Goal: Task Accomplishment & Management: Manage account settings

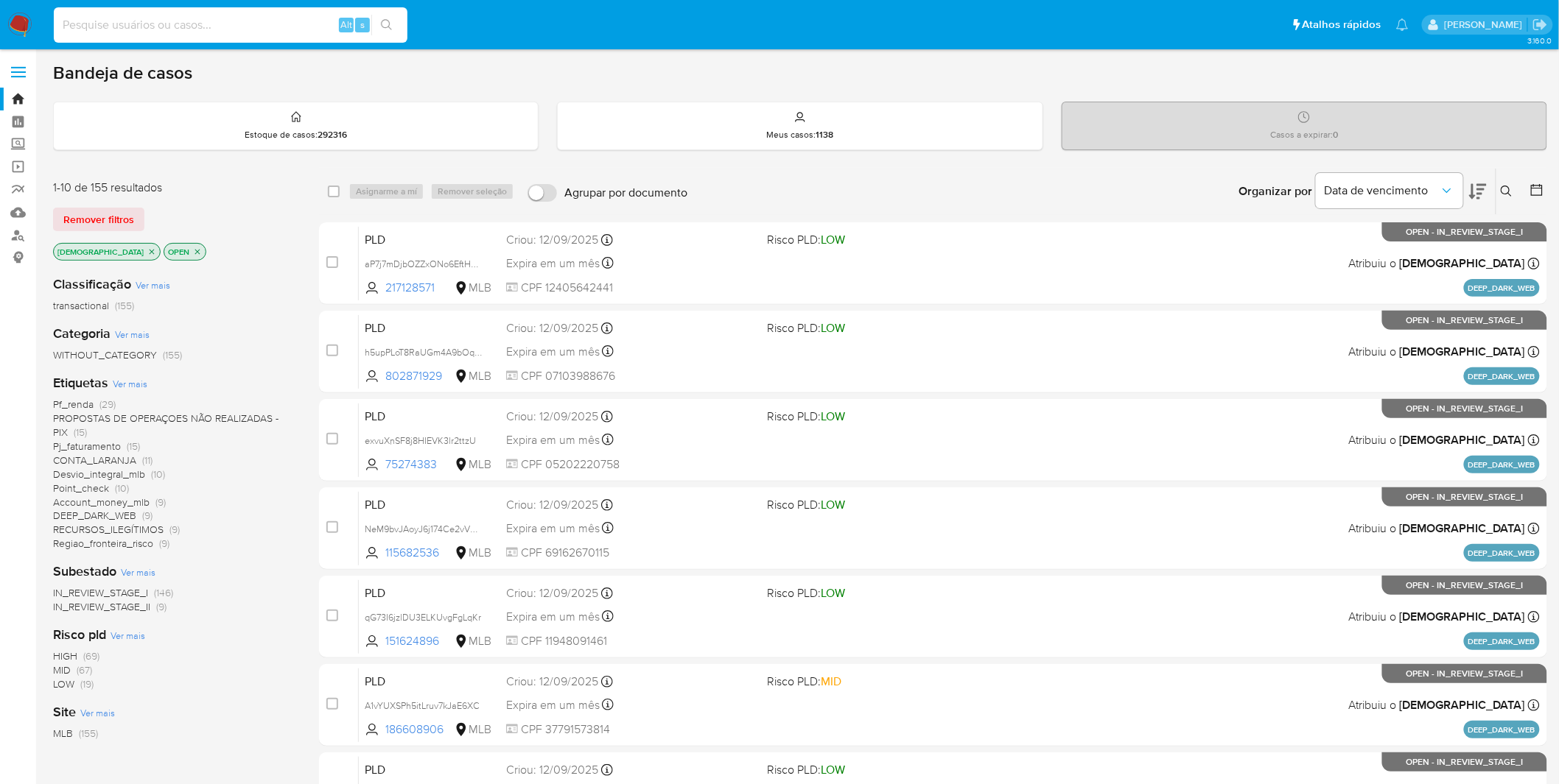
click at [144, 32] on input at bounding box center [230, 24] width 353 height 19
paste input "H54gE9pTsjk9F5E4E5FQLo0v"
type input "H54gE9pTsjk9F5E4E5FQLo0v"
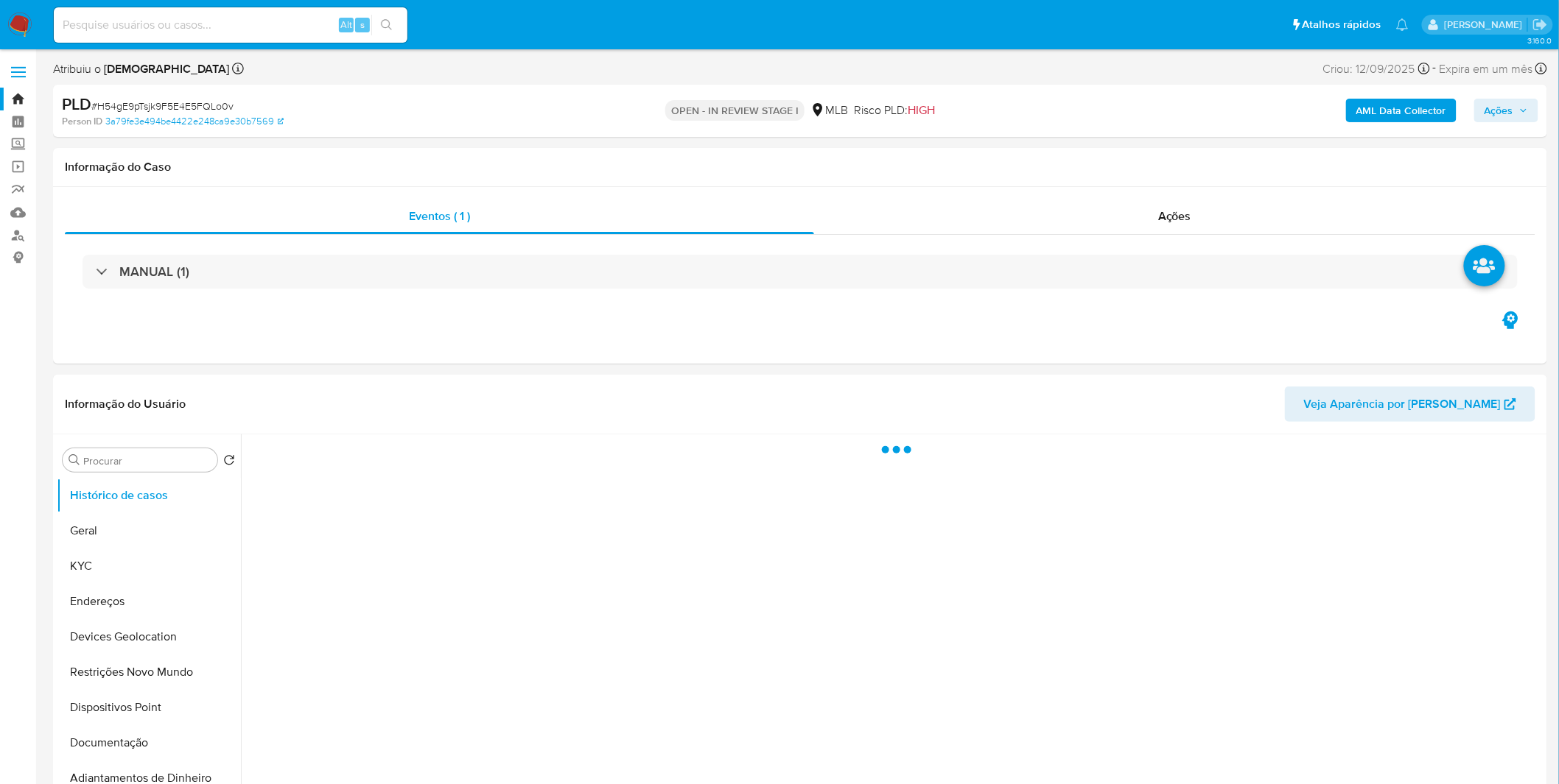
select select "10"
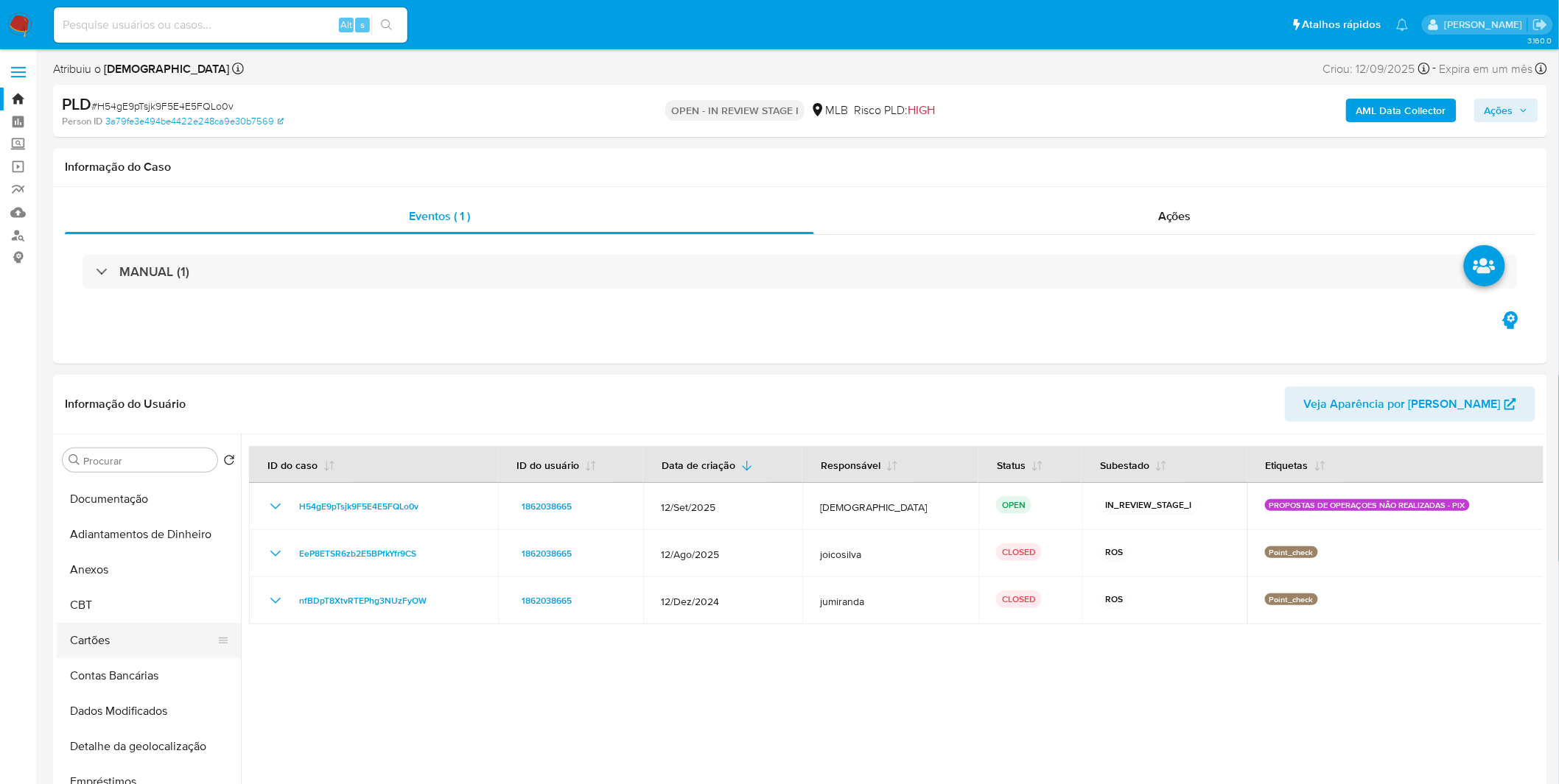
scroll to position [244, 0]
click at [119, 583] on button "Anexos" at bounding box center [142, 569] width 172 height 35
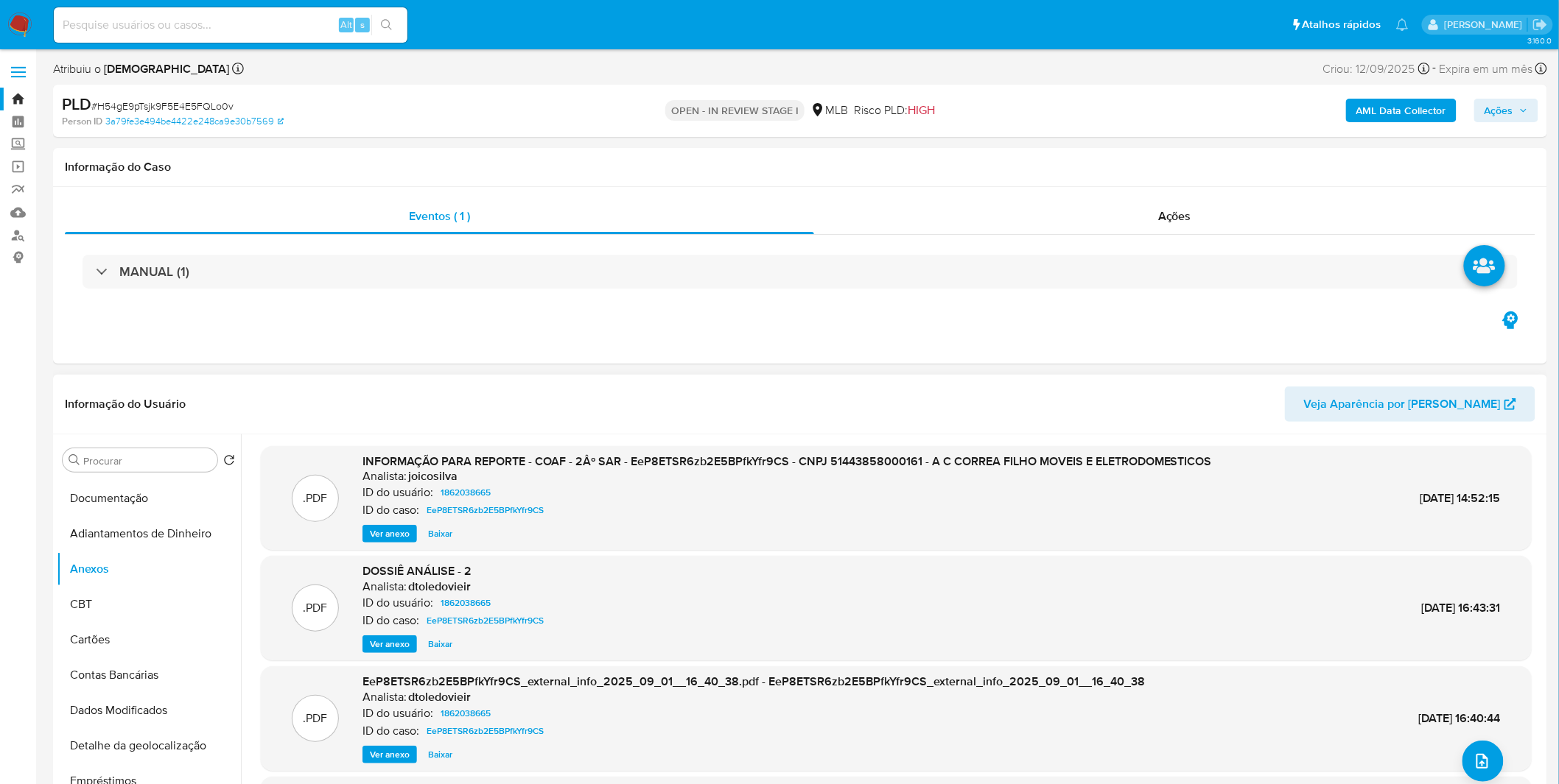
click at [388, 540] on span "Ver anexo" at bounding box center [390, 534] width 40 height 14
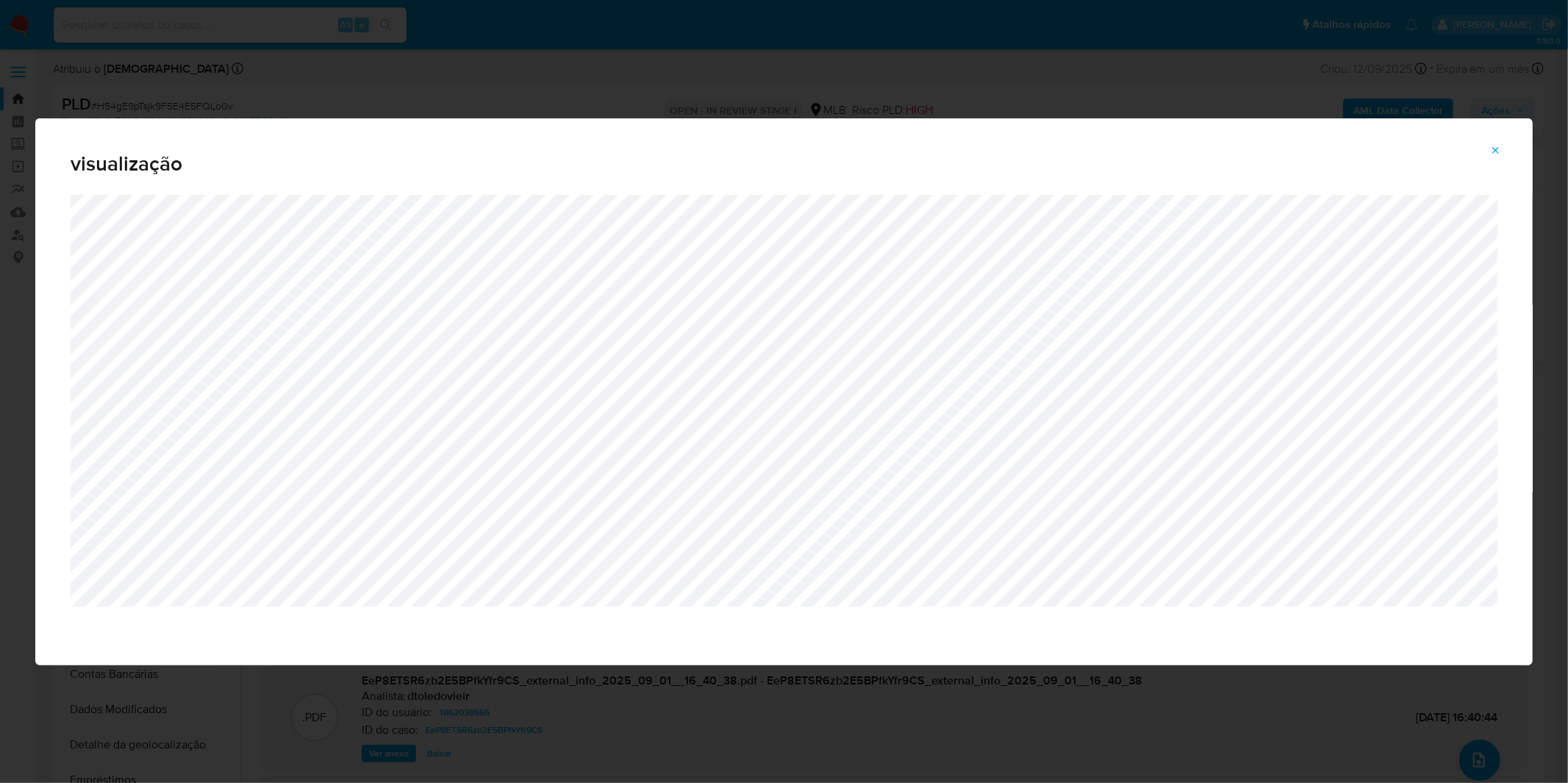
click at [415, 77] on div "visualização" at bounding box center [784, 392] width 1568 height 783
click at [1505, 148] on button "Attachment preview" at bounding box center [1496, 151] width 32 height 24
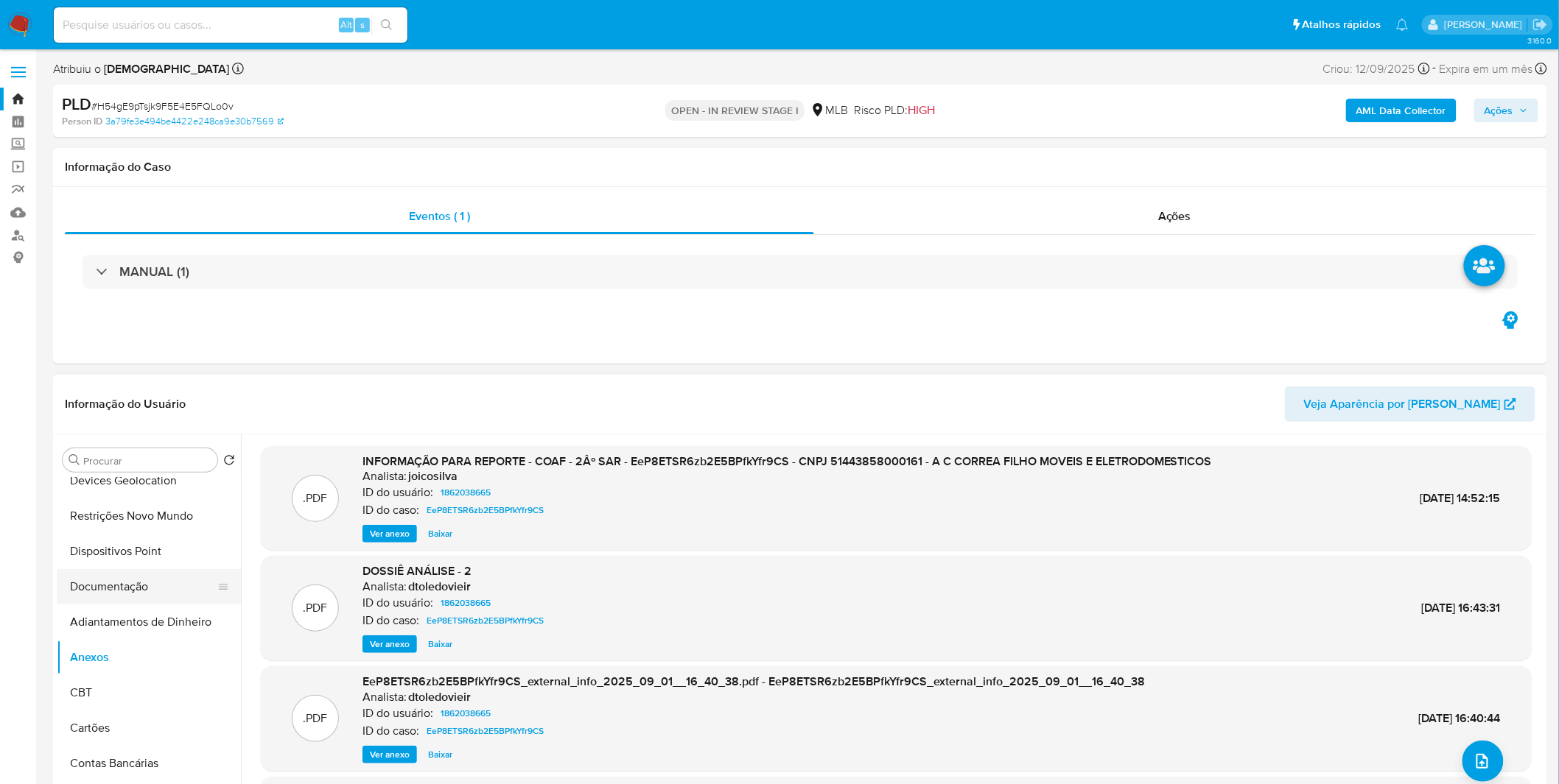
scroll to position [0, 0]
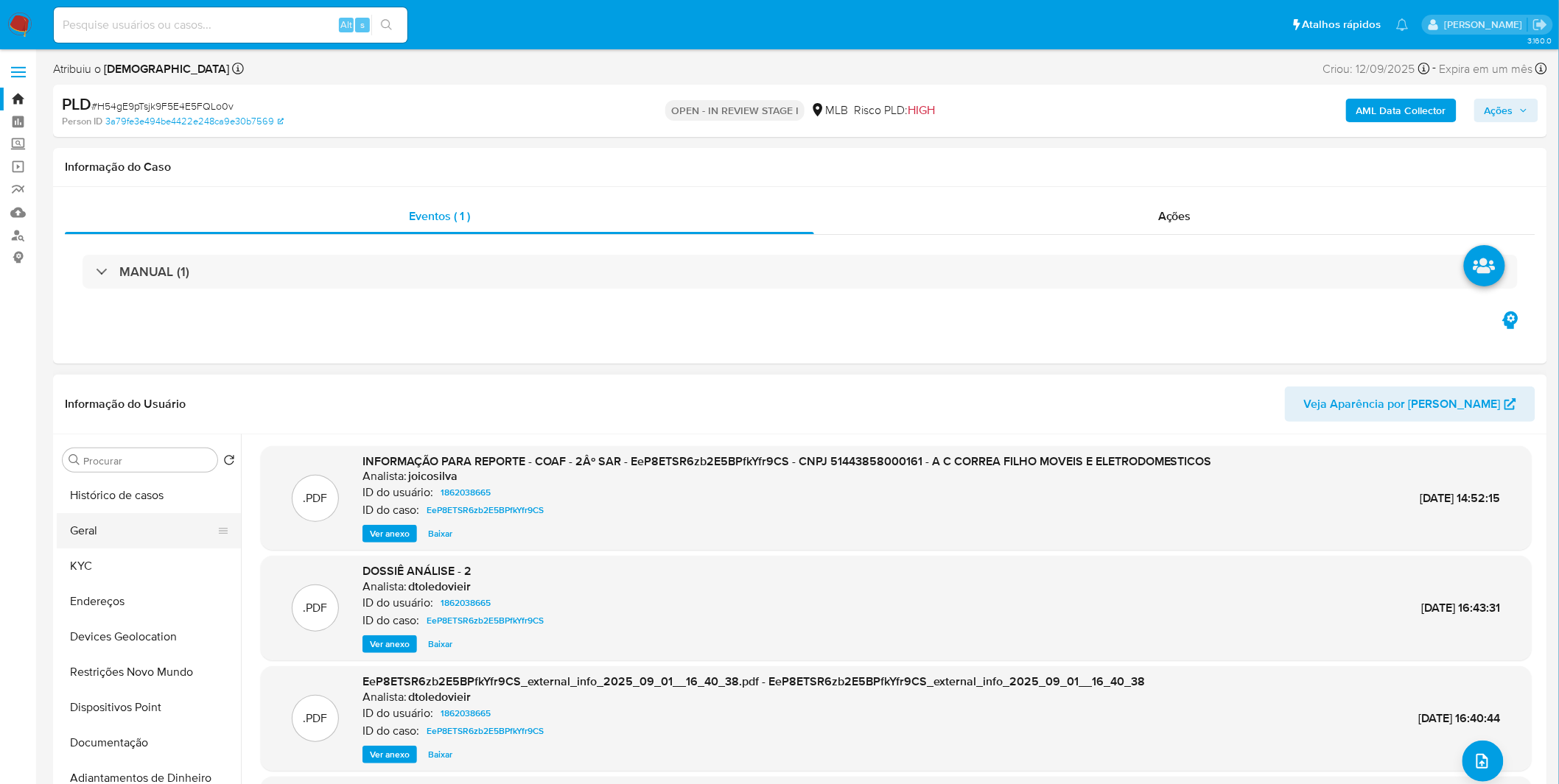
click at [118, 524] on button "Geral" at bounding box center [142, 531] width 172 height 35
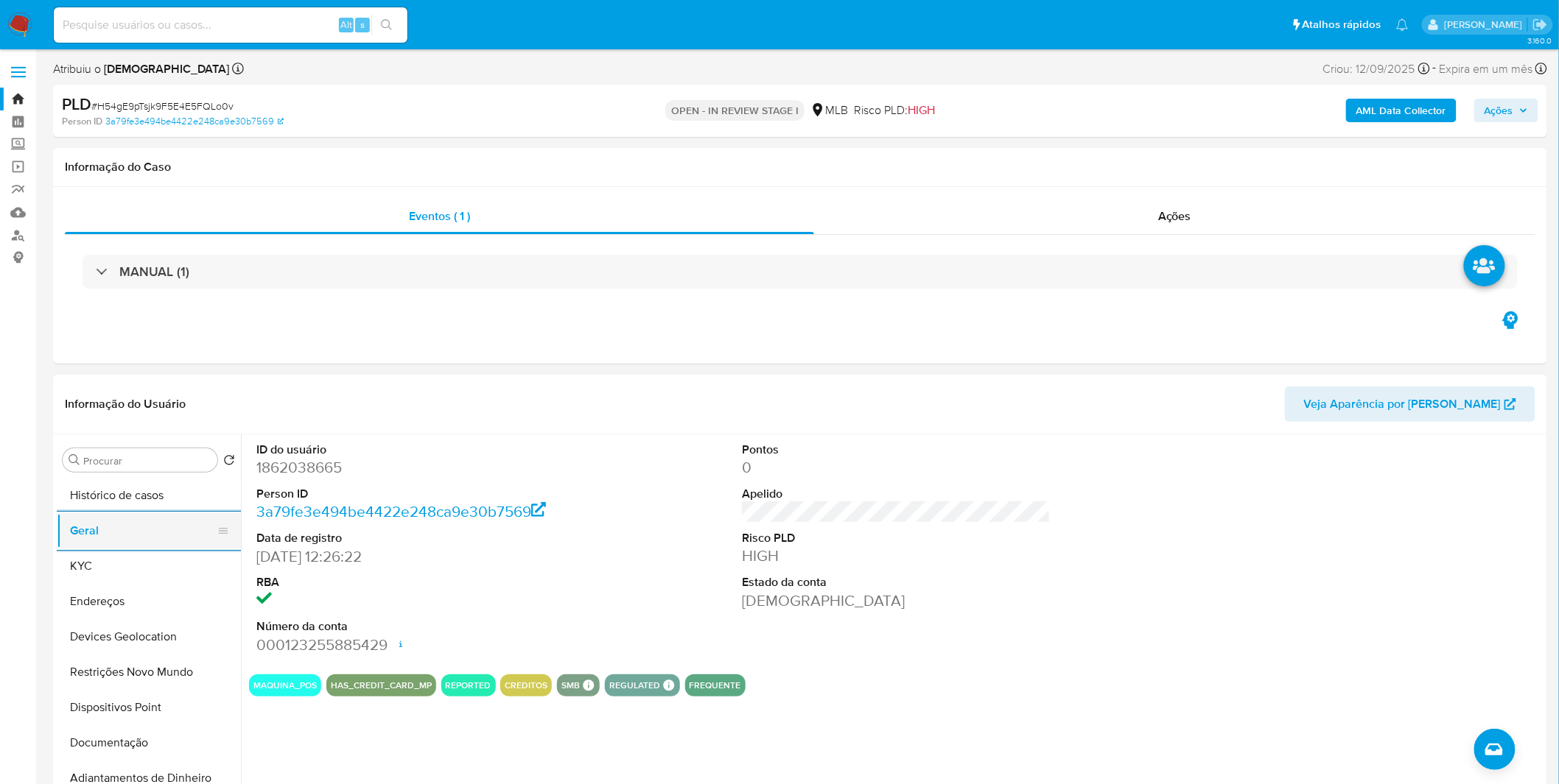
click at [106, 524] on button "Geral" at bounding box center [142, 531] width 172 height 35
click at [172, 583] on button "KYC" at bounding box center [142, 567] width 172 height 35
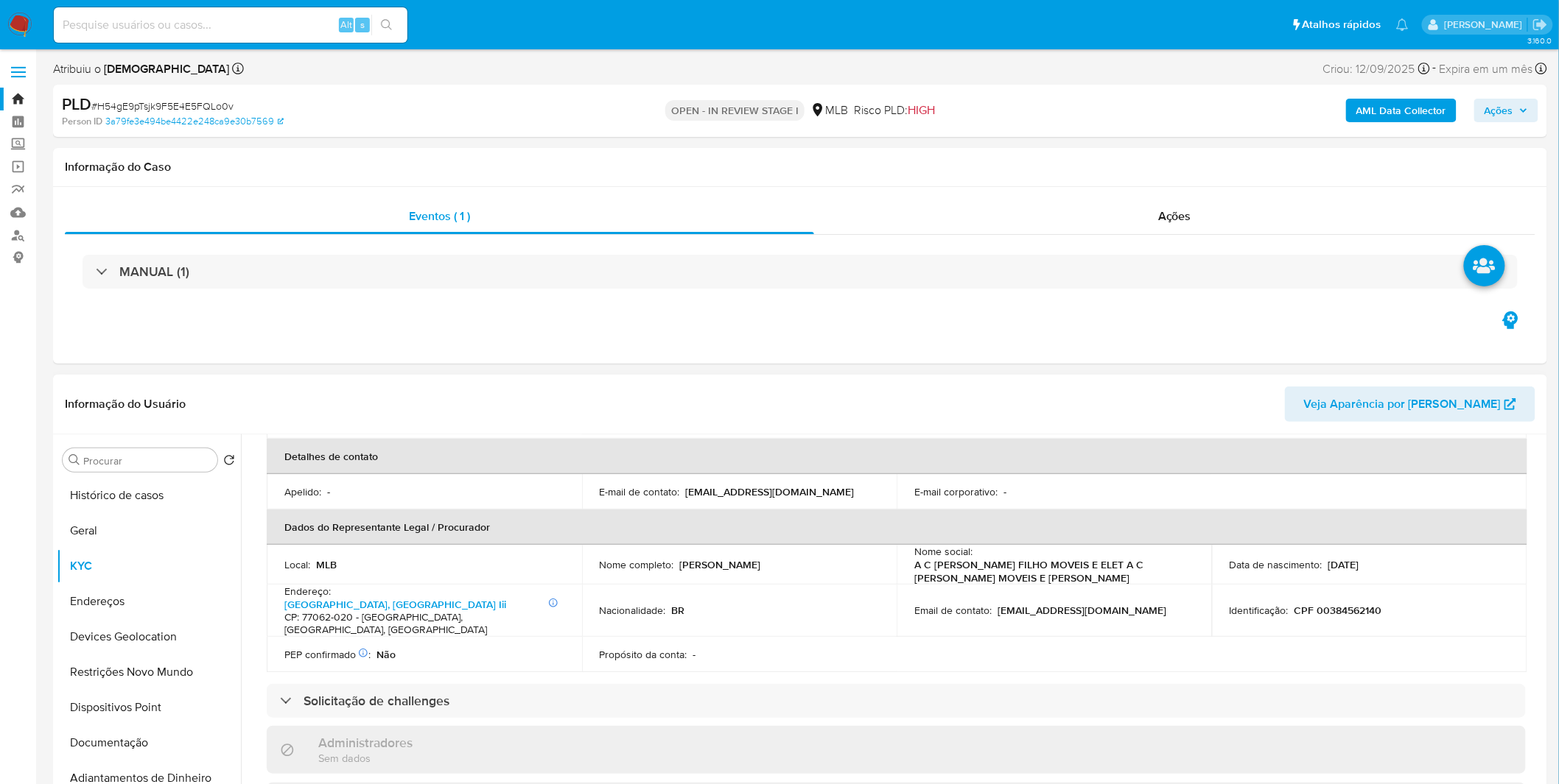
scroll to position [327, 0]
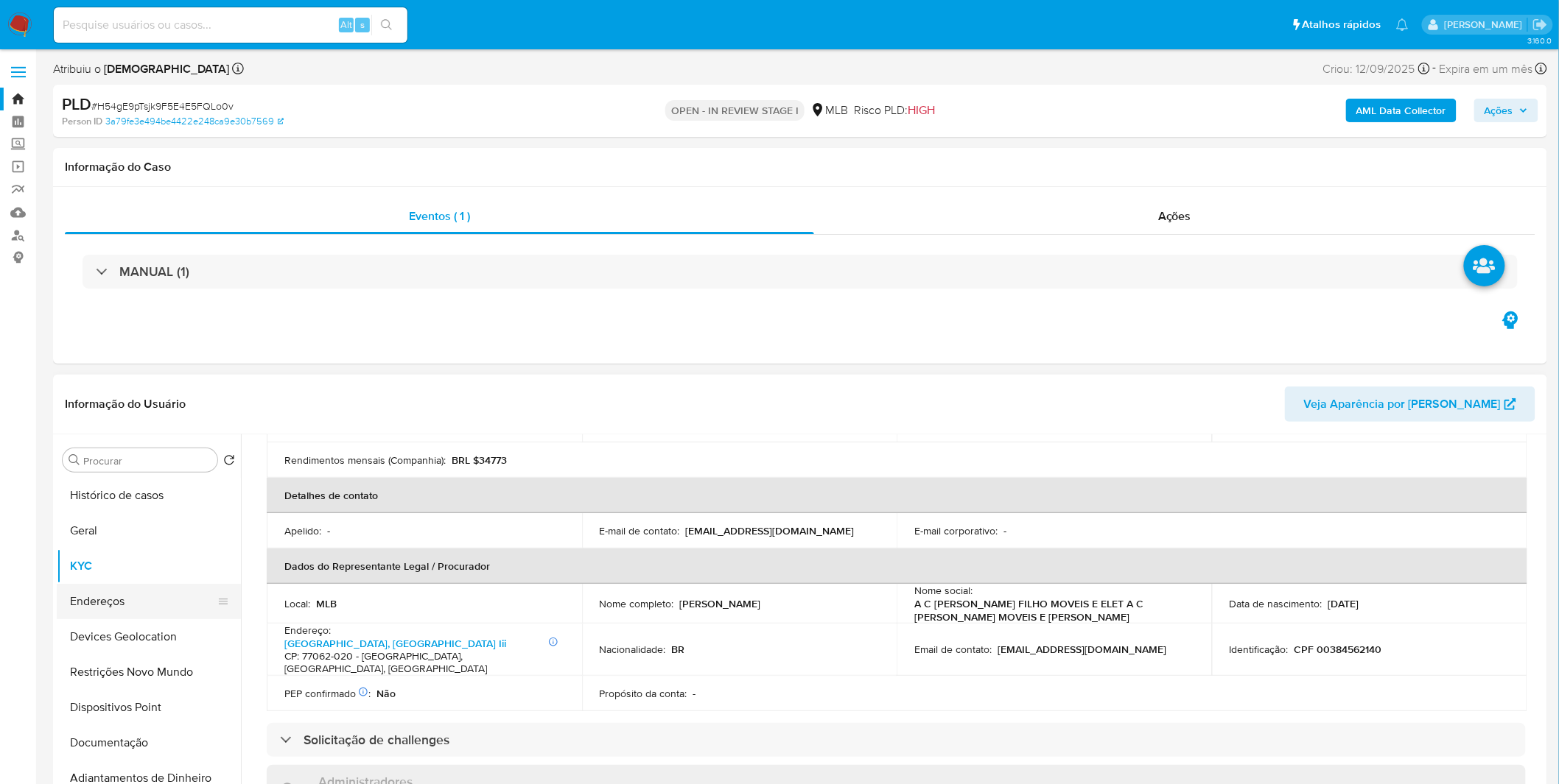
click at [173, 593] on button "Endereços" at bounding box center [142, 602] width 172 height 35
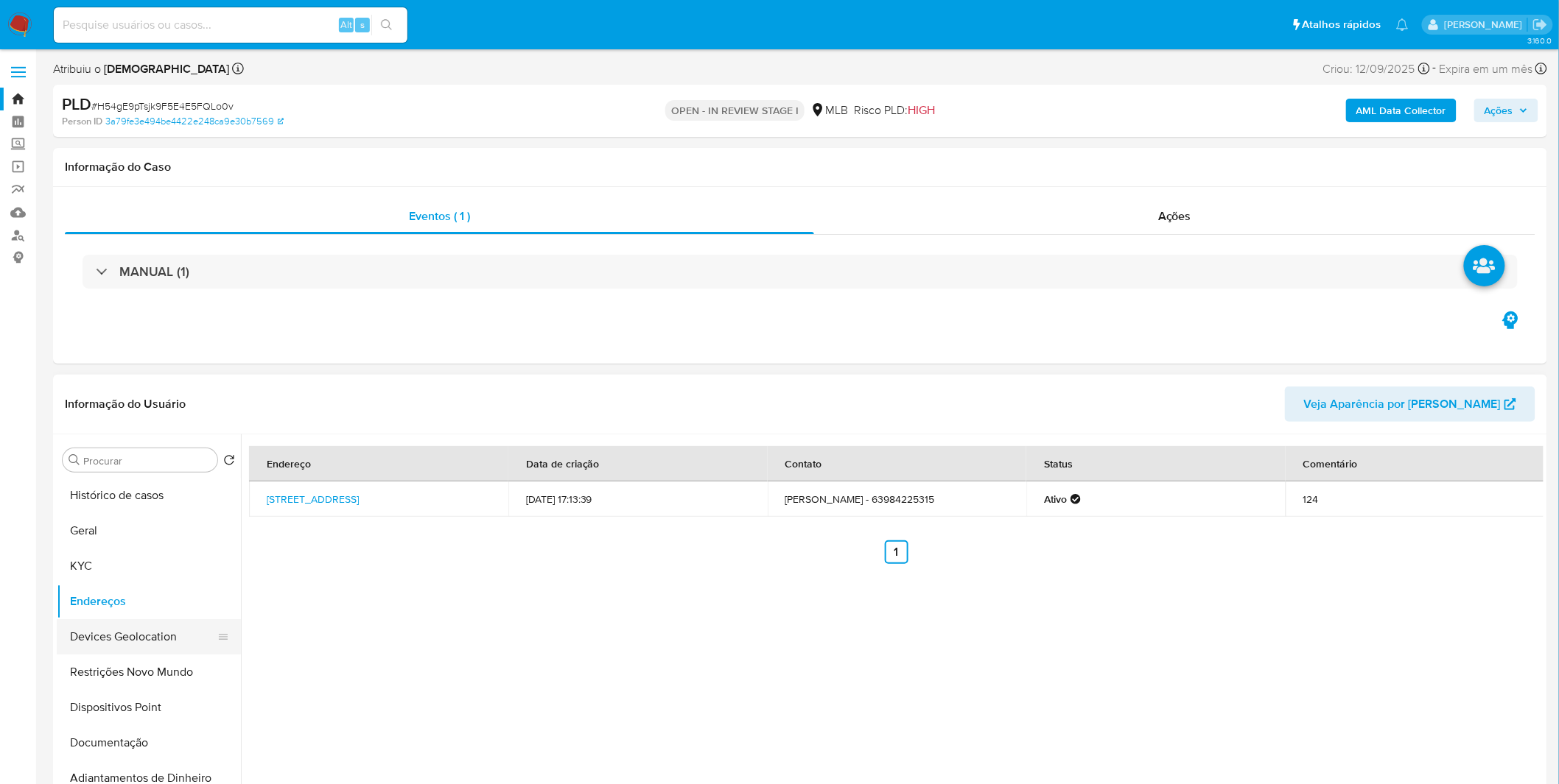
click at [160, 646] on button "Devices Geolocation" at bounding box center [142, 637] width 172 height 35
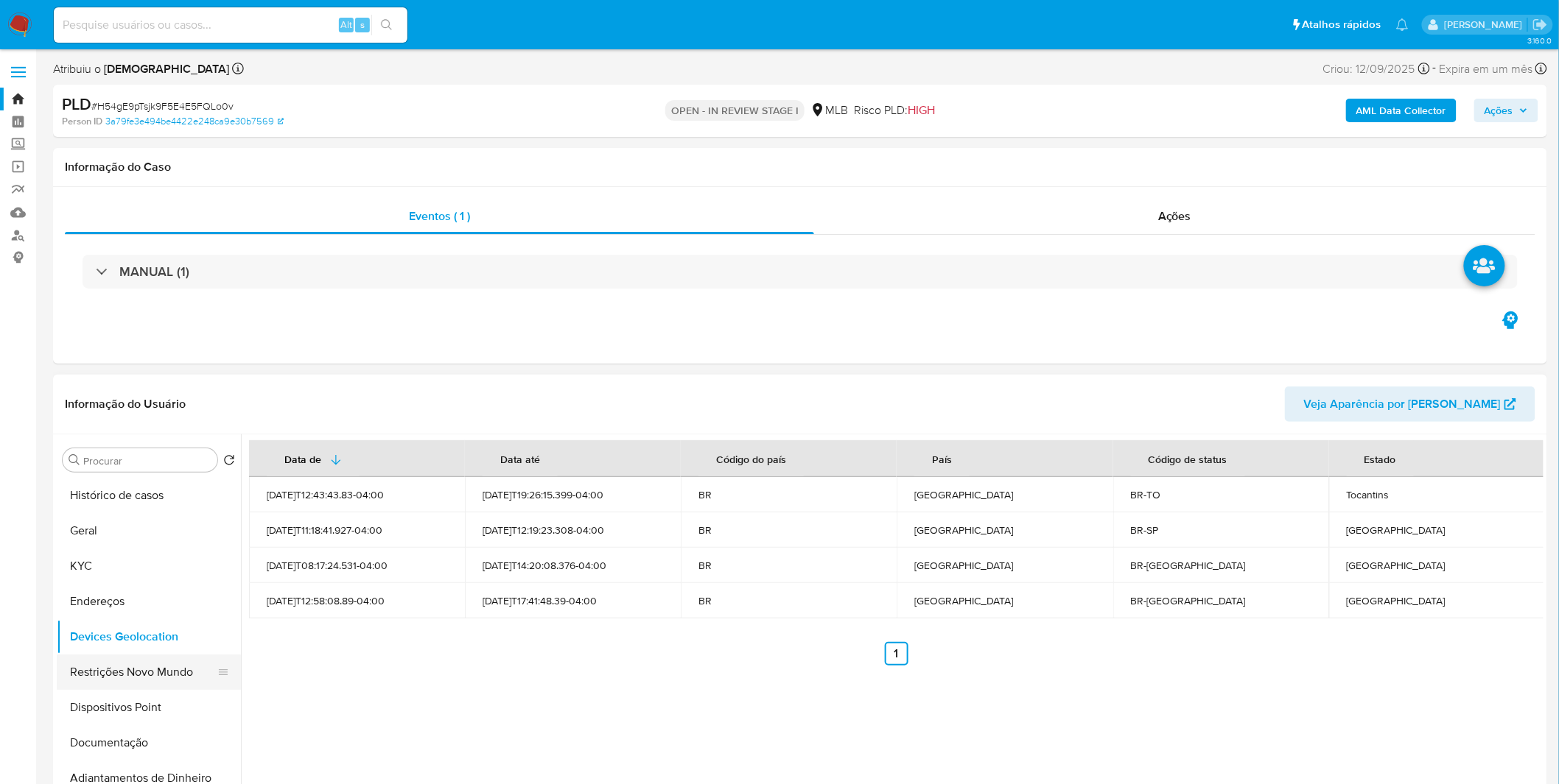
click at [181, 669] on button "Restrições Novo Mundo" at bounding box center [142, 673] width 172 height 35
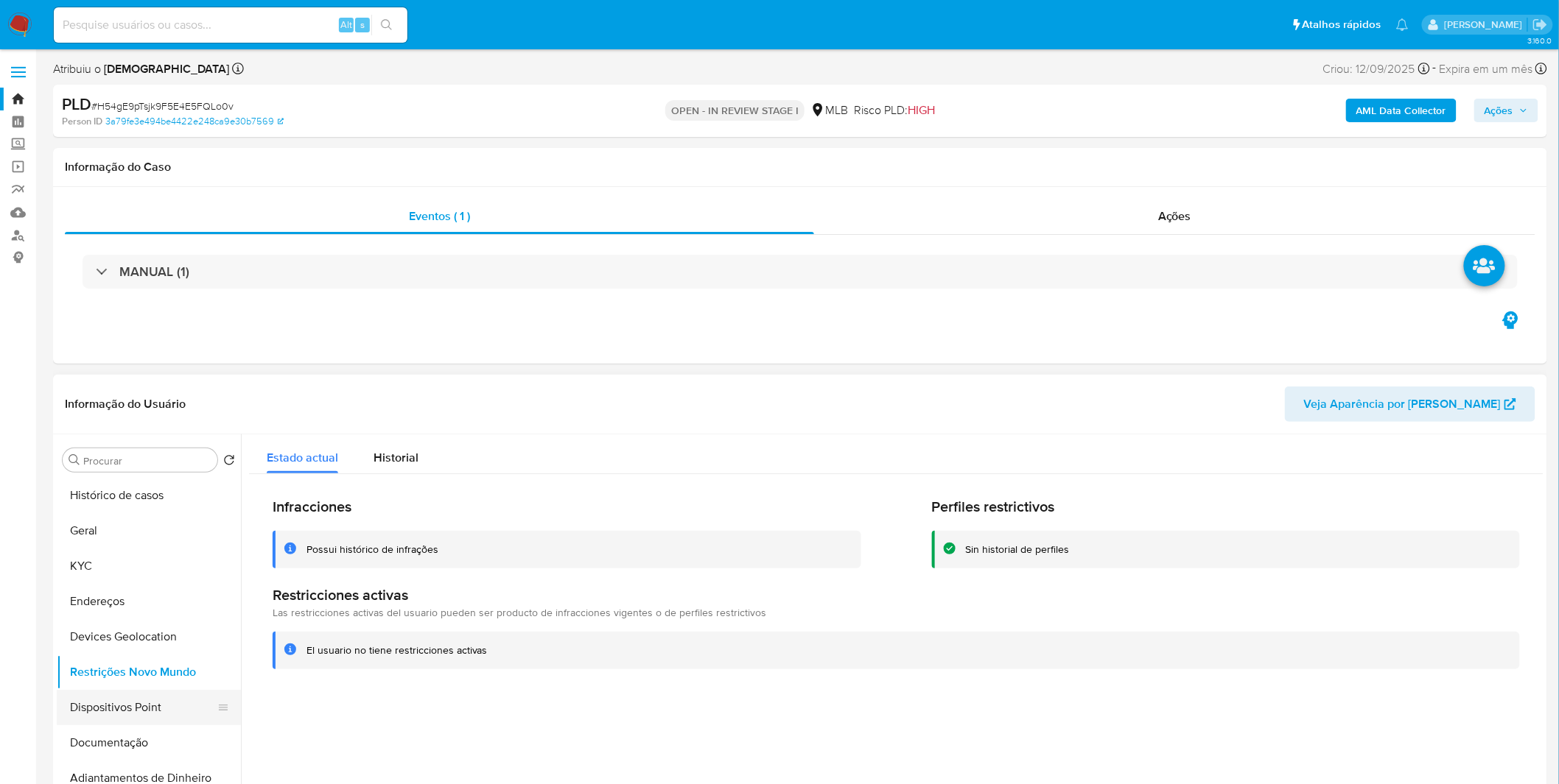
click at [171, 715] on button "Dispositivos Point" at bounding box center [142, 708] width 172 height 35
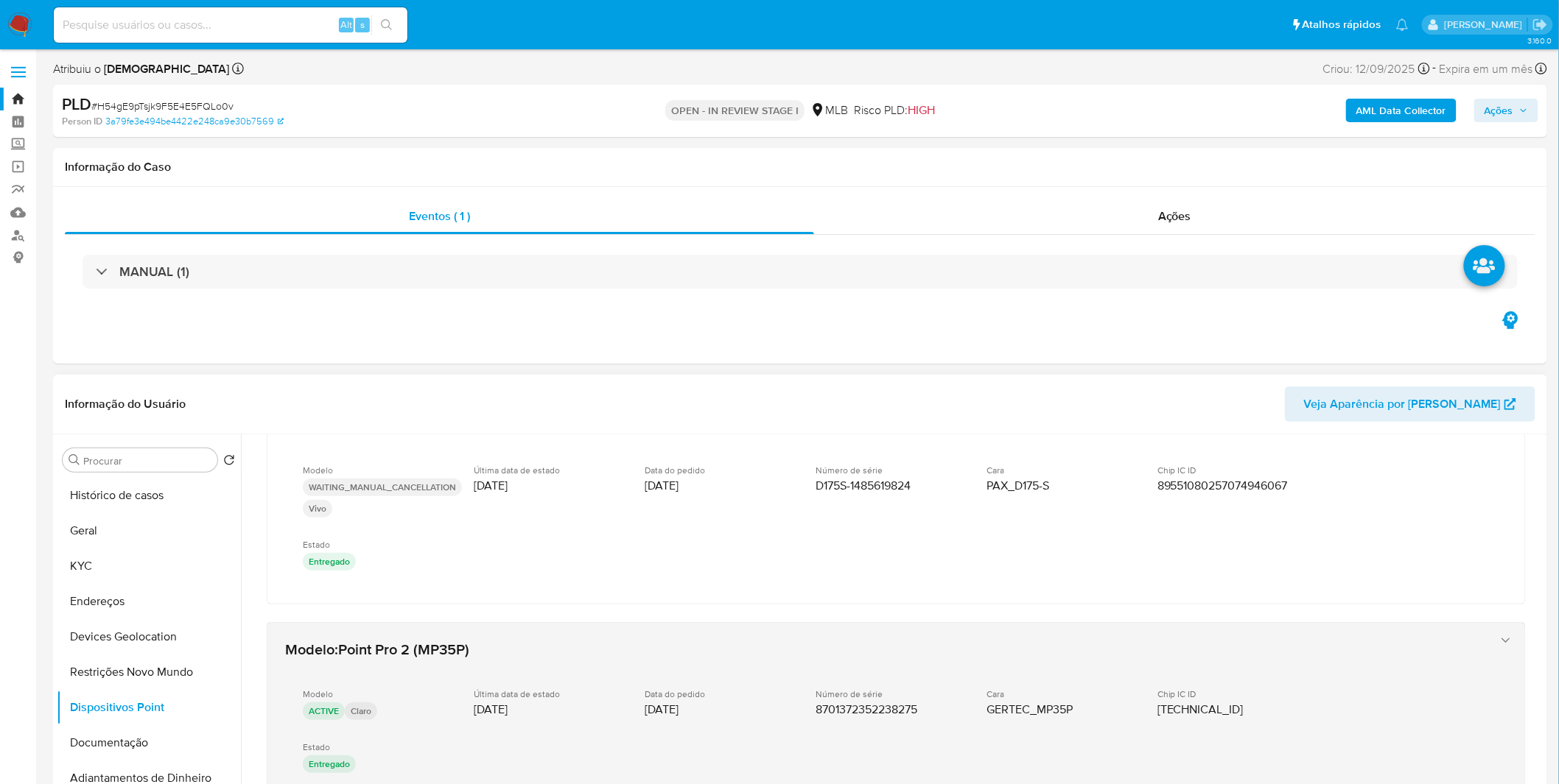
scroll to position [137, 0]
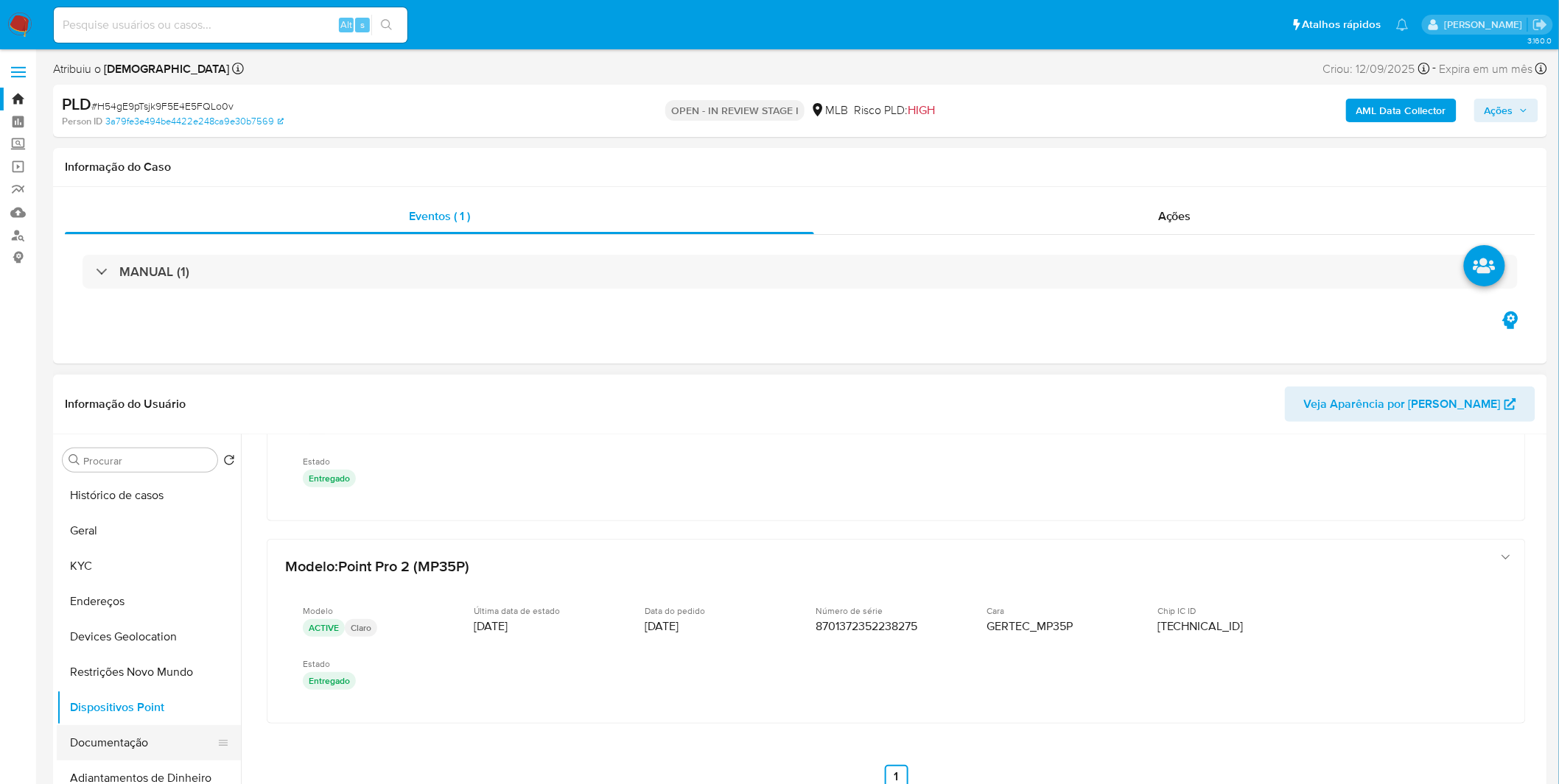
click at [183, 755] on button "Documentação" at bounding box center [142, 744] width 172 height 35
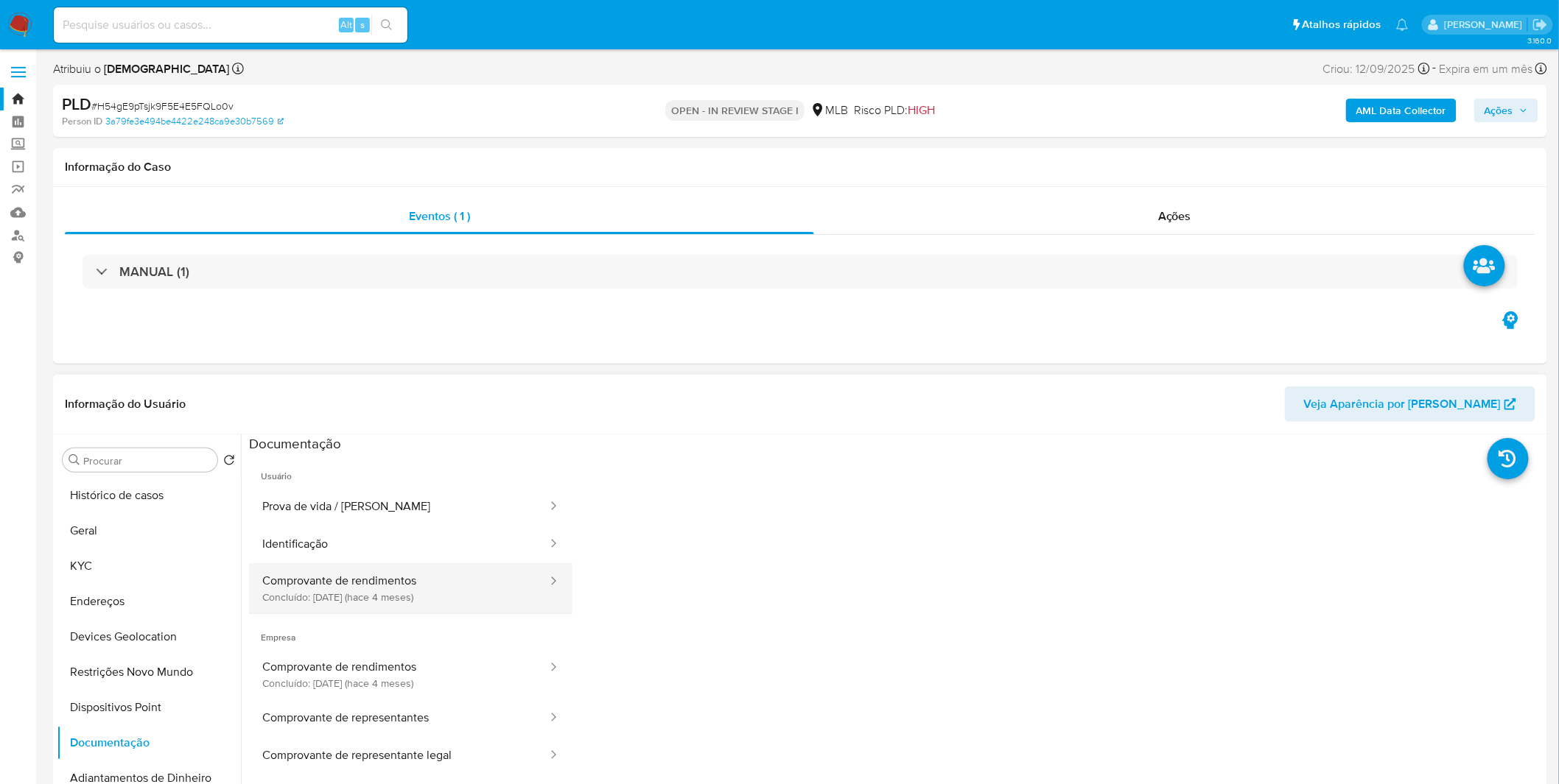
click at [336, 590] on button "Comprovante de rendimentos Concluído: 21/05/2025 (hace 4 meses)" at bounding box center [399, 588] width 300 height 50
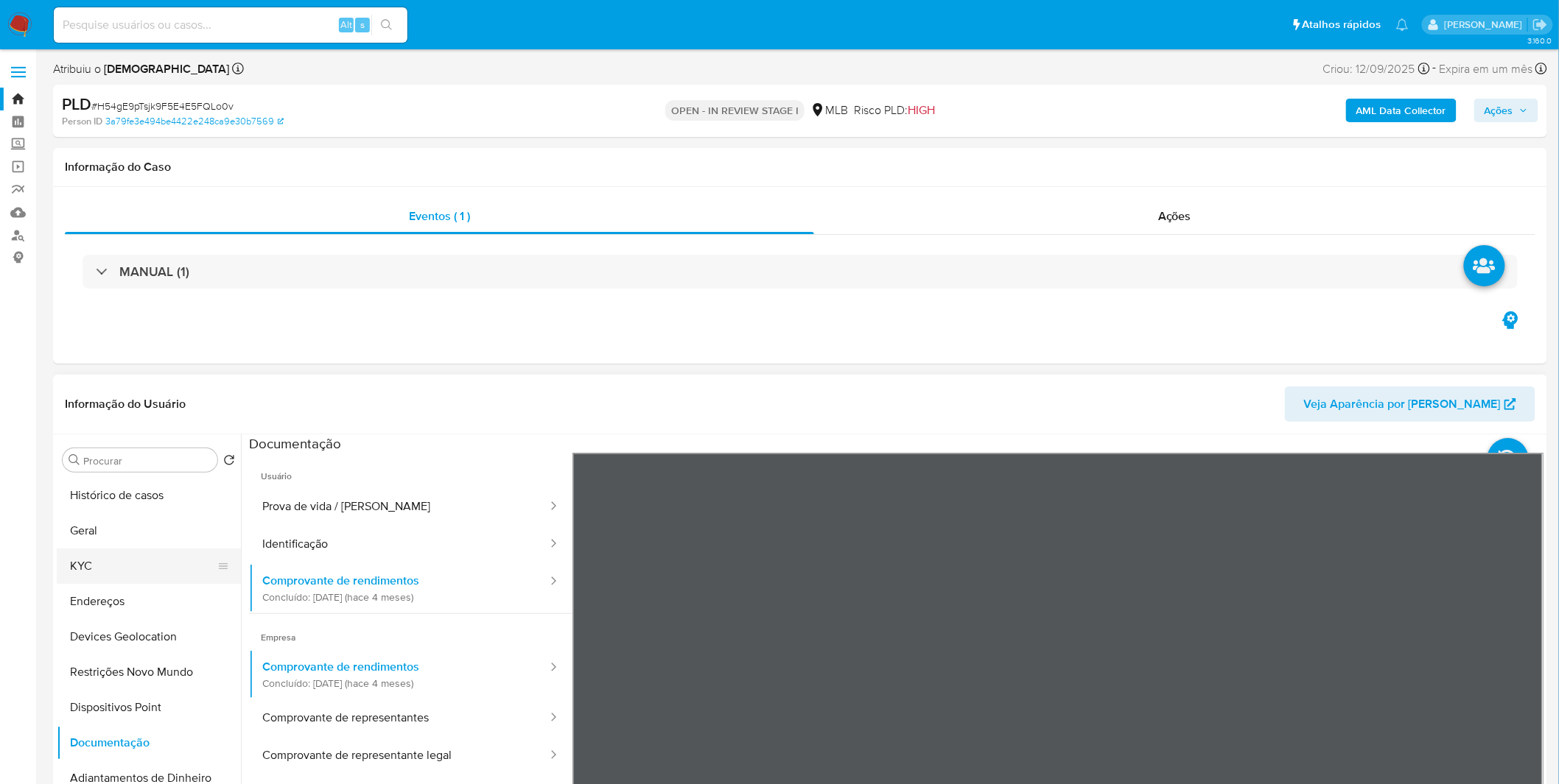
click at [126, 567] on button "KYC" at bounding box center [142, 567] width 172 height 35
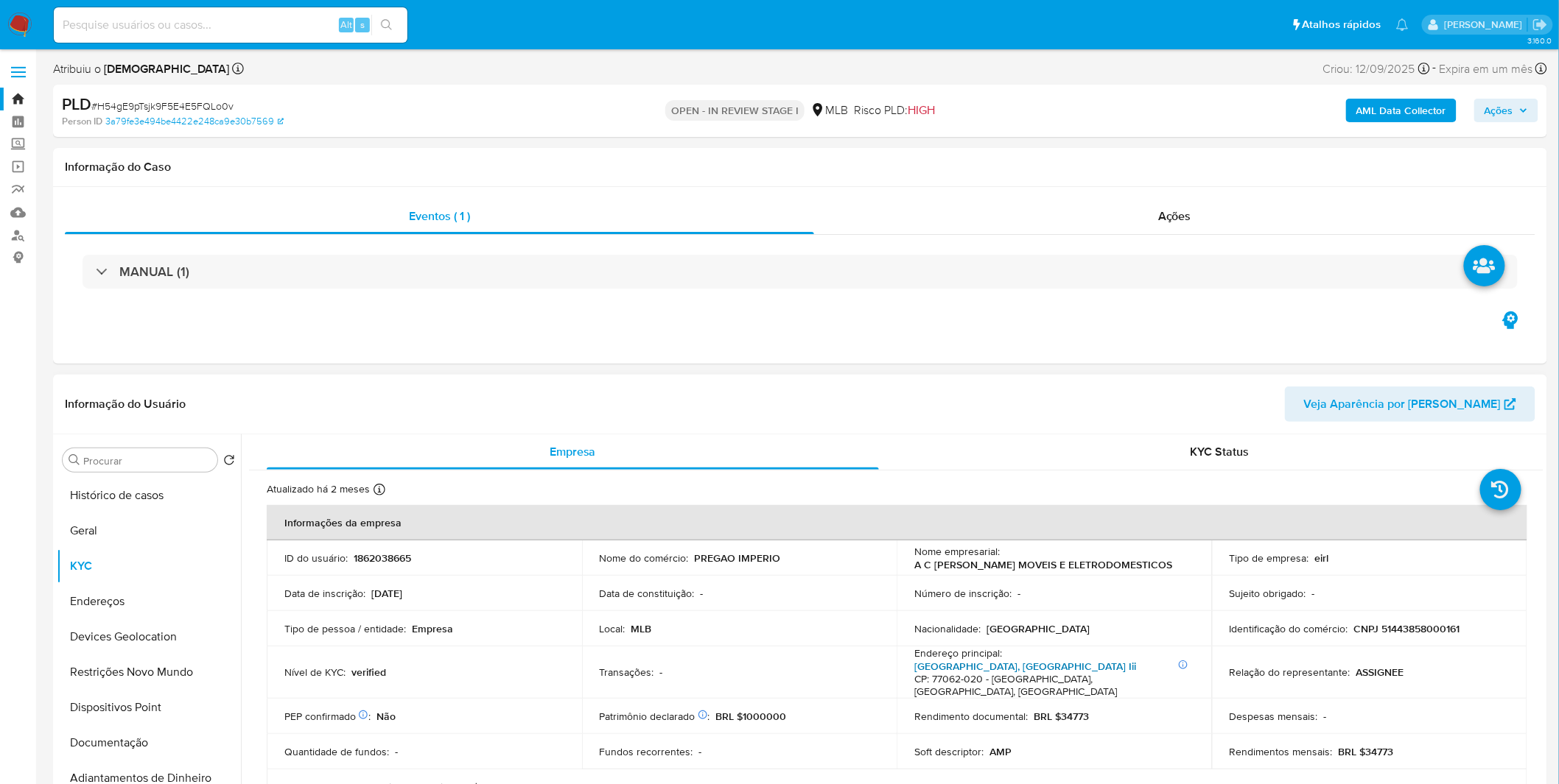
click at [986, 669] on link "Avenida I 124, Jardim Aureny Iii" at bounding box center [1024, 666] width 222 height 14
click at [157, 25] on input at bounding box center [230, 24] width 353 height 19
paste input "YfsXTnC4gUrAmO9626UAgfQo"
type input "YfsXTnC4gUrAmO9626UAgfQo"
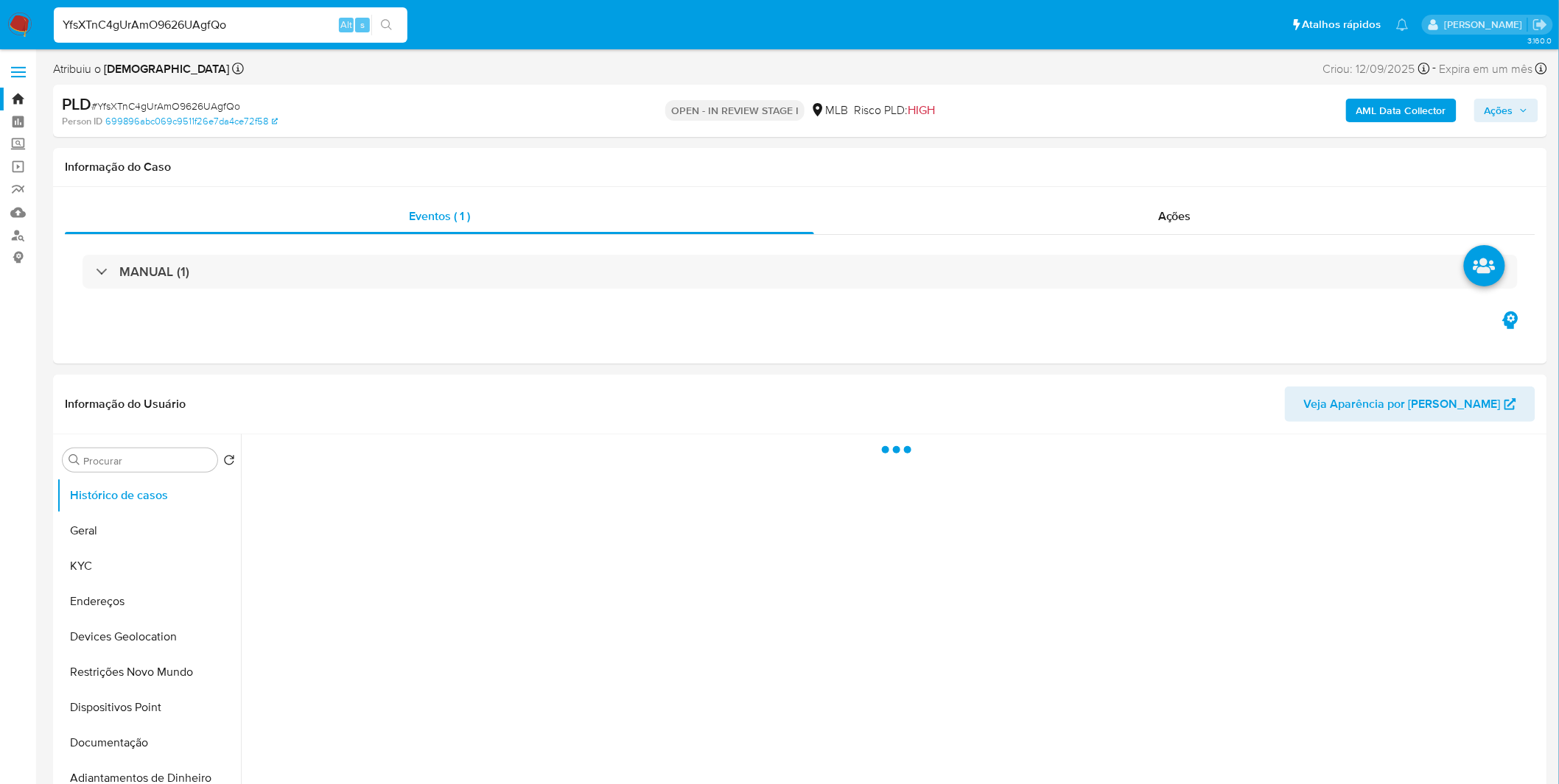
select select "10"
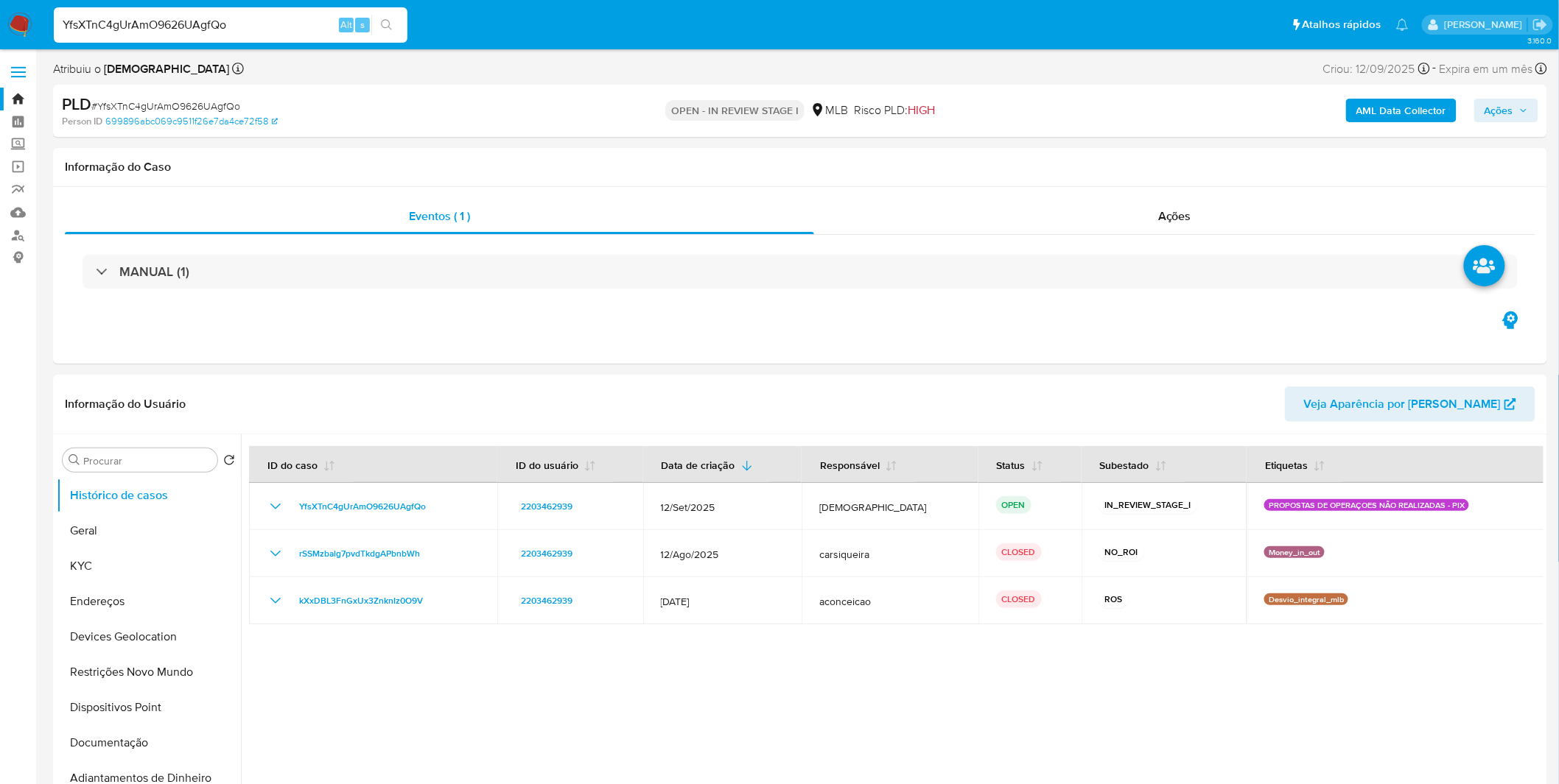
click at [162, 22] on input "YfsXTnC4gUrAmO9626UAgfQo" at bounding box center [230, 24] width 353 height 19
drag, startPoint x: 734, startPoint y: 642, endPoint x: 653, endPoint y: 637, distance: 81.2
click at [734, 642] on div at bounding box center [892, 622] width 1303 height 377
click at [97, 516] on button "Geral" at bounding box center [142, 531] width 172 height 35
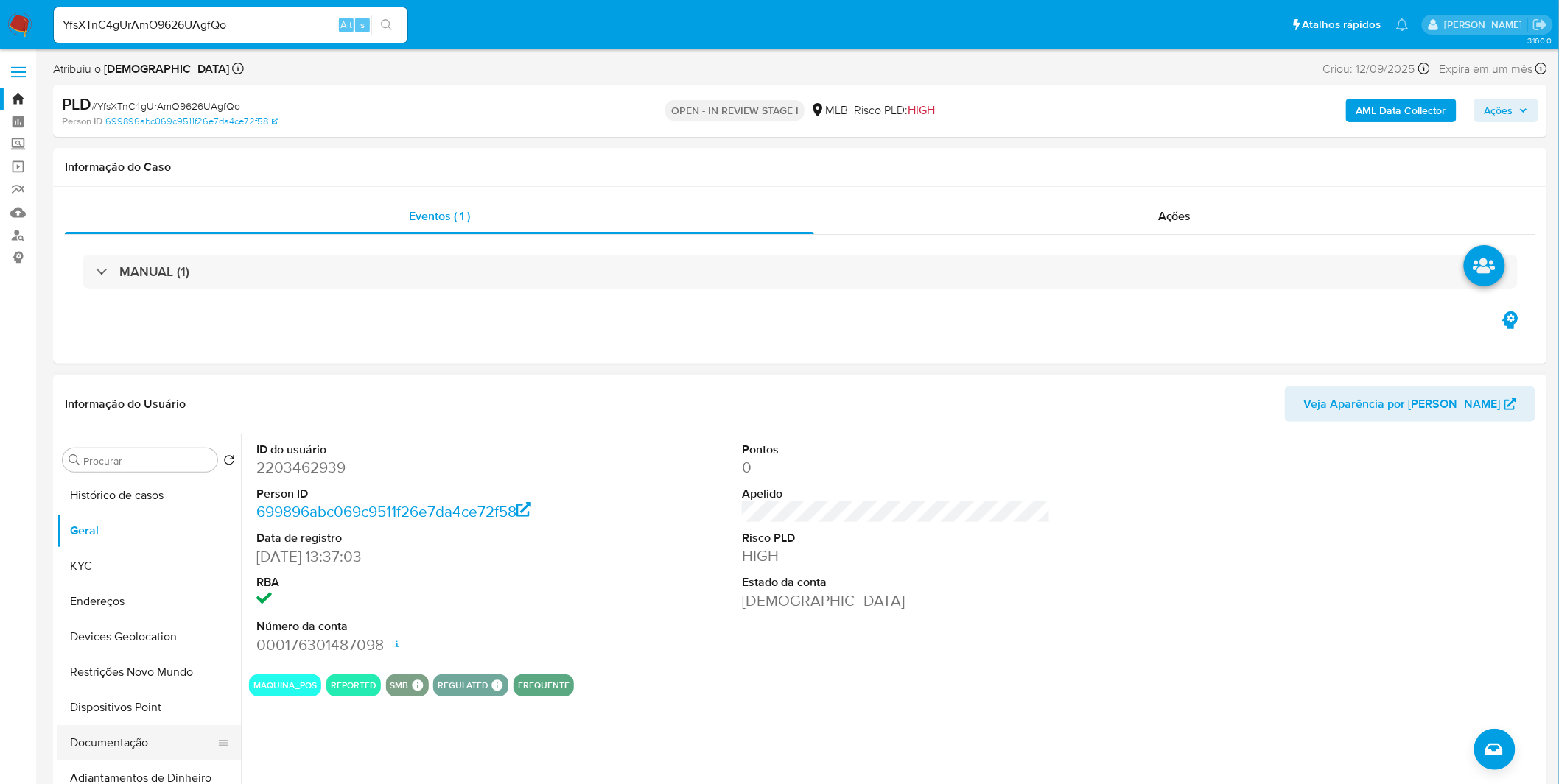
click at [145, 745] on button "Documentação" at bounding box center [142, 744] width 172 height 35
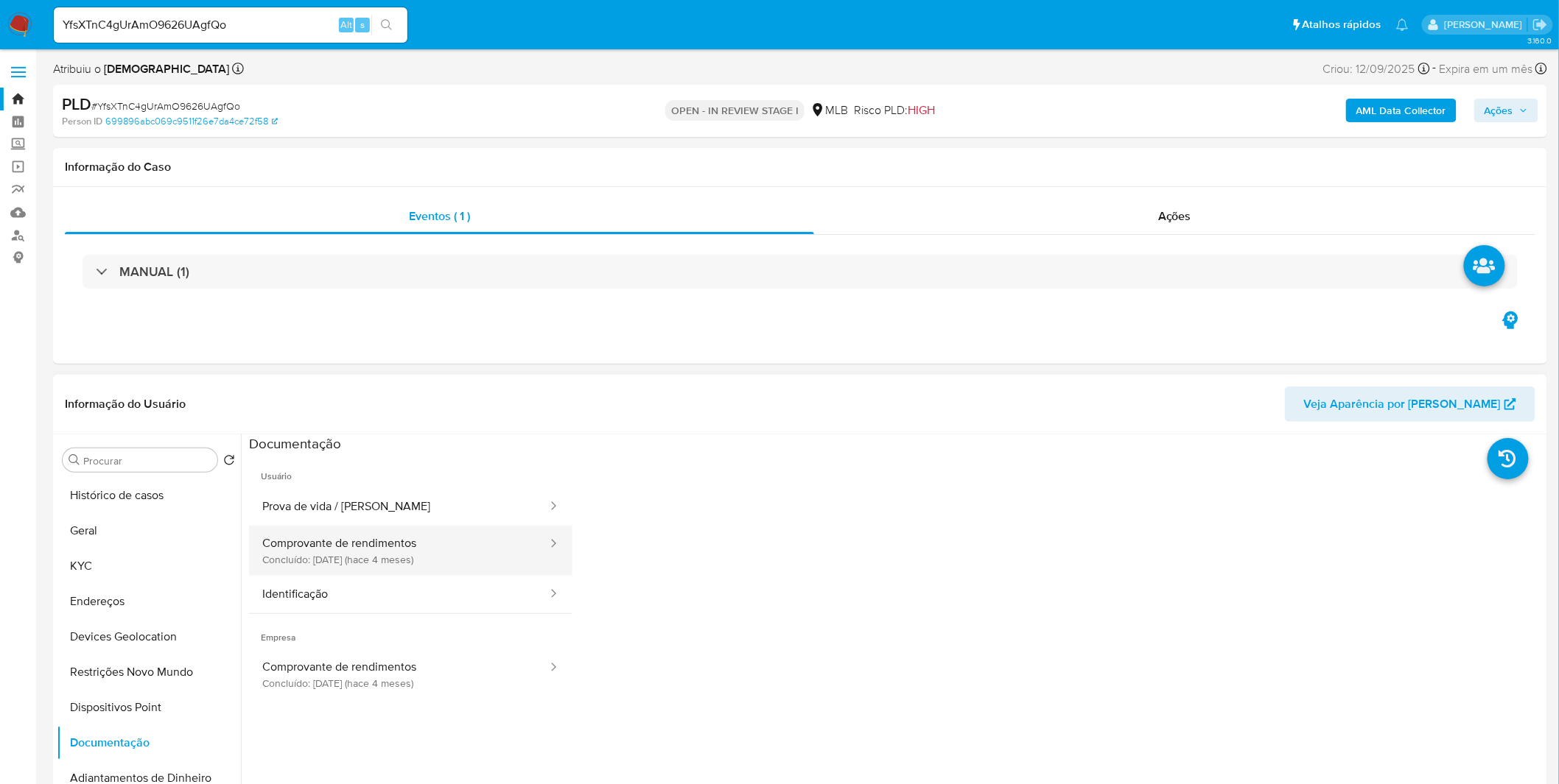
click at [371, 556] on button "Comprovante de rendimentos Concluído: 30/05/2025 (hace 4 meses)" at bounding box center [399, 550] width 300 height 50
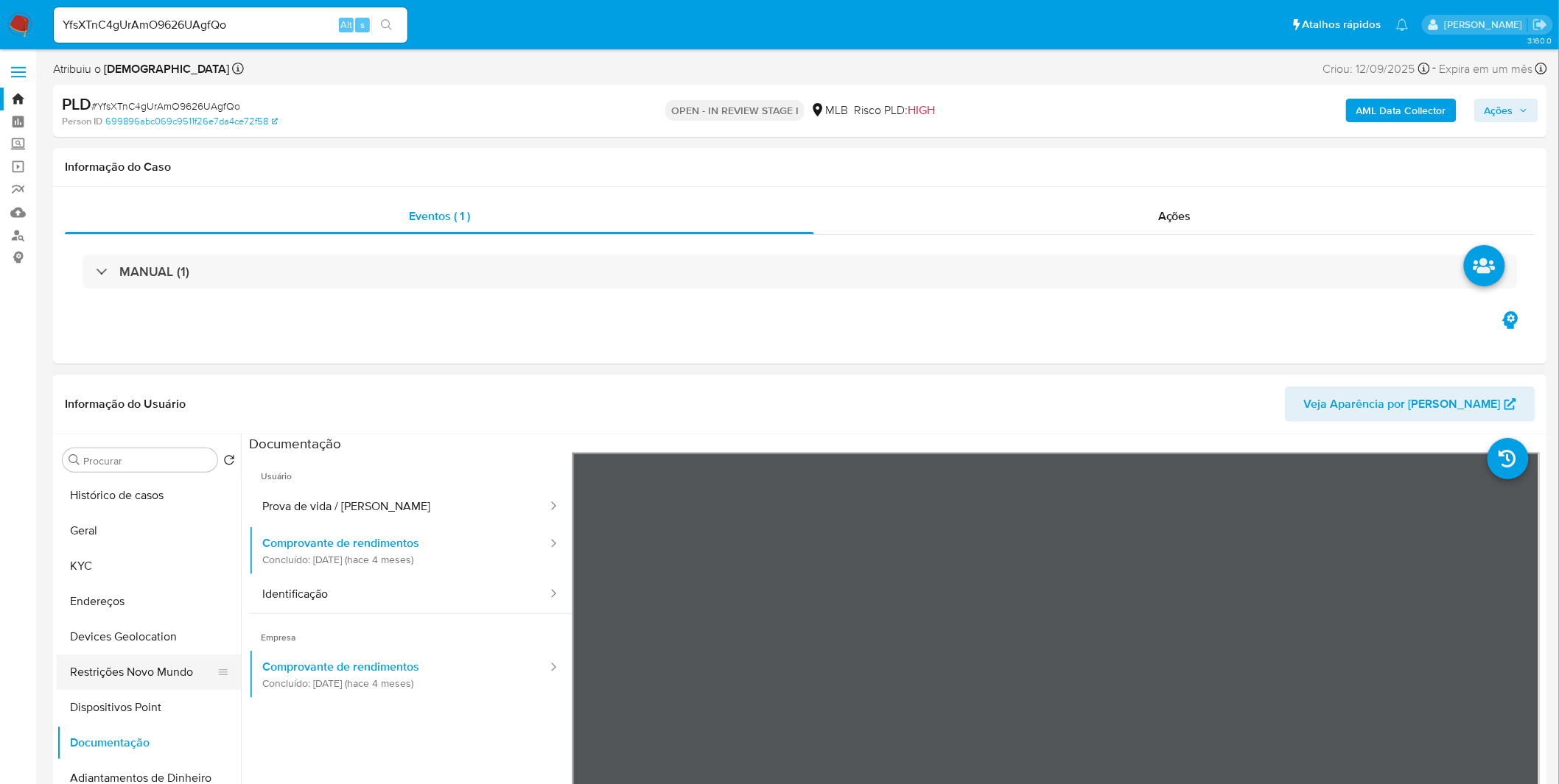
click at [90, 660] on button "Restrições Novo Mundo" at bounding box center [142, 673] width 172 height 35
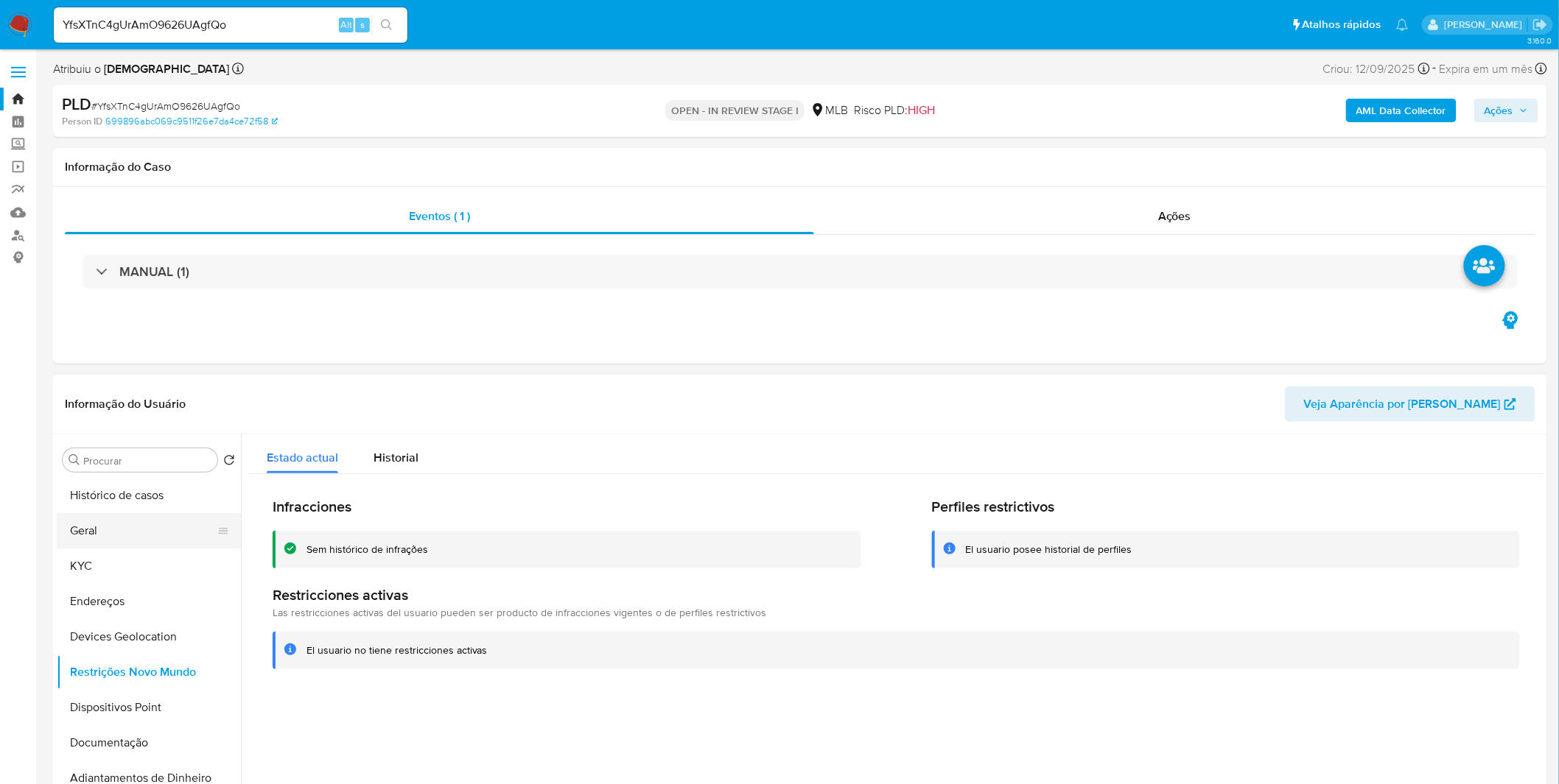
click at [71, 532] on button "Geral" at bounding box center [142, 531] width 172 height 35
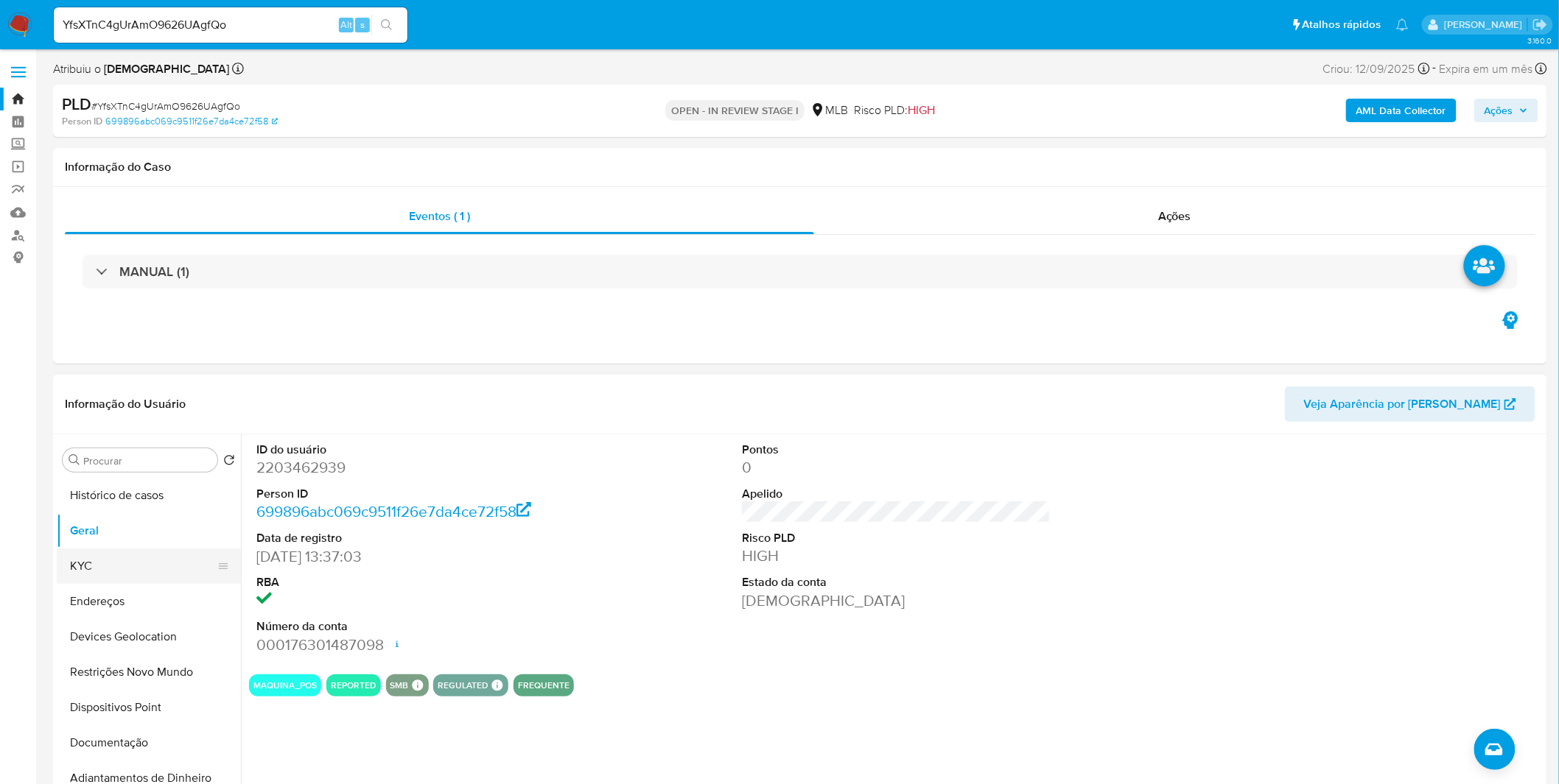
click at [151, 563] on button "KYC" at bounding box center [142, 567] width 172 height 35
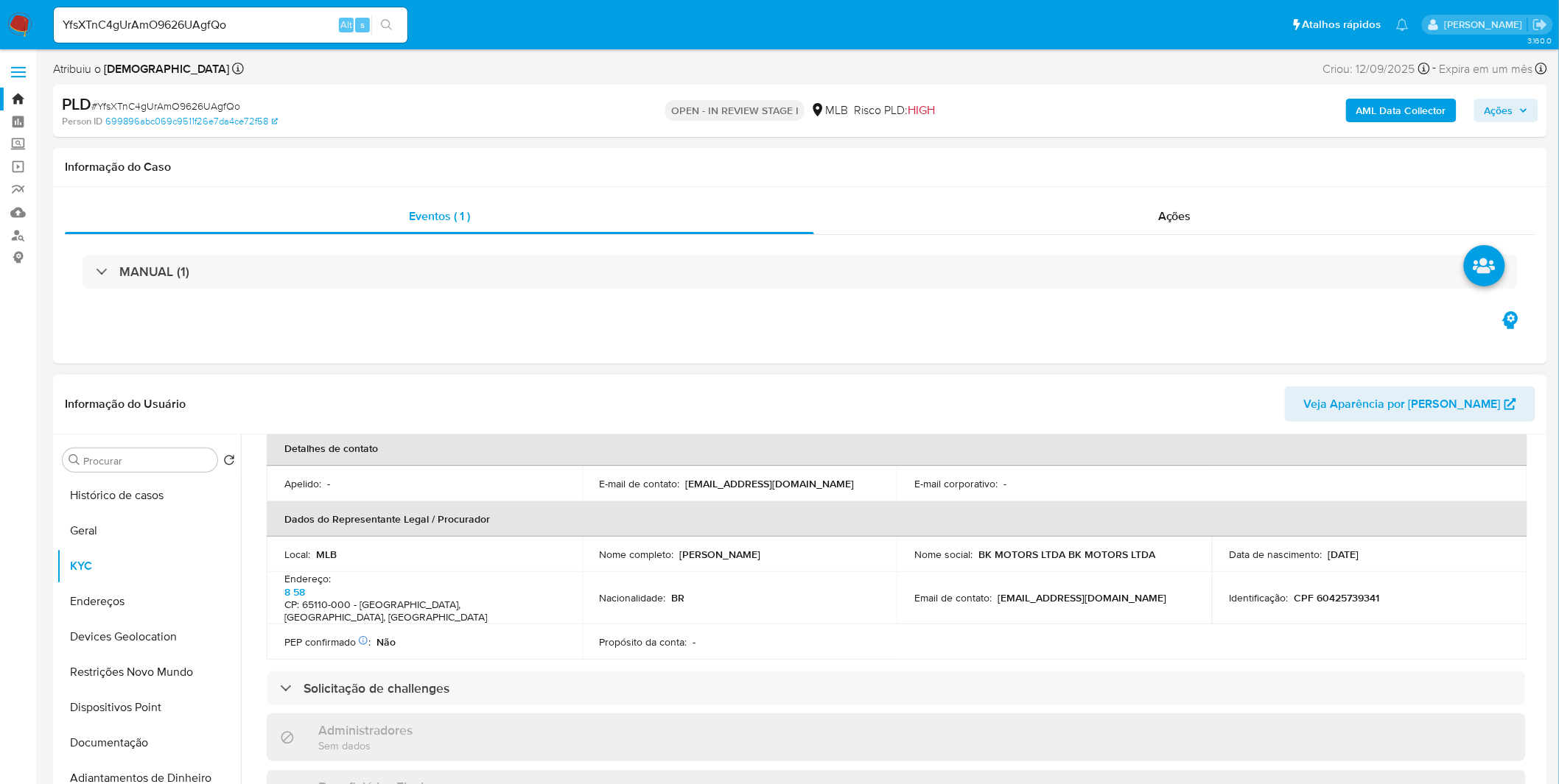
scroll to position [379, 0]
click at [132, 599] on button "Endereços" at bounding box center [142, 602] width 172 height 35
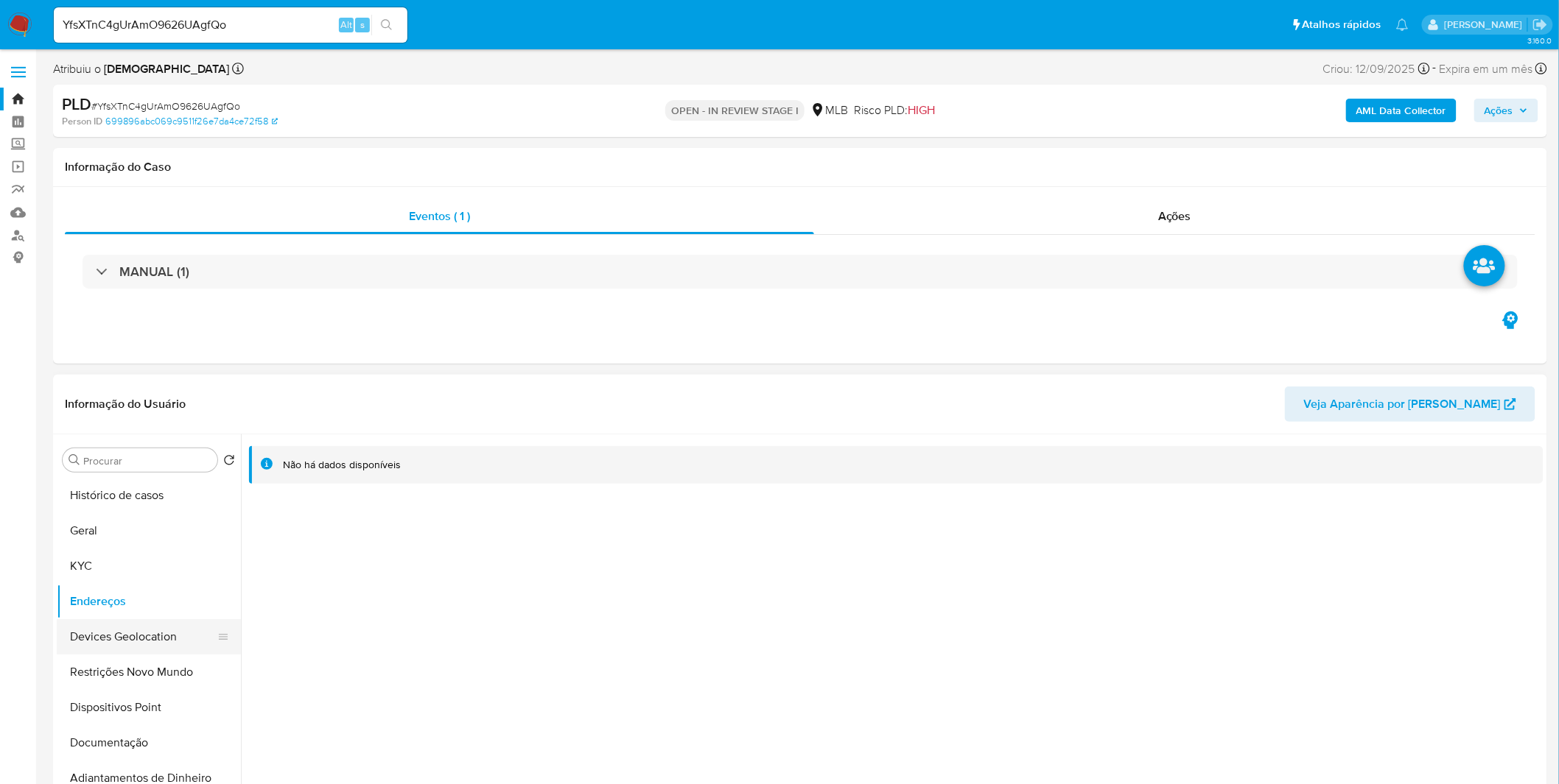
click at [148, 622] on button "Devices Geolocation" at bounding box center [142, 637] width 172 height 35
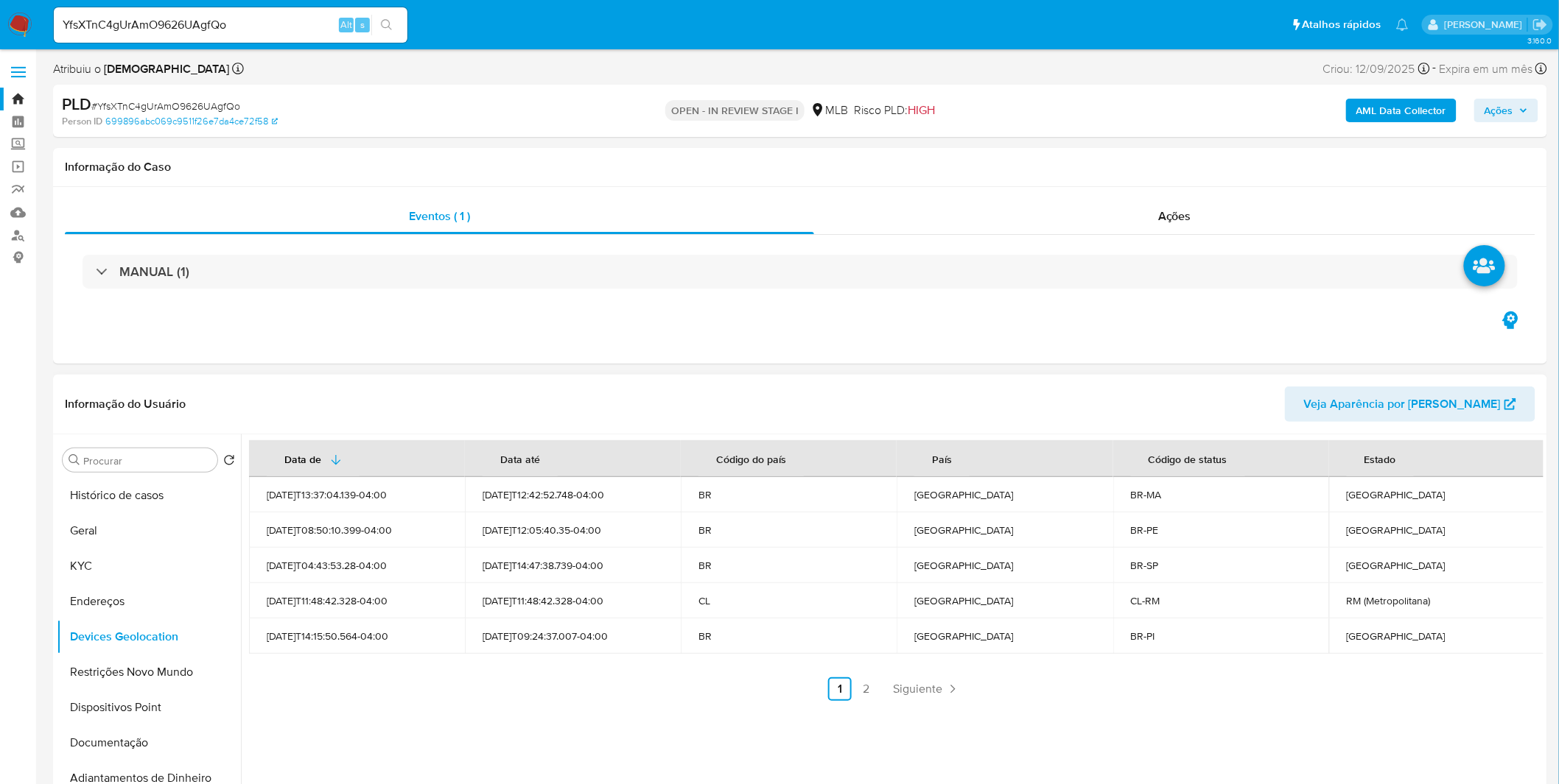
click at [859, 695] on link "2" at bounding box center [866, 690] width 24 height 24
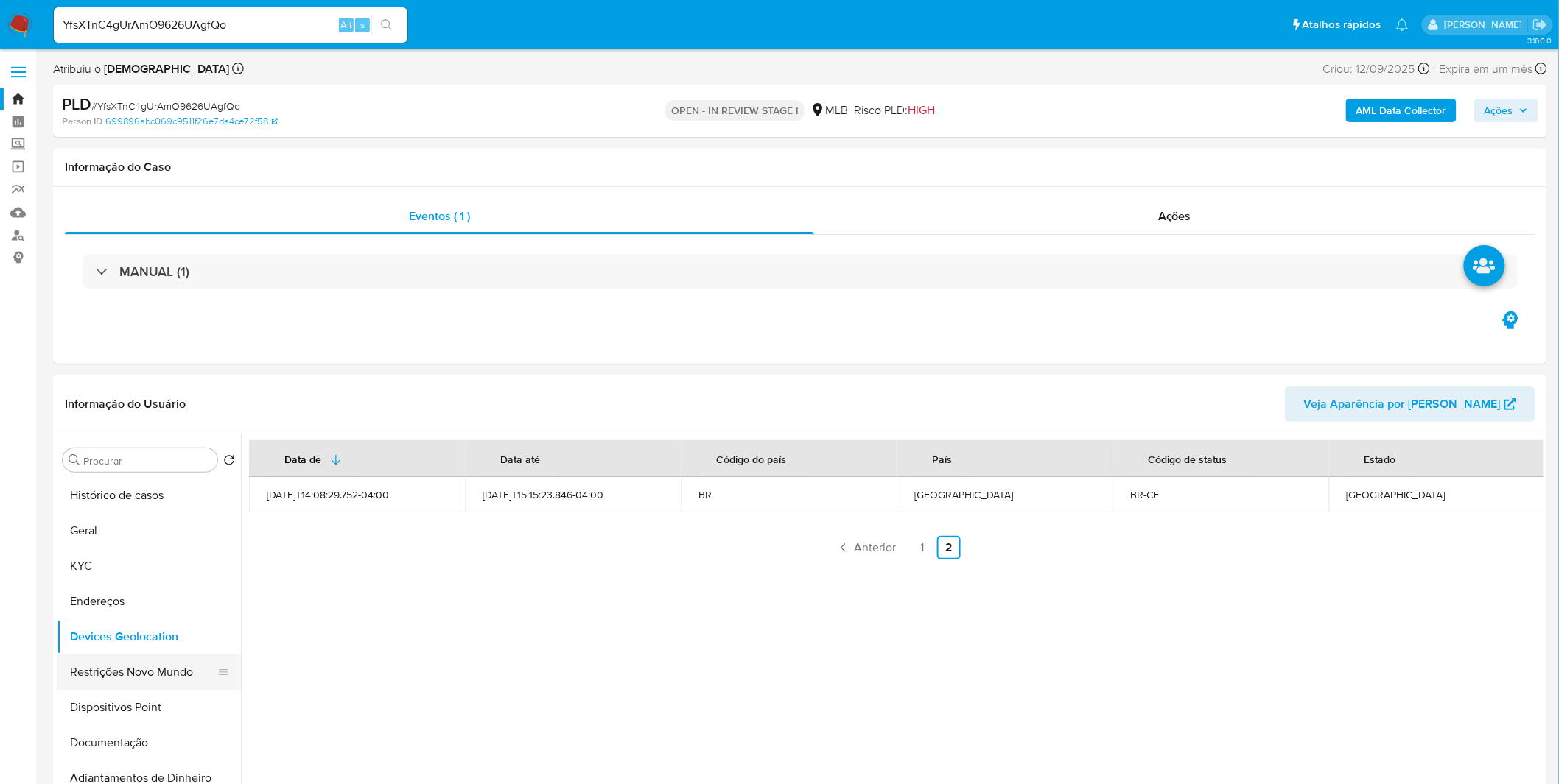
click at [146, 667] on button "Restrições Novo Mundo" at bounding box center [142, 673] width 172 height 35
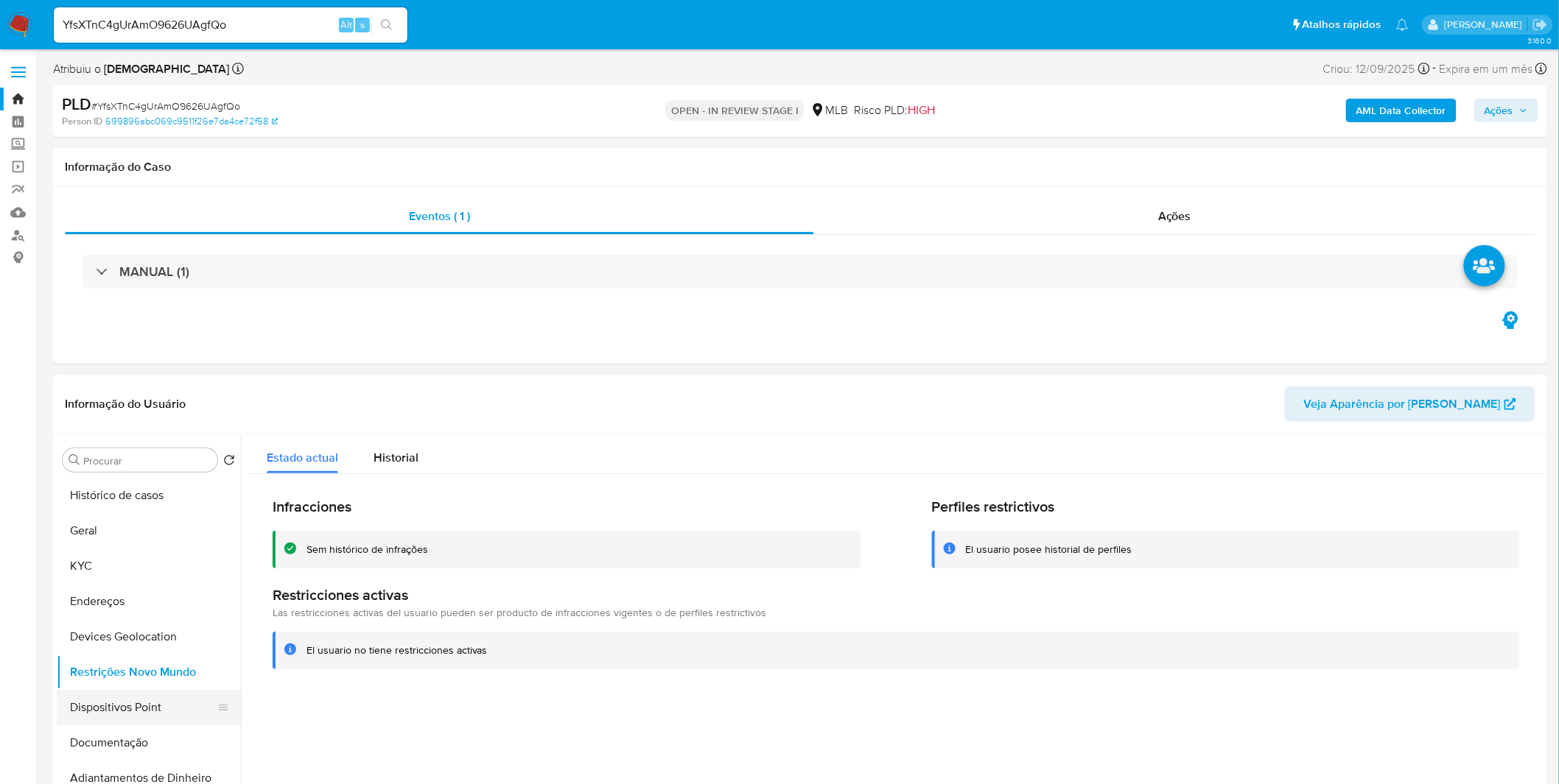
click at [159, 693] on button "Dispositivos Point" at bounding box center [142, 708] width 172 height 35
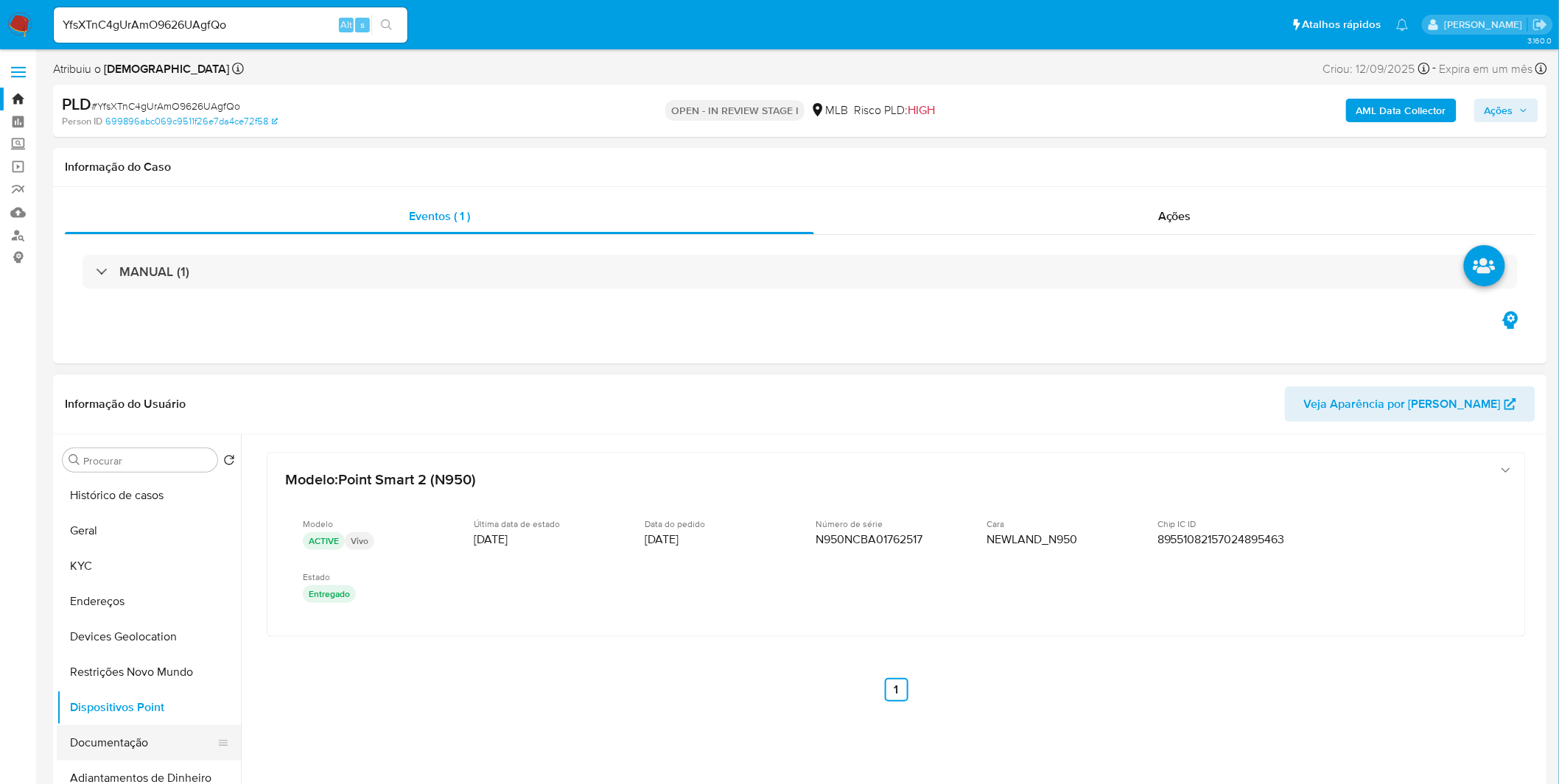
click at [166, 745] on button "Documentação" at bounding box center [142, 744] width 172 height 35
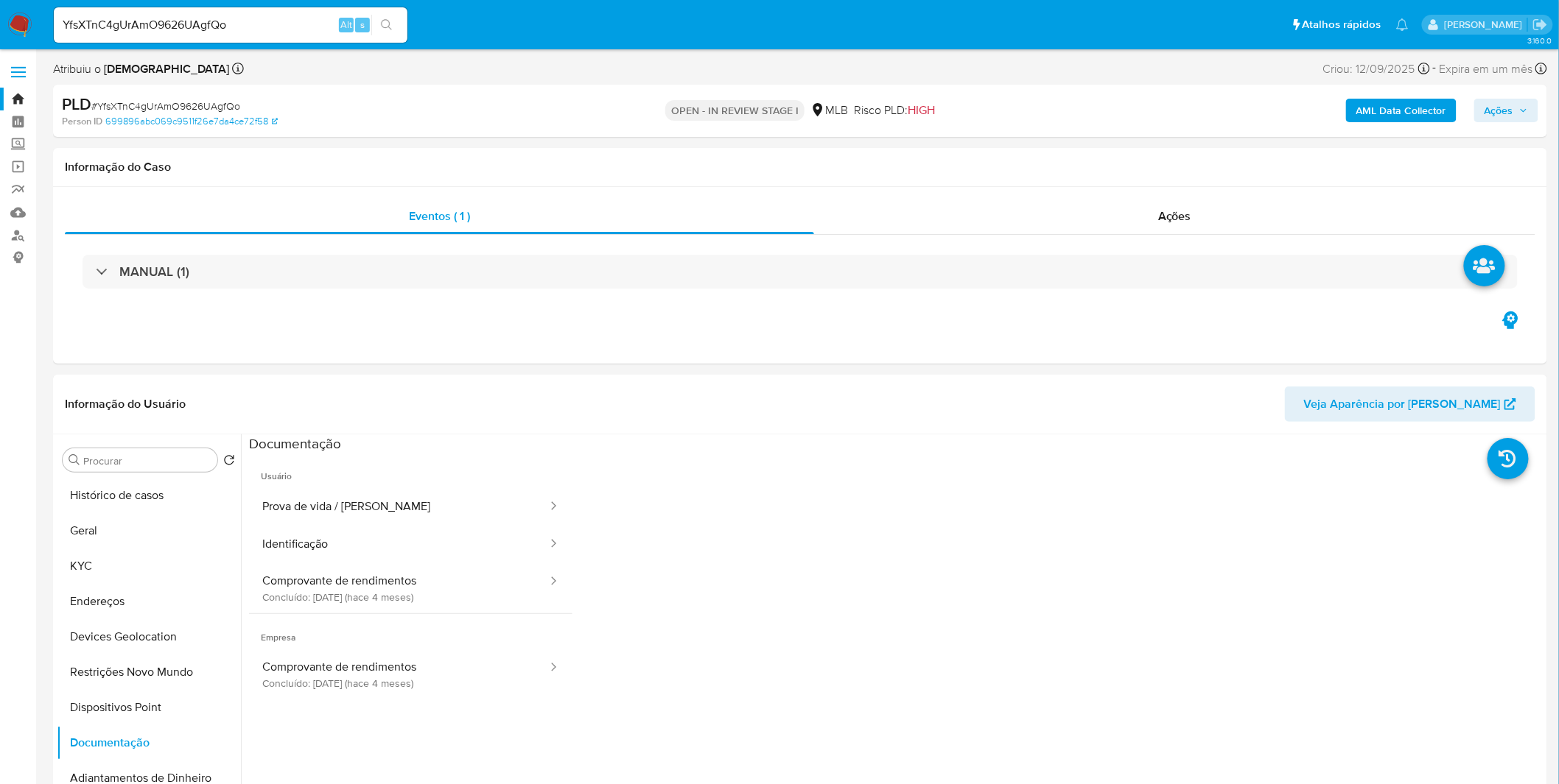
click at [30, 17] on img at bounding box center [20, 25] width 25 height 25
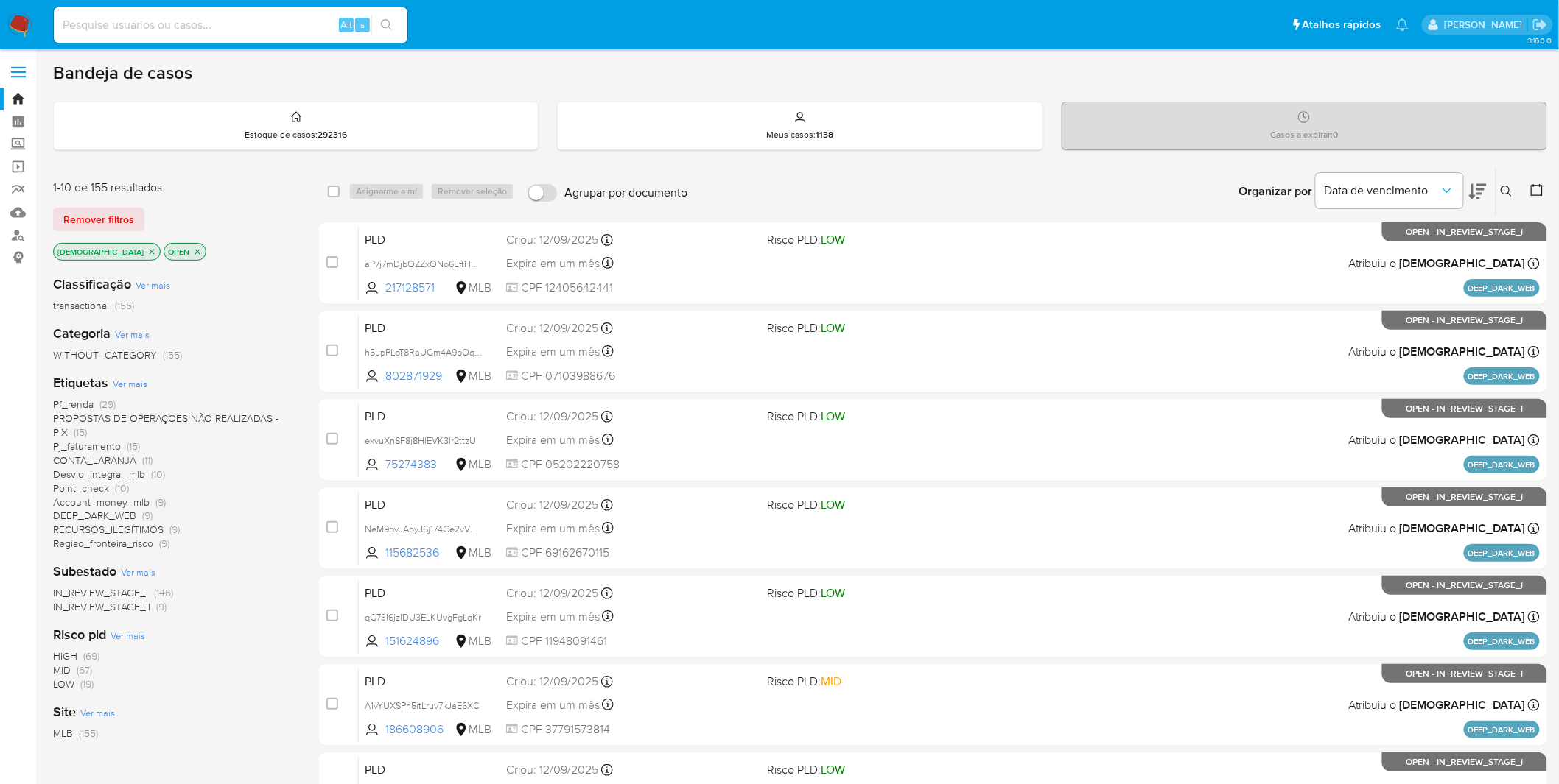
click at [131, 24] on input at bounding box center [230, 24] width 353 height 19
paste input "77Nhy1Iz14s9jjMtpSOuEbz4"
type input "77Nhy1Iz14s9jjMtpSOuEbz4"
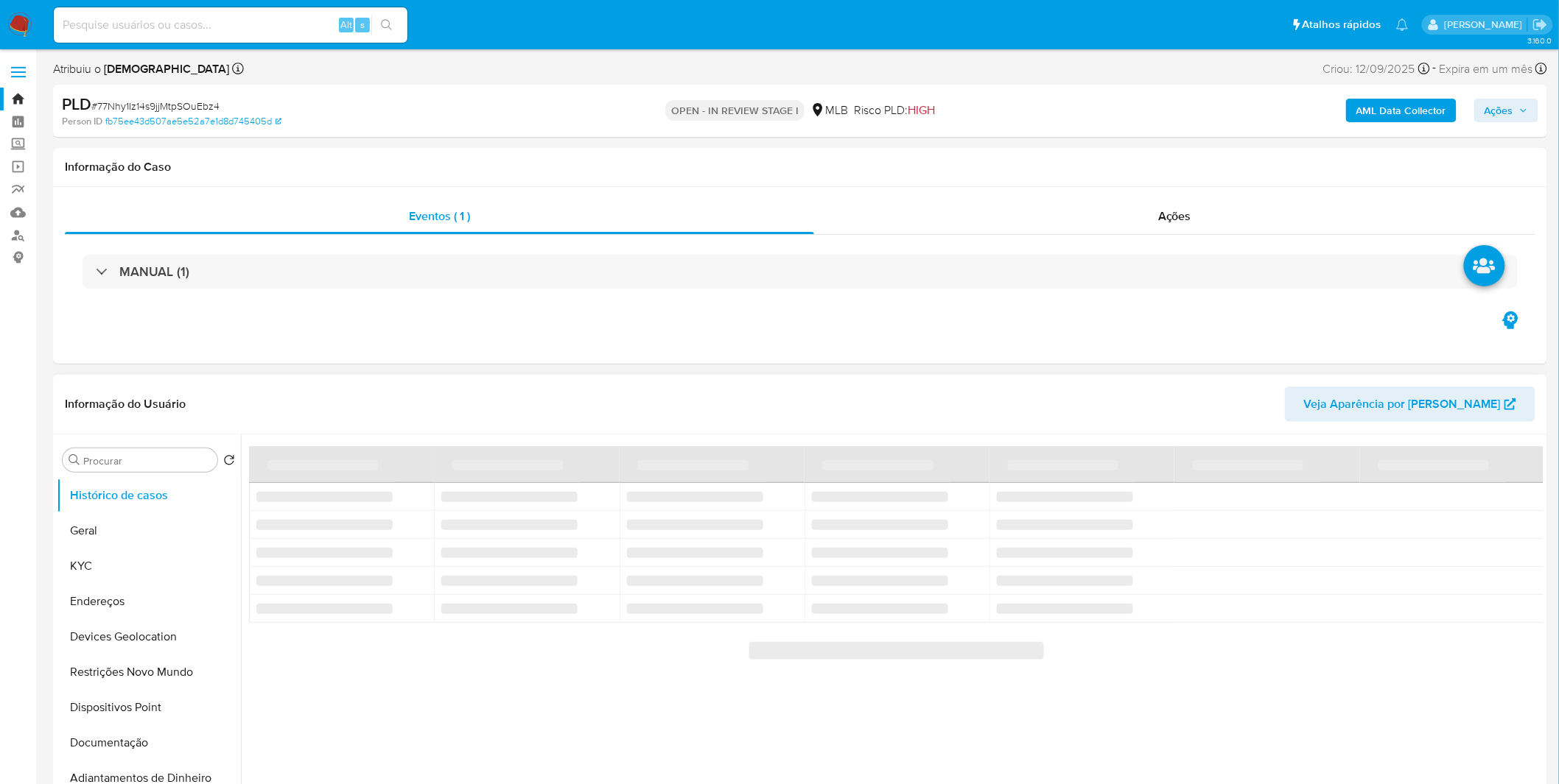
select select "10"
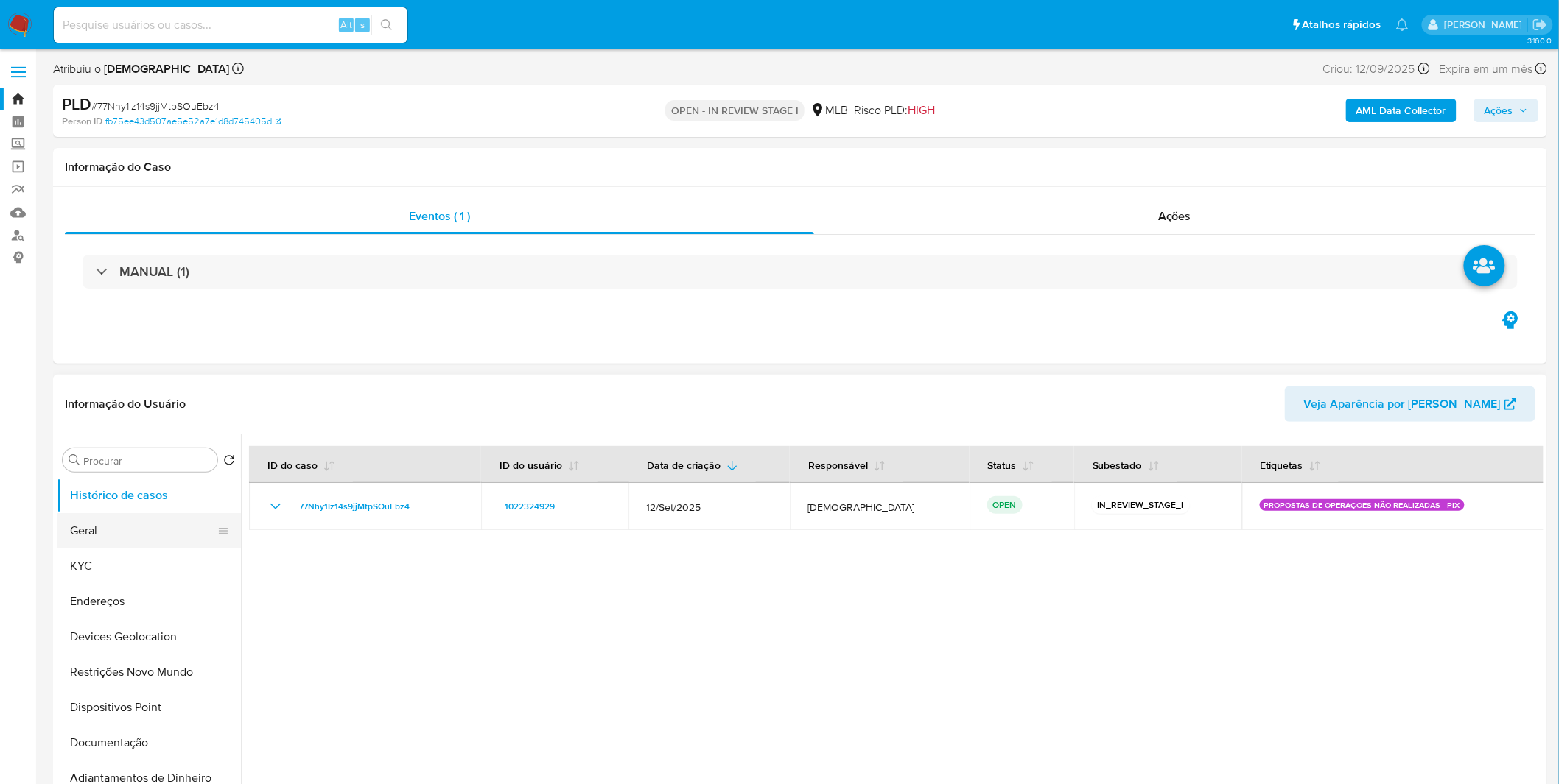
click at [84, 526] on button "Geral" at bounding box center [142, 531] width 172 height 35
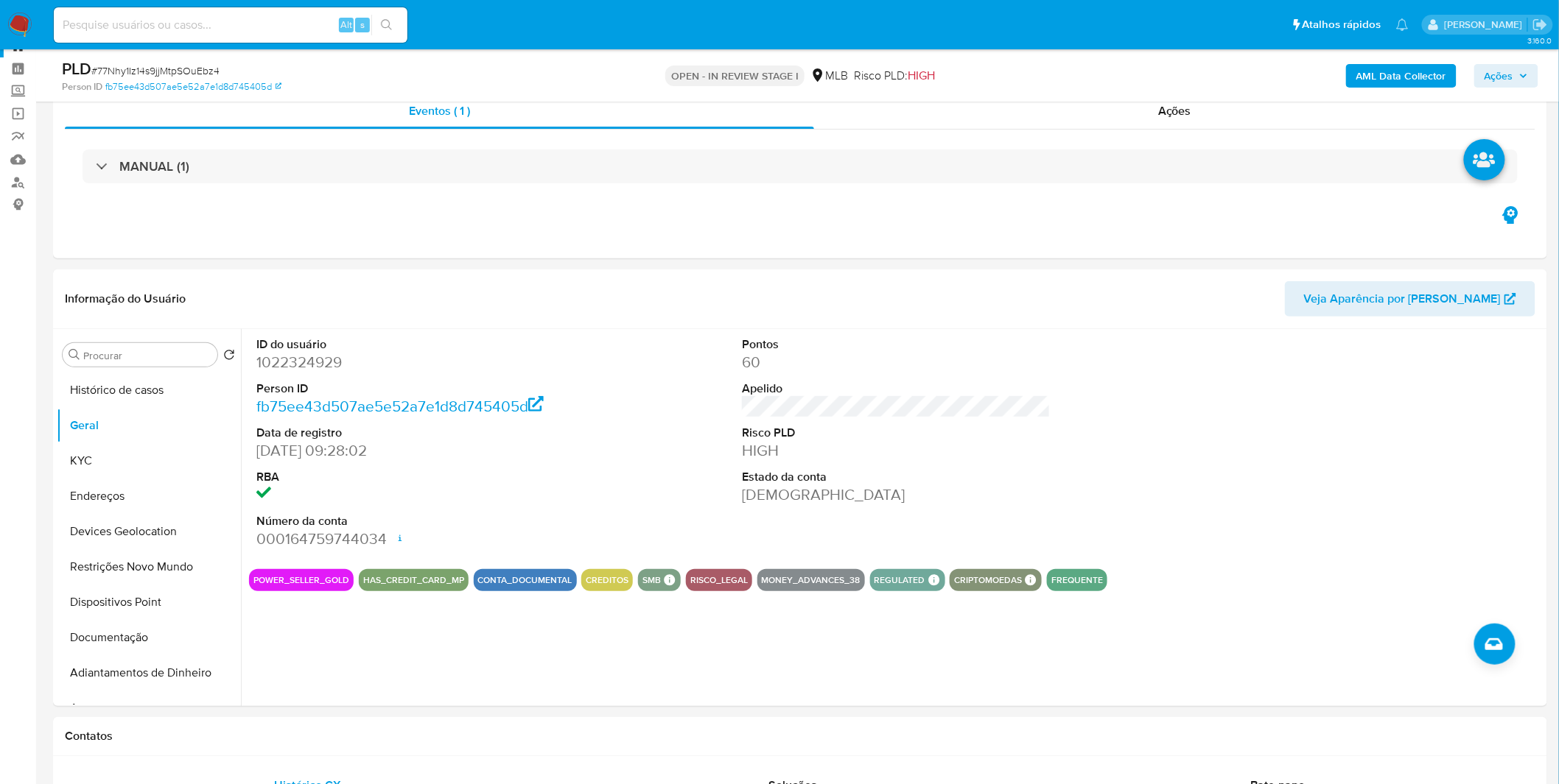
scroll to position [82, 0]
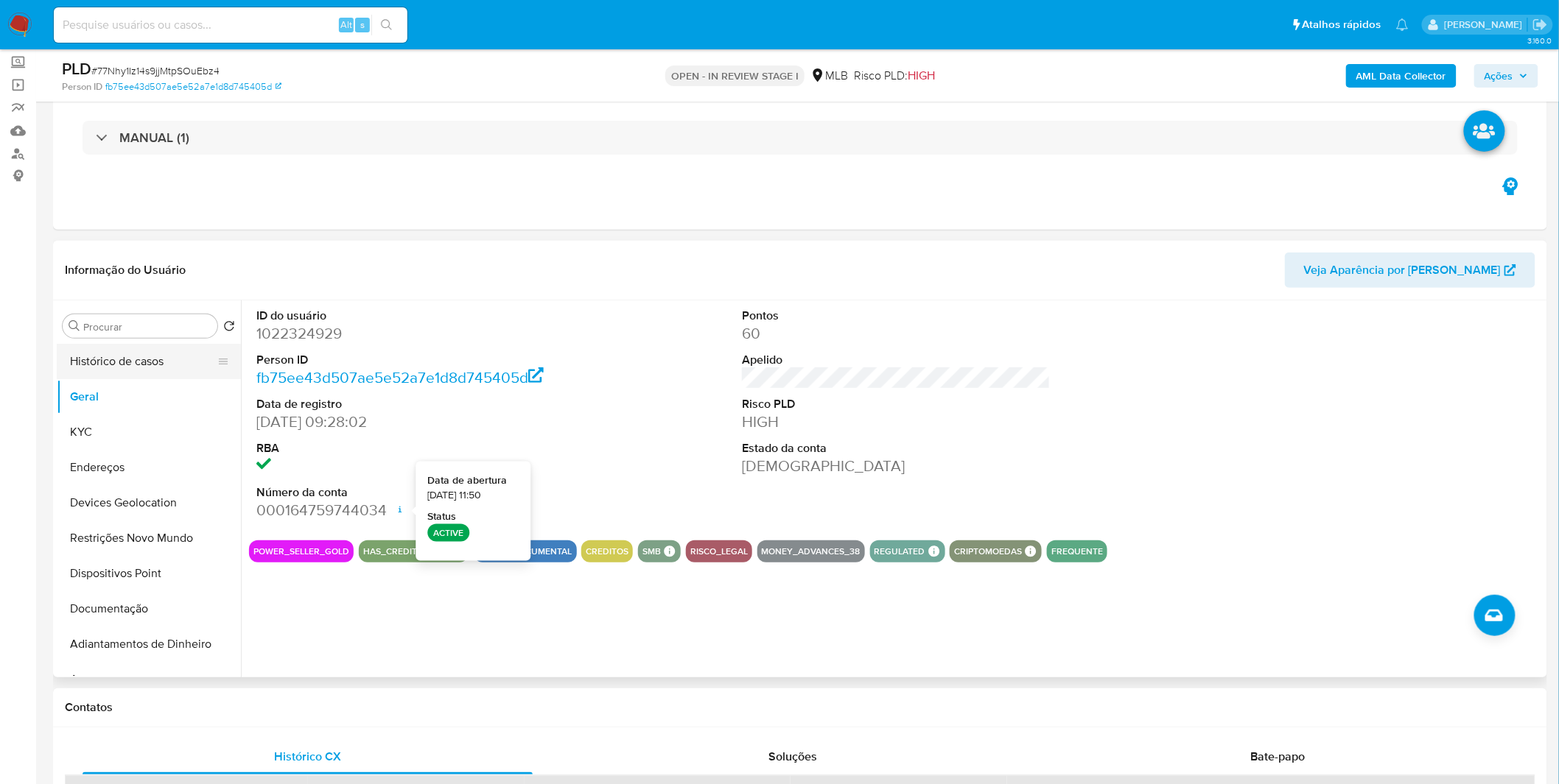
click at [121, 361] on button "Histórico de casos" at bounding box center [142, 362] width 172 height 35
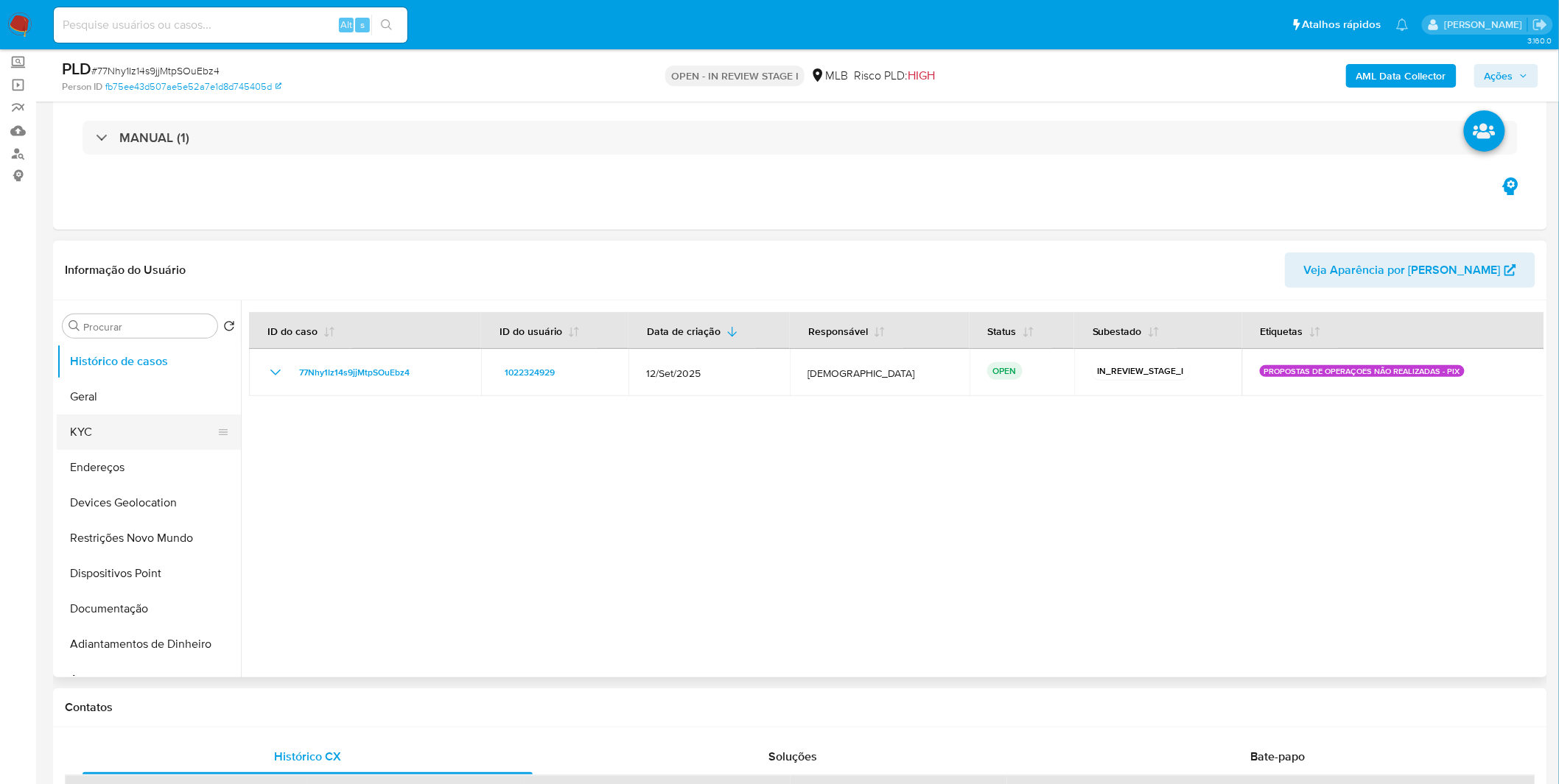
click at [136, 426] on button "KYC" at bounding box center [142, 432] width 172 height 35
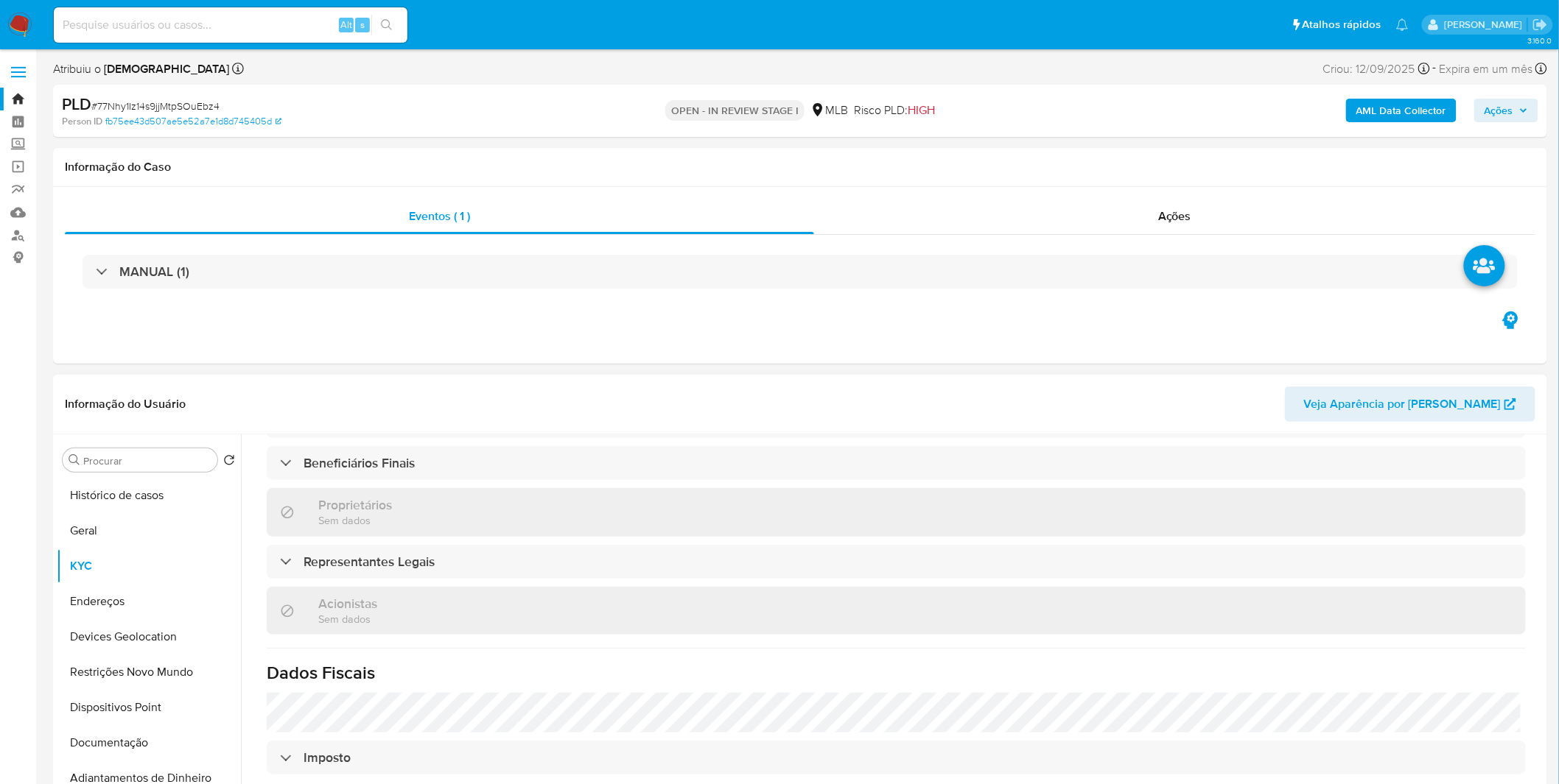
scroll to position [841, 0]
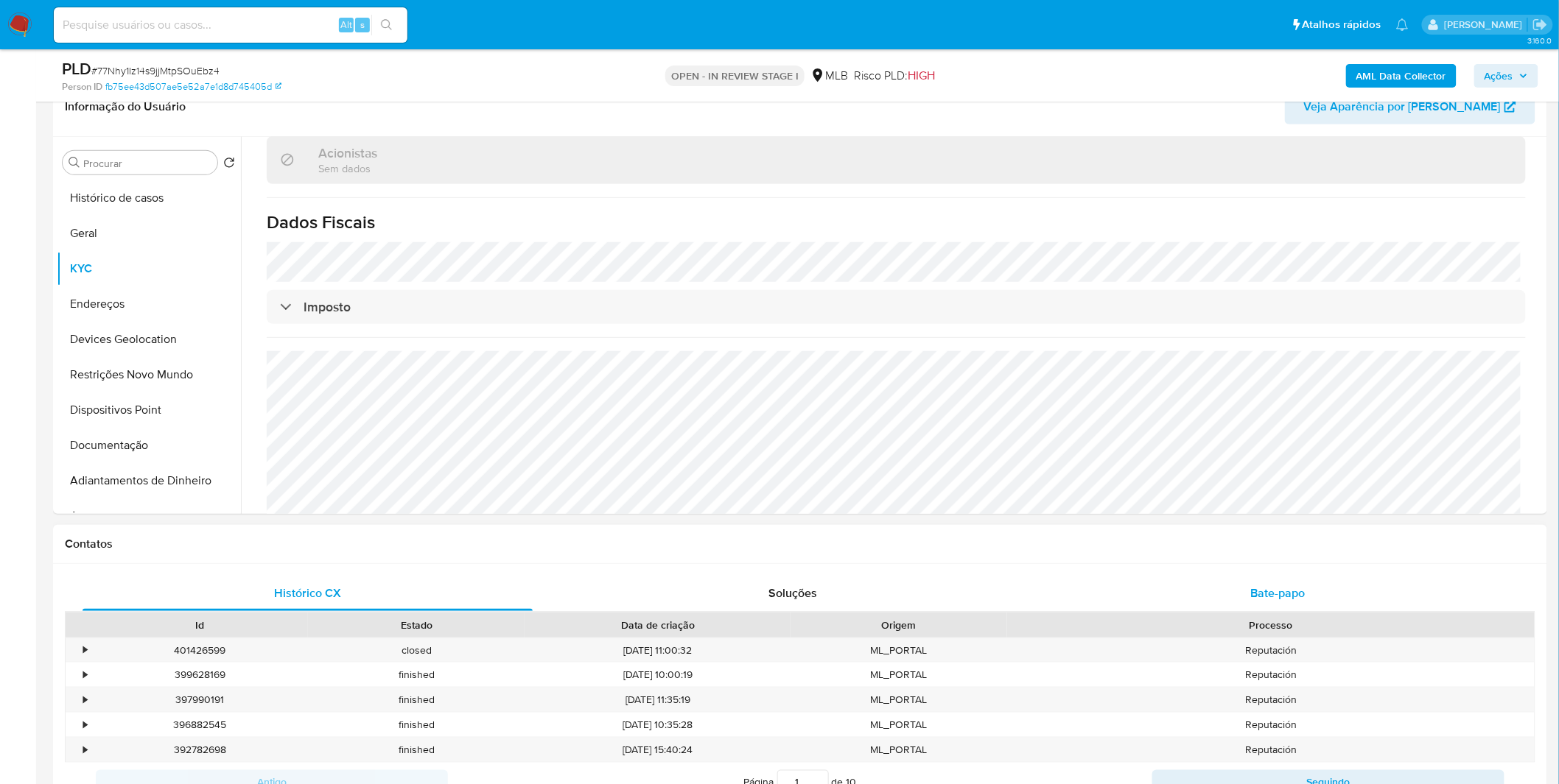
click at [1191, 593] on div "Bate-papo" at bounding box center [1277, 593] width 450 height 35
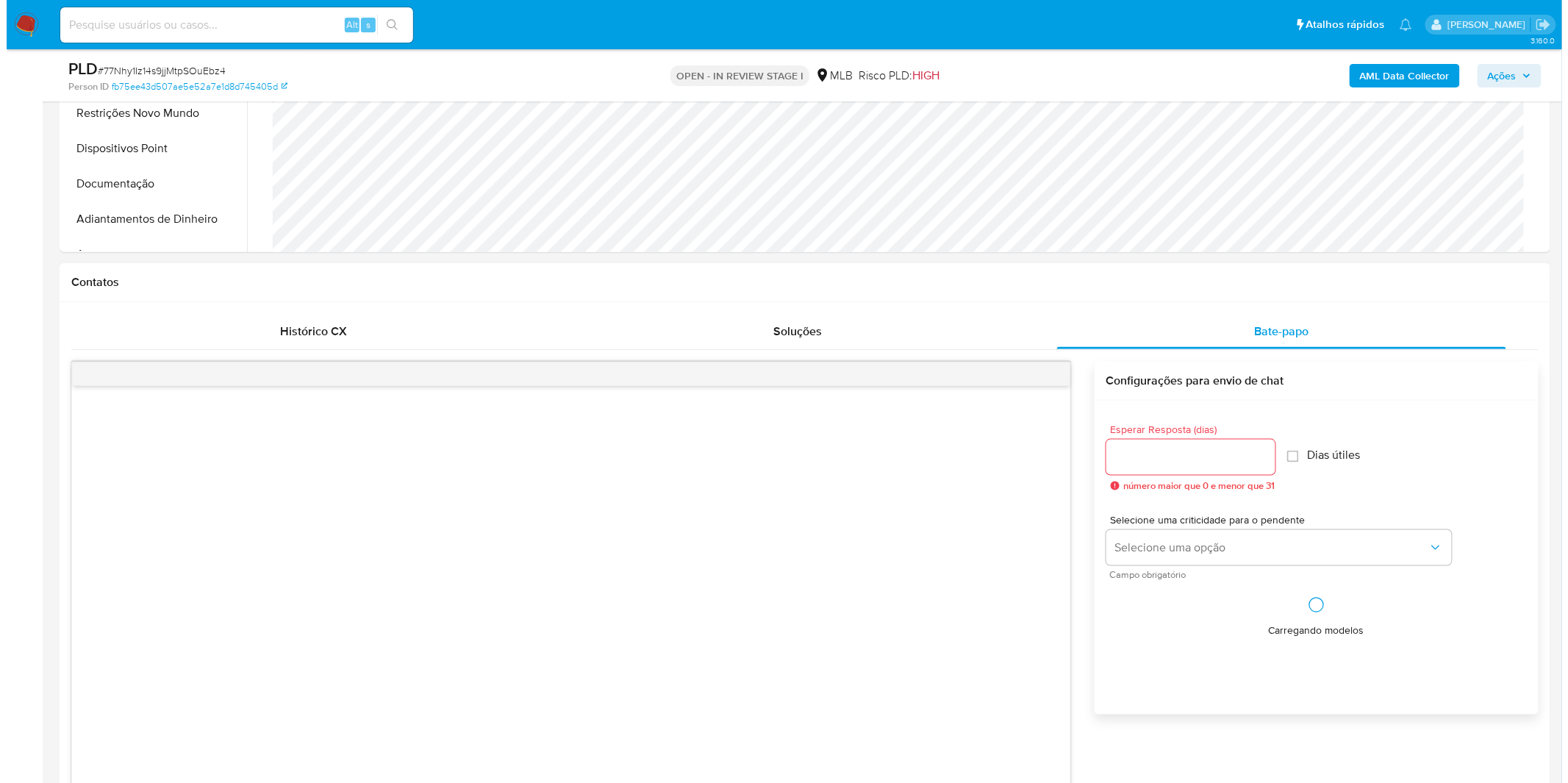
scroll to position [572, 0]
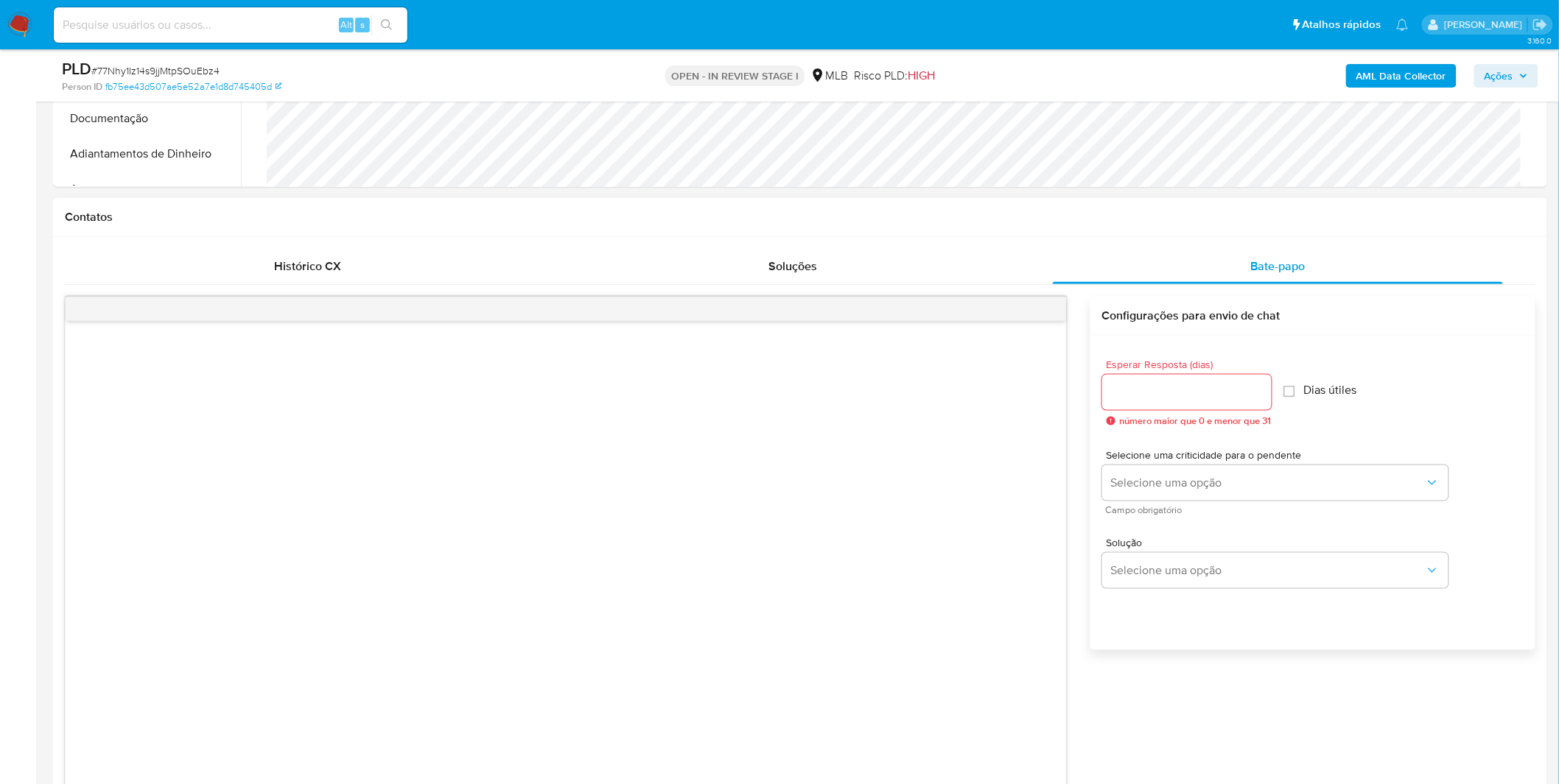
click at [1218, 383] on input "Esperar Resposta (dias)" at bounding box center [1186, 392] width 169 height 19
type input "3"
click at [1314, 386] on span "Dias útiles" at bounding box center [1325, 389] width 53 height 14
click at [1279, 386] on input "Dias útiles" at bounding box center [1285, 392] width 12 height 12
checkbox input "true"
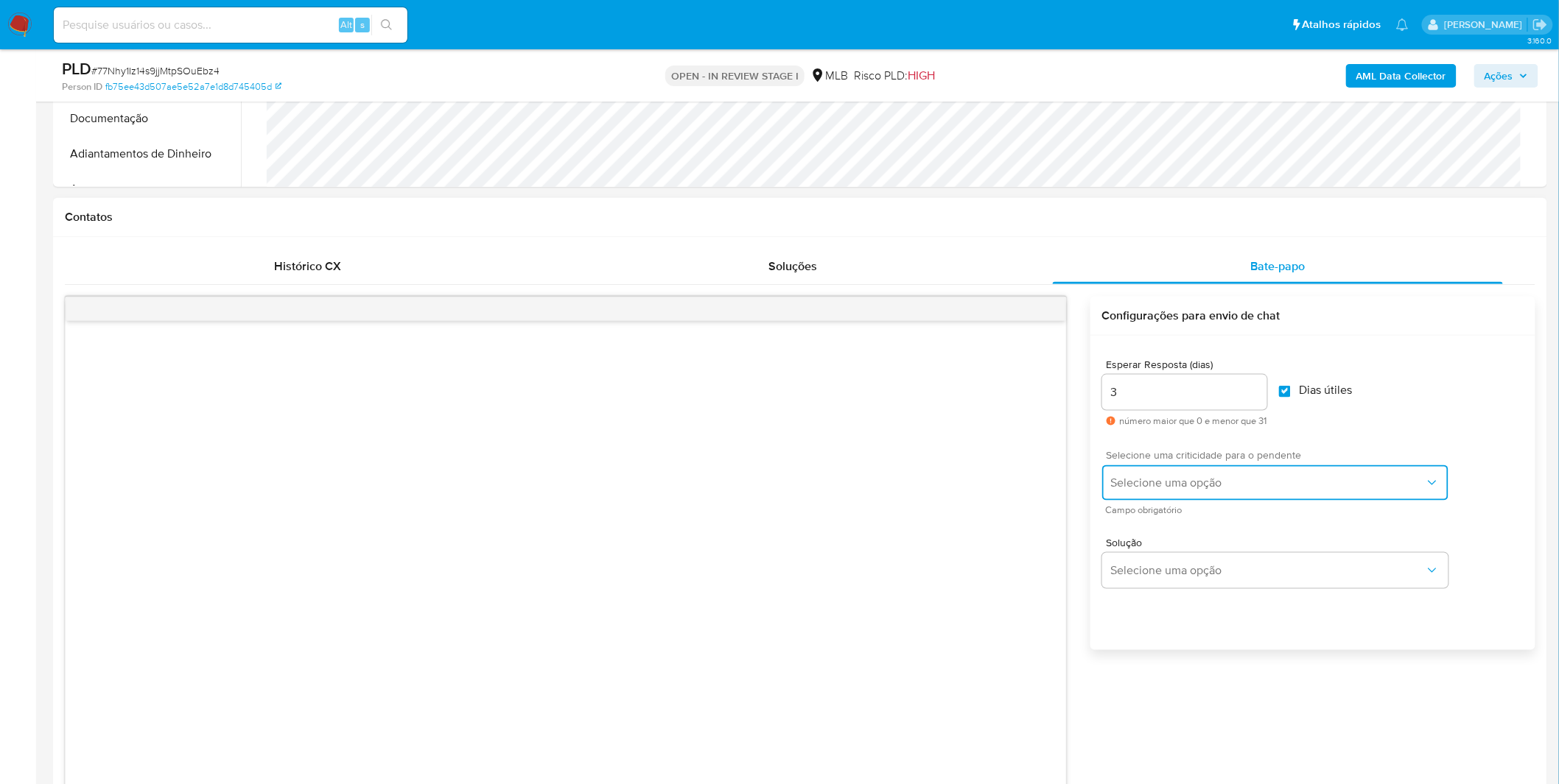
click at [1261, 469] on button "Selecione uma opção" at bounding box center [1275, 483] width 347 height 35
click at [1241, 487] on div "LOW" at bounding box center [1271, 483] width 323 height 30
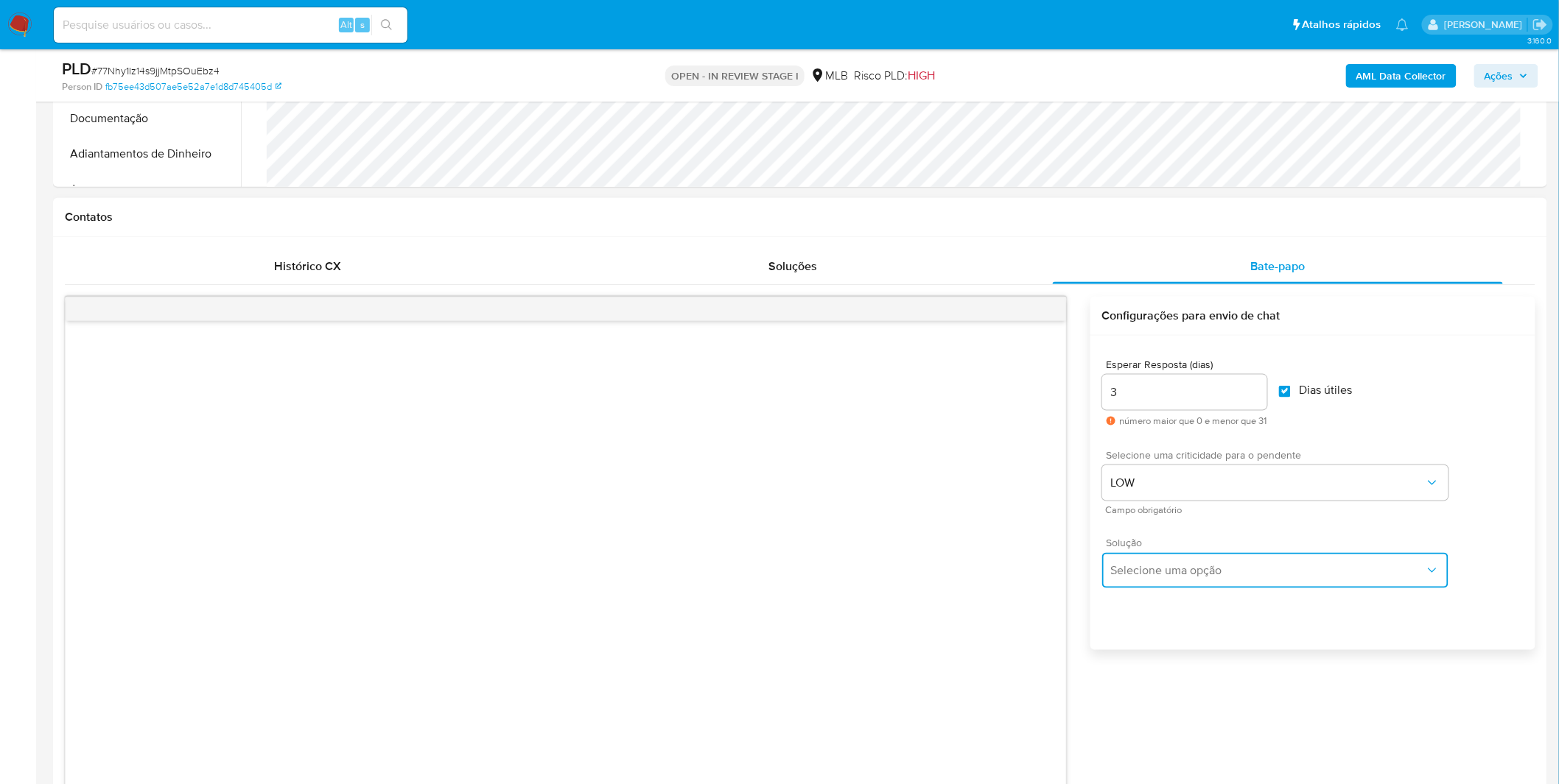
click at [1227, 572] on span "Selecione uma opção" at bounding box center [1267, 570] width 314 height 14
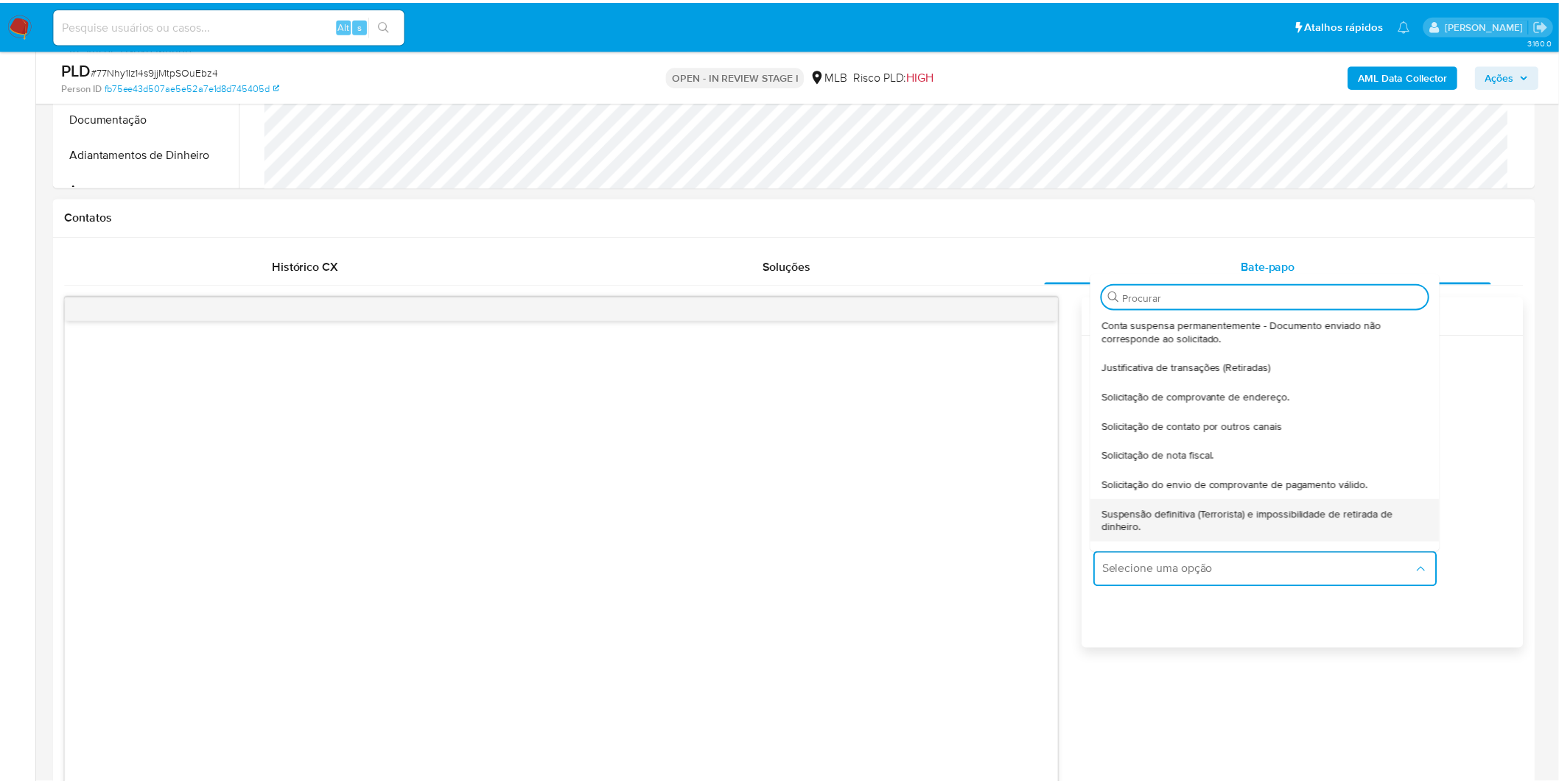
scroll to position [121, 0]
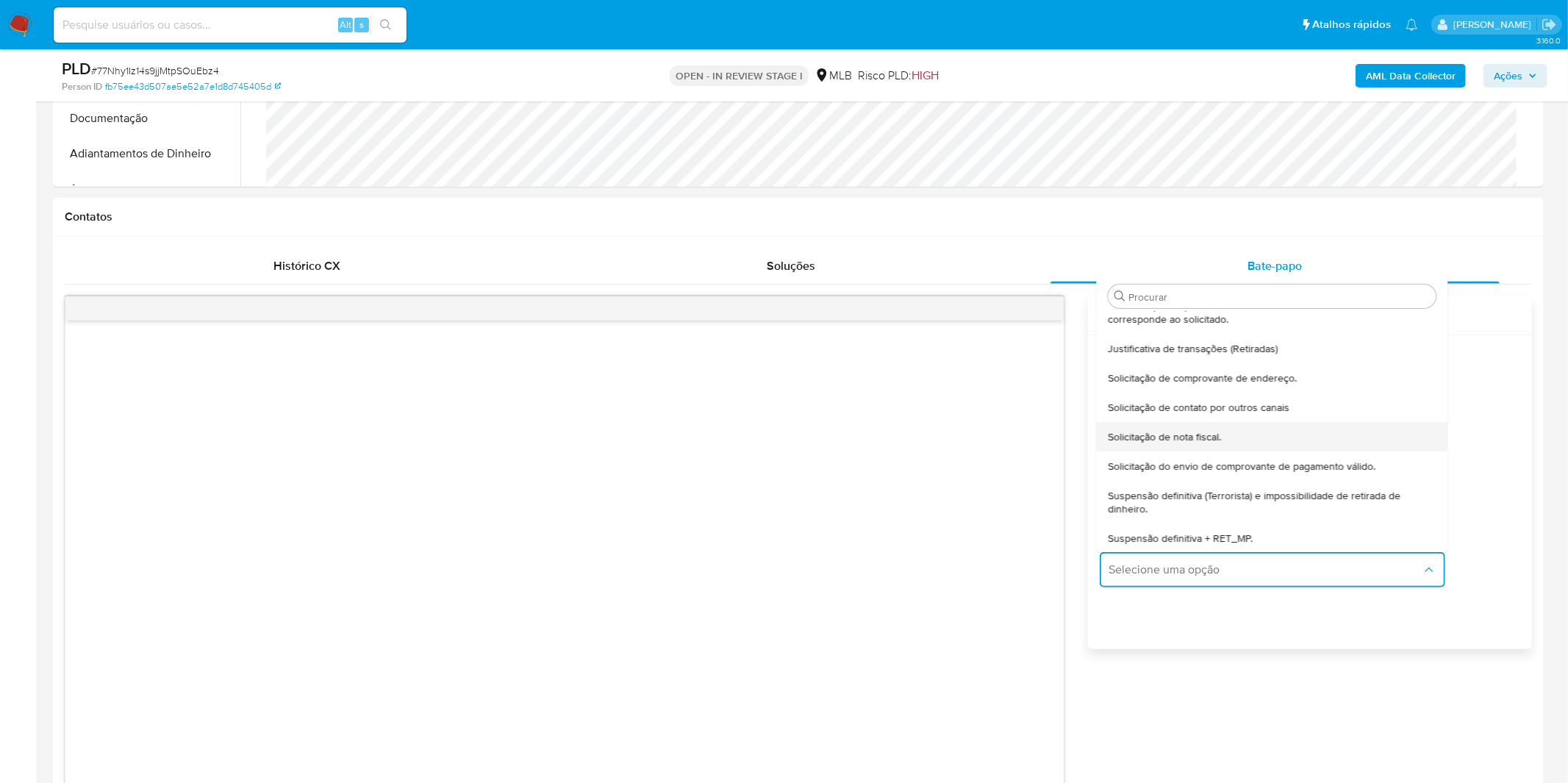
click at [1178, 434] on span "Solicitação de nota fiscal." at bounding box center [1165, 437] width 114 height 13
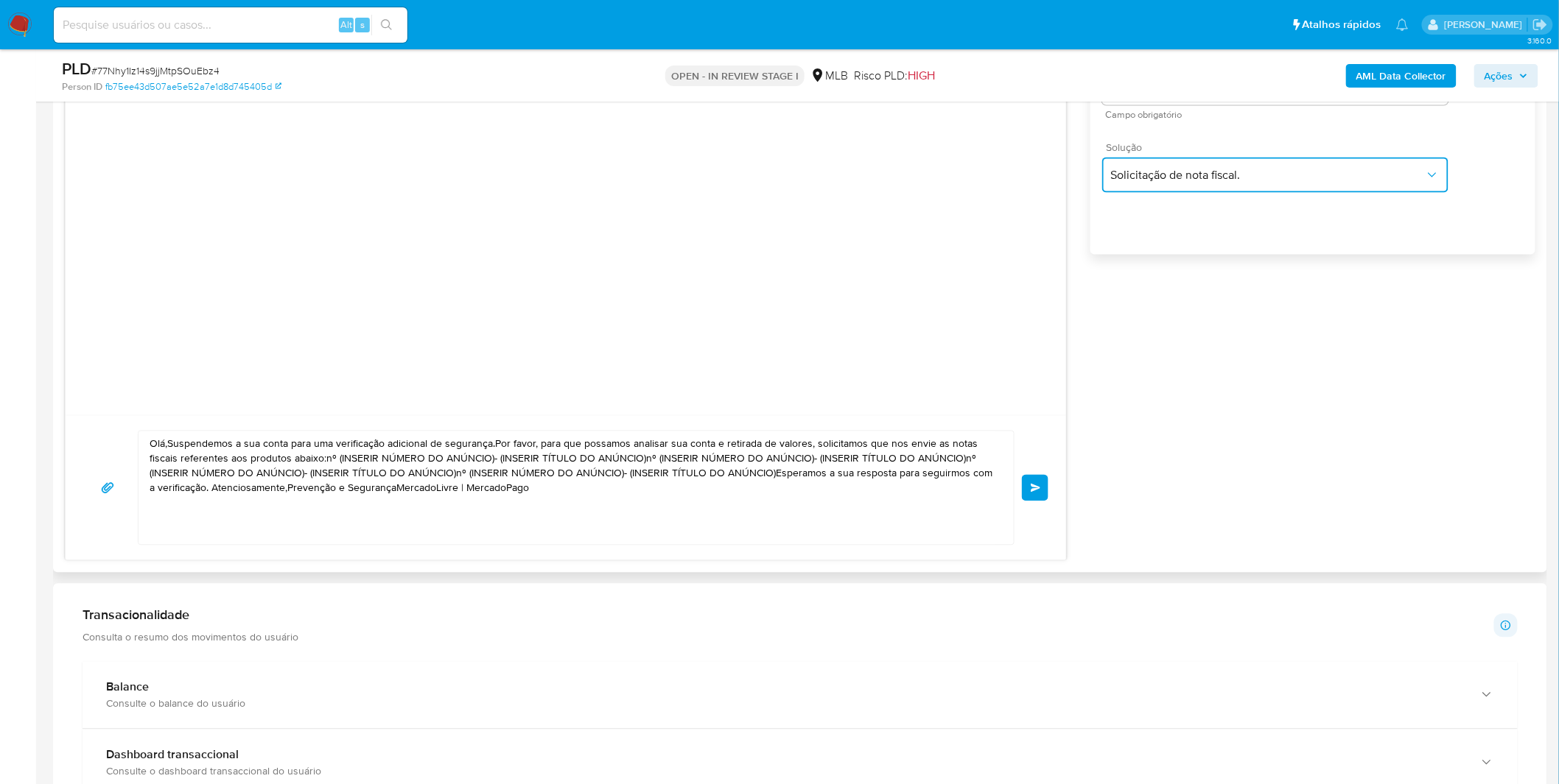
scroll to position [982, 0]
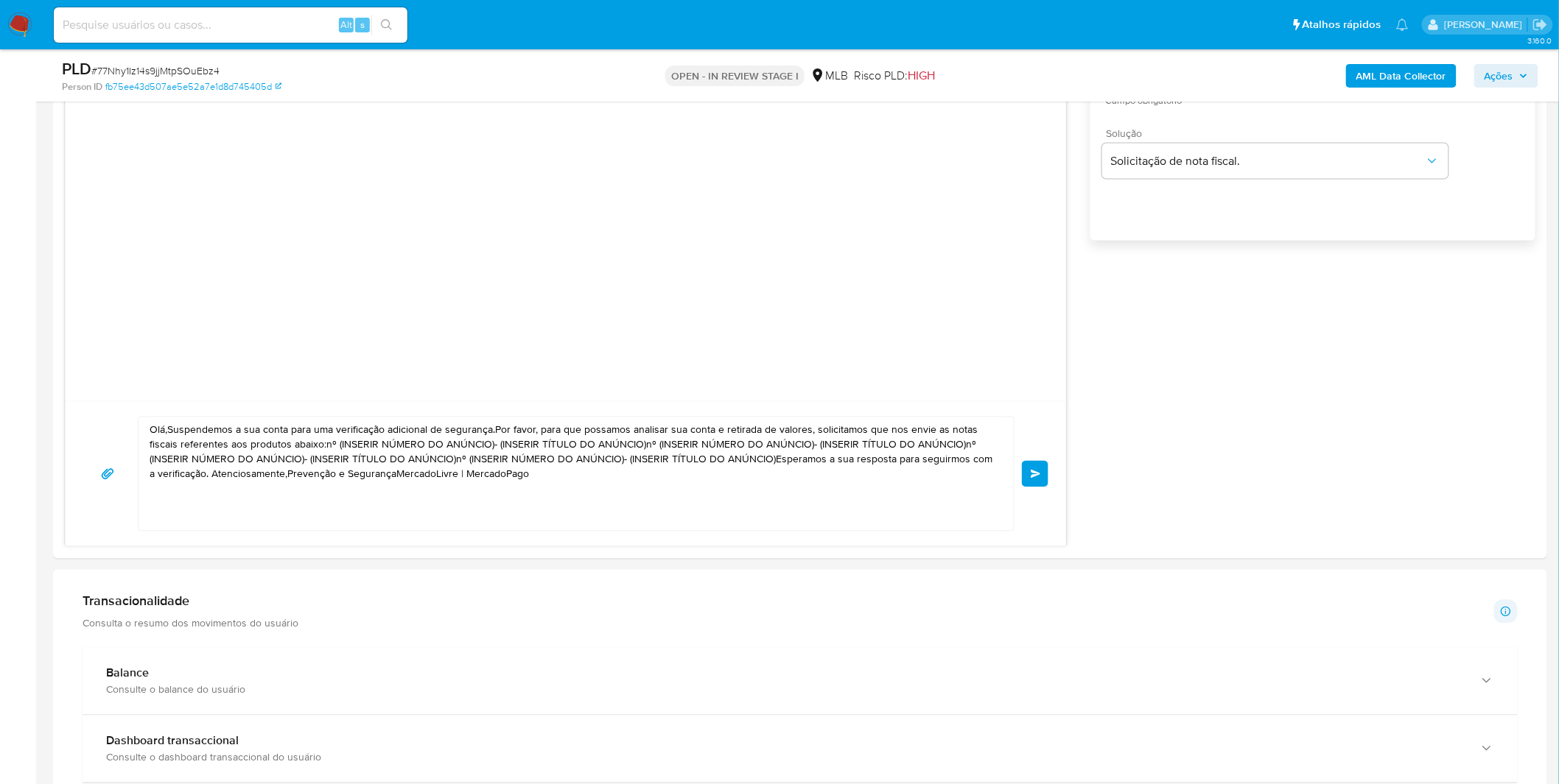
click at [685, 465] on textarea "Olá,Suspendemos a sua conta para uma verificação adicional de segurança.Por fav…" at bounding box center [572, 474] width 846 height 114
paste textarea "! Estamos realizando uma verificação adicional de segurança em contas de usuári…"
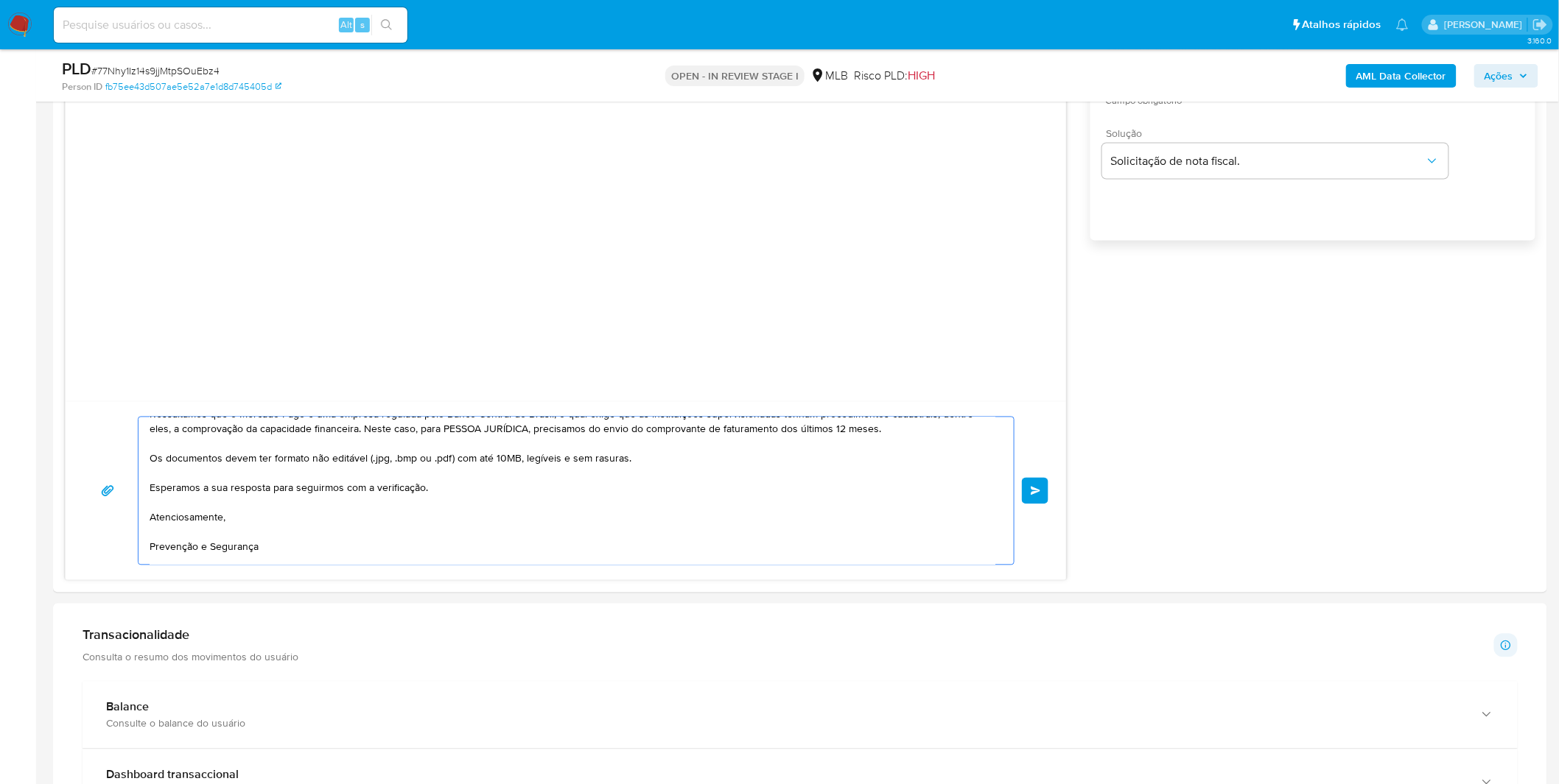
scroll to position [164, 0]
type textarea "Olá! Estamos realizando uma verificação adicional de segurança em contas de usu…"
click at [1035, 488] on span "common.send" at bounding box center [1035, 491] width 10 height 8
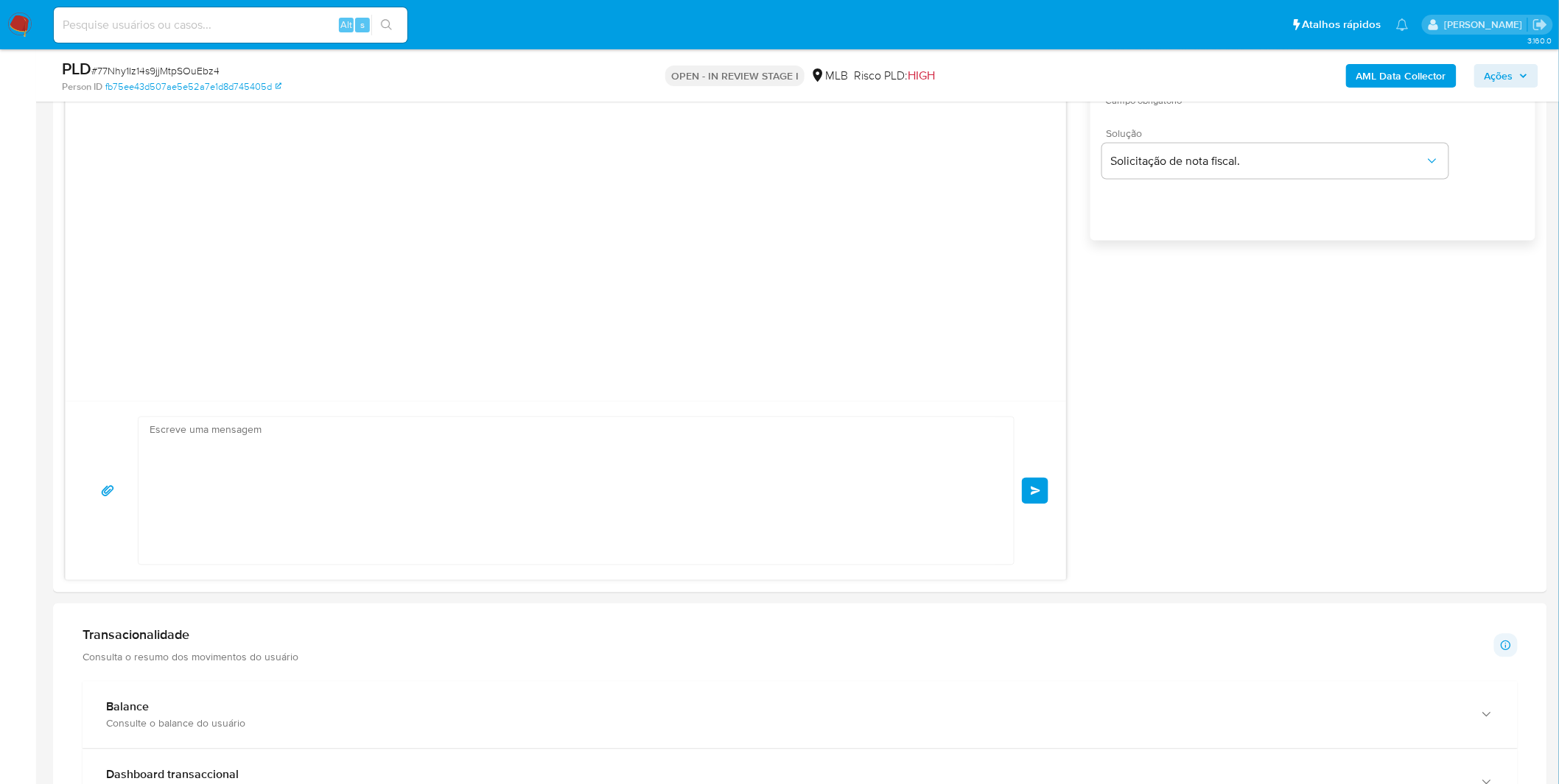
scroll to position [0, 0]
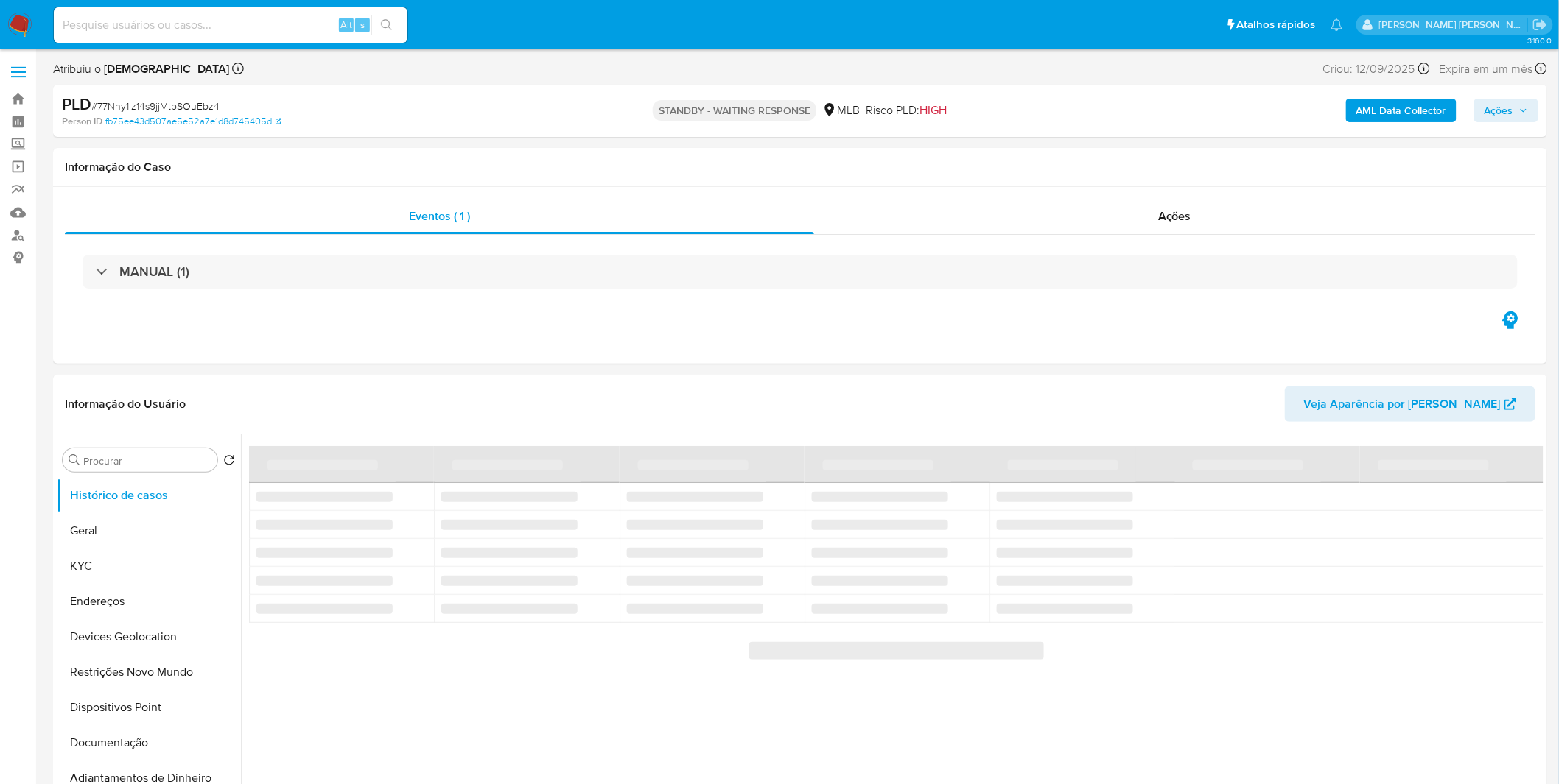
select select "10"
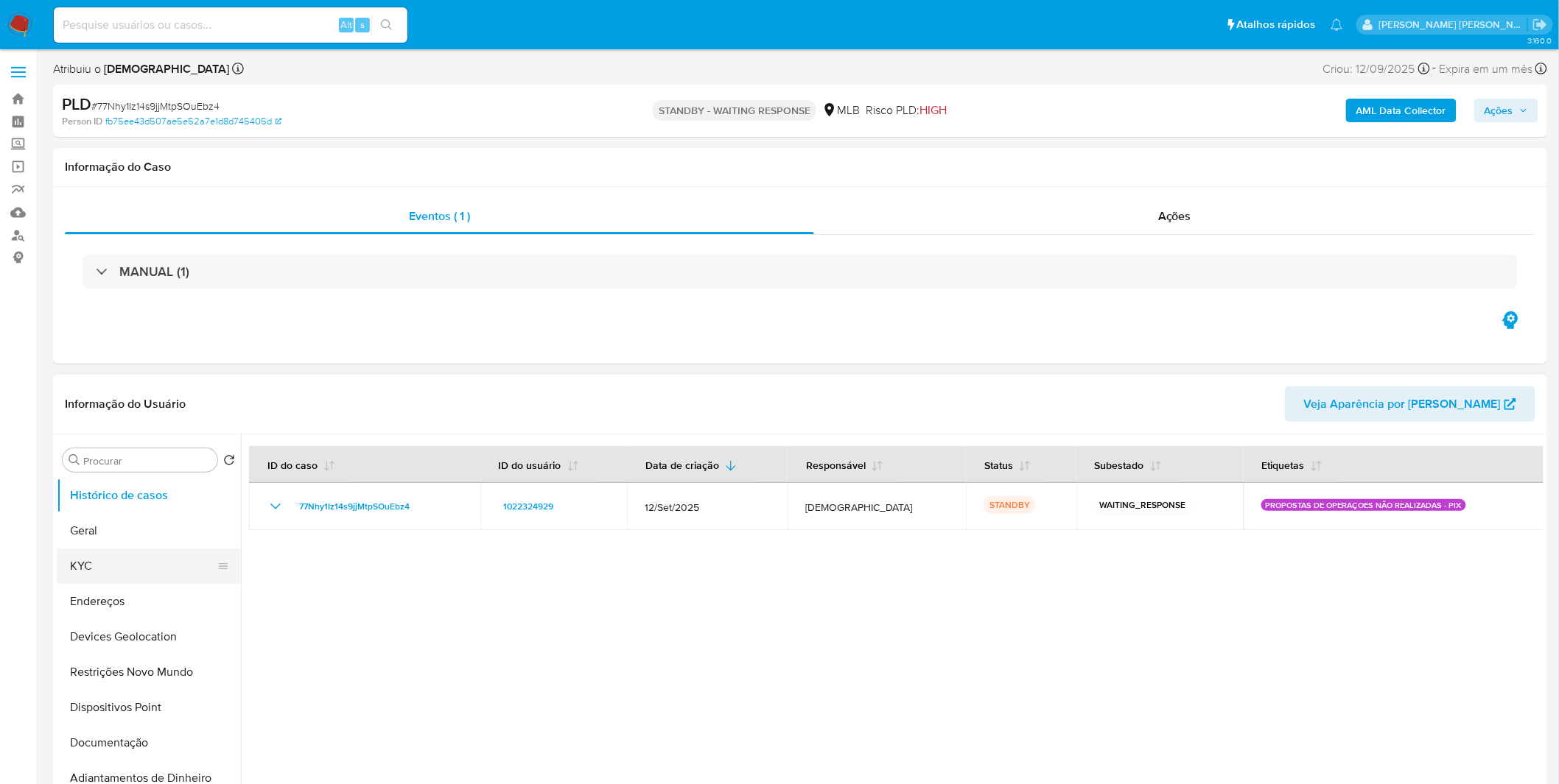
click at [115, 568] on button "KYC" at bounding box center [142, 567] width 172 height 35
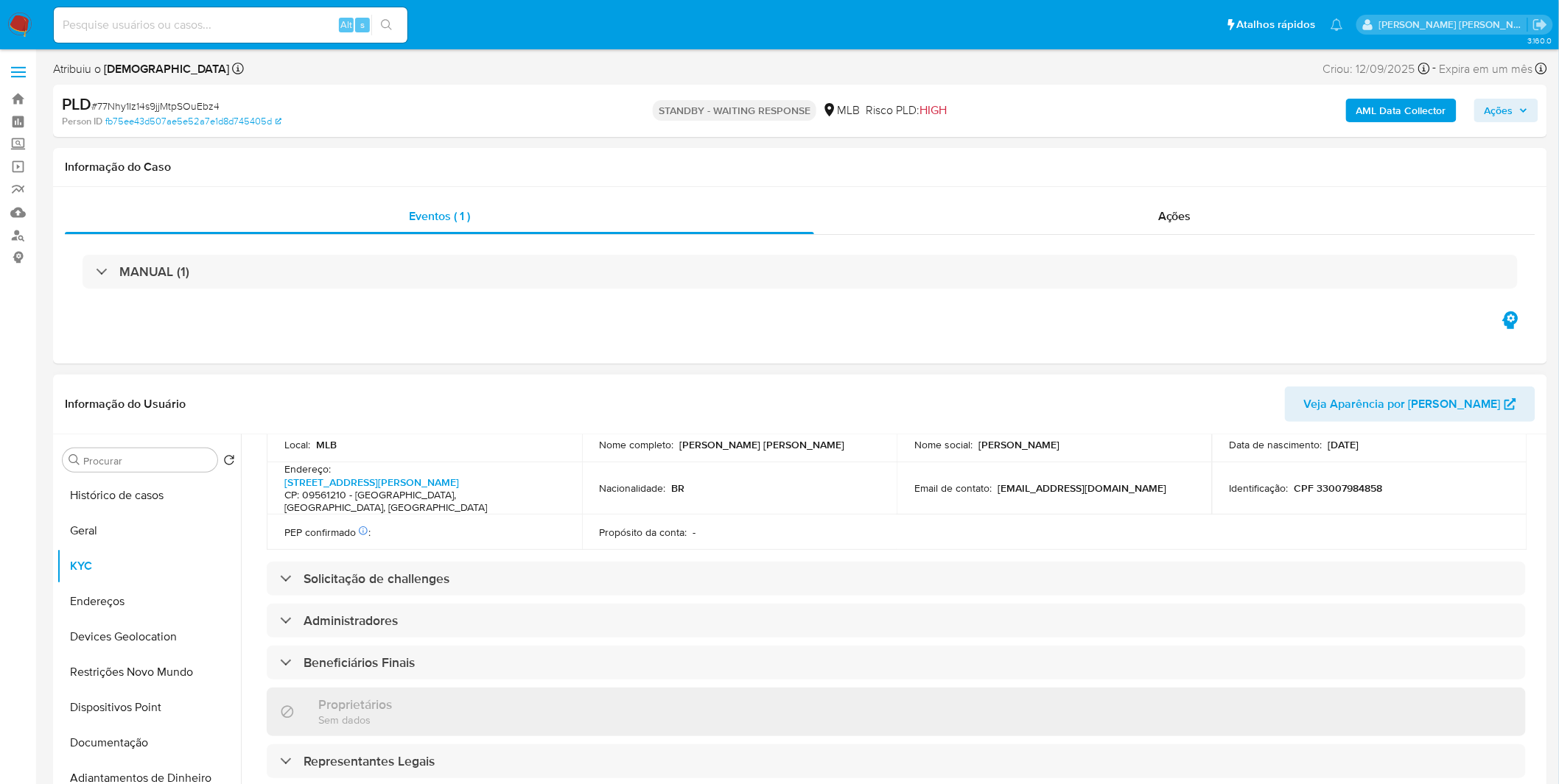
scroll to position [840, 0]
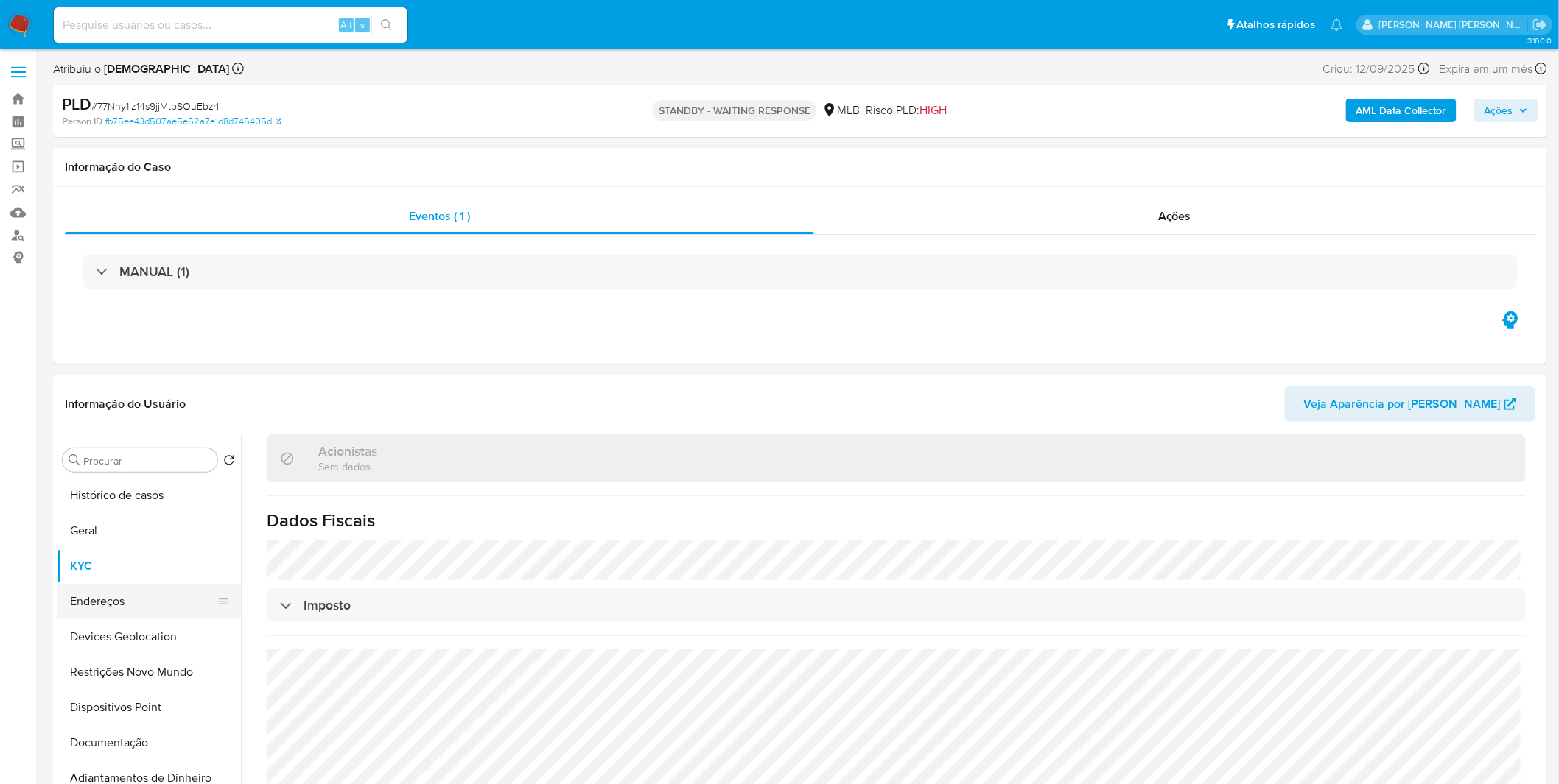
click at [141, 595] on button "Endereços" at bounding box center [142, 602] width 172 height 35
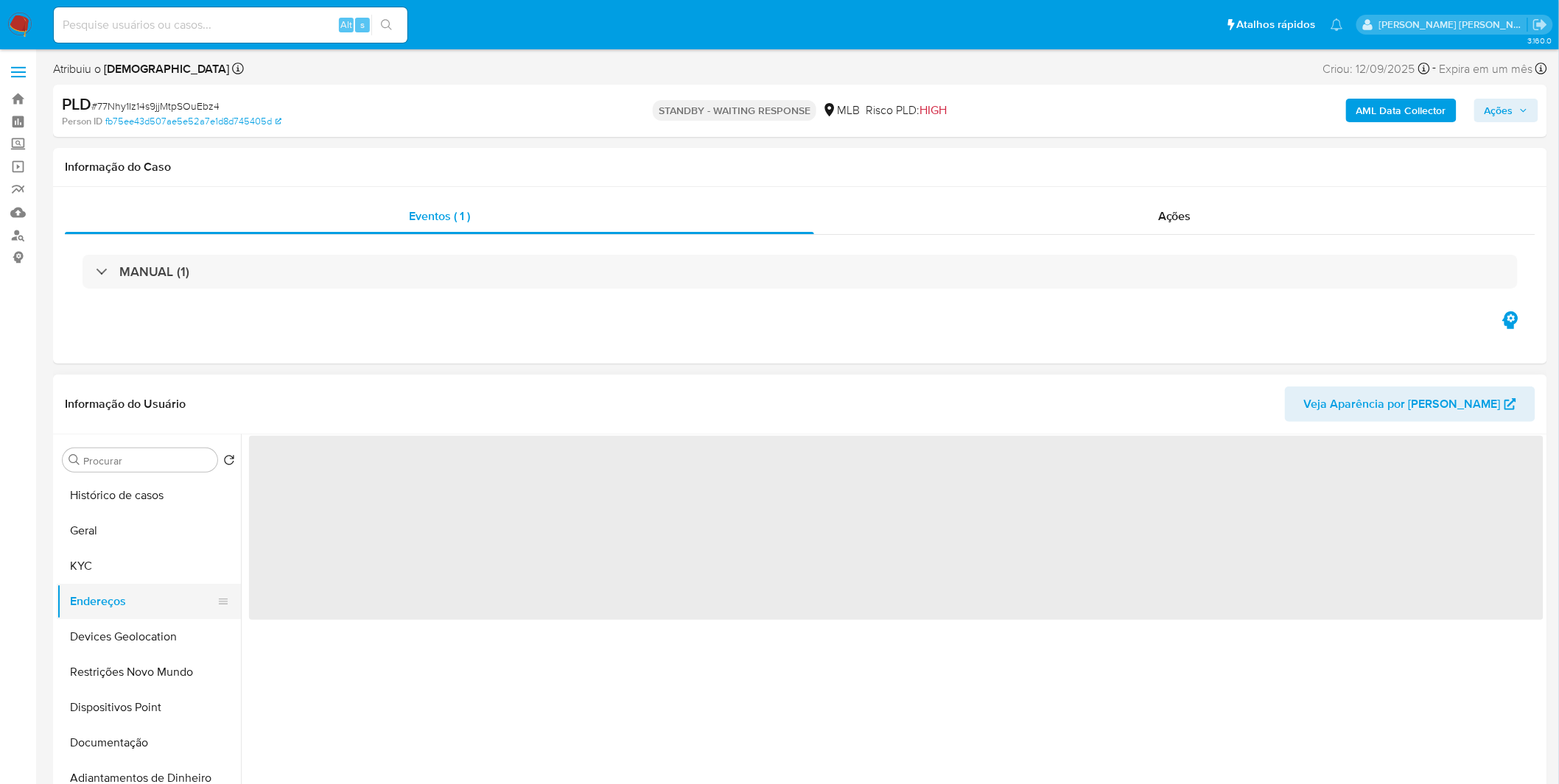
scroll to position [0, 0]
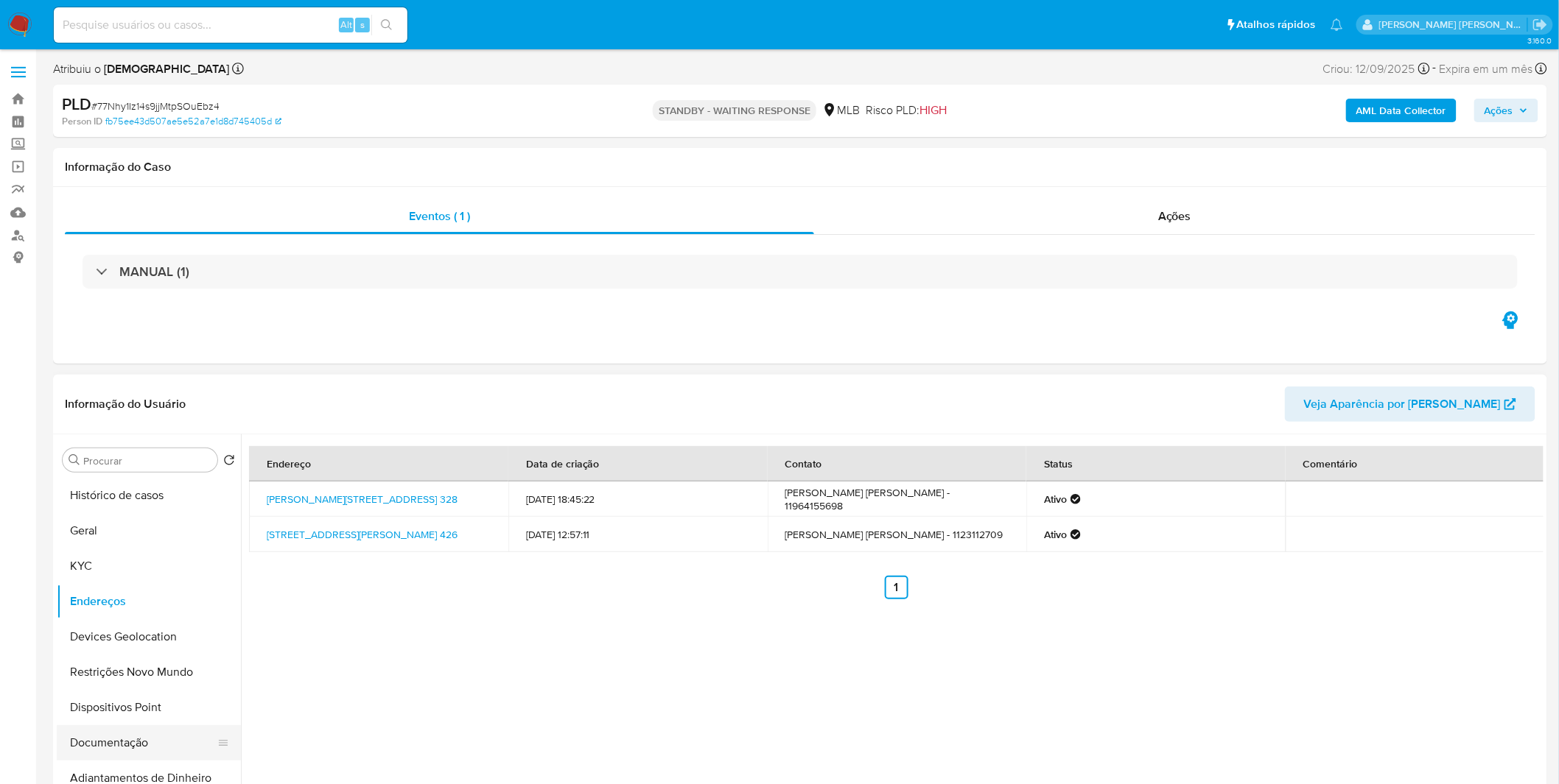
click at [119, 740] on button "Documentação" at bounding box center [142, 744] width 172 height 35
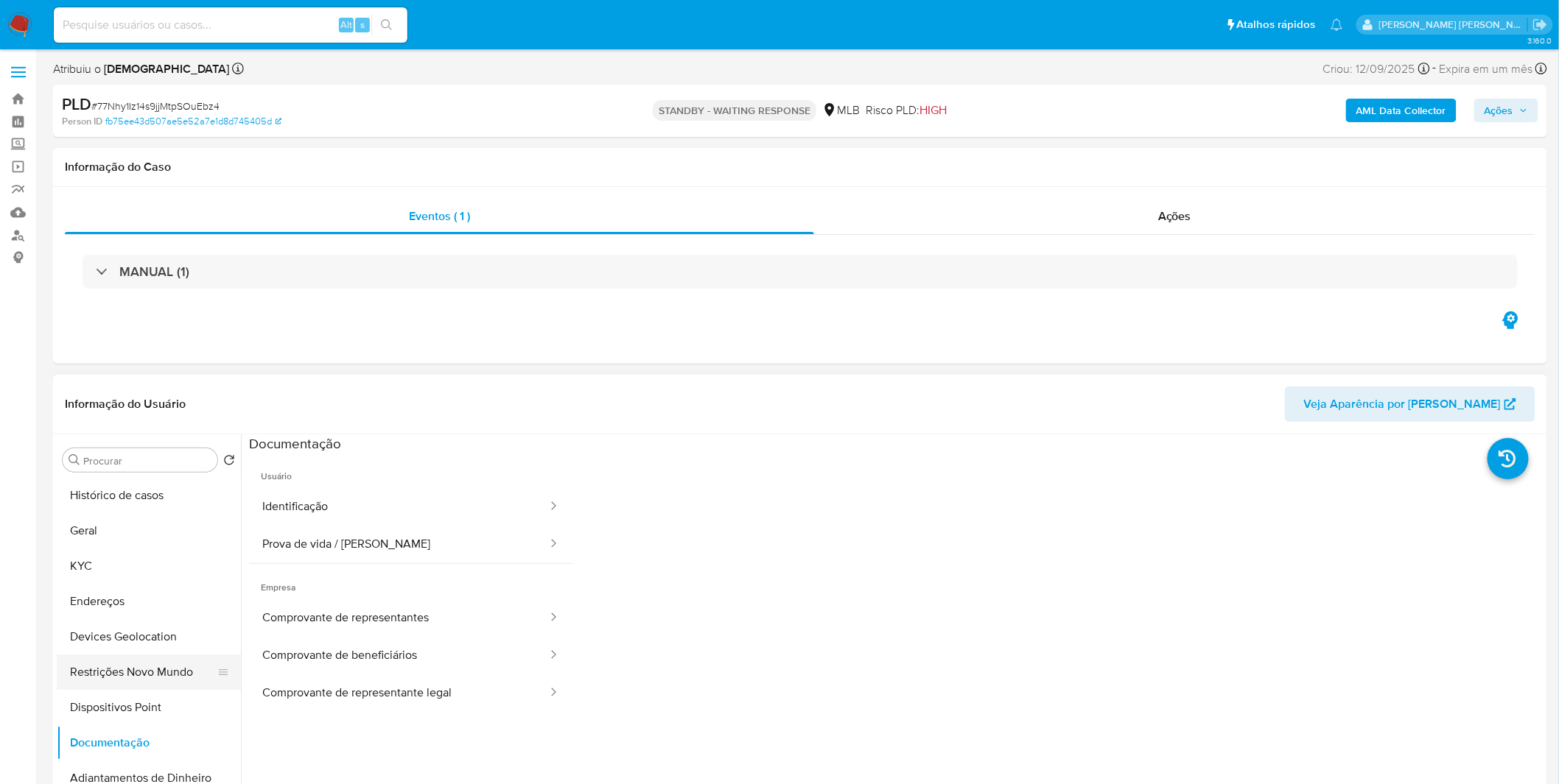
click at [135, 663] on button "Restrições Novo Mundo" at bounding box center [142, 673] width 172 height 35
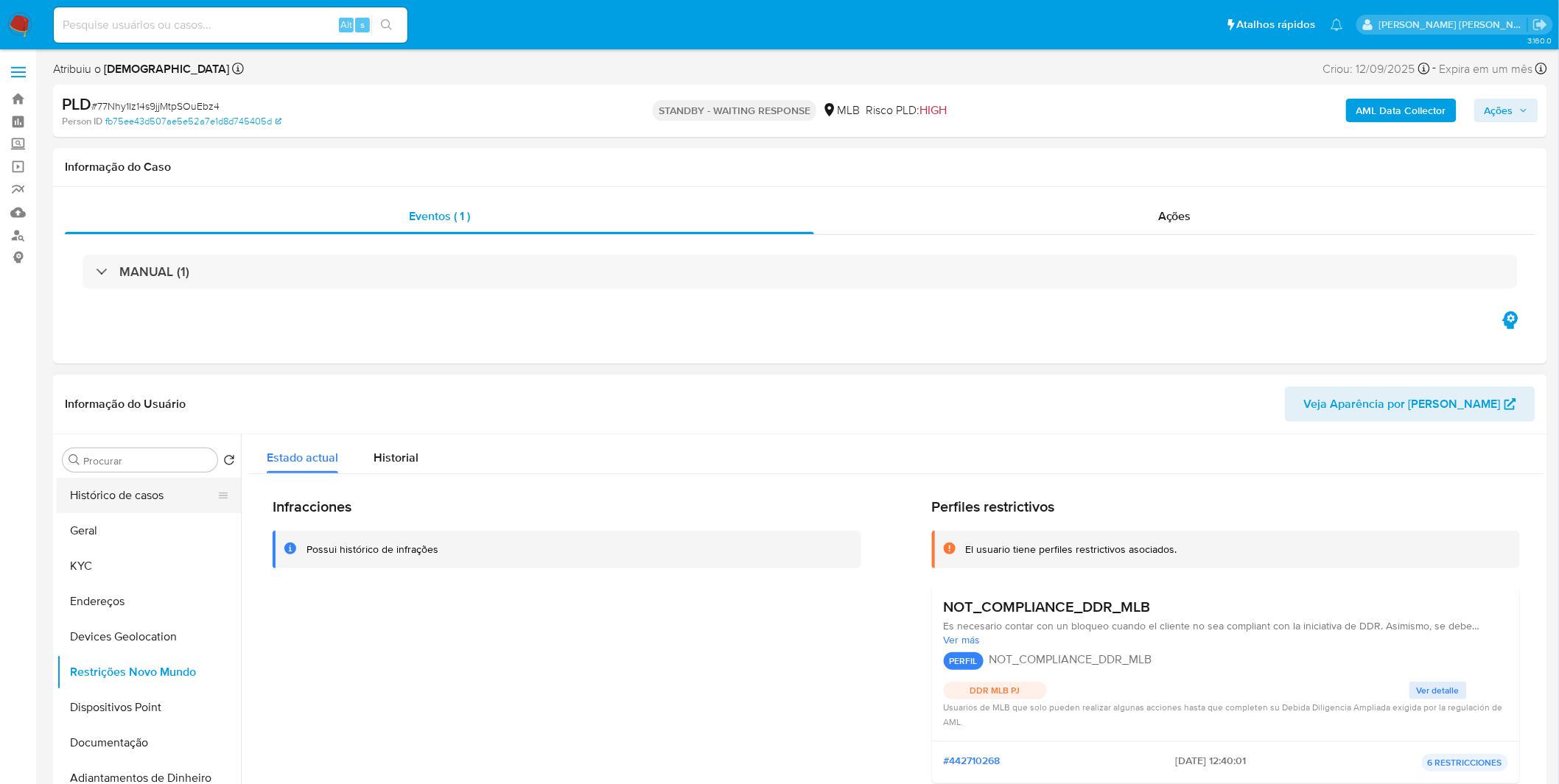
click at [130, 502] on button "Histórico de casos" at bounding box center [142, 496] width 172 height 35
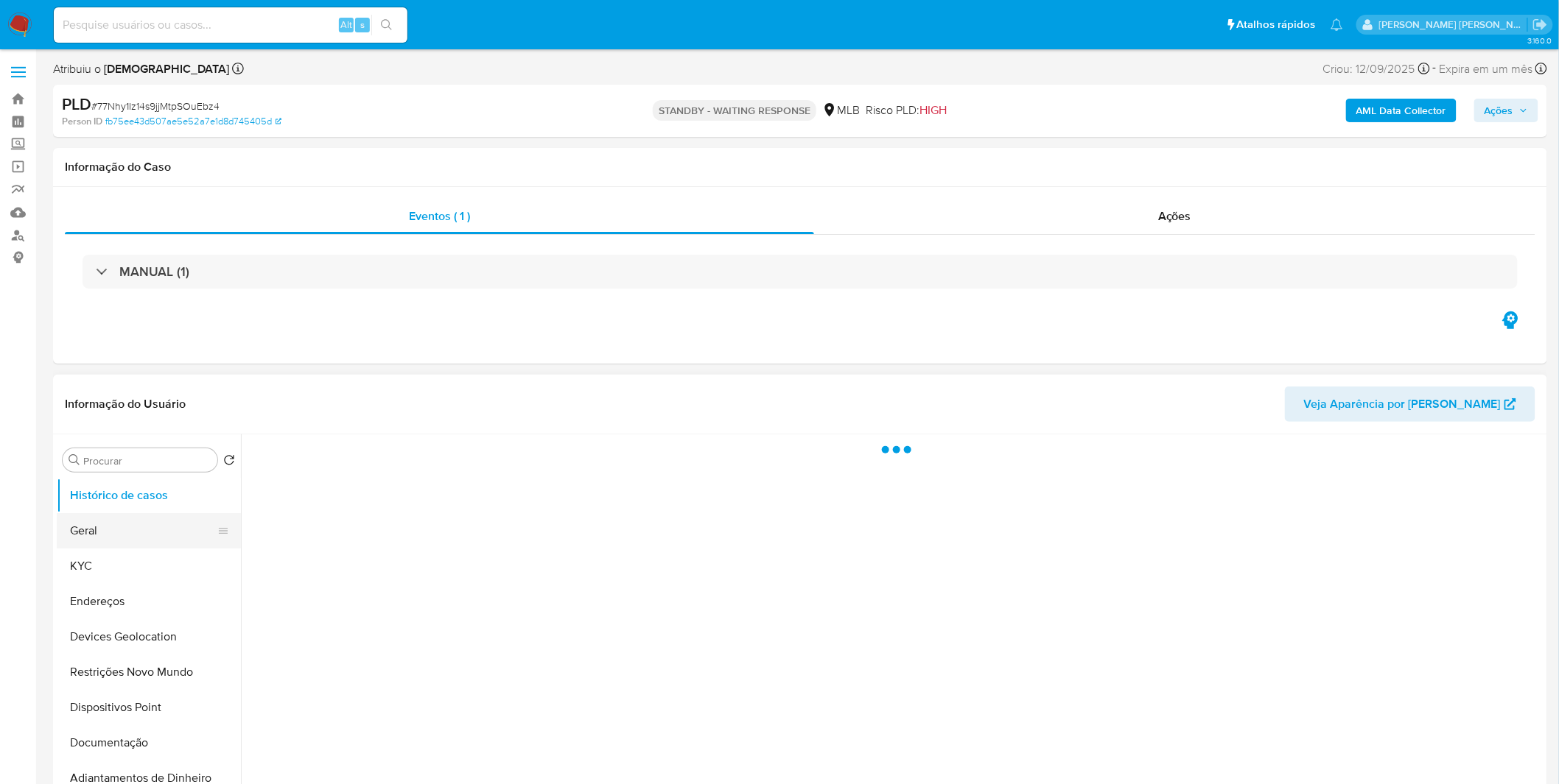
click at [123, 530] on button "Geral" at bounding box center [142, 531] width 172 height 35
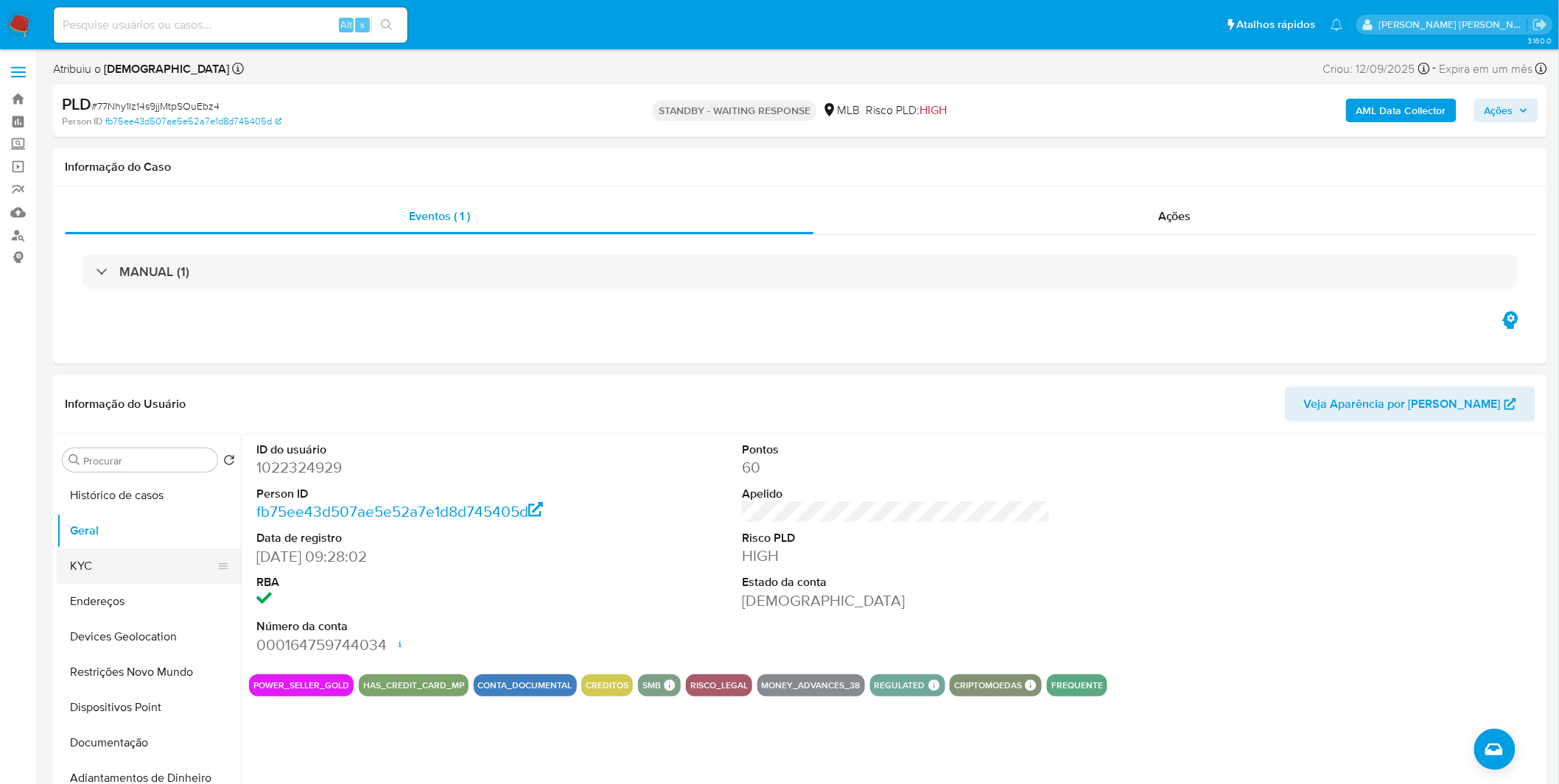
click at [160, 570] on button "KYC" at bounding box center [142, 567] width 172 height 35
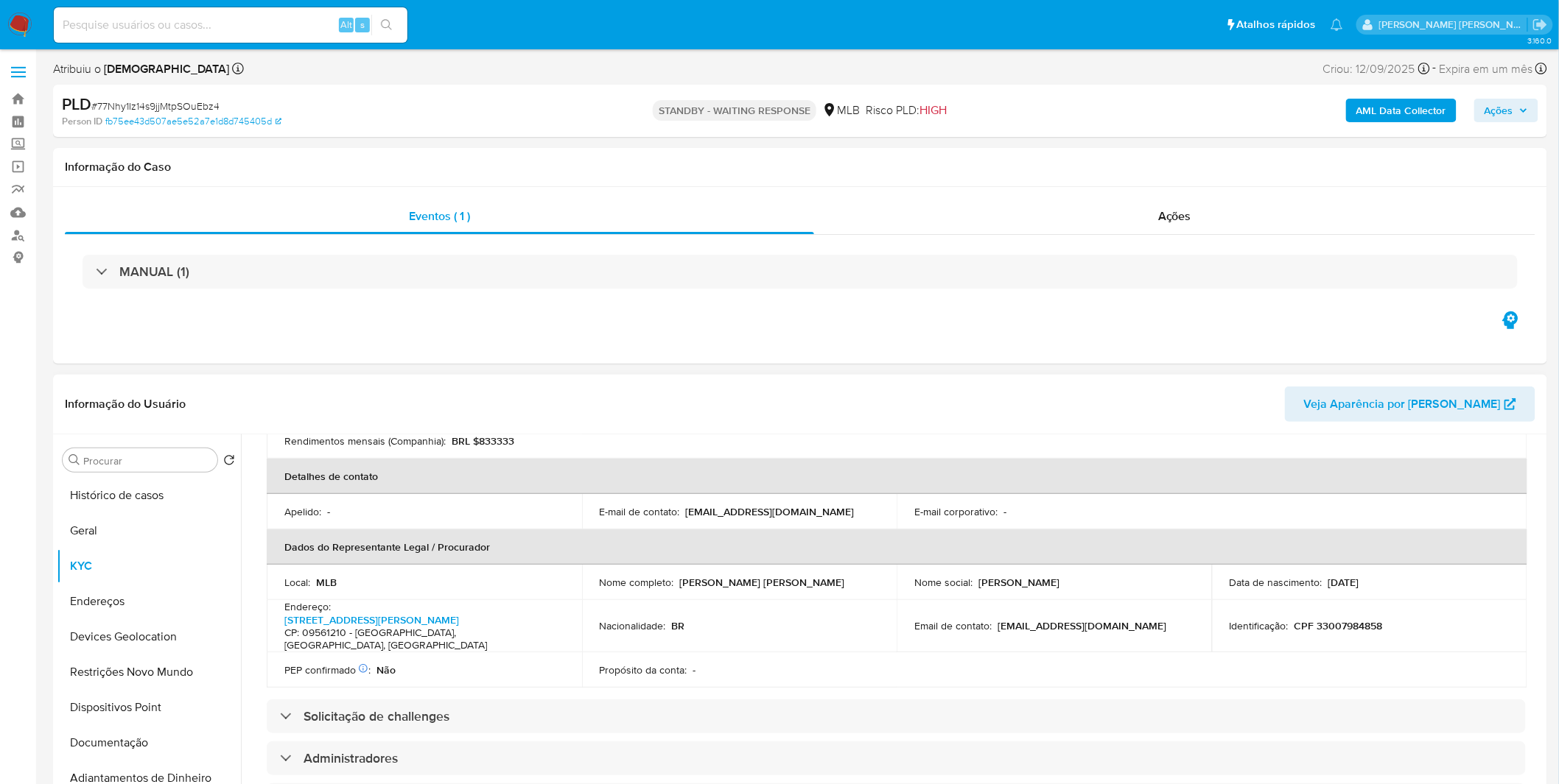
scroll to position [327, 0]
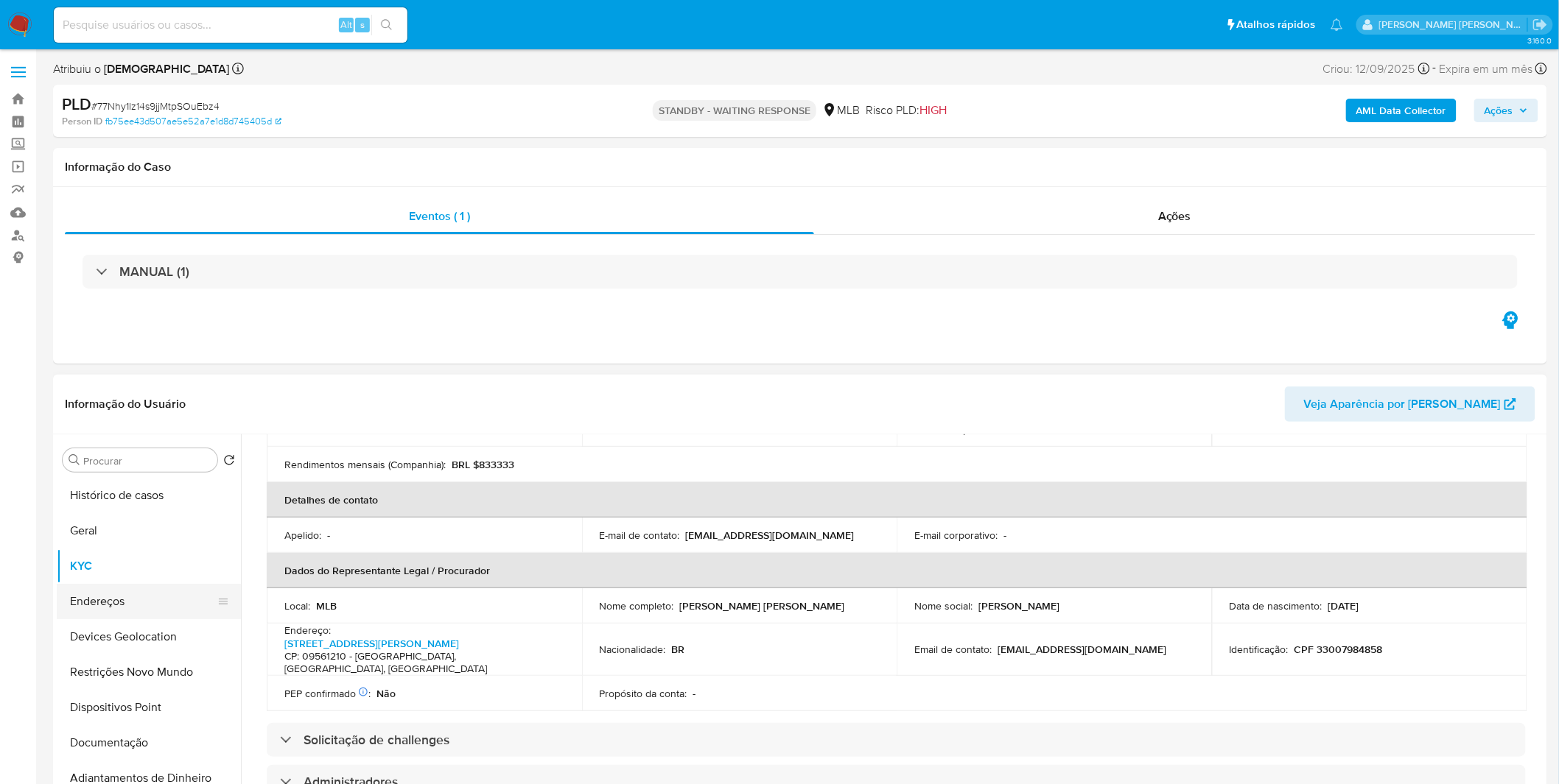
click at [137, 594] on button "Endereços" at bounding box center [142, 602] width 172 height 35
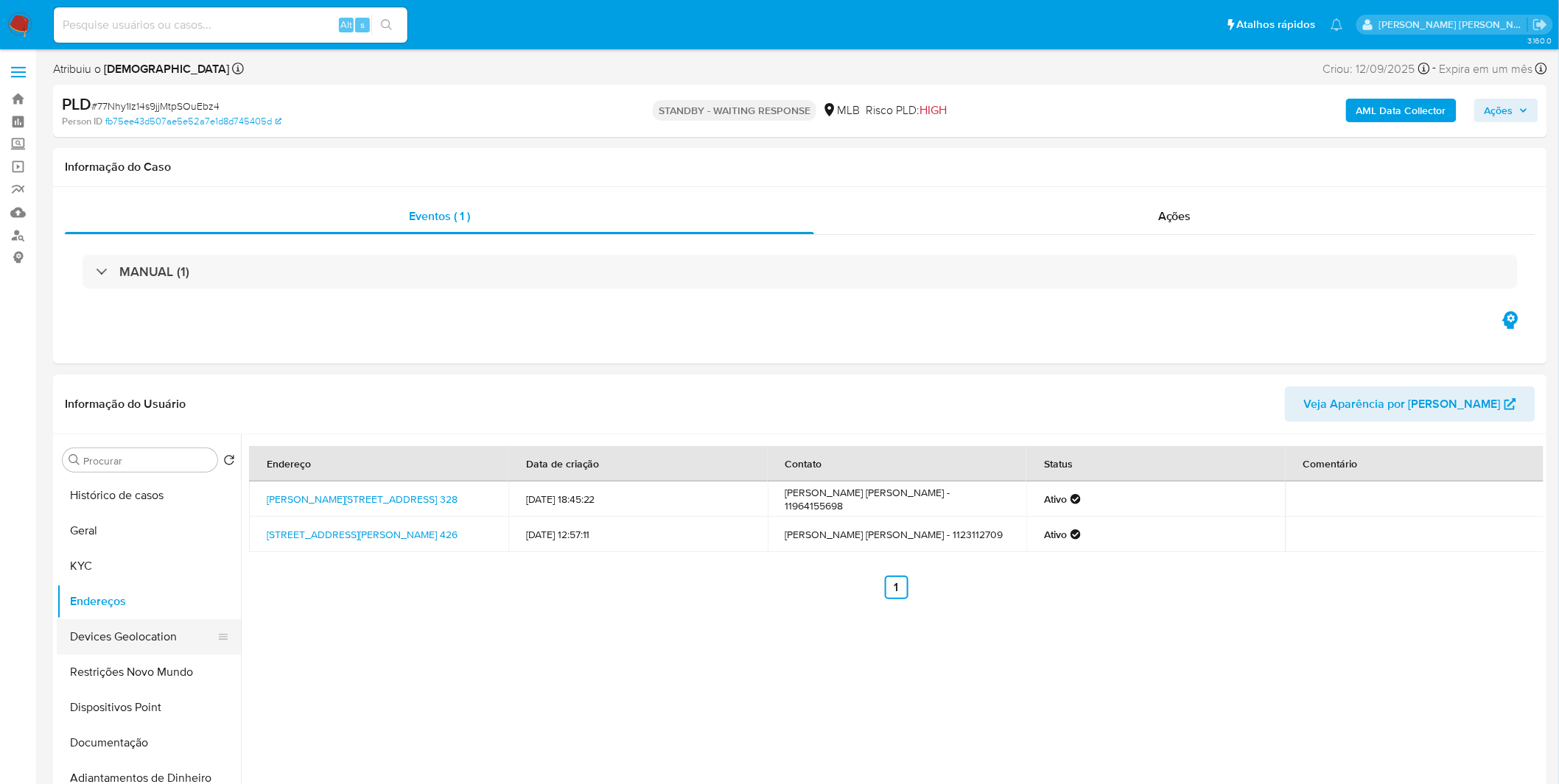
click at [110, 645] on button "Devices Geolocation" at bounding box center [142, 637] width 172 height 35
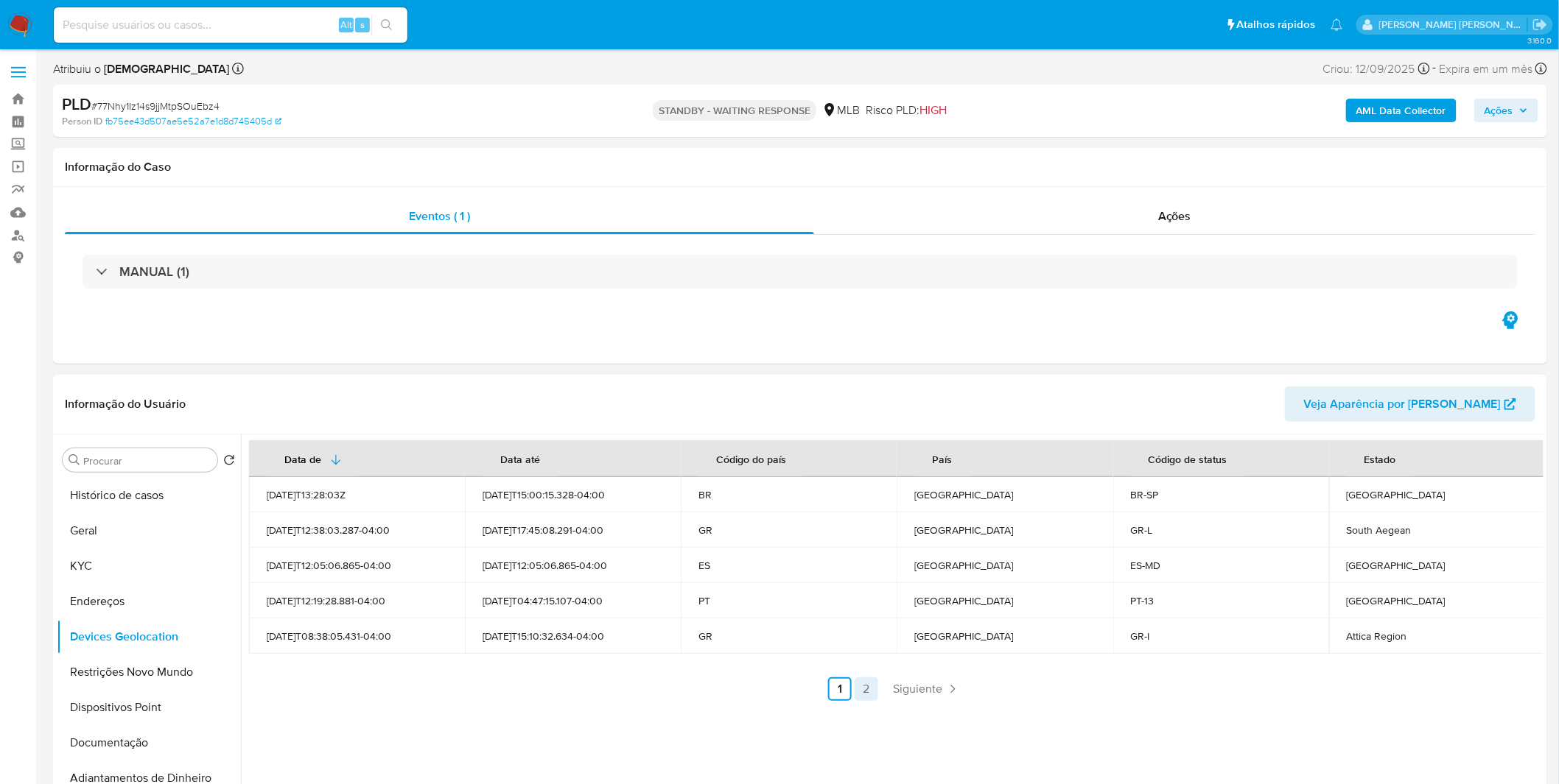
click at [863, 701] on link "2" at bounding box center [866, 690] width 24 height 24
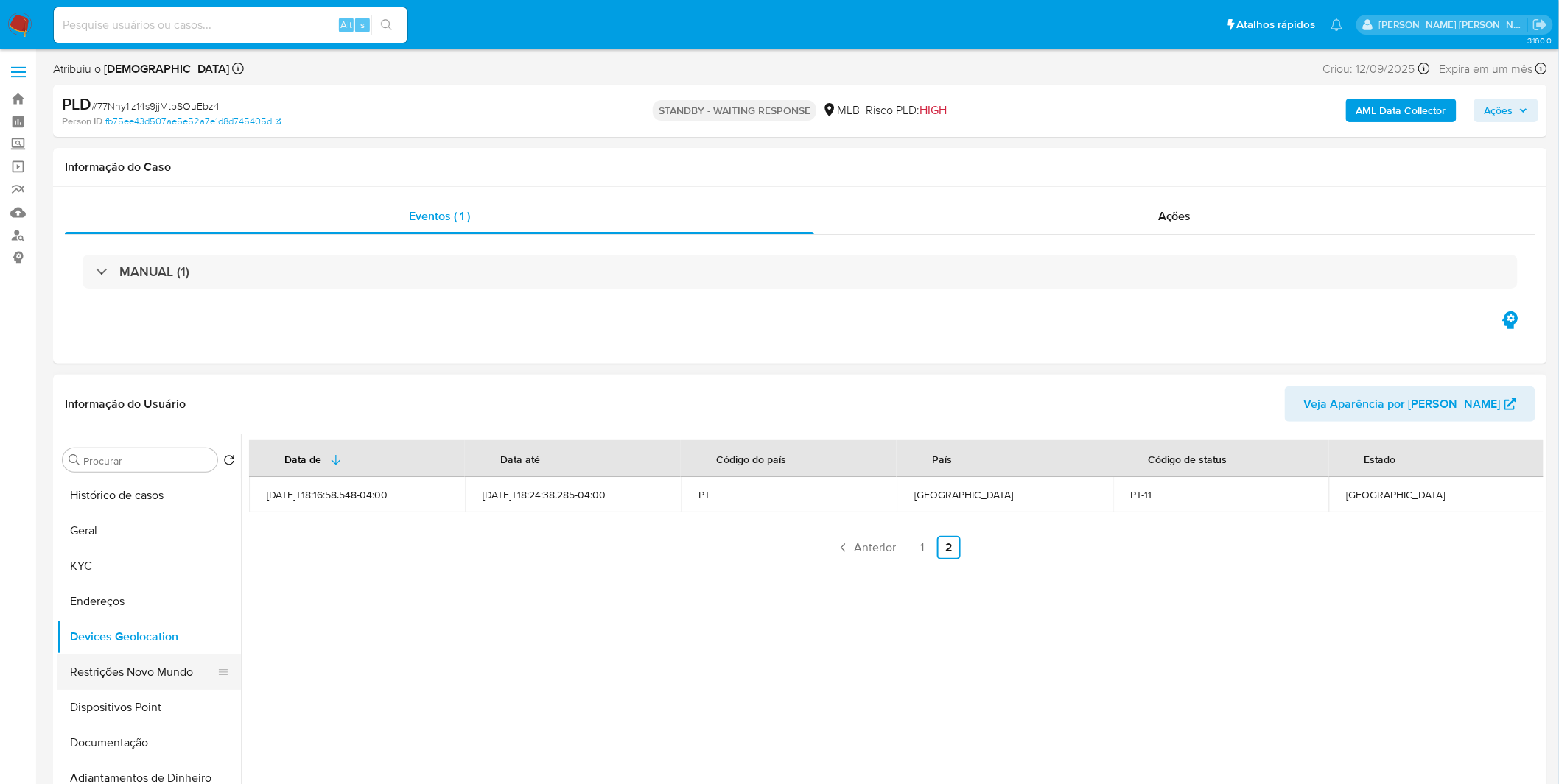
click at [179, 675] on button "Restrições Novo Mundo" at bounding box center [142, 673] width 172 height 35
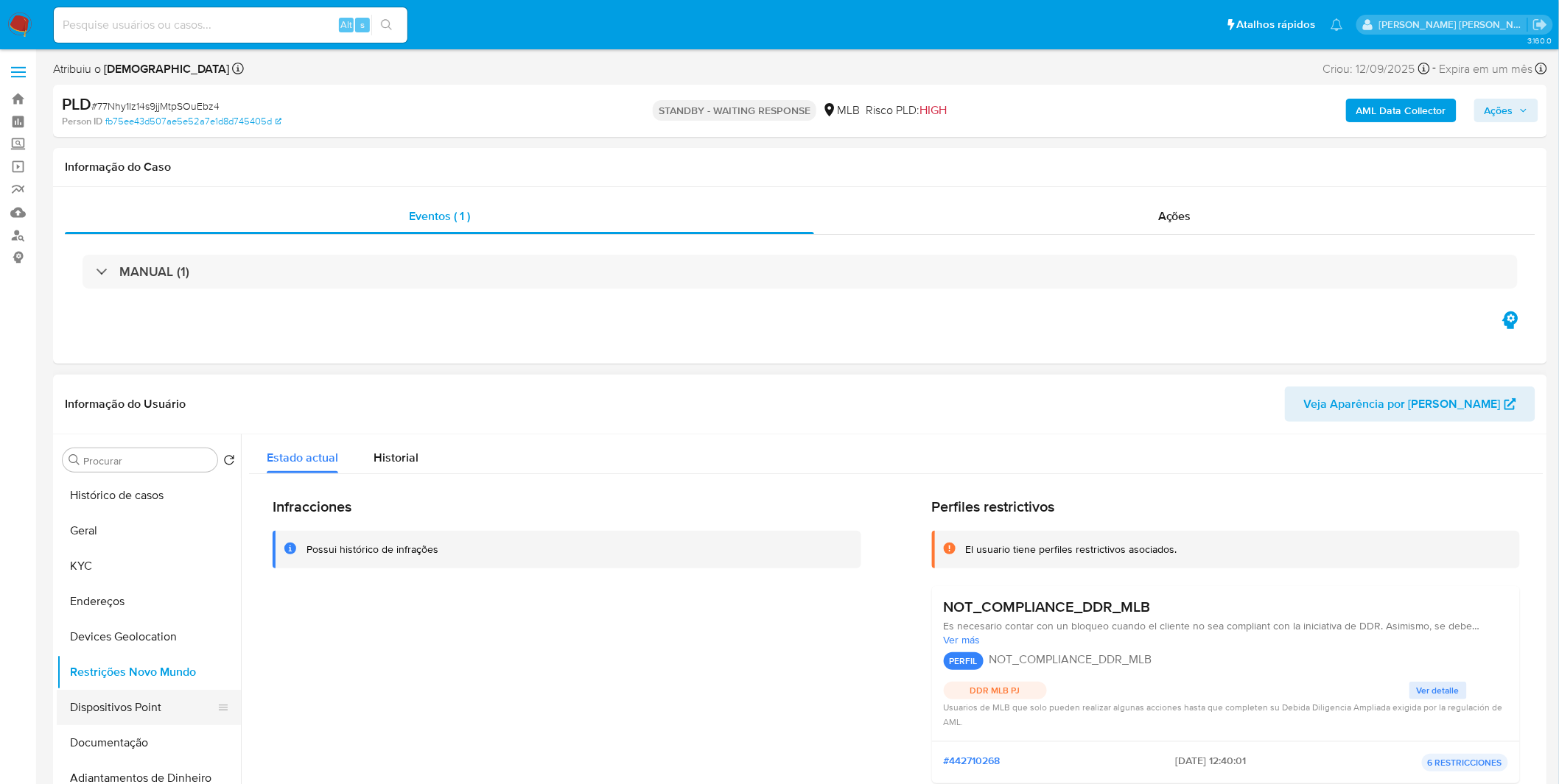
click at [188, 698] on button "Dispositivos Point" at bounding box center [142, 708] width 172 height 35
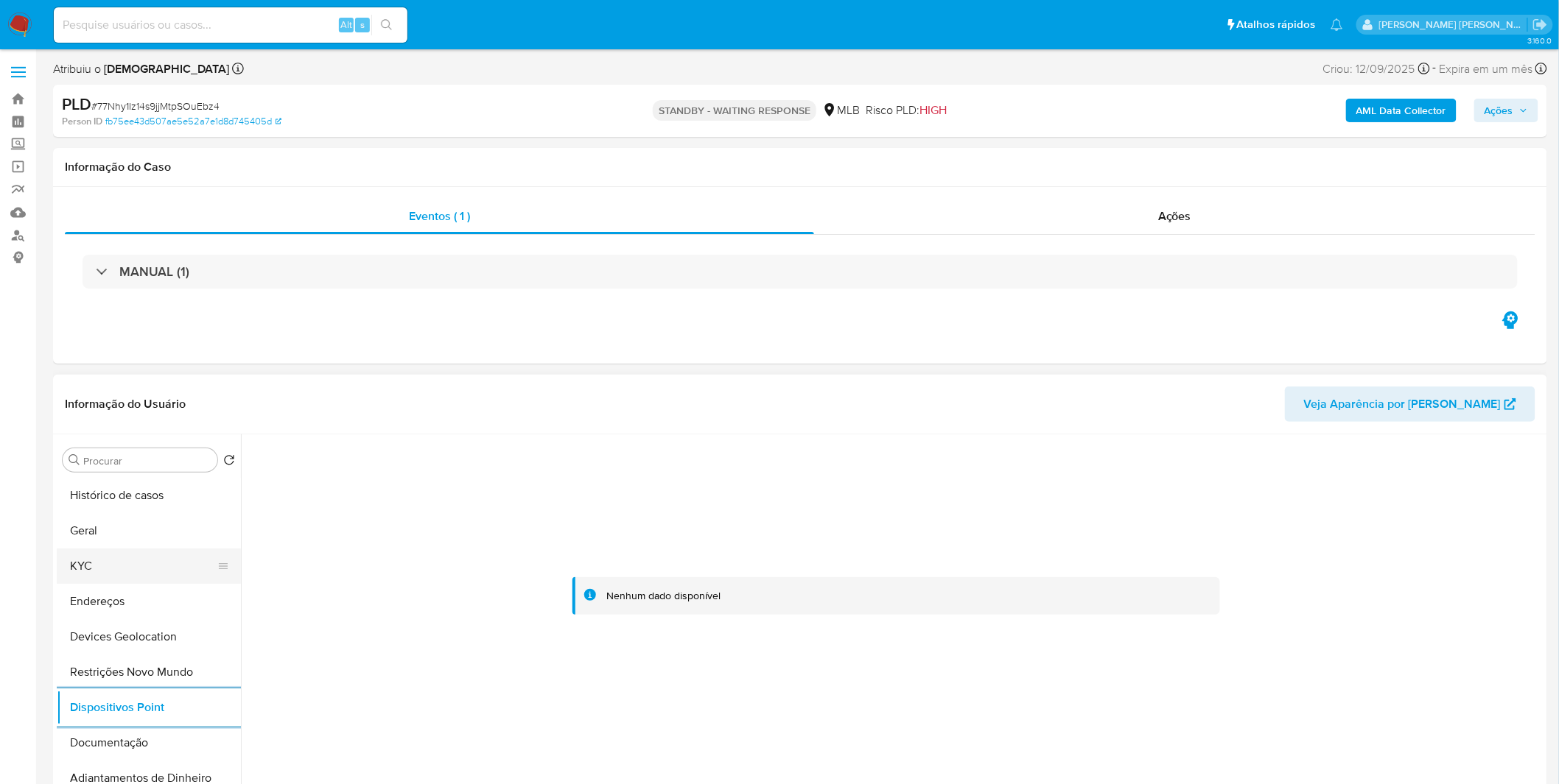
click at [144, 560] on button "KYC" at bounding box center [142, 567] width 172 height 35
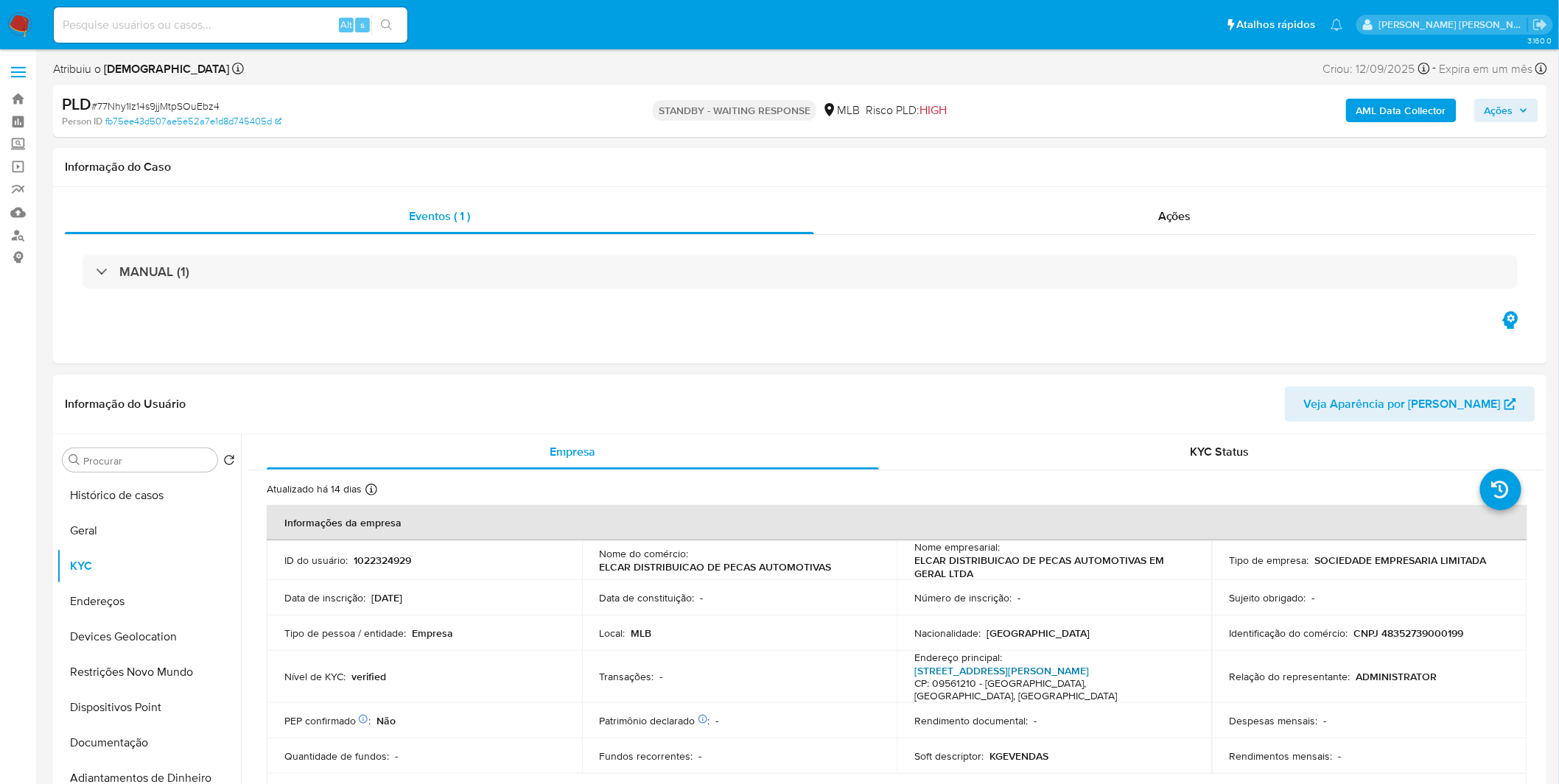
click at [1018, 672] on link "Avenida Teresa Campanella 426, Boa Vista" at bounding box center [1001, 670] width 175 height 14
click at [106, 529] on button "Geral" at bounding box center [142, 531] width 172 height 35
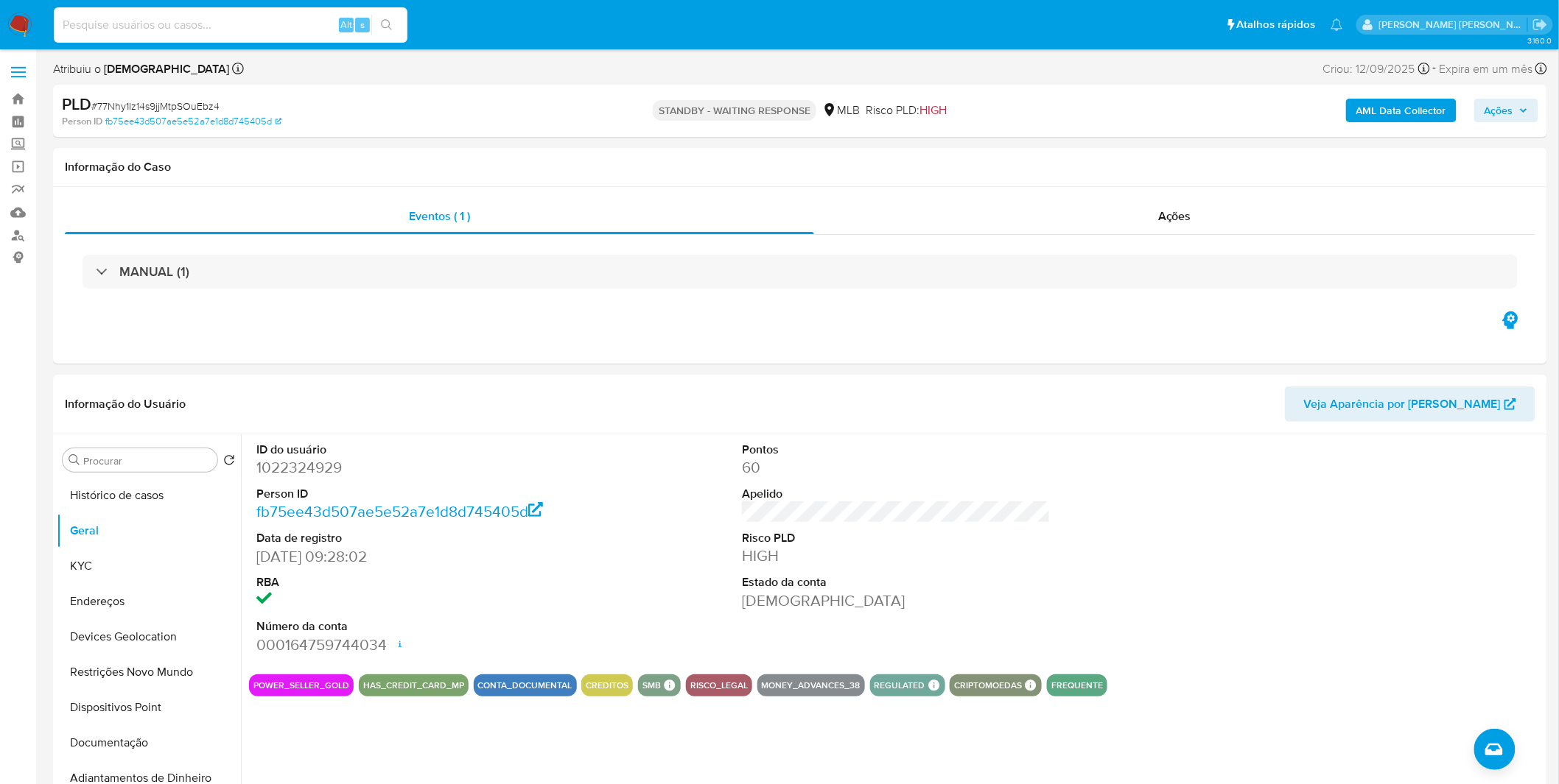
click at [251, 22] on input at bounding box center [230, 24] width 353 height 19
paste input "7GTaChgUn7wHh2dyPSIsdLCu"
type input "7GTaChgUn7wHh2dyPSIsdLCu"
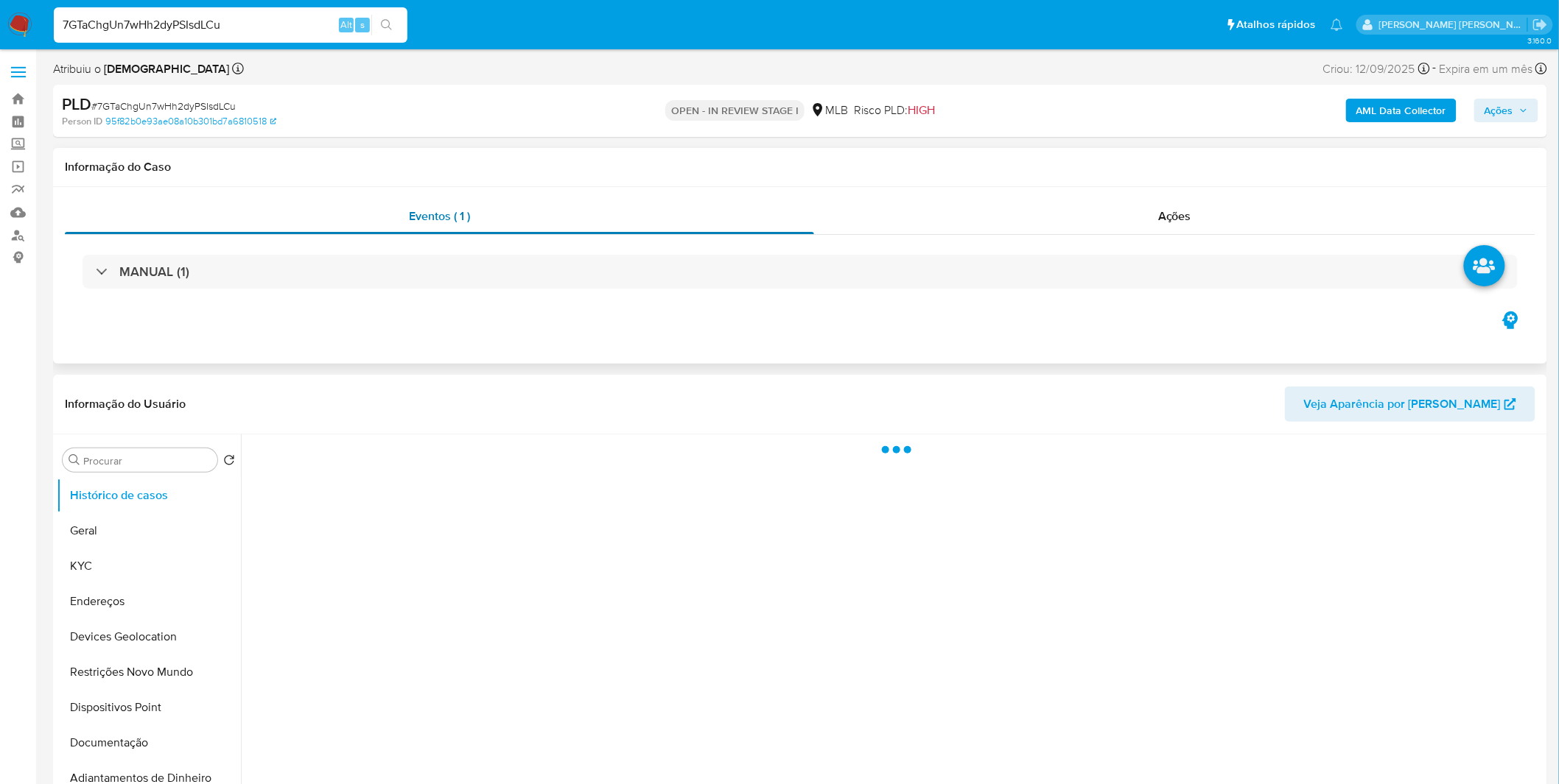
select select "10"
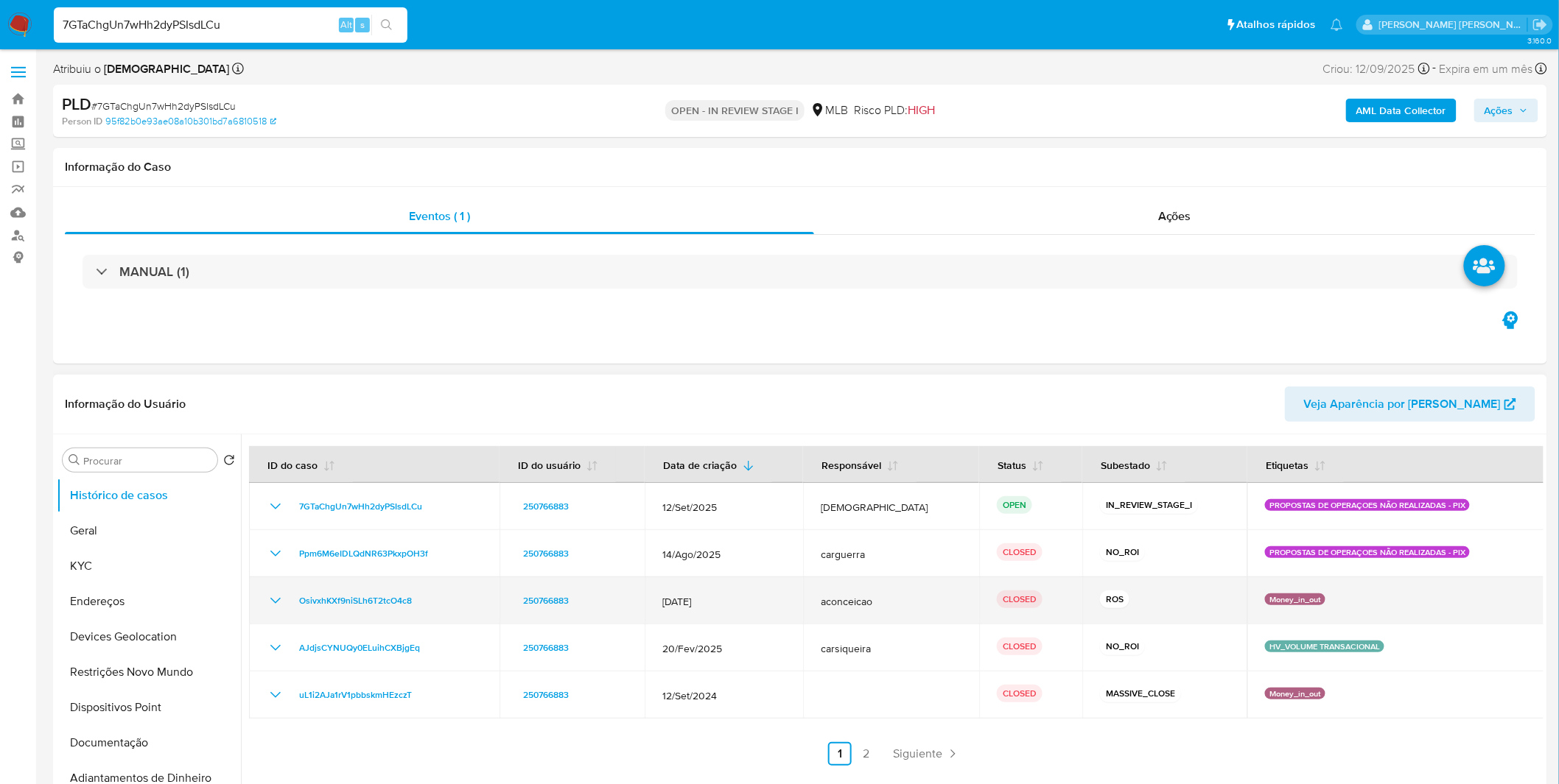
click at [277, 593] on icon "Mostrar/Ocultar" at bounding box center [275, 600] width 18 height 18
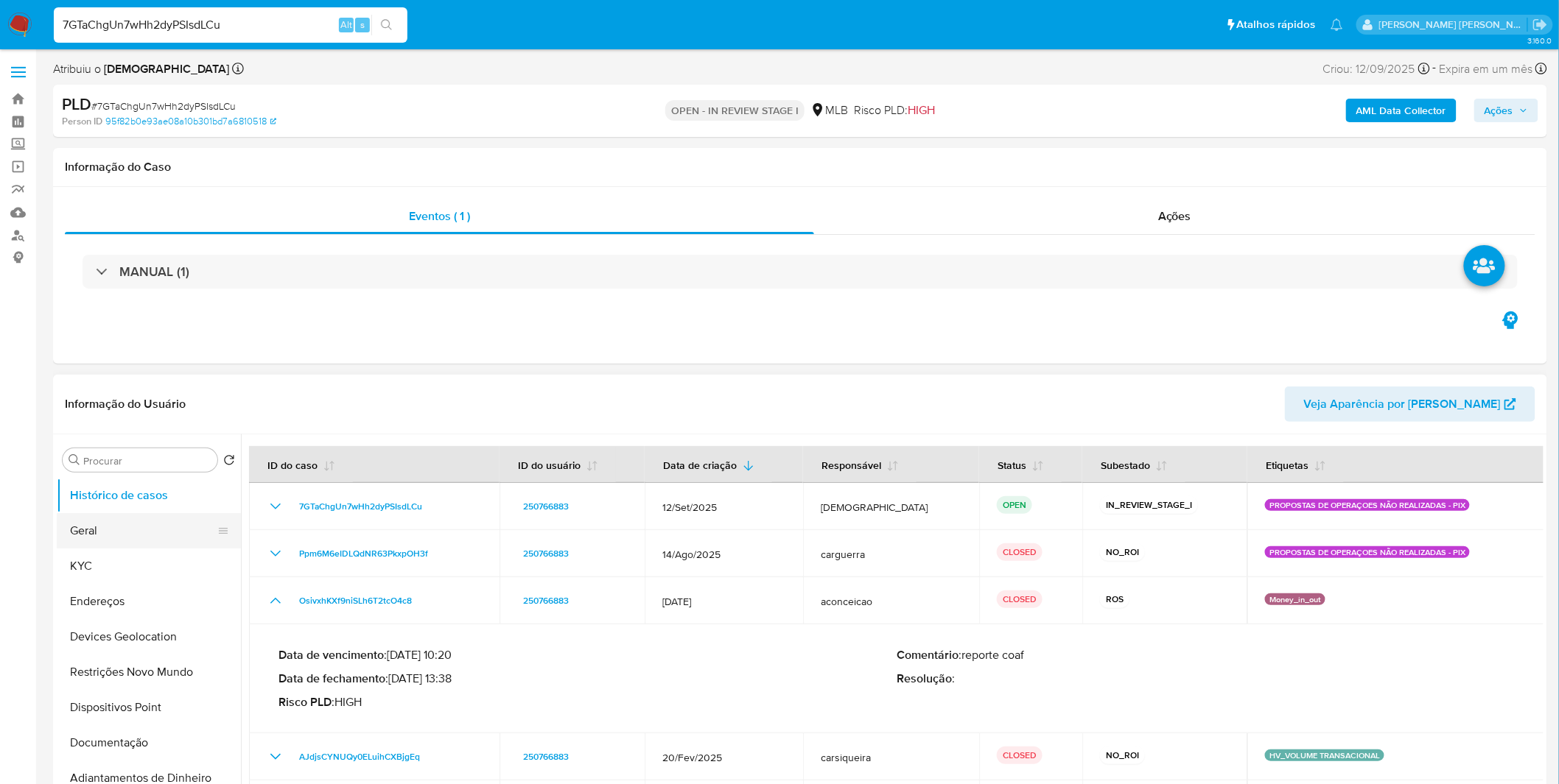
click at [76, 521] on button "Geral" at bounding box center [142, 531] width 172 height 35
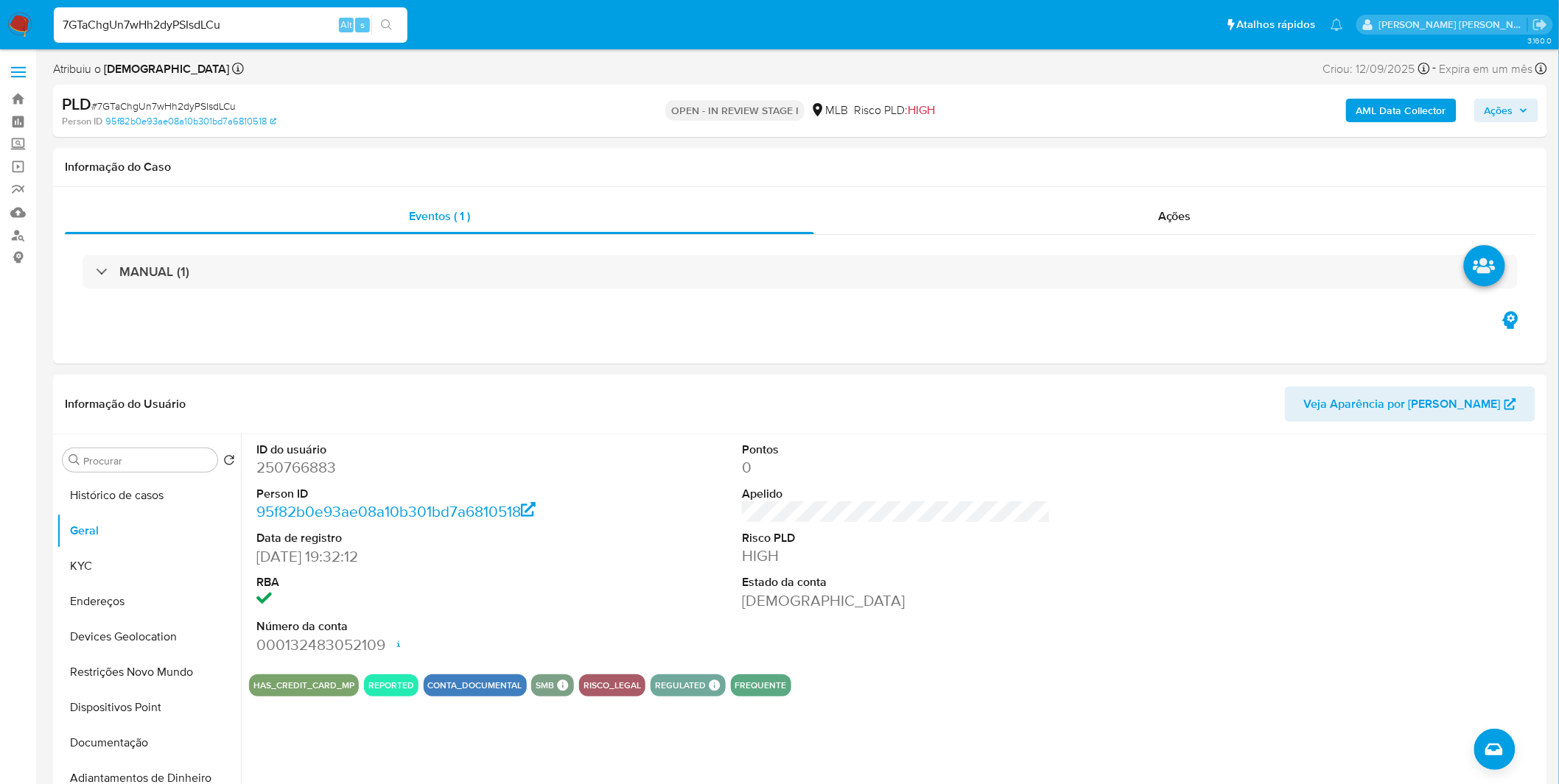
click at [331, 730] on div "ID do usuário 250766883 Person ID 95f82b0e93ae08a10b301bd7a6810518 Data de regi…" at bounding box center [892, 622] width 1303 height 377
click at [160, 24] on input "7GTaChgUn7wHh2dyPSIsdLCu" at bounding box center [230, 24] width 353 height 19
paste input "SD2k9j1shQxgxJYYL7gjDiSX"
type input "SD2k9j1shQxgxJYYL7gjDiSX"
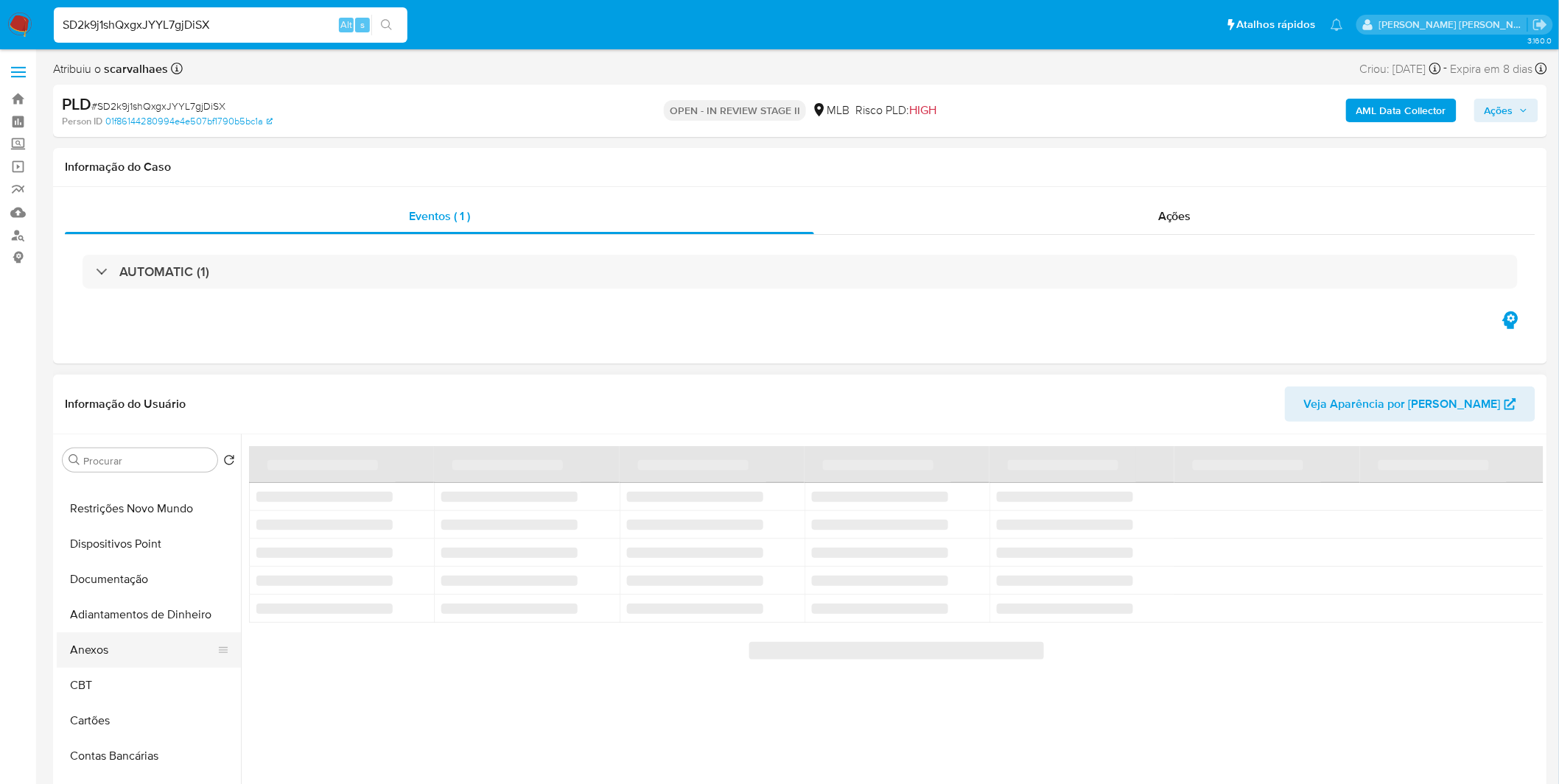
select select "10"
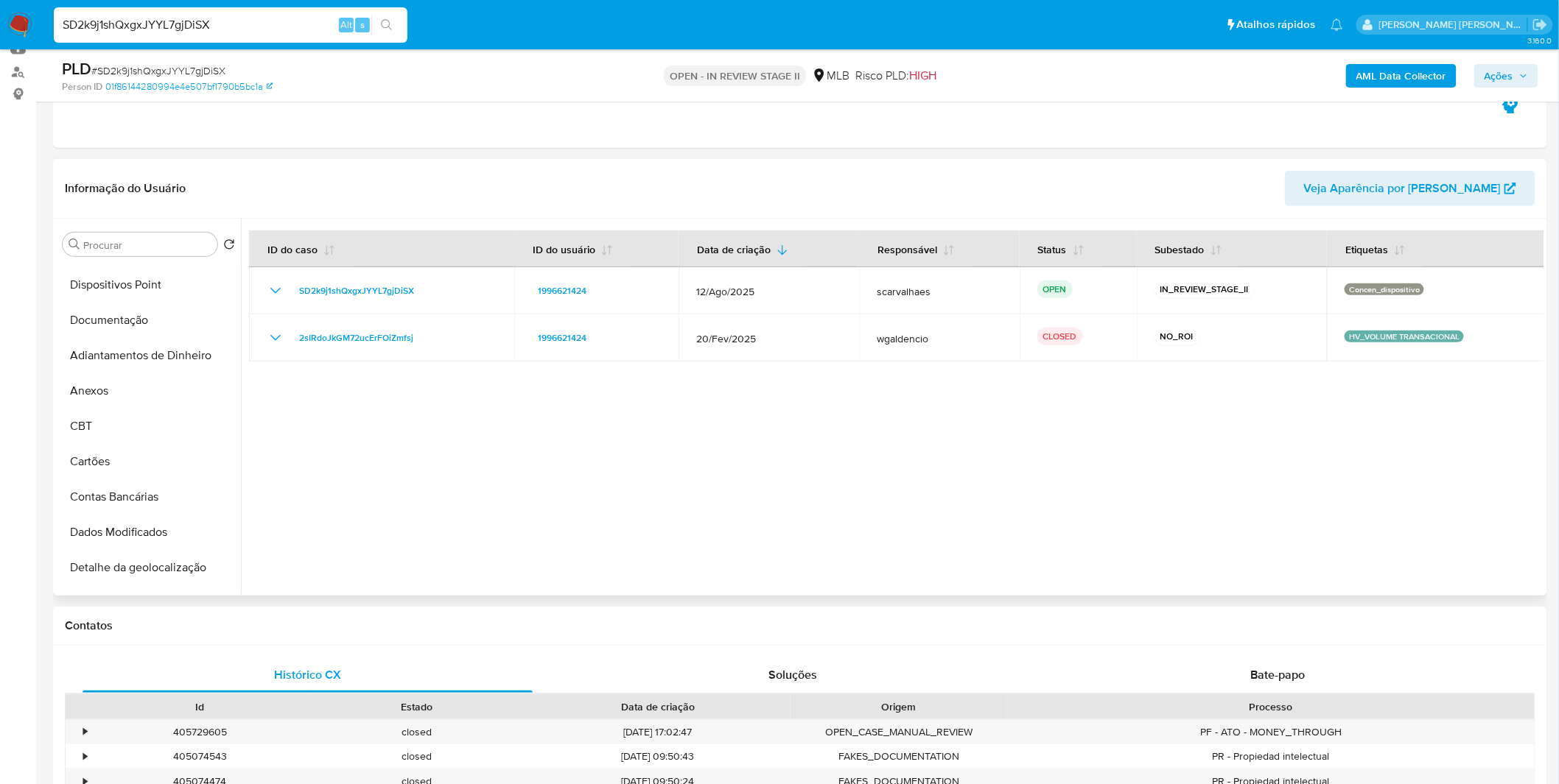
scroll to position [201, 0]
click at [159, 565] on button "Detalhe da geolocalização" at bounding box center [142, 573] width 172 height 35
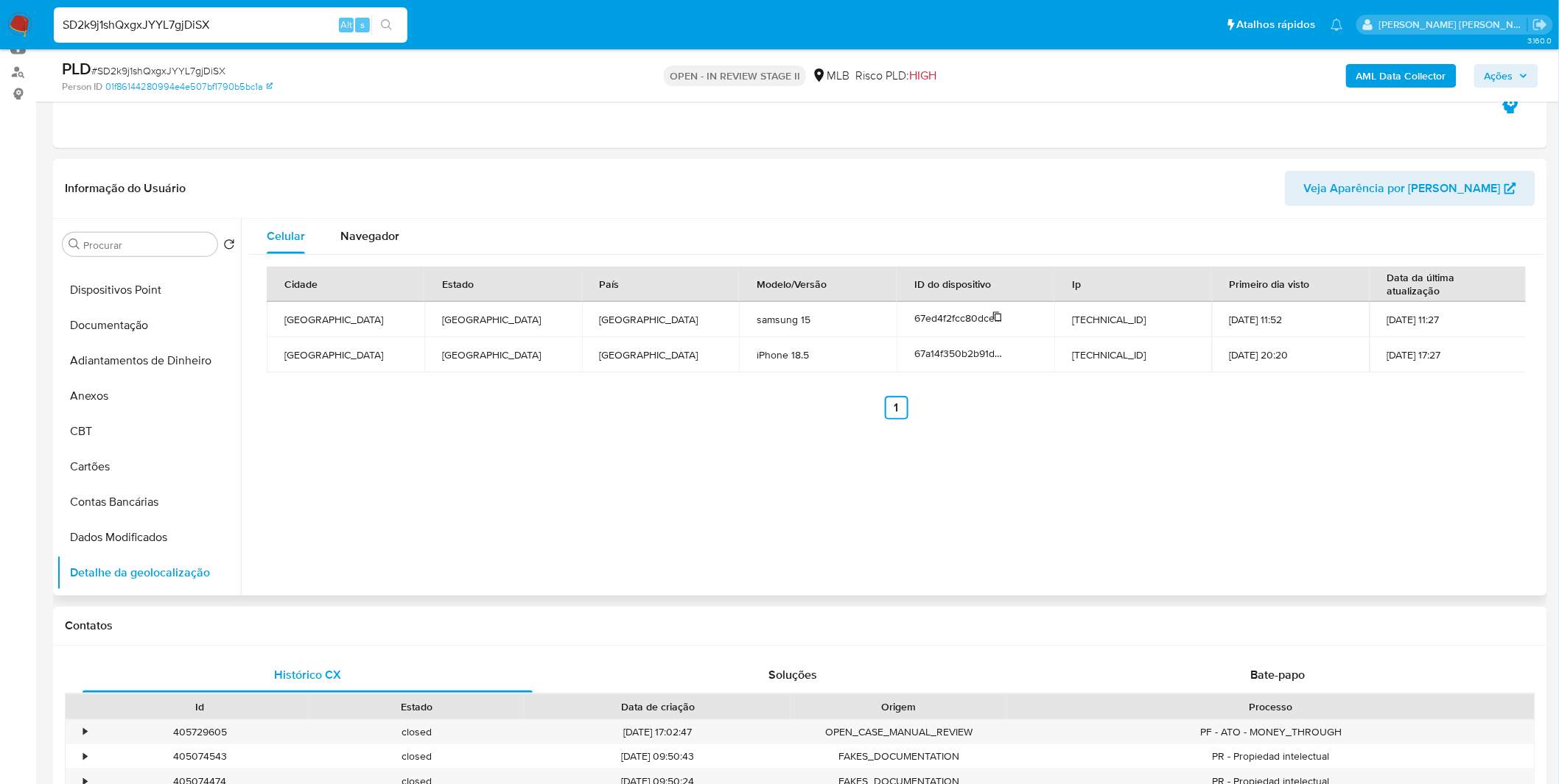
click at [980, 322] on span "67ed4f2fcc80dceb60fdc7ba" at bounding box center [978, 318] width 129 height 14
click at [954, 313] on span "67ed4f2fcc80dceb60fdc7ba" at bounding box center [978, 318] width 129 height 14
click at [954, 312] on span "67ed4f2fcc80dceb60fdc7ba" at bounding box center [978, 318] width 129 height 14
copy span "67ed4f2fcc80dceb60fdc7ba"
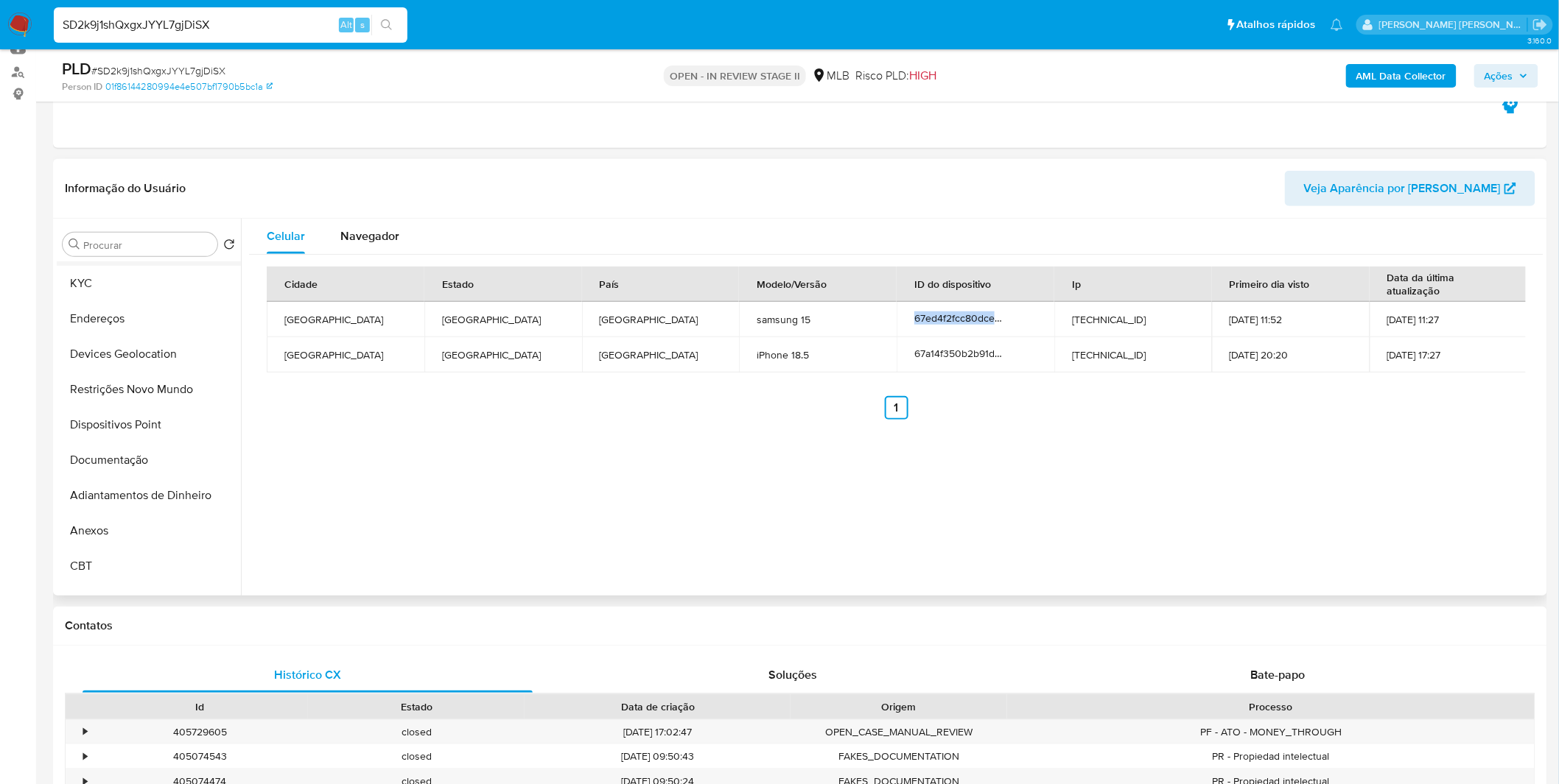
scroll to position [0, 0]
click at [121, 320] on button "Geral" at bounding box center [142, 315] width 172 height 35
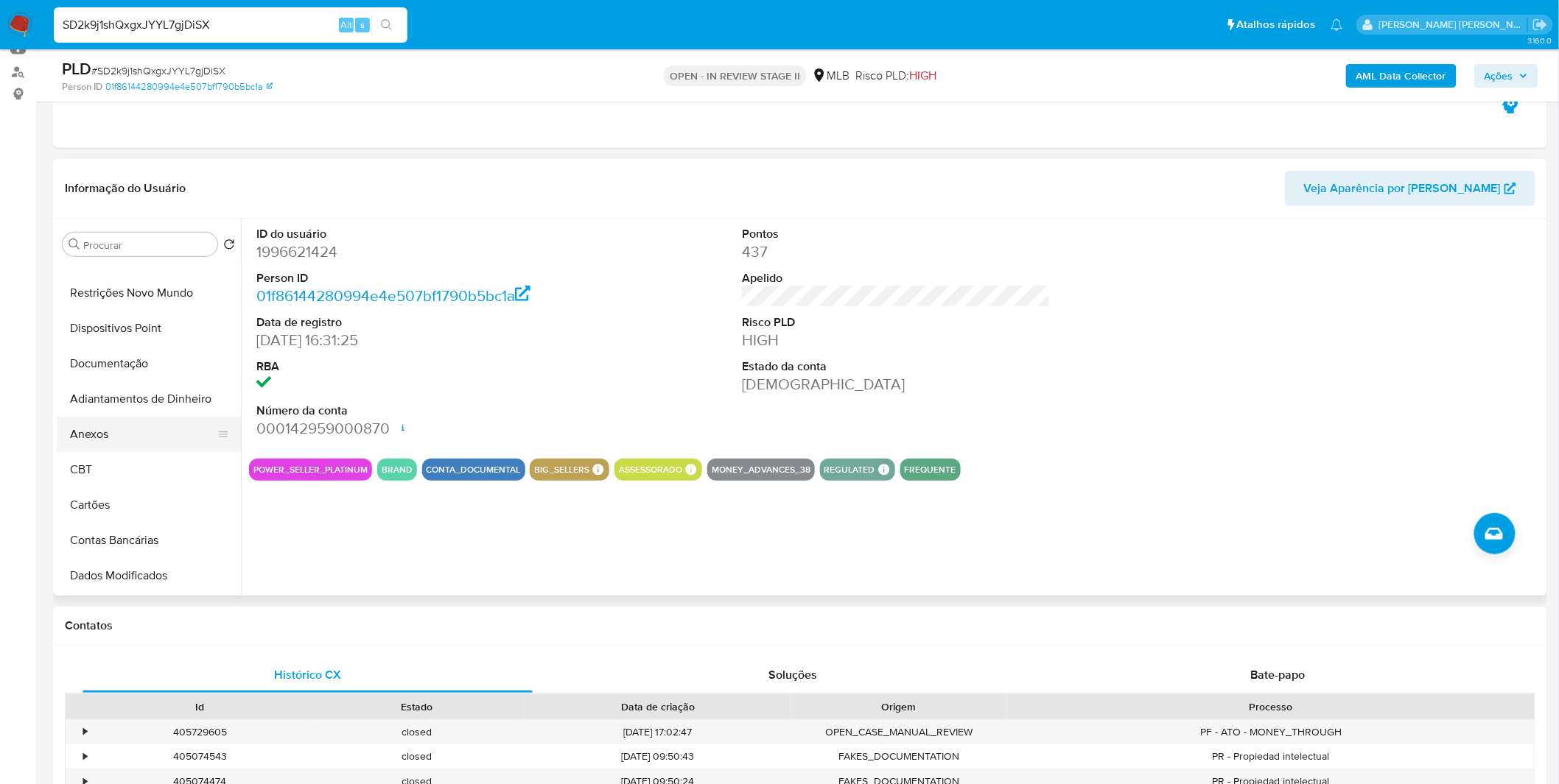
scroll to position [163, 0]
click at [154, 339] on button "Dispositivos Point" at bounding box center [142, 330] width 172 height 35
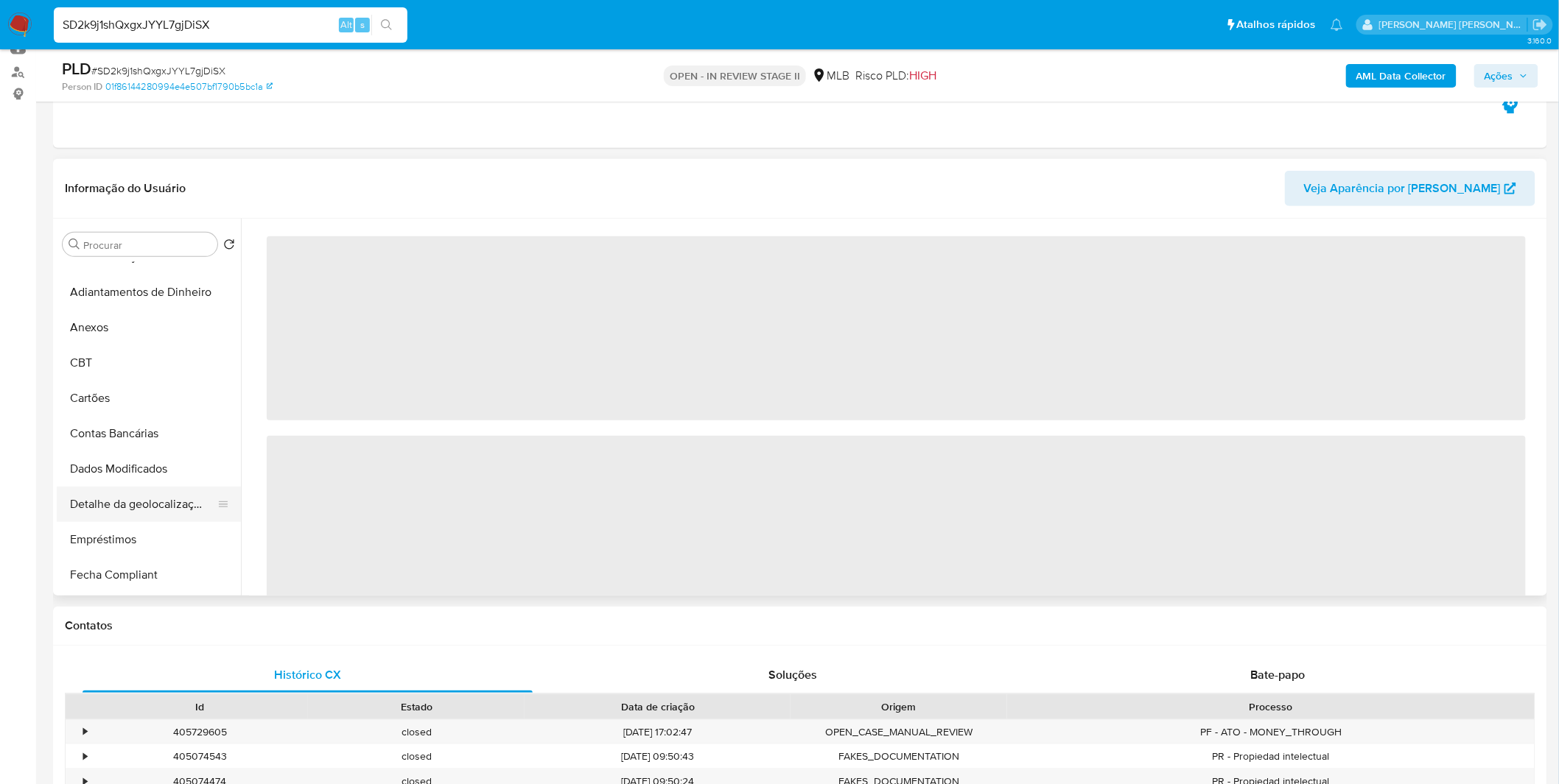
scroll to position [327, 0]
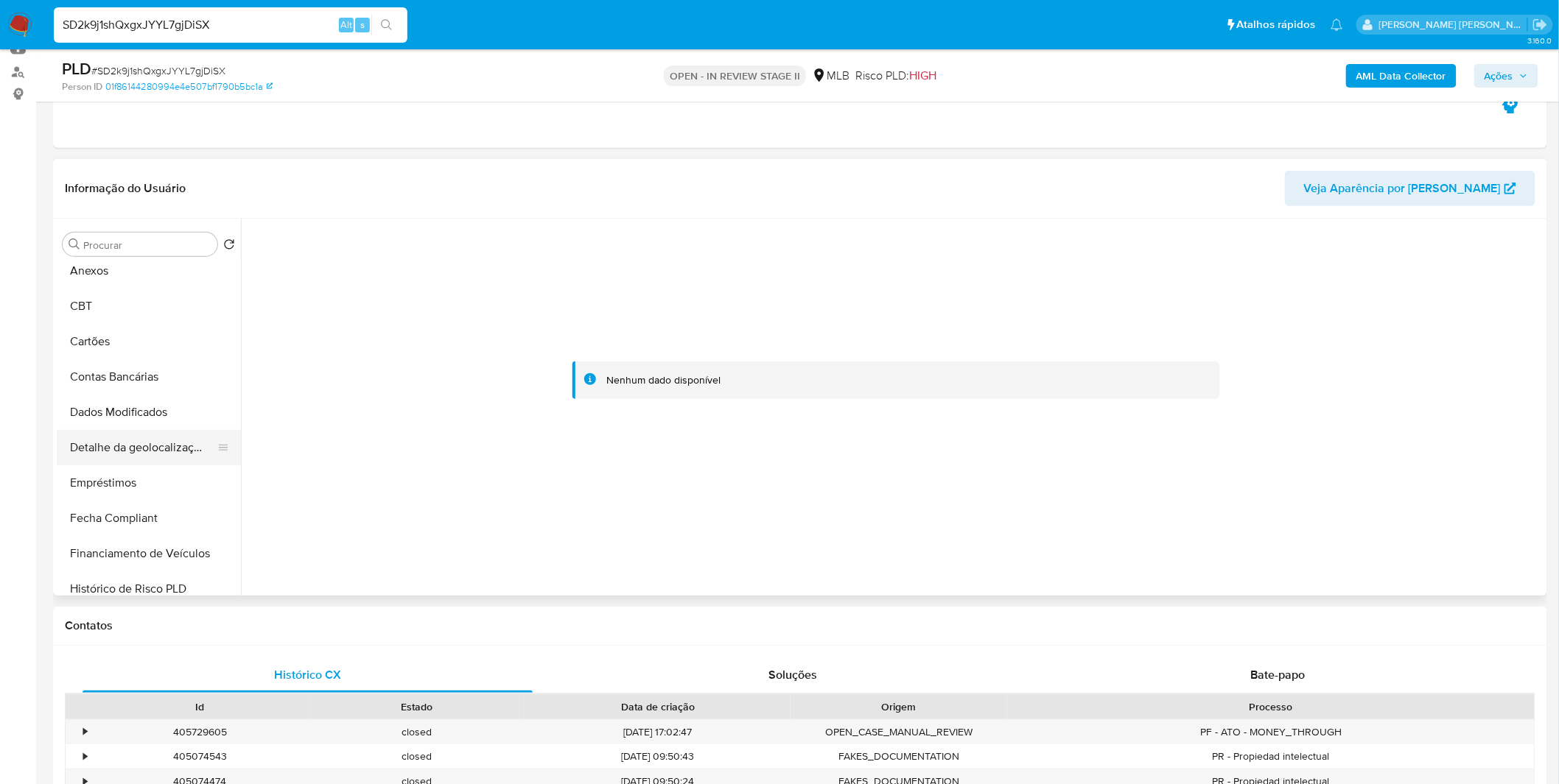
click at [150, 448] on button "Detalhe da geolocalização" at bounding box center [142, 448] width 172 height 35
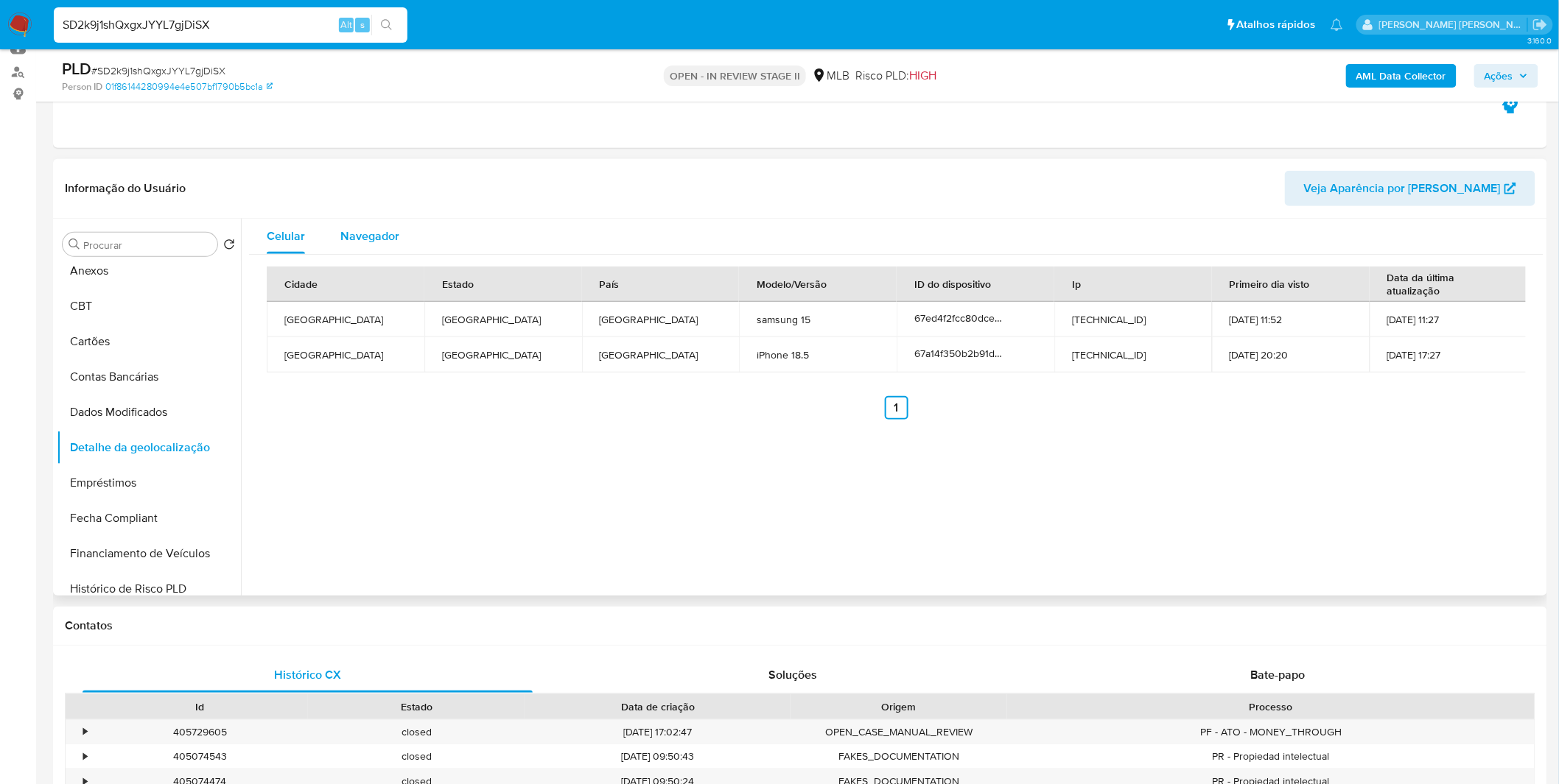
click at [381, 244] on div "Navegador" at bounding box center [370, 236] width 59 height 35
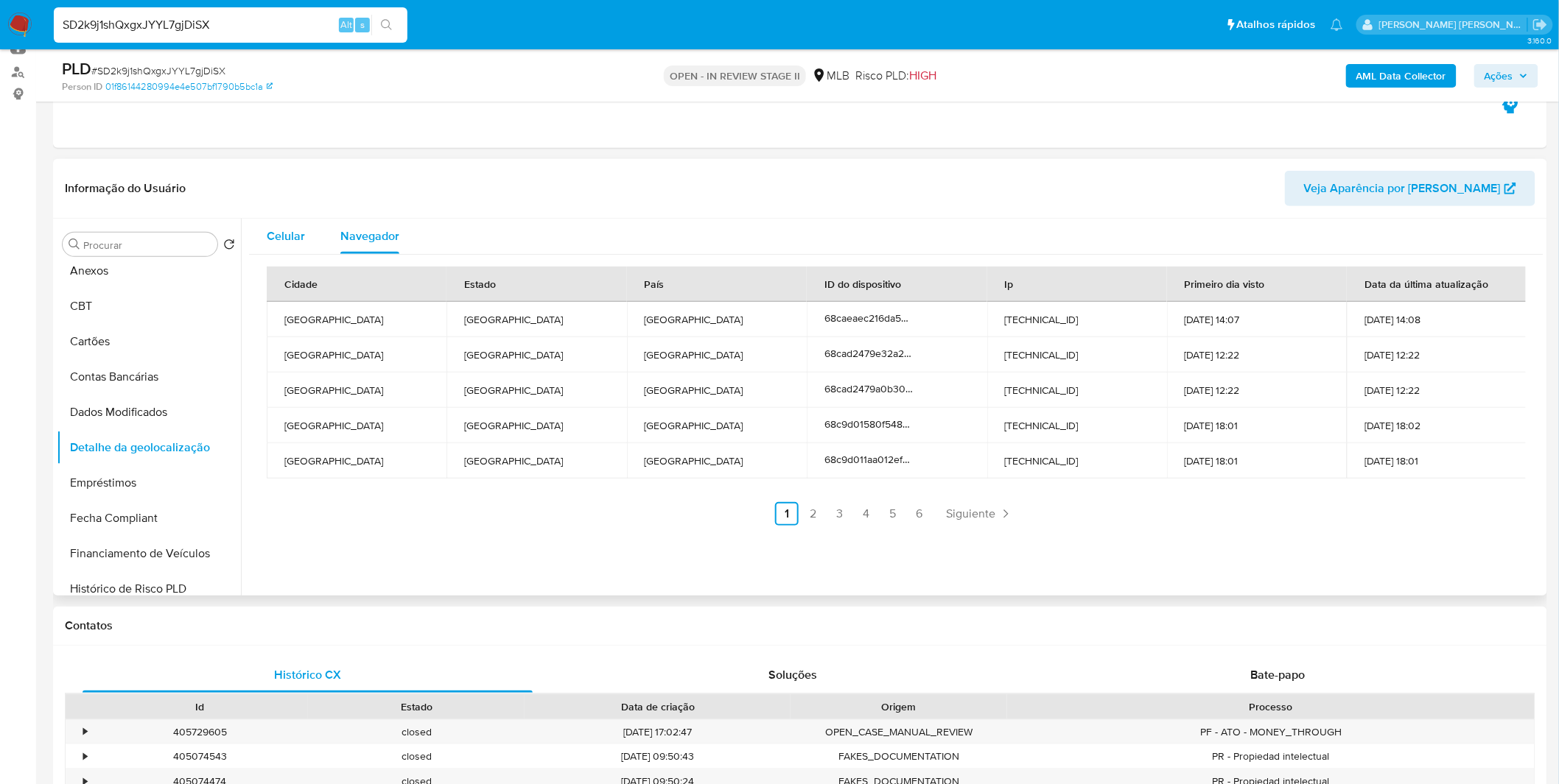
click at [304, 229] on span "Celular" at bounding box center [285, 236] width 38 height 17
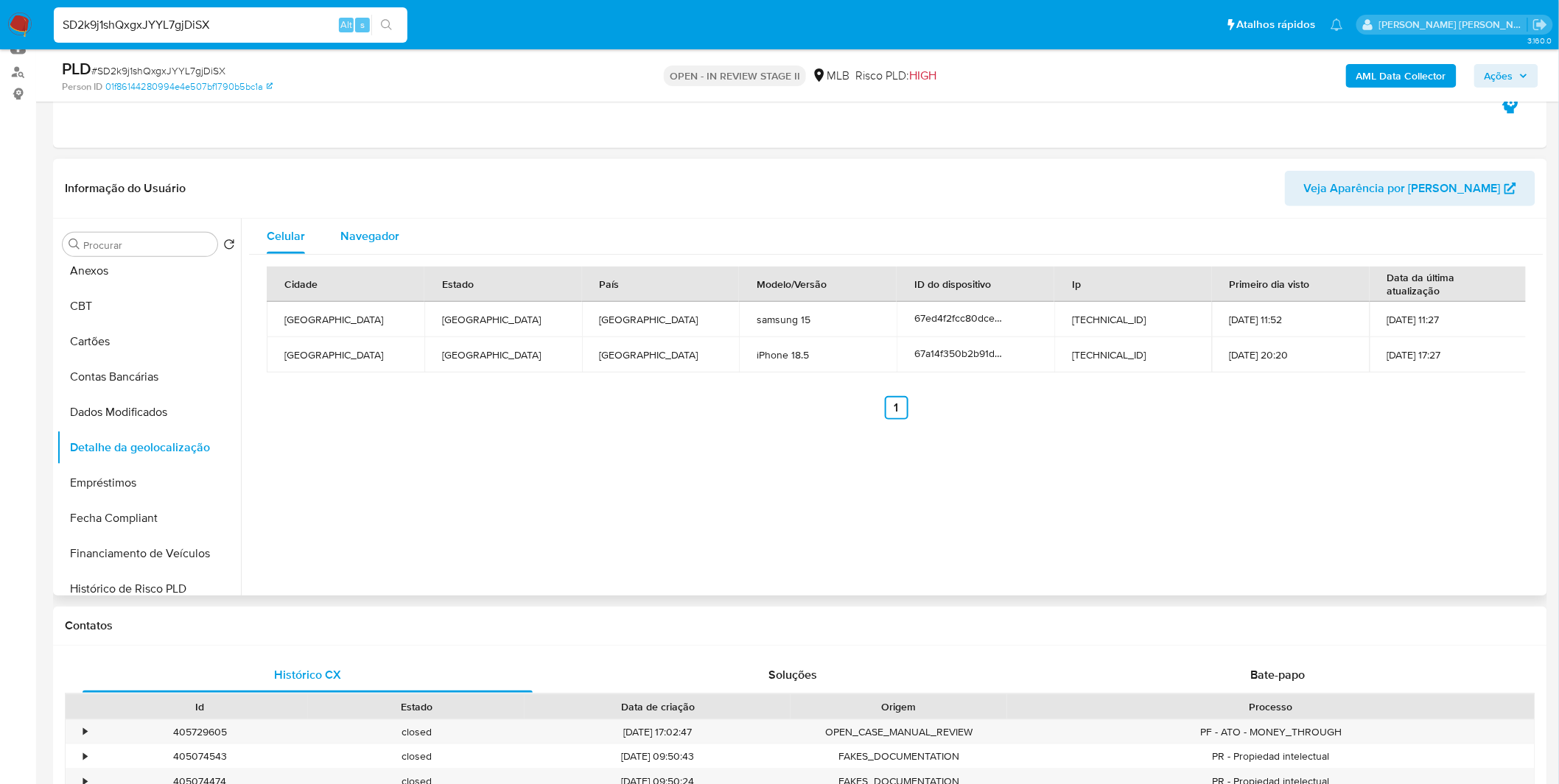
click at [341, 231] on span "Navegador" at bounding box center [370, 236] width 59 height 17
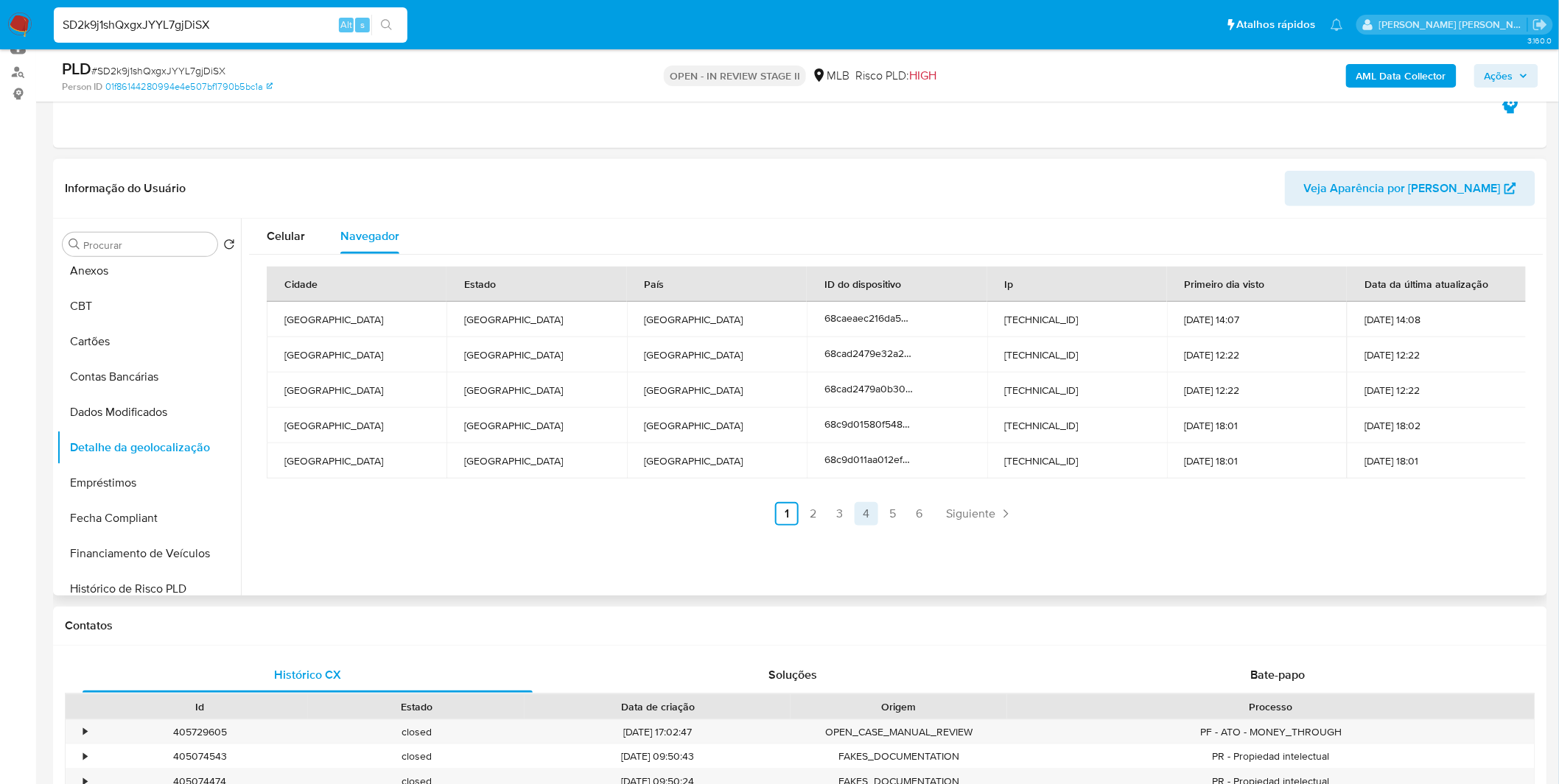
click at [854, 518] on link "4" at bounding box center [866, 514] width 24 height 24
click at [831, 509] on link "1" at bounding box center [826, 514] width 24 height 24
click at [865, 513] on link "4" at bounding box center [866, 514] width 24 height 24
click at [900, 516] on link "4" at bounding box center [906, 514] width 24 height 24
click at [927, 510] on link "5" at bounding box center [933, 514] width 24 height 24
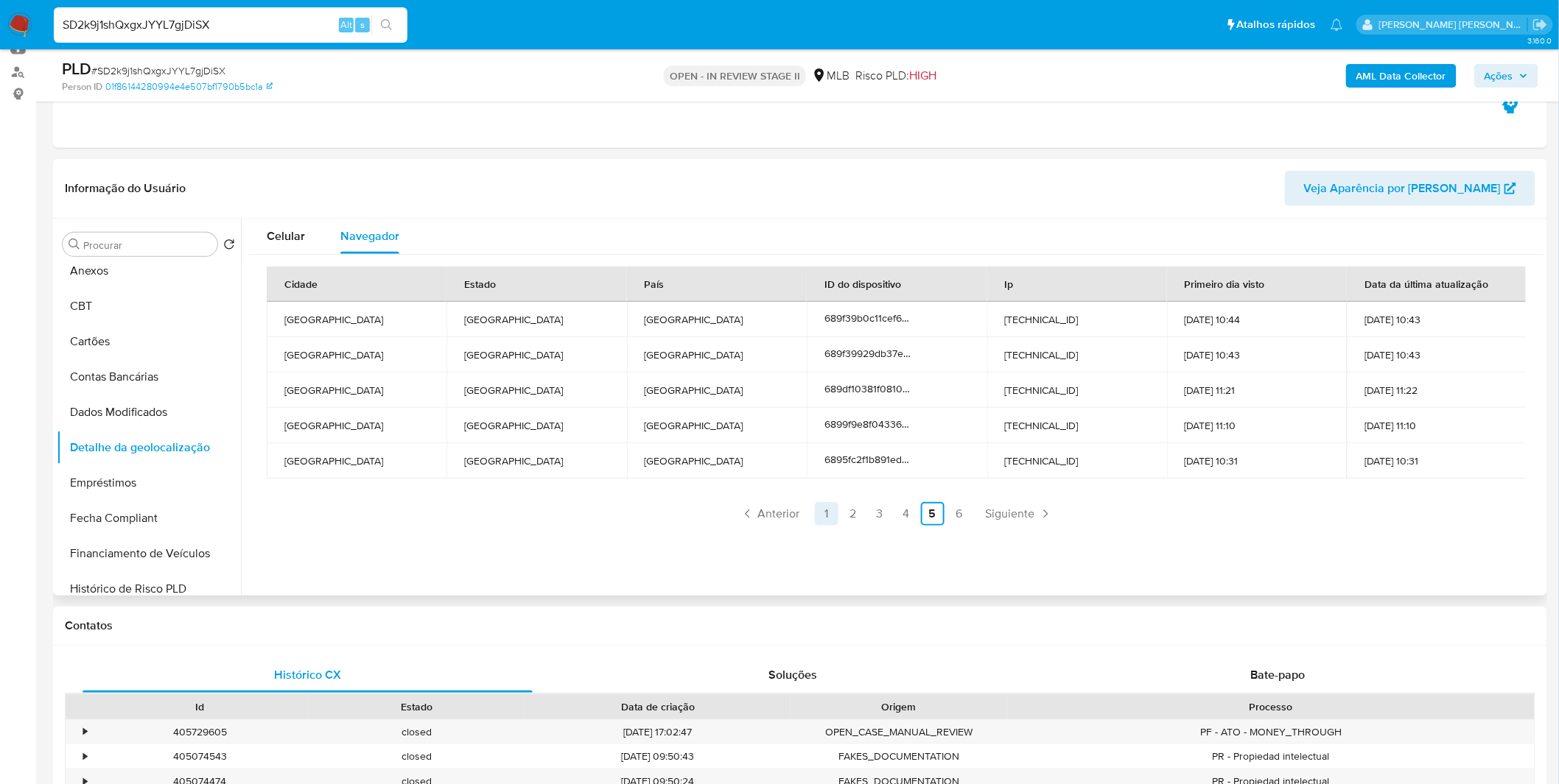
click at [833, 509] on link "1" at bounding box center [826, 514] width 24 height 24
click at [300, 239] on span "Celular" at bounding box center [285, 236] width 38 height 17
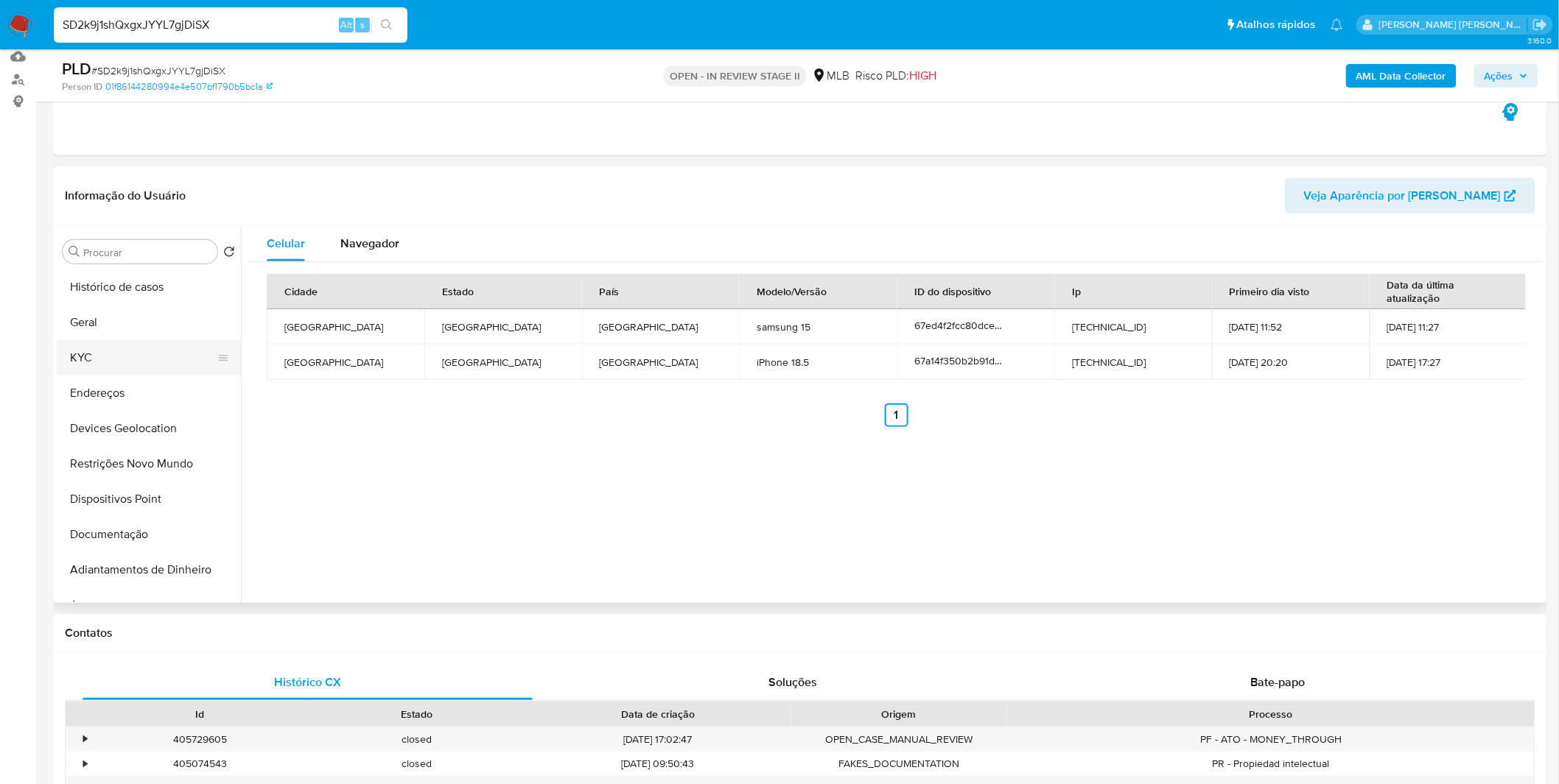
scroll to position [0, 0]
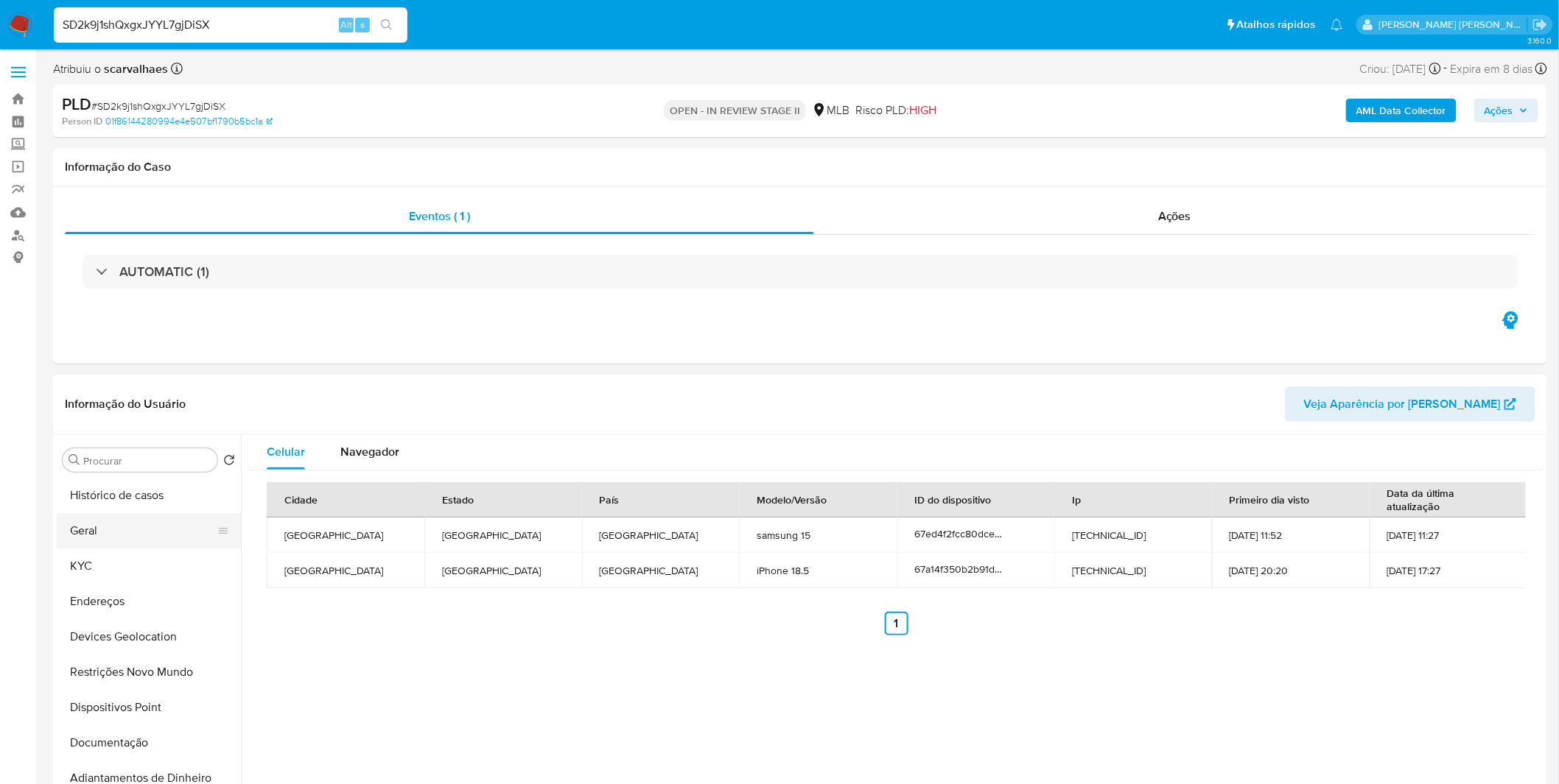
click at [107, 531] on button "Geral" at bounding box center [142, 531] width 172 height 35
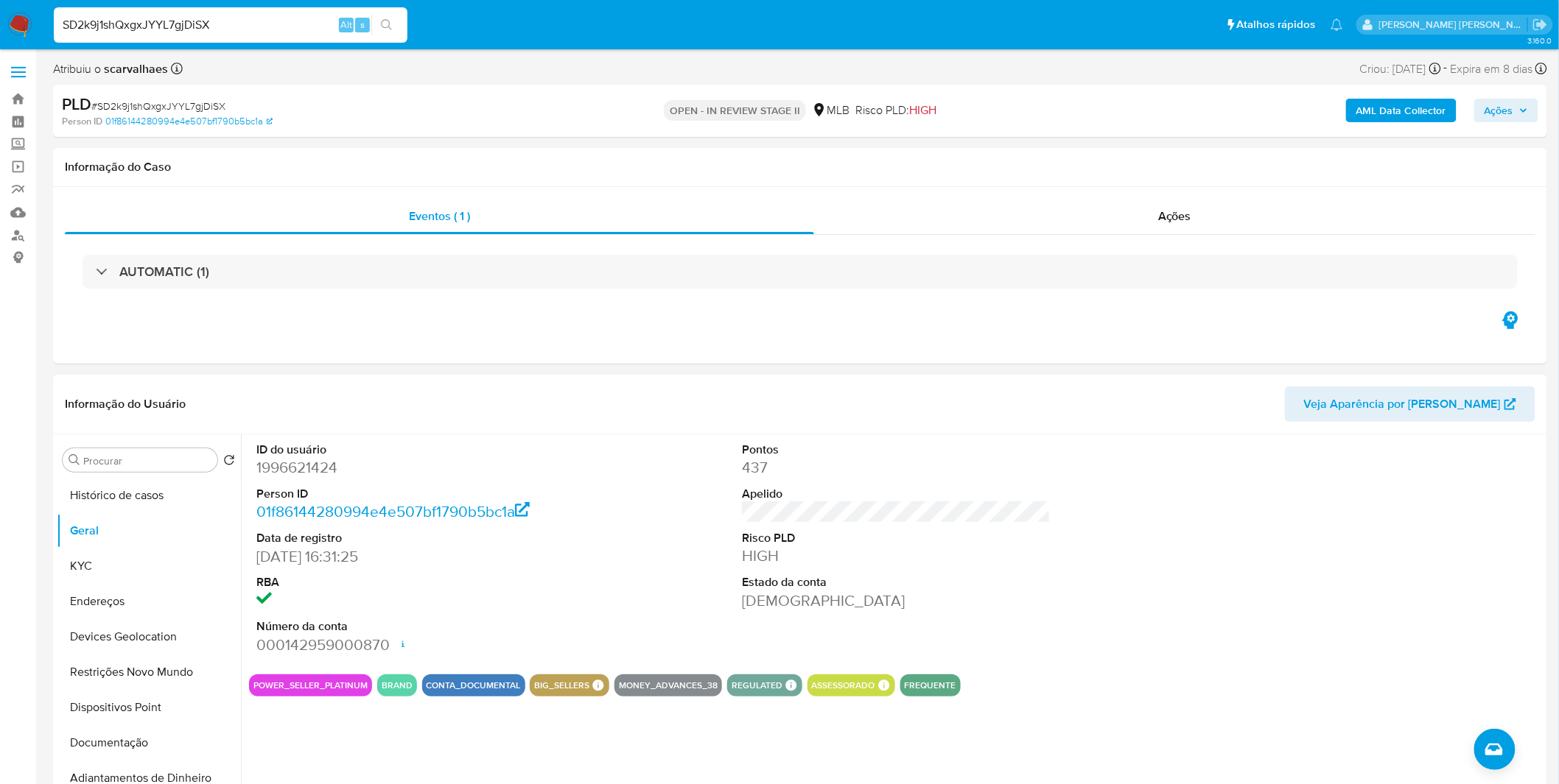
click at [293, 468] on dd "1996621424" at bounding box center [411, 468] width 309 height 20
click at [293, 467] on dd "1996621424" at bounding box center [411, 468] width 309 height 20
copy dd "1996621424"
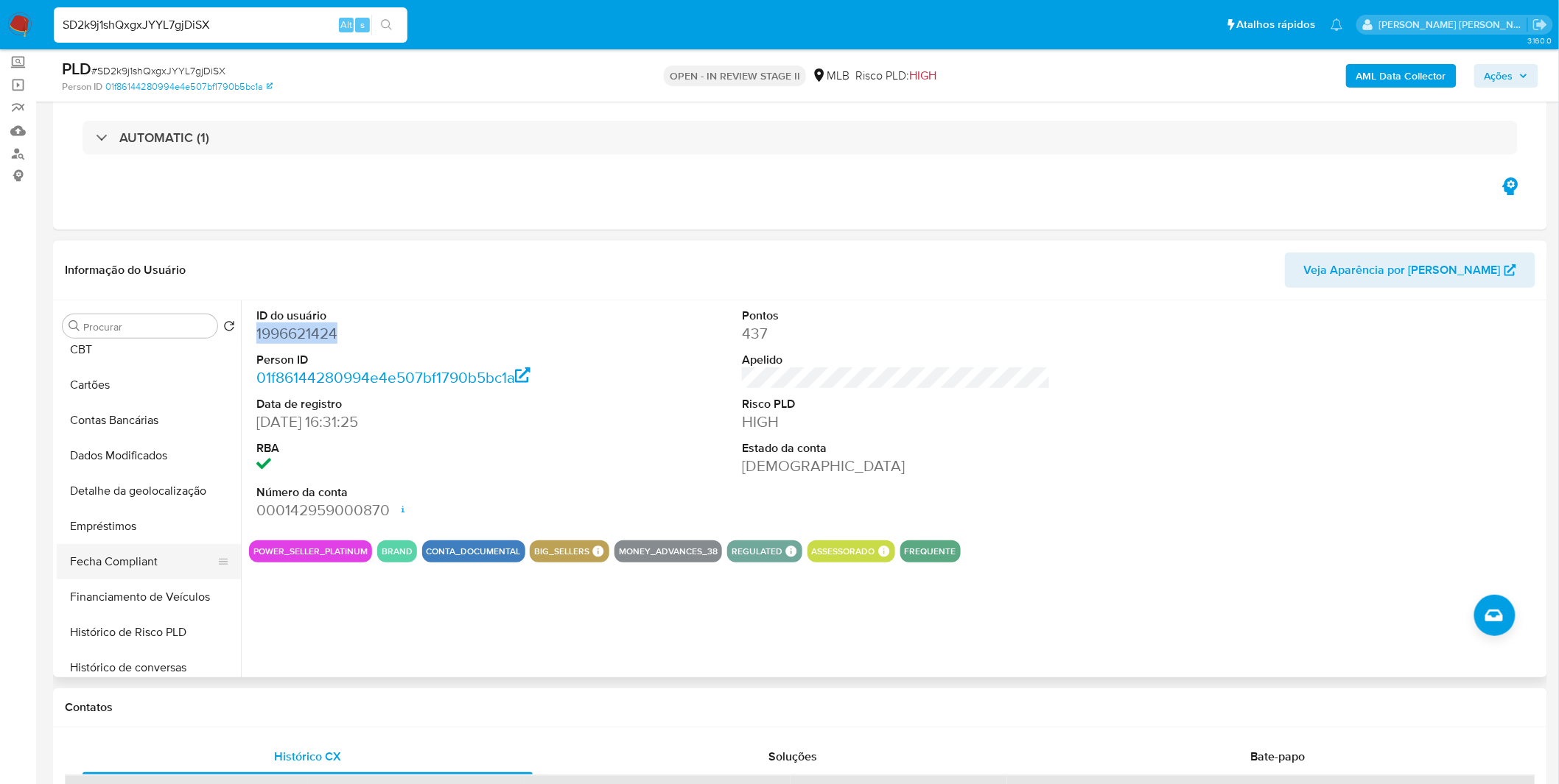
scroll to position [283, 0]
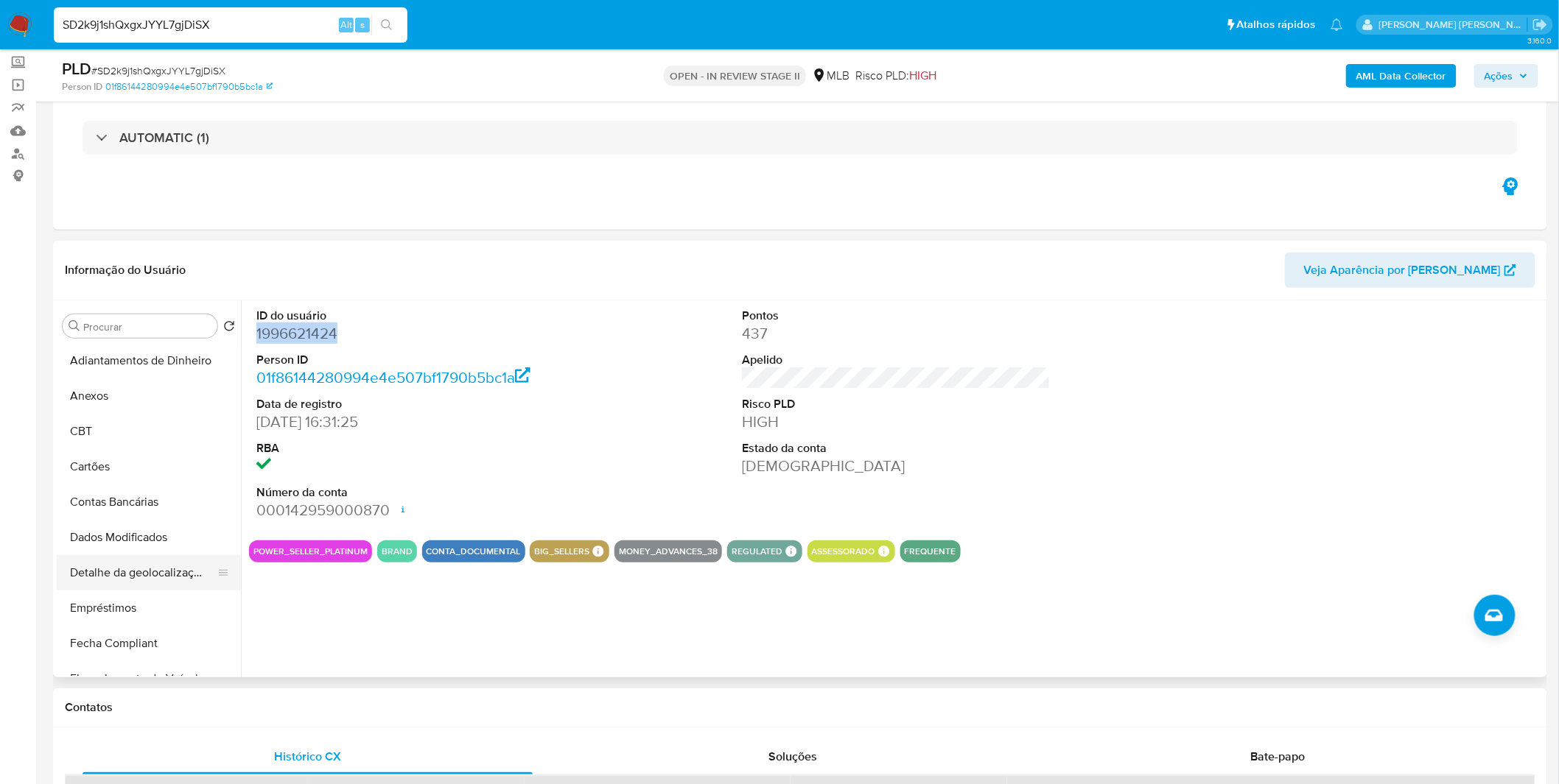
click at [140, 563] on button "Detalhe da geolocalização" at bounding box center [142, 573] width 172 height 35
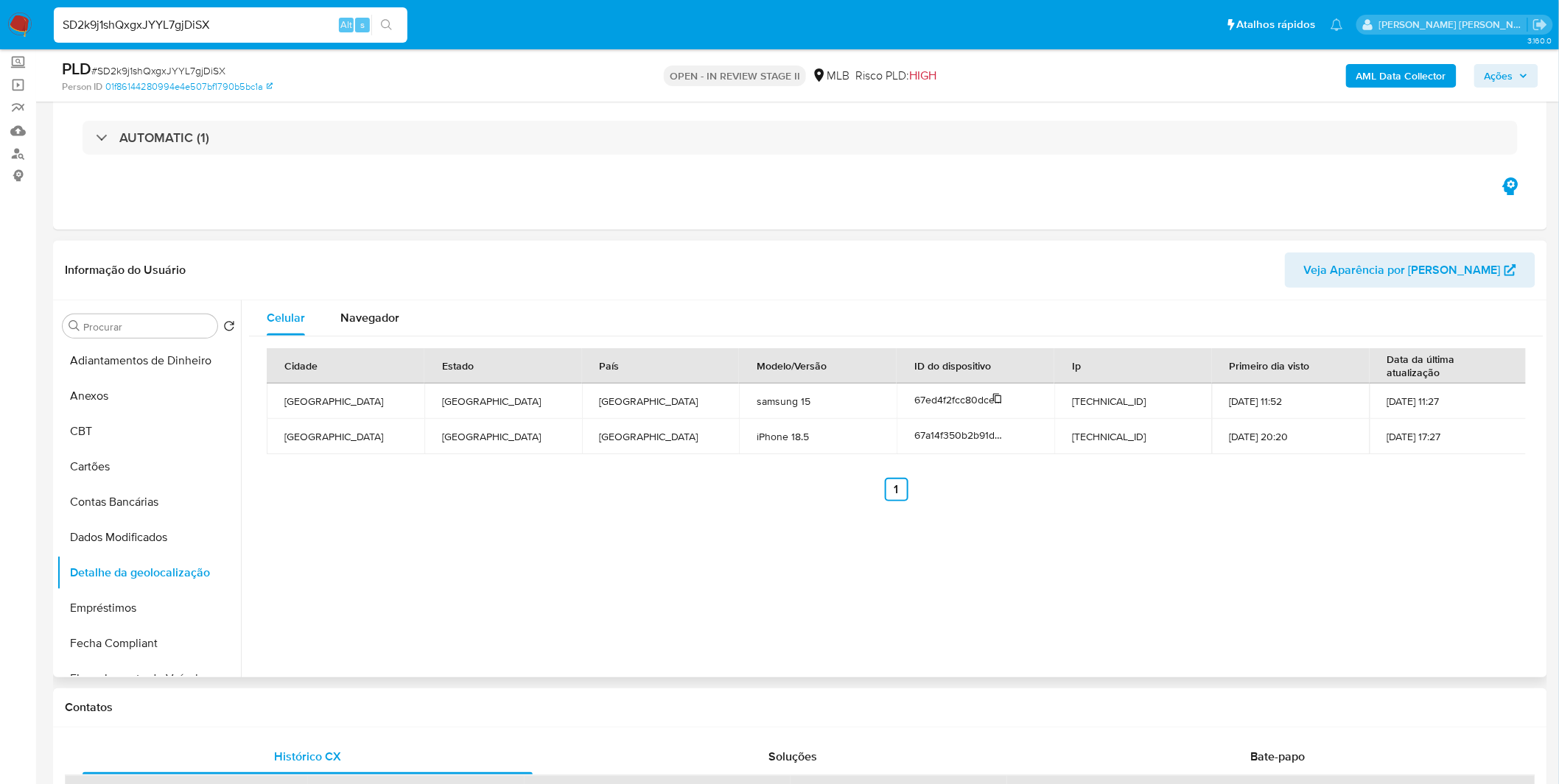
click at [947, 405] on span "67ed4f2fcc80dceb60fdc7ba" at bounding box center [978, 400] width 129 height 14
click at [965, 401] on span "67ed4f2fcc80dceb60fdc7ba" at bounding box center [978, 400] width 129 height 14
click at [959, 433] on span "67a14f350b2b91db085ac45e" at bounding box center [980, 435] width 132 height 14
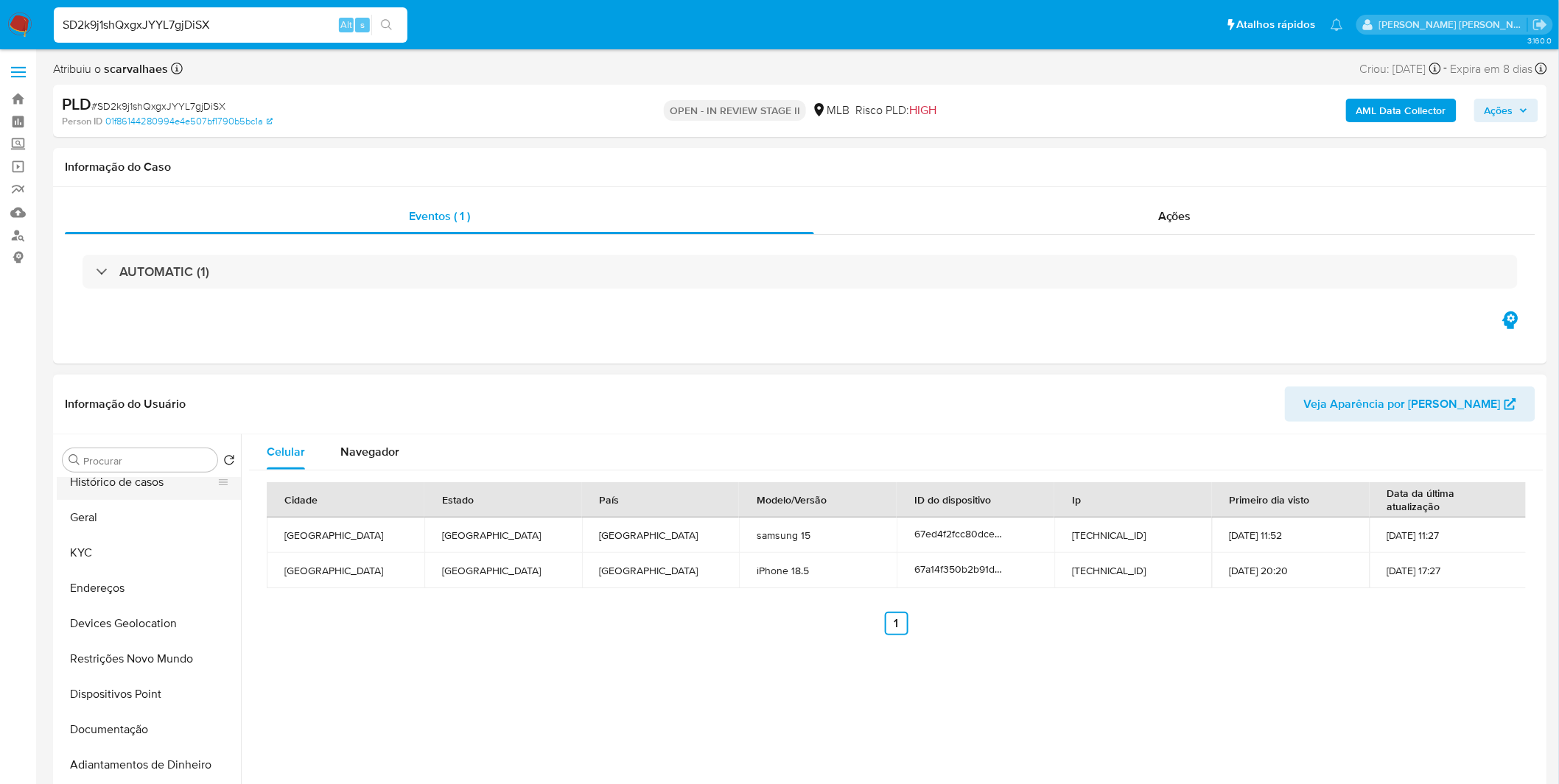
scroll to position [0, 0]
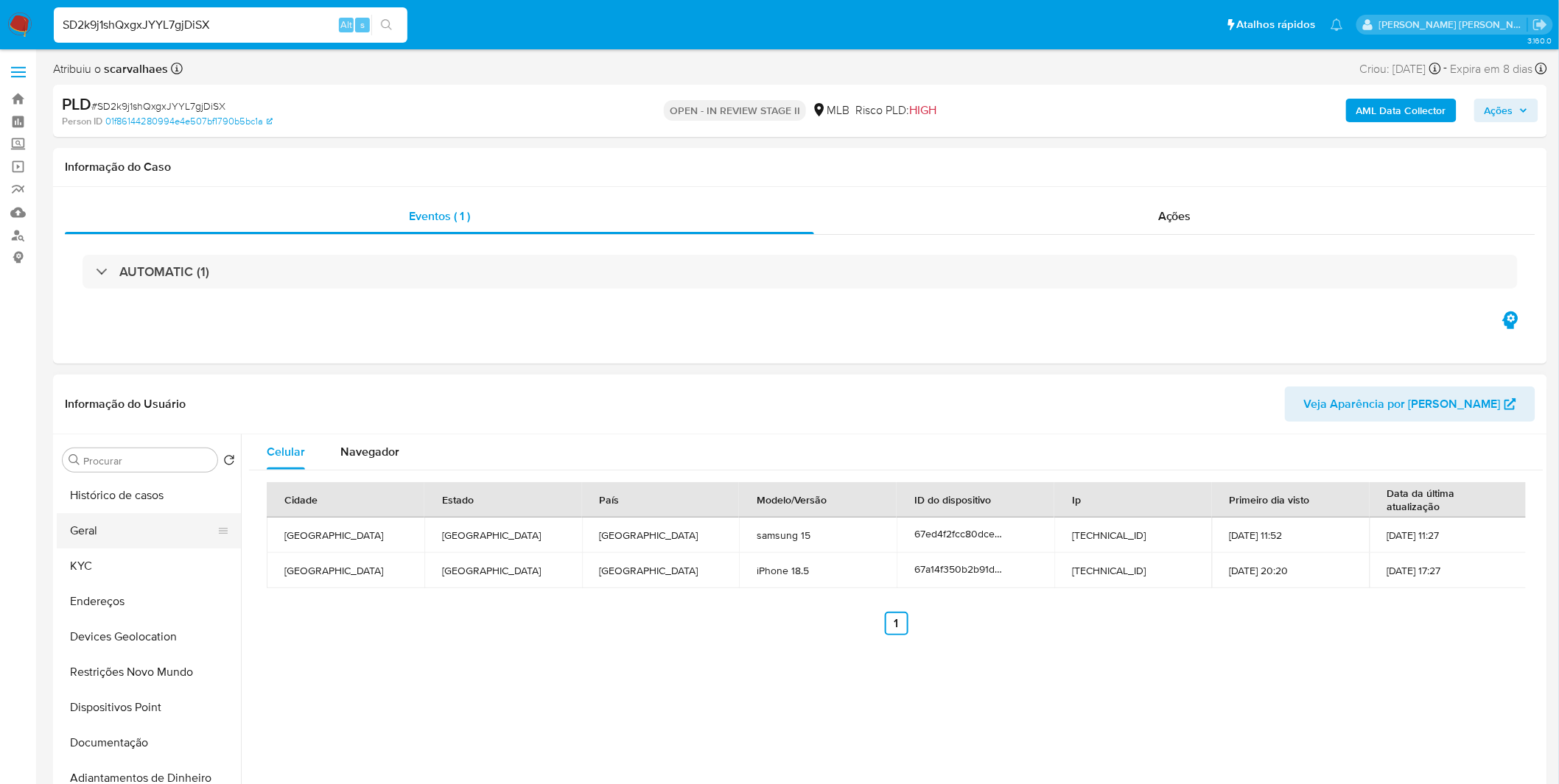
click at [156, 518] on button "Geral" at bounding box center [142, 531] width 172 height 35
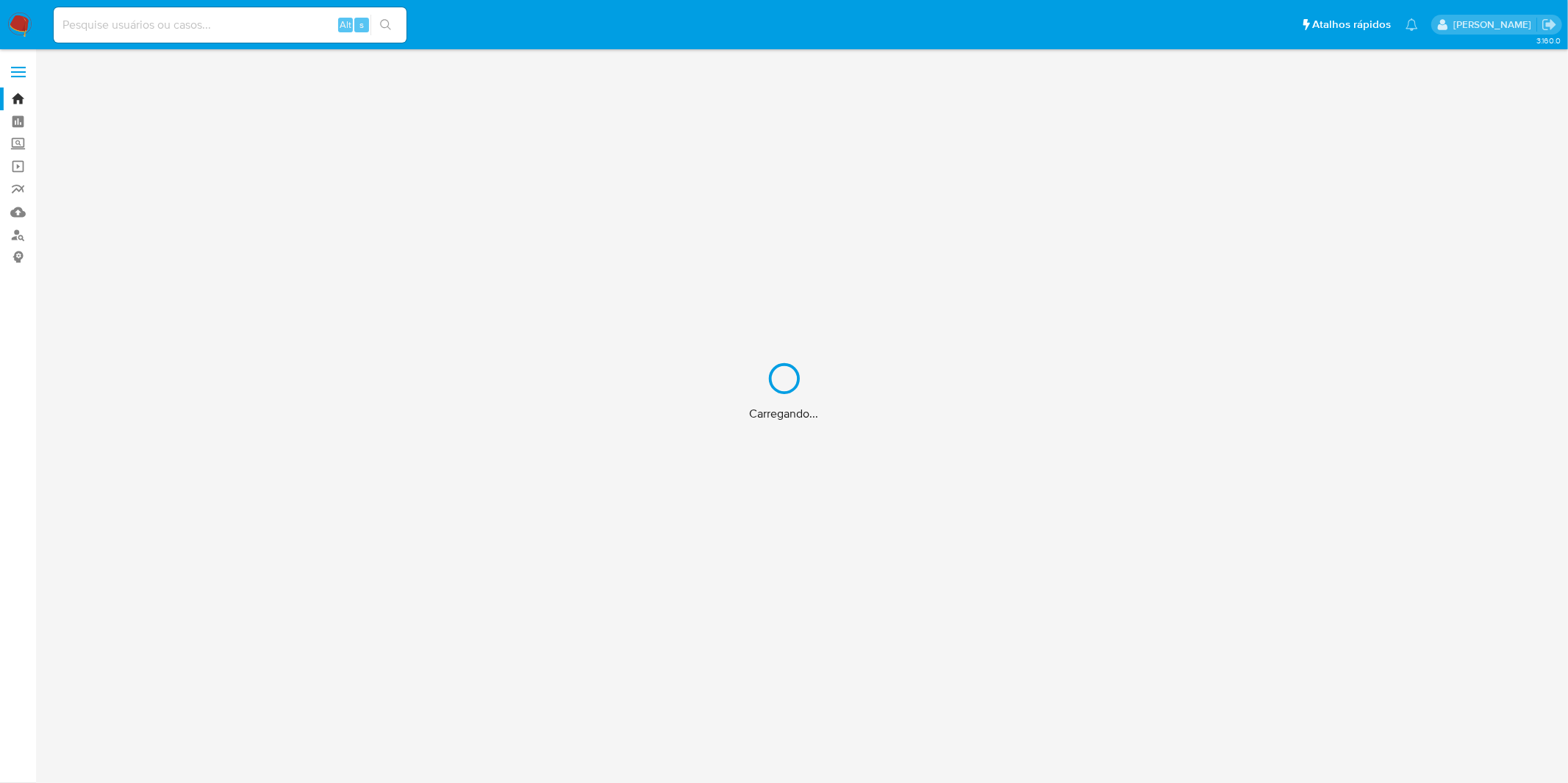
click at [216, 22] on div "Carregando..." at bounding box center [784, 392] width 1568 height 783
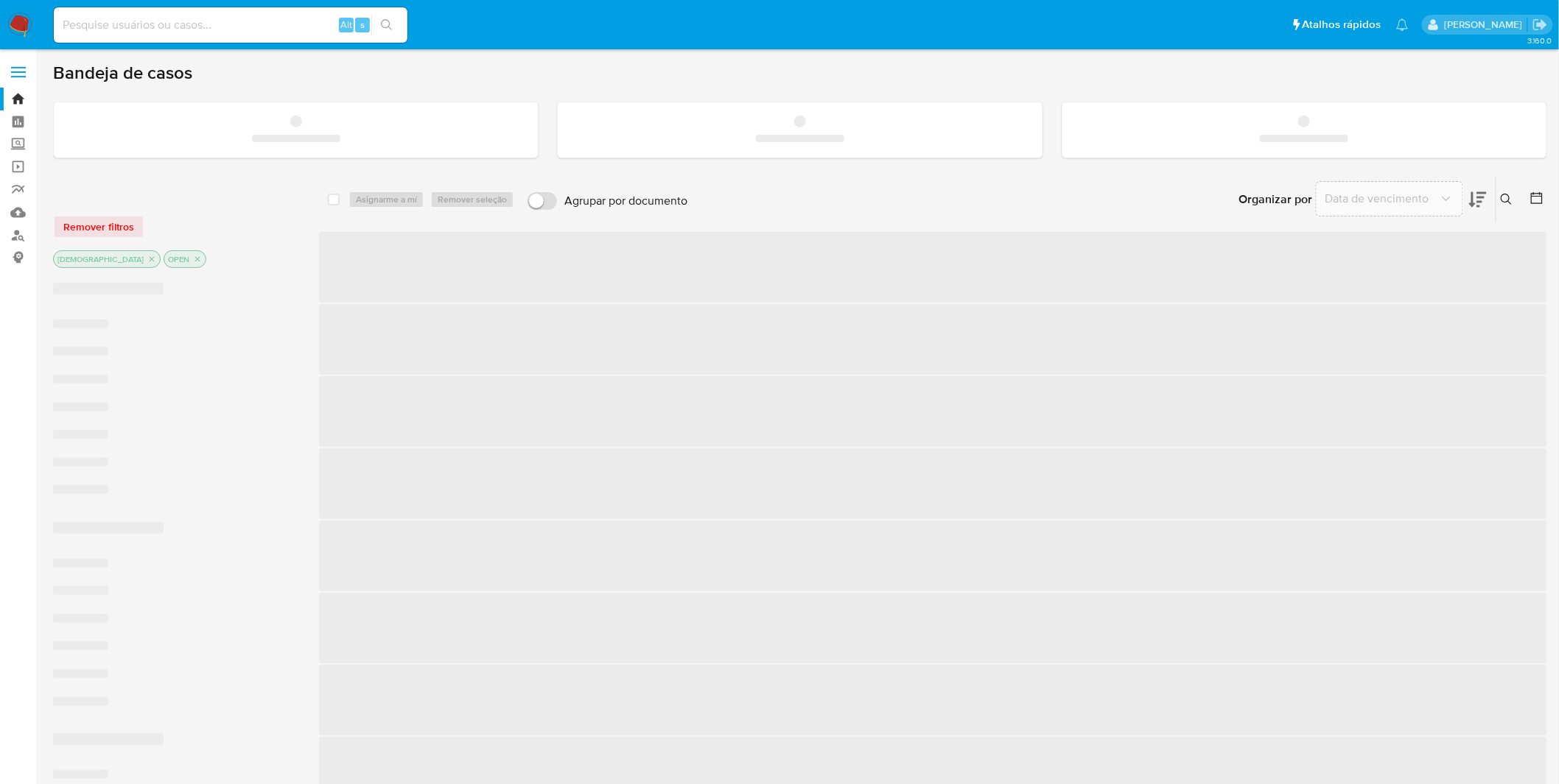
click at [223, 30] on input at bounding box center [230, 24] width 353 height 19
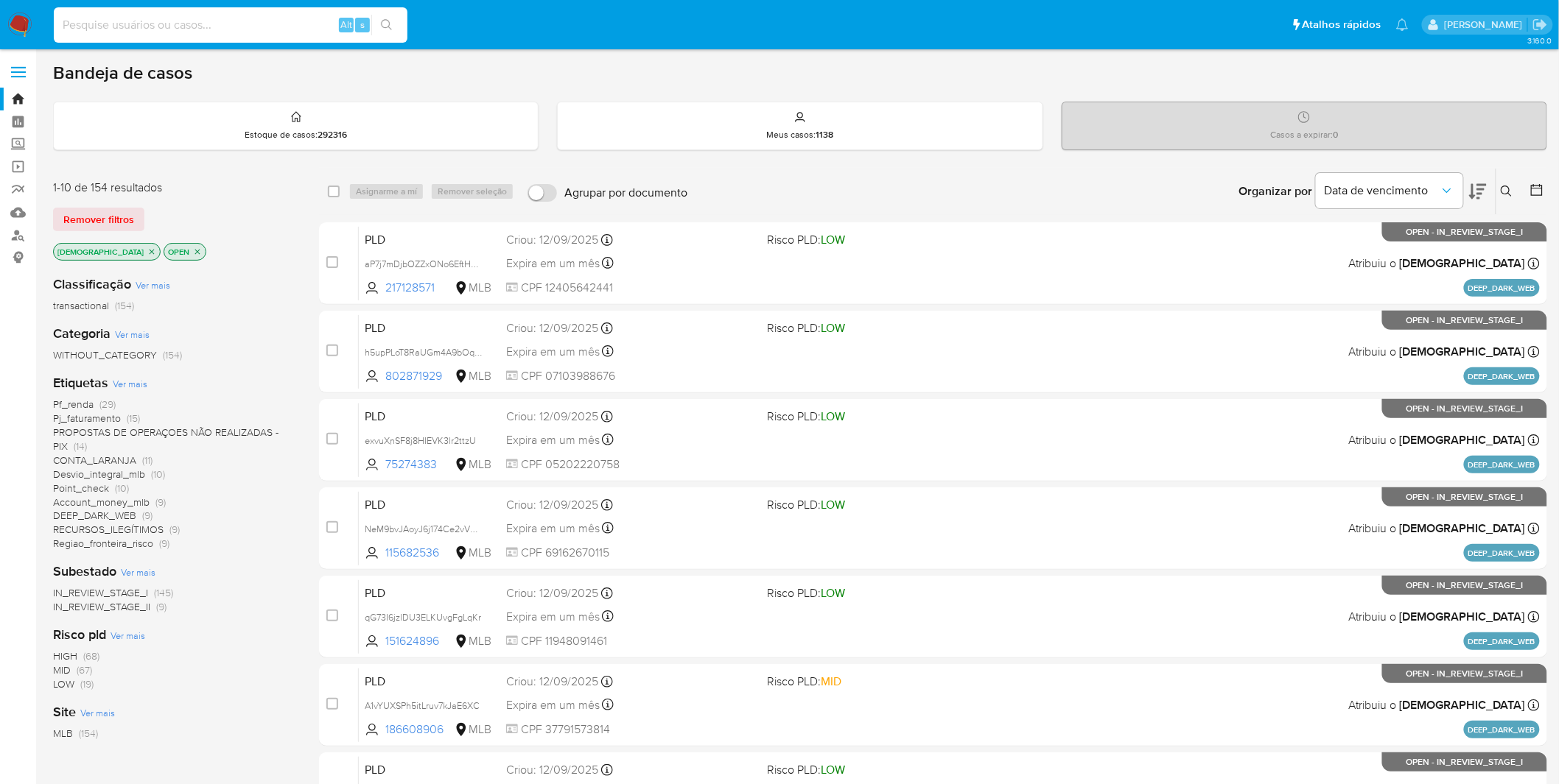
paste input "67ed4f2fcc80dceb60fdc7ba"
type input "67ed4f2fcc80dceb60fdc7ba"
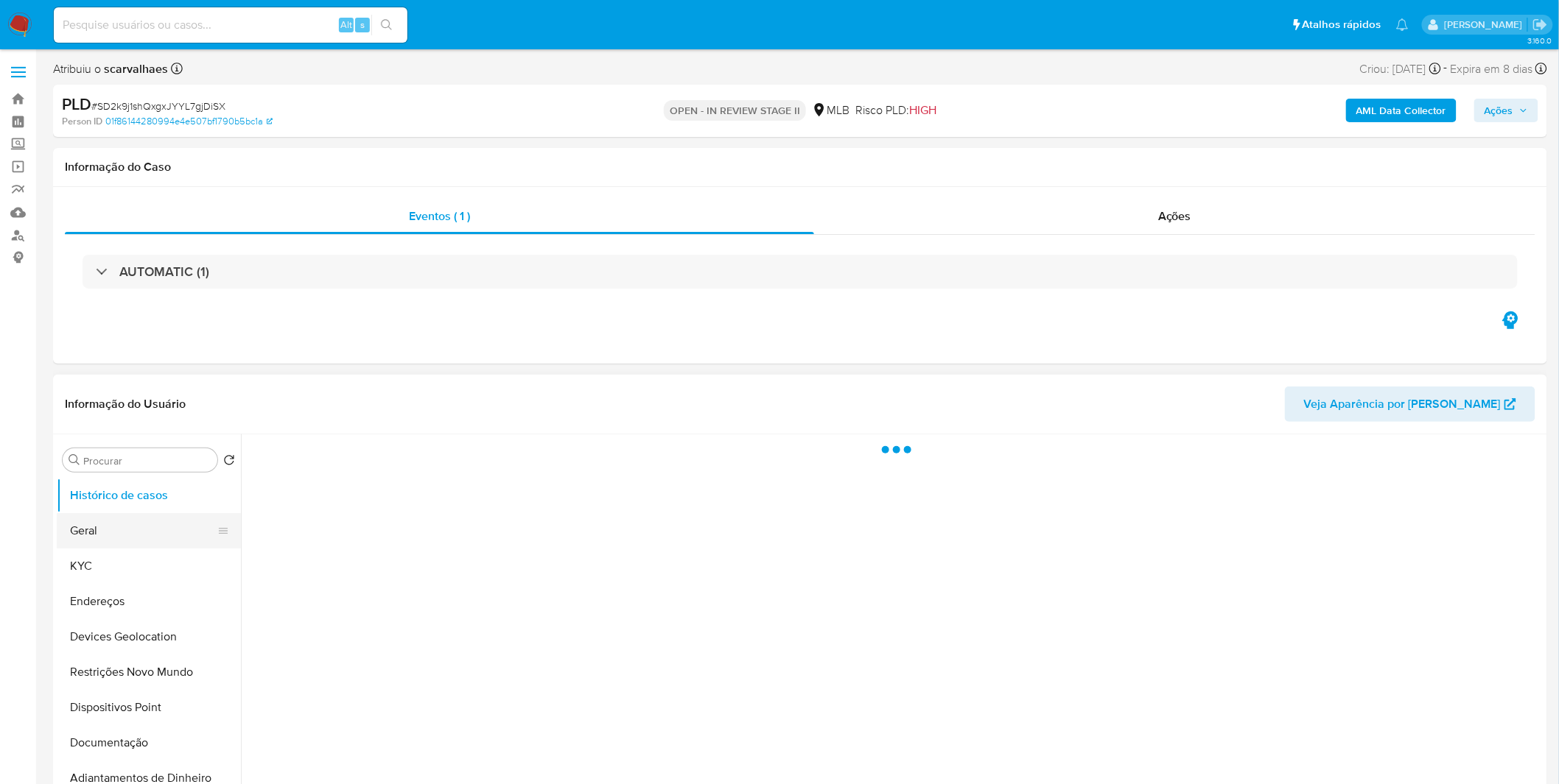
select select "10"
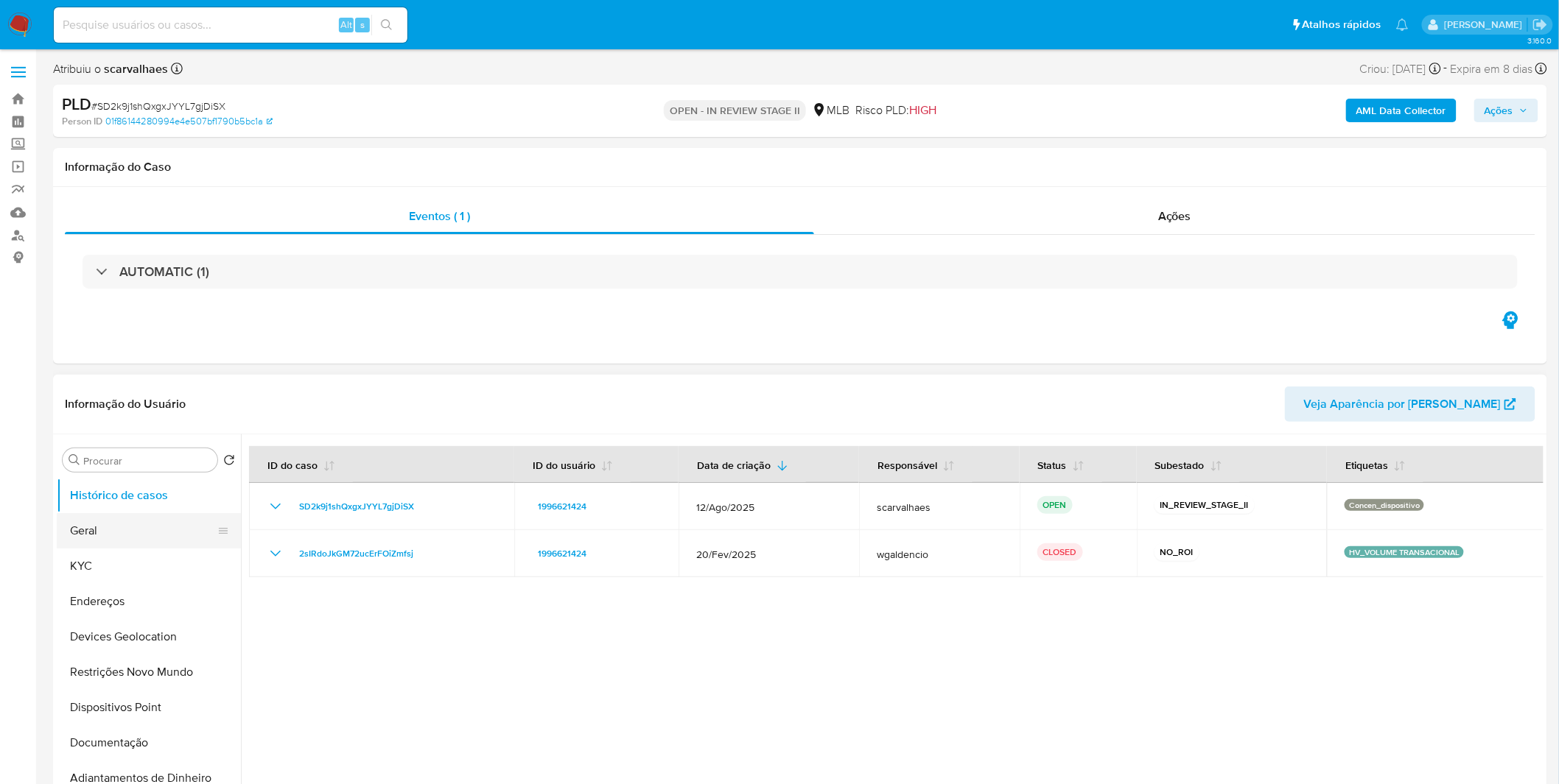
click at [148, 519] on button "Geral" at bounding box center [142, 531] width 172 height 35
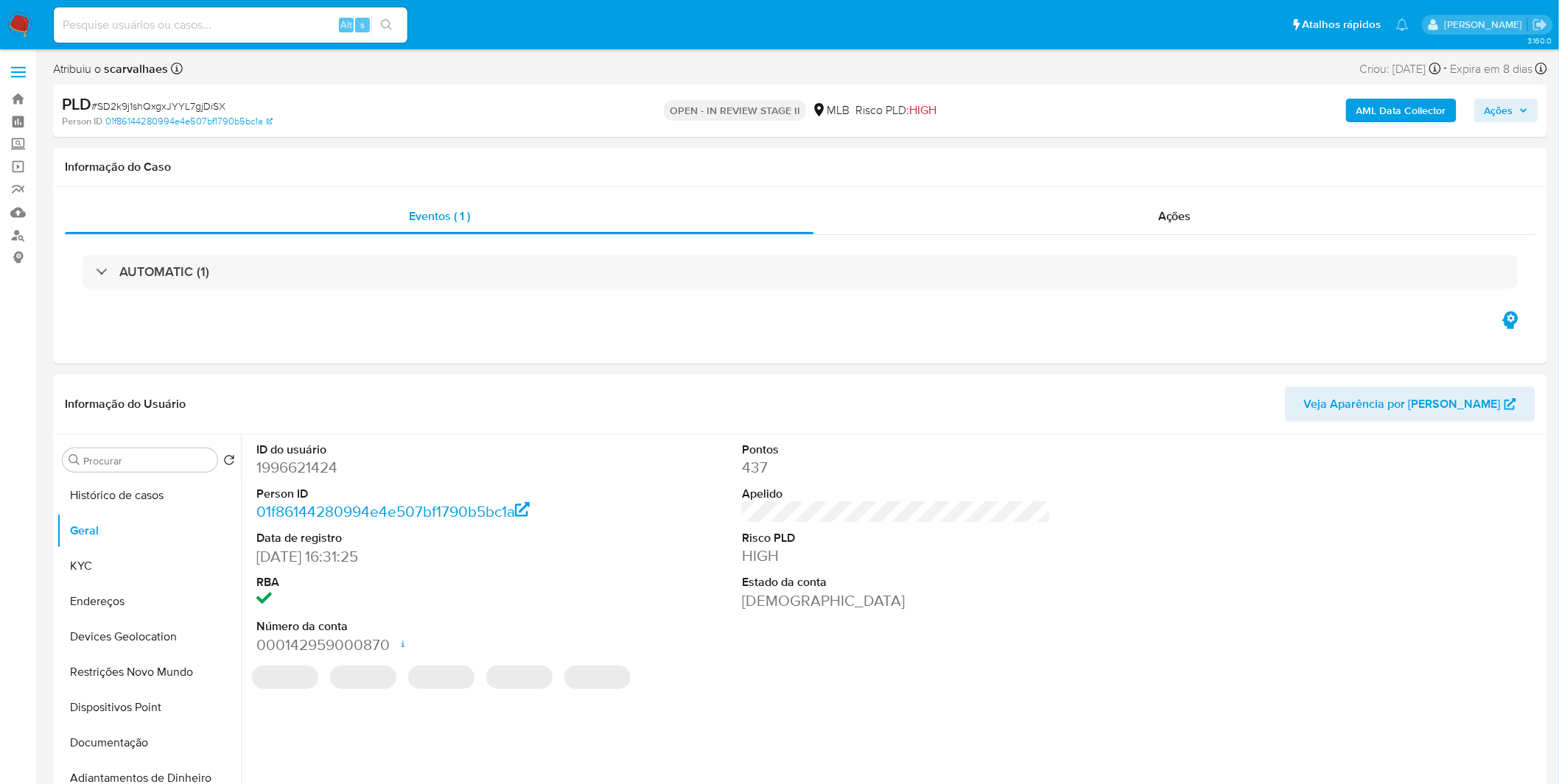
click at [314, 469] on dd "1996621424" at bounding box center [411, 468] width 309 height 20
copy dd "1996621424"
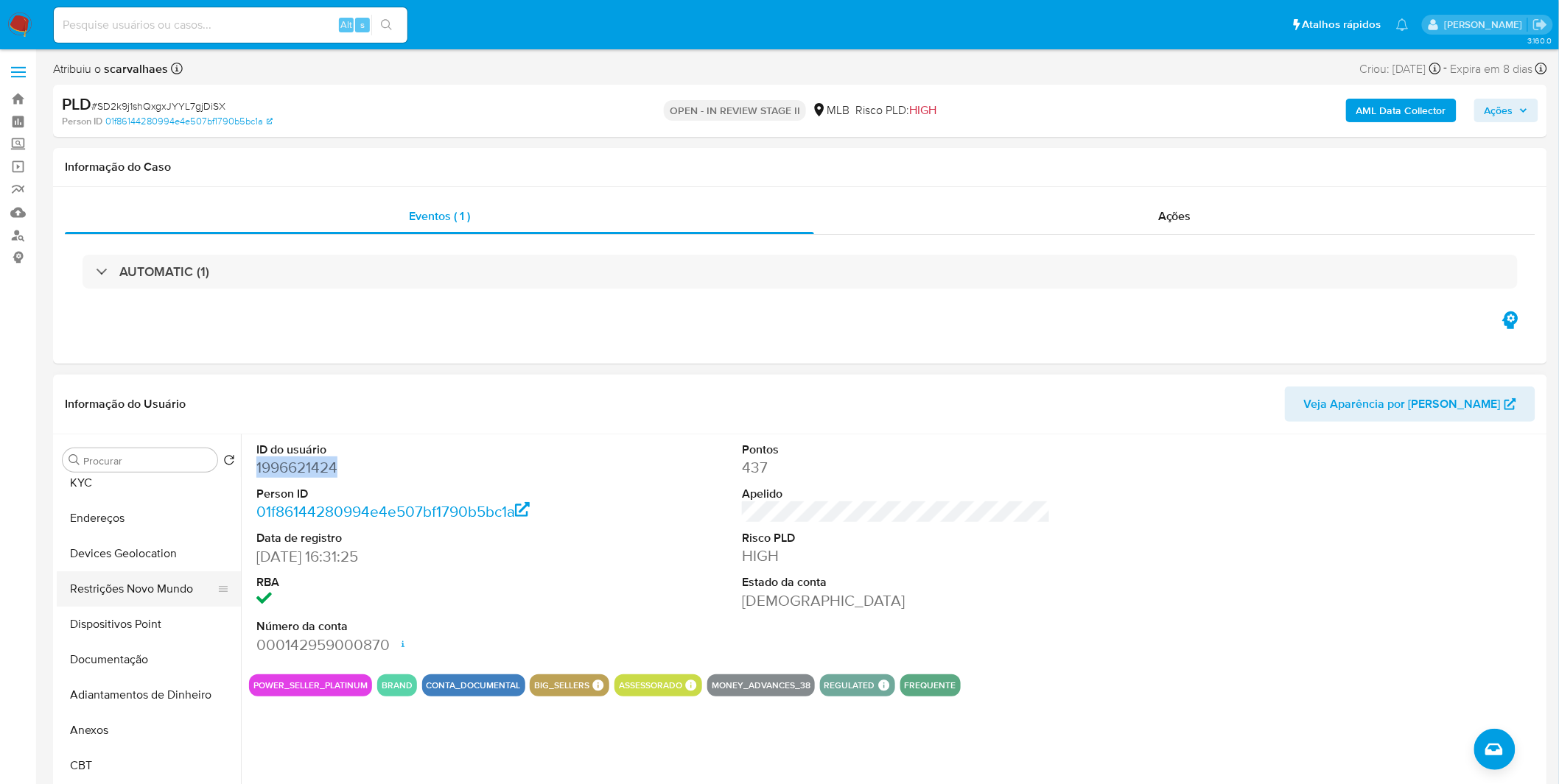
scroll to position [82, 0]
click at [155, 597] on button "Restrições Novo Mundo" at bounding box center [142, 591] width 172 height 35
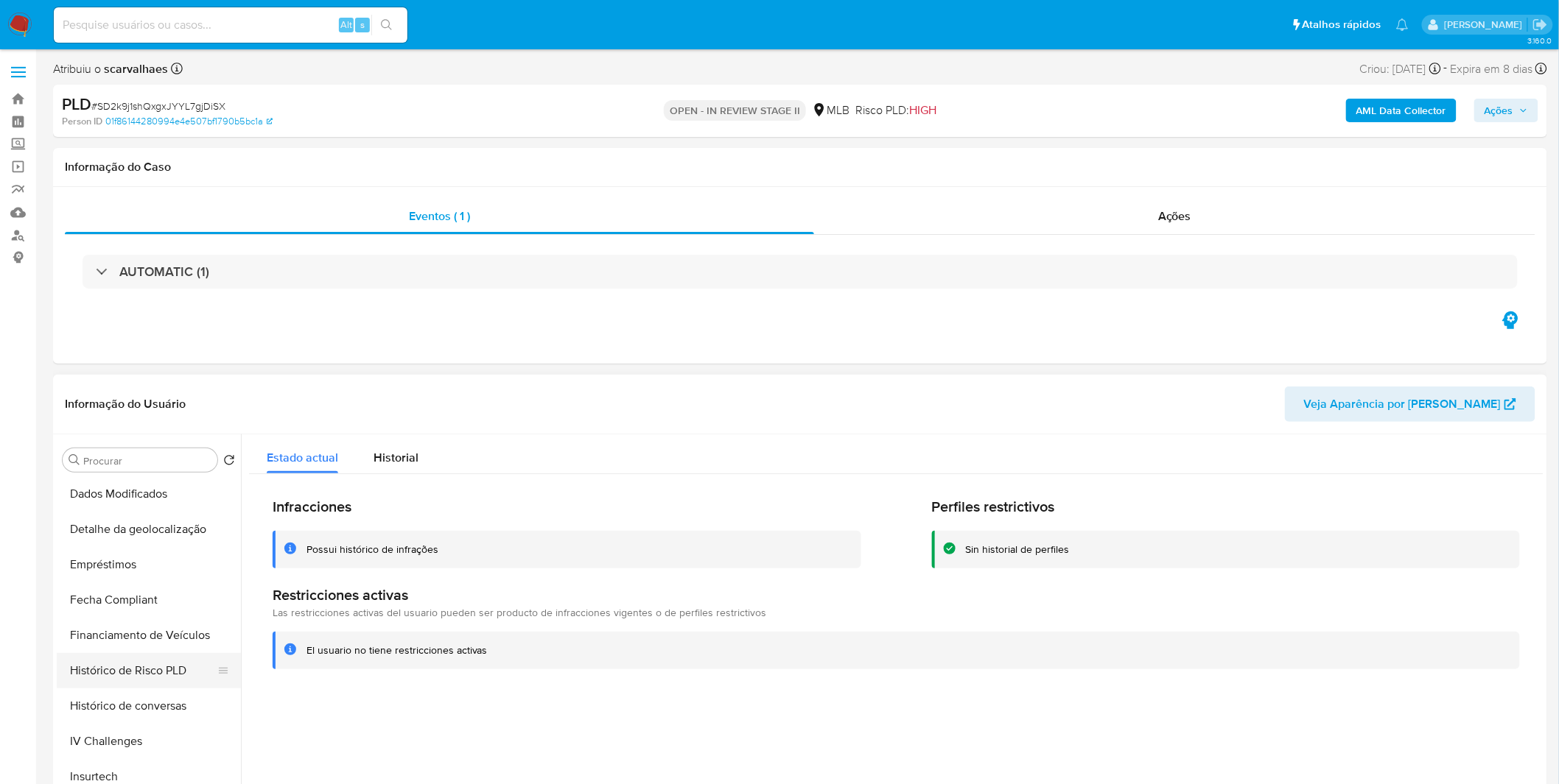
scroll to position [491, 0]
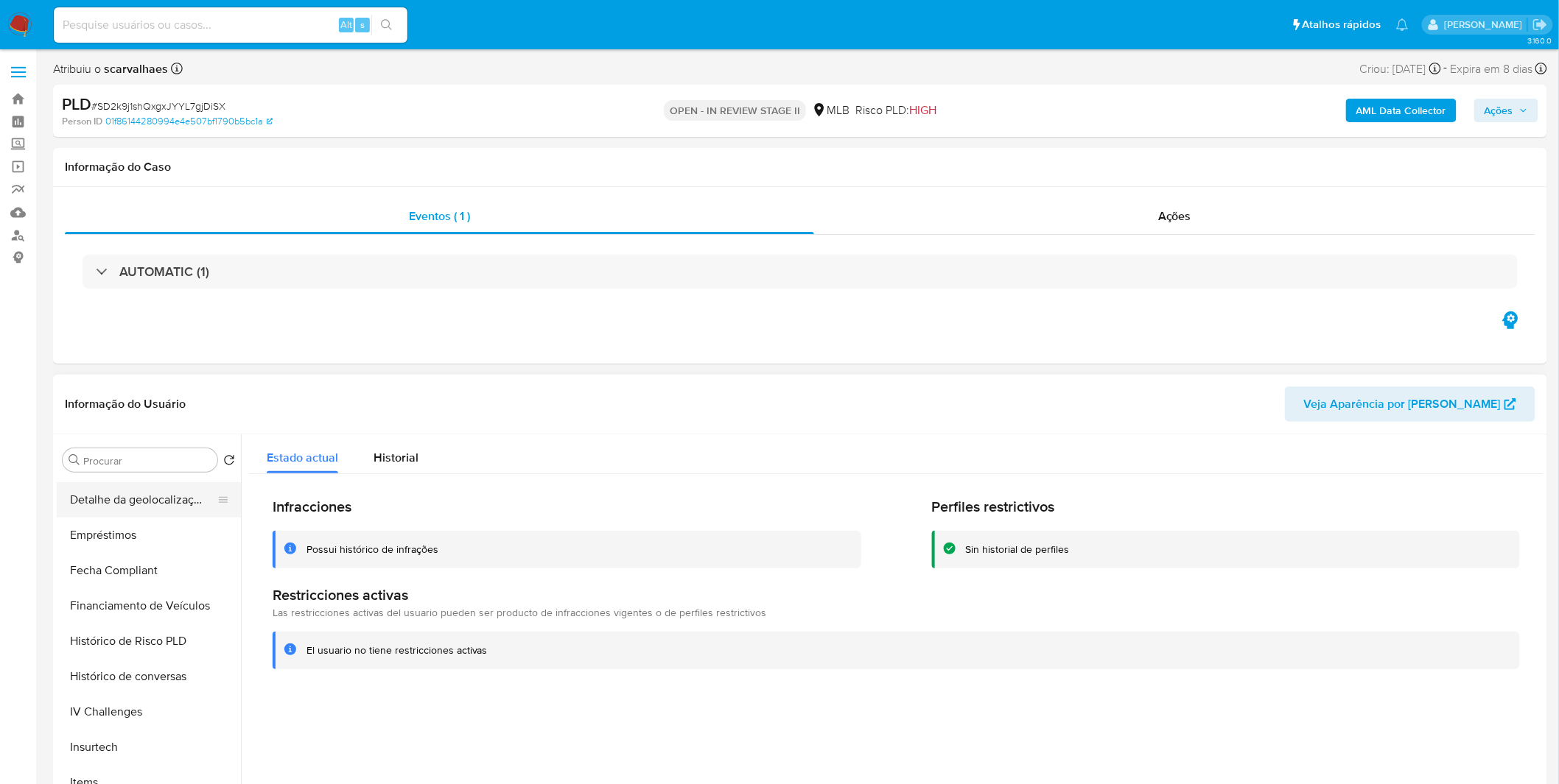
click at [140, 501] on button "Detalhe da geolocalização" at bounding box center [142, 500] width 172 height 35
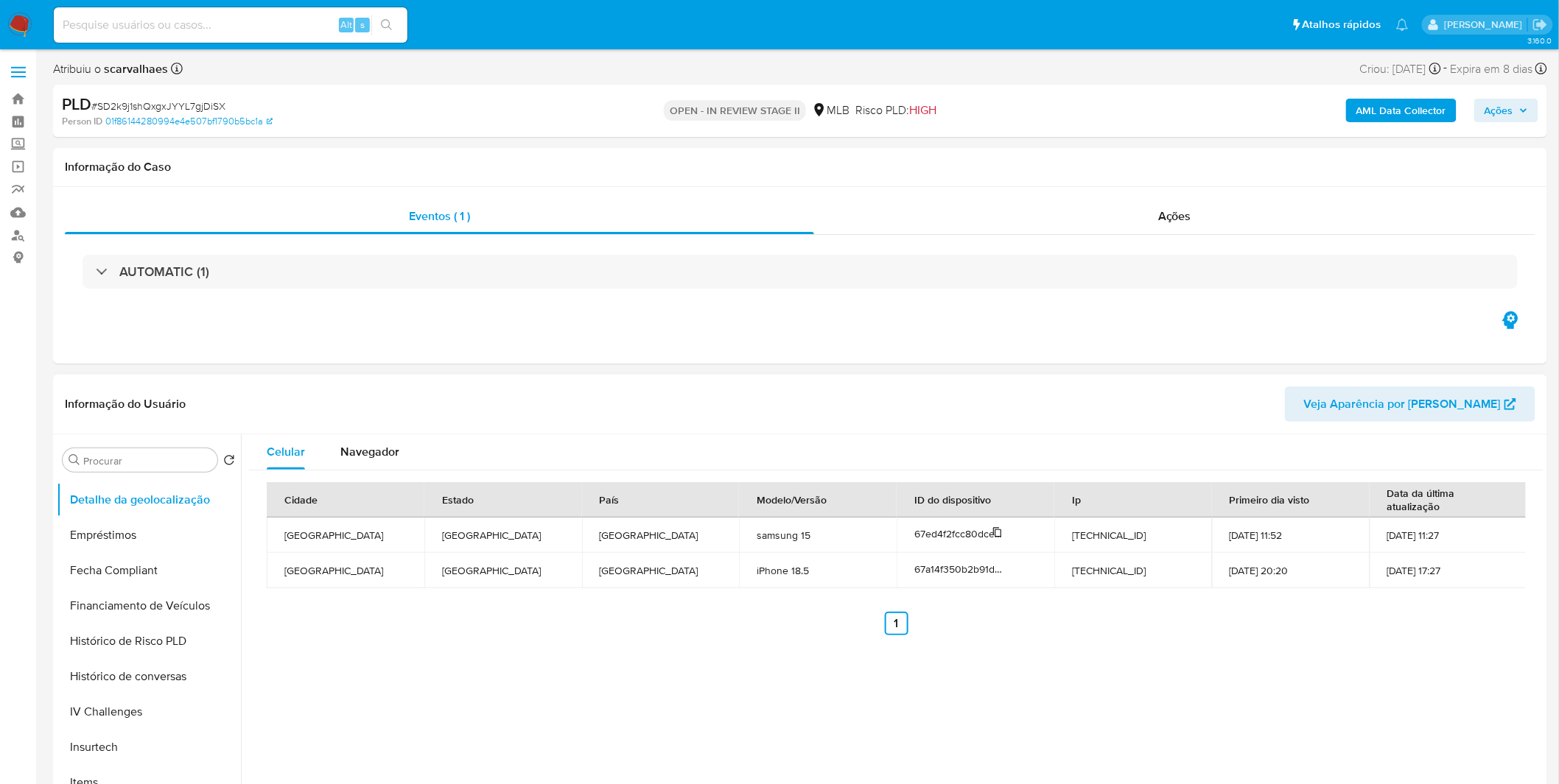
click at [941, 539] on span "67ed4f2fcc80dceb60fdc7ba" at bounding box center [978, 534] width 129 height 14
click at [949, 572] on span "67a14f350b2b91db085ac45e" at bounding box center [980, 569] width 132 height 14
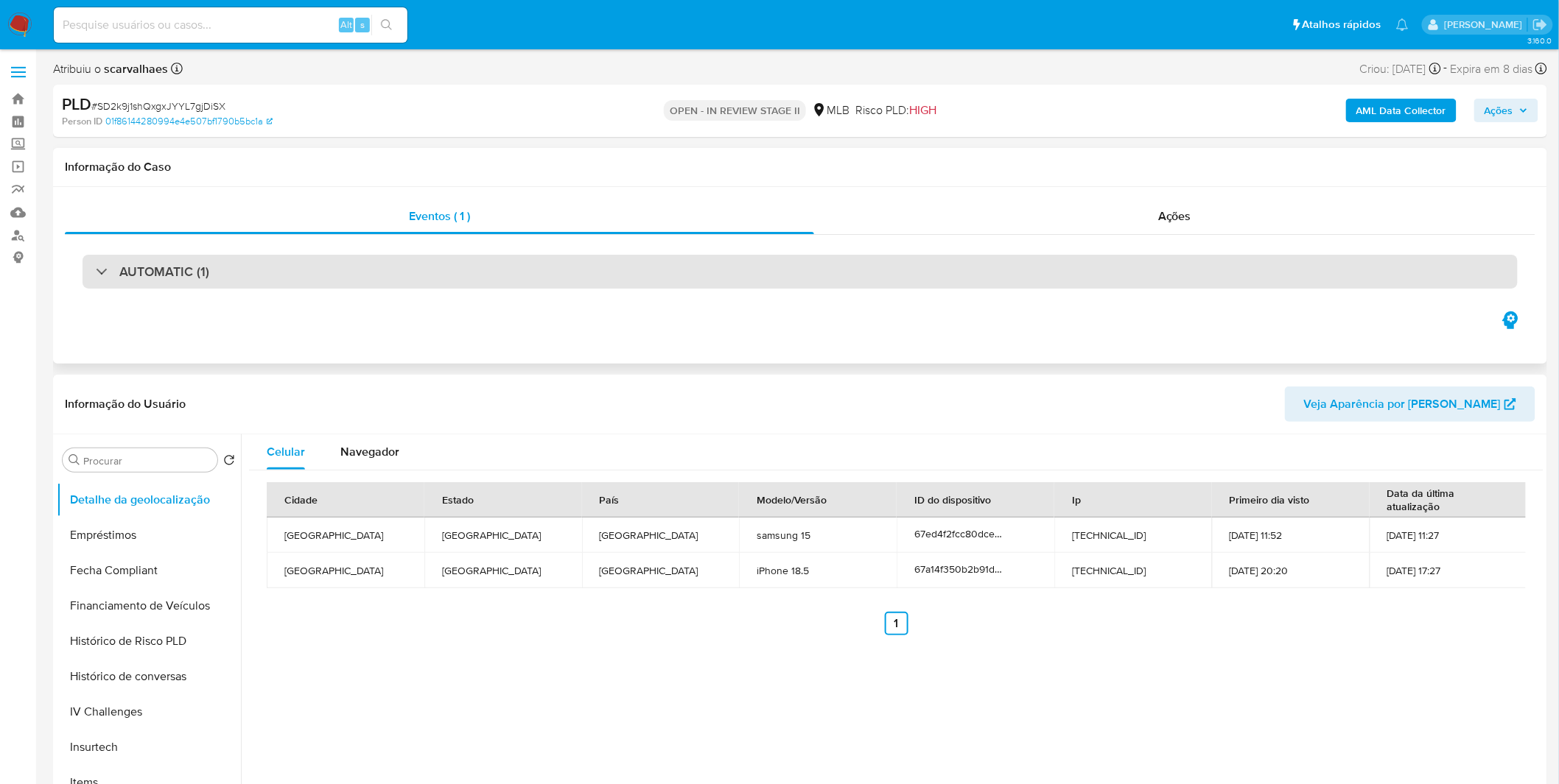
click at [130, 270] on h3 "AUTOMATIC (1)" at bounding box center [164, 271] width 90 height 16
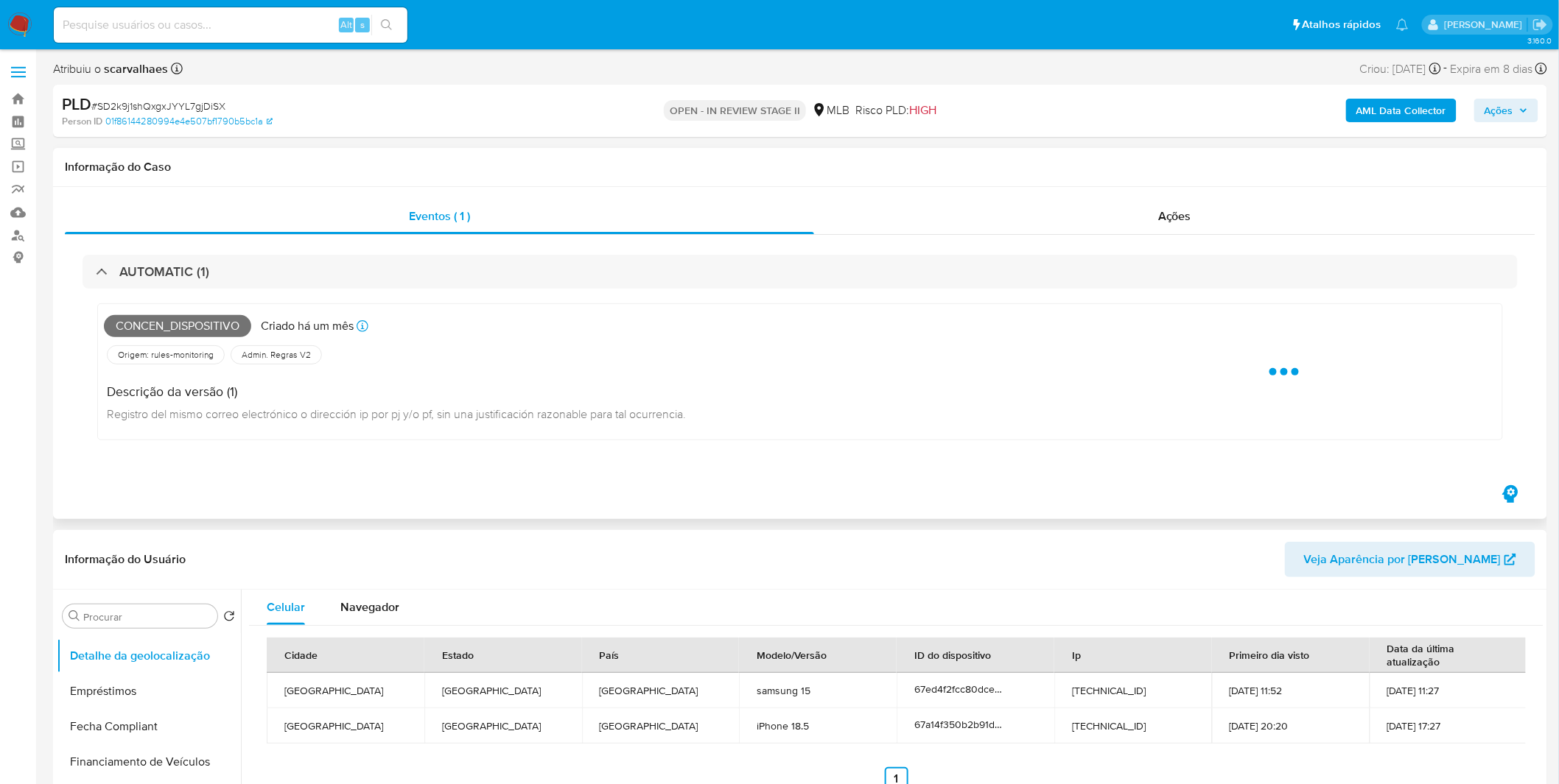
click at [158, 318] on span "Concen_dispositivo" at bounding box center [177, 326] width 148 height 22
click at [158, 320] on span "Concen_dispositivo" at bounding box center [177, 326] width 148 height 22
copy span "Concen_dispositivo"
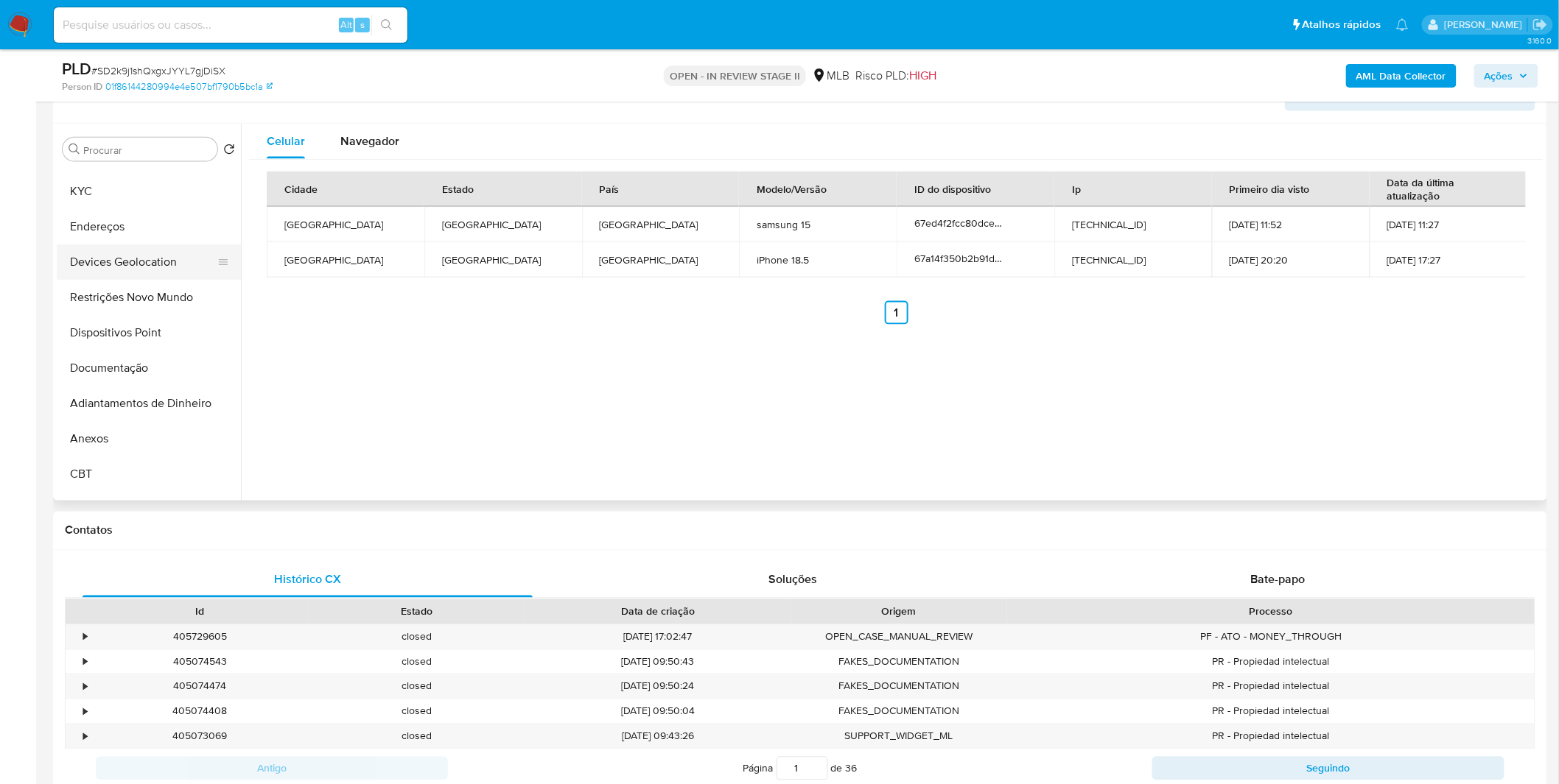
scroll to position [0, 0]
click at [143, 239] on button "KYC" at bounding box center [142, 255] width 172 height 35
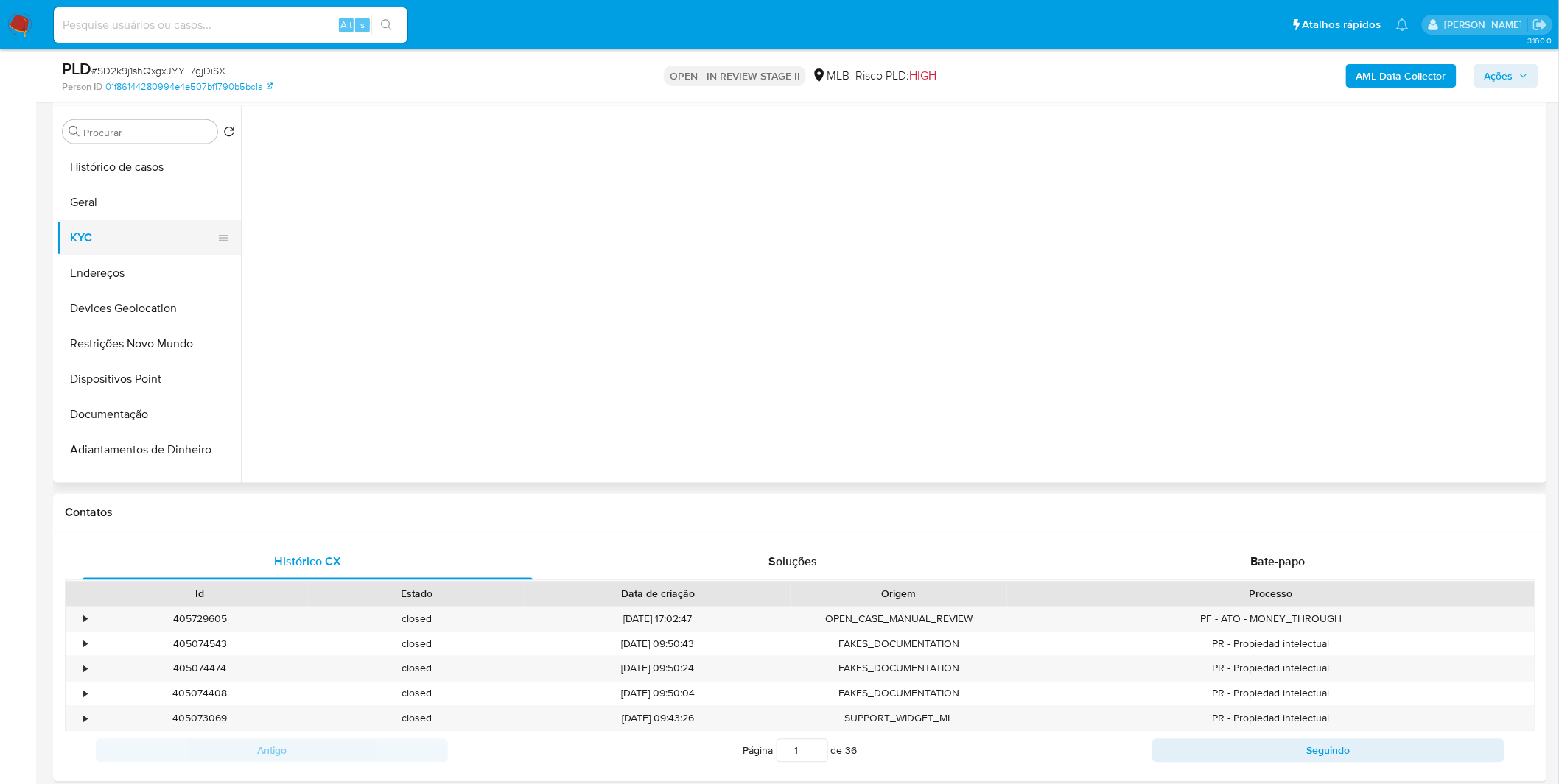
click at [149, 227] on button "KYC" at bounding box center [142, 238] width 172 height 35
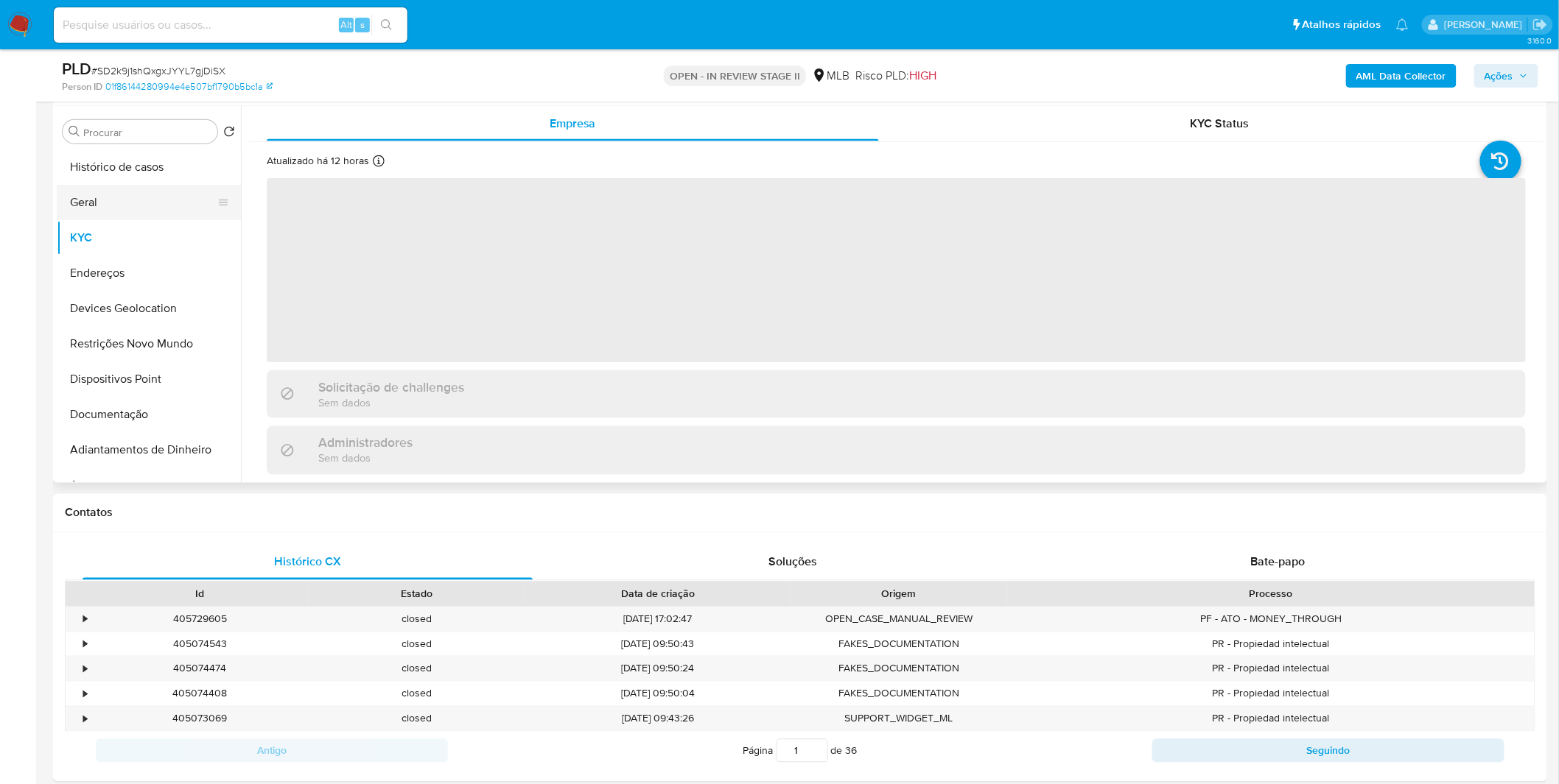
click at [151, 201] on button "Geral" at bounding box center [142, 202] width 172 height 35
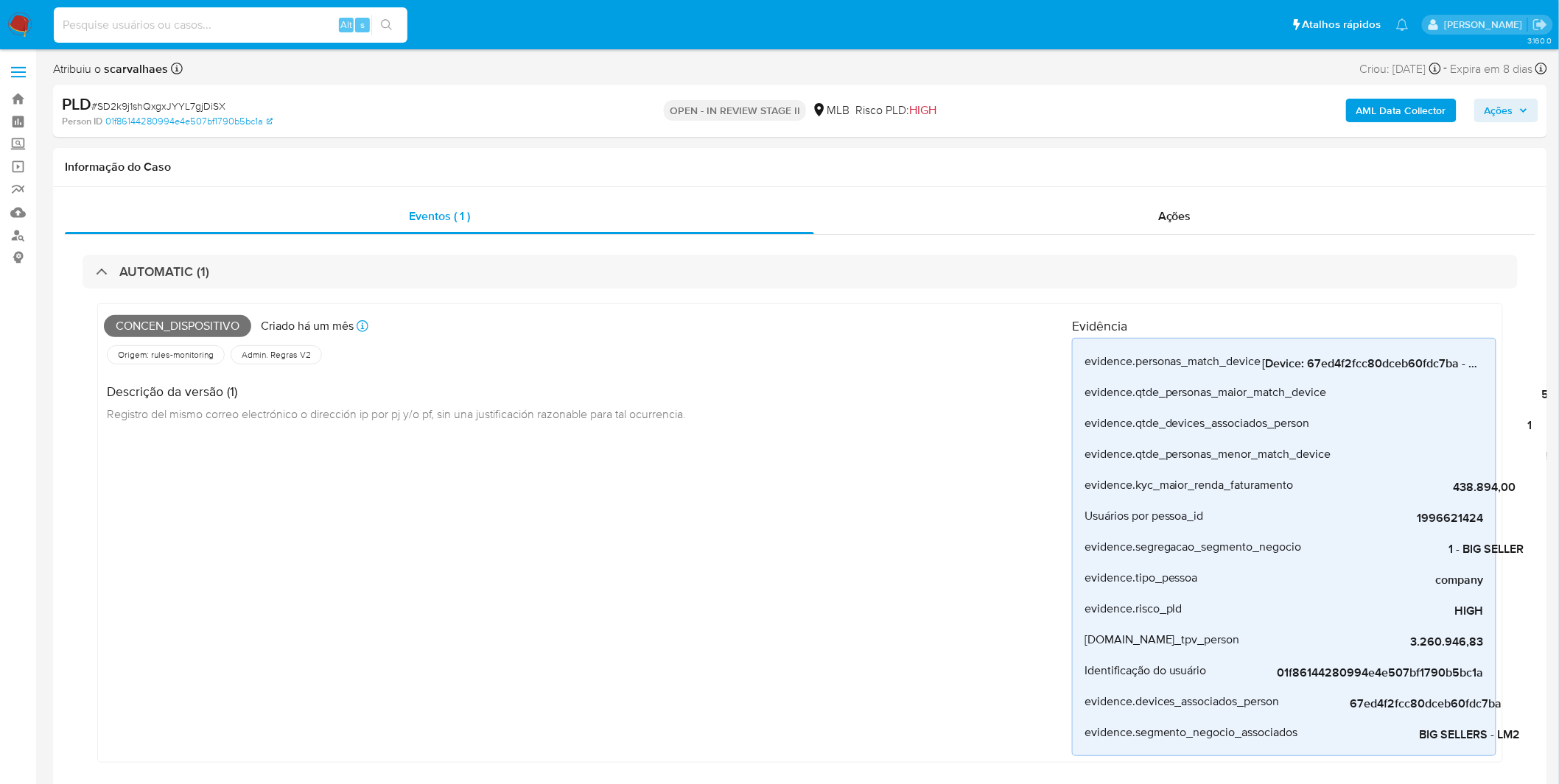
click at [195, 28] on input at bounding box center [230, 24] width 353 height 19
paste input "7GTaChgUn7wHh2dyPSIsdLCu"
type input "7GTaChgUn7wHh2dyPSIsdLCu"
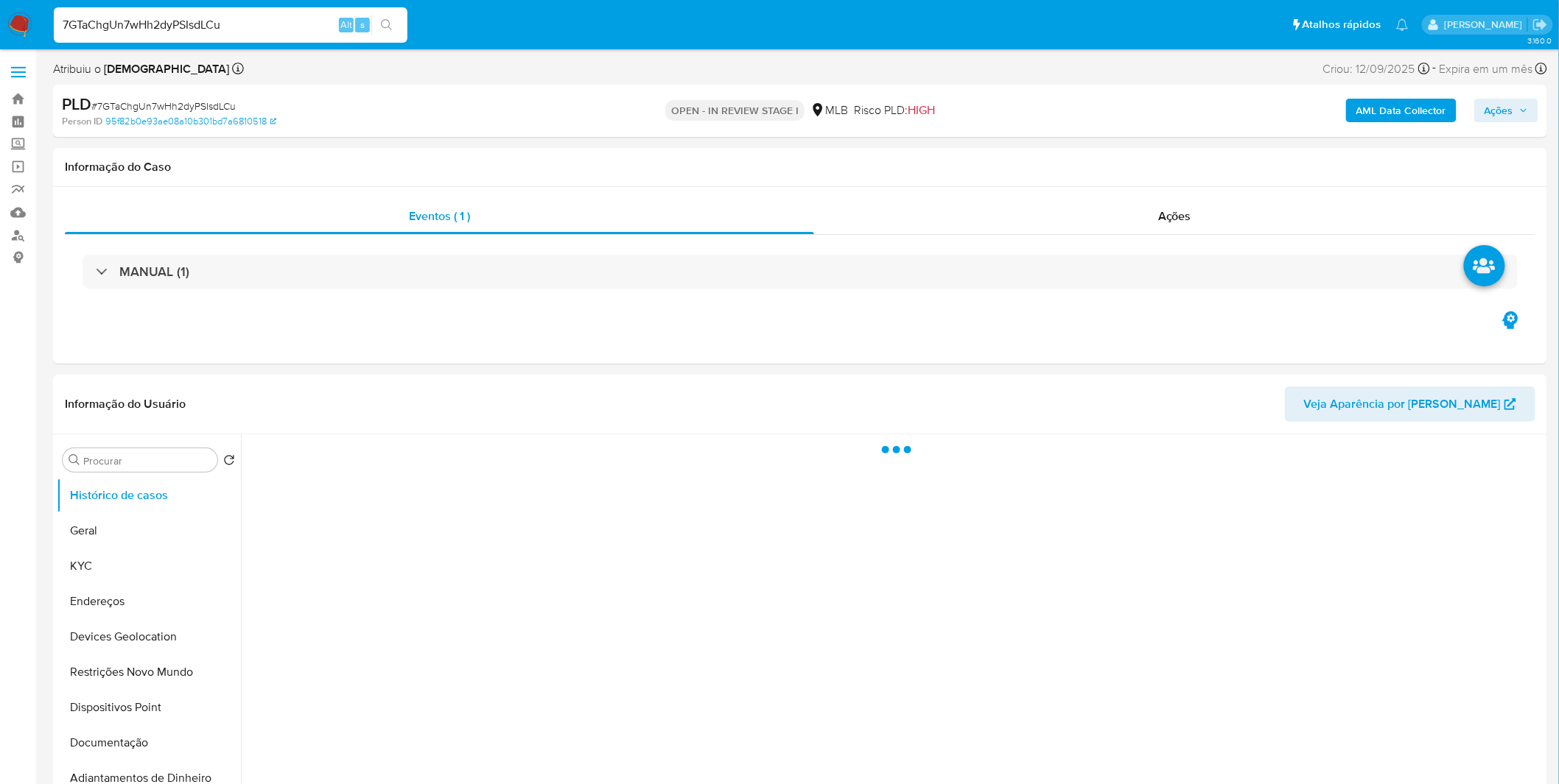
select select "10"
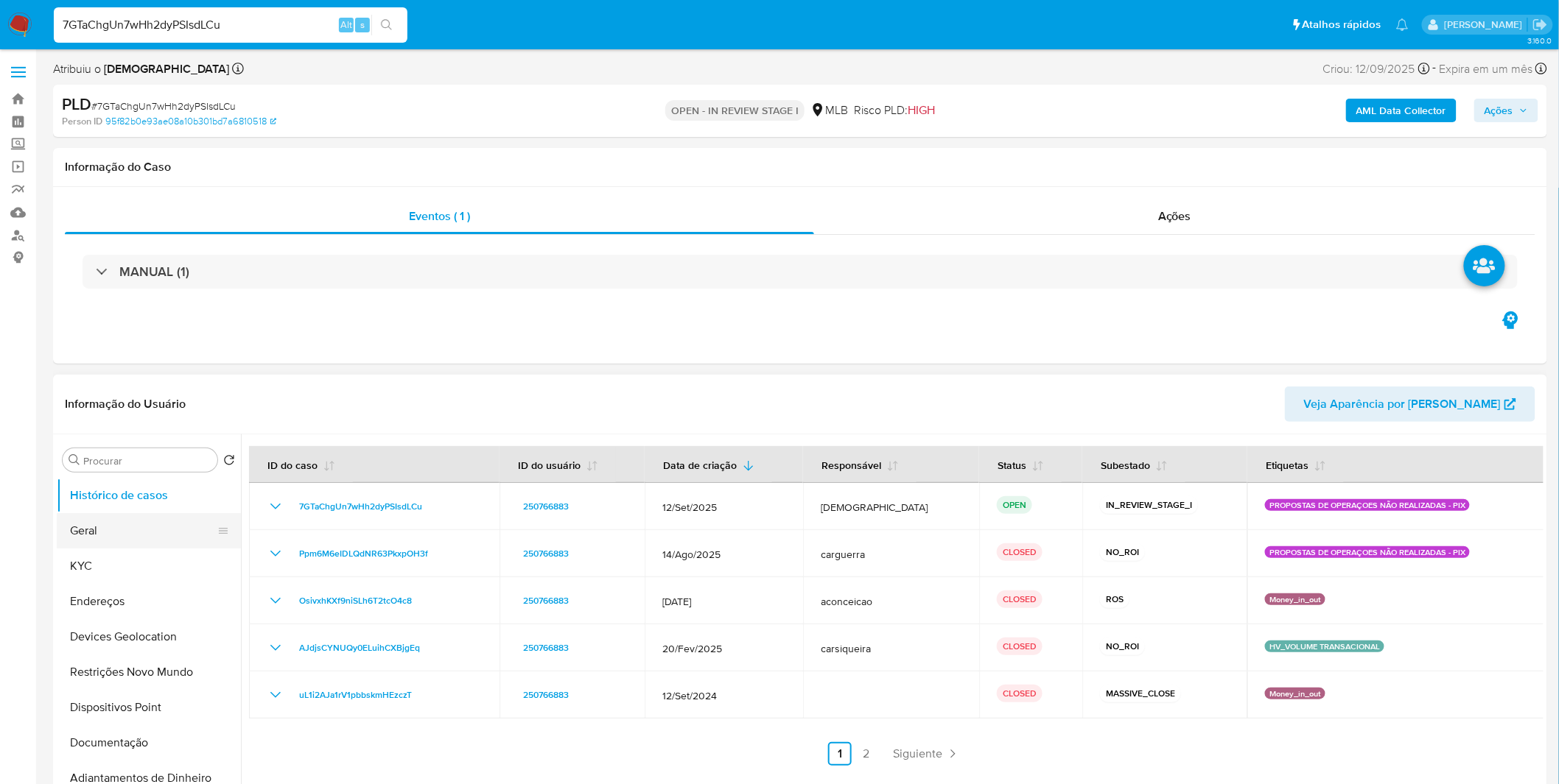
click at [134, 534] on button "Geral" at bounding box center [142, 531] width 172 height 35
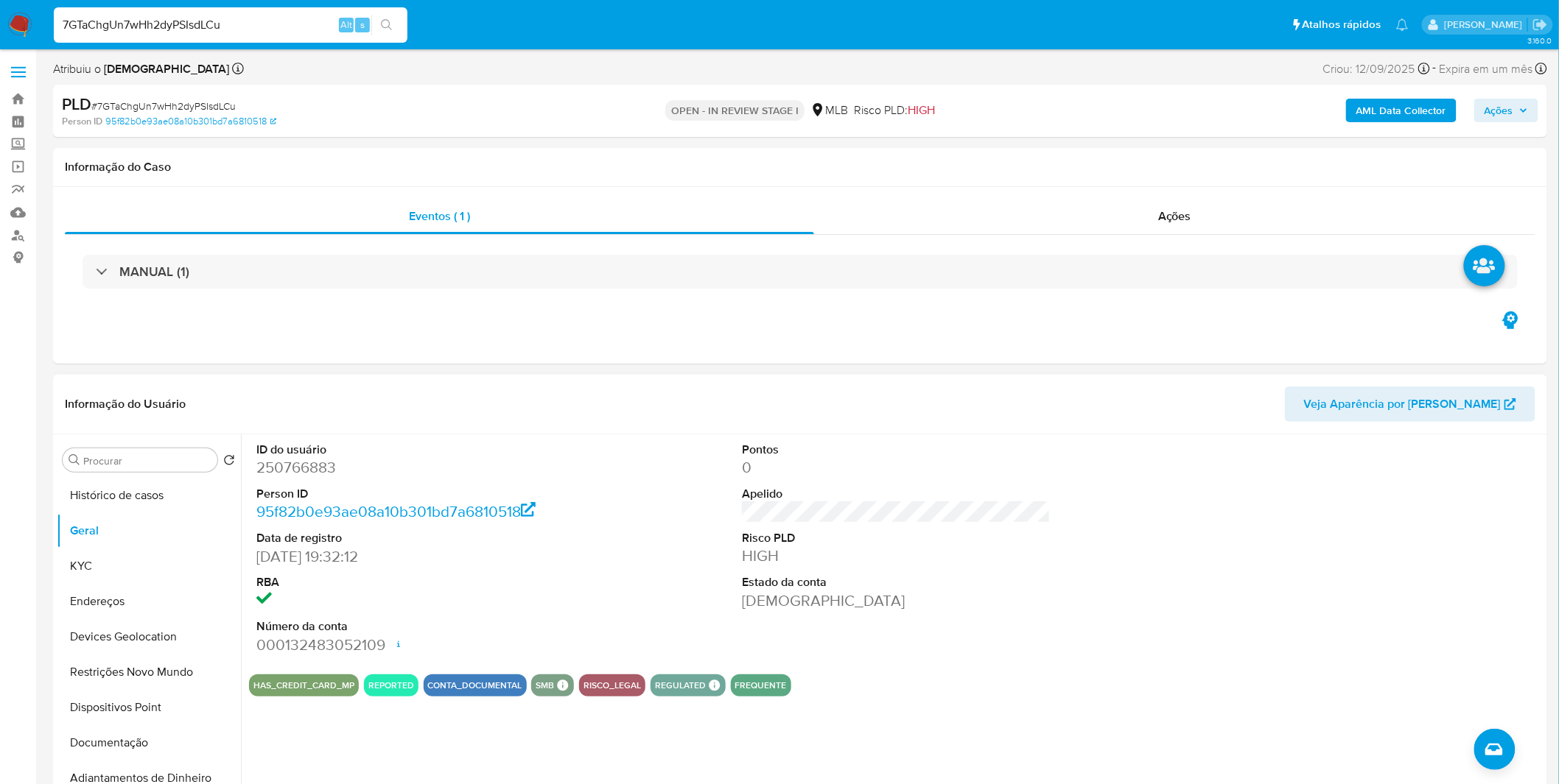
click at [965, 591] on dd "[DEMOGRAPHIC_DATA]" at bounding box center [896, 601] width 309 height 20
click at [110, 566] on button "KYC" at bounding box center [142, 567] width 172 height 35
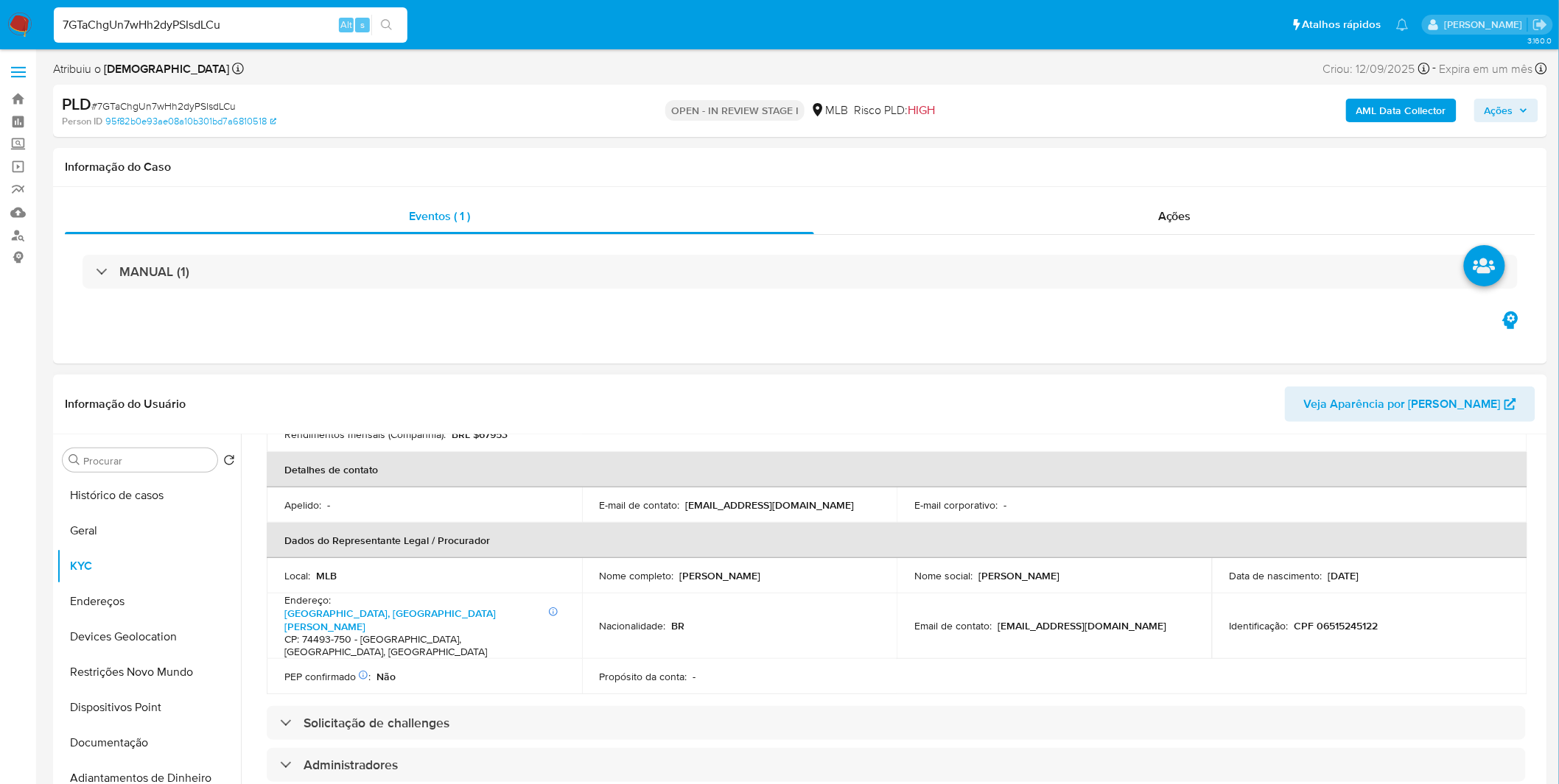
scroll to position [327, 0]
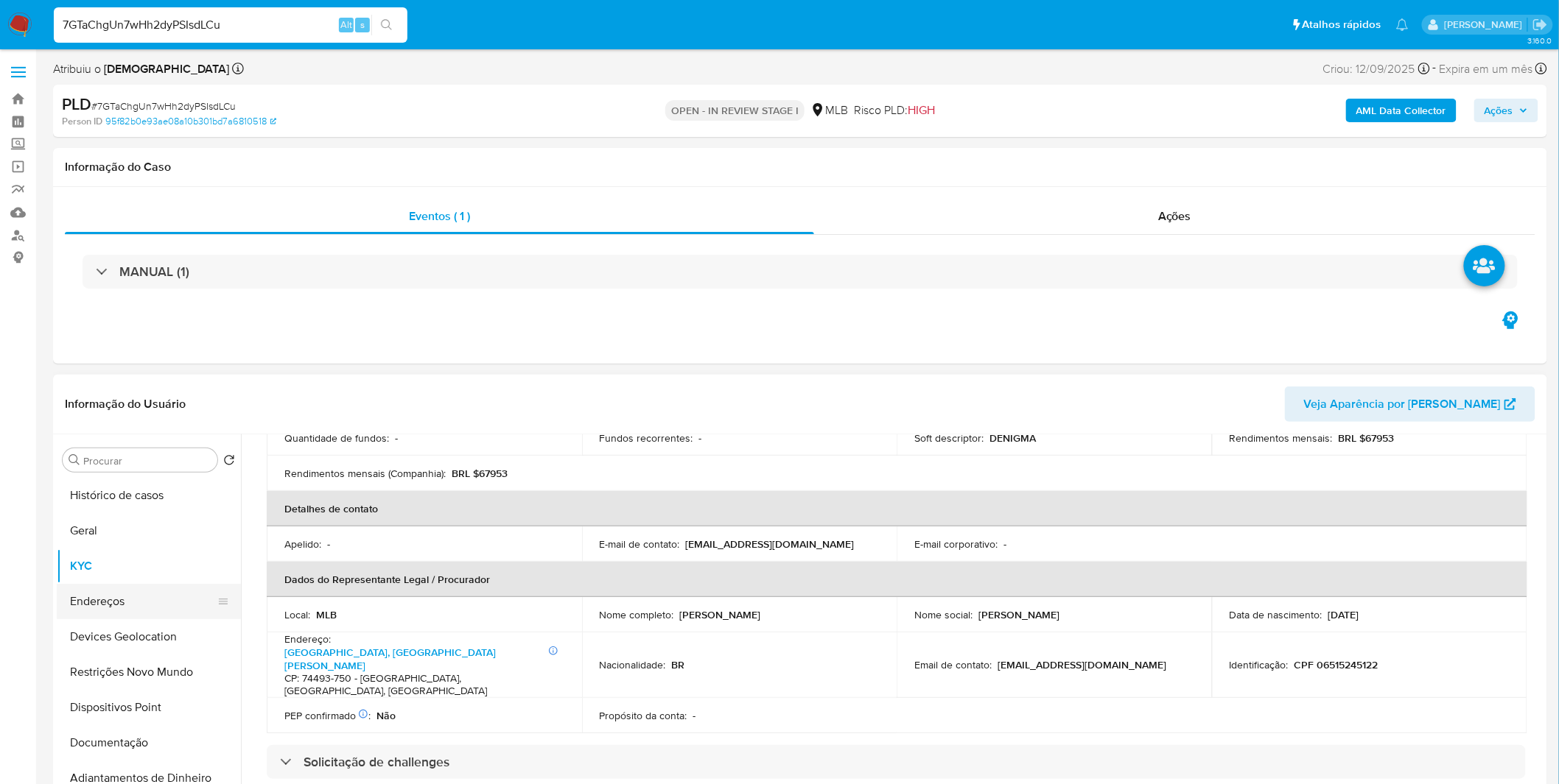
click at [172, 615] on button "Endereços" at bounding box center [142, 602] width 172 height 35
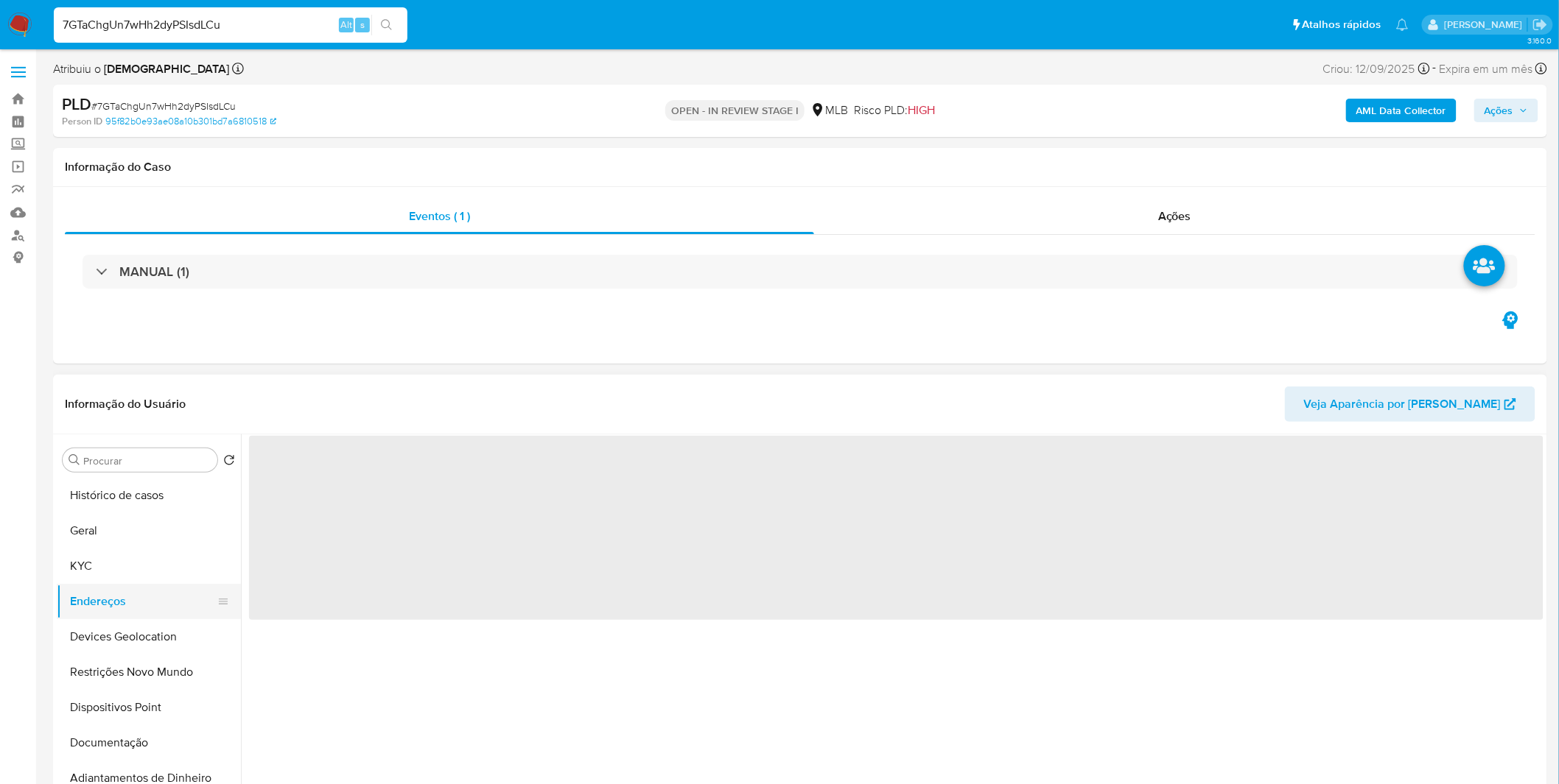
scroll to position [0, 0]
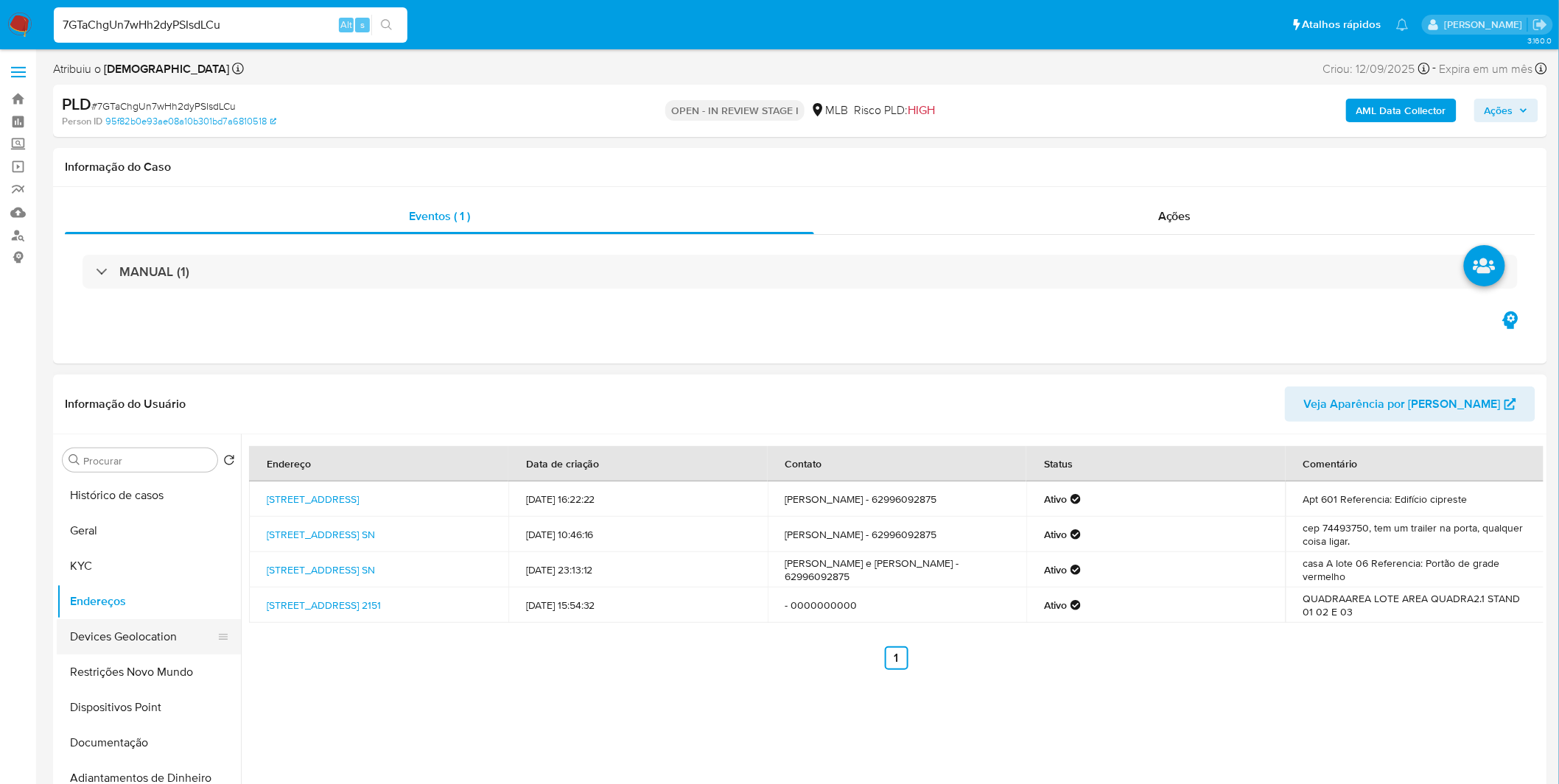
click at [179, 643] on button "Devices Geolocation" at bounding box center [142, 637] width 172 height 35
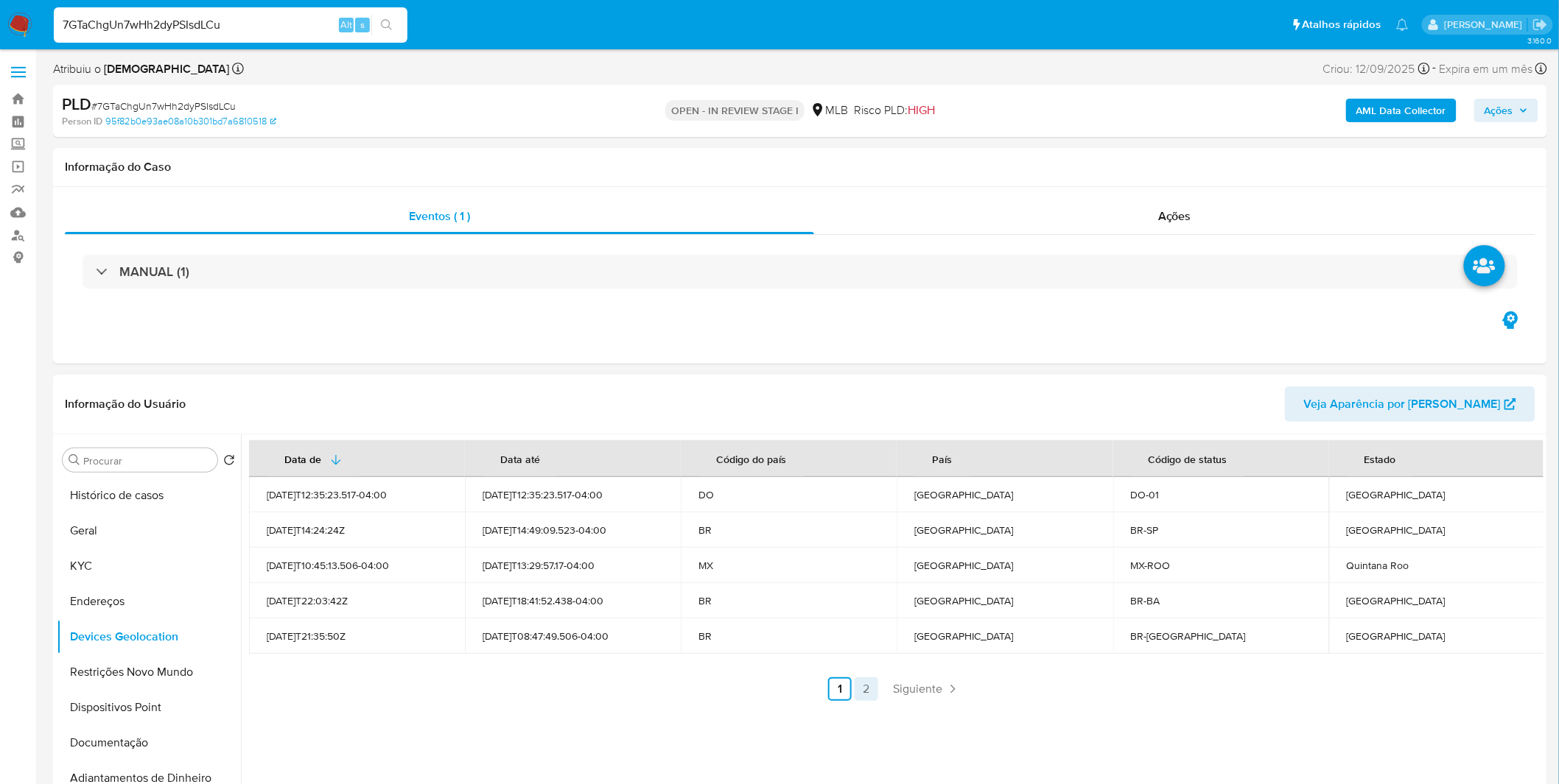
click at [858, 697] on link "2" at bounding box center [866, 690] width 24 height 24
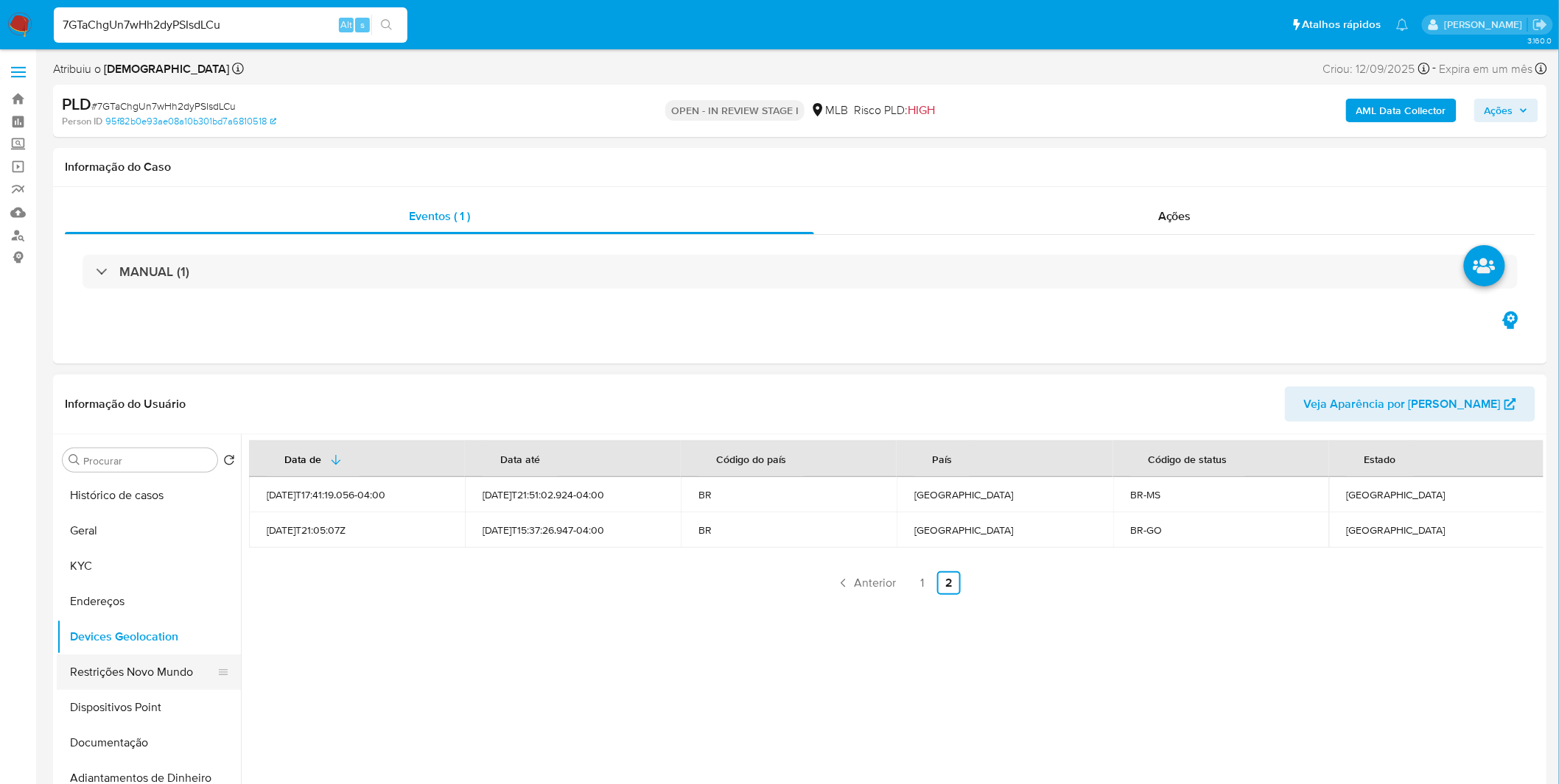
click at [116, 673] on button "Restrições Novo Mundo" at bounding box center [142, 673] width 172 height 35
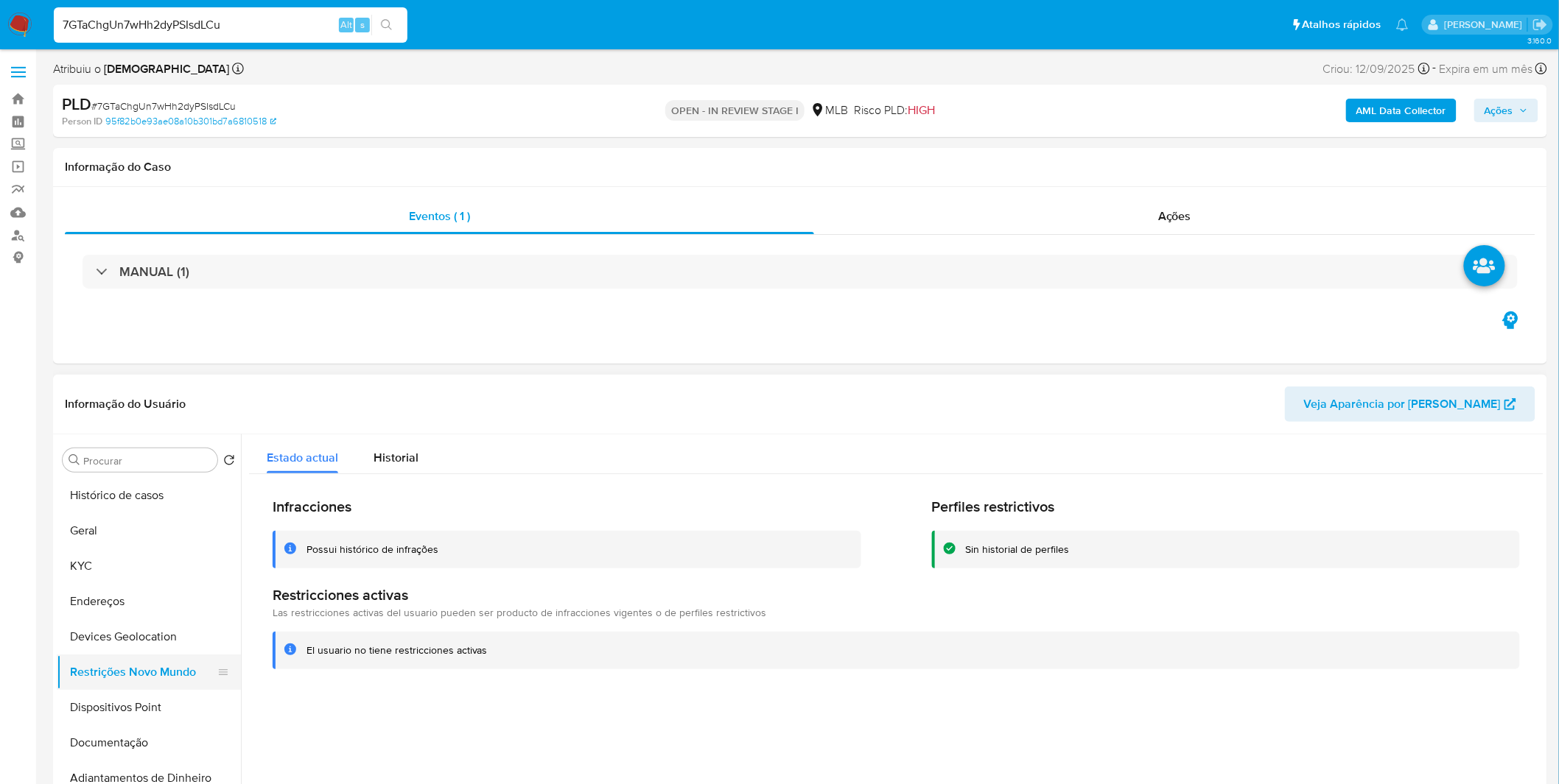
click at [143, 687] on button "Restrições Novo Mundo" at bounding box center [142, 673] width 172 height 35
click at [148, 694] on button "Dispositivos Point" at bounding box center [142, 708] width 172 height 35
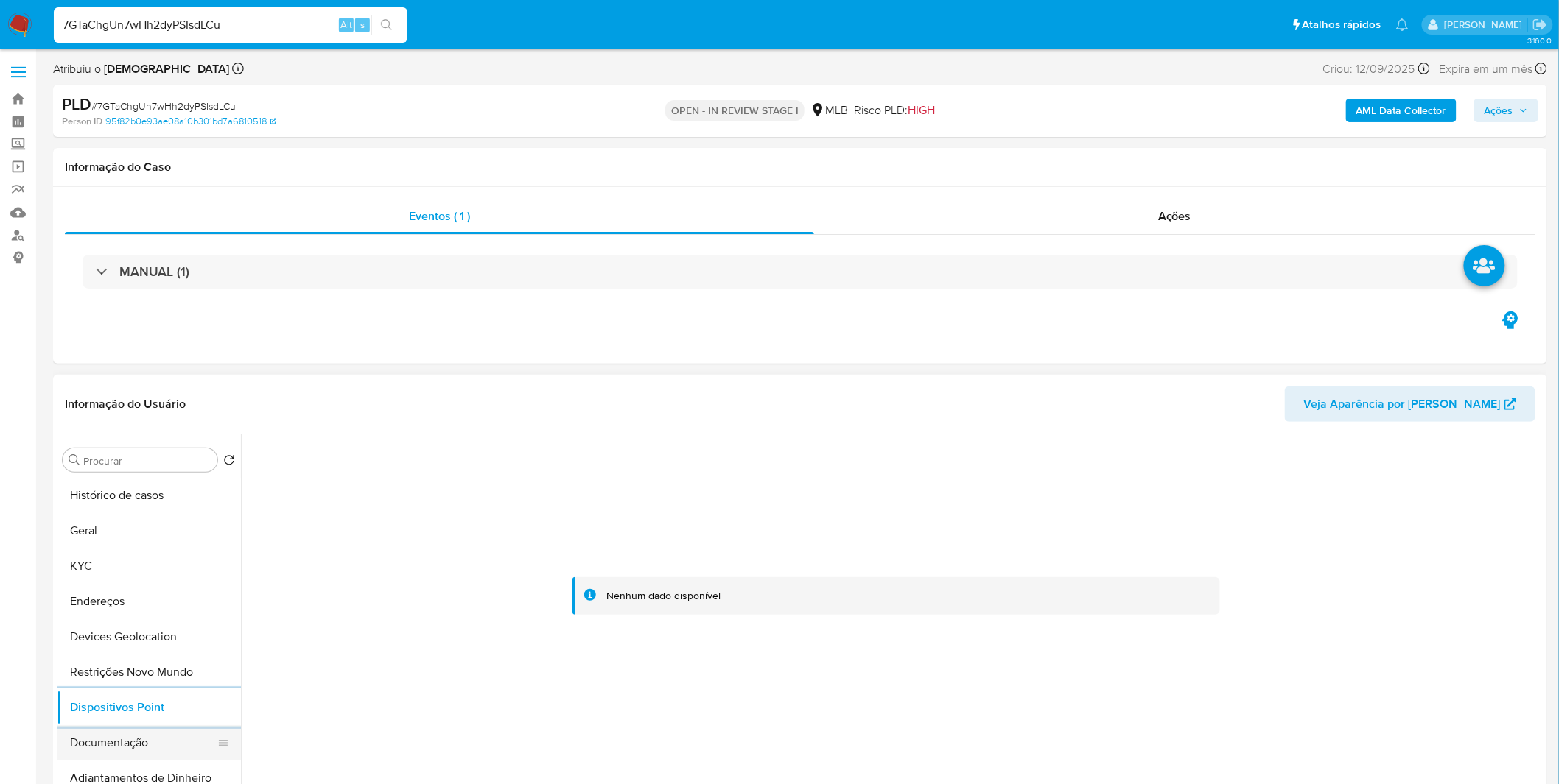
click at [166, 740] on button "Documentação" at bounding box center [142, 744] width 172 height 35
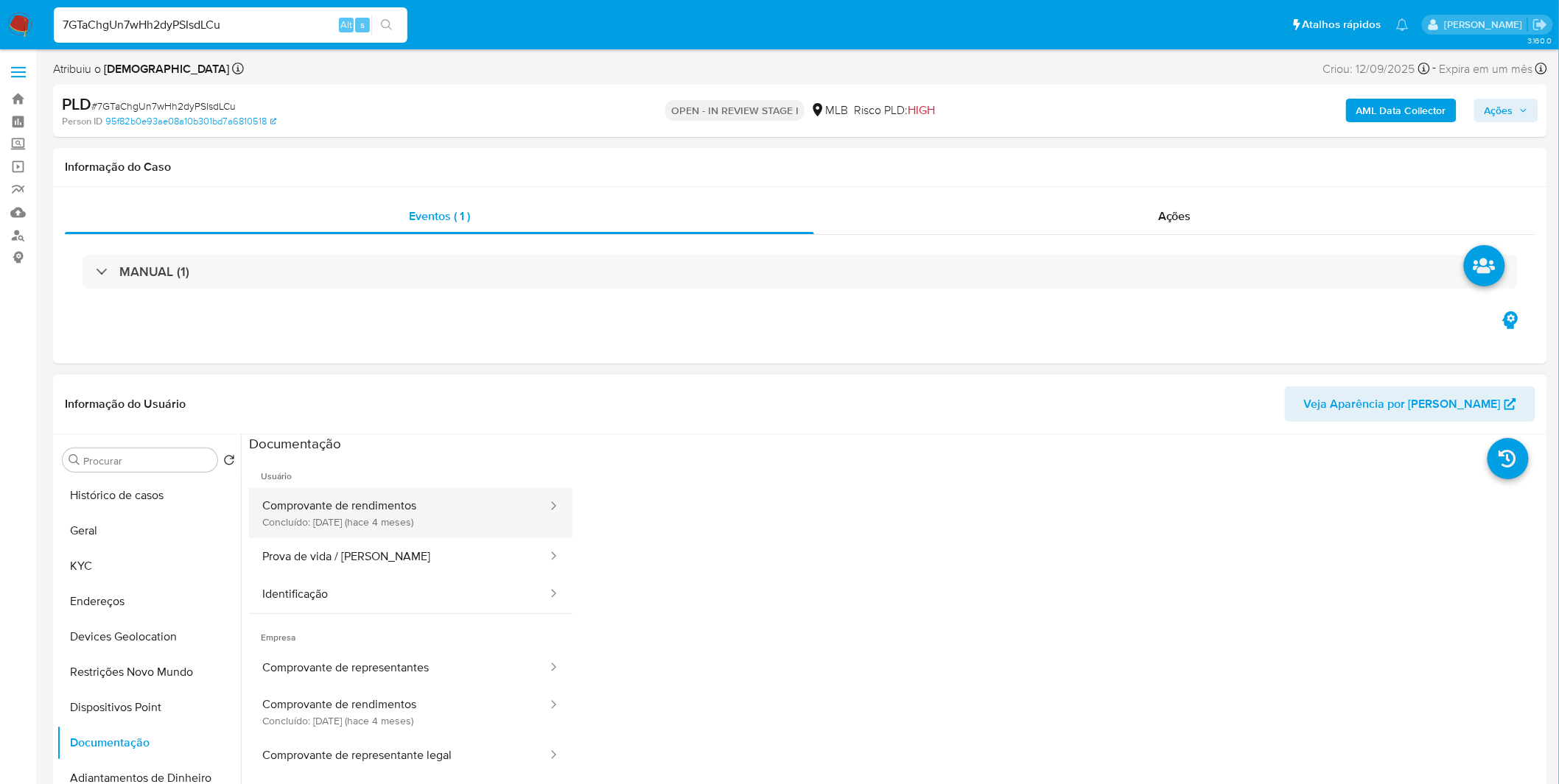
click at [466, 527] on button "Comprovante de rendimentos Concluído: [DATE] (hace 4 meses)" at bounding box center [399, 513] width 300 height 50
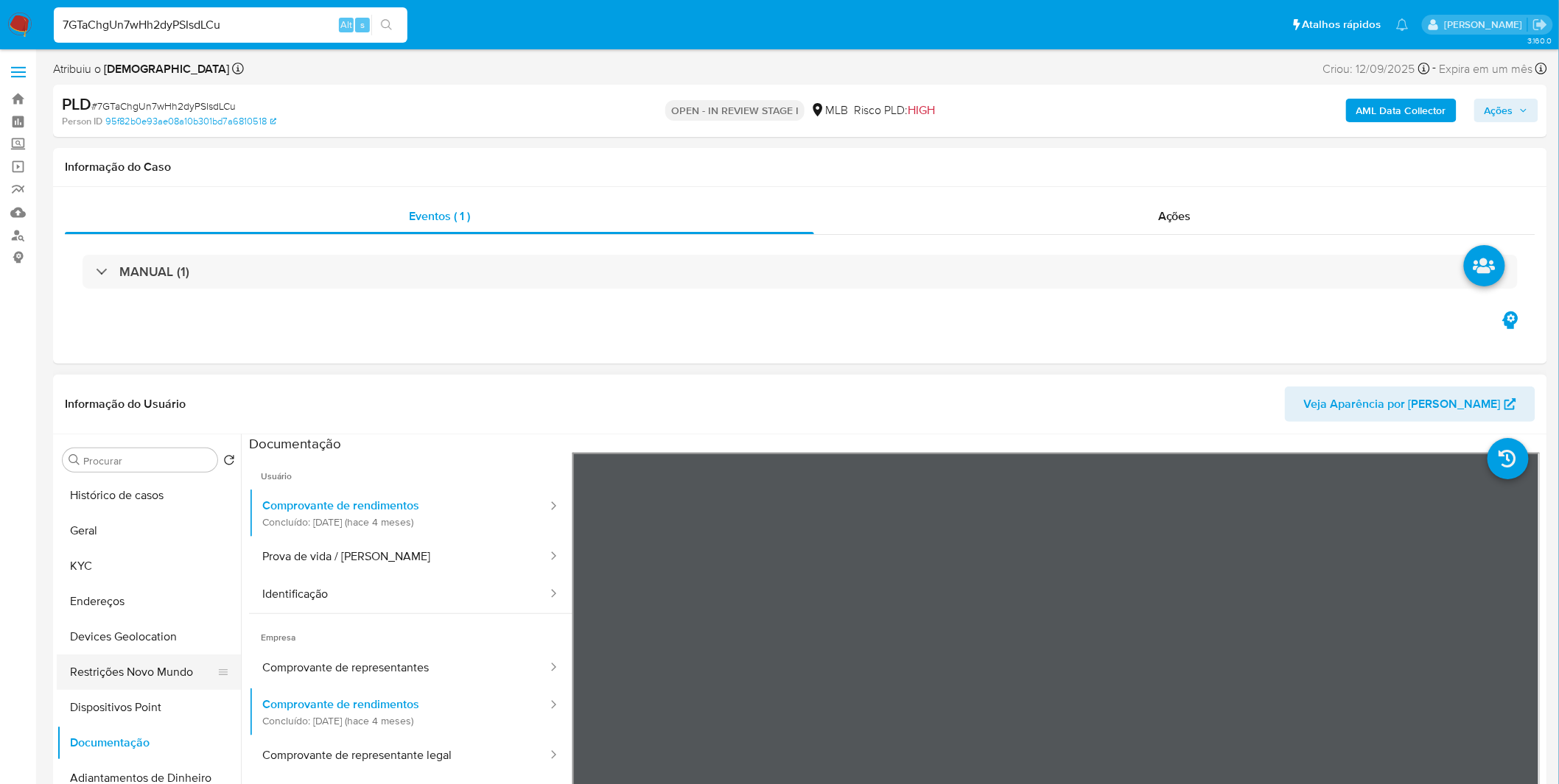
click at [121, 665] on button "Restrições Novo Mundo" at bounding box center [142, 673] width 172 height 35
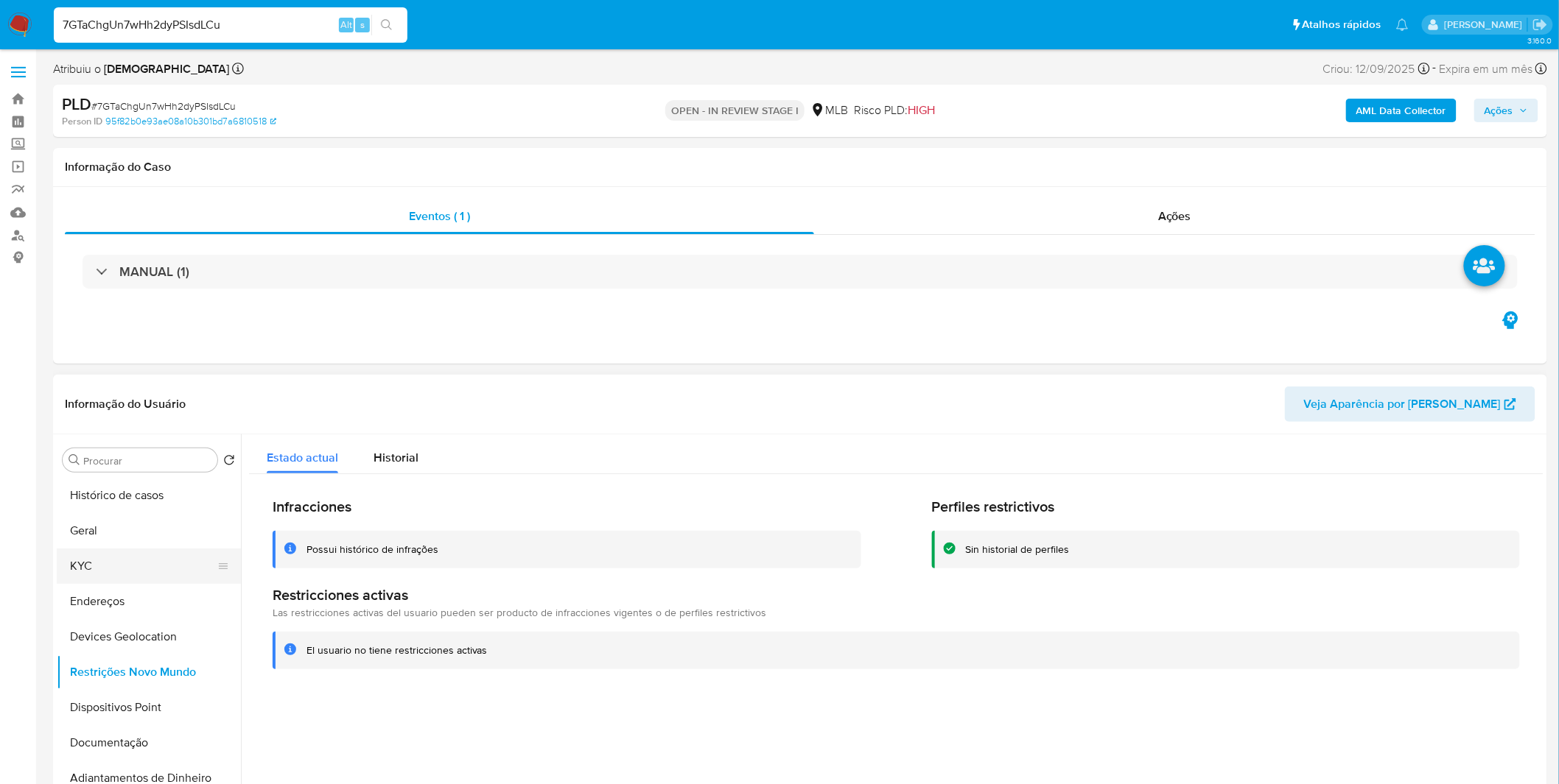
click at [100, 556] on button "KYC" at bounding box center [142, 567] width 172 height 35
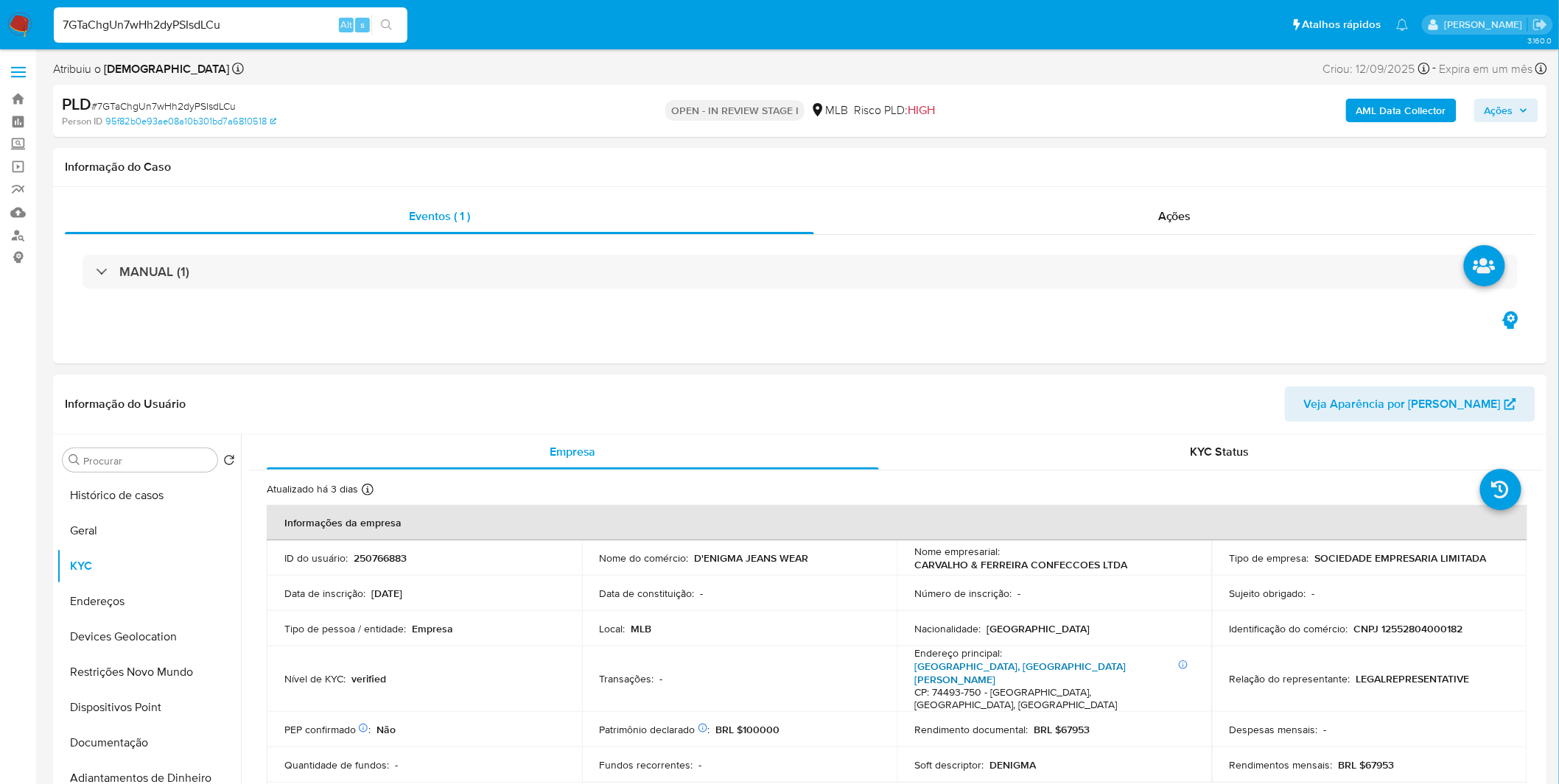
click at [944, 667] on link "[GEOGRAPHIC_DATA], [GEOGRAPHIC_DATA][PERSON_NAME]" at bounding box center [1019, 673] width 212 height 28
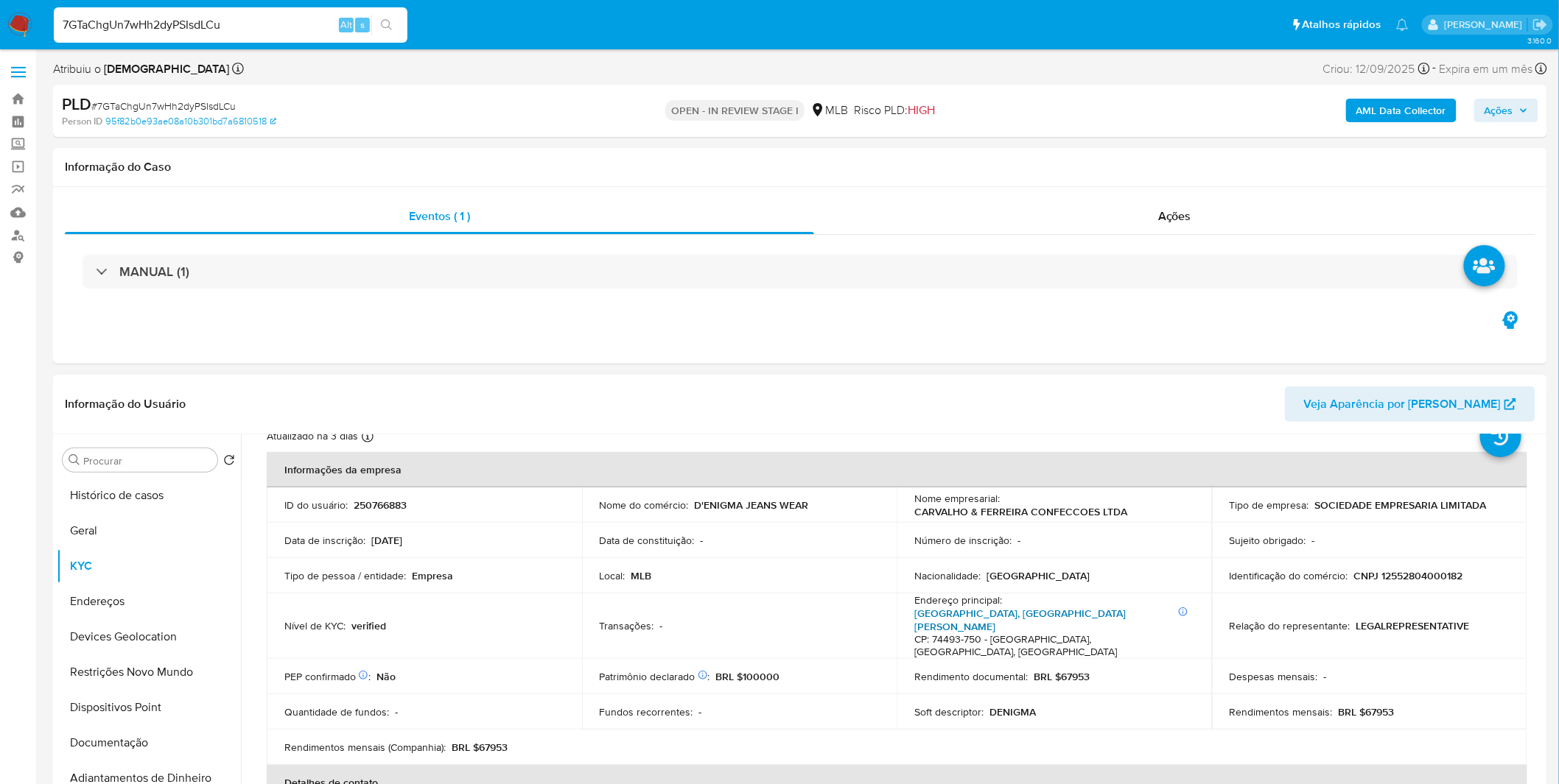
scroll to position [82, 0]
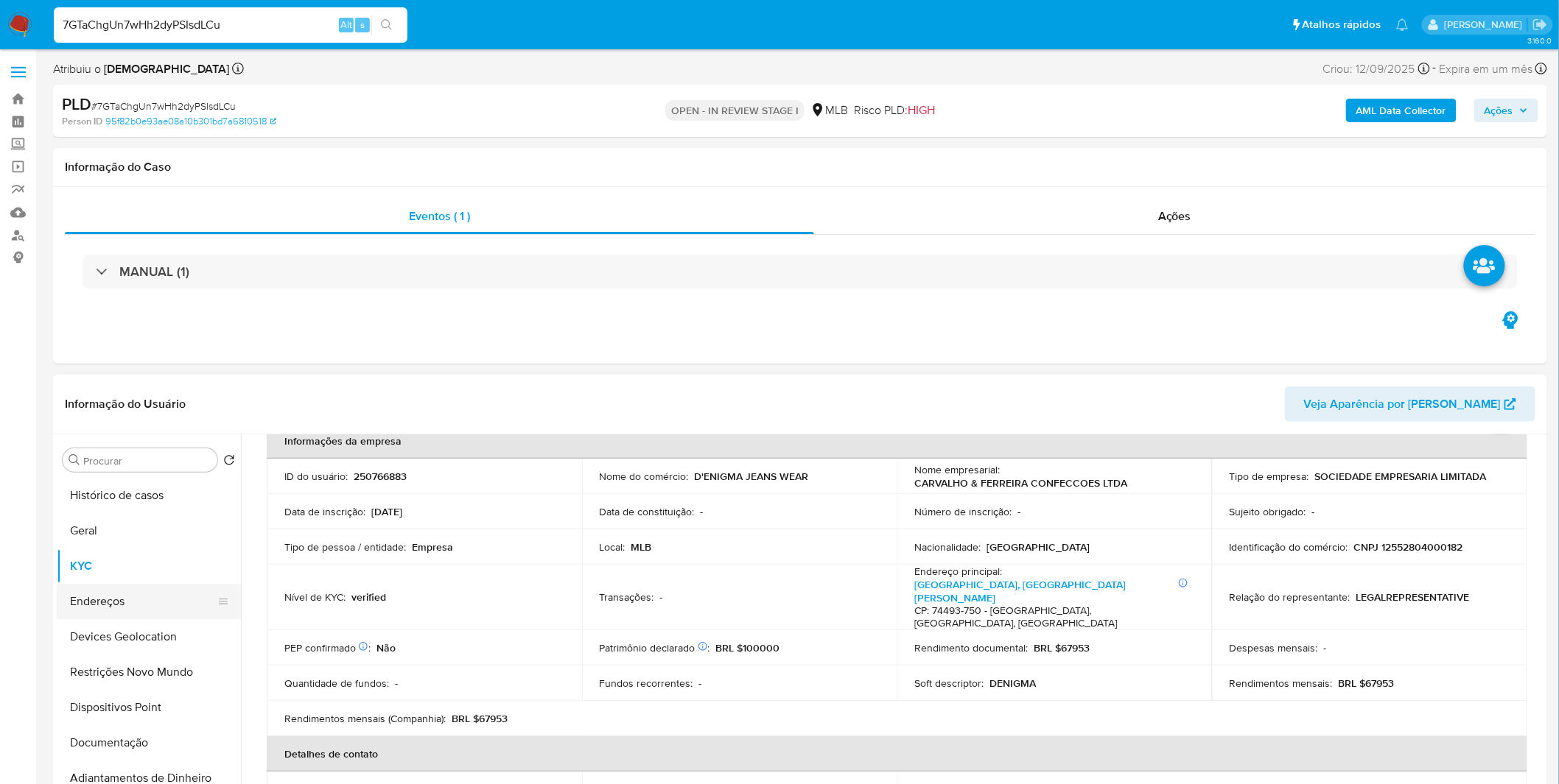
click at [135, 598] on button "Endereços" at bounding box center [142, 602] width 172 height 35
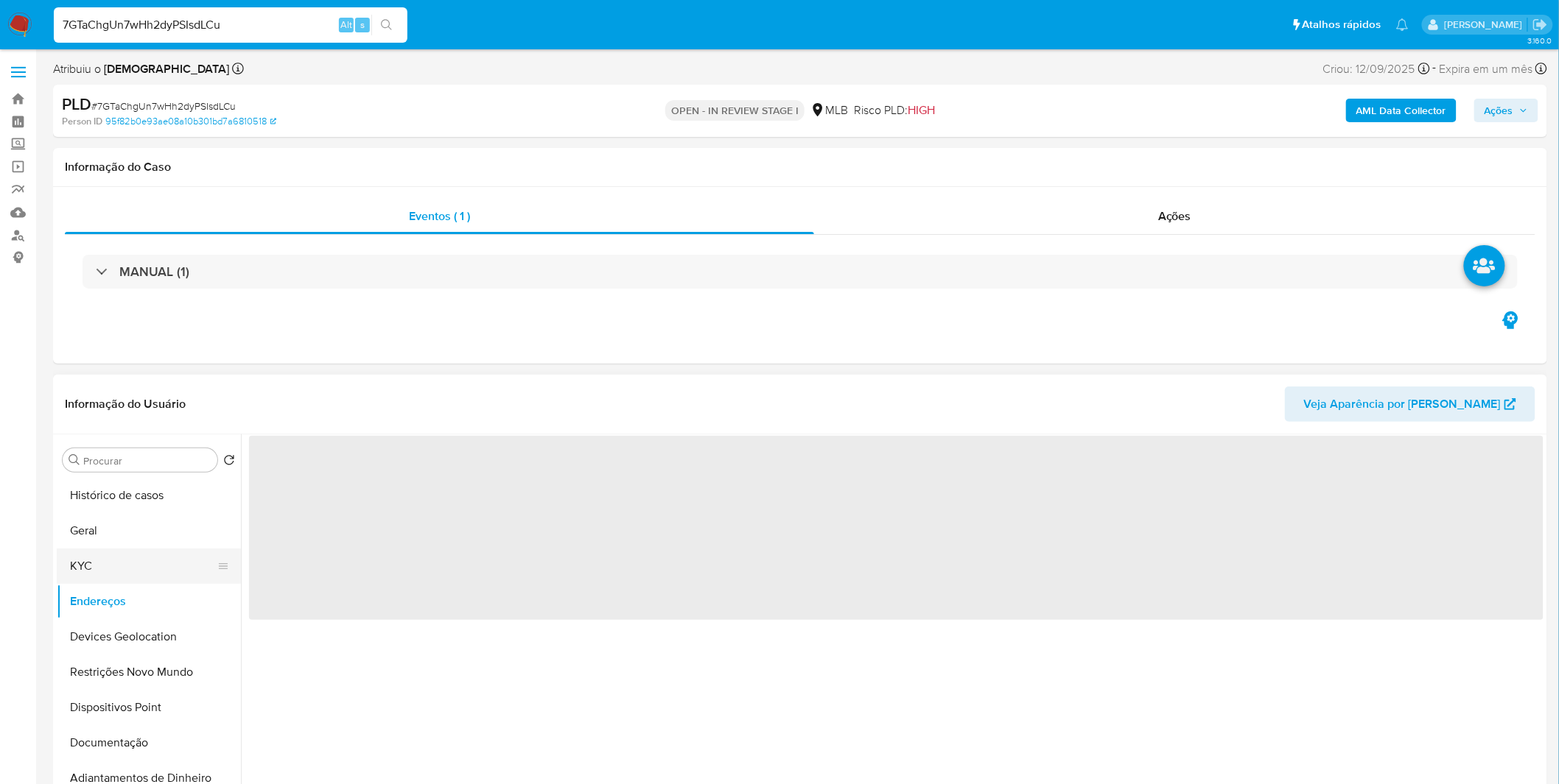
scroll to position [0, 0]
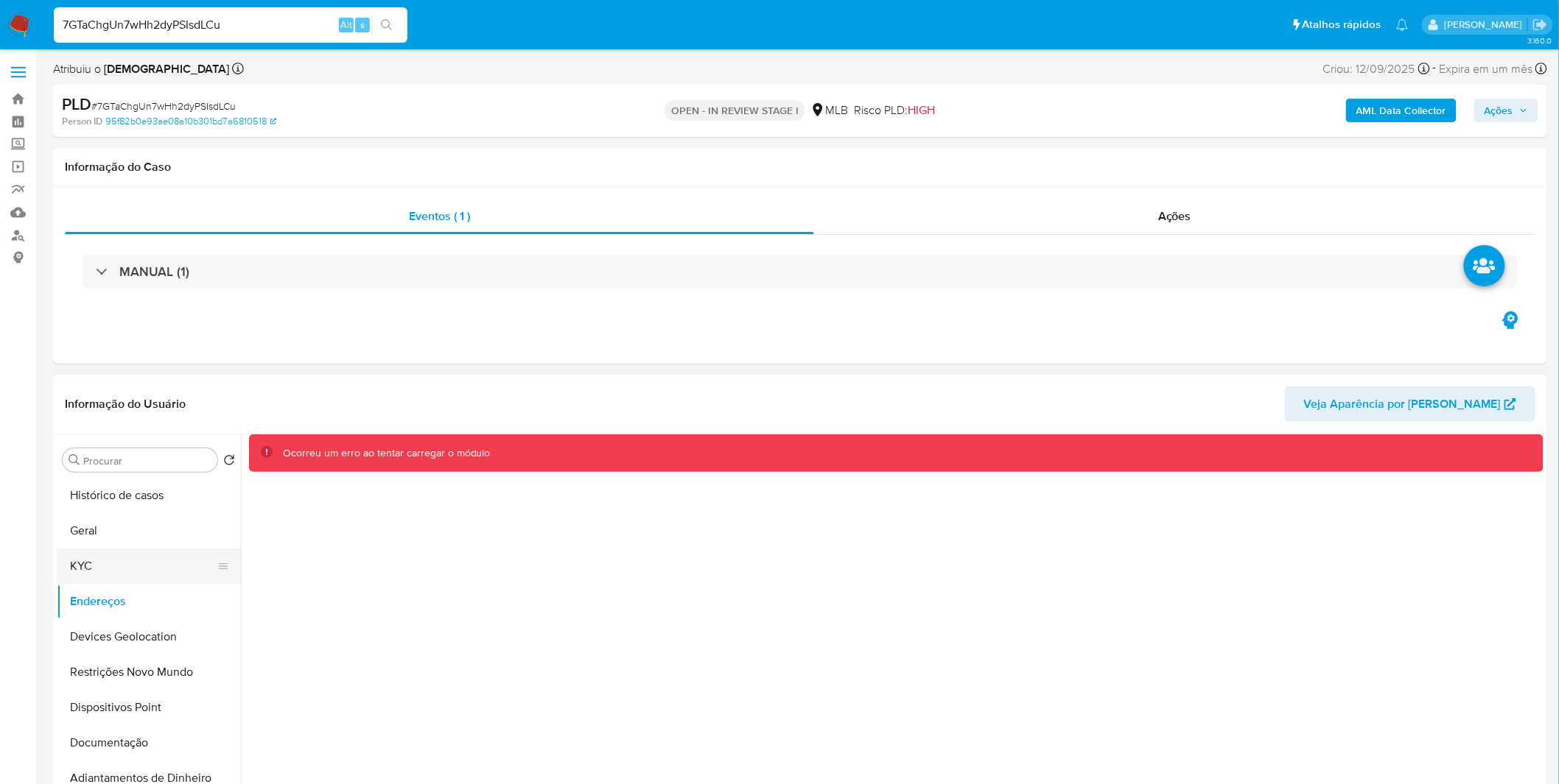
click at [131, 564] on button "KYC" at bounding box center [142, 567] width 172 height 35
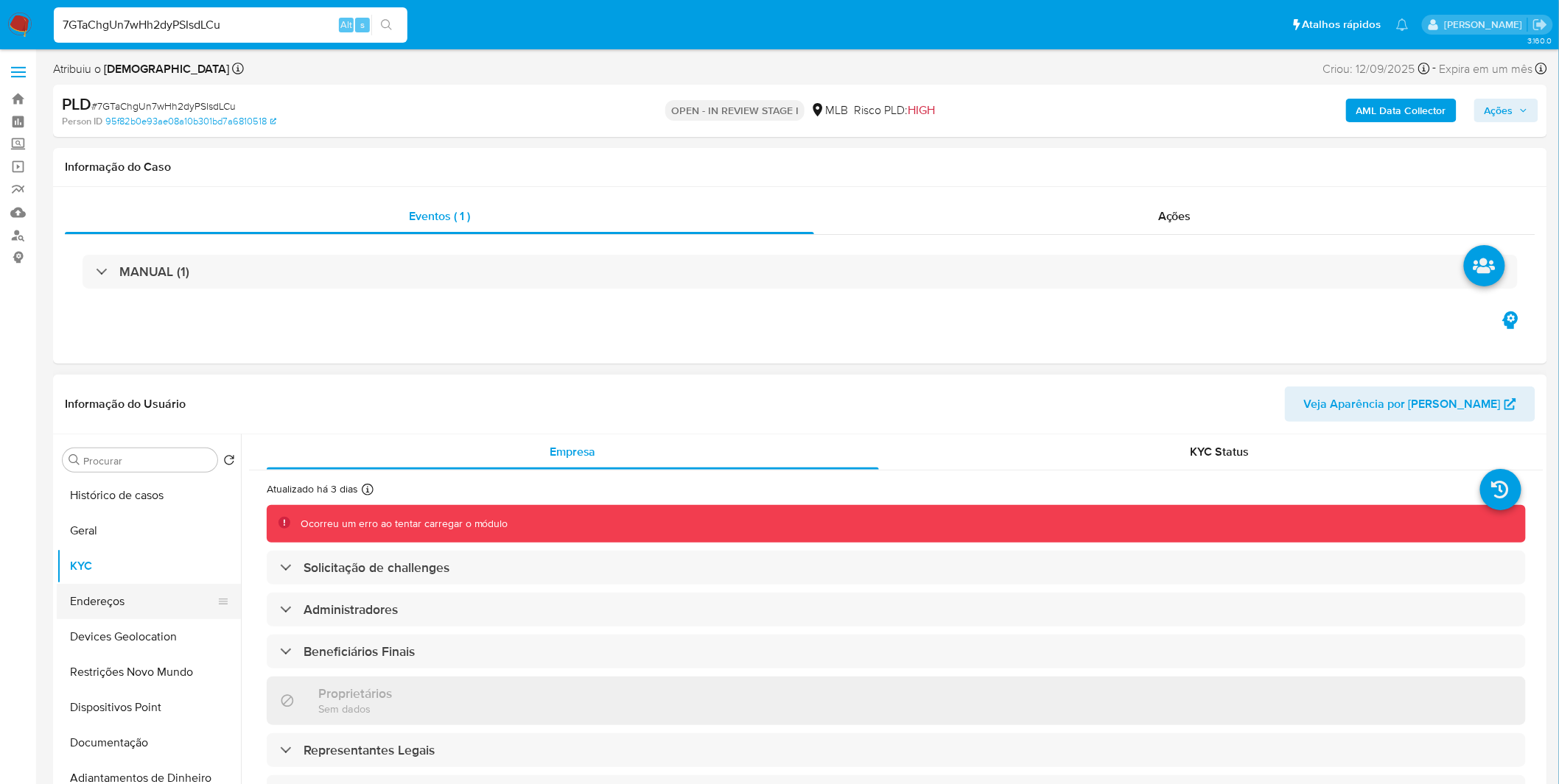
click at [132, 603] on button "Endereços" at bounding box center [142, 602] width 172 height 35
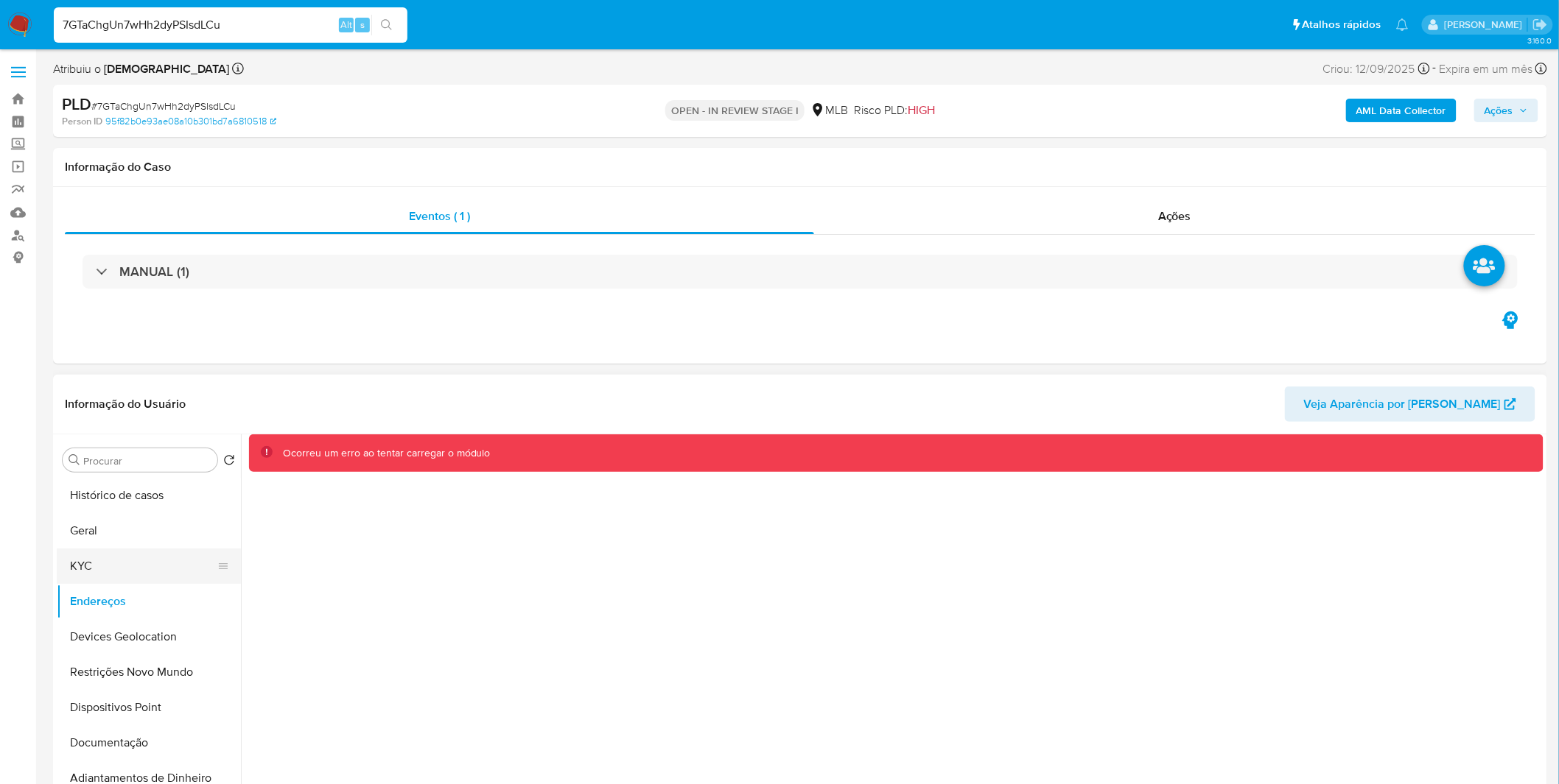
click at [87, 567] on button "KYC" at bounding box center [142, 567] width 172 height 35
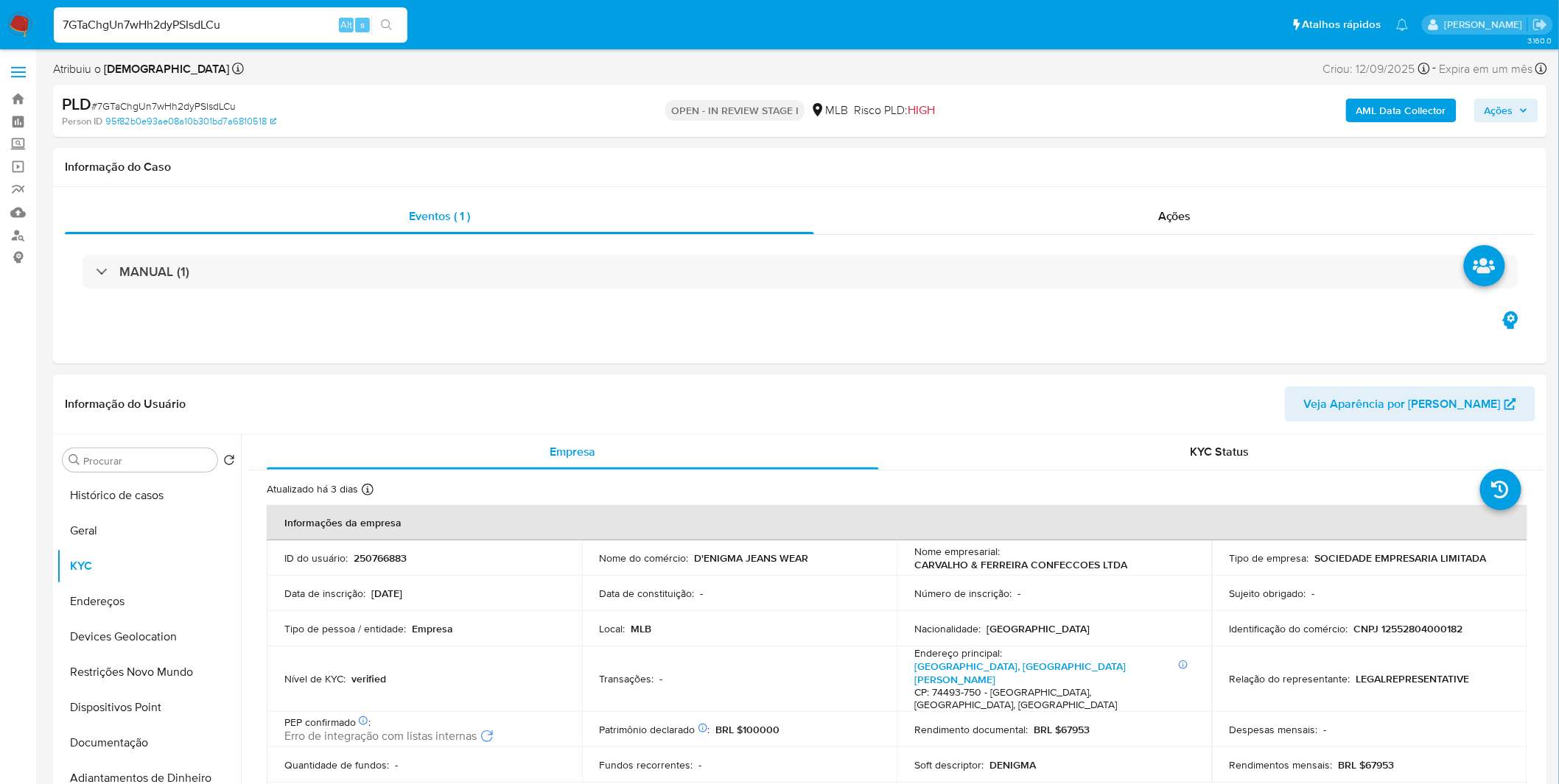
click at [151, 475] on div "Procurar Retornar ao pedido padrão Histórico de casos Geral KYC Endereços Devic…" at bounding box center [148, 624] width 184 height 375
click at [152, 491] on button "Histórico de casos" at bounding box center [142, 496] width 172 height 35
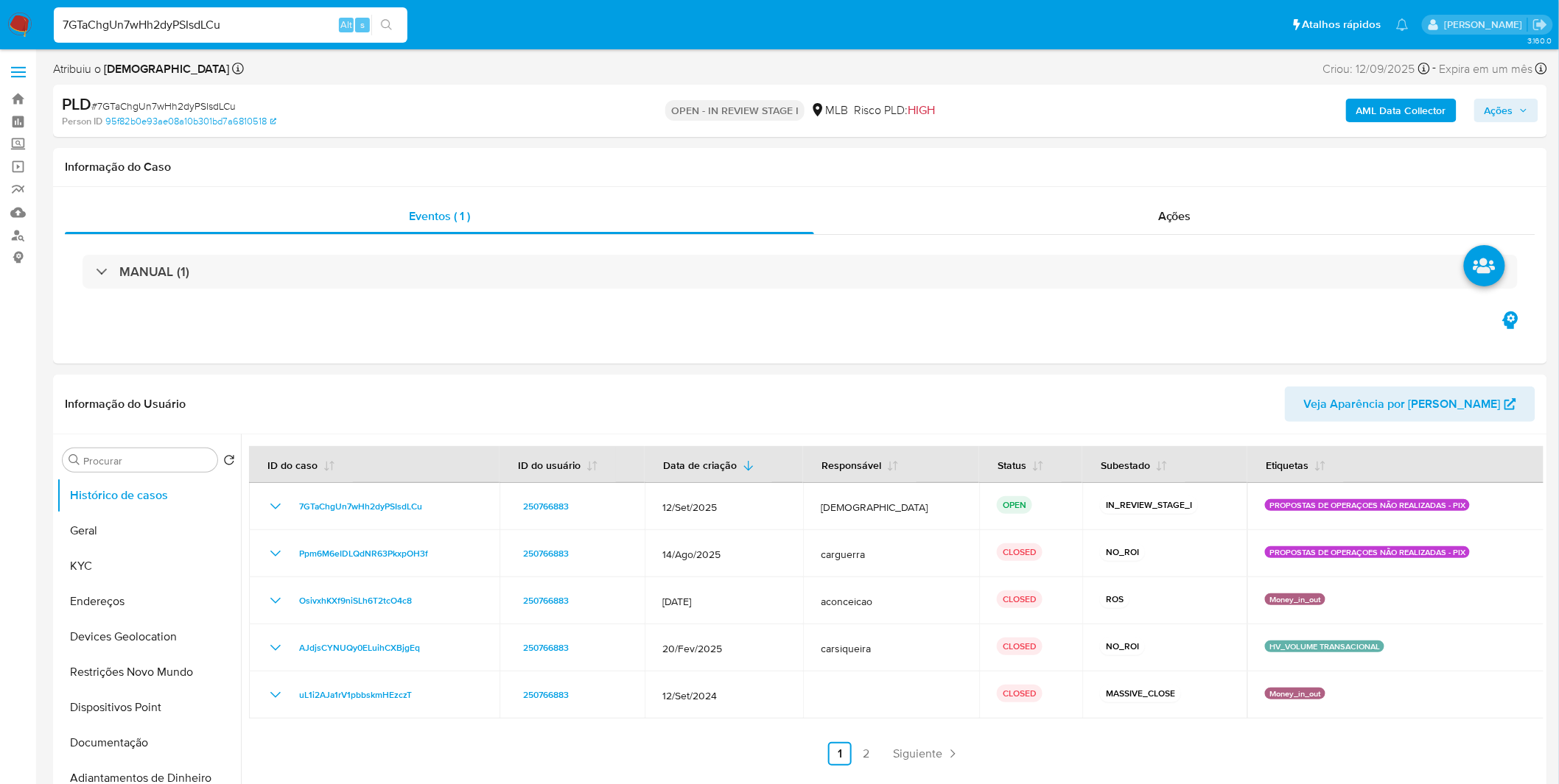
click at [19, 20] on img at bounding box center [20, 25] width 25 height 25
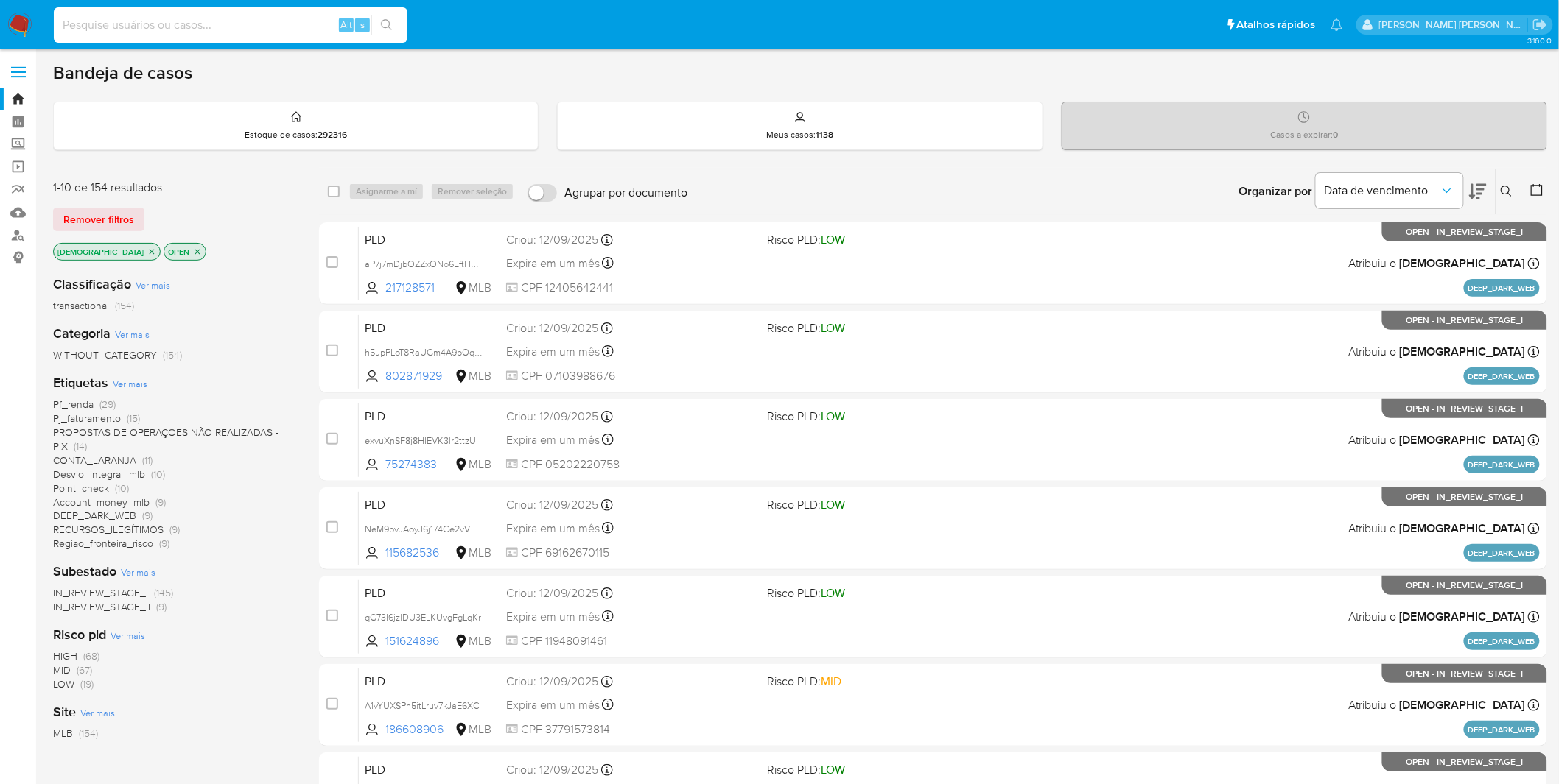
click at [102, 20] on input at bounding box center [230, 24] width 353 height 19
paste input "vtC5FPtQmQCmg5AfCC29BKBp"
type input "vtC5FPtQmQCmg5AfCC29BKBp"
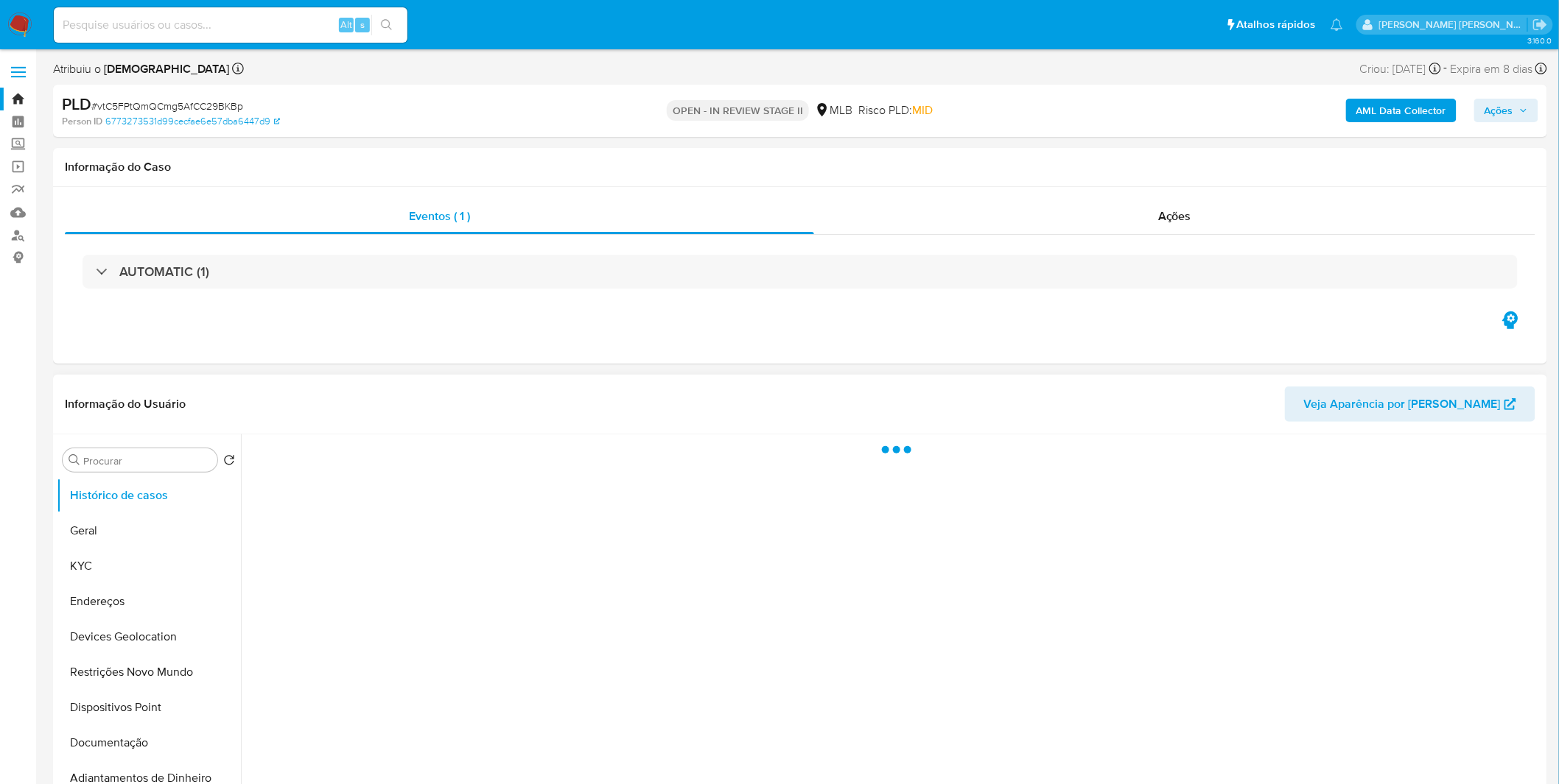
select select "10"
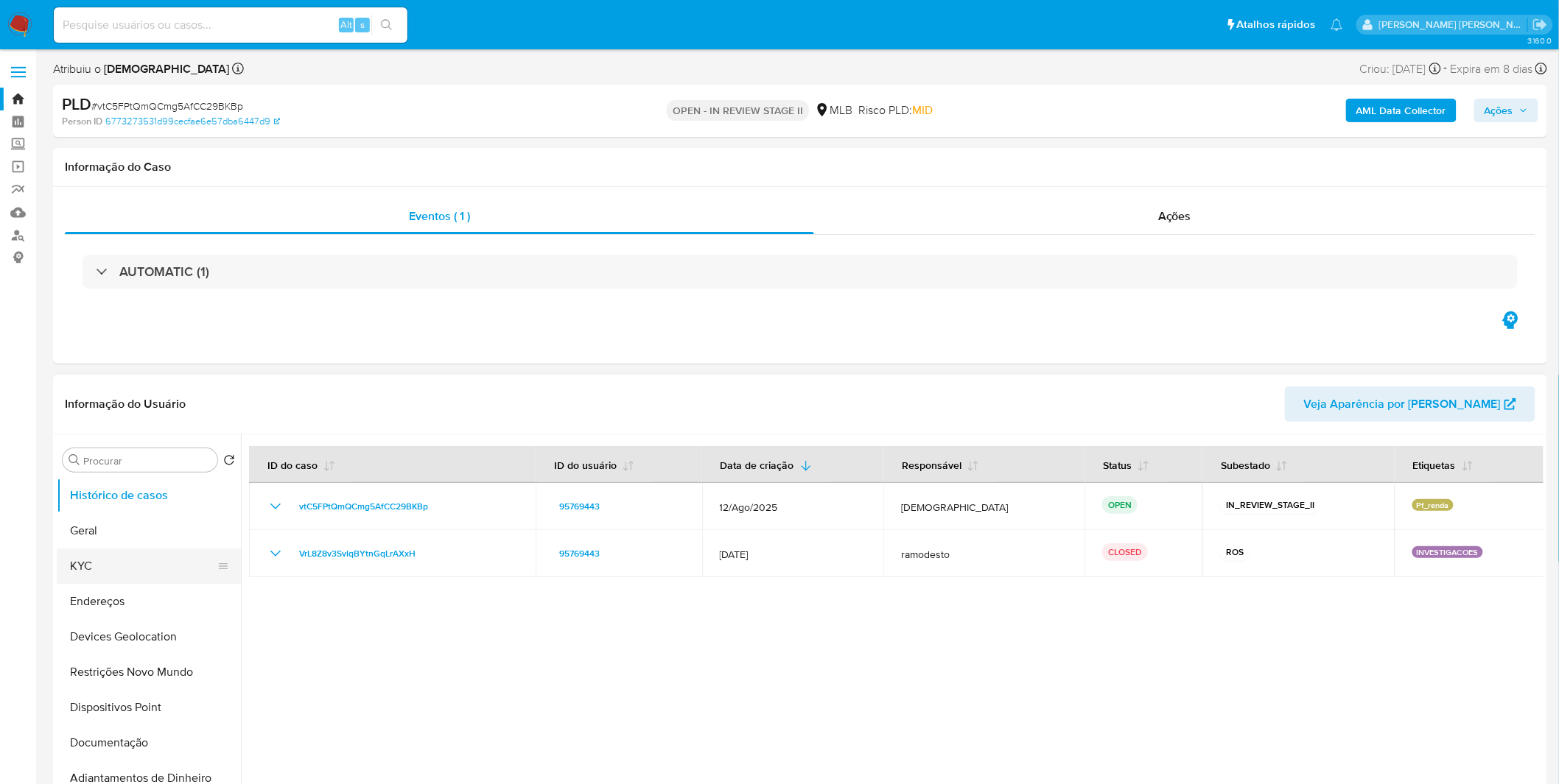
click at [164, 579] on button "KYC" at bounding box center [142, 567] width 172 height 35
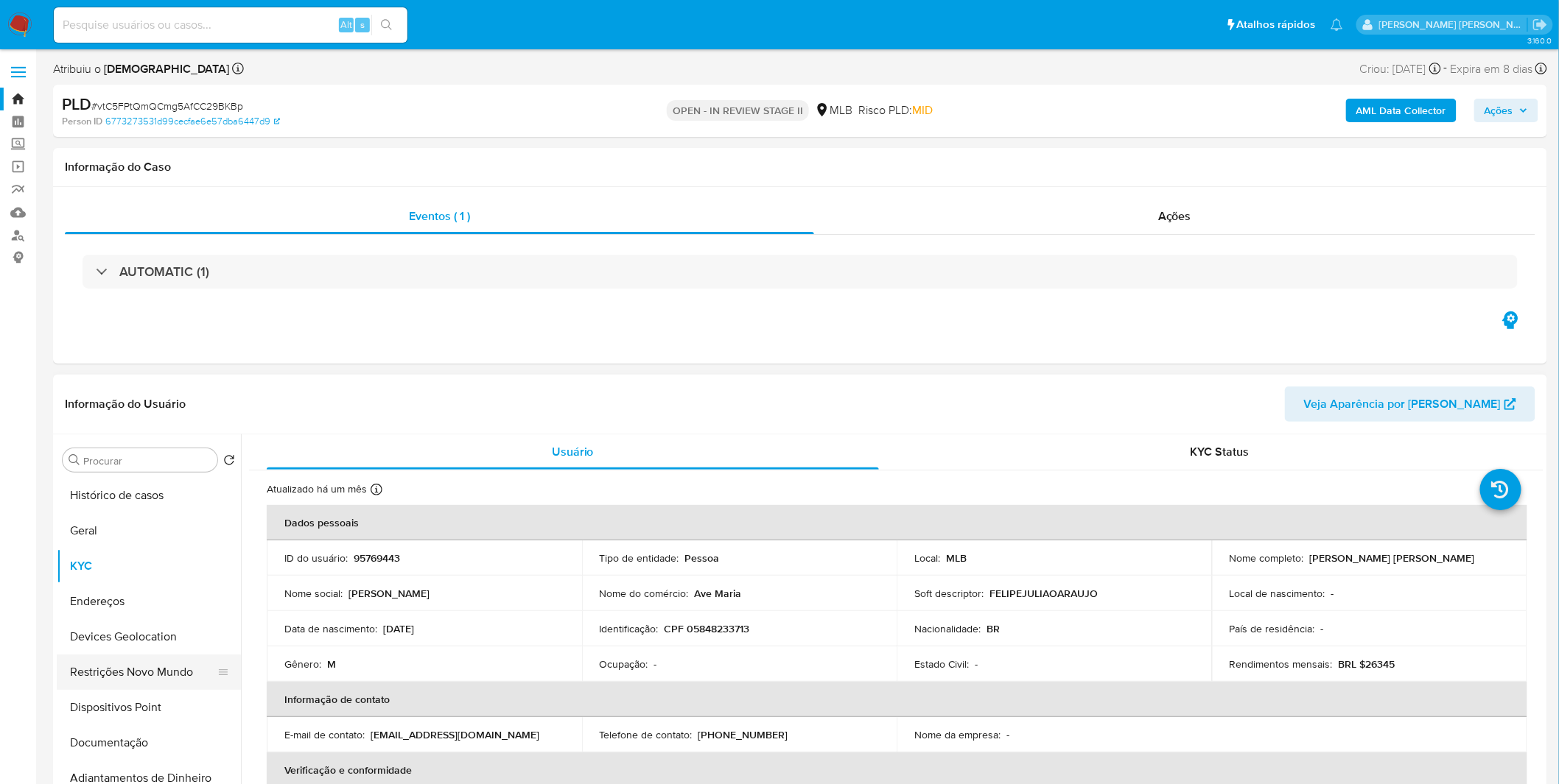
click at [157, 671] on button "Restrições Novo Mundo" at bounding box center [142, 673] width 172 height 35
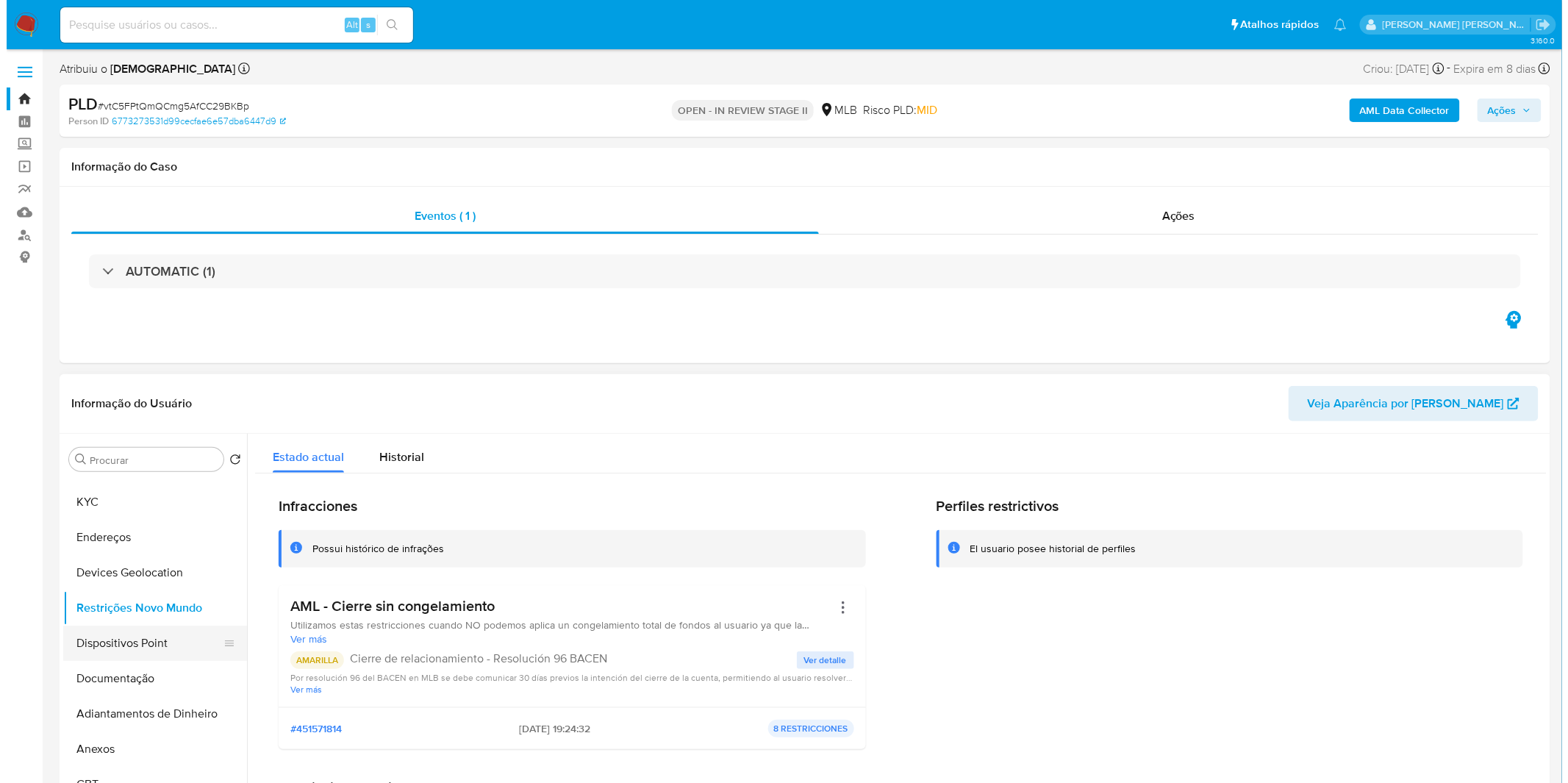
scroll to position [82, 0]
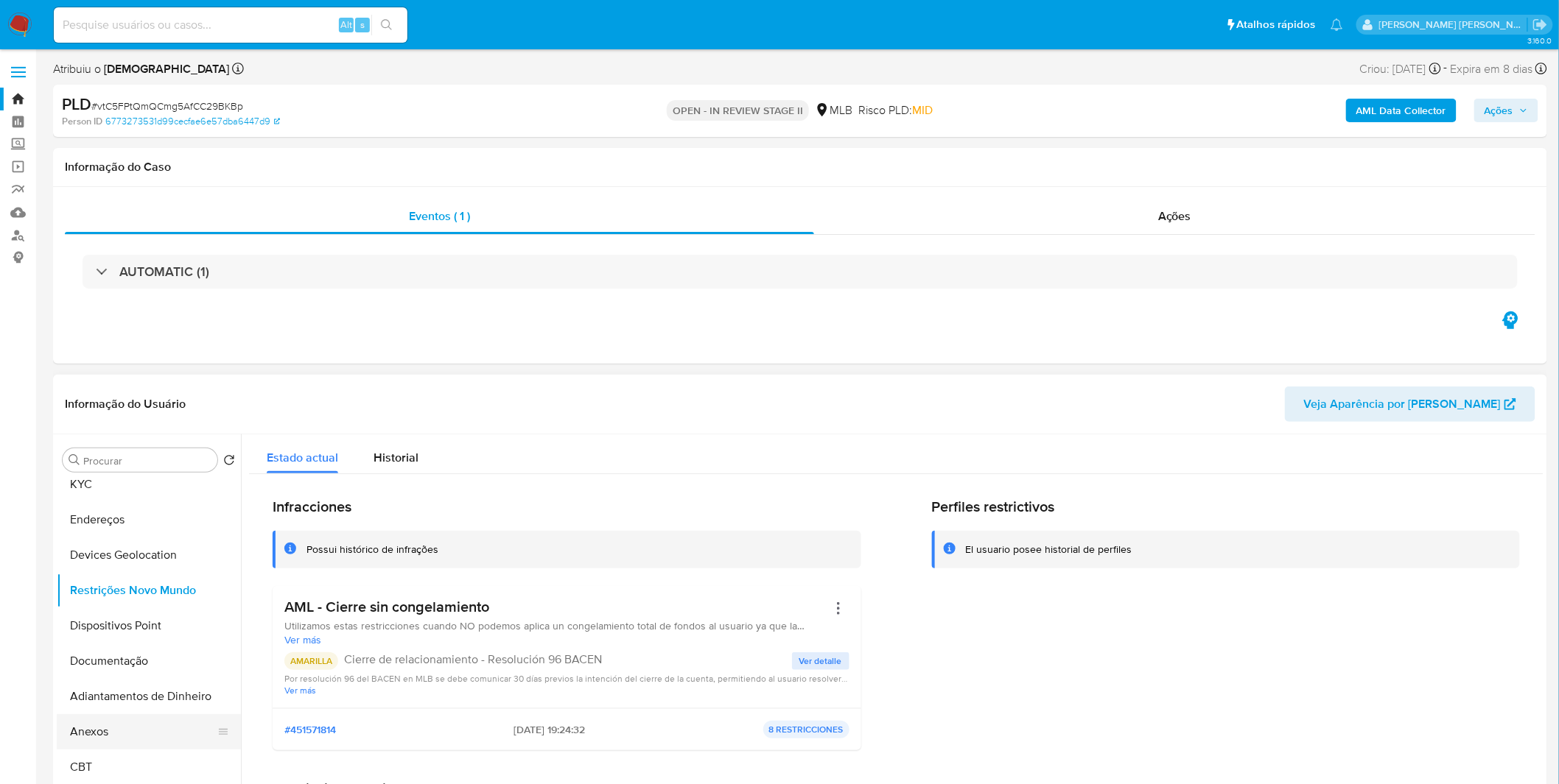
click at [126, 740] on button "Anexos" at bounding box center [142, 732] width 172 height 35
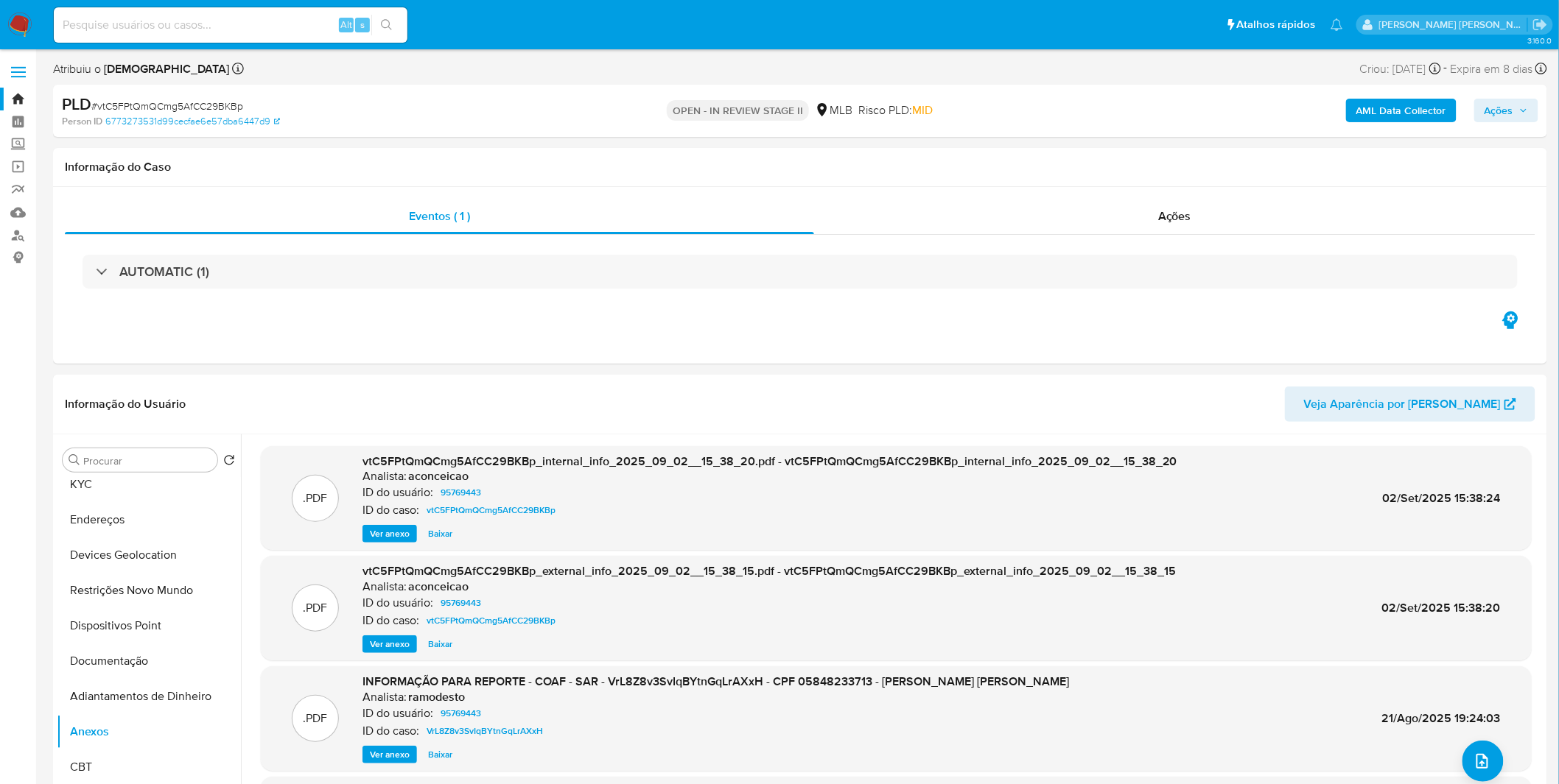
click at [1412, 120] on b "AML Data Collector" at bounding box center [1400, 110] width 90 height 24
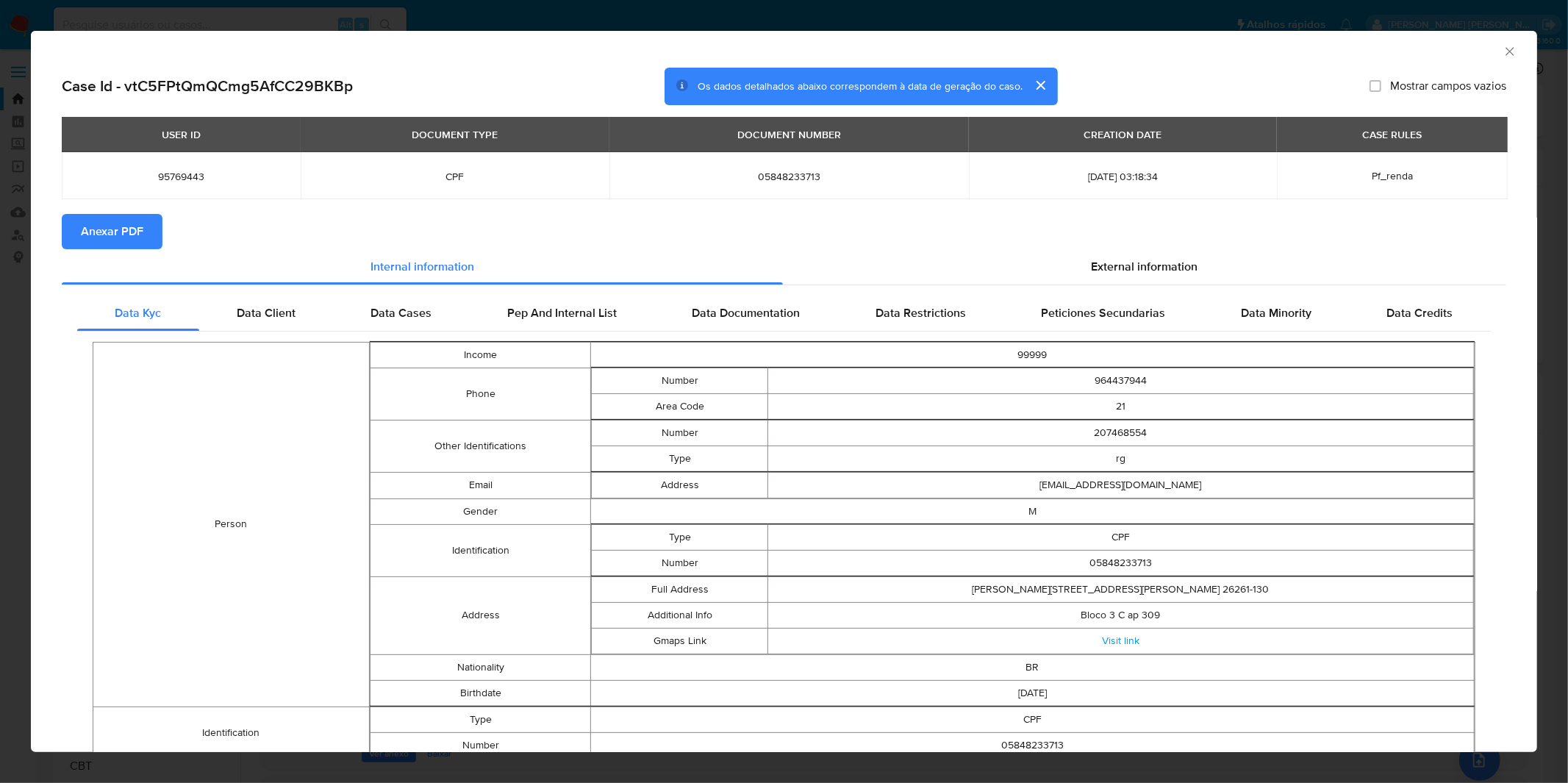
click at [98, 248] on span "Anexar PDF" at bounding box center [112, 232] width 62 height 32
click at [635, 18] on div "AML Data Collector Case Id - vtC5FPtQmQCmg5AfCC29BKBp Os dados detalhados abaix…" at bounding box center [784, 392] width 1568 height 783
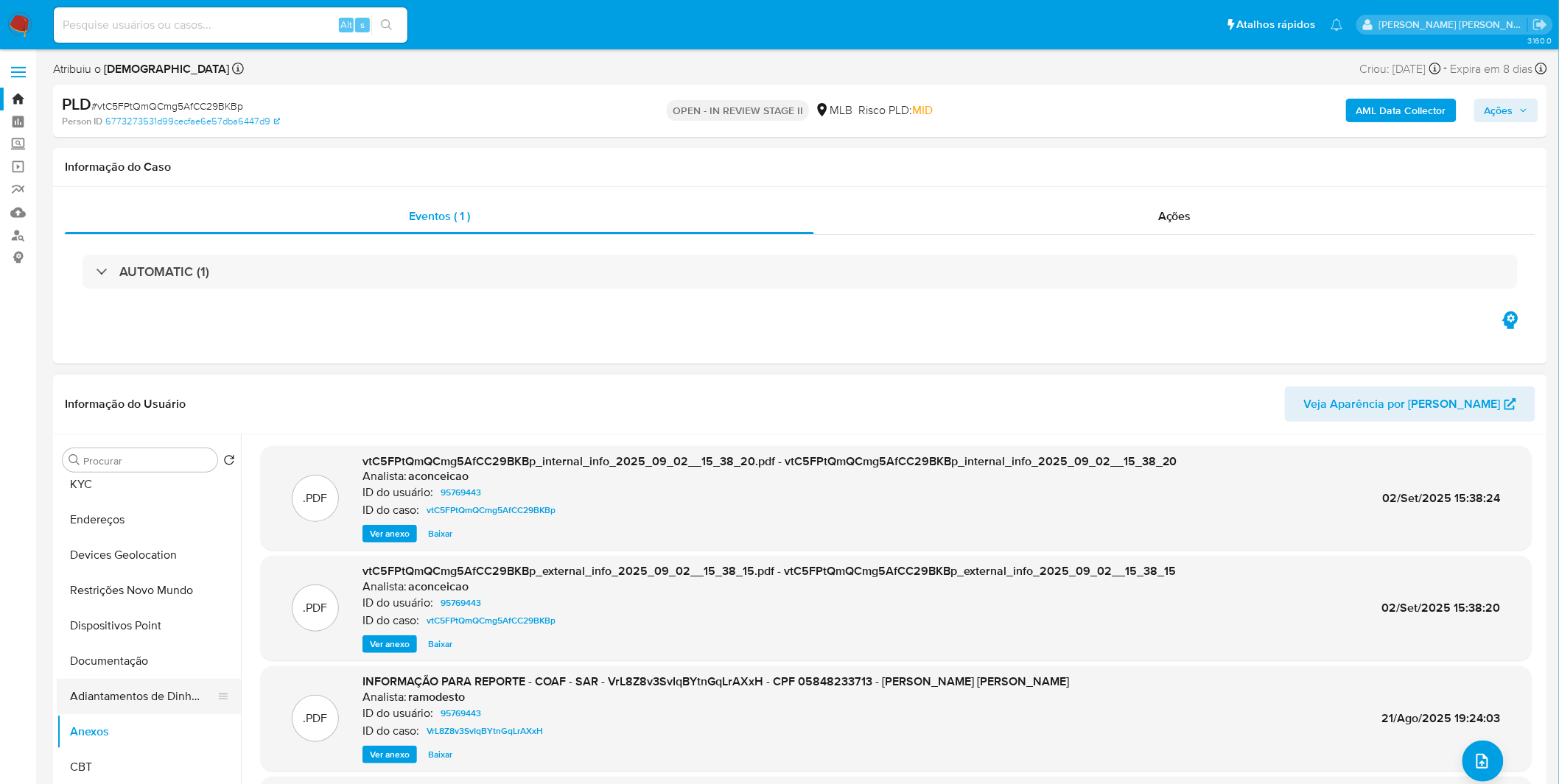
click at [168, 705] on button "Adiantamentos de Dinheiro" at bounding box center [142, 696] width 172 height 35
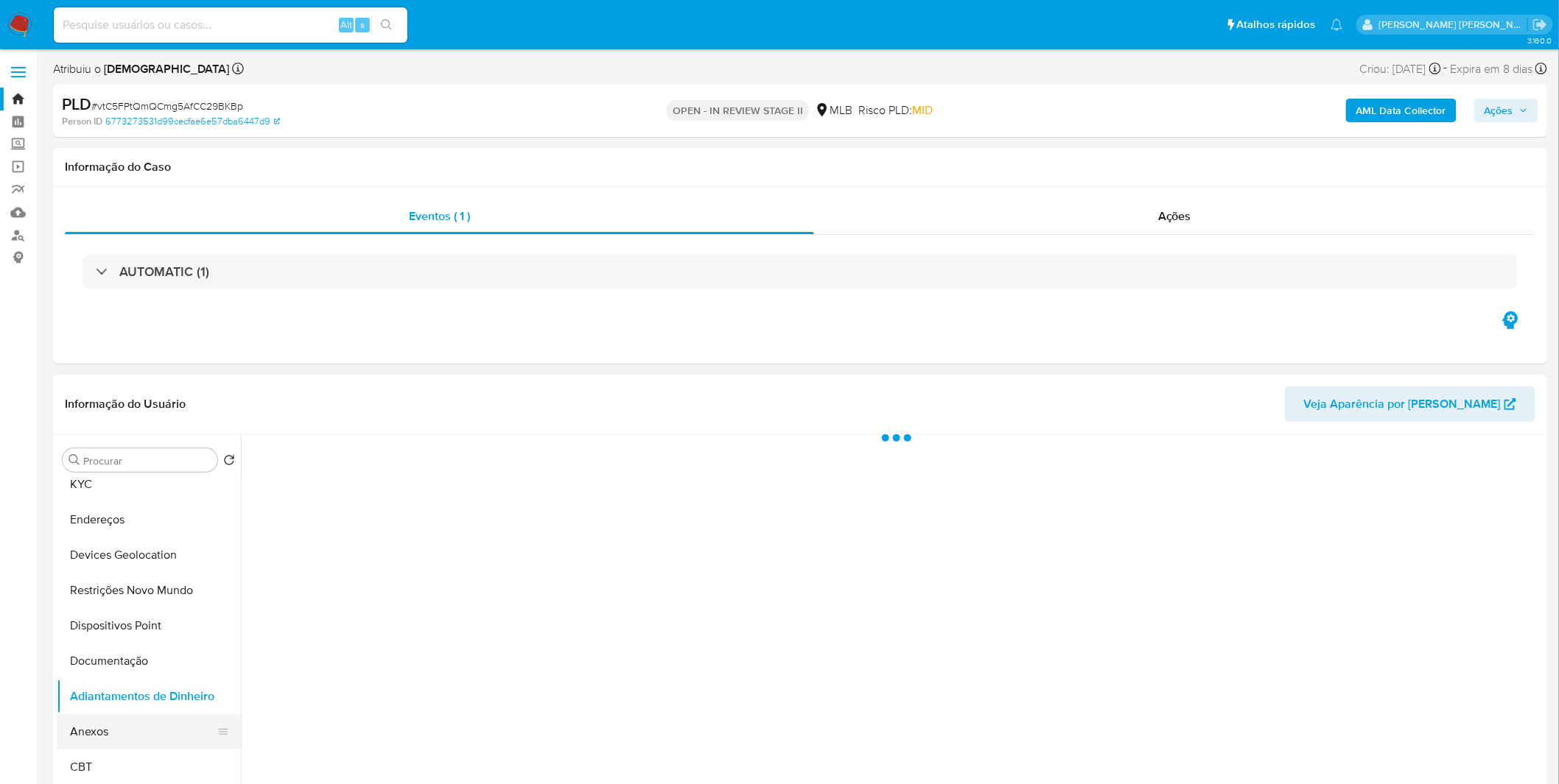
click at [166, 726] on button "Anexos" at bounding box center [142, 732] width 172 height 35
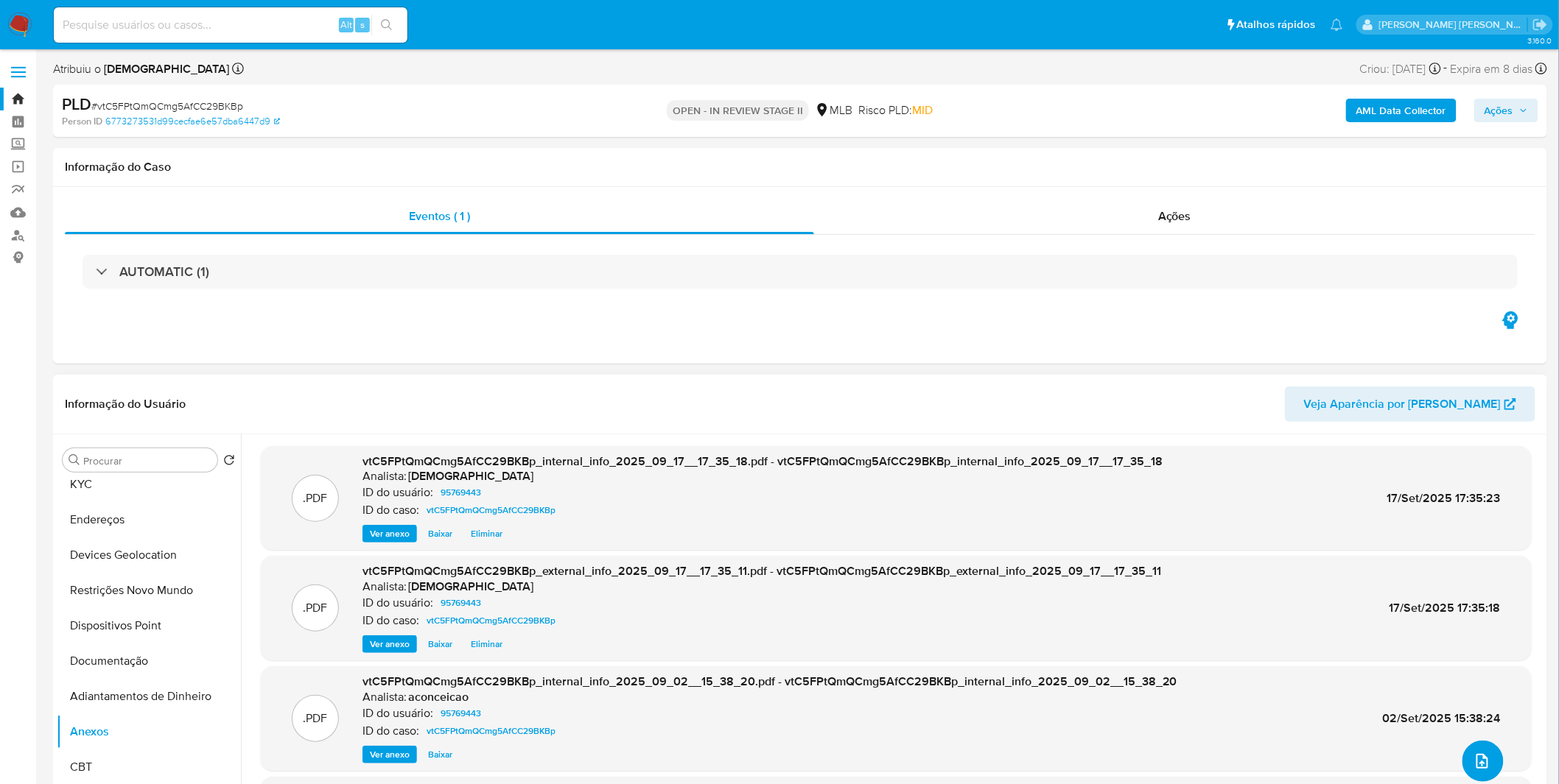
click at [1491, 760] on button "upload-file" at bounding box center [1482, 761] width 41 height 41
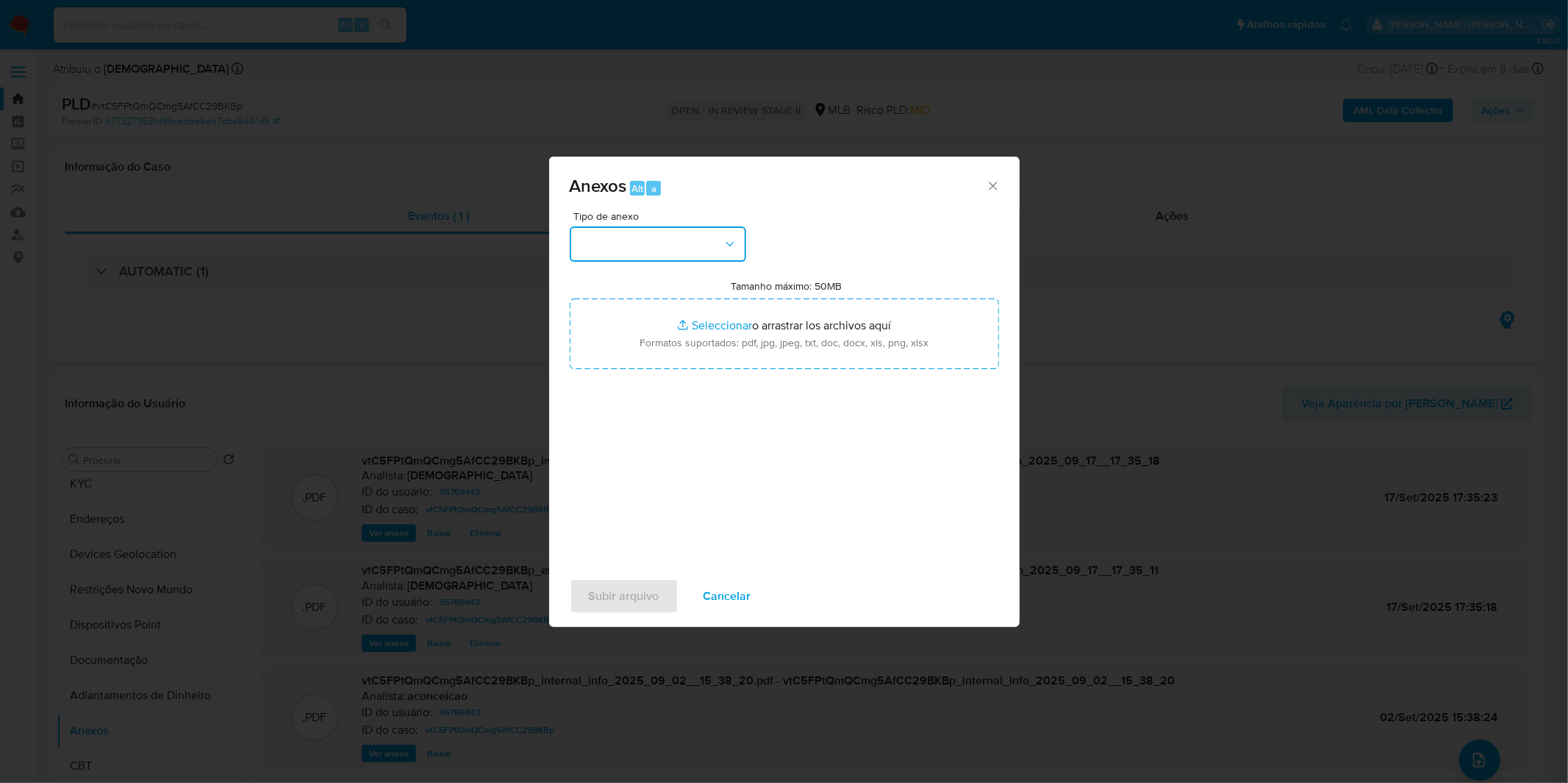
click at [695, 256] on button "button" at bounding box center [658, 244] width 177 height 35
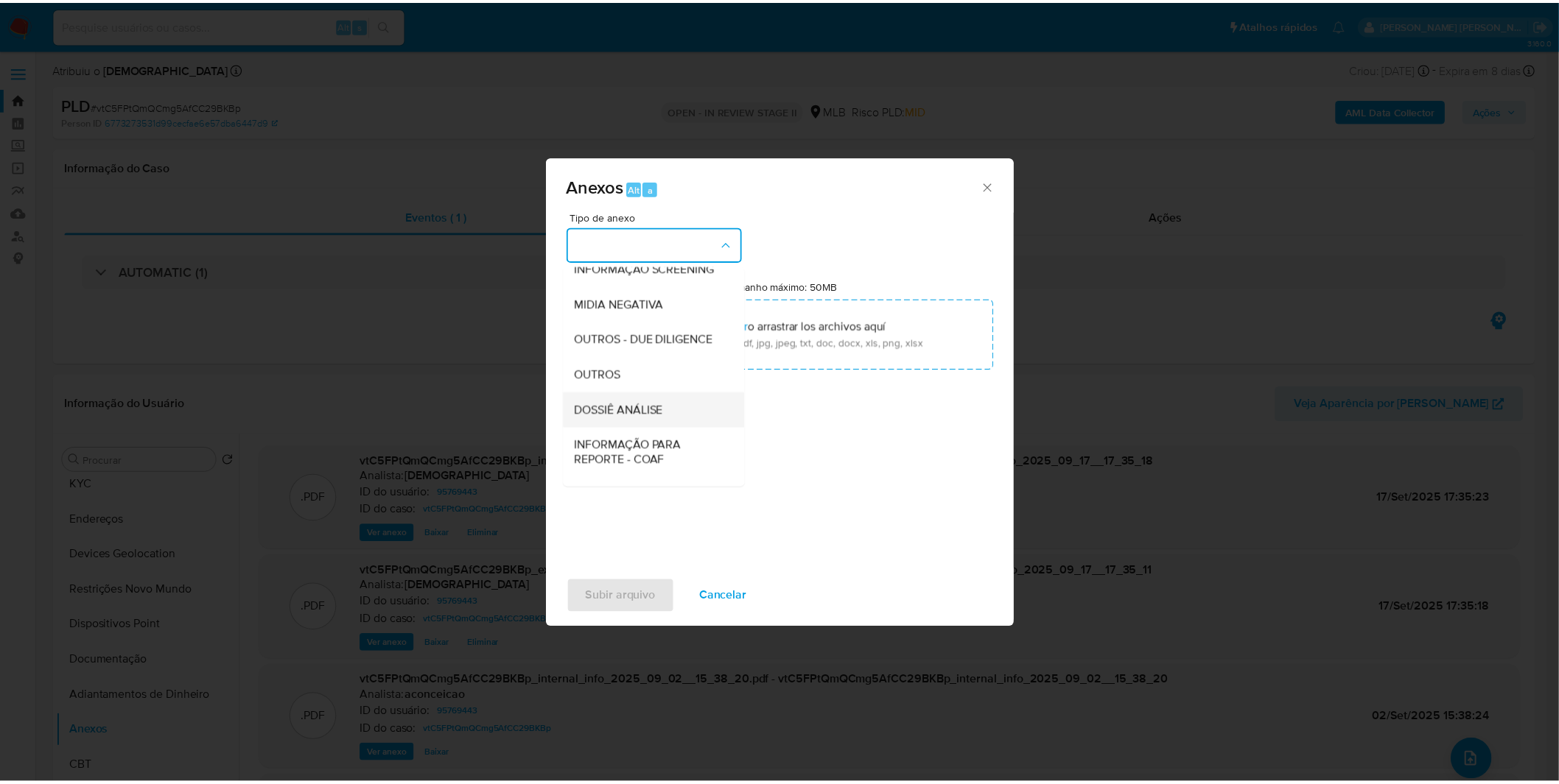
scroll to position [164, 0]
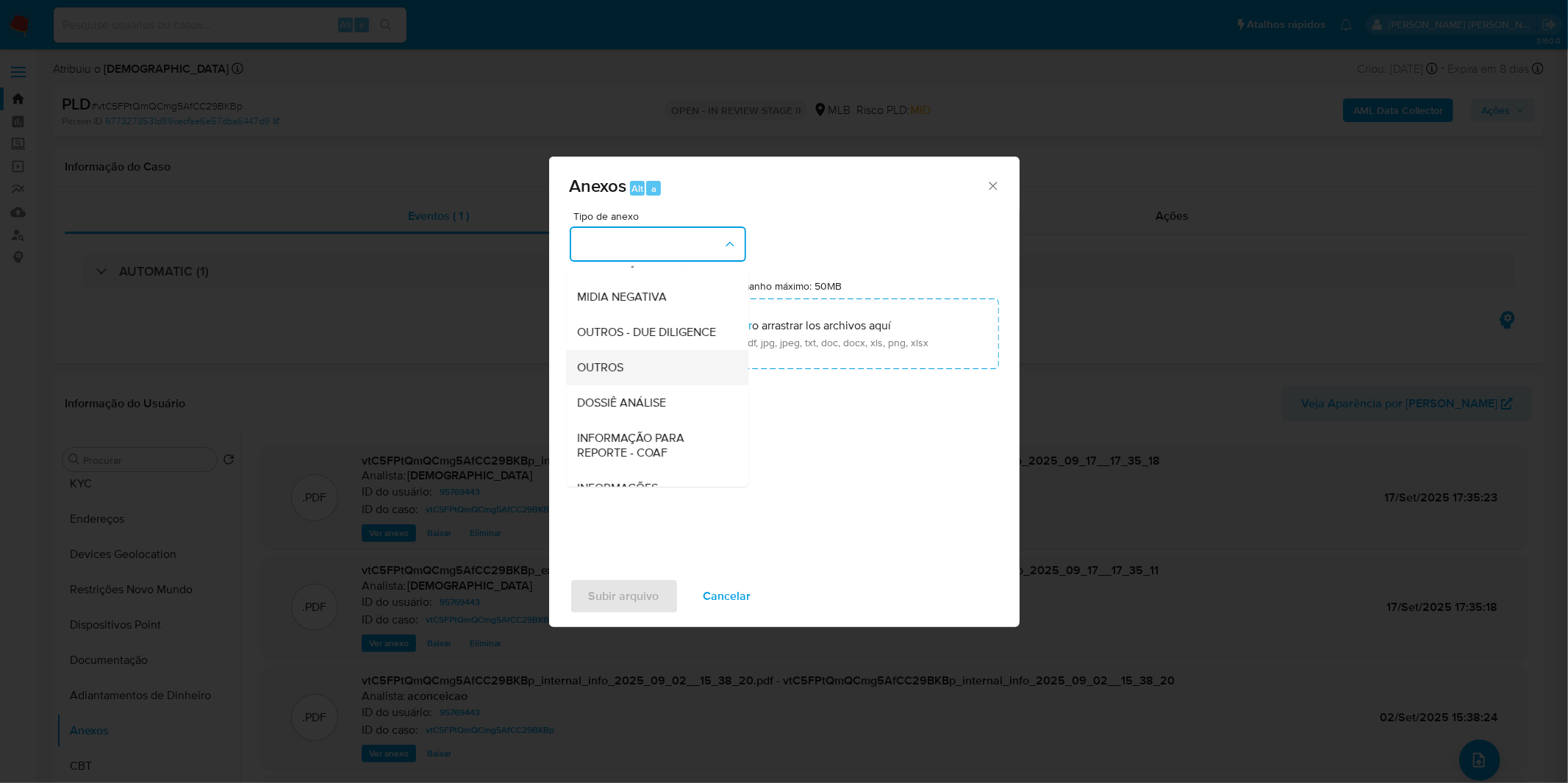
click at [643, 386] on div "OUTROS" at bounding box center [653, 368] width 150 height 35
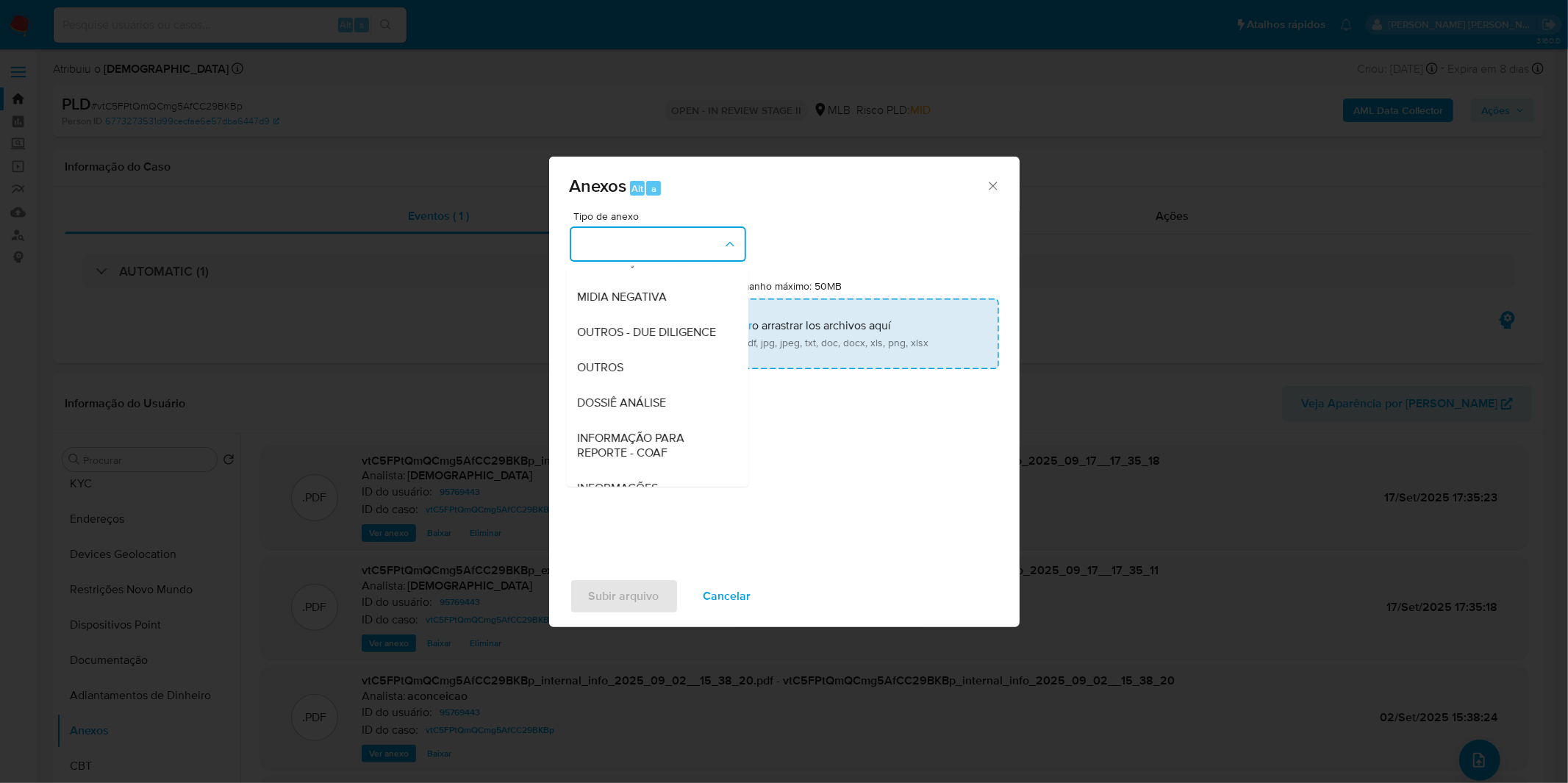
click at [675, 346] on input "Tamanho máximo: 50MB Seleccionar archivos" at bounding box center [784, 334] width 429 height 71
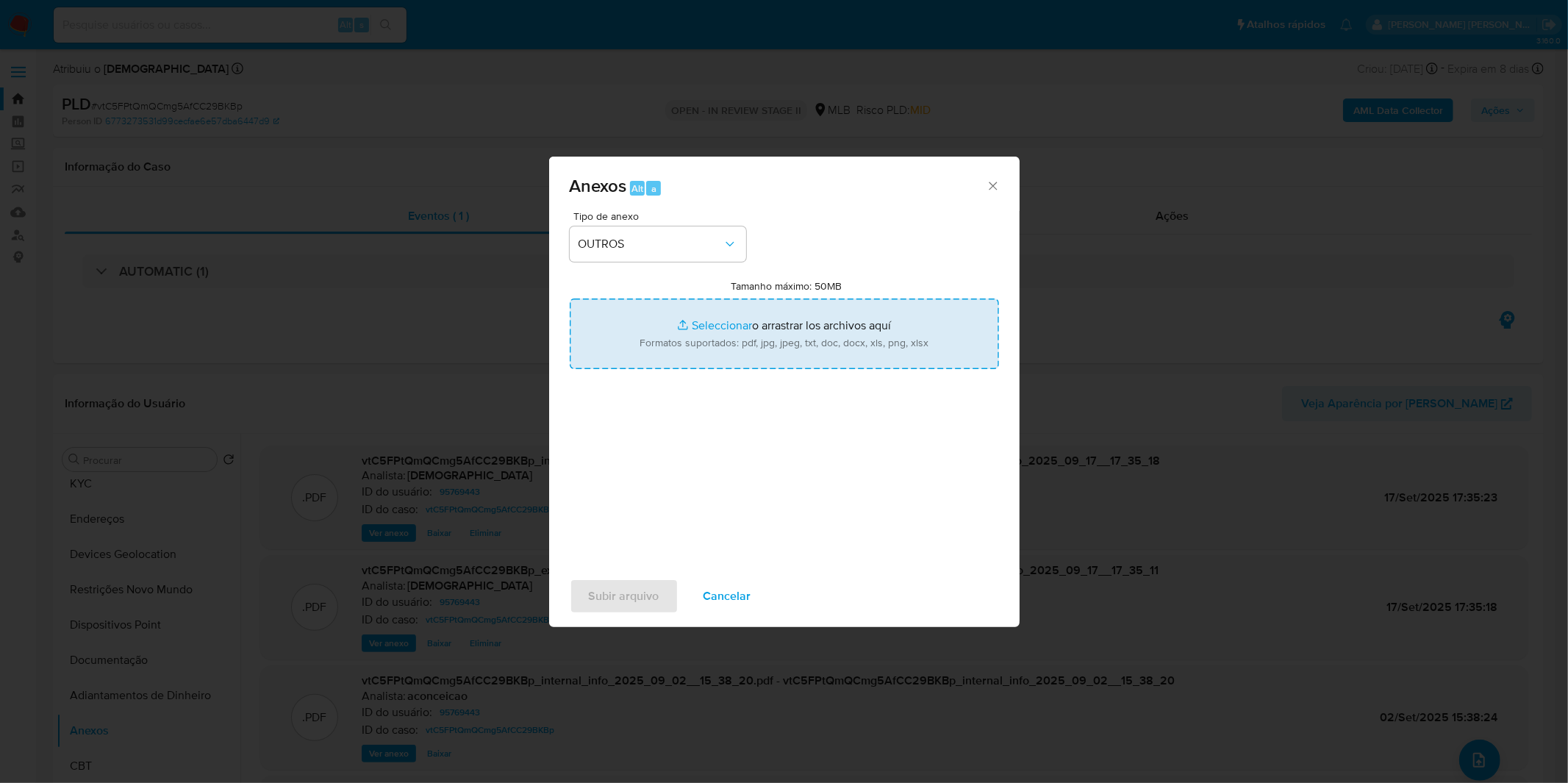
type input "C:\fakepath\DECLINIO - vtC5FPtQmQCmg5AfCC29BKBp - CPF 05848233713 - FELIPE JULI…"
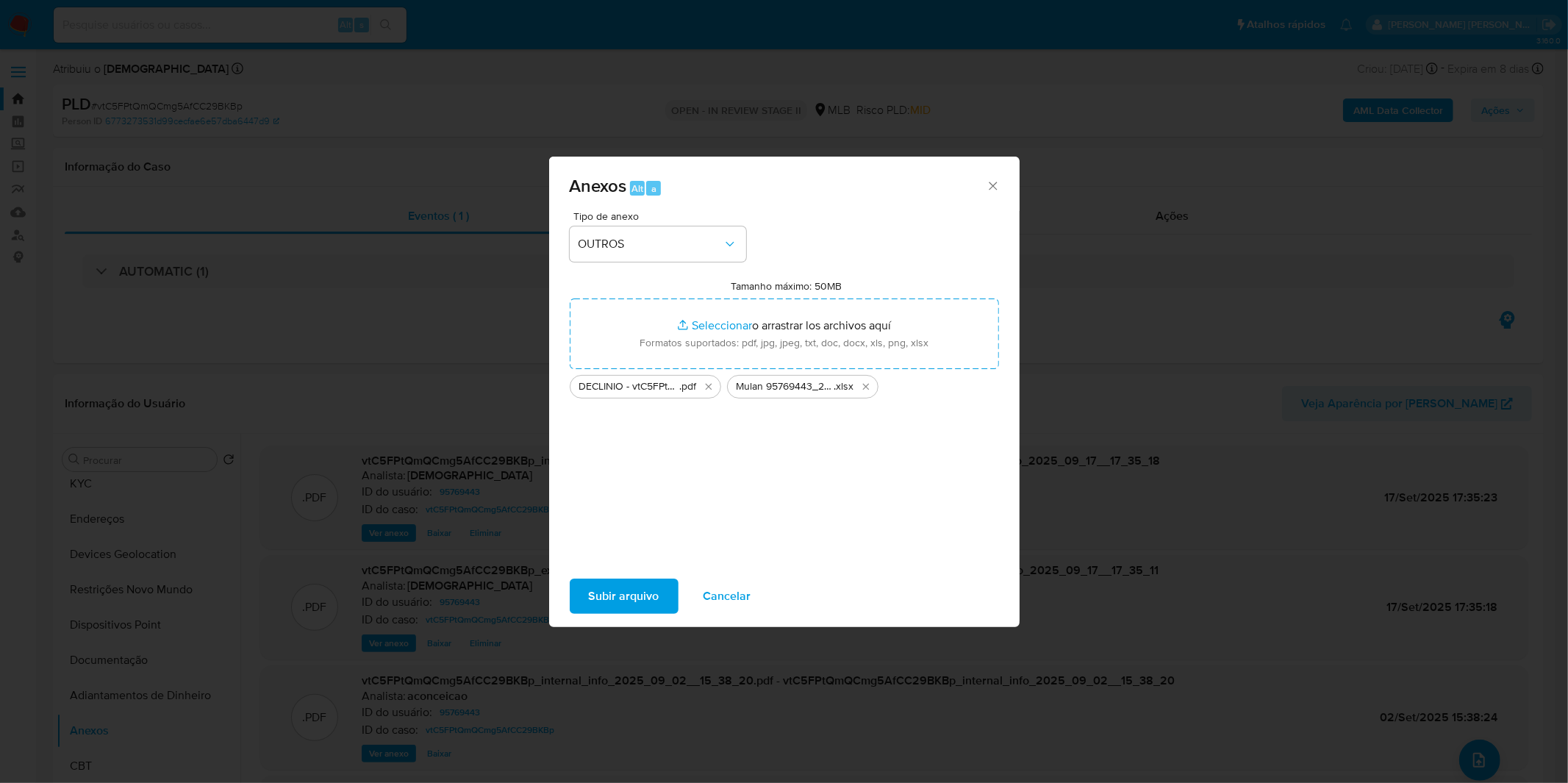
click at [638, 585] on span "Subir arquivo" at bounding box center [625, 596] width 71 height 32
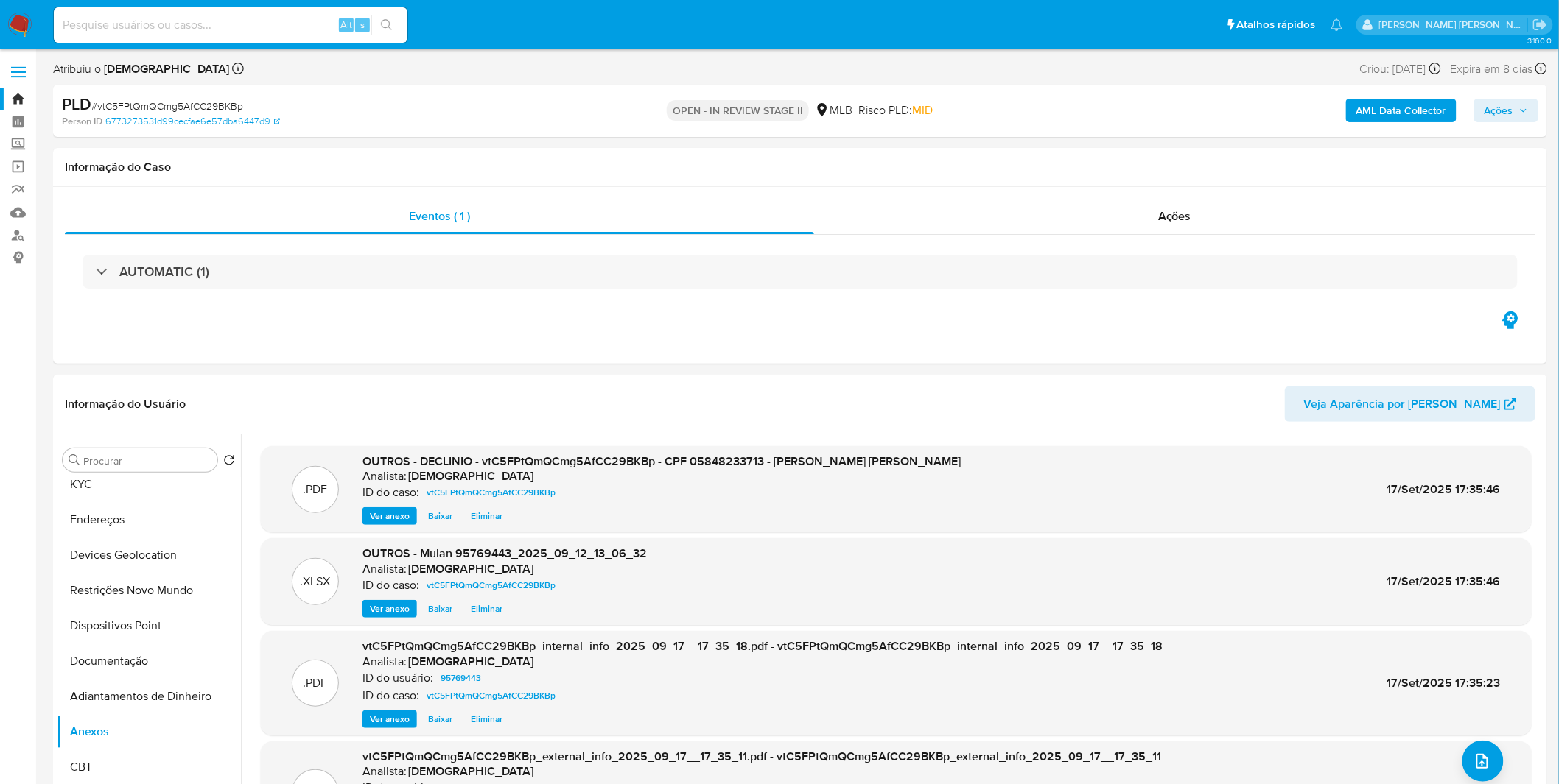
click at [1521, 121] on span "Ações" at bounding box center [1506, 110] width 44 height 20
click at [1112, 163] on span "Resolução do caso" at bounding box center [1078, 157] width 99 height 17
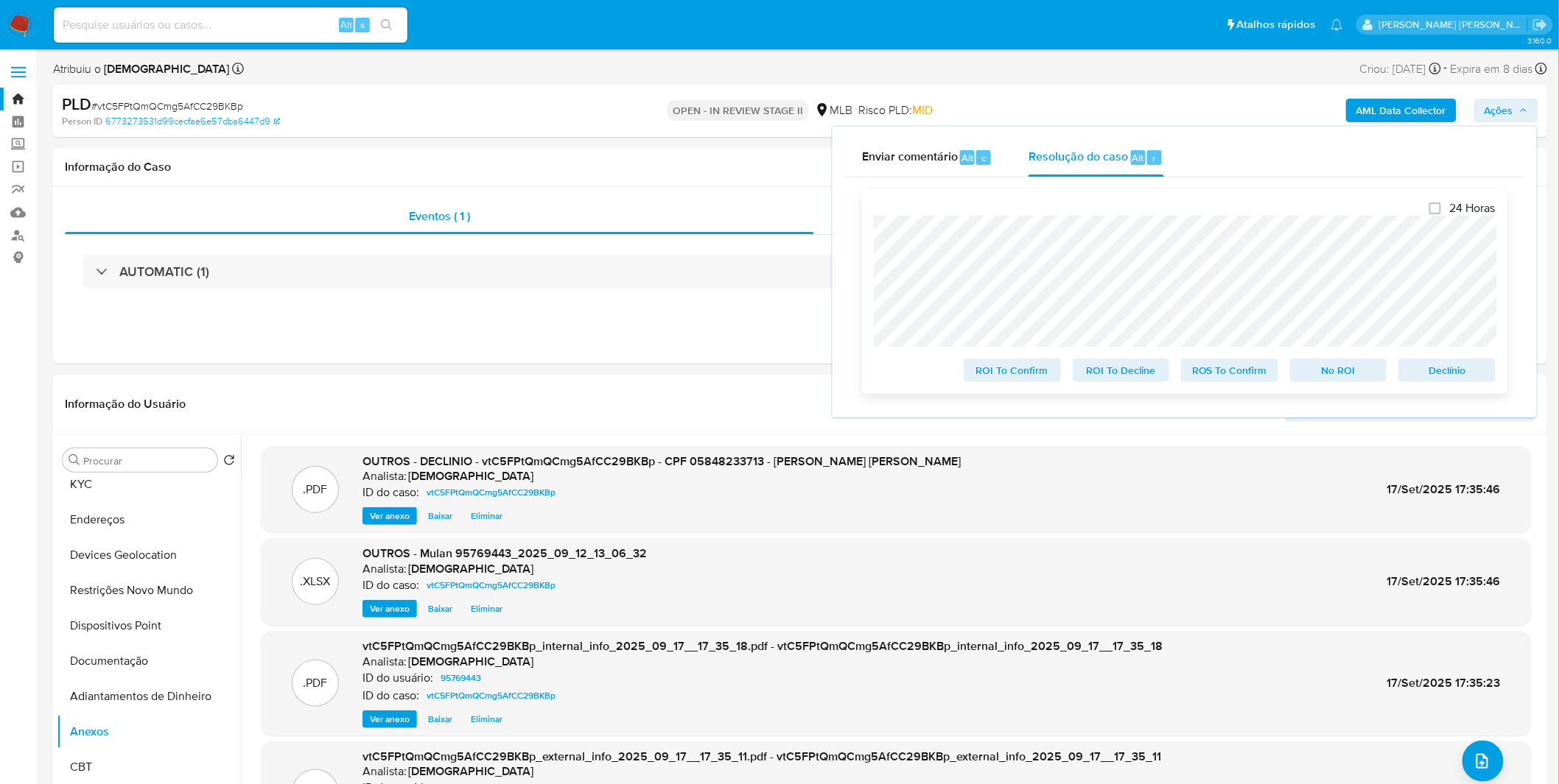
click at [1345, 372] on span "No ROI" at bounding box center [1338, 370] width 77 height 20
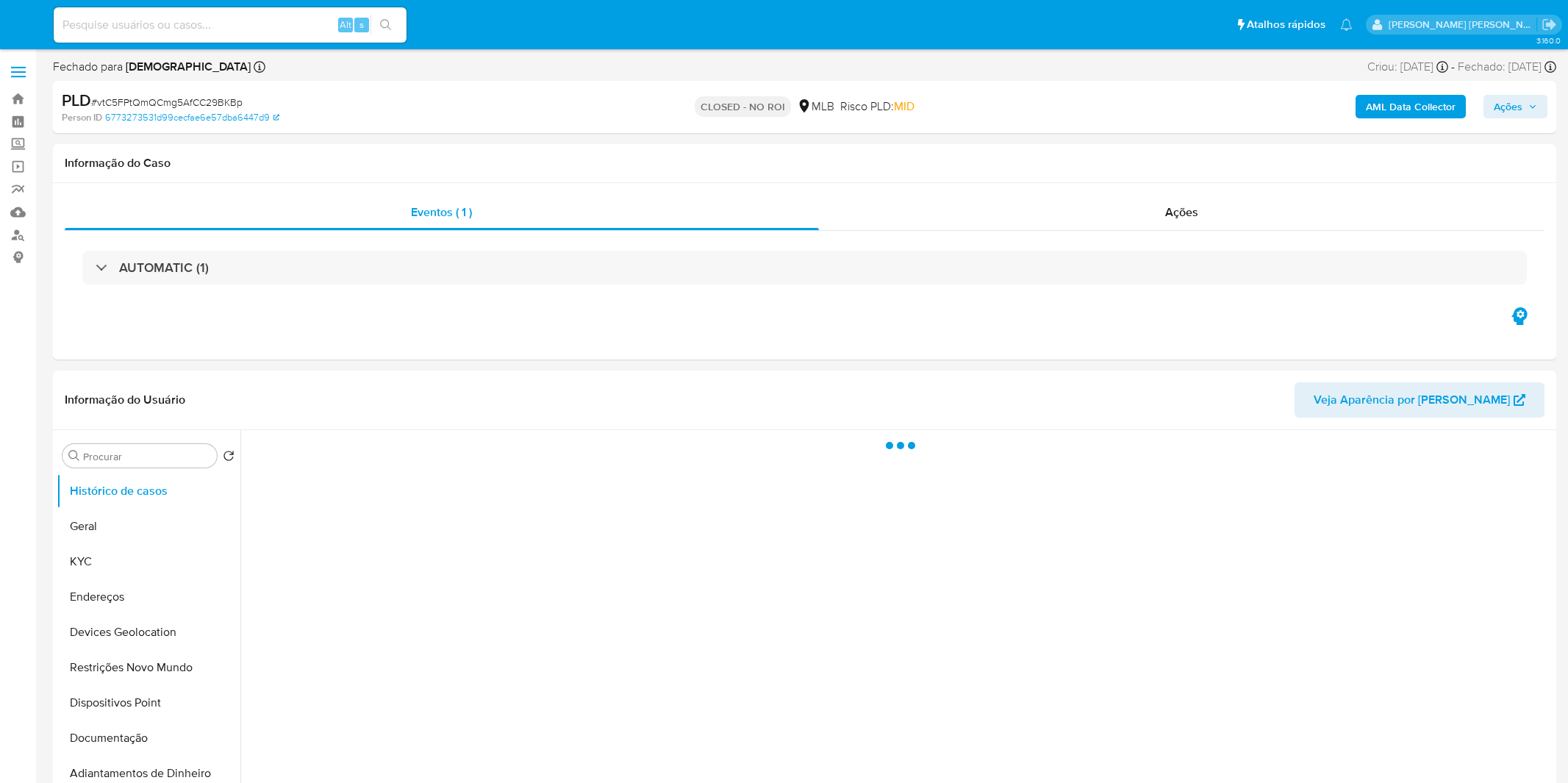
select select "10"
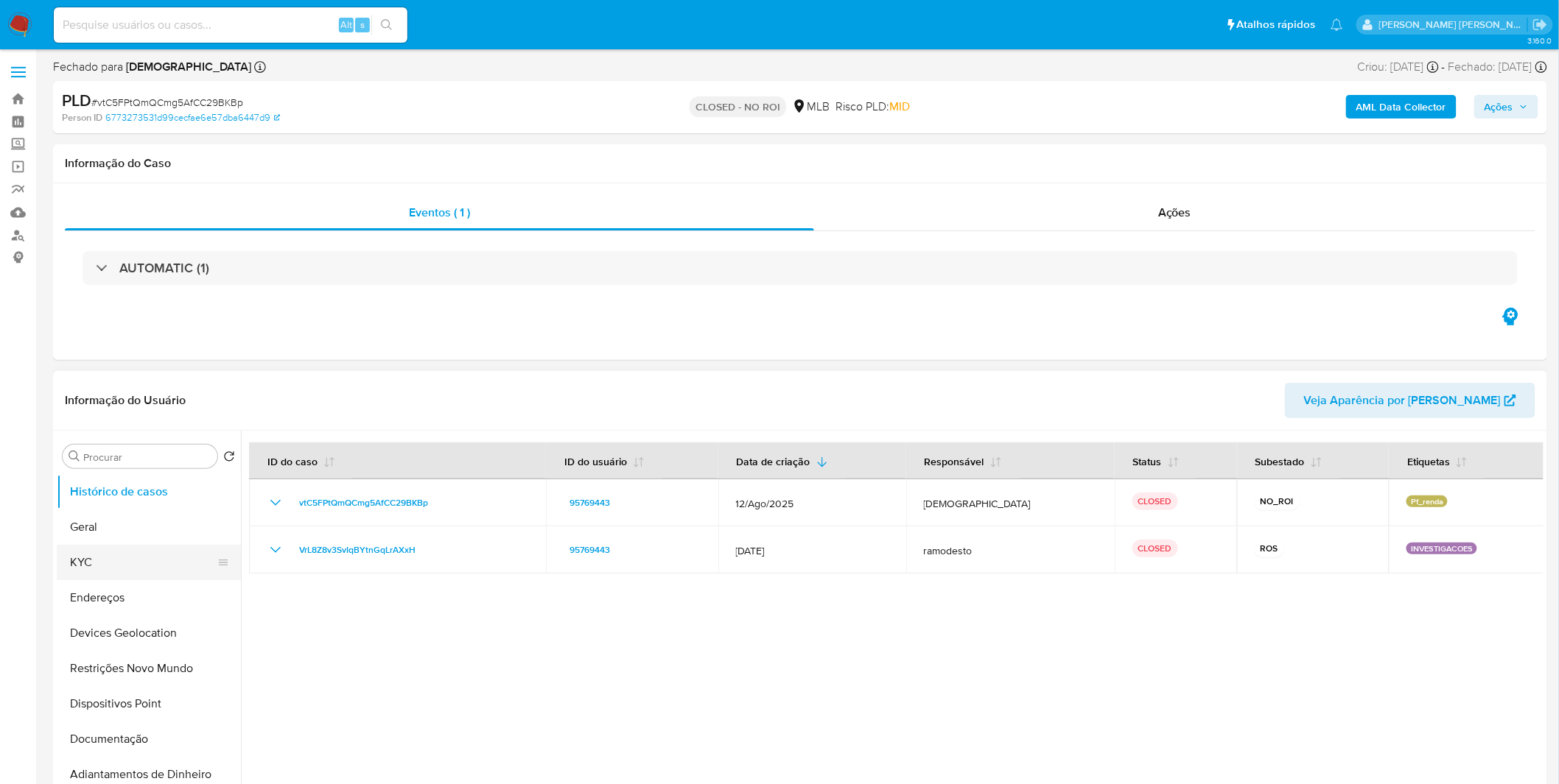
click at [188, 561] on button "KYC" at bounding box center [142, 562] width 172 height 35
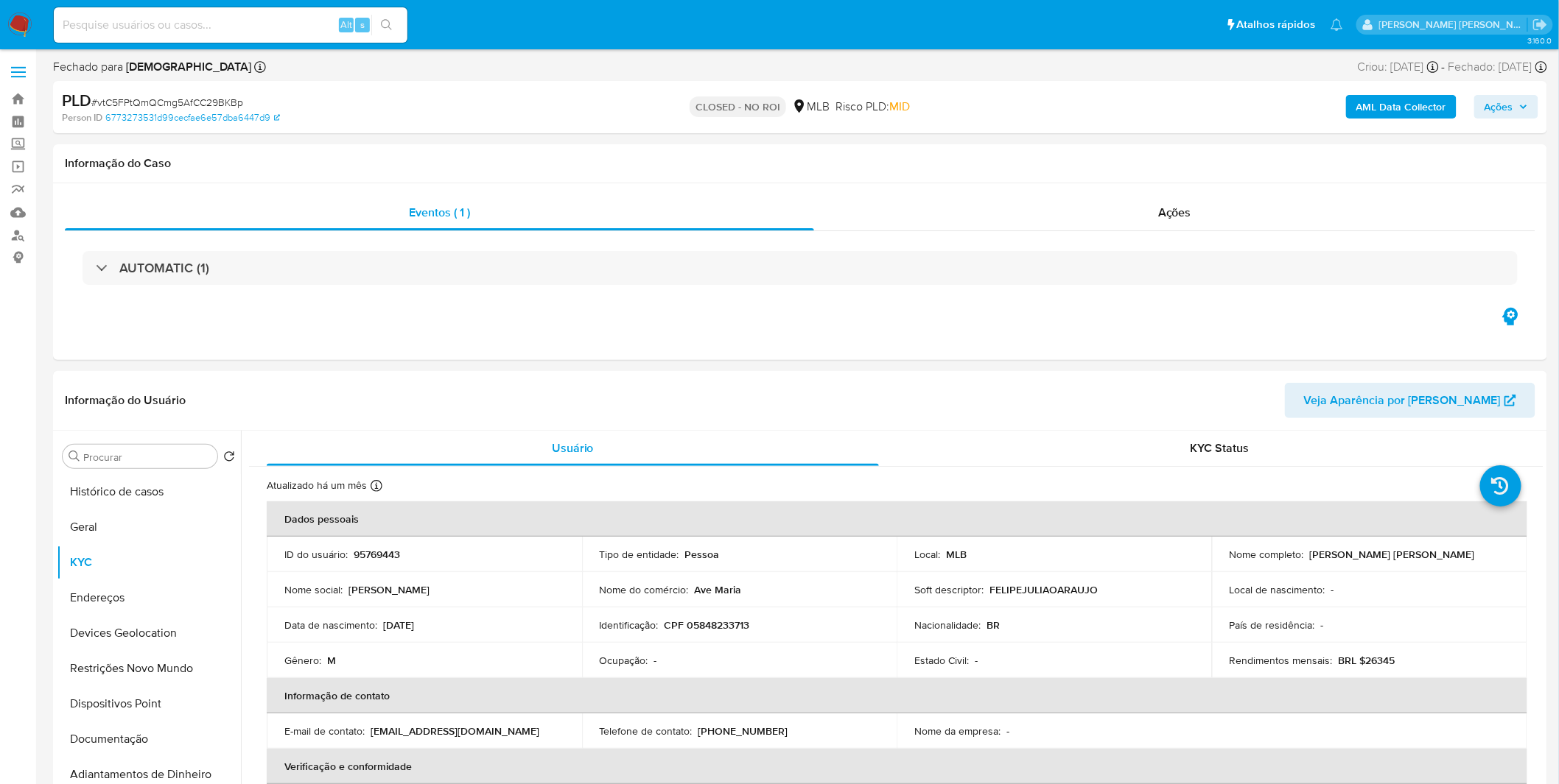
click at [148, 20] on input at bounding box center [230, 24] width 353 height 19
paste input "KXiKUjcADMNSMxllcYE4q1rF"
type input "KXiKUjcADMNSMxllcYE4q1rF"
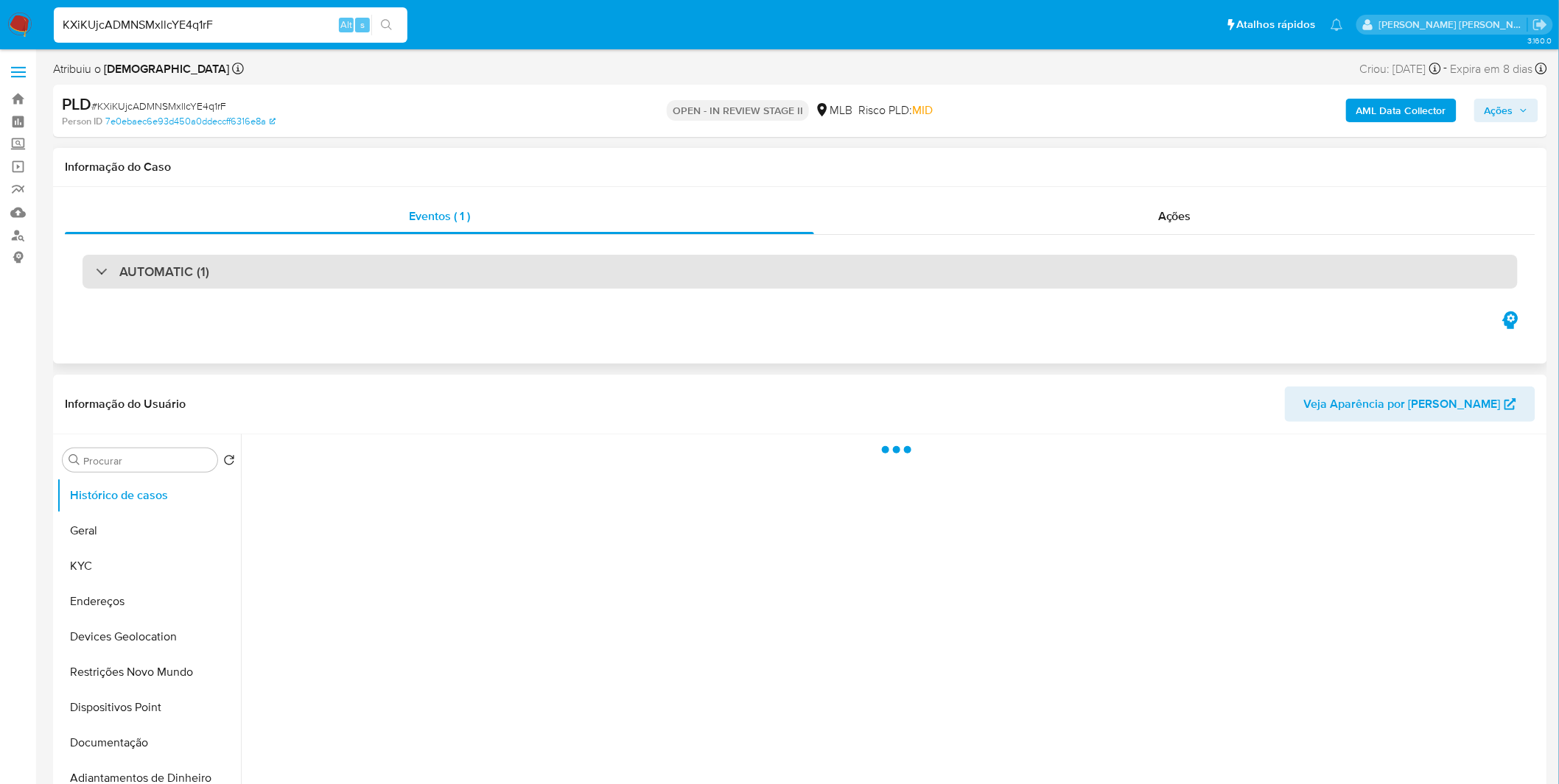
select select "10"
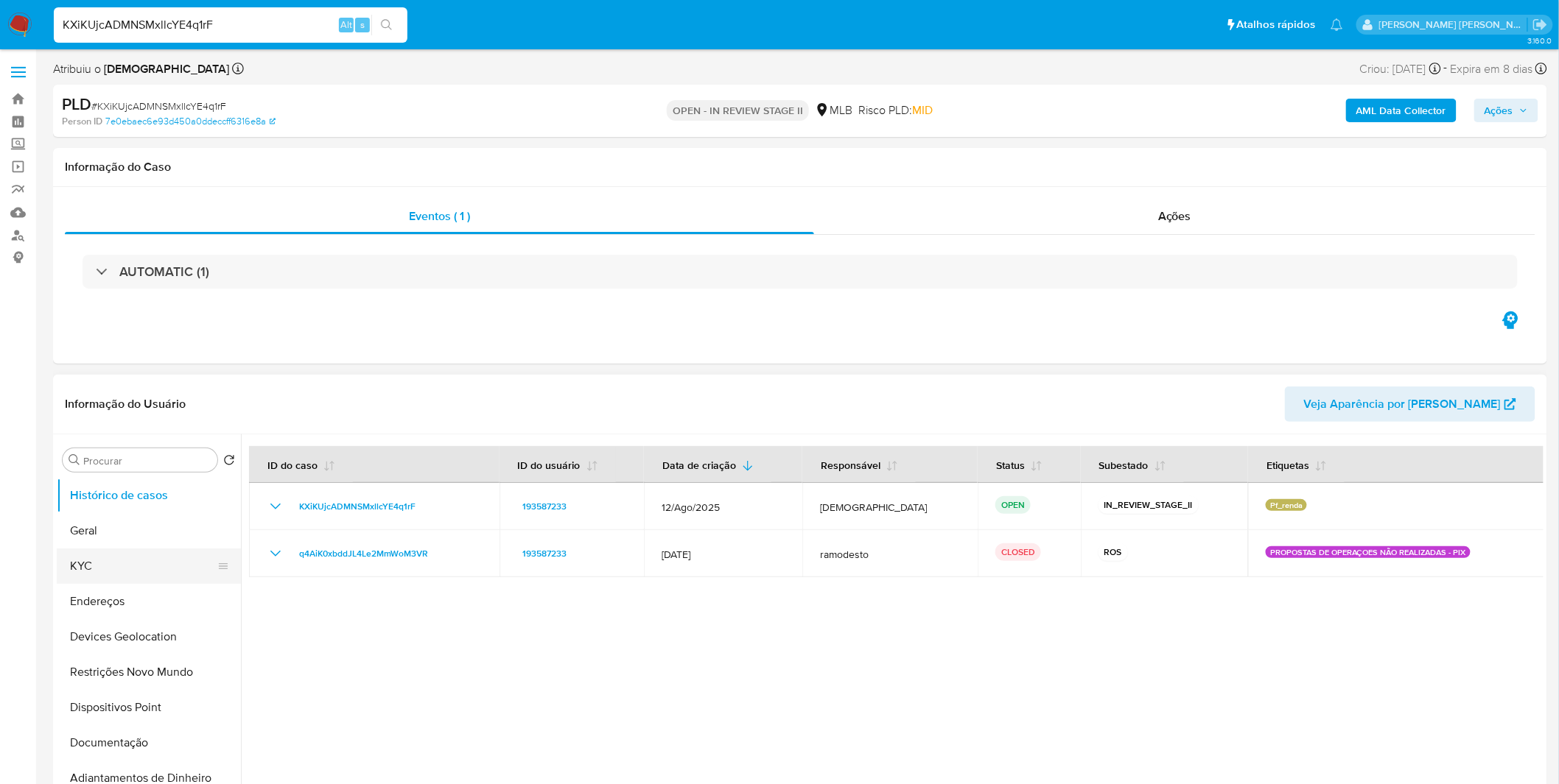
click at [136, 568] on button "KYC" at bounding box center [142, 567] width 172 height 35
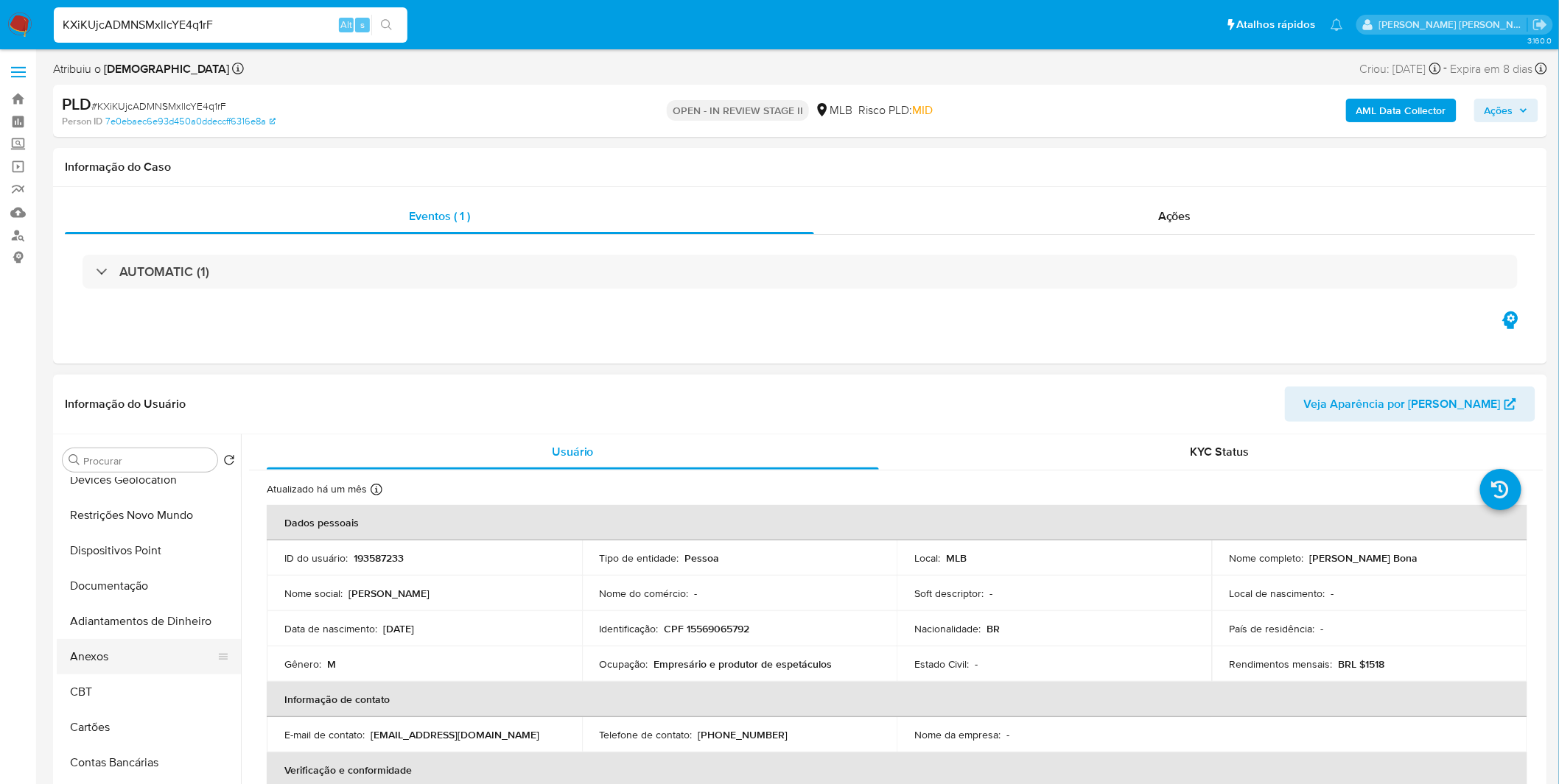
scroll to position [164, 0]
click at [131, 654] on button "Anexos" at bounding box center [142, 650] width 172 height 35
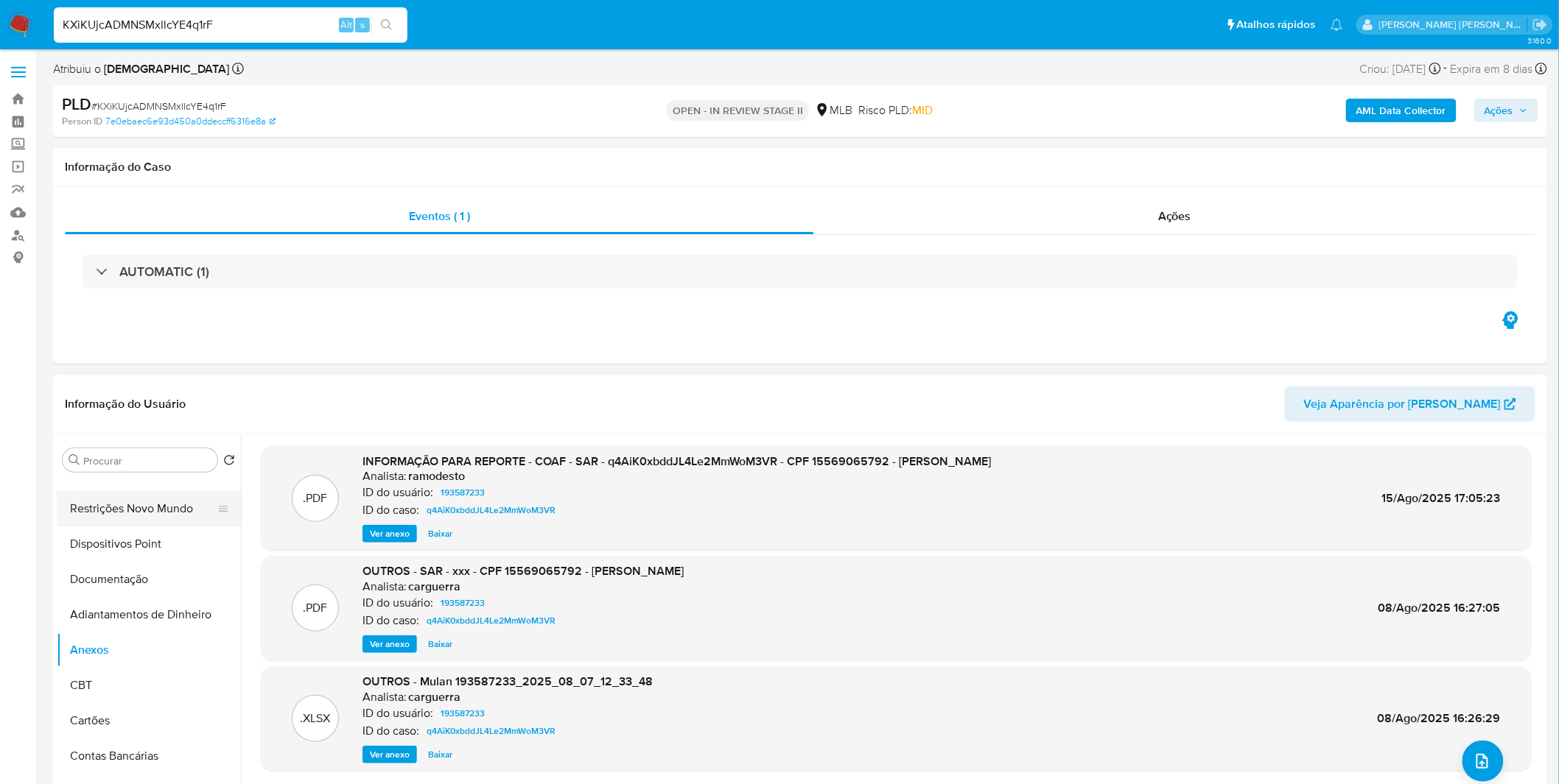
click at [148, 510] on button "Restrições Novo Mundo" at bounding box center [142, 509] width 172 height 35
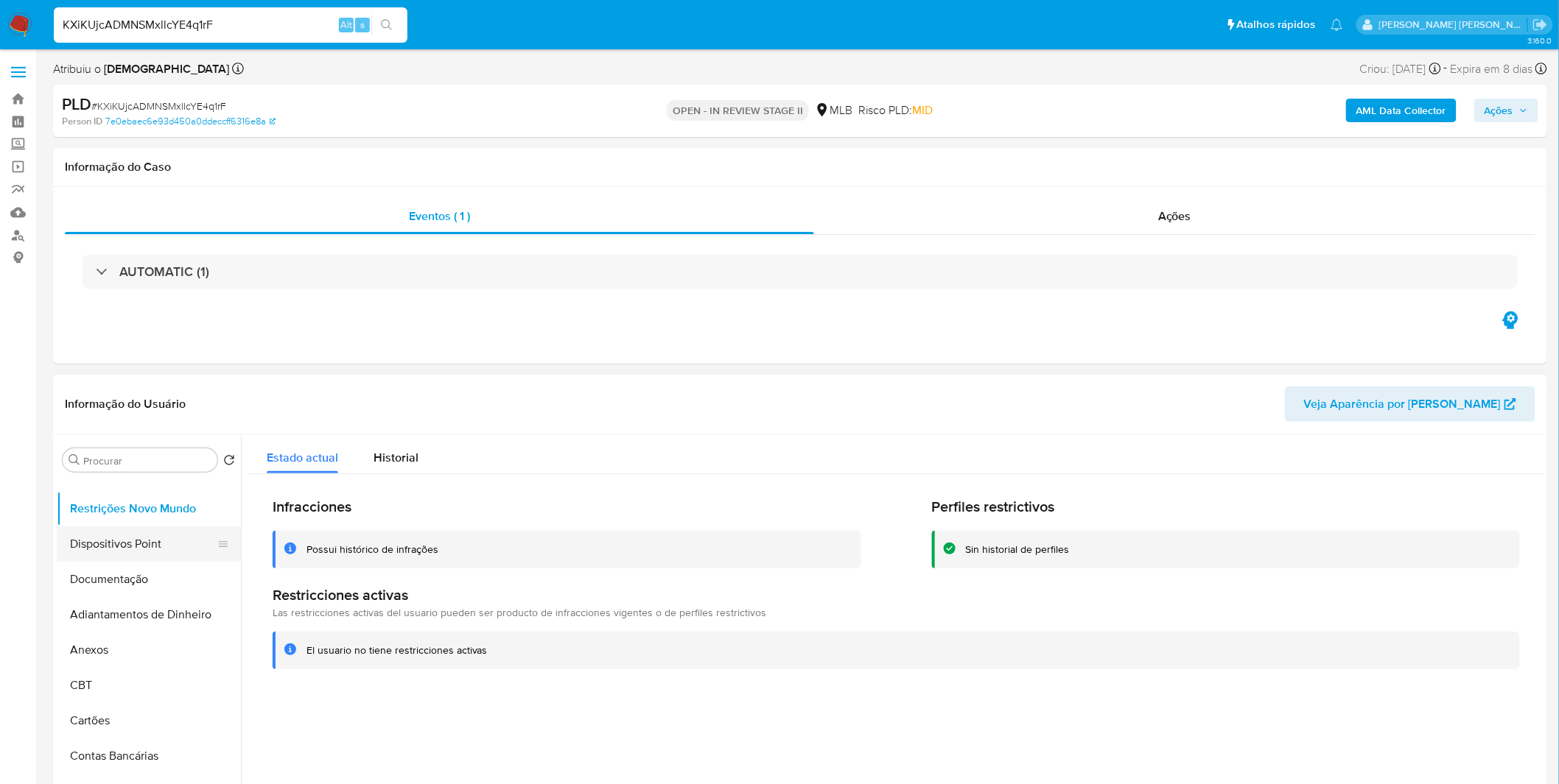
click at [136, 554] on button "Dispositivos Point" at bounding box center [142, 545] width 172 height 35
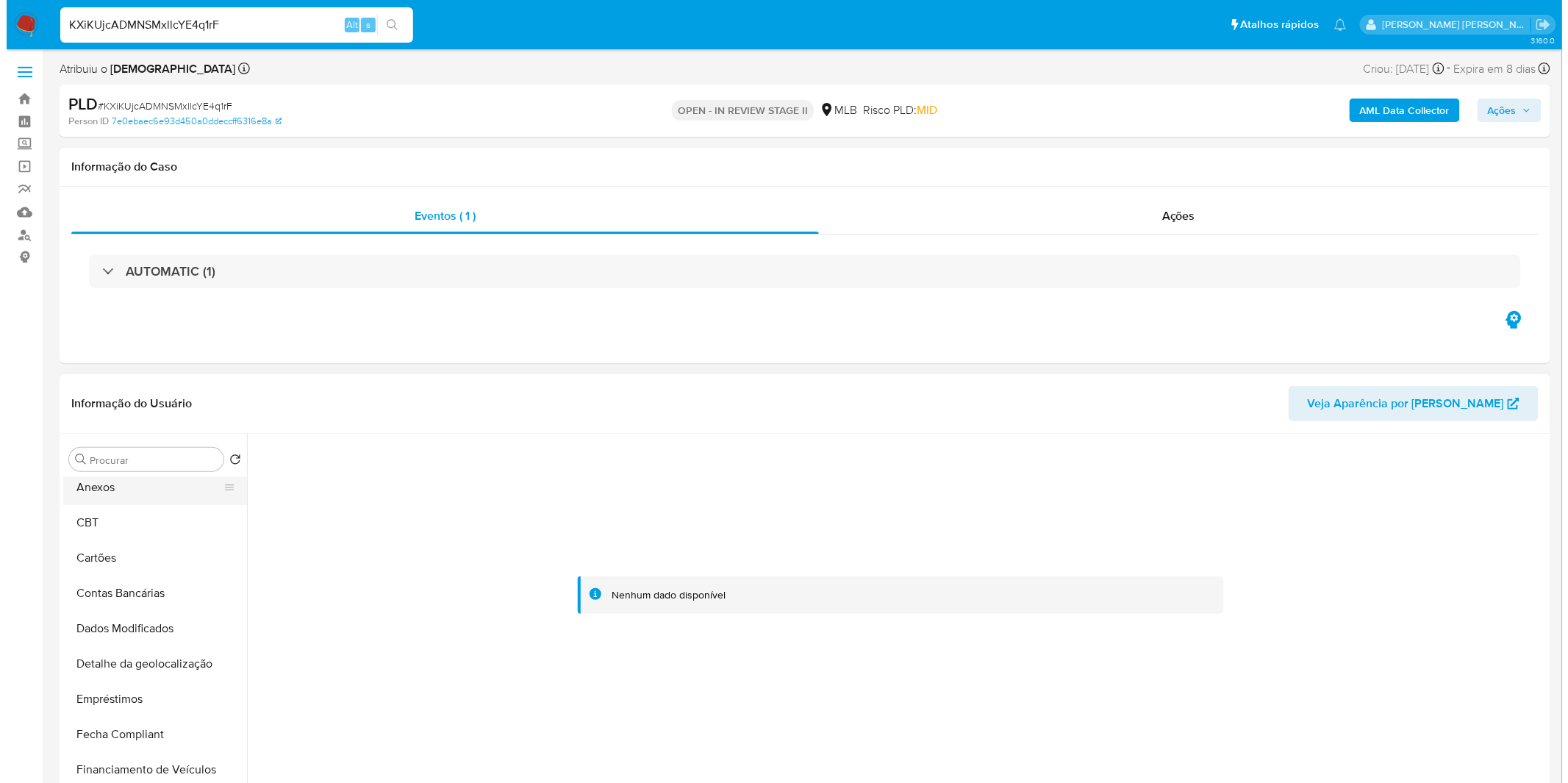
scroll to position [245, 0]
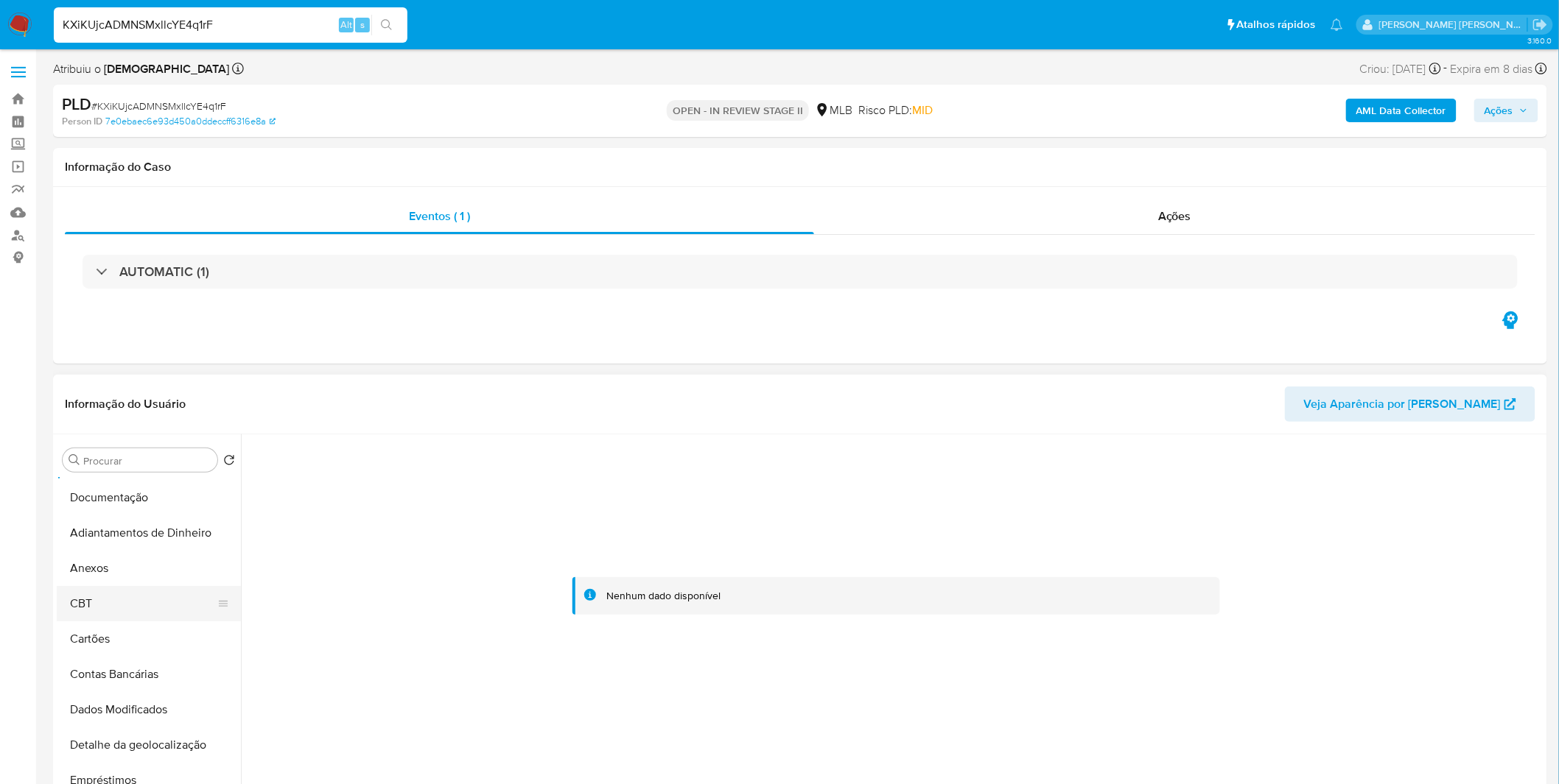
click at [148, 587] on button "CBT" at bounding box center [142, 604] width 172 height 35
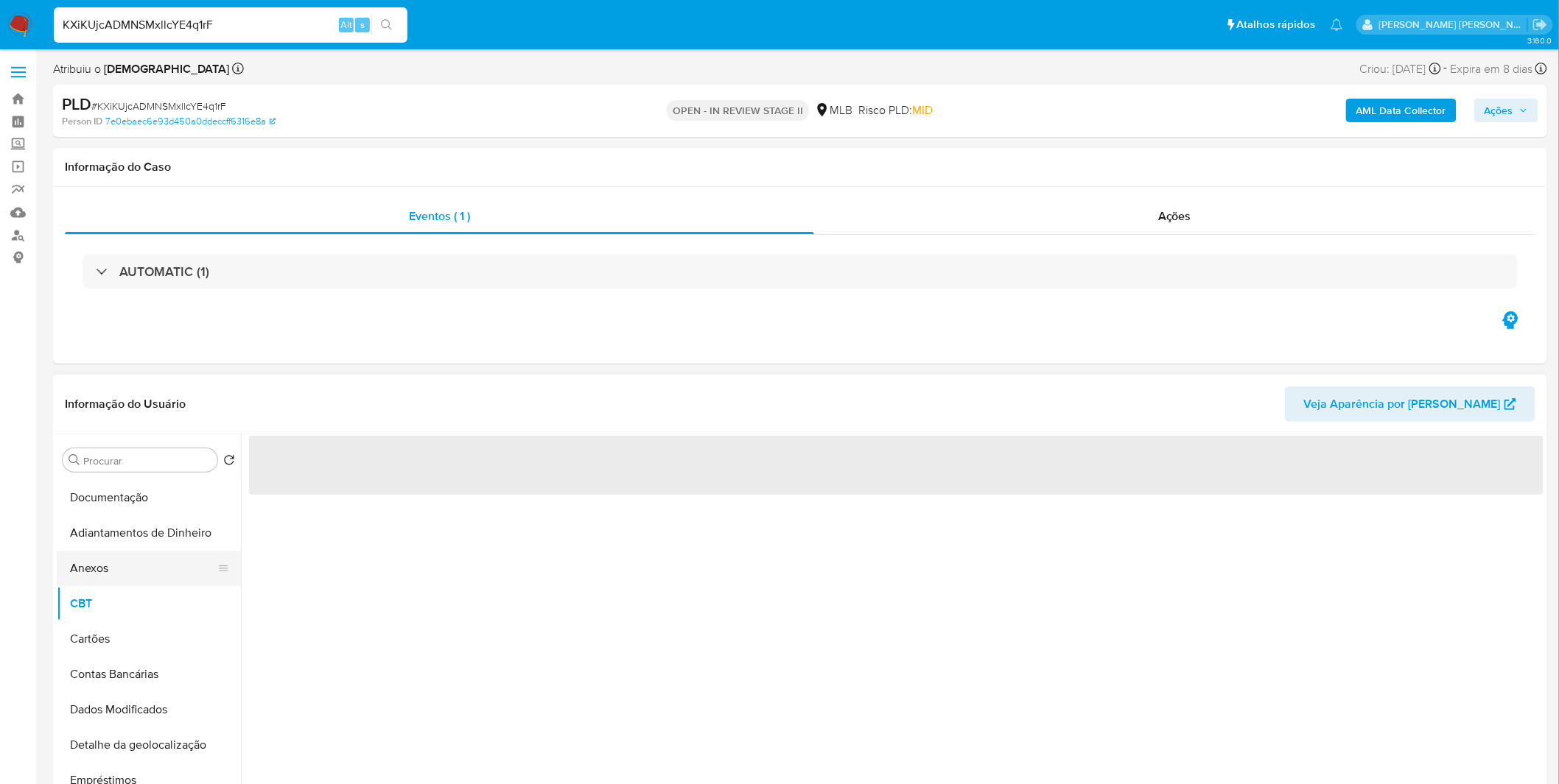
click at [131, 576] on button "Anexos" at bounding box center [142, 568] width 172 height 35
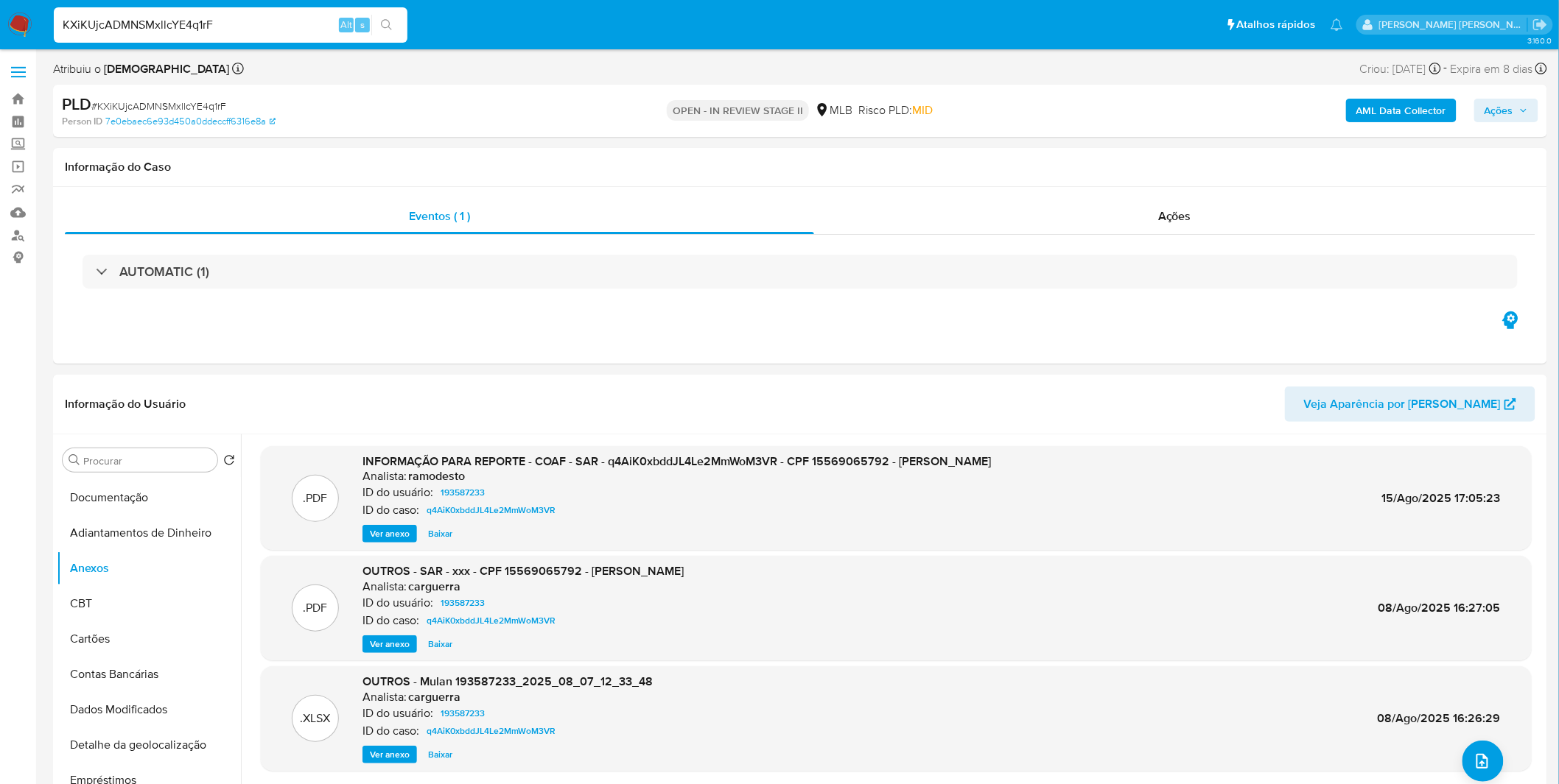
click at [1400, 111] on b "AML Data Collector" at bounding box center [1400, 110] width 90 height 24
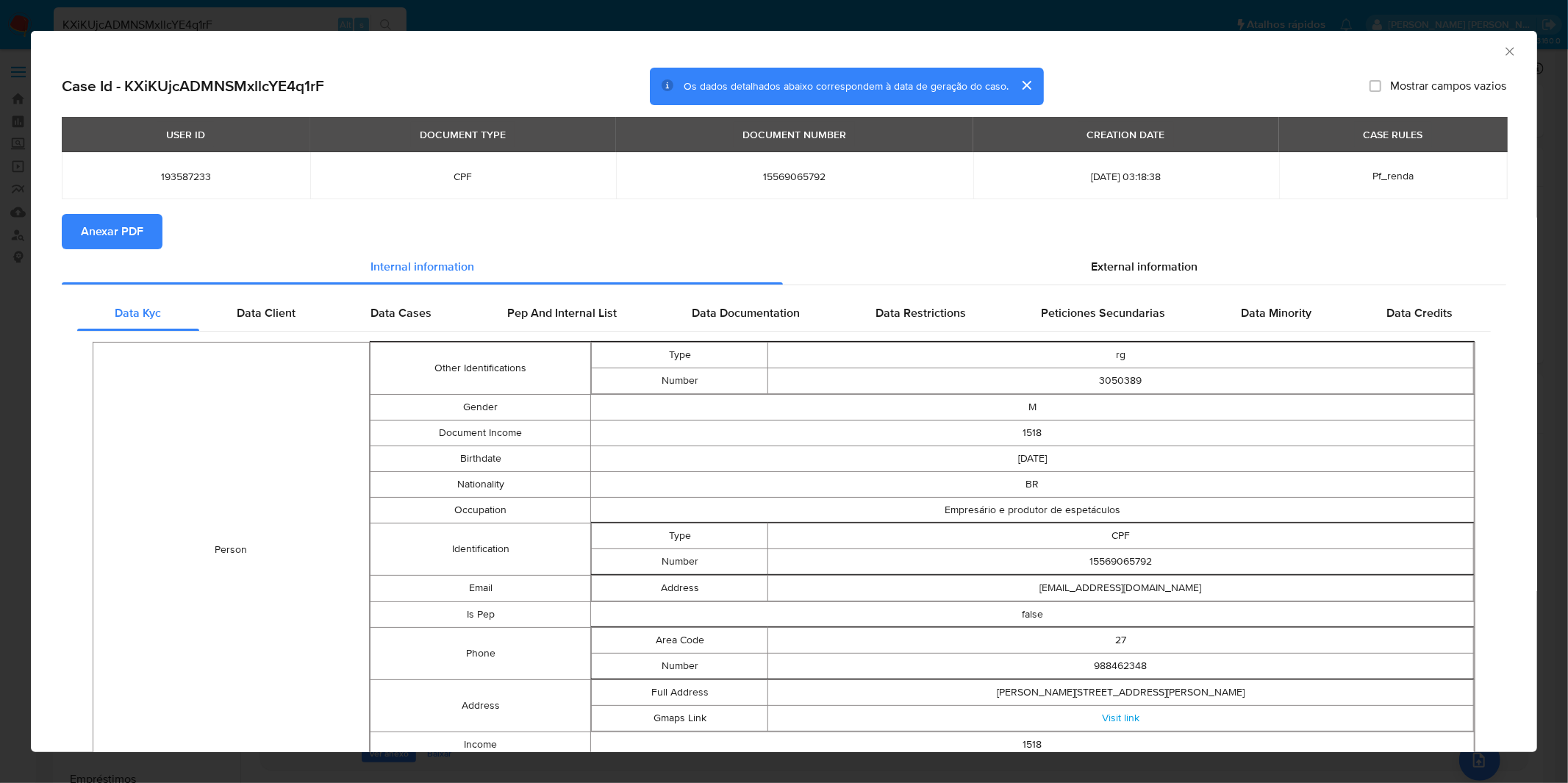
click at [123, 232] on span "Anexar PDF" at bounding box center [112, 232] width 62 height 32
click at [576, 24] on div "AML Data Collector Case Id - KXiKUjcADMNSMxllcYE4q1rF Os dados detalhados abaix…" at bounding box center [784, 392] width 1568 height 783
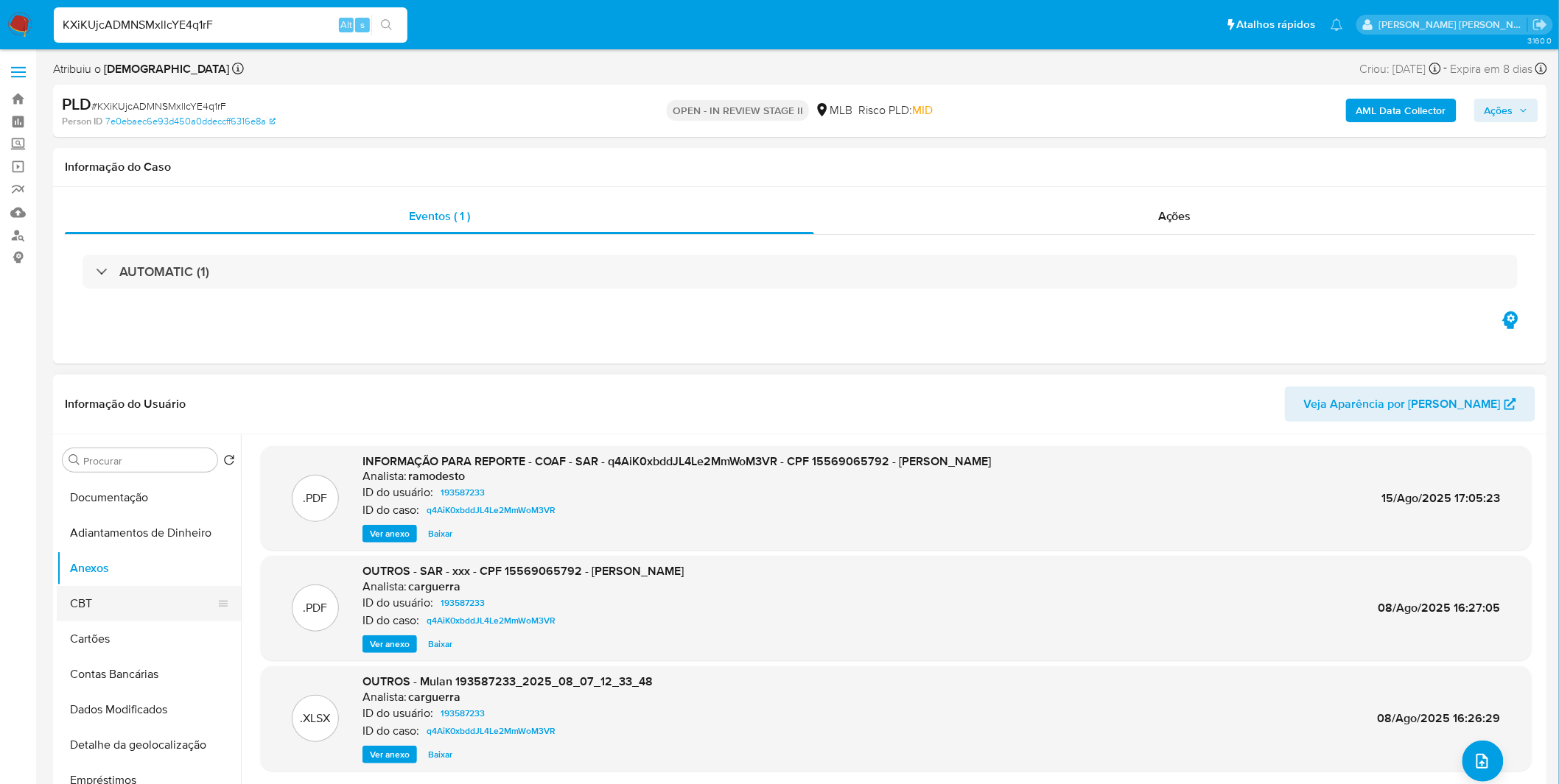
click at [172, 619] on button "CBT" at bounding box center [142, 604] width 172 height 35
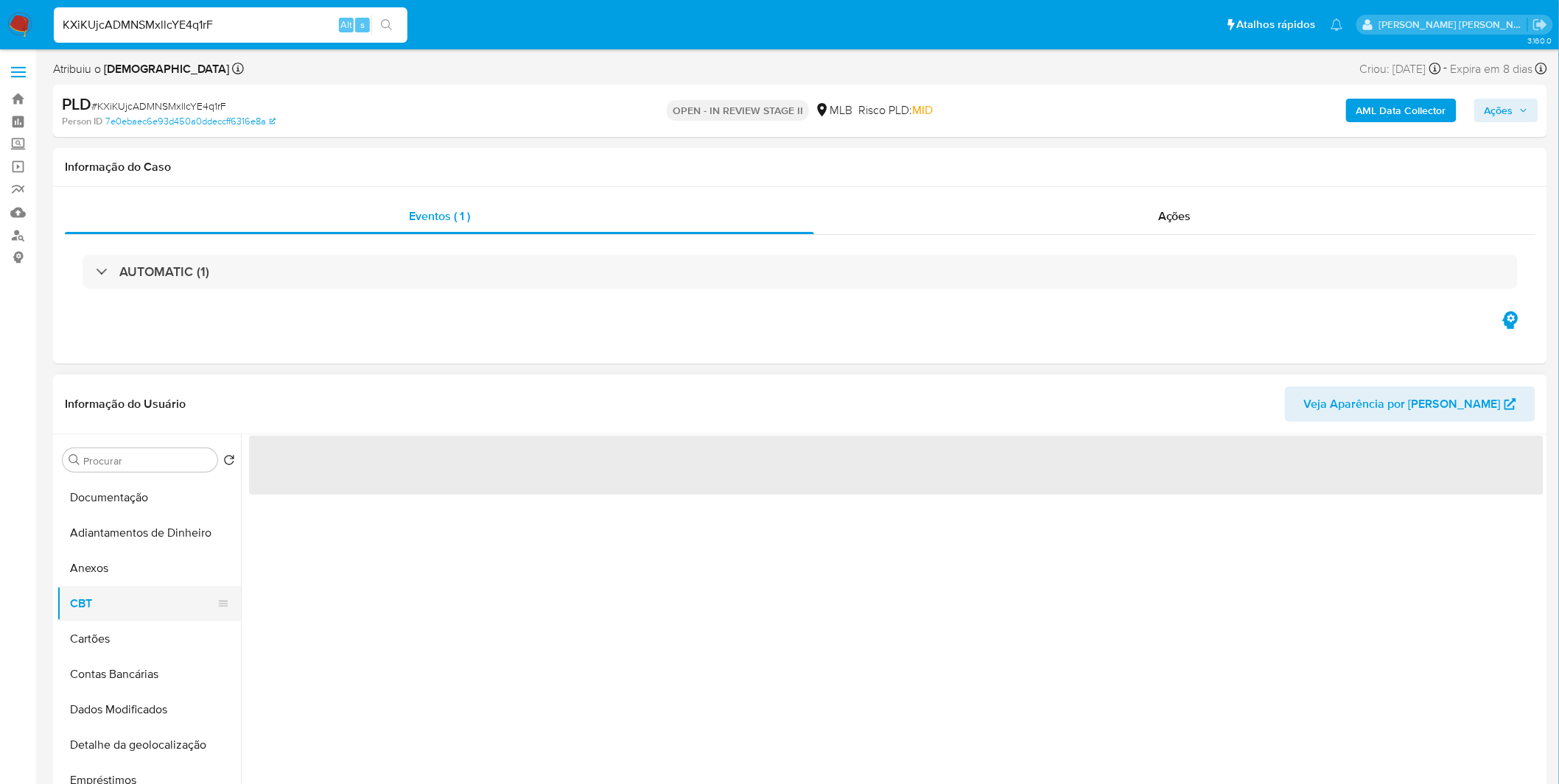
click at [159, 615] on button "CBT" at bounding box center [142, 604] width 172 height 35
click at [141, 565] on button "Anexos" at bounding box center [142, 568] width 172 height 35
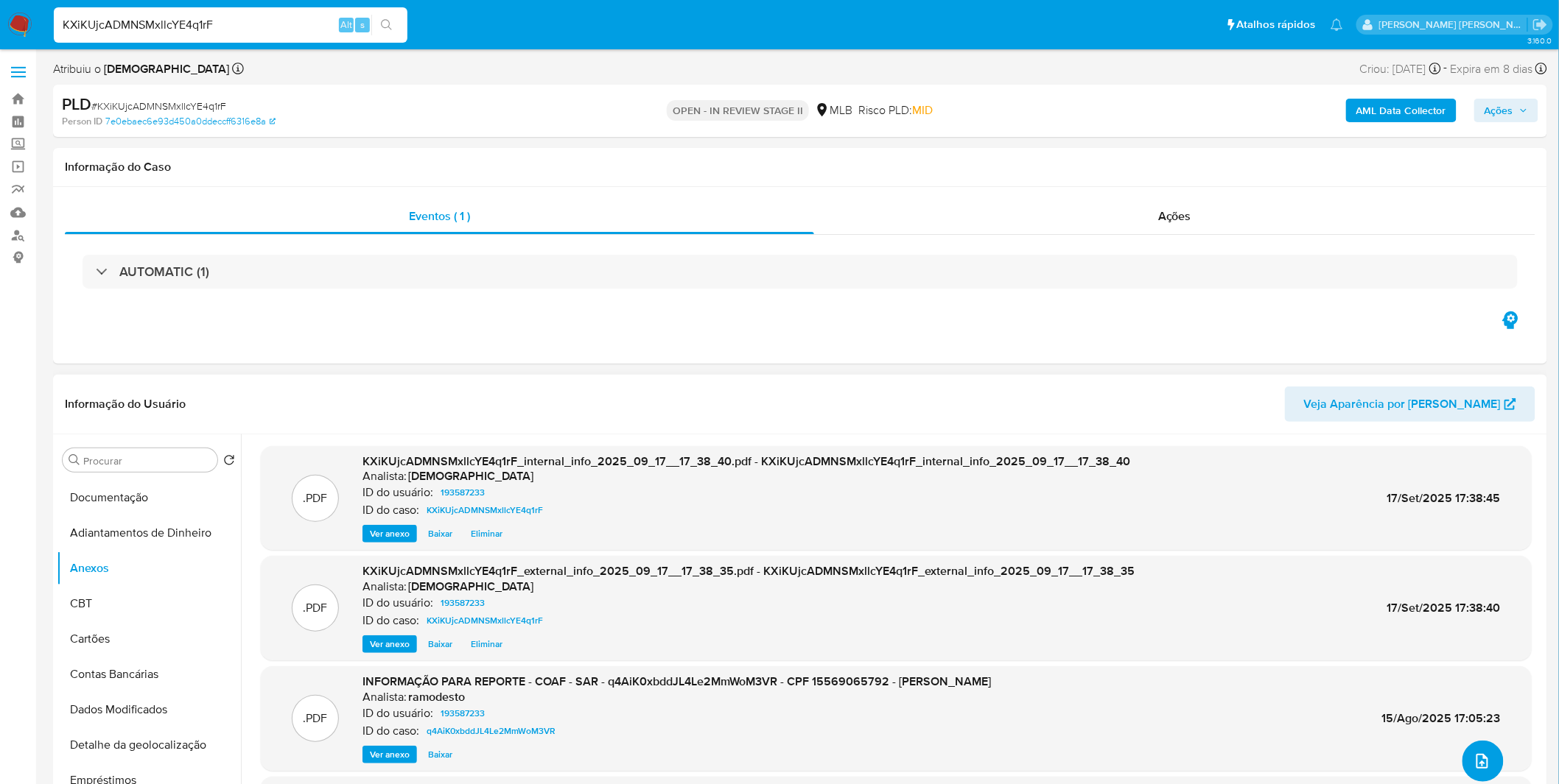
click at [1473, 753] on span "upload-file" at bounding box center [1481, 761] width 18 height 18
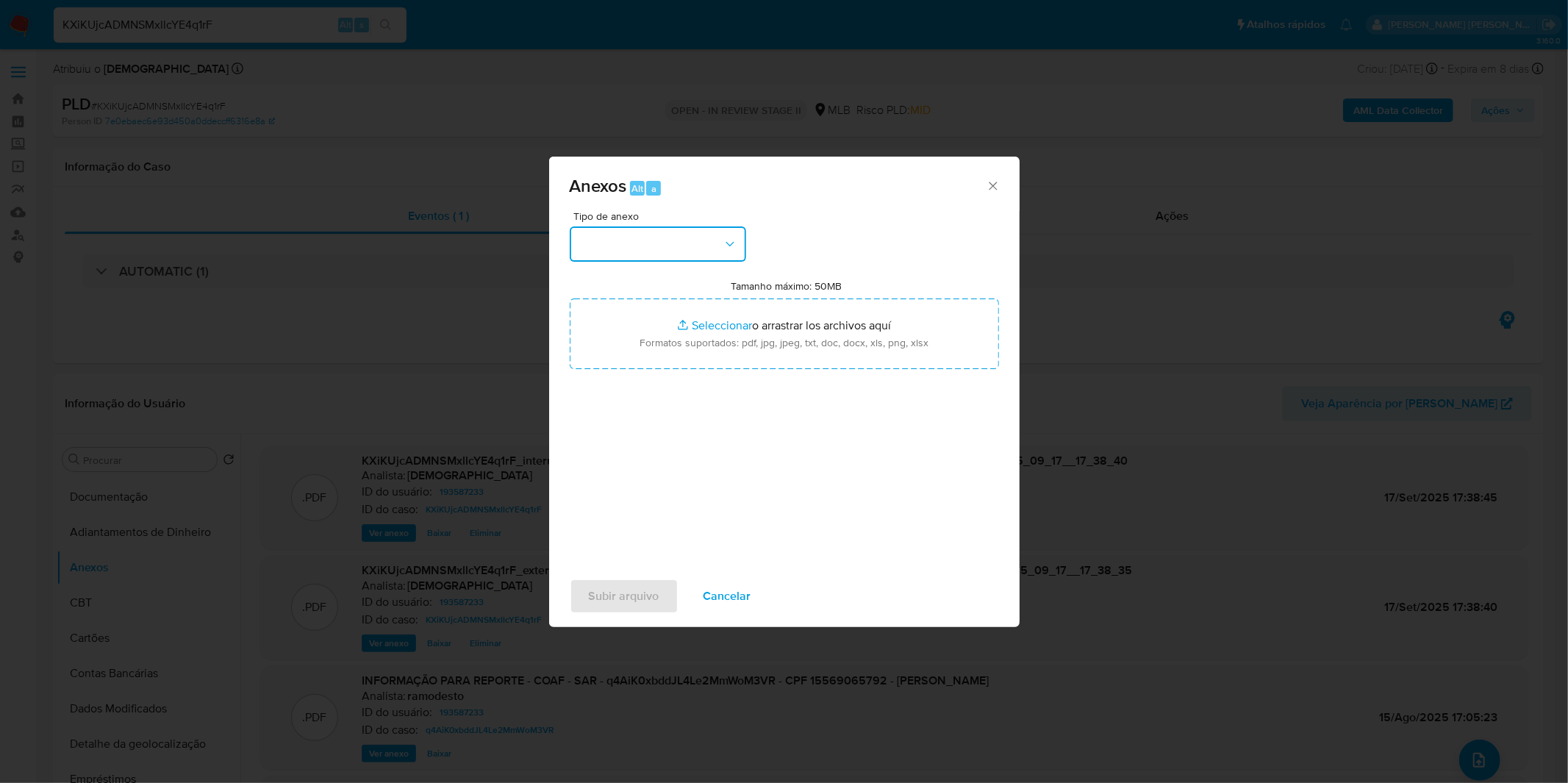
click at [683, 259] on button "button" at bounding box center [658, 244] width 177 height 35
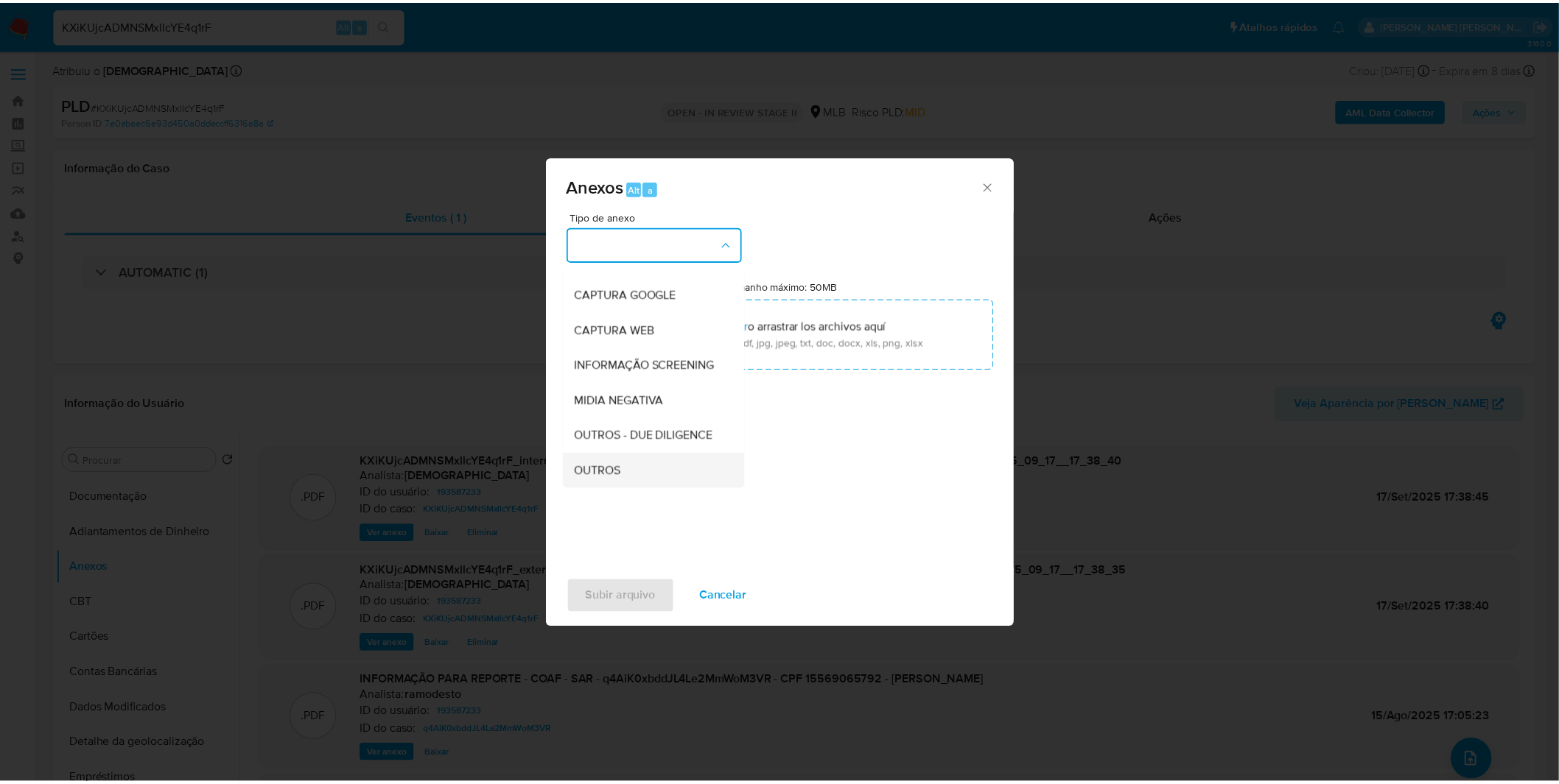
scroll to position [164, 0]
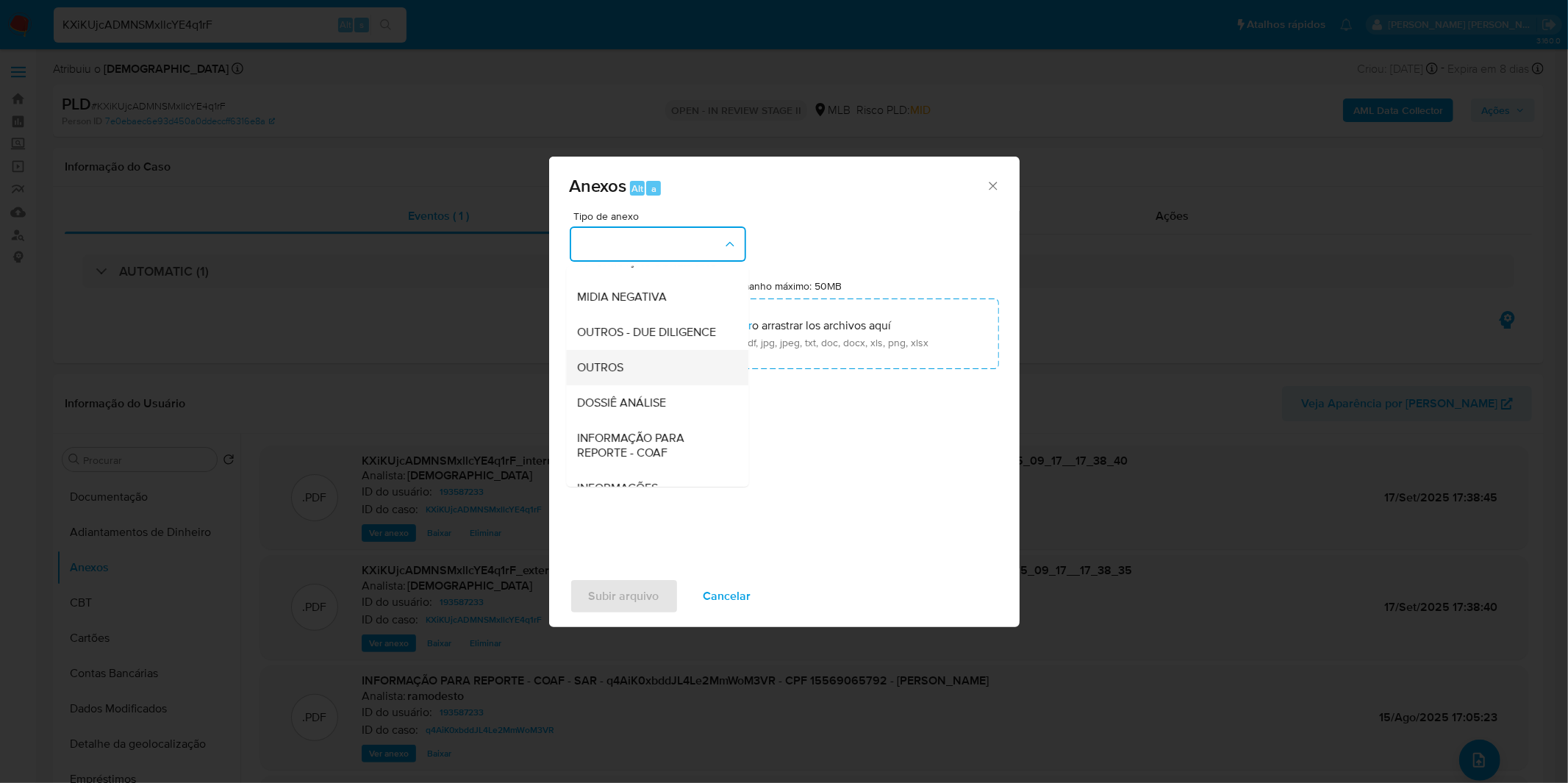
click at [650, 386] on div "OUTROS" at bounding box center [653, 368] width 150 height 35
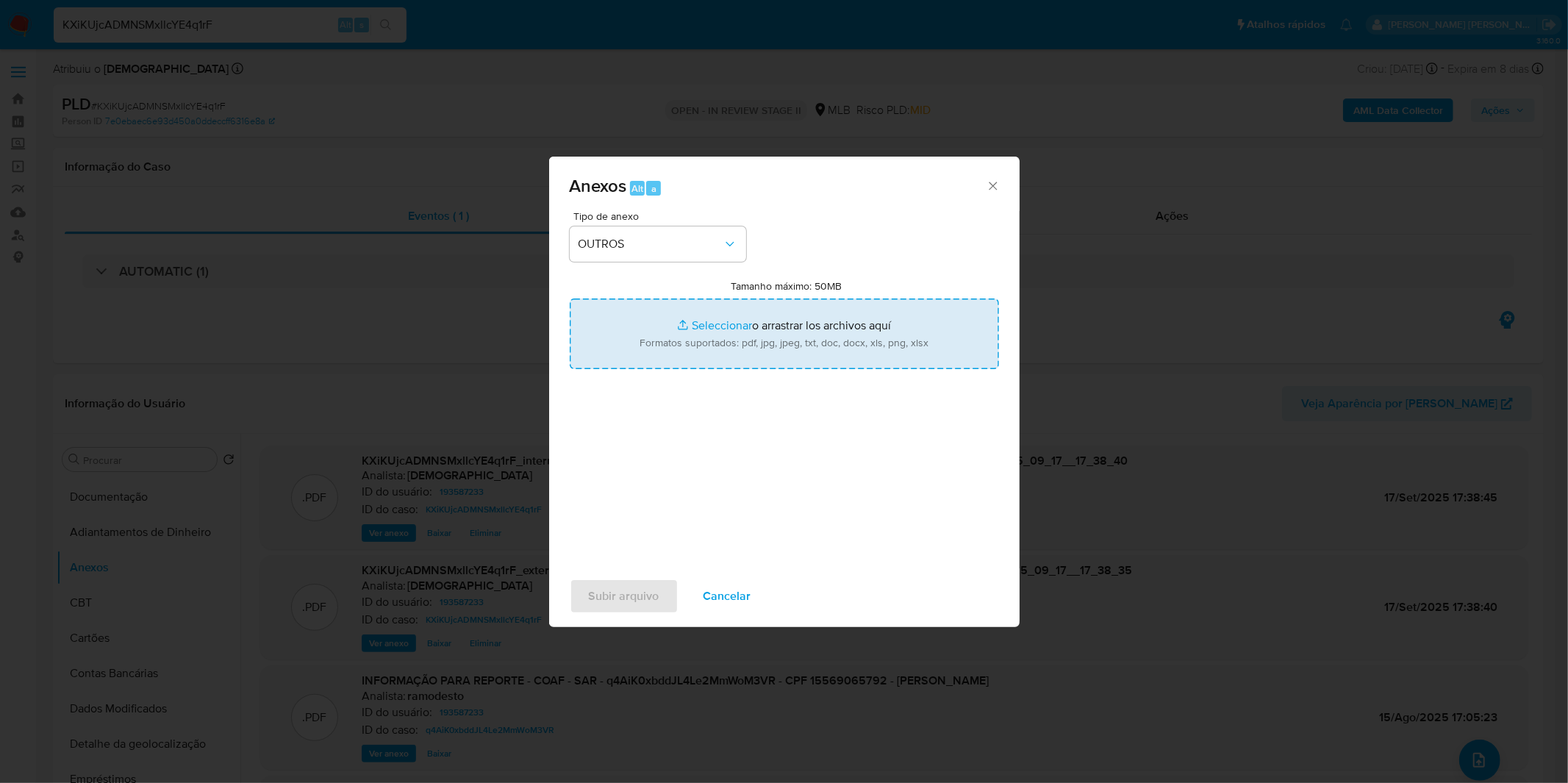
click at [665, 335] on input "Tamanho máximo: 50MB Seleccionar archivos" at bounding box center [784, 334] width 429 height 71
type input "C:\fakepath\DECLINIO - KXiKUjcADMNSMxllcYE4q1rF - CPF 15569065792 - GUSTAVO BIS…"
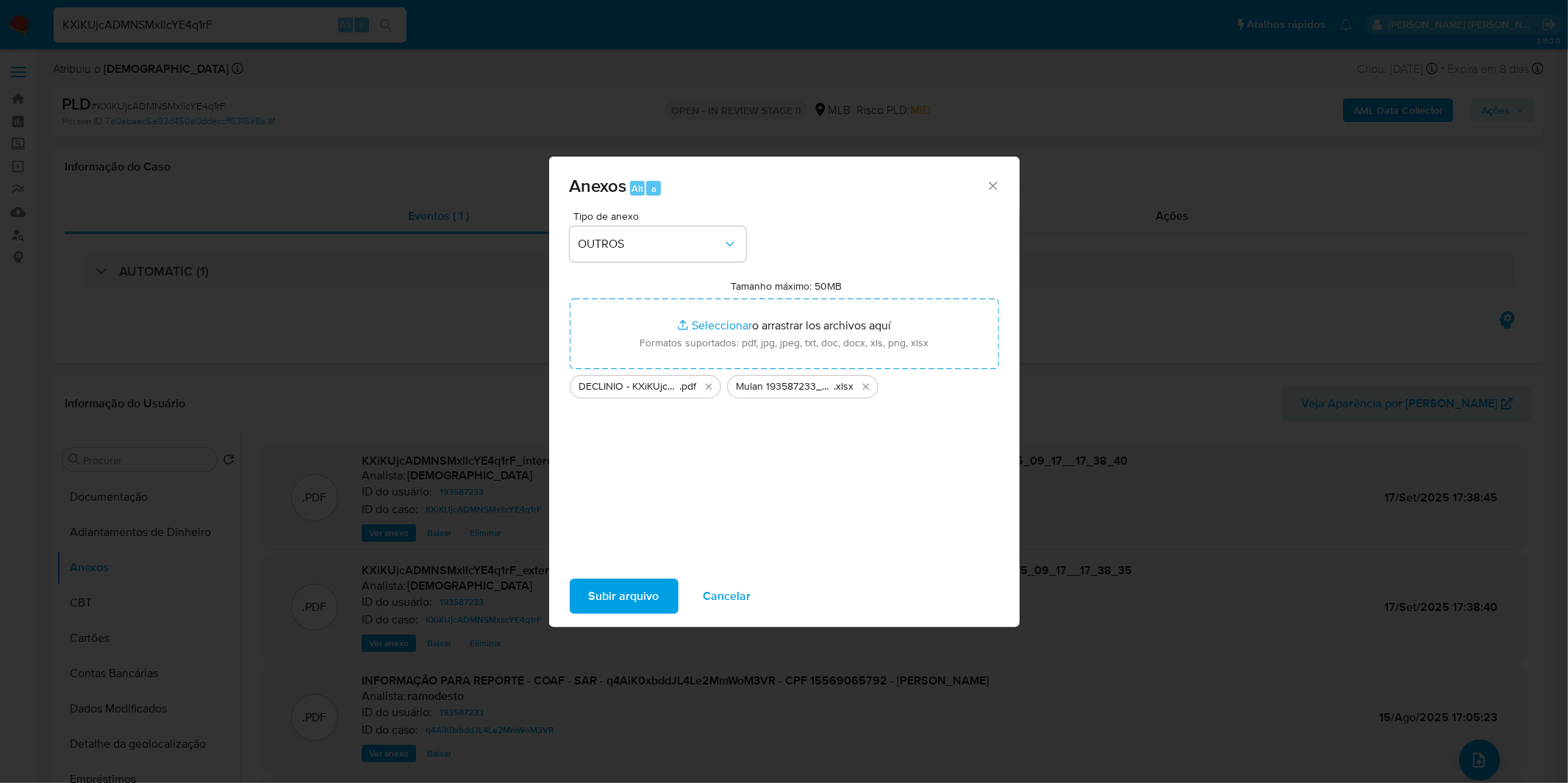
click at [596, 591] on span "Subir arquivo" at bounding box center [625, 596] width 71 height 32
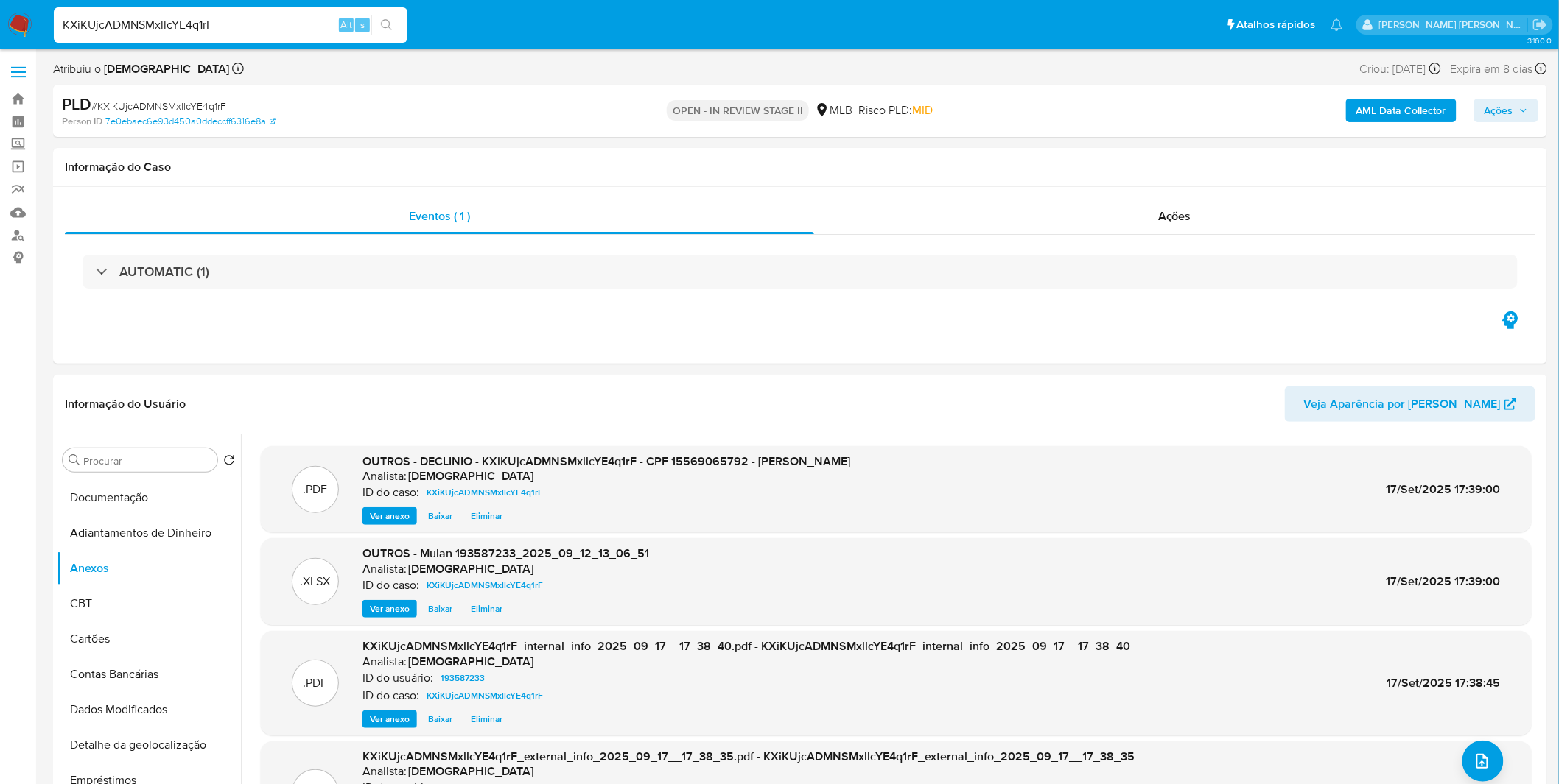
click at [1494, 126] on div "AML Data Collector Ações" at bounding box center [1293, 110] width 488 height 35
click at [1492, 121] on span "Ações" at bounding box center [1498, 110] width 29 height 24
click at [1122, 165] on div "Resolução do caso Alt r" at bounding box center [1096, 157] width 135 height 38
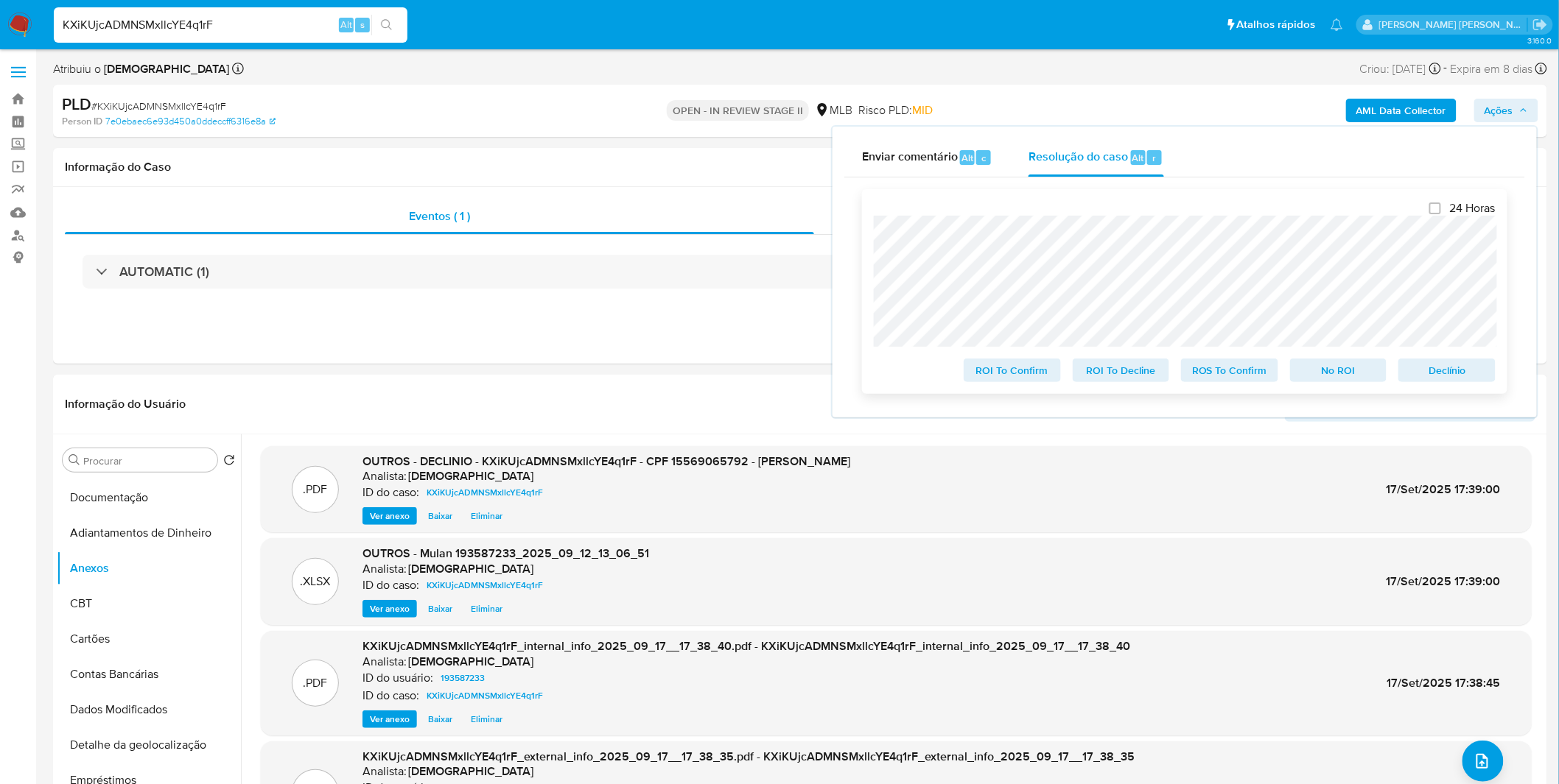
click at [1317, 378] on span "No ROI" at bounding box center [1338, 370] width 77 height 20
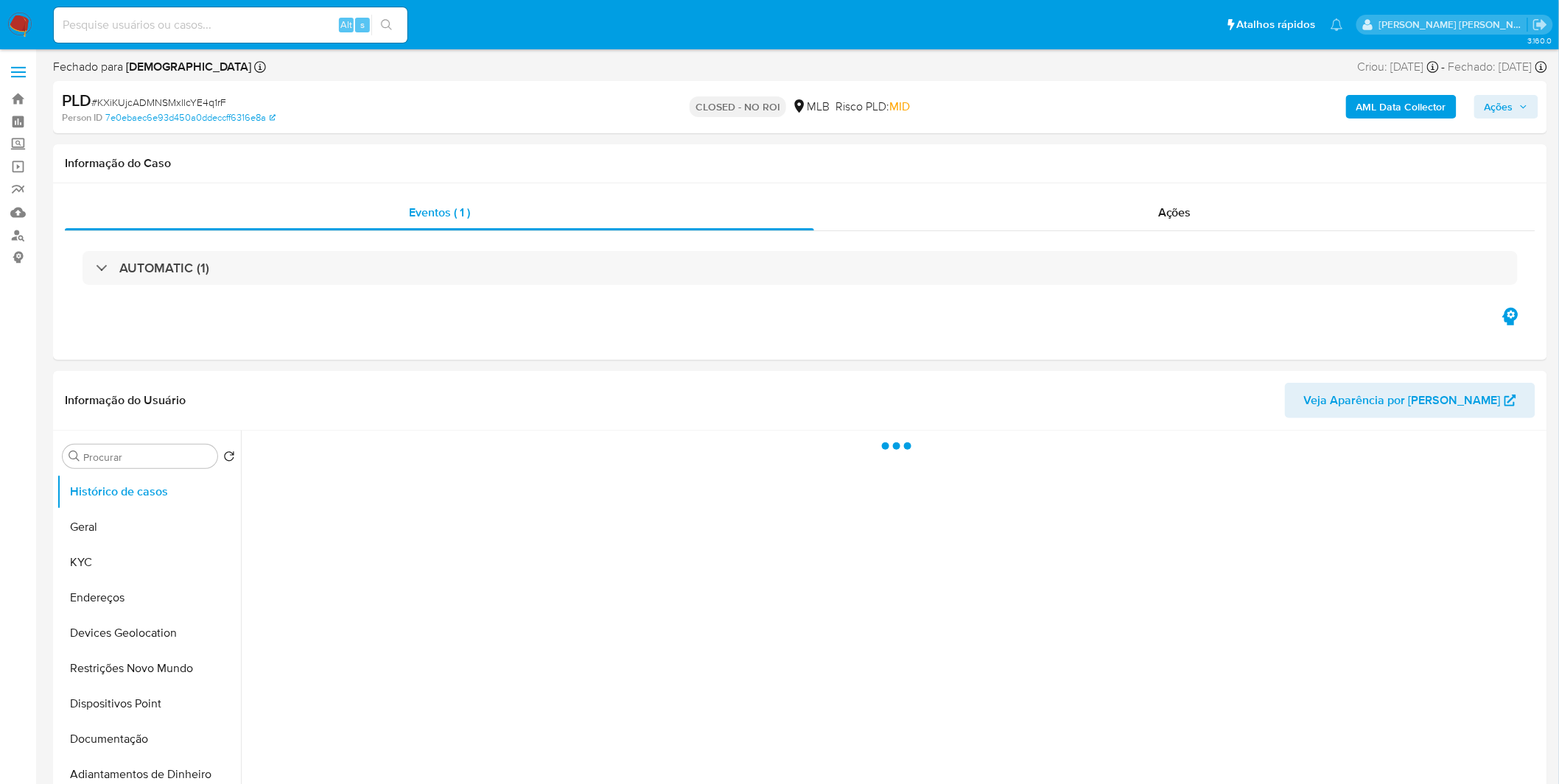
select select "10"
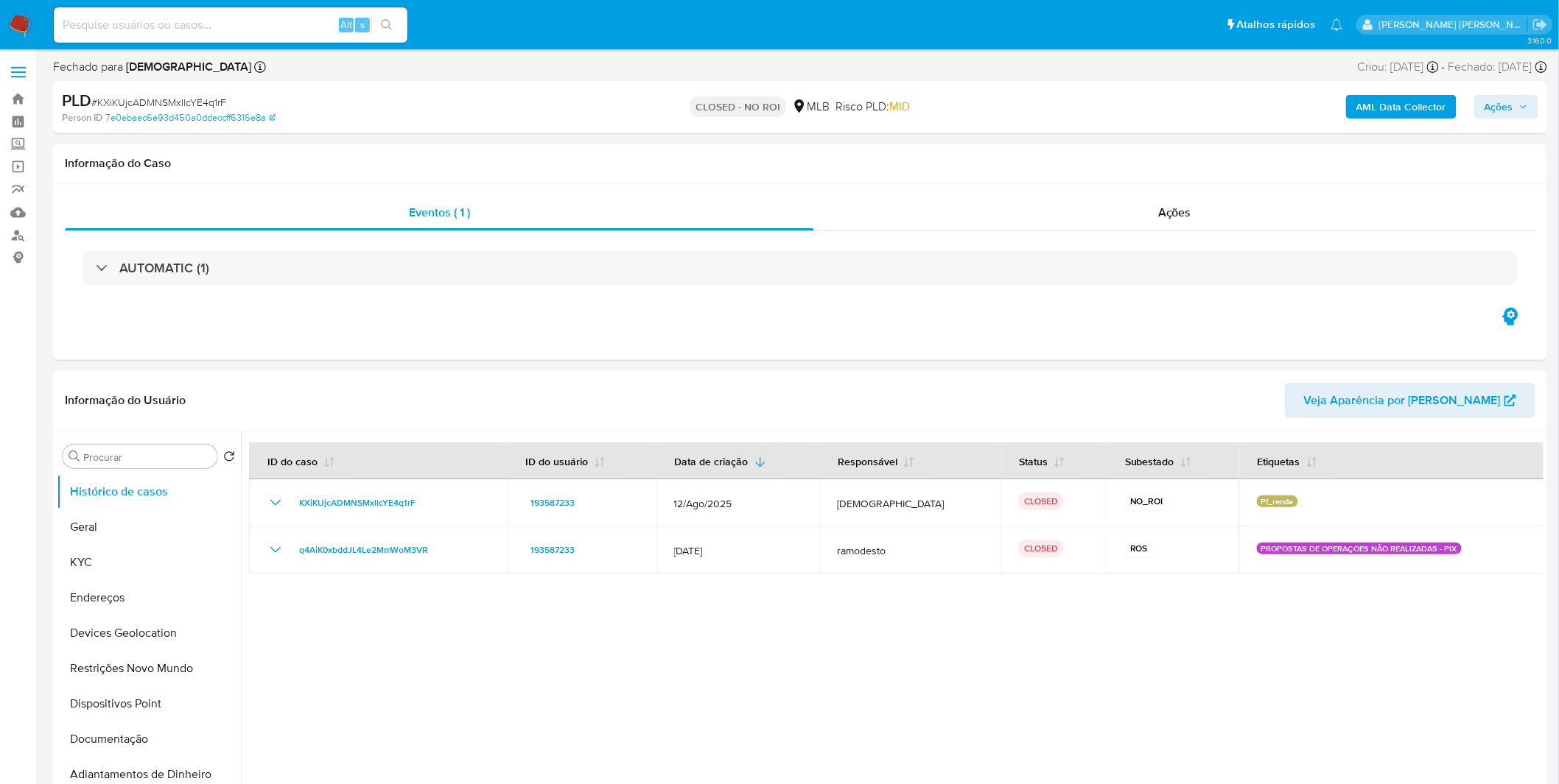
click at [24, 20] on img at bounding box center [20, 25] width 25 height 25
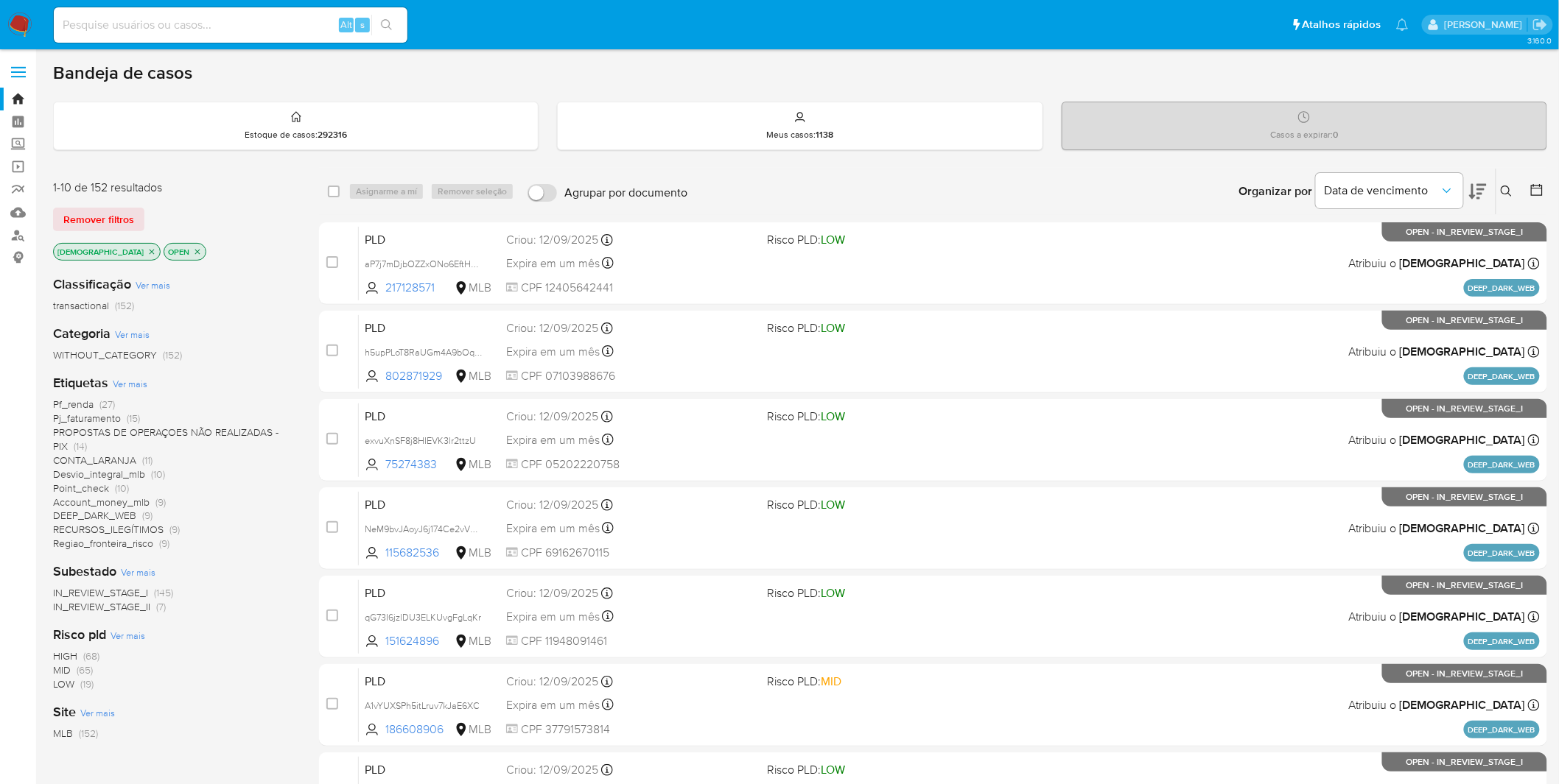
click at [229, 35] on div "Alt s" at bounding box center [230, 25] width 353 height 35
click at [224, 30] on input at bounding box center [230, 24] width 353 height 19
paste input "v6idjiKsoSTLjnwKnU9Cfdrr"
type input "v6idjiKsoSTLjnwKnU9Cfdrr"
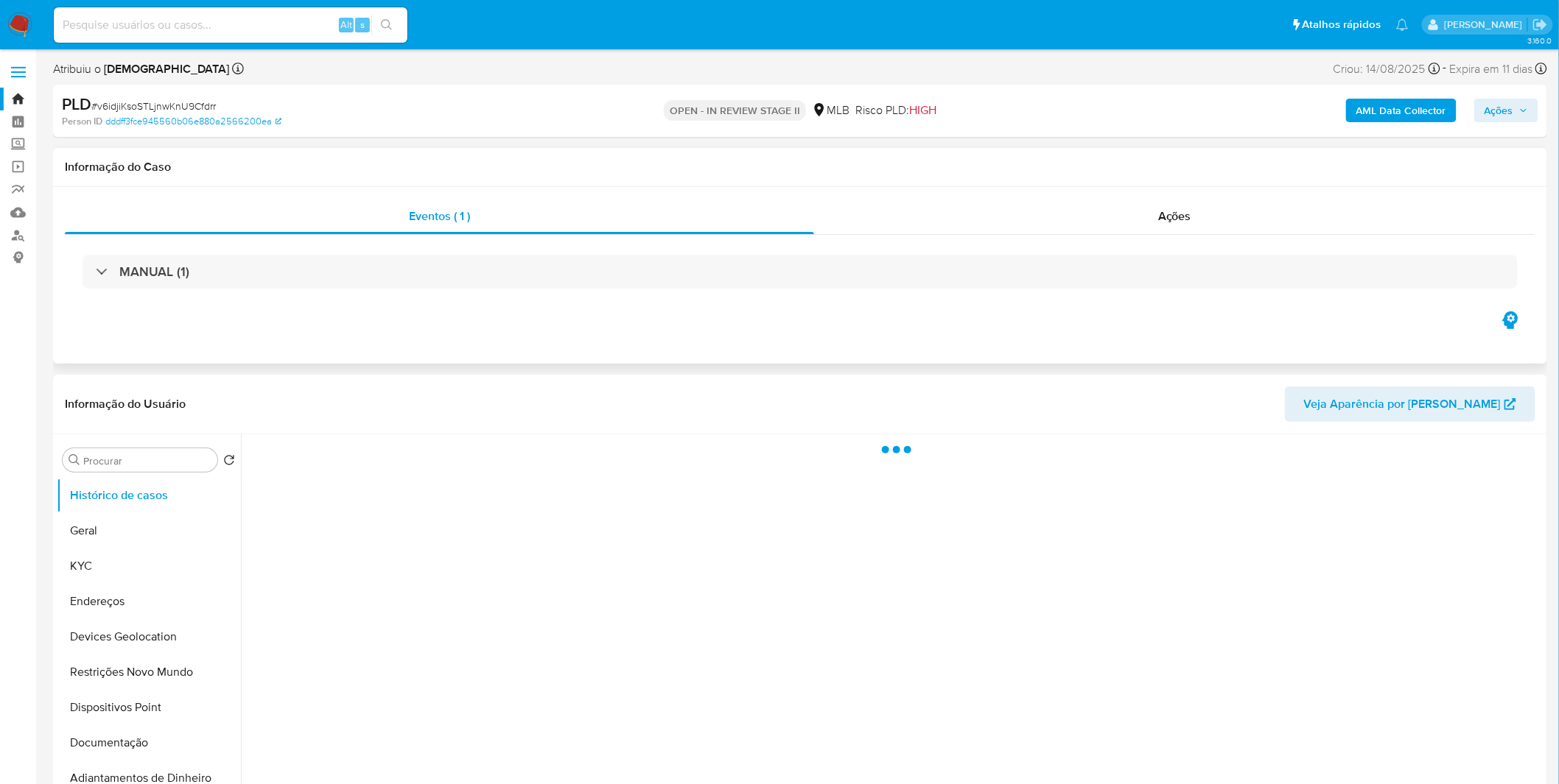
select select "10"
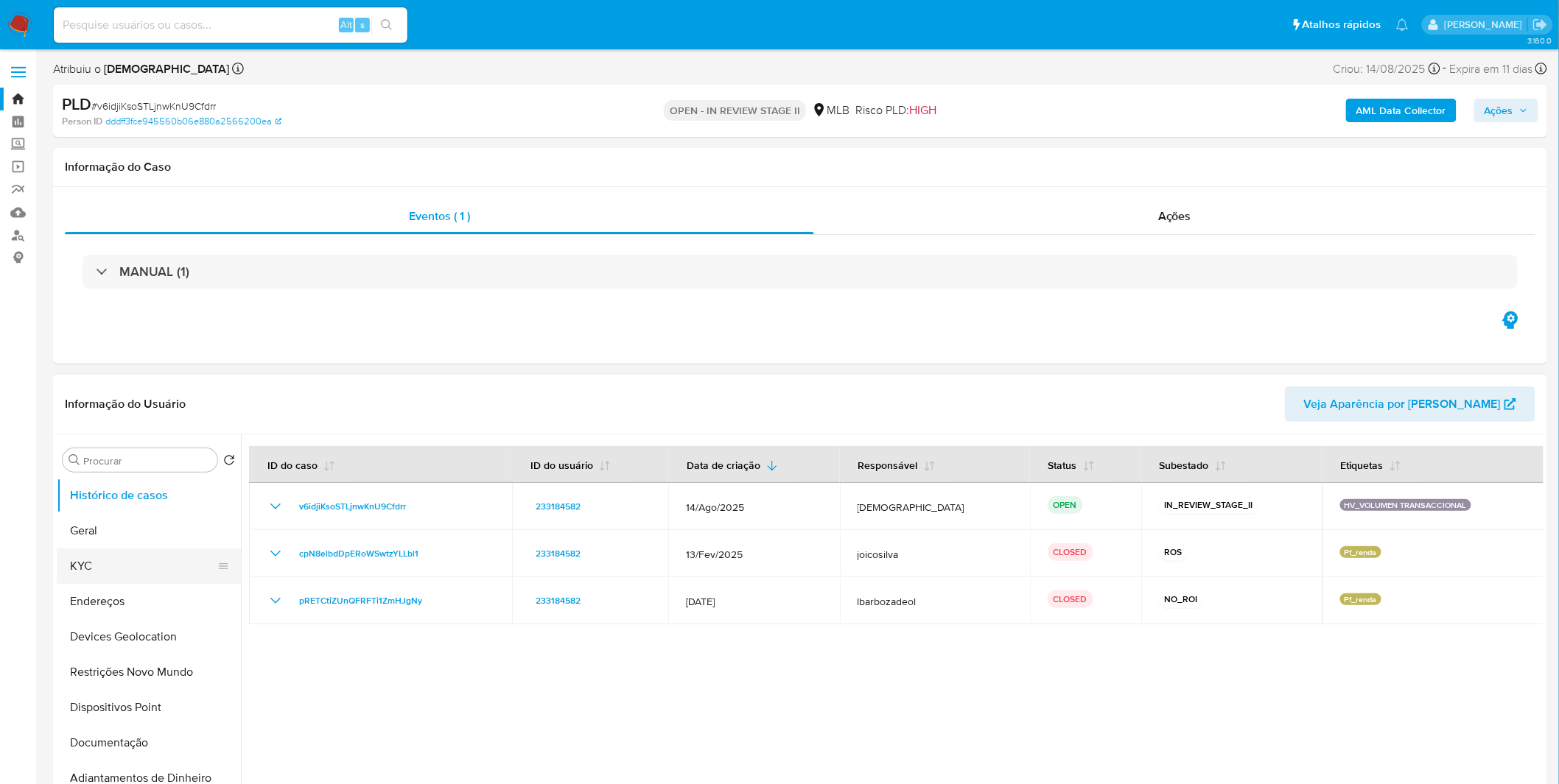
click at [133, 555] on button "KYC" at bounding box center [142, 567] width 172 height 35
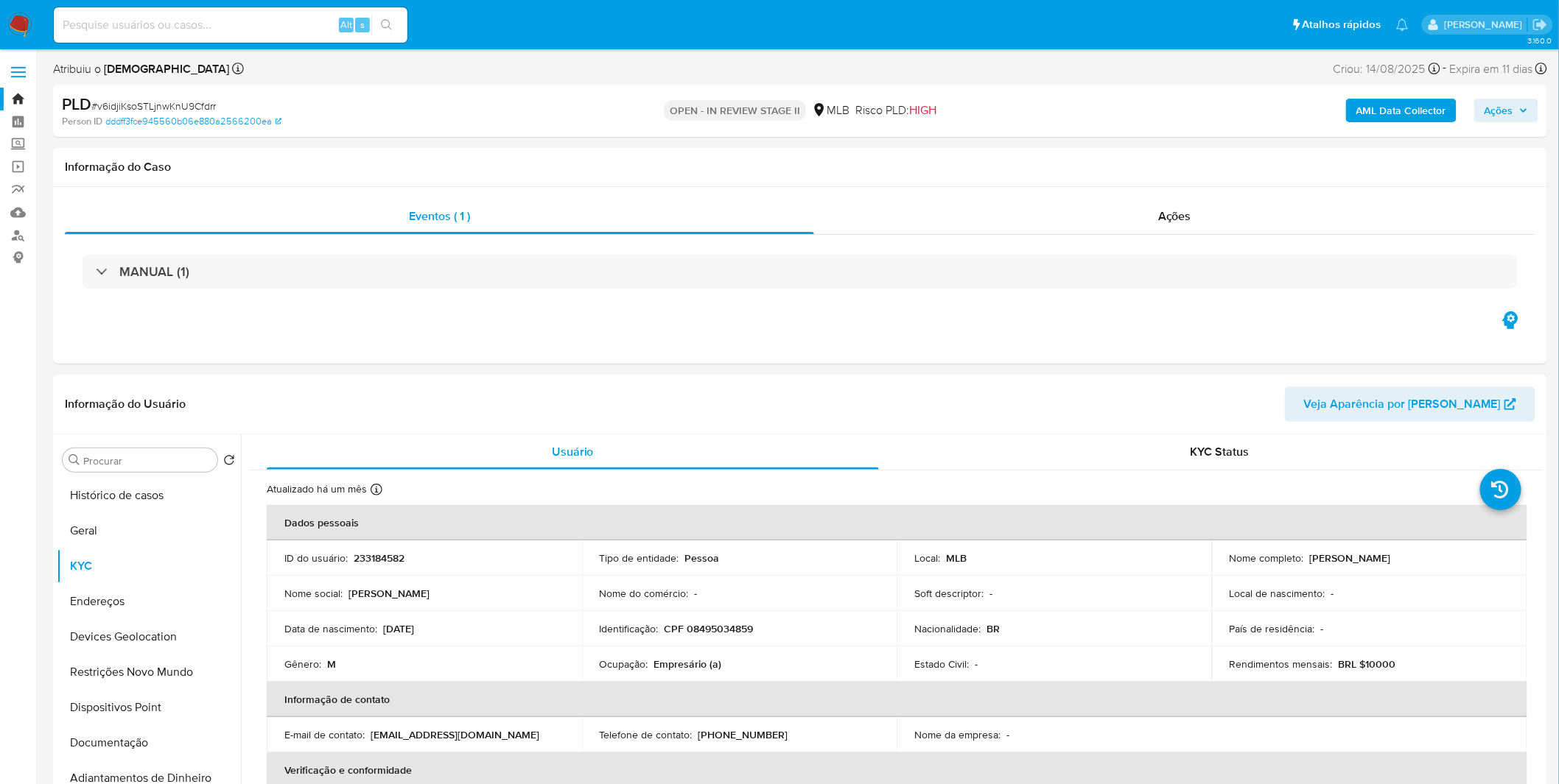
click at [1420, 115] on b "AML Data Collector" at bounding box center [1400, 110] width 90 height 24
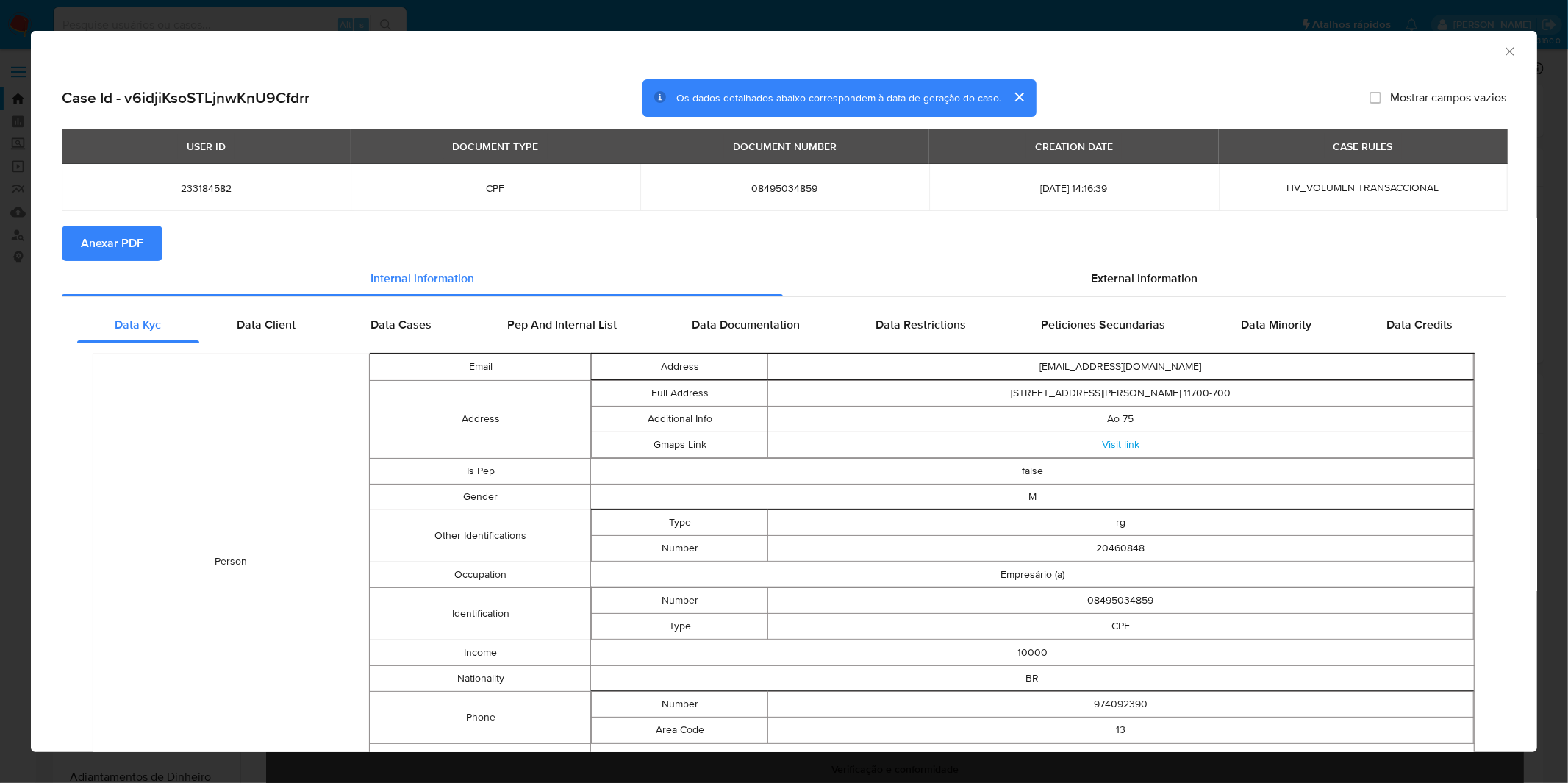
click at [121, 253] on span "Anexar PDF" at bounding box center [112, 243] width 62 height 32
click at [494, 17] on div "AML Data Collector Case Id - v6idjiKsoSTLjnwKnU9Cfdrr Os dados detalhados abaix…" at bounding box center [784, 392] width 1568 height 783
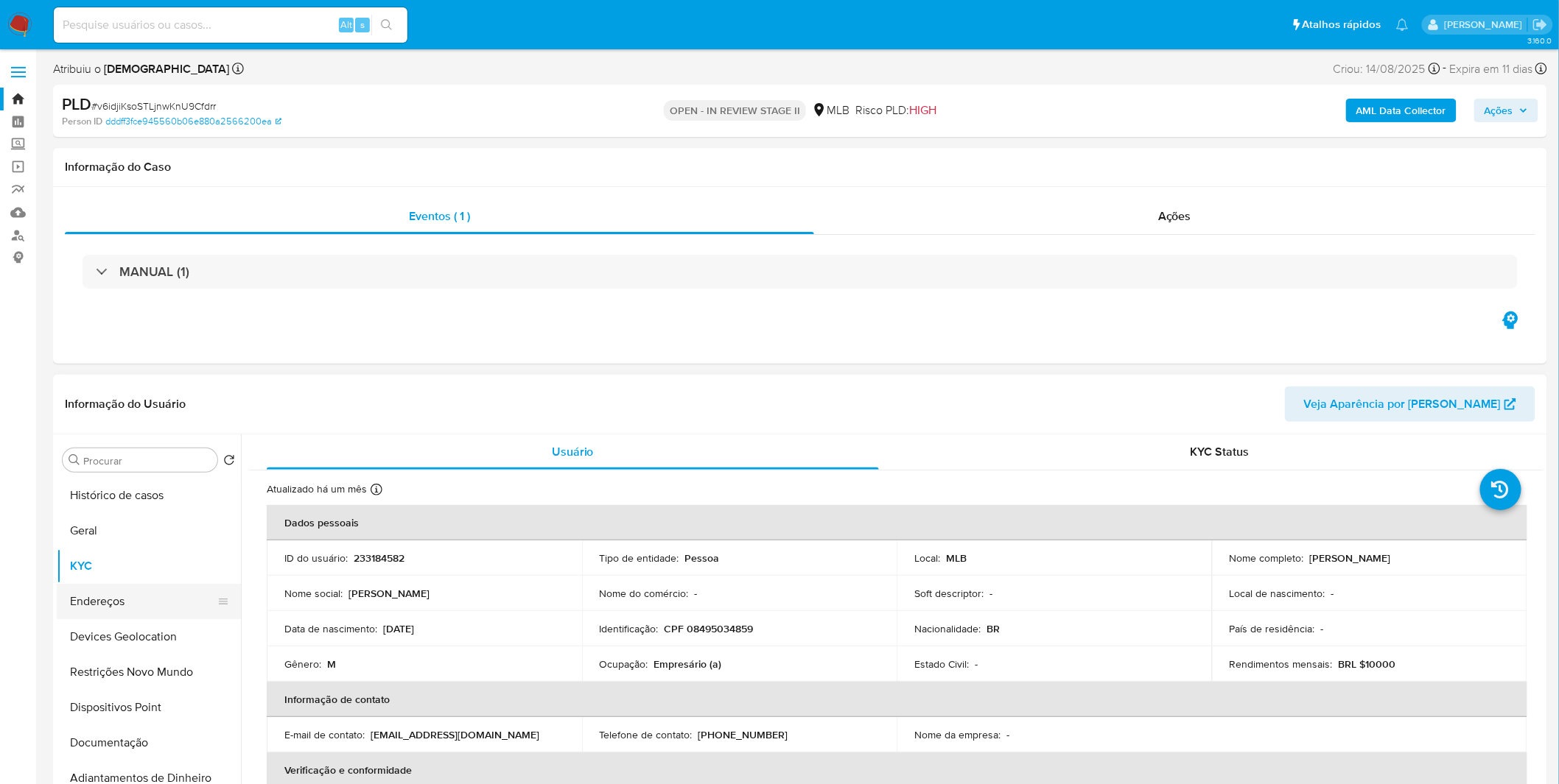
click at [149, 604] on button "Endereços" at bounding box center [142, 602] width 172 height 35
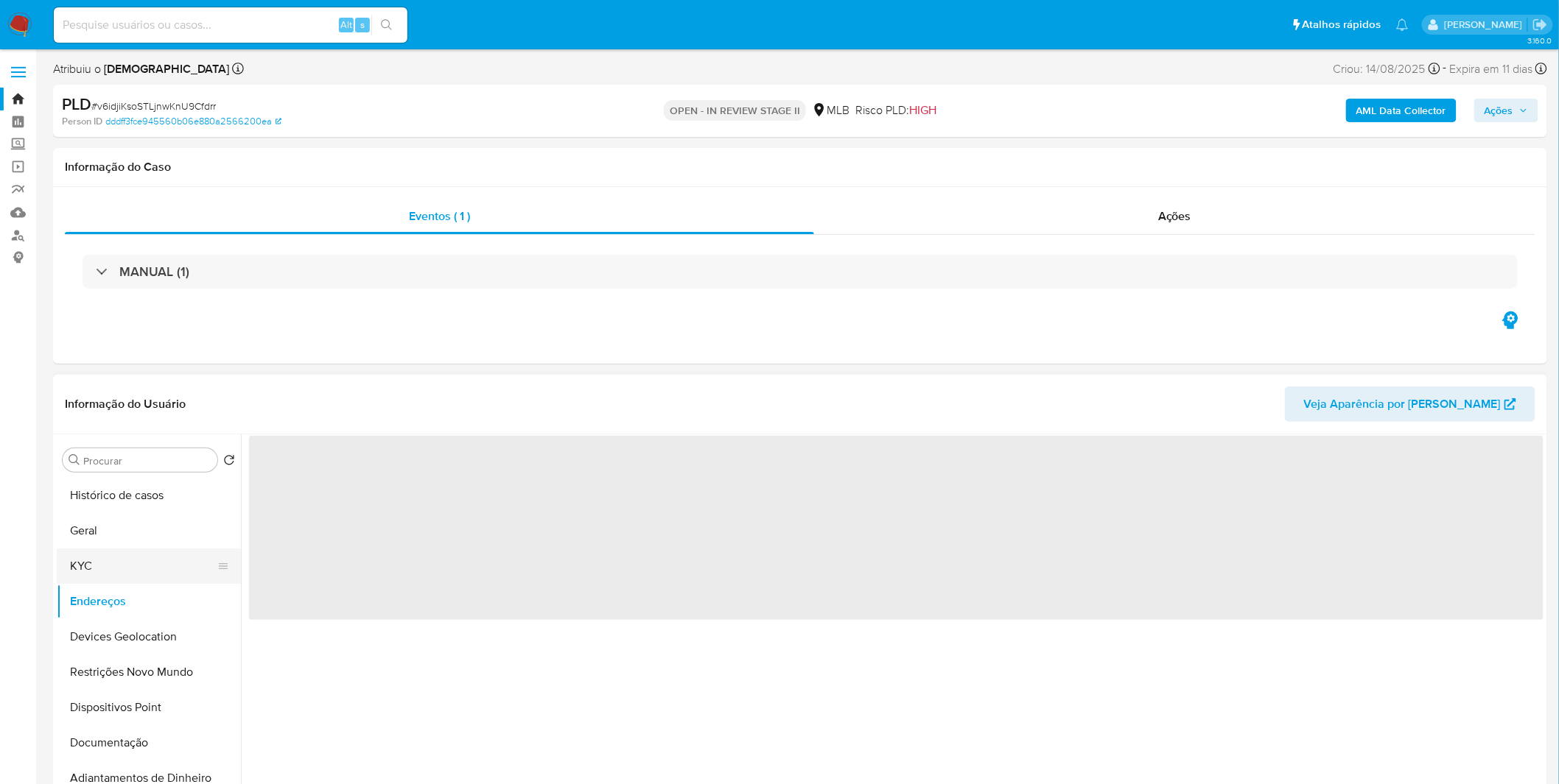
click at [127, 567] on button "KYC" at bounding box center [142, 567] width 172 height 35
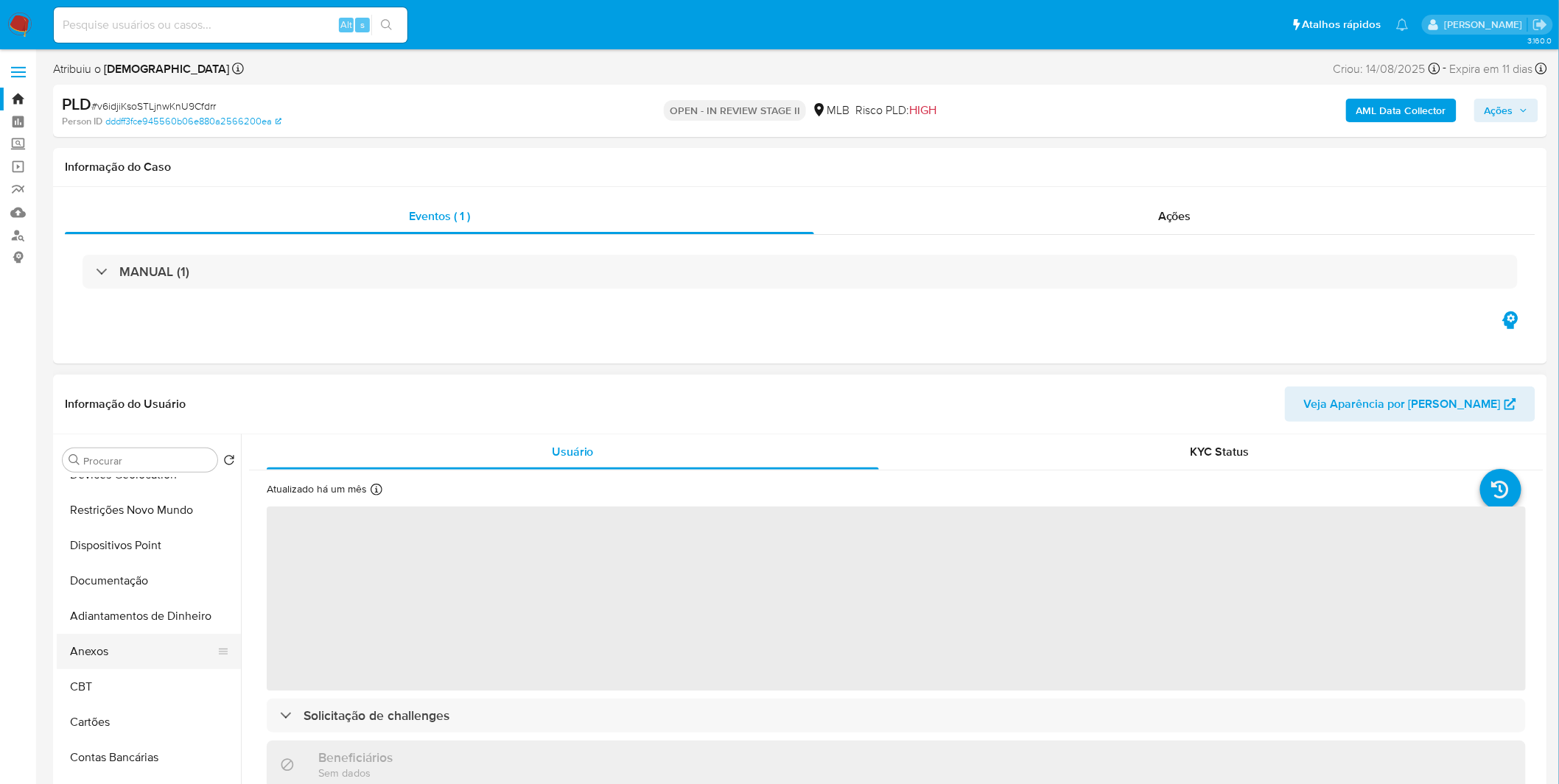
scroll to position [164, 0]
click at [146, 642] on button "Anexos" at bounding box center [142, 650] width 172 height 35
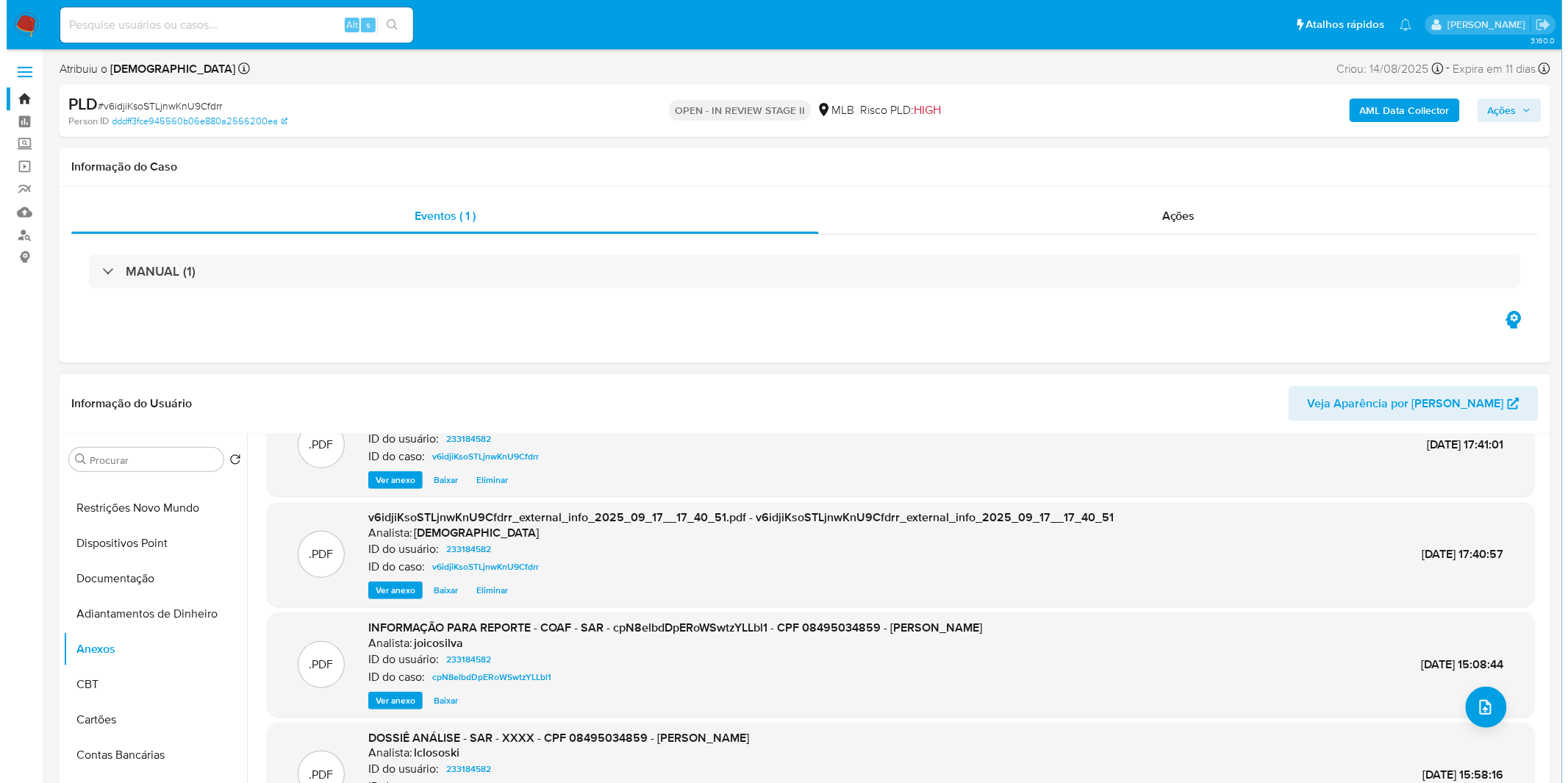
scroll to position [82, 0]
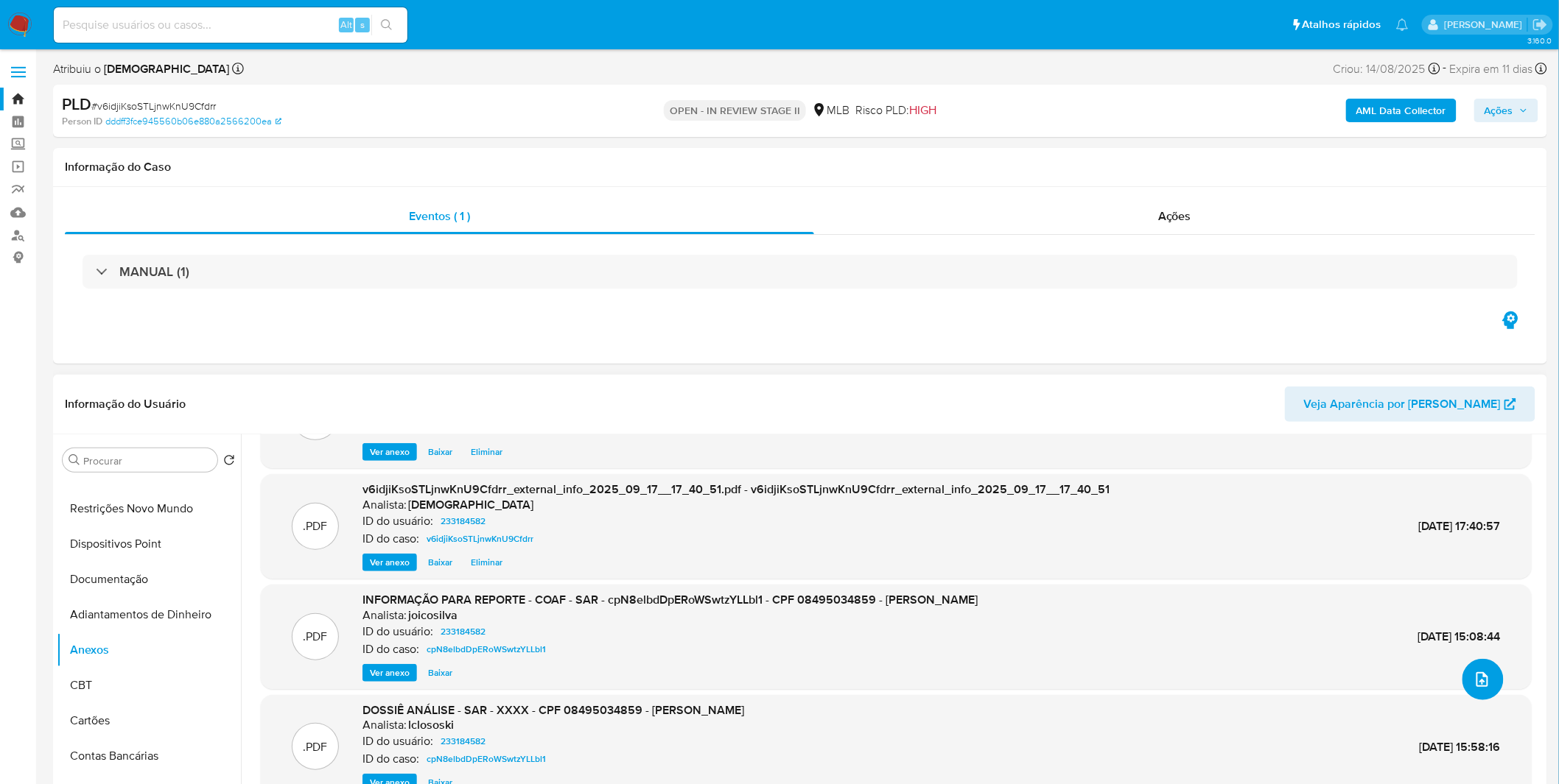
click at [1466, 673] on button "upload-file" at bounding box center [1482, 679] width 41 height 41
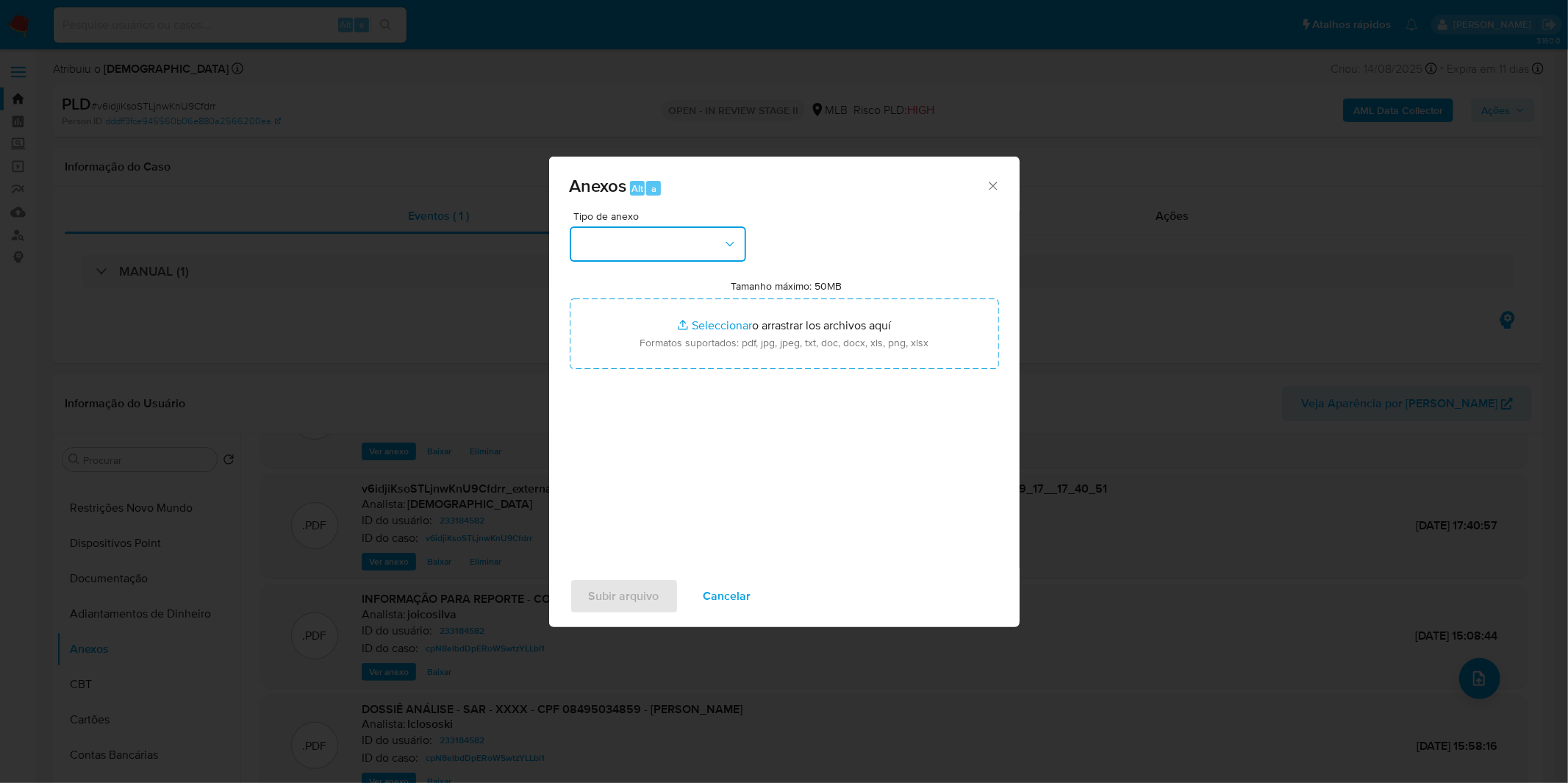
click at [720, 250] on button "button" at bounding box center [658, 244] width 177 height 35
click at [619, 376] on span "OUTROS" at bounding box center [601, 367] width 46 height 14
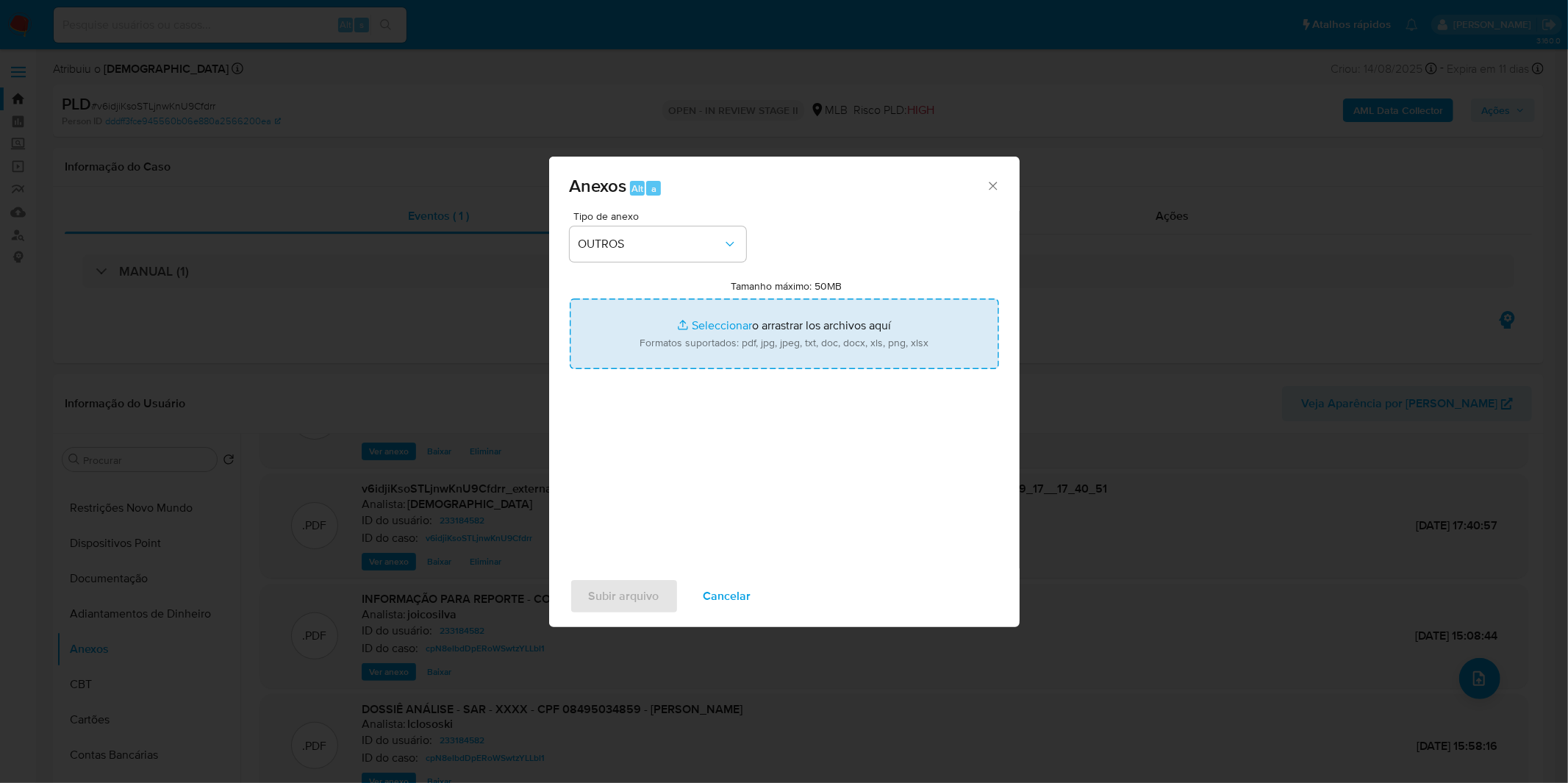
click at [667, 332] on input "Tamanho máximo: 50MB Seleccionar archivos" at bounding box center [784, 334] width 429 height 71
type input "C:\fakepath\DECLINIO - v6idjiKsoSTLjnwKnU9Cfdrr - CPF 08495034859 - PAULO FERNA…"
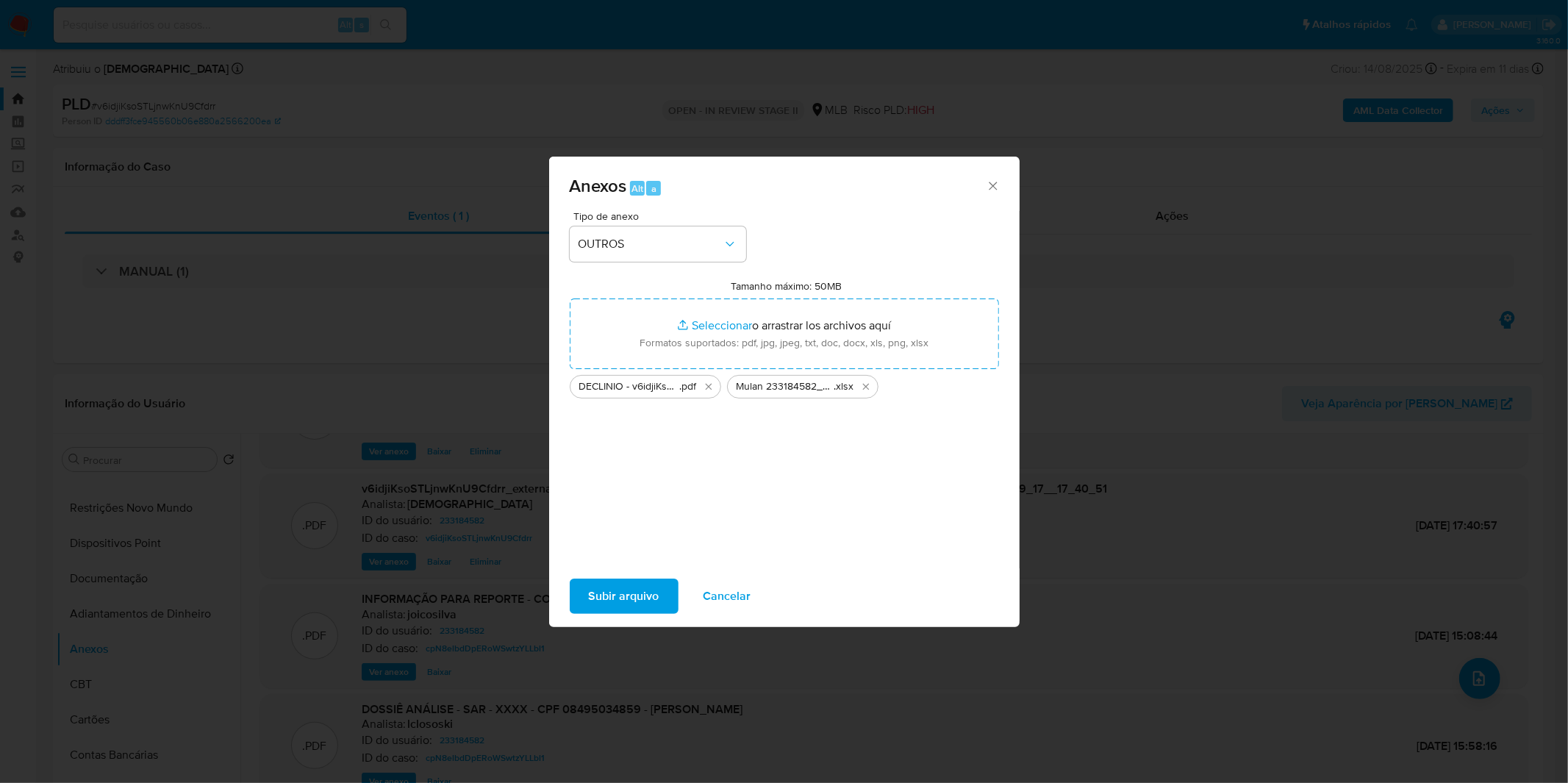
click at [643, 585] on span "Subir arquivo" at bounding box center [625, 596] width 71 height 32
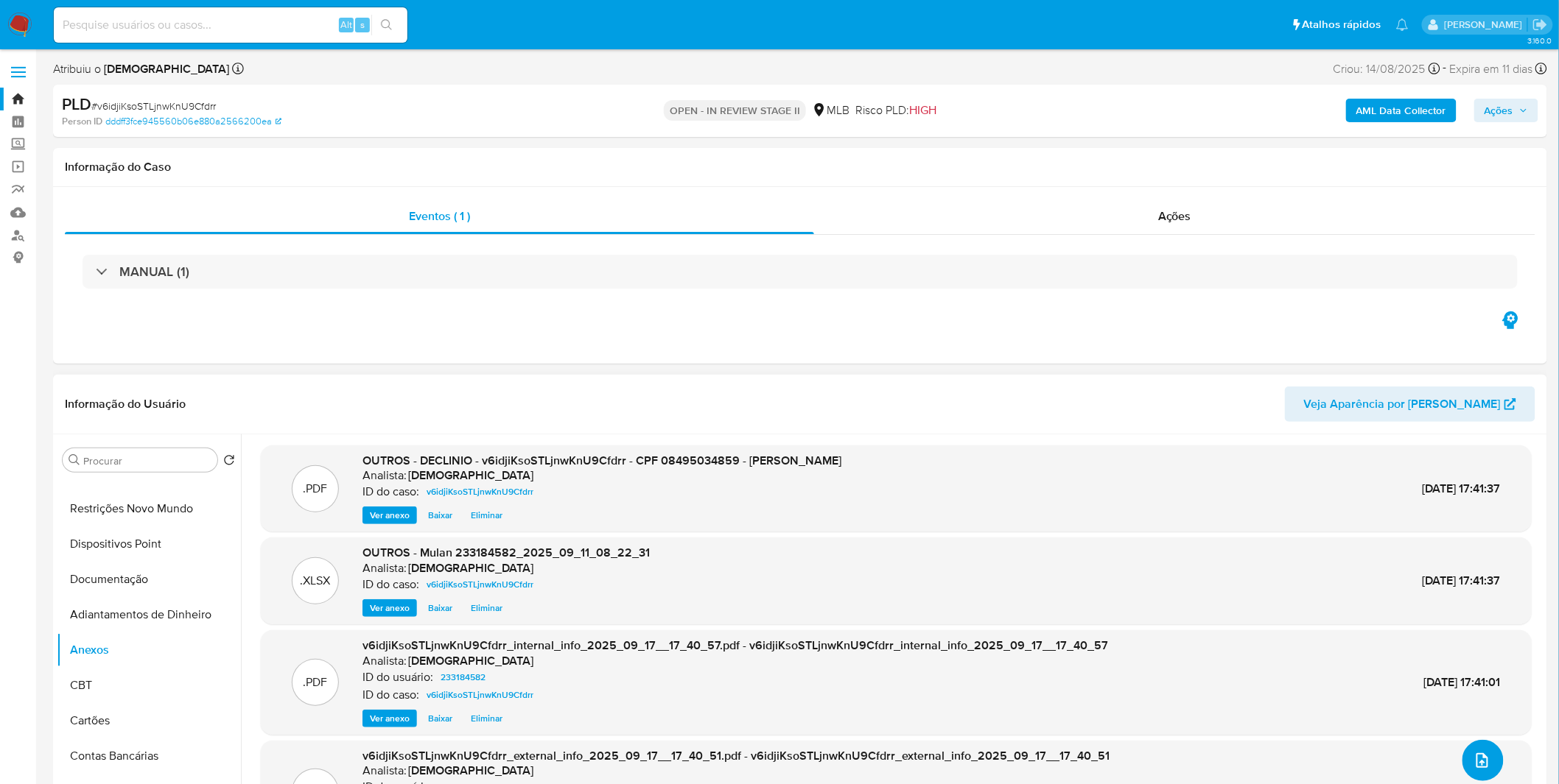
scroll to position [0, 0]
click at [1497, 110] on span "Ações" at bounding box center [1498, 110] width 29 height 24
click at [1066, 155] on span "Resolução do caso" at bounding box center [1078, 157] width 99 height 17
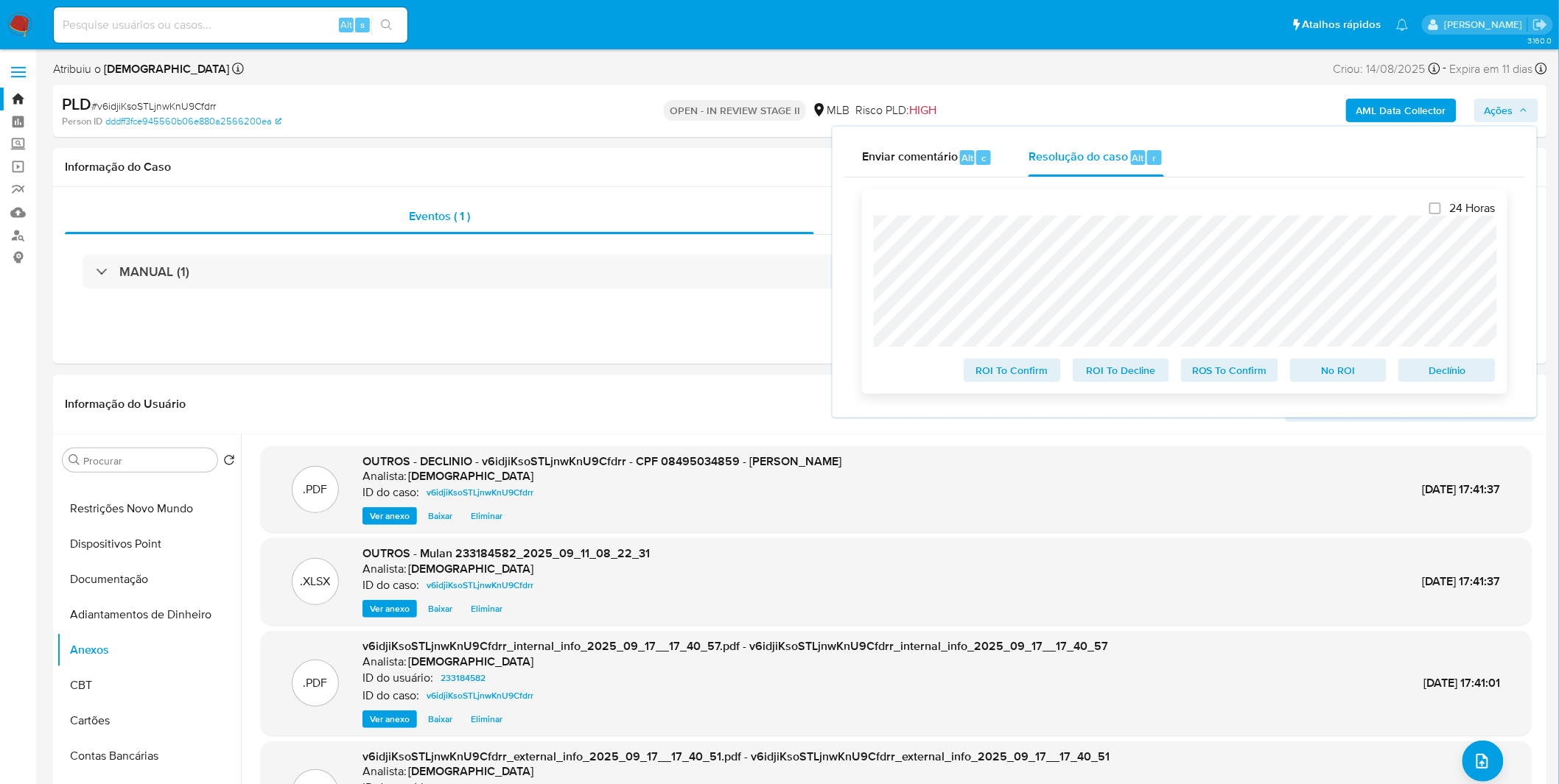
click at [1315, 372] on span "No ROI" at bounding box center [1338, 370] width 77 height 20
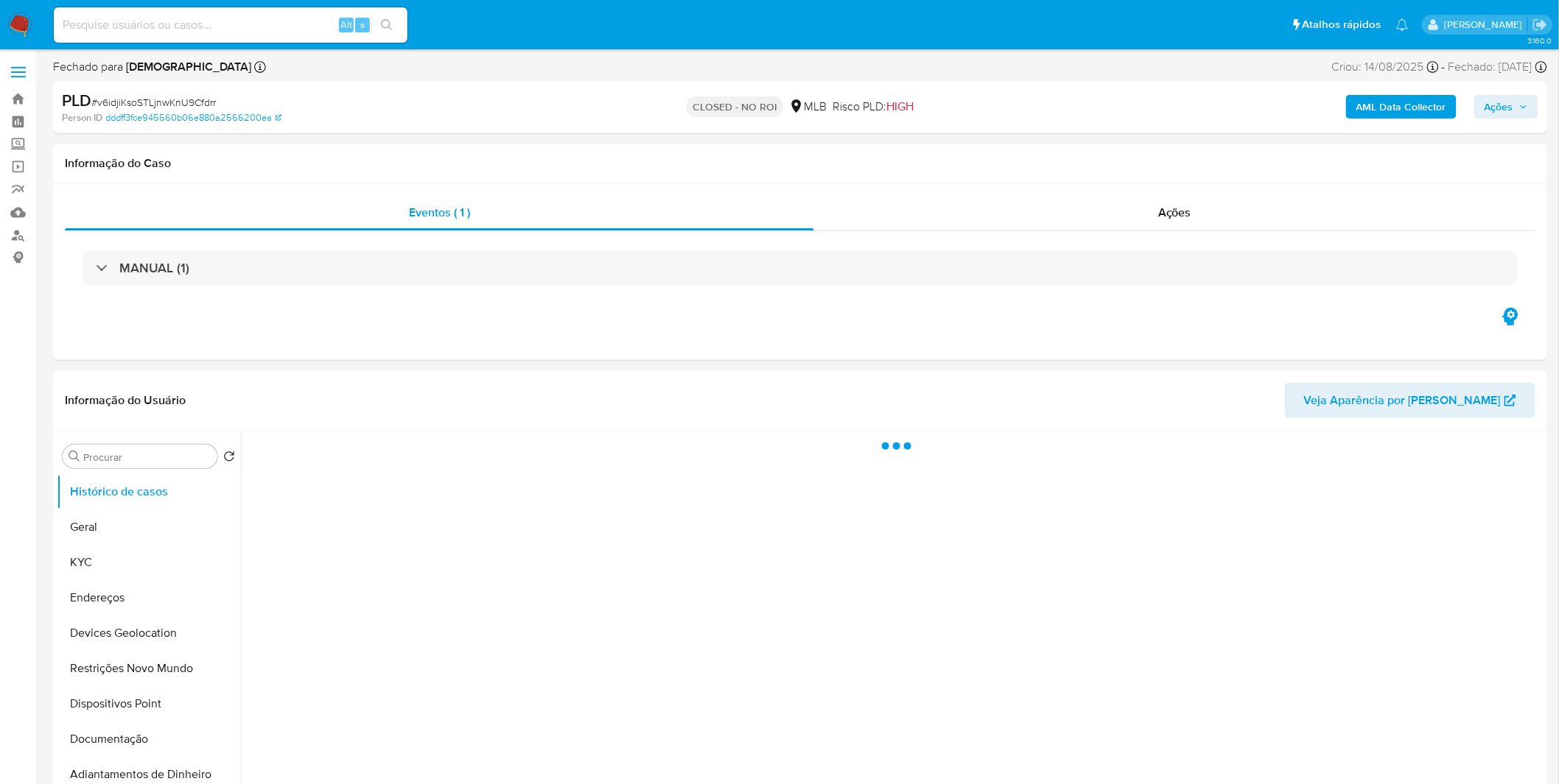
select select "10"
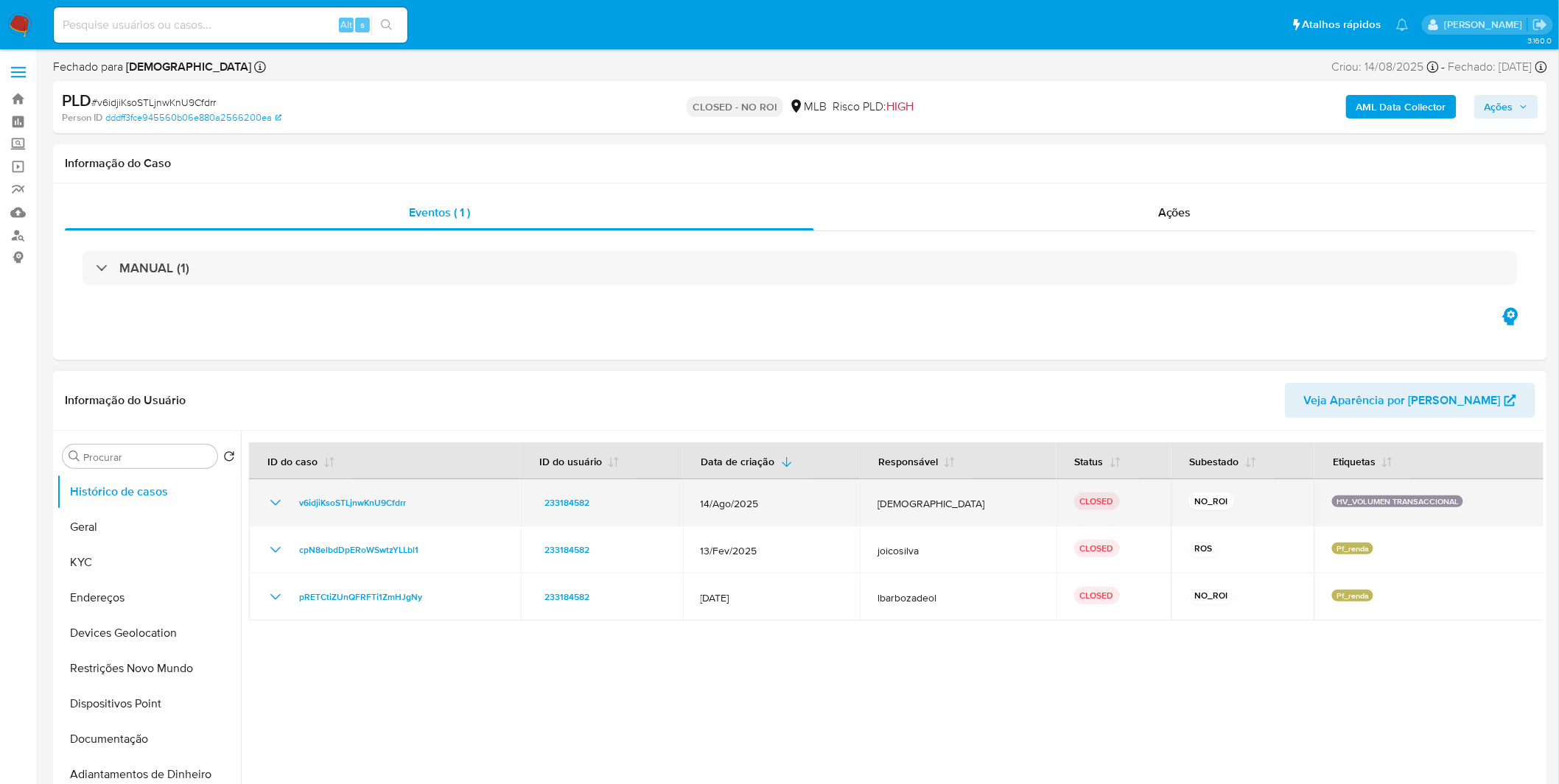
click at [266, 504] on icon "Mostrar/Ocultar" at bounding box center [275, 502] width 18 height 18
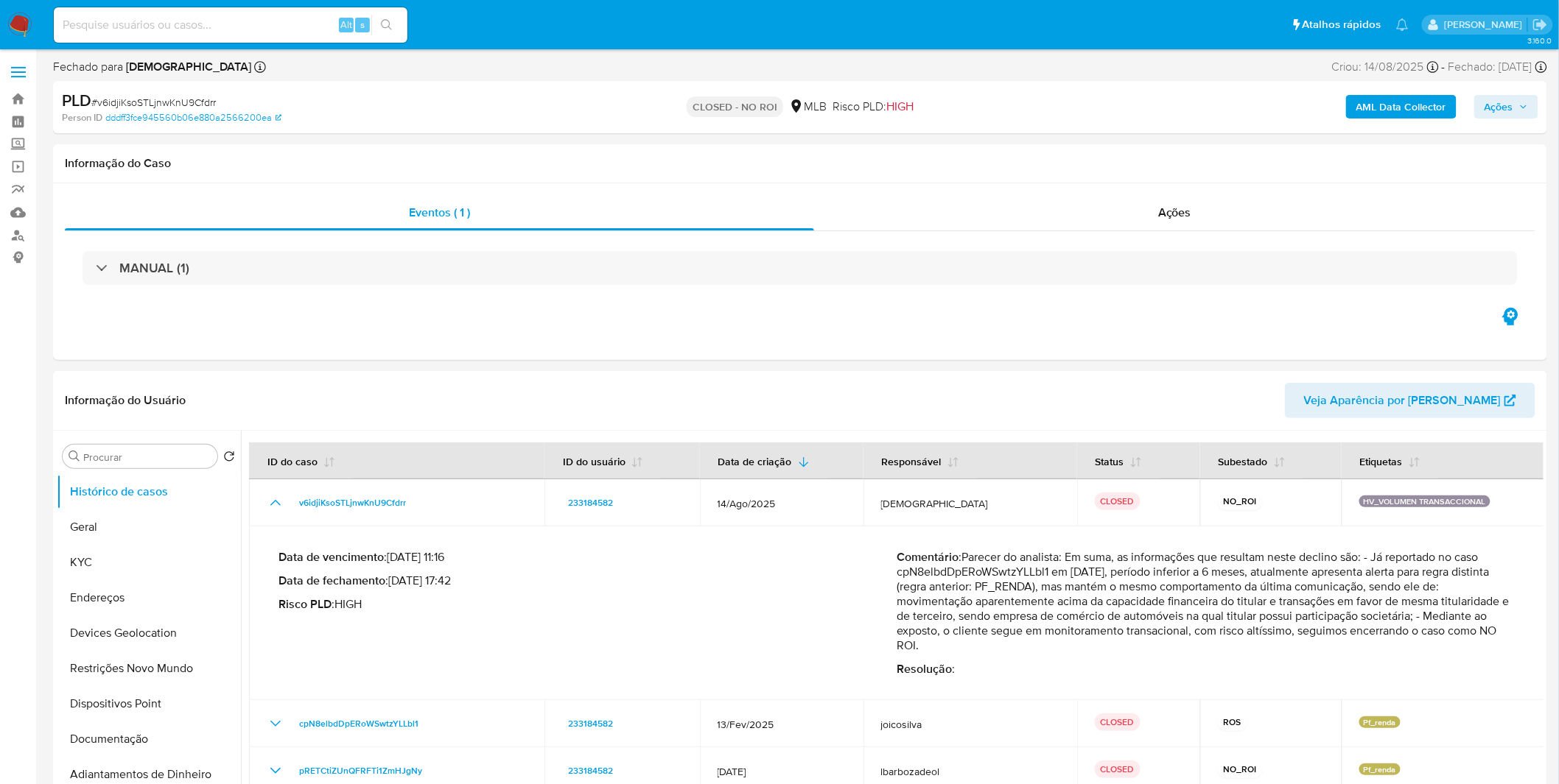
click at [33, 24] on nav "Pausado Ver notificaciones Alt s Atalhos rápidos Presiona las siguientes teclas…" at bounding box center [779, 24] width 1559 height 50
click at [13, 20] on img at bounding box center [20, 25] width 25 height 25
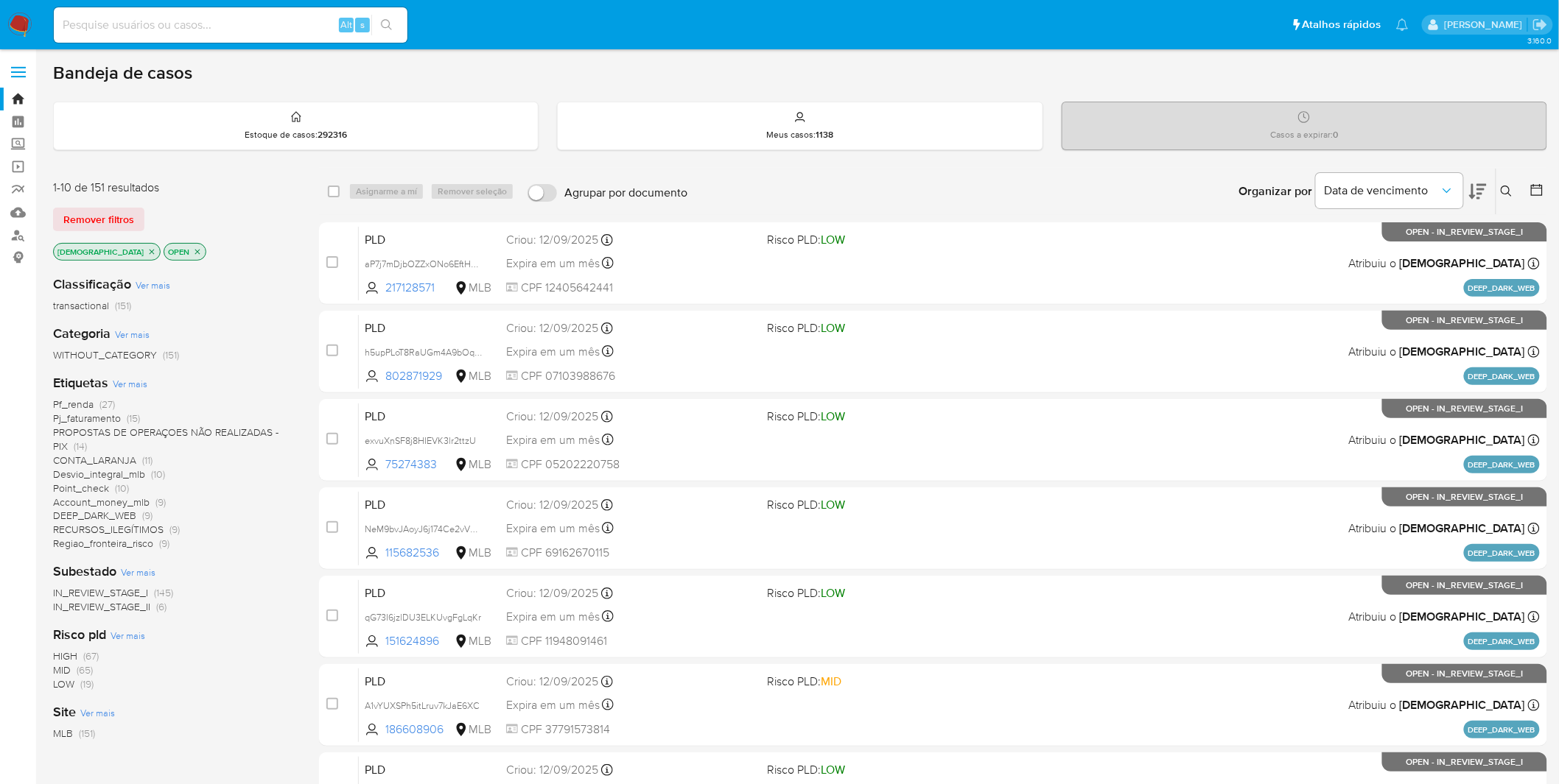
click at [94, 15] on input at bounding box center [230, 24] width 353 height 19
paste input "c5fuAnikYrfnJbHU44A95kno"
type input "c5fuAnikYrfnJbHU44A95kno"
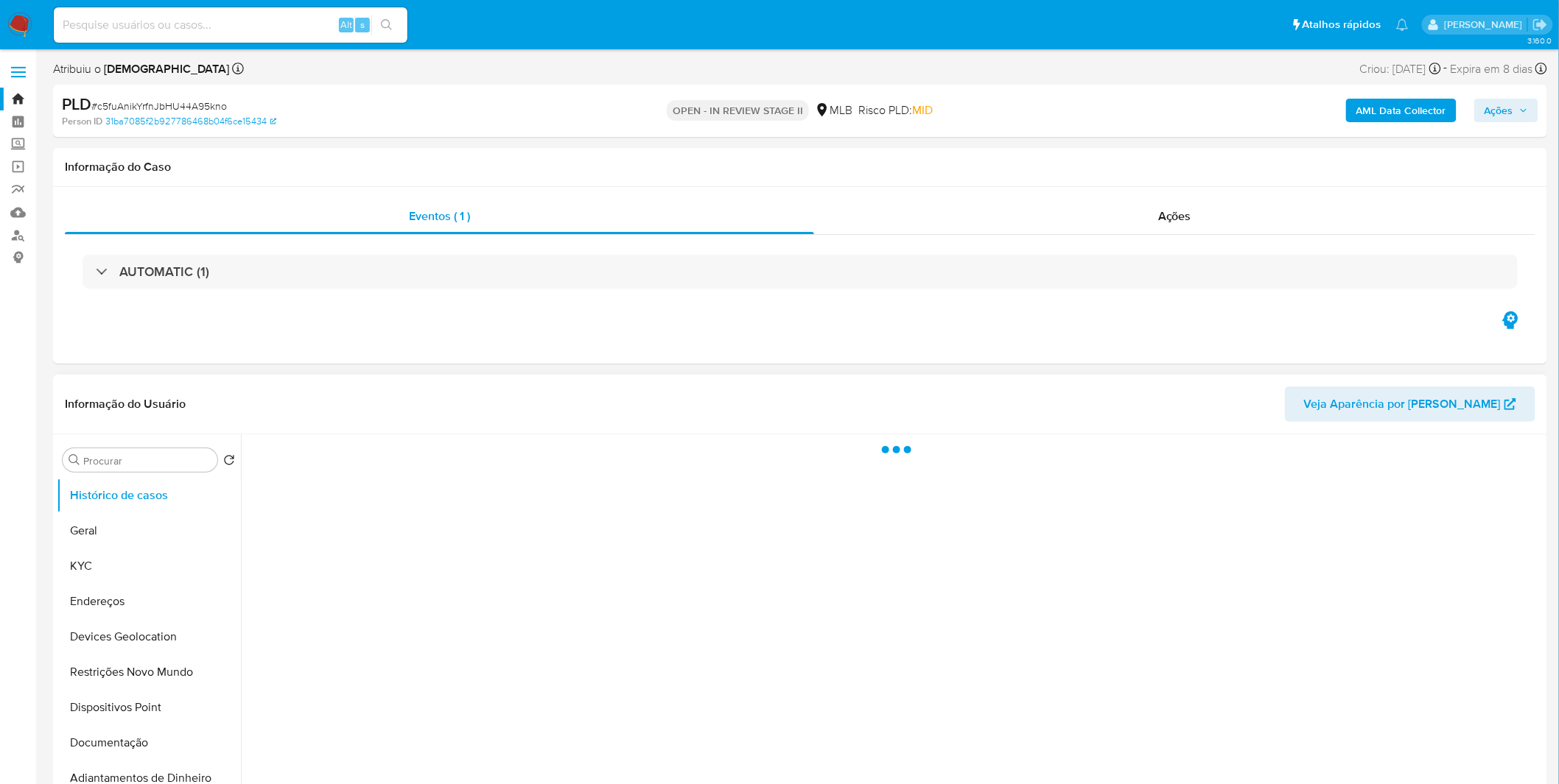
select select "10"
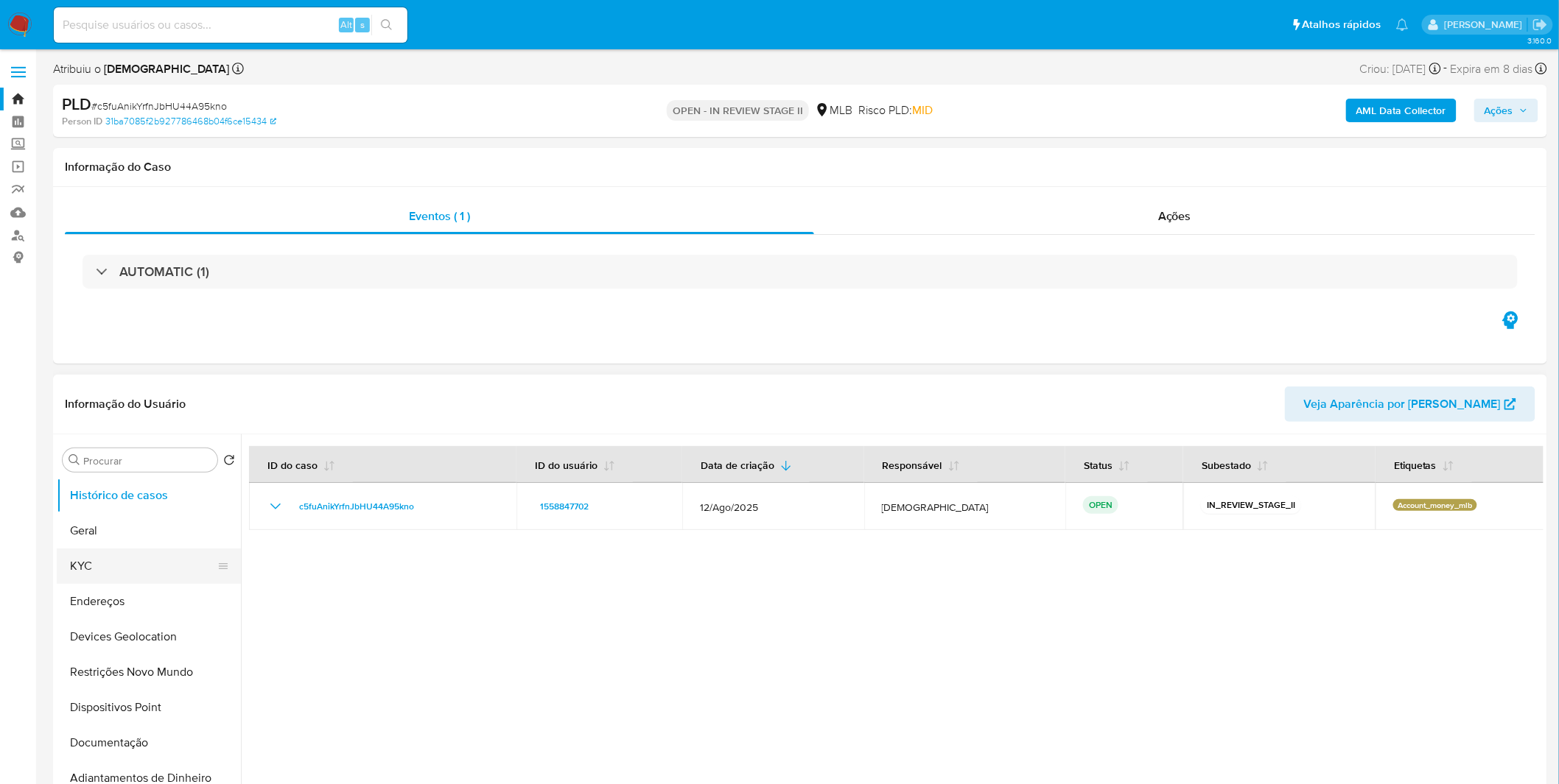
click at [148, 568] on button "KYC" at bounding box center [142, 567] width 172 height 35
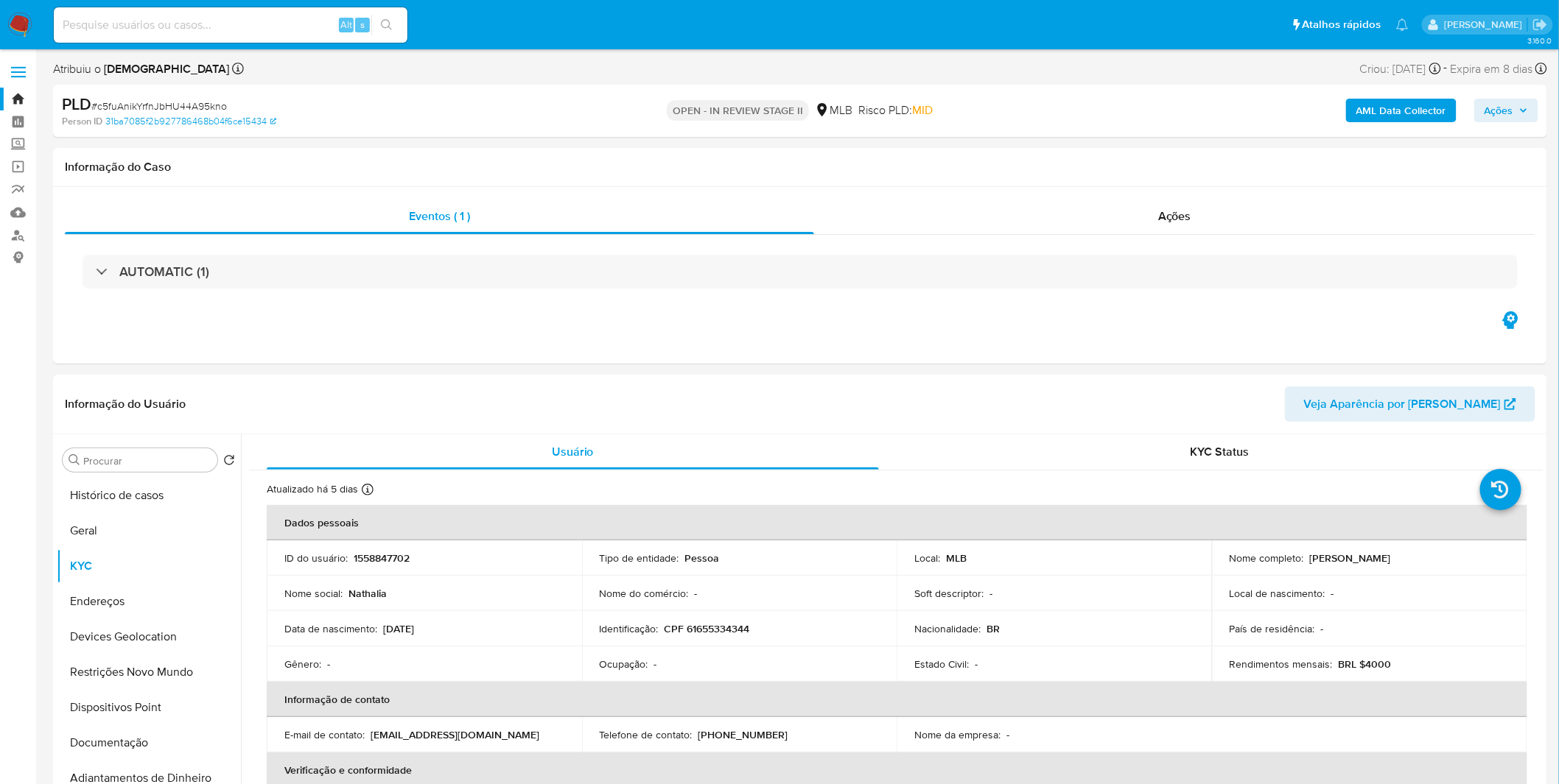
click at [1376, 100] on b "AML Data Collector" at bounding box center [1400, 110] width 90 height 24
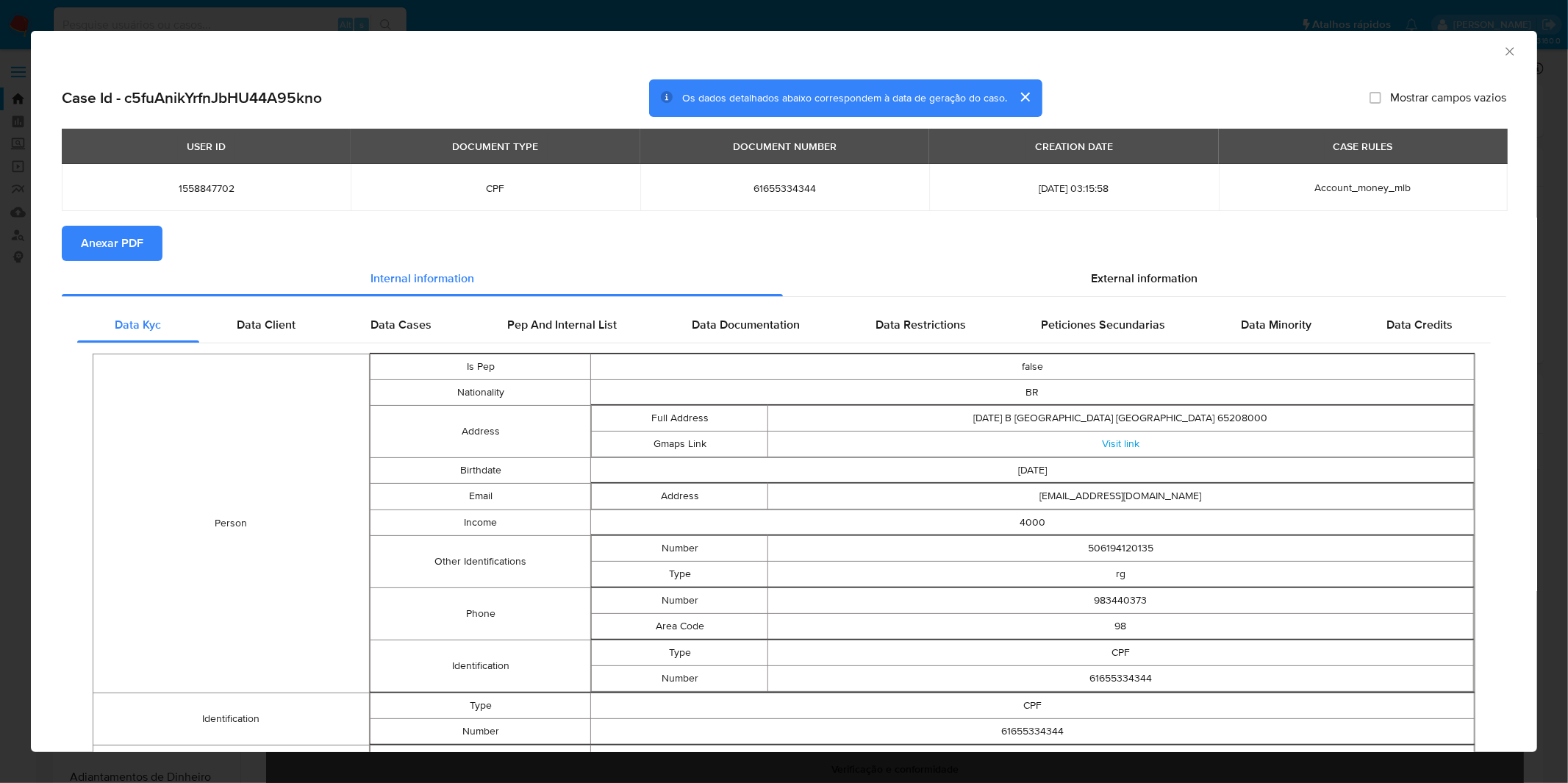
click at [120, 255] on span "Anexar PDF" at bounding box center [112, 243] width 62 height 32
click at [582, 20] on div "AML Data Collector Case Id - c5fuAnikYrfnJbHU44A95kno Os dados detalhados abaix…" at bounding box center [784, 392] width 1568 height 783
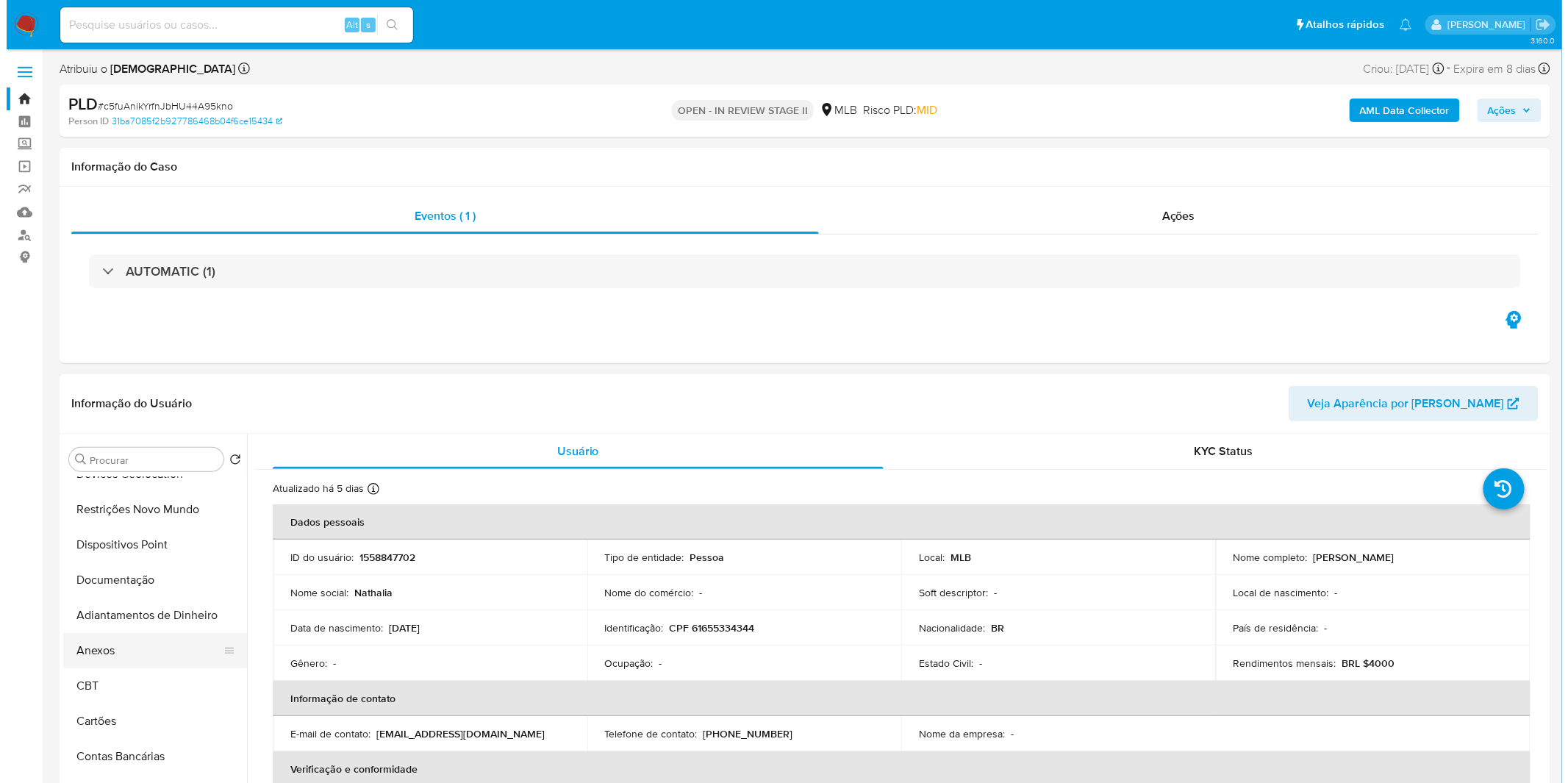
scroll to position [163, 0]
click at [136, 657] on button "Anexos" at bounding box center [142, 649] width 172 height 35
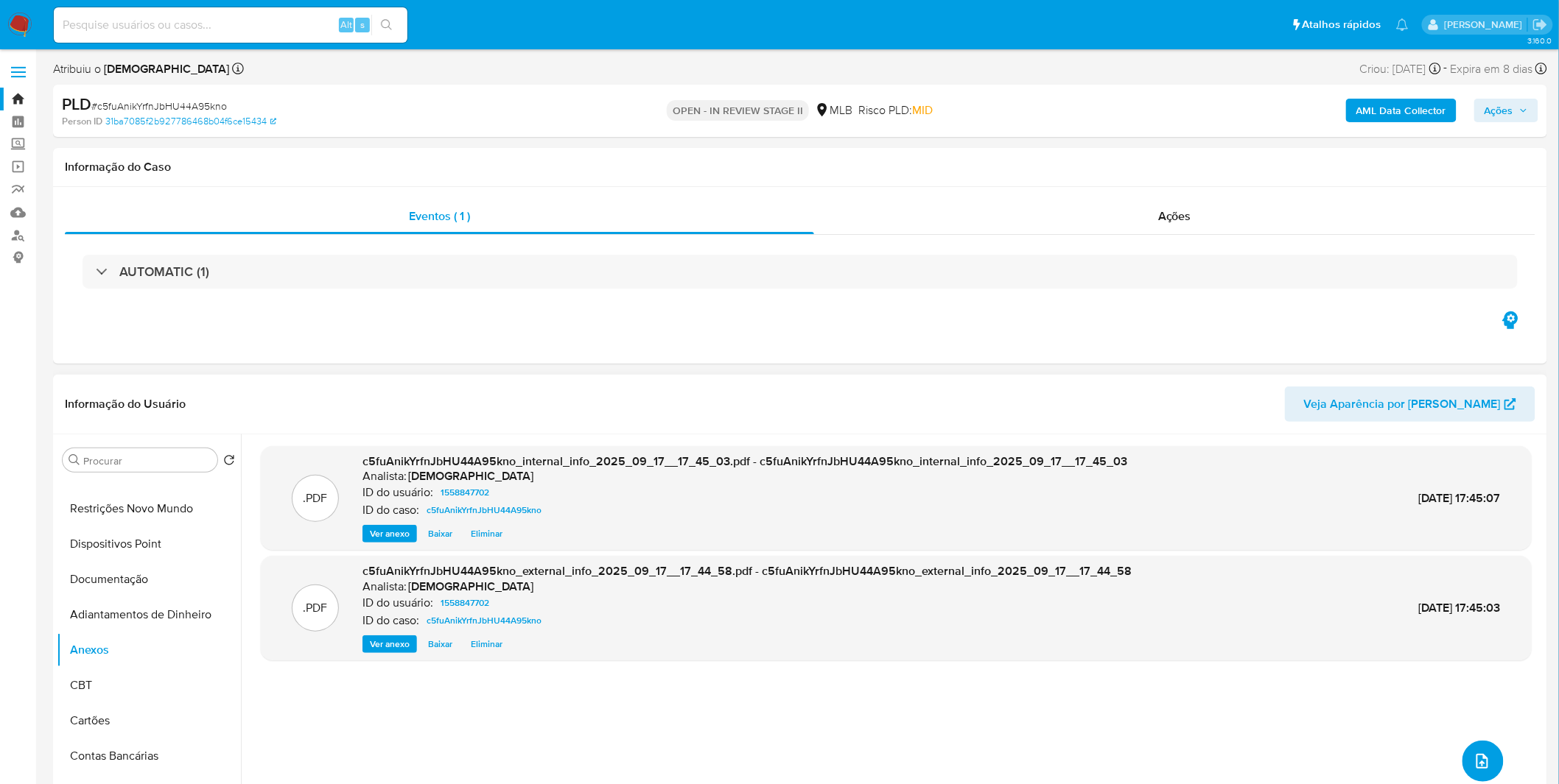
click at [1471, 752] on button "upload-file" at bounding box center [1482, 761] width 41 height 41
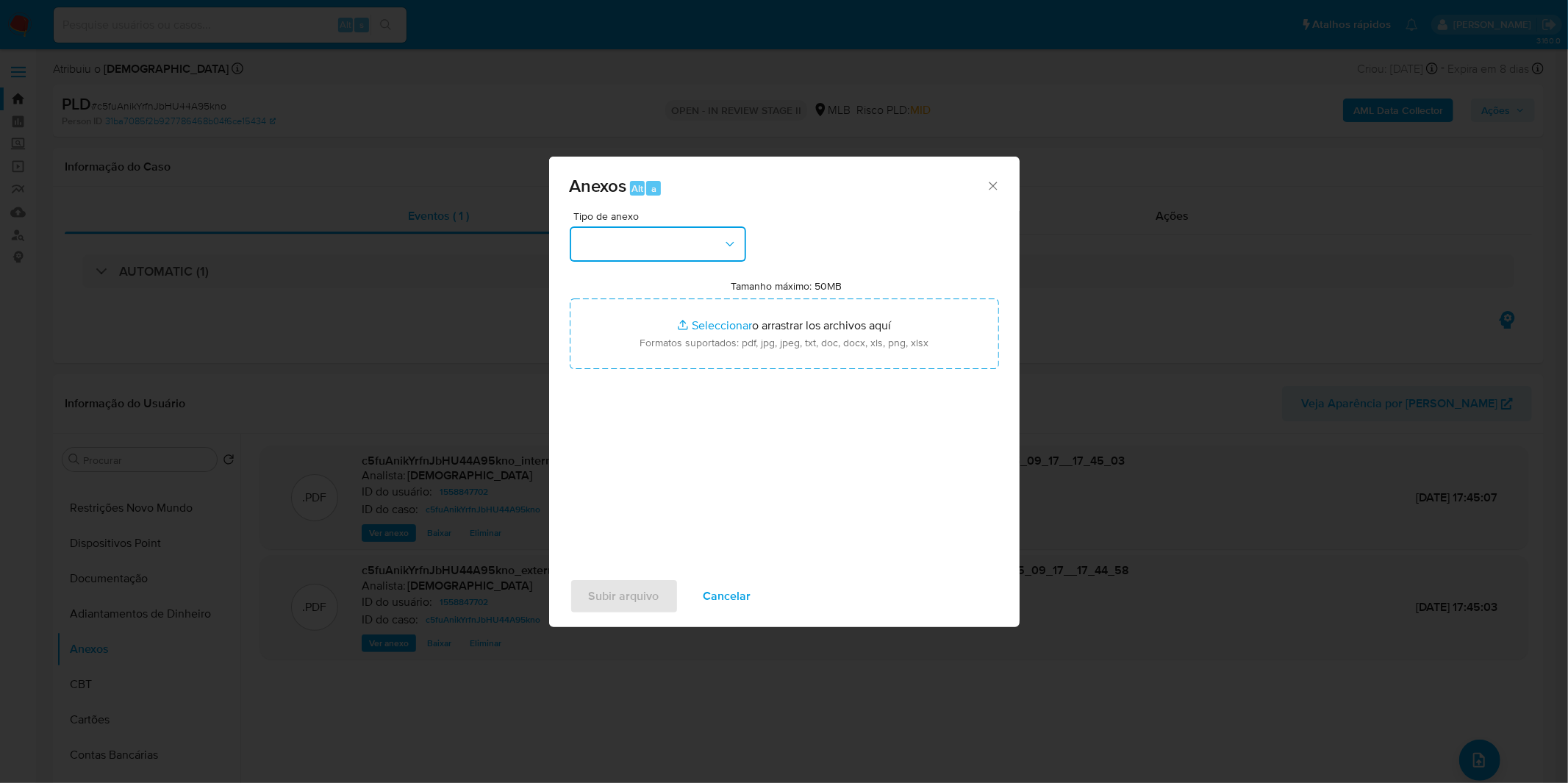
click at [731, 248] on icon "button" at bounding box center [730, 243] width 14 height 14
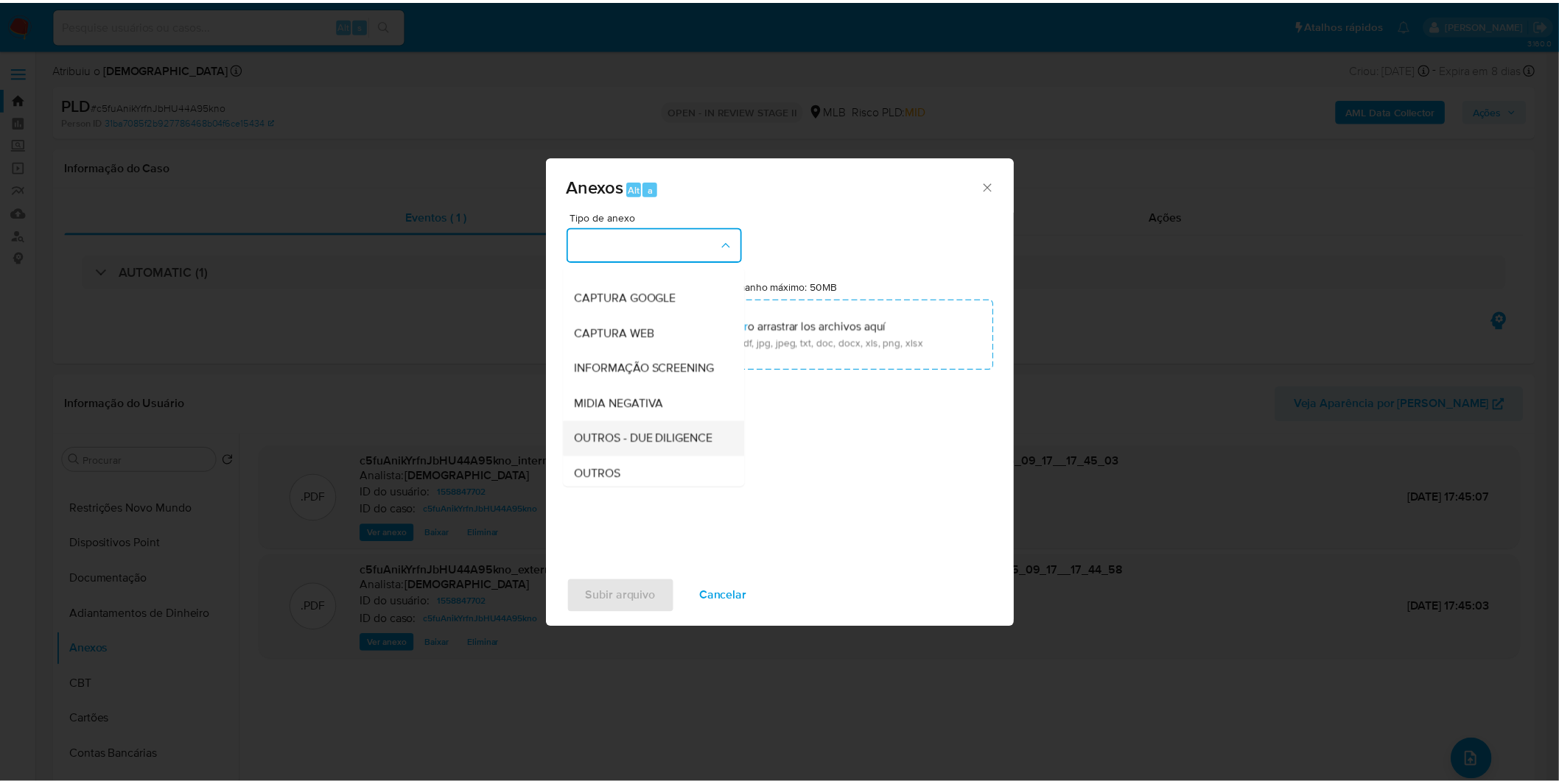
scroll to position [82, 0]
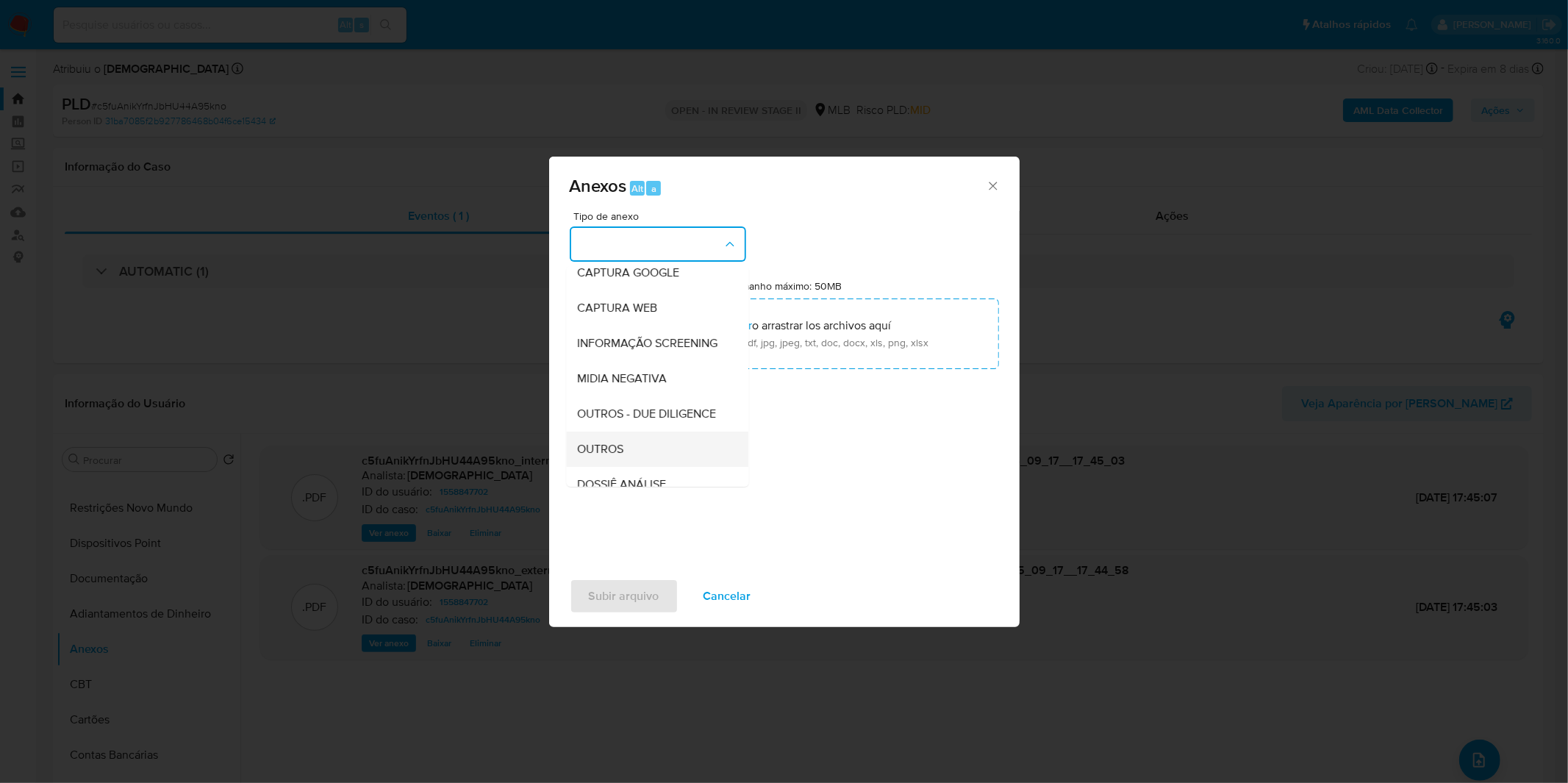
click at [628, 467] on div "OUTROS" at bounding box center [653, 450] width 150 height 35
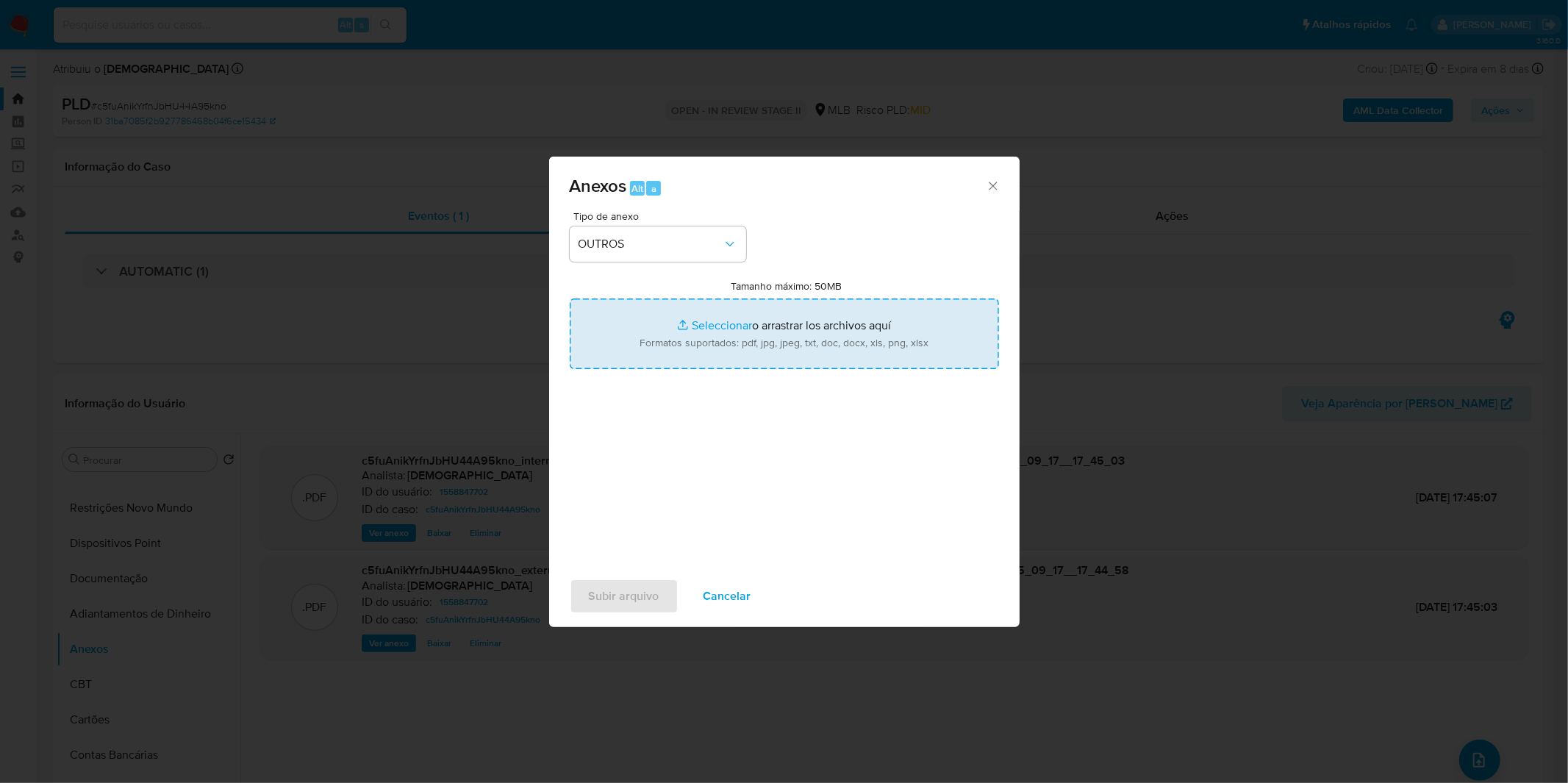
click at [699, 329] on input "Tamanho máximo: 50MB Seleccionar archivos" at bounding box center [784, 334] width 429 height 71
type input "C:\fakepath\Mulan 1558847702_2025_09_08_08_35_29.xlsx"
click at [611, 594] on span "Subir arquivo" at bounding box center [625, 596] width 71 height 32
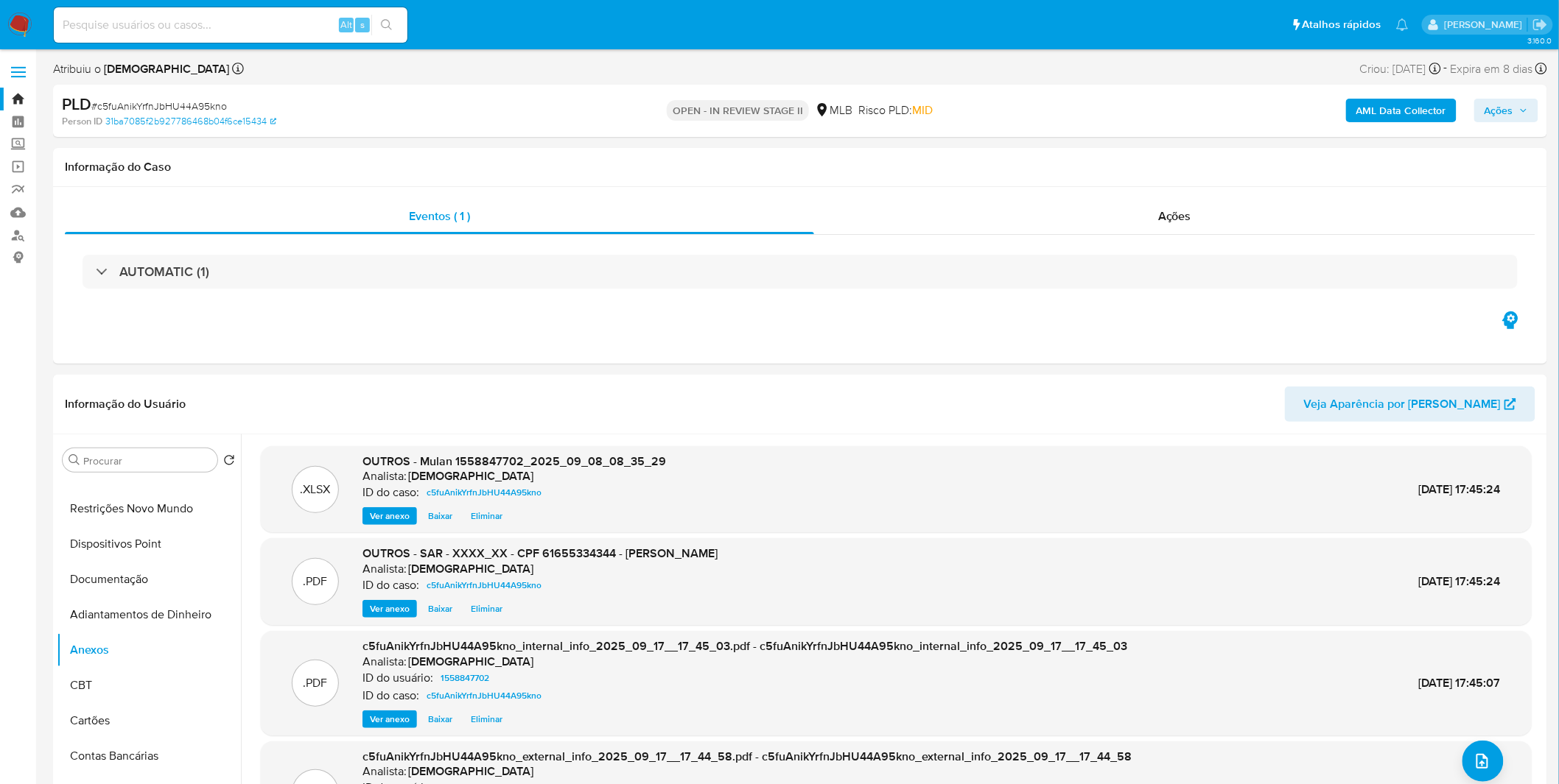
click at [1508, 112] on span "Ações" at bounding box center [1498, 110] width 29 height 24
click at [996, 162] on button "Enviar comentário Alt c" at bounding box center [927, 157] width 166 height 38
click at [1045, 165] on div "Resolução do caso Alt r" at bounding box center [1096, 157] width 135 height 38
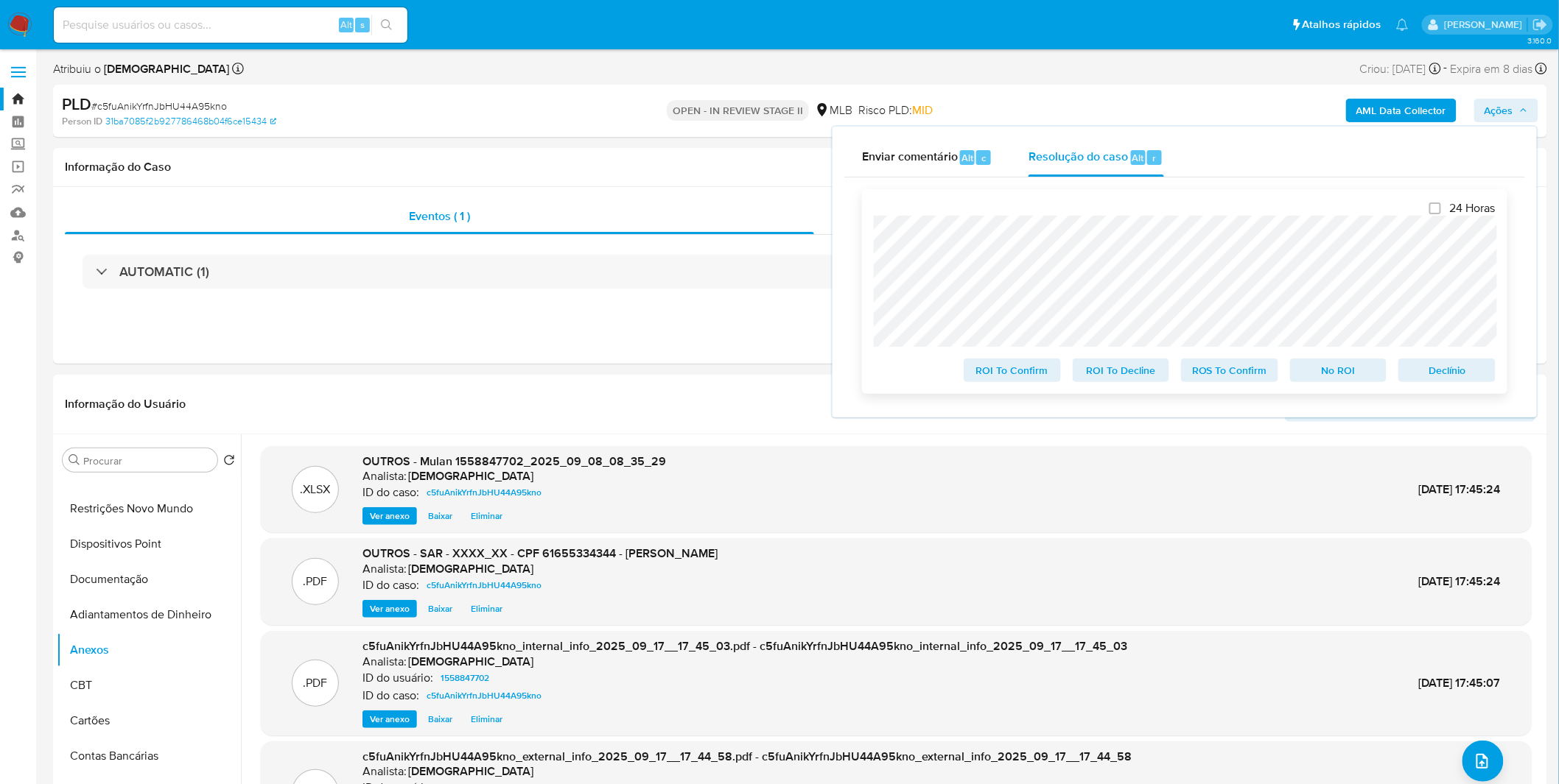
click at [1207, 376] on span "ROS To Confirm" at bounding box center [1229, 370] width 77 height 20
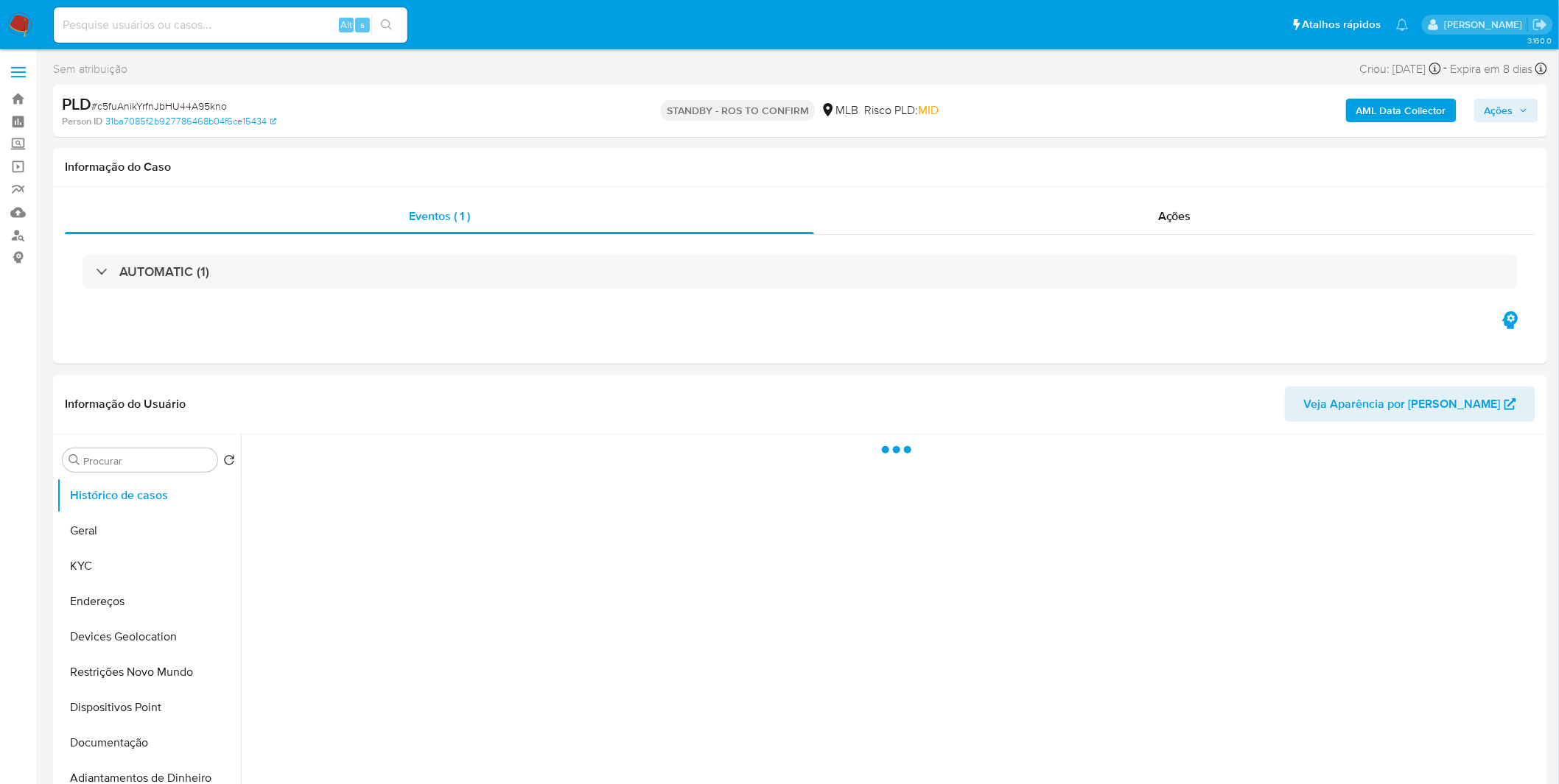
select select "10"
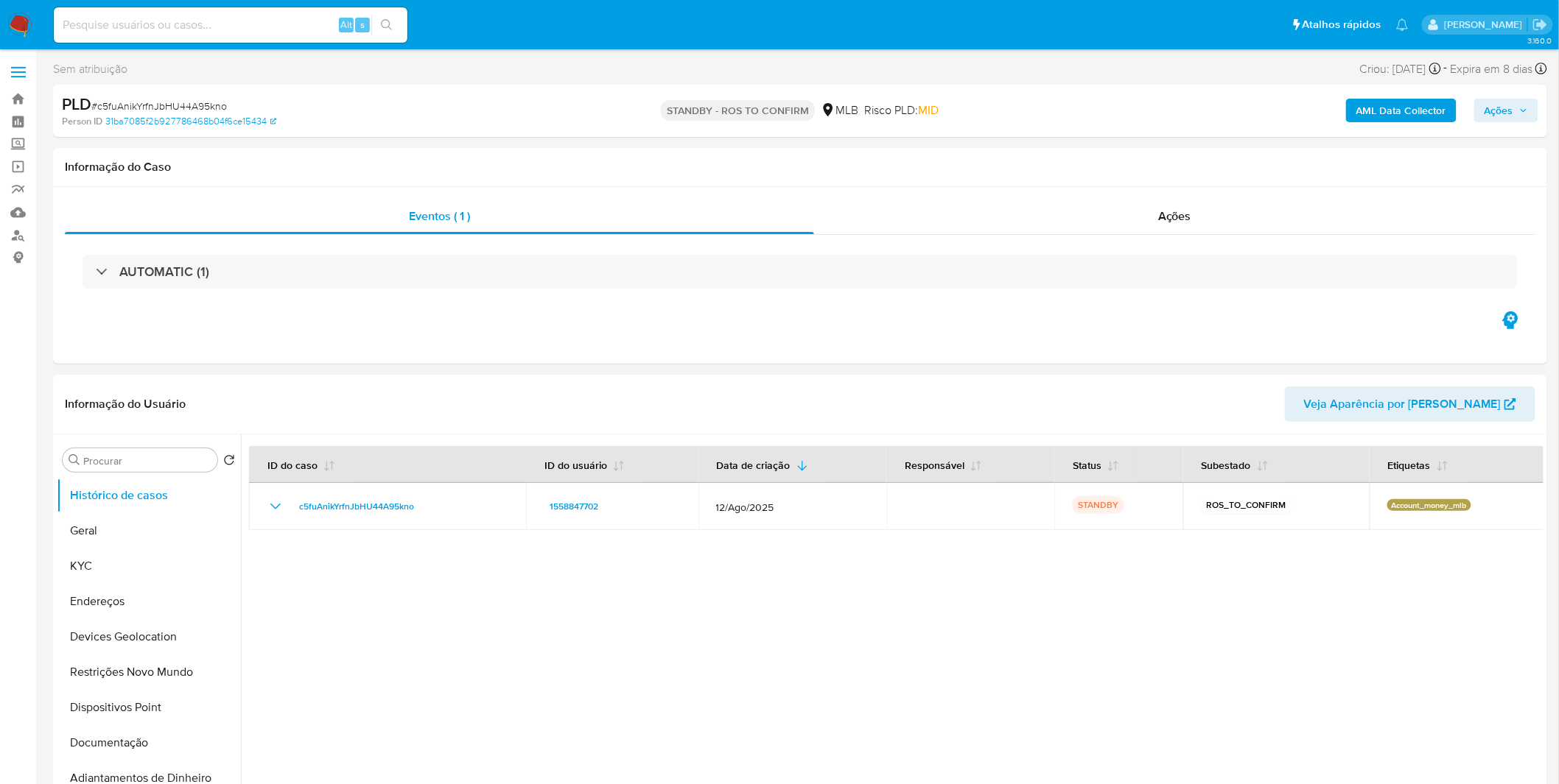
click at [175, 26] on input at bounding box center [230, 24] width 353 height 19
paste input "LevnEjZVaErTj2aHmSMuOUtP"
type input "LevnEjZVaErTj2aHmSMuOUtP"
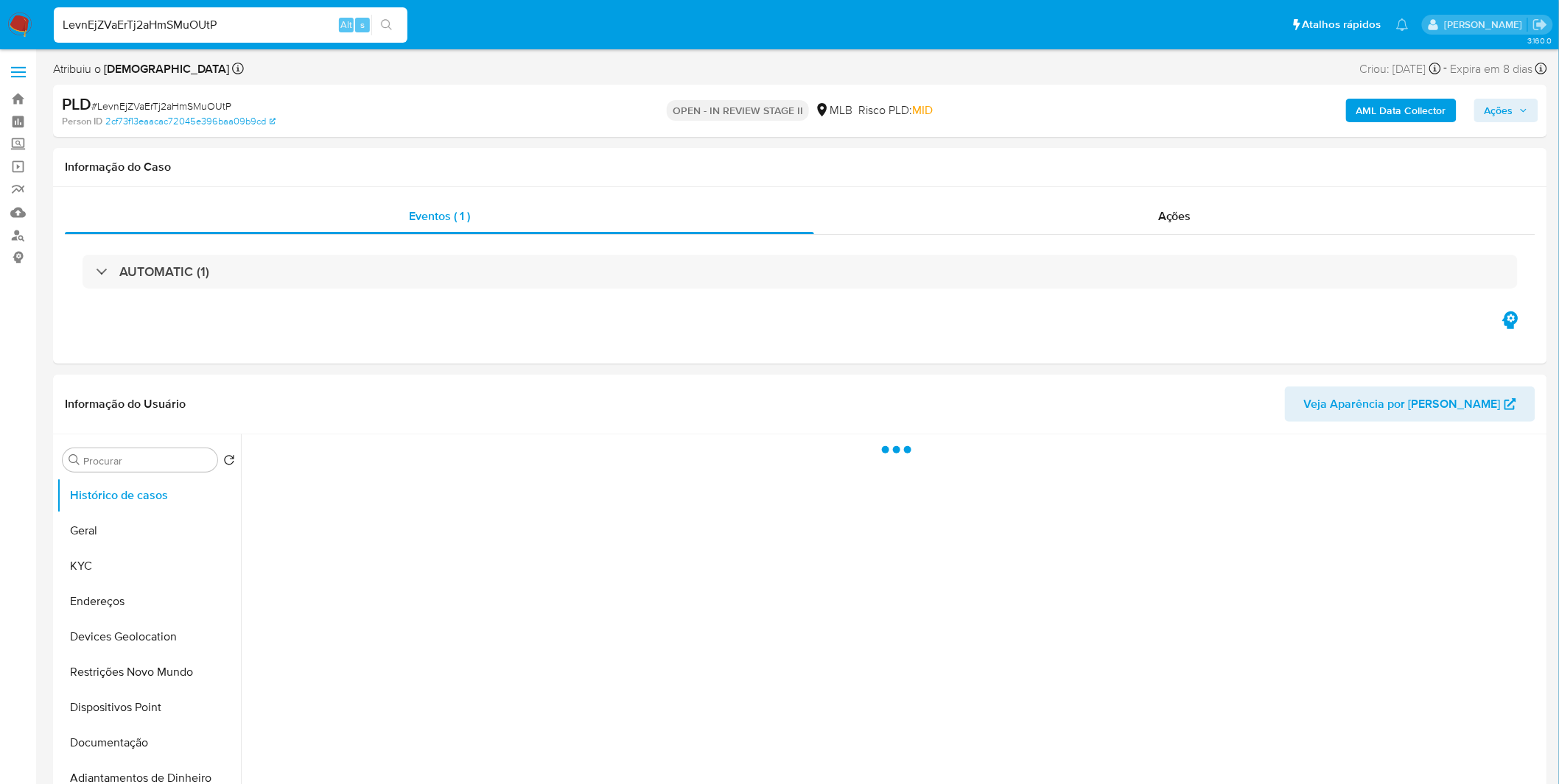
select select "10"
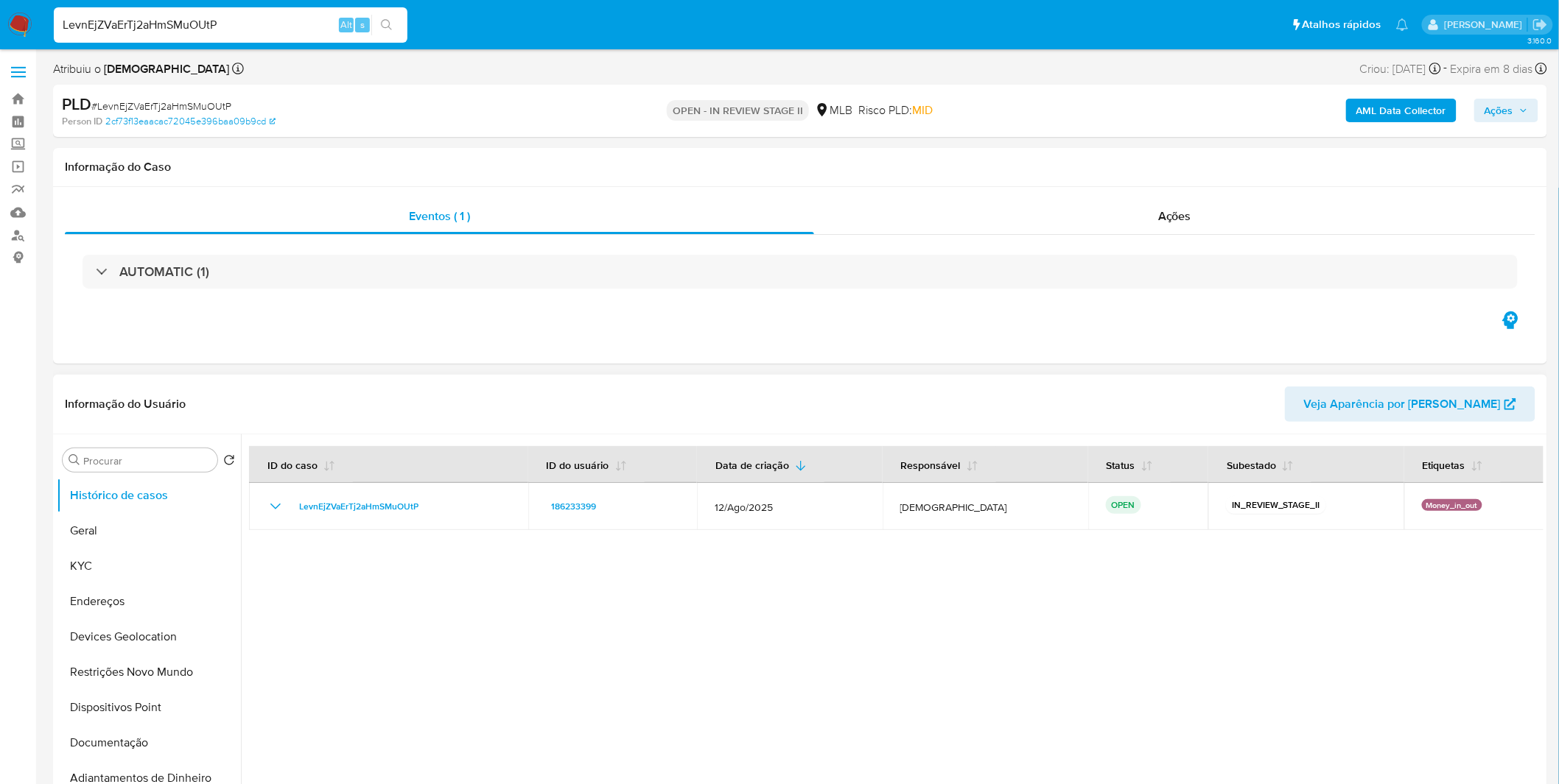
click at [465, 604] on div at bounding box center [892, 622] width 1303 height 377
click at [1406, 115] on b "AML Data Collector" at bounding box center [1400, 110] width 90 height 24
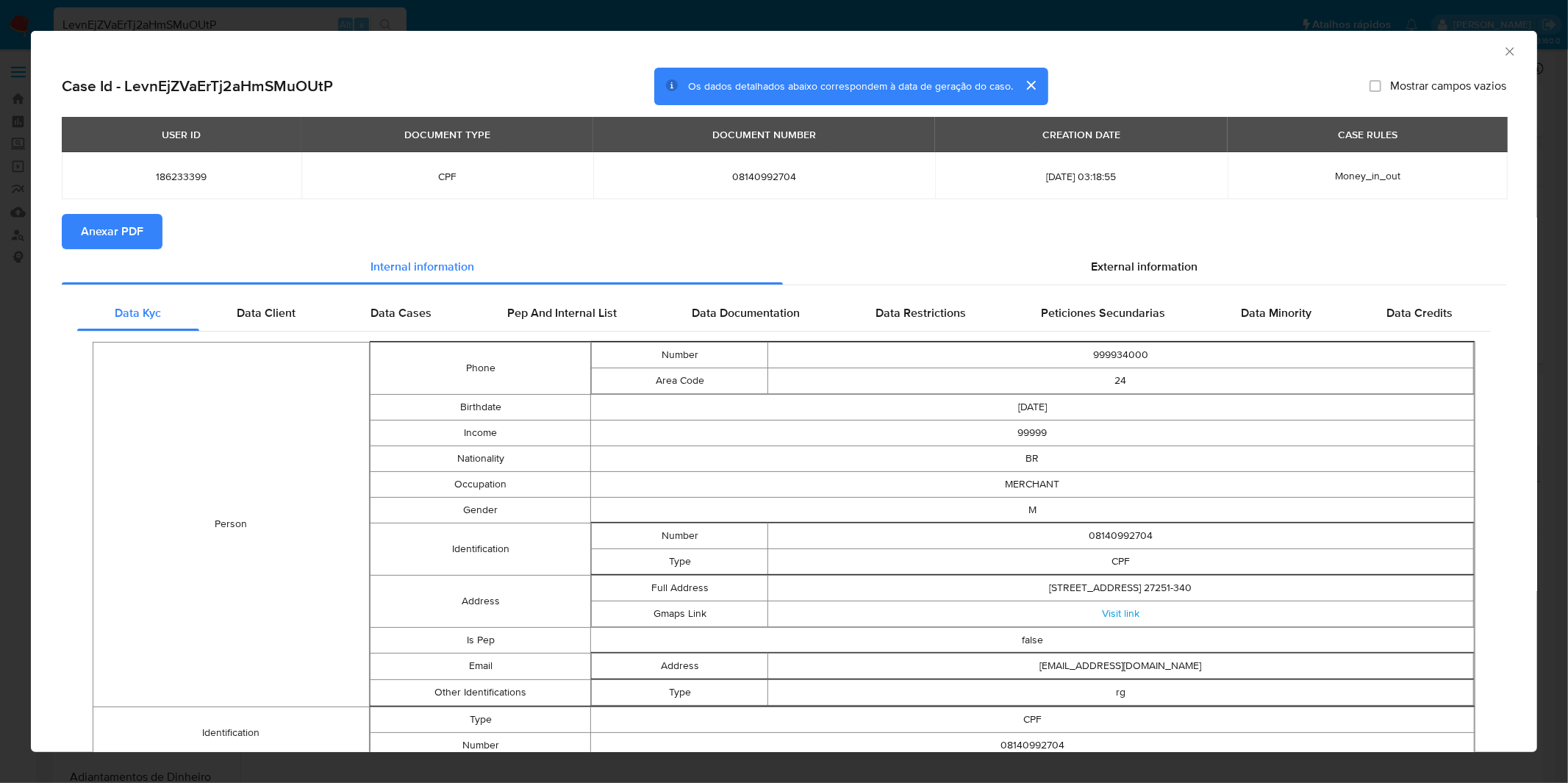
click at [151, 236] on button "Anexar PDF" at bounding box center [112, 232] width 101 height 35
click at [693, 10] on div "AML Data Collector Case Id - LevnEjZVaErTj2aHmSMuOUtP Os dados detalhados abaix…" at bounding box center [784, 392] width 1568 height 783
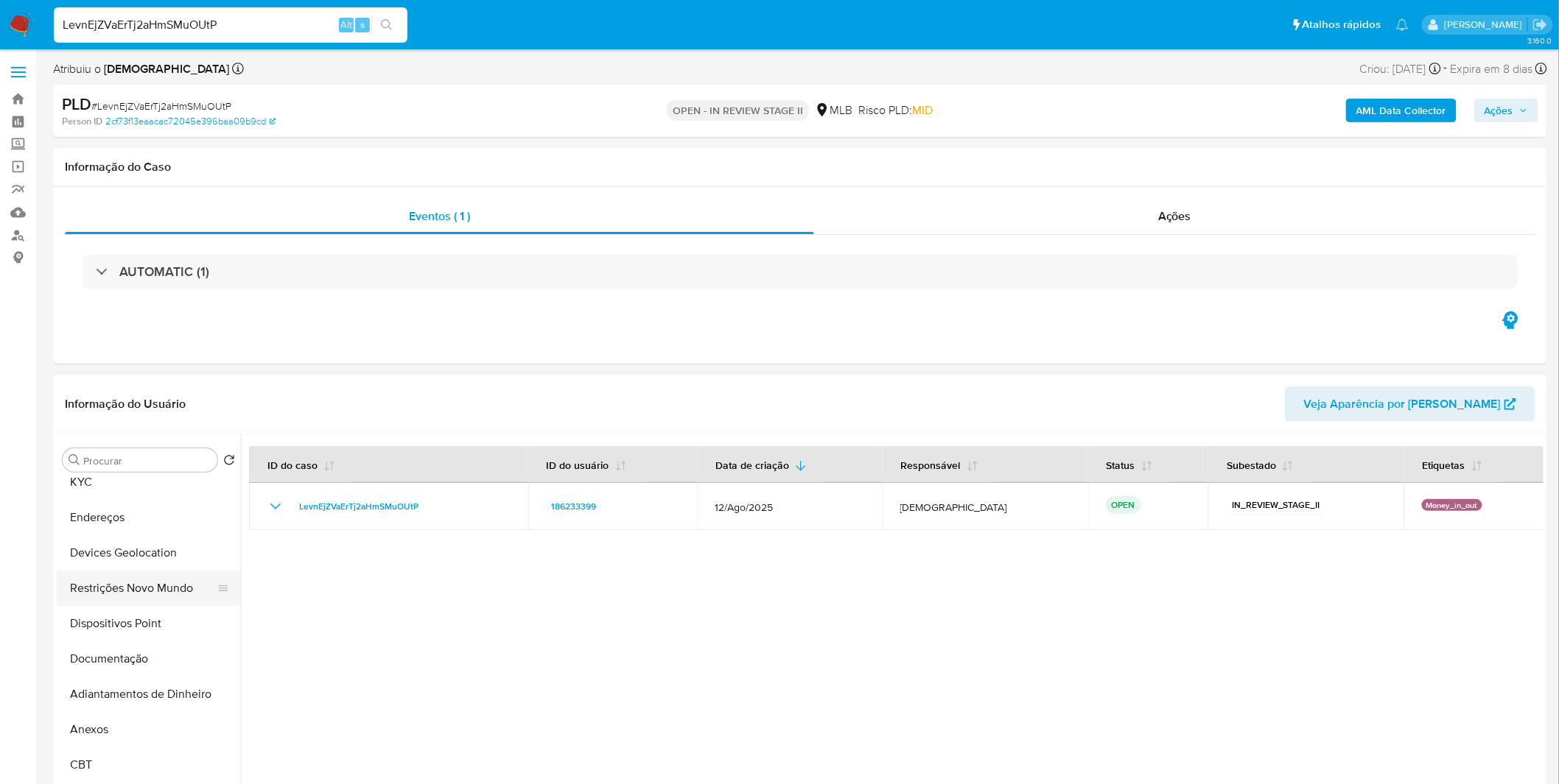
scroll to position [164, 0]
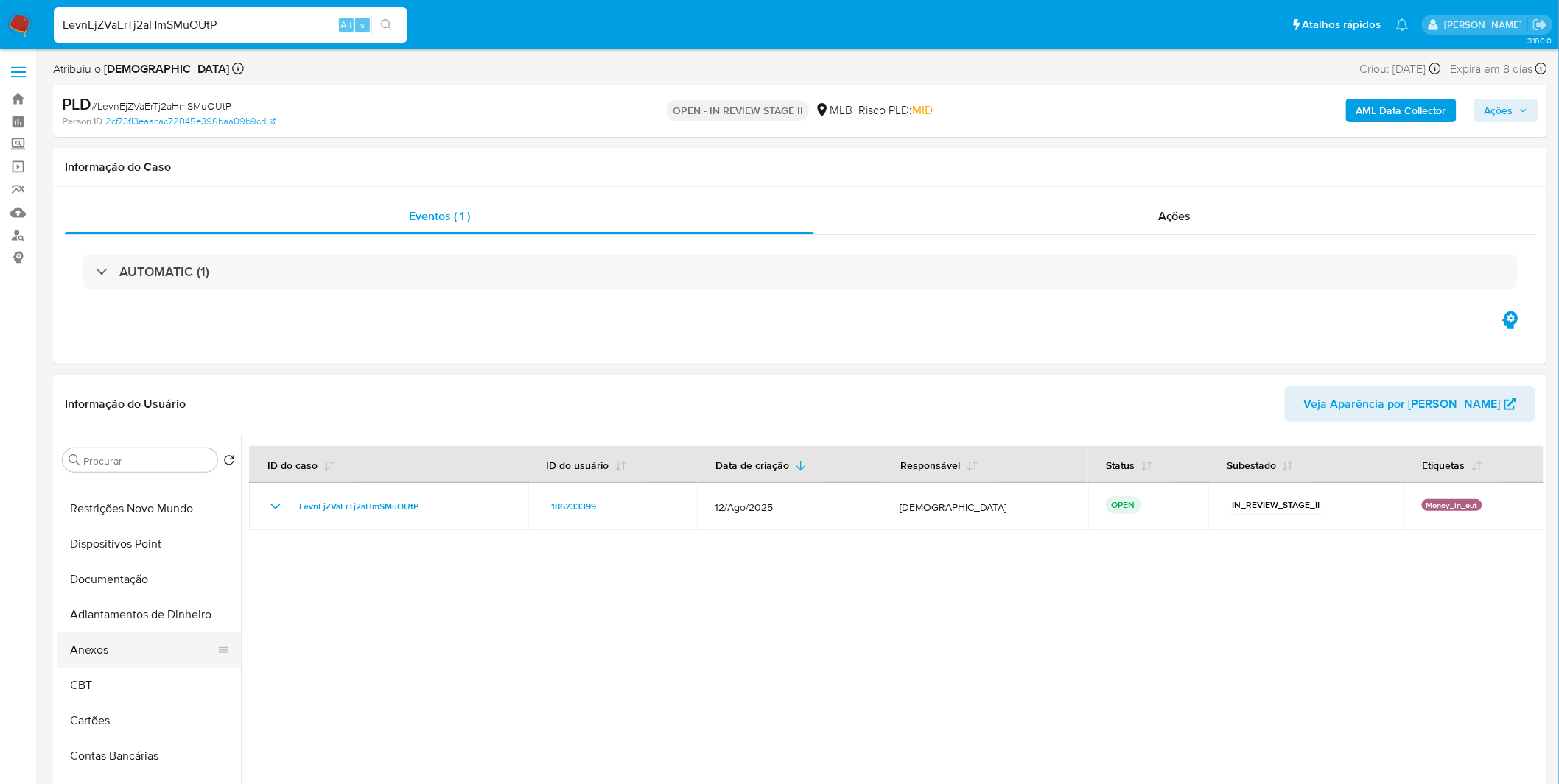
click at [109, 658] on button "Anexos" at bounding box center [142, 650] width 172 height 35
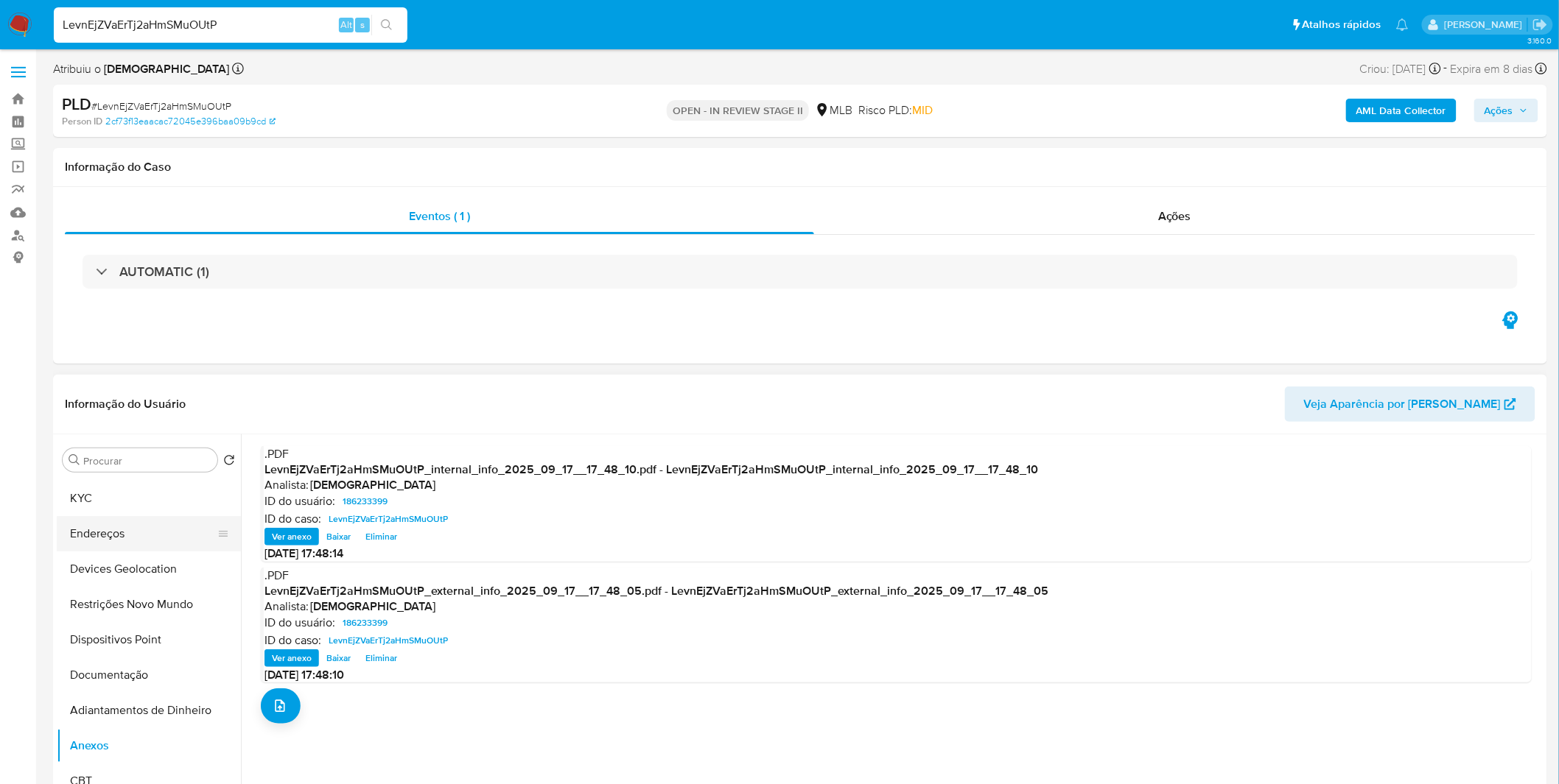
scroll to position [0, 0]
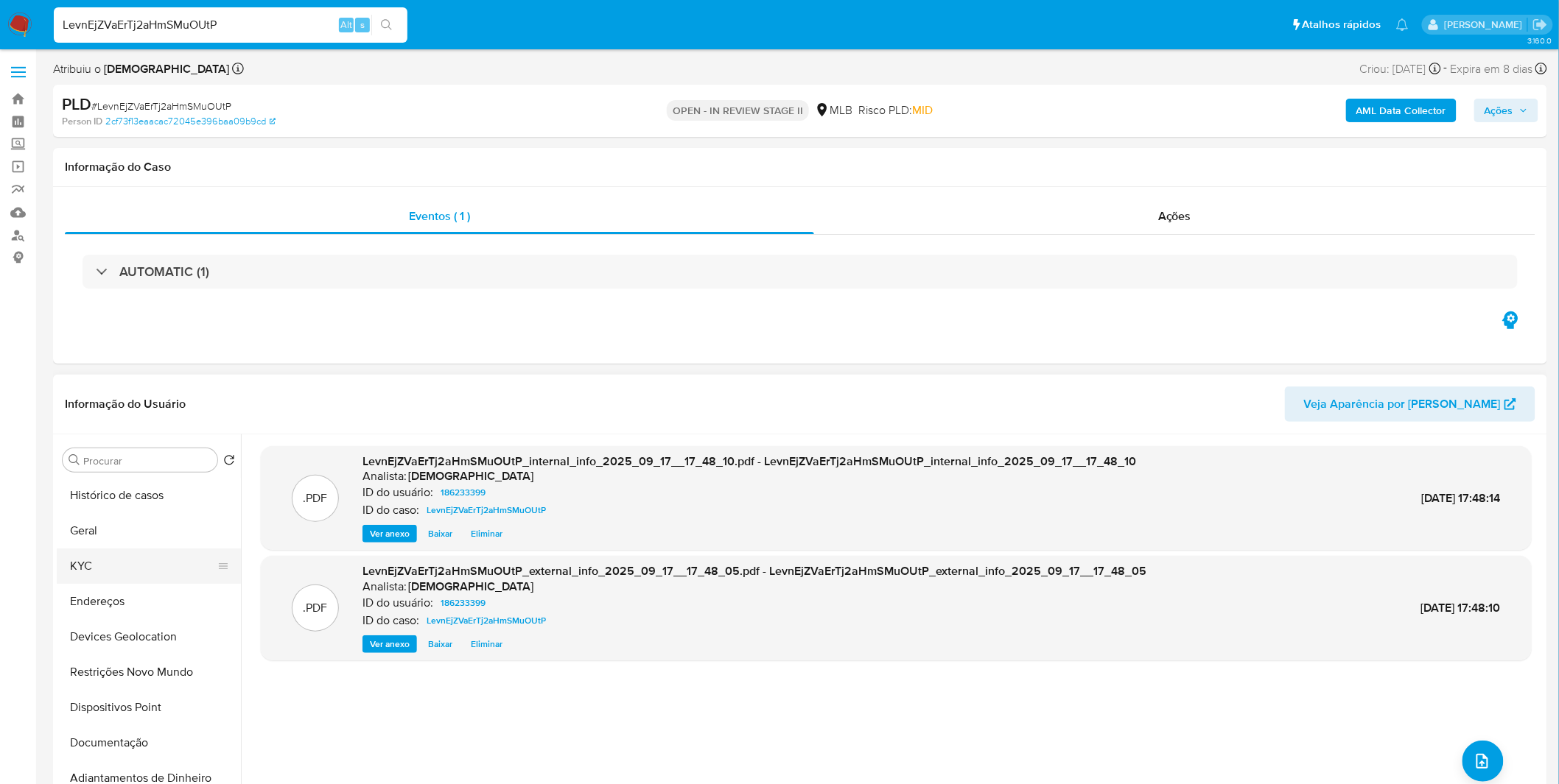
click at [153, 554] on button "KYC" at bounding box center [142, 567] width 172 height 35
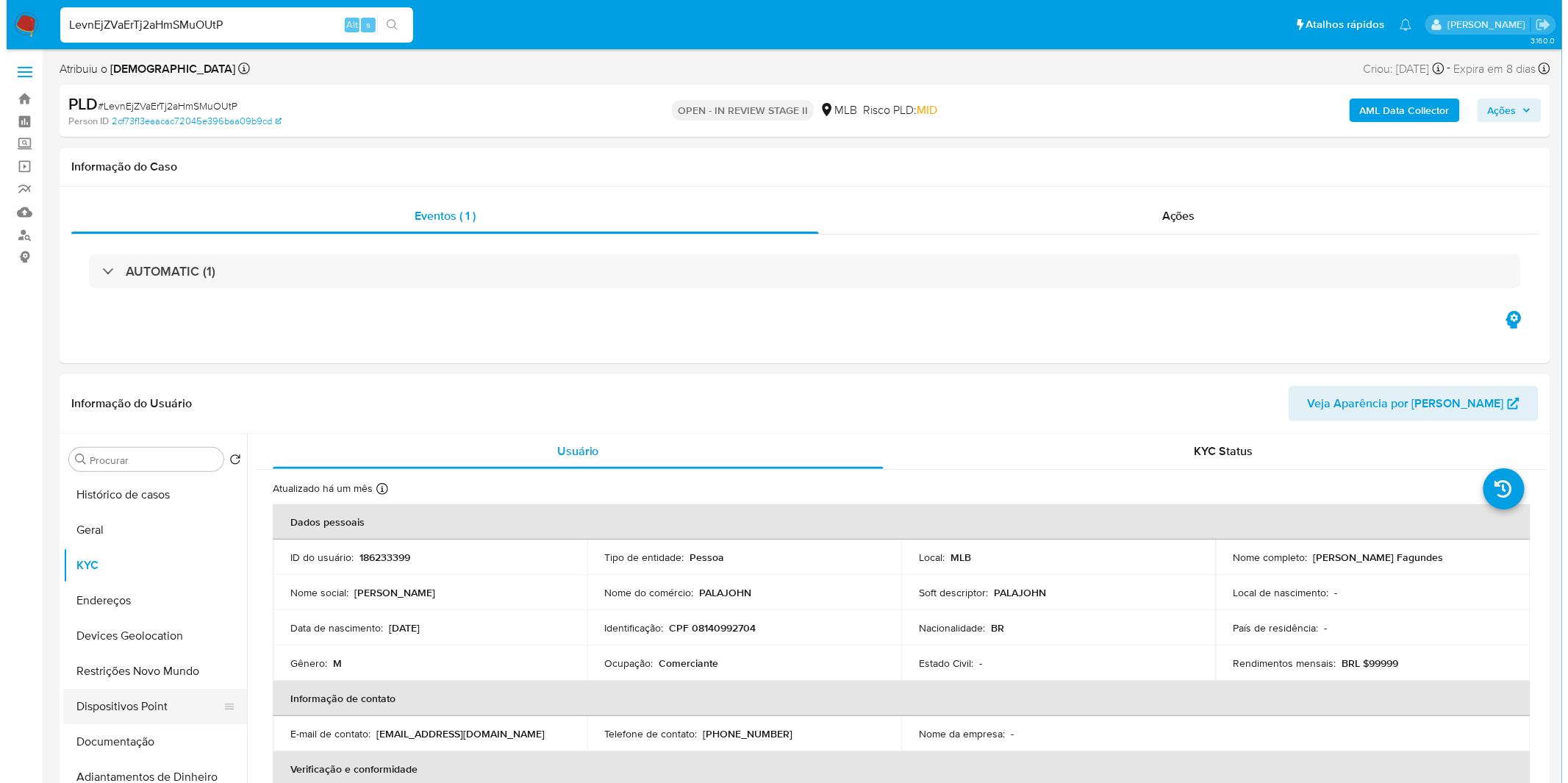
scroll to position [82, 0]
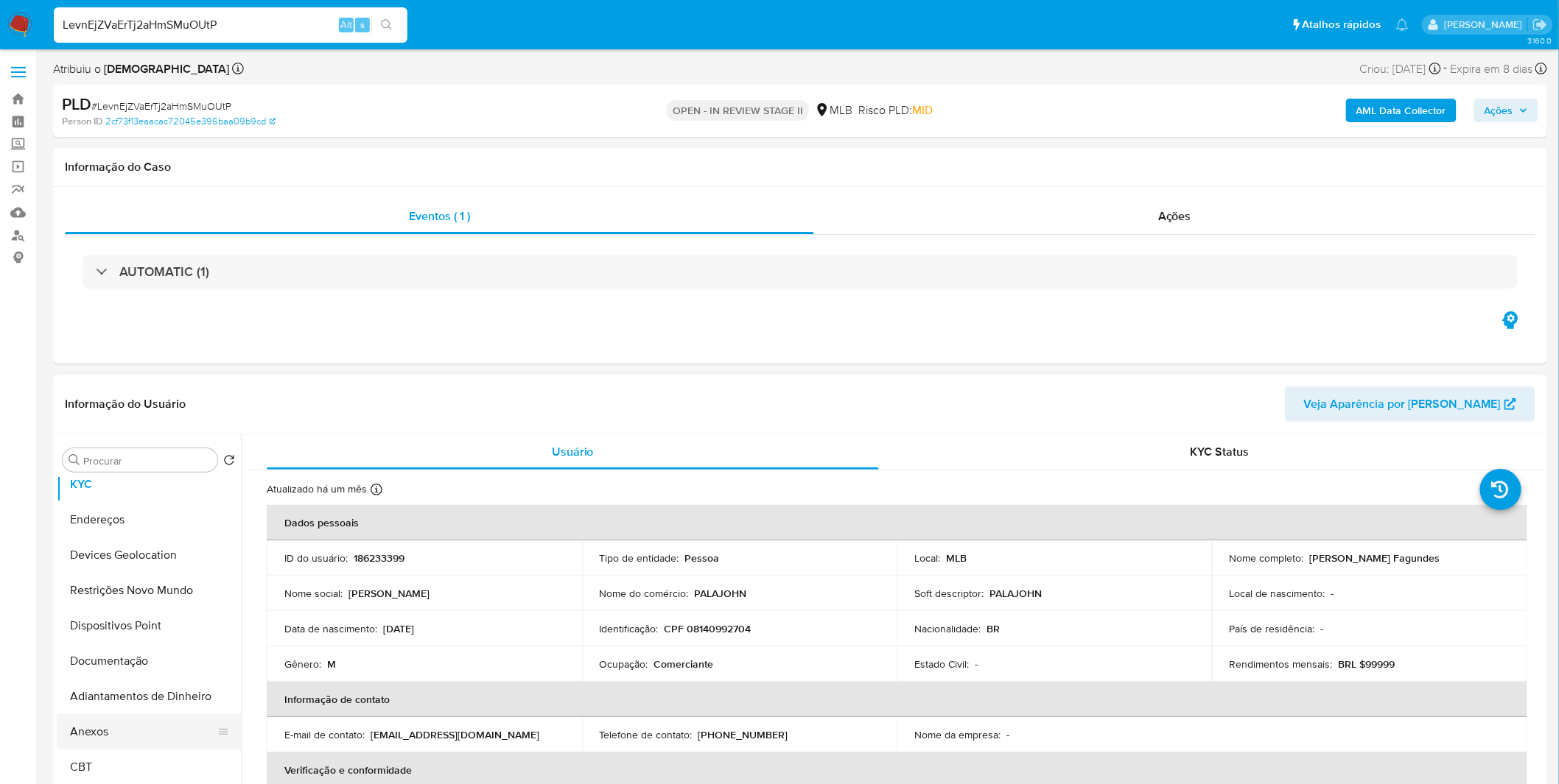
click at [137, 744] on button "Anexos" at bounding box center [142, 732] width 172 height 35
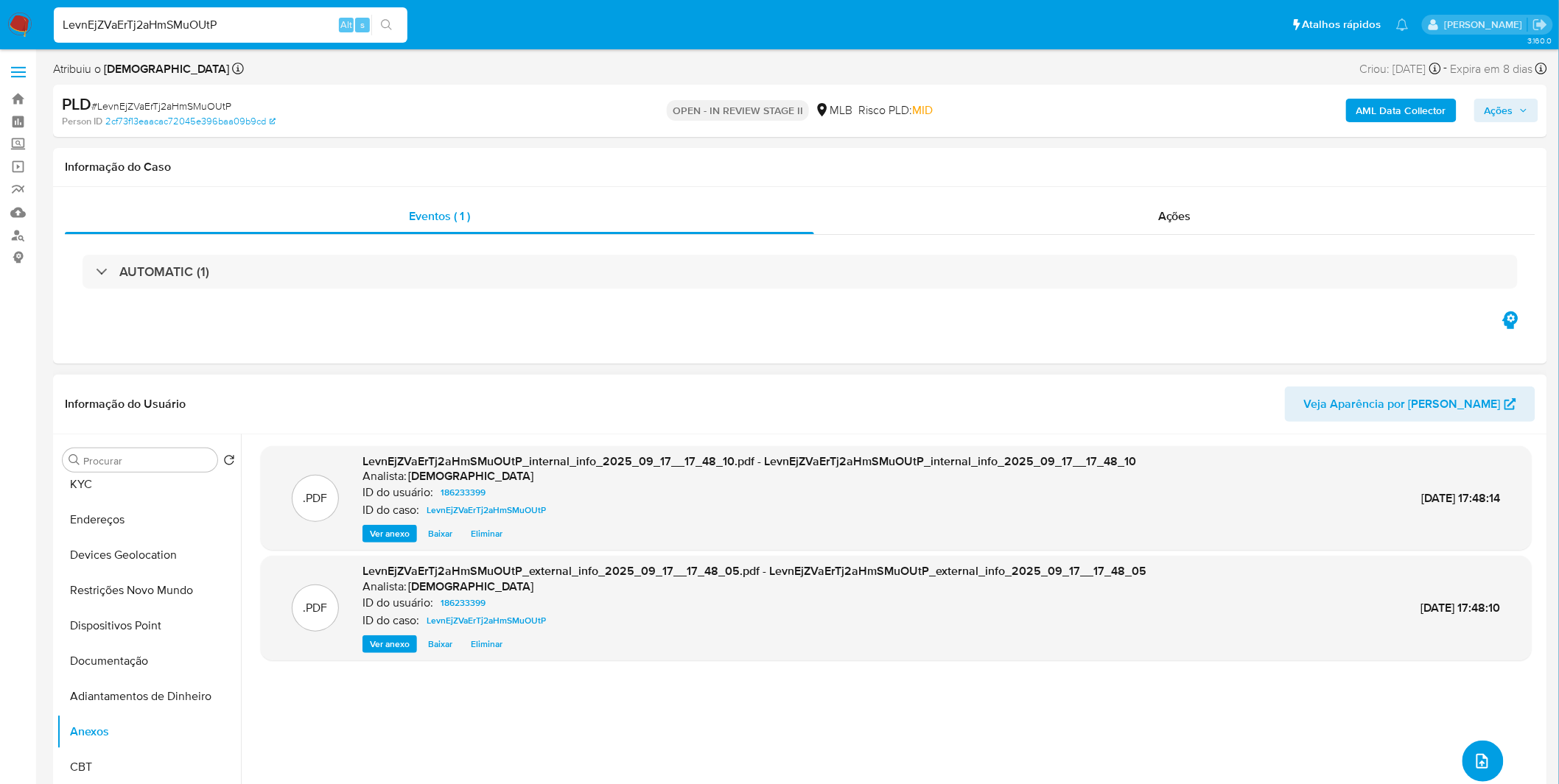
click at [1476, 755] on icon "upload-file" at bounding box center [1481, 761] width 18 height 18
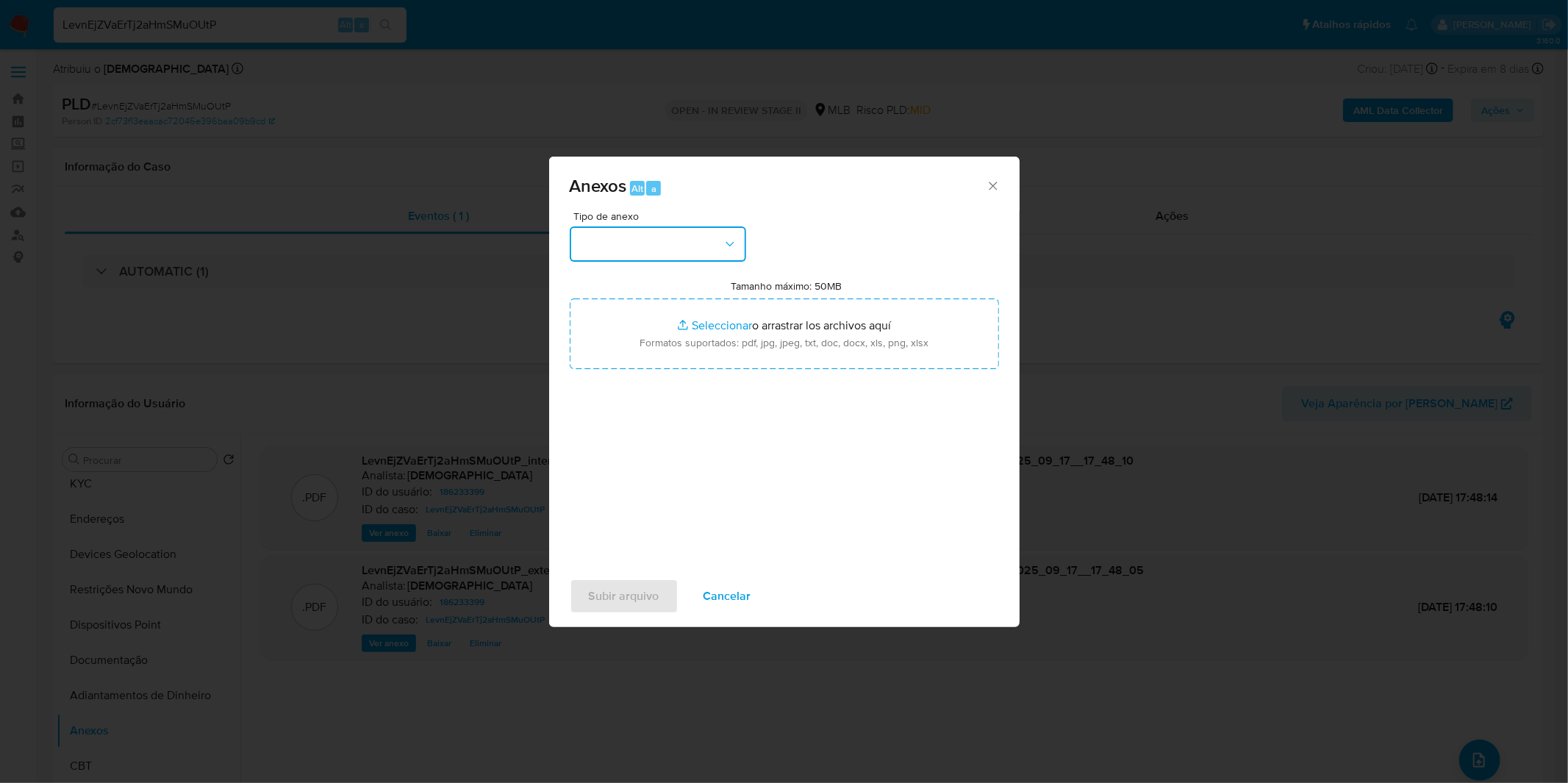
click at [631, 237] on button "button" at bounding box center [658, 244] width 177 height 35
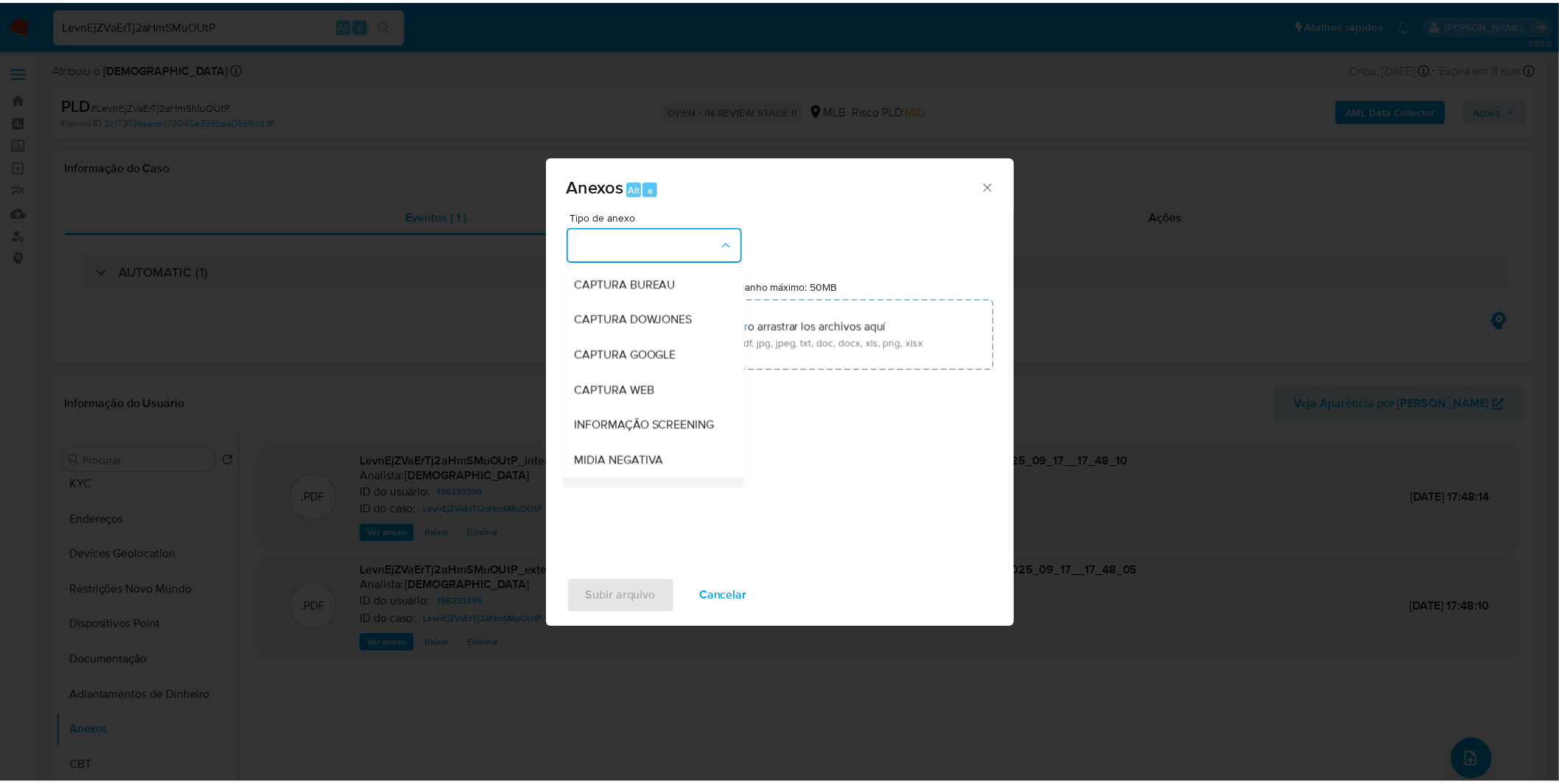
scroll to position [164, 0]
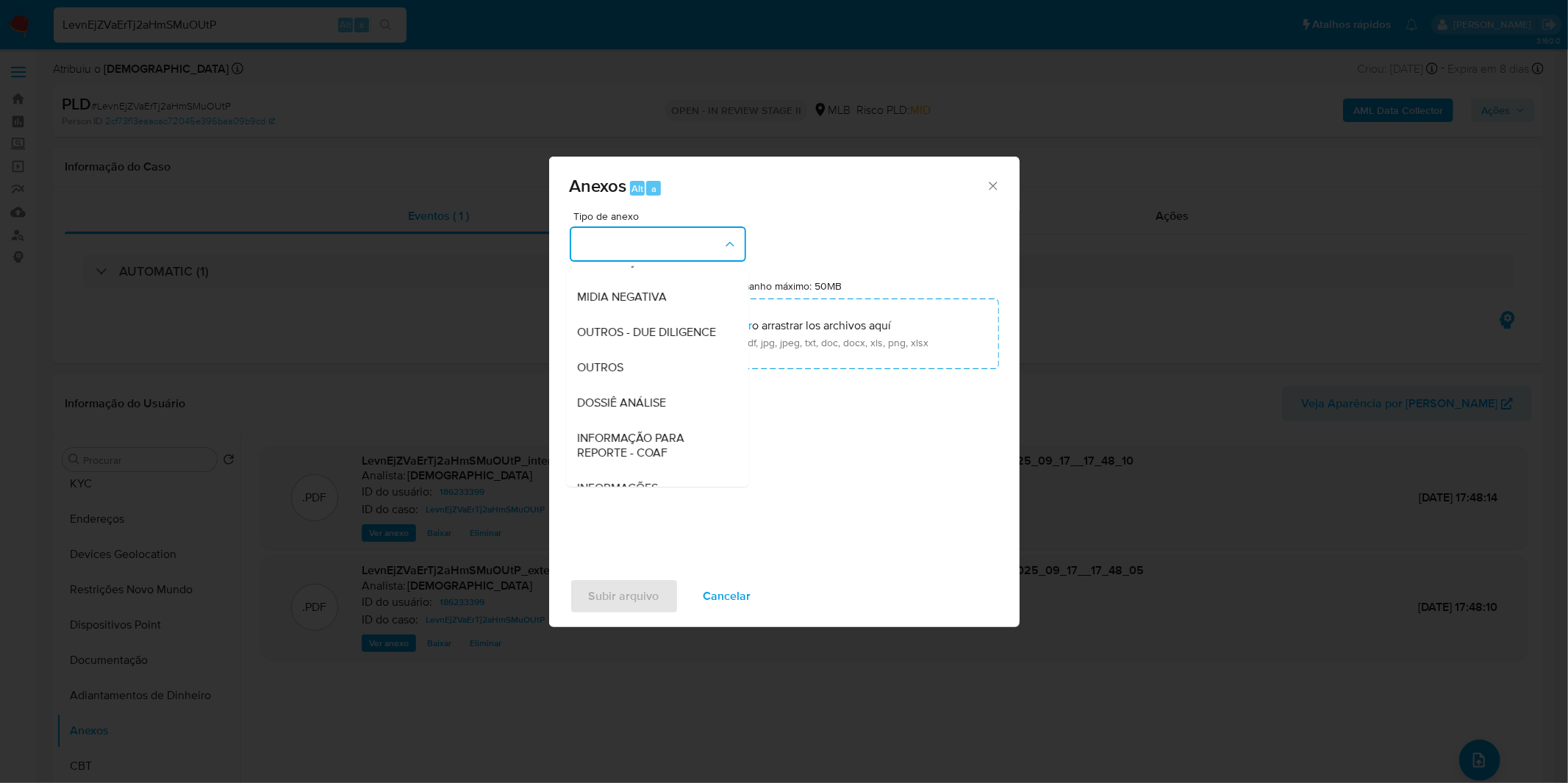
click at [633, 386] on div "OUTROS" at bounding box center [653, 368] width 150 height 35
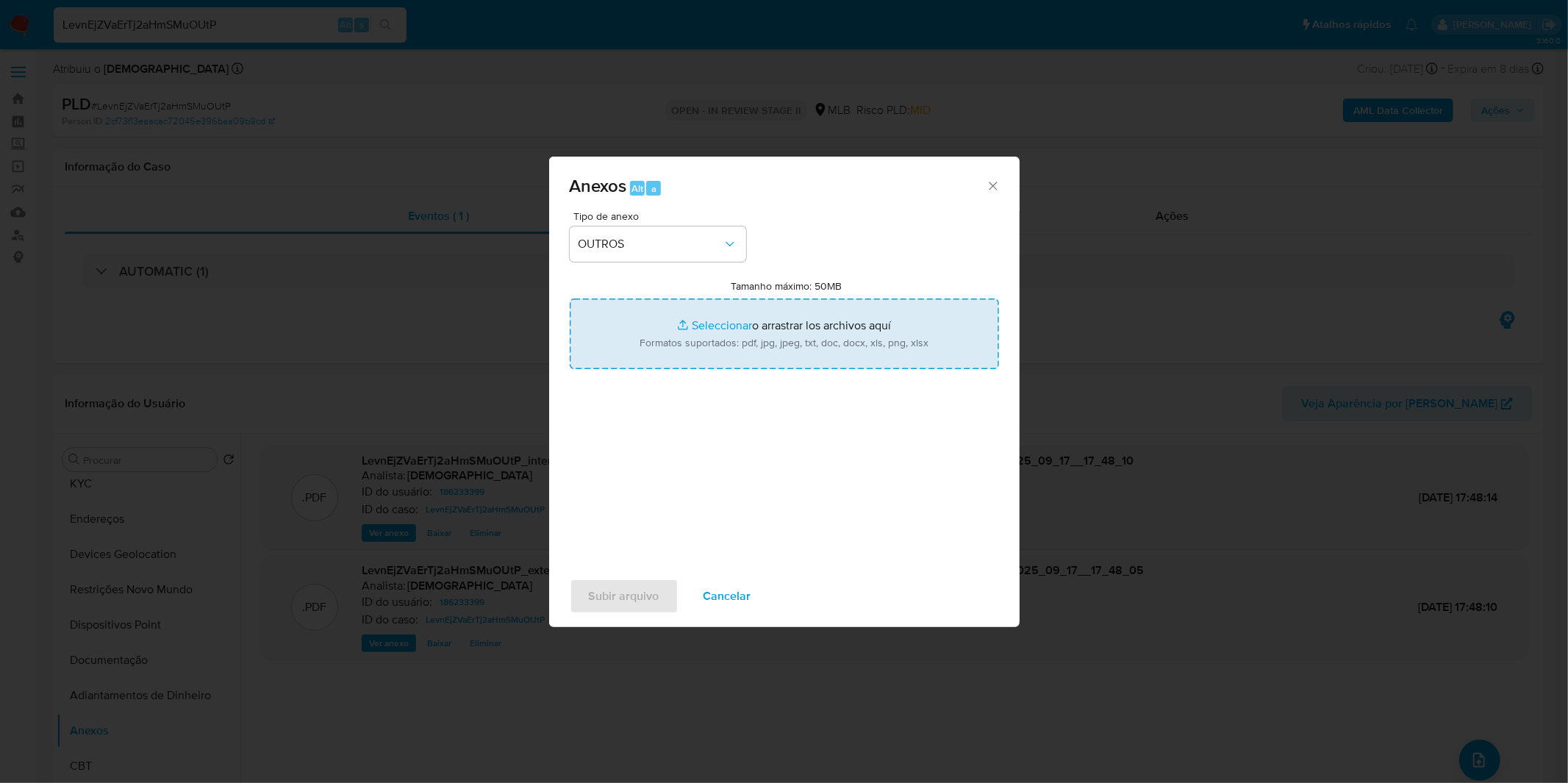
click at [651, 353] on input "Tamanho máximo: 50MB Seleccionar archivos" at bounding box center [784, 334] width 429 height 71
type input "C:\fakepath\Mulan 186233399_2025_09_08_08_34_56.xlsx"
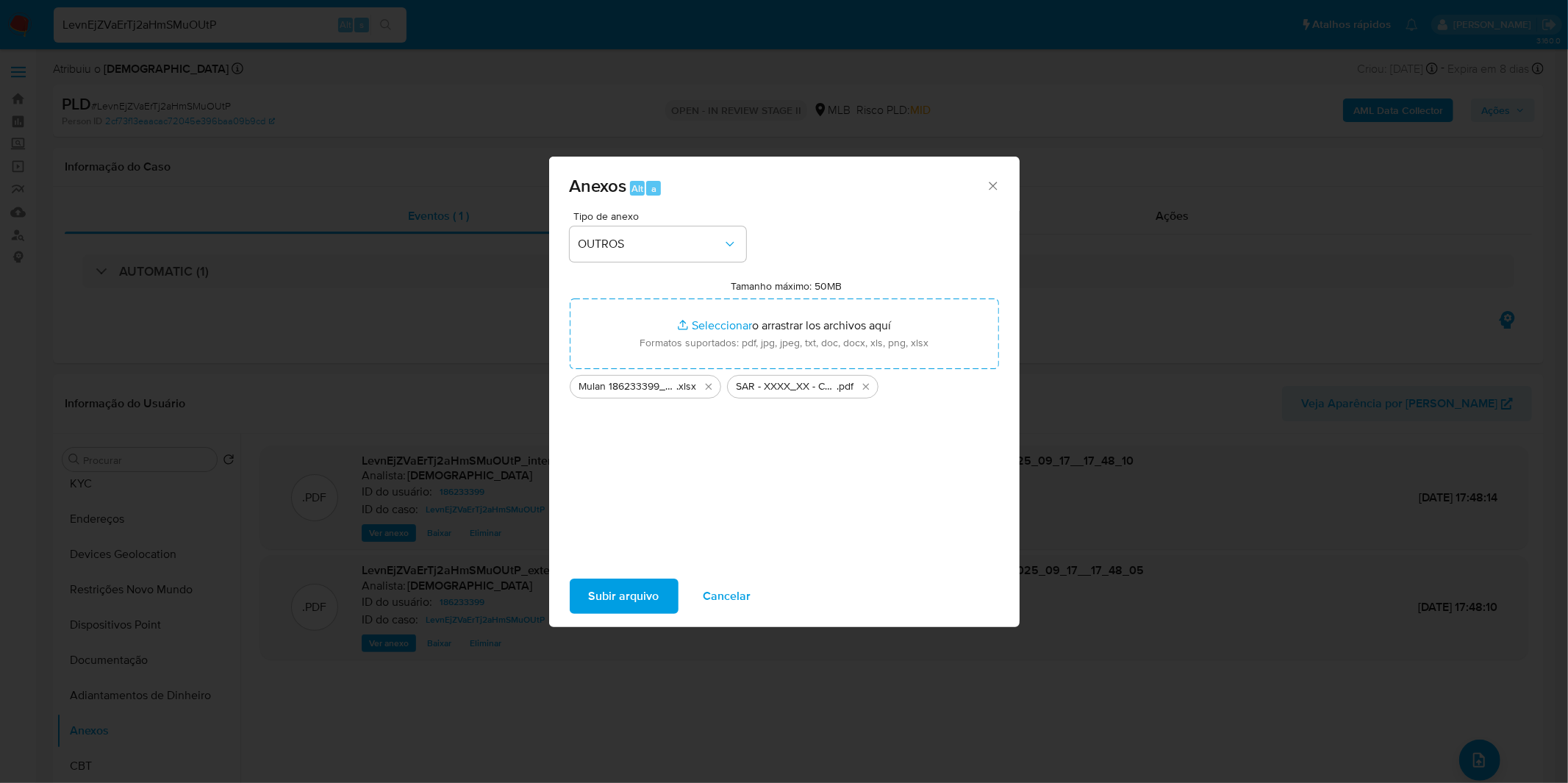
click at [653, 590] on span "Subir arquivo" at bounding box center [625, 596] width 71 height 32
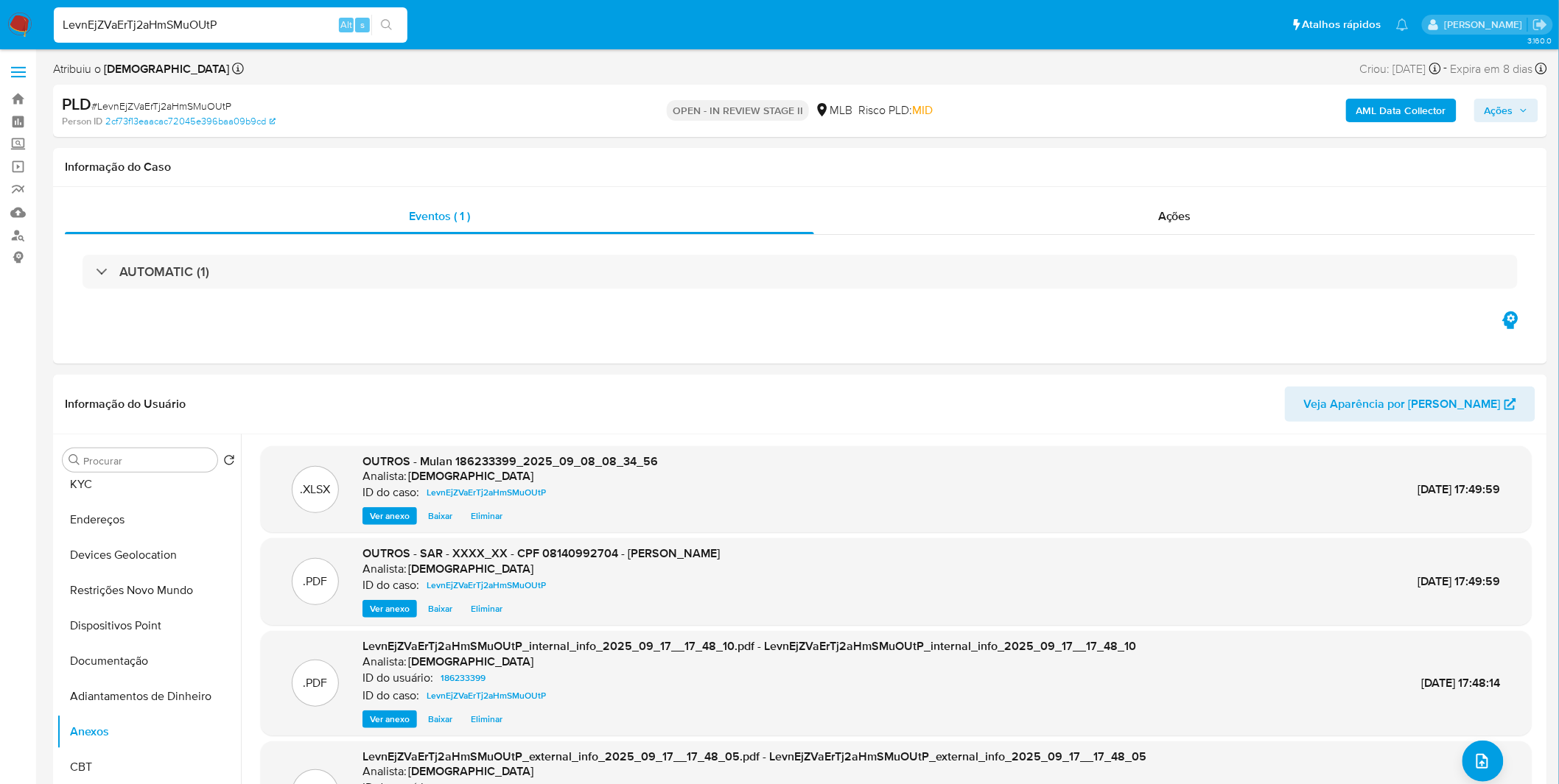
click at [1508, 115] on span "Ações" at bounding box center [1498, 110] width 29 height 24
click at [1158, 165] on div "Resolução do caso Alt r" at bounding box center [1096, 157] width 135 height 38
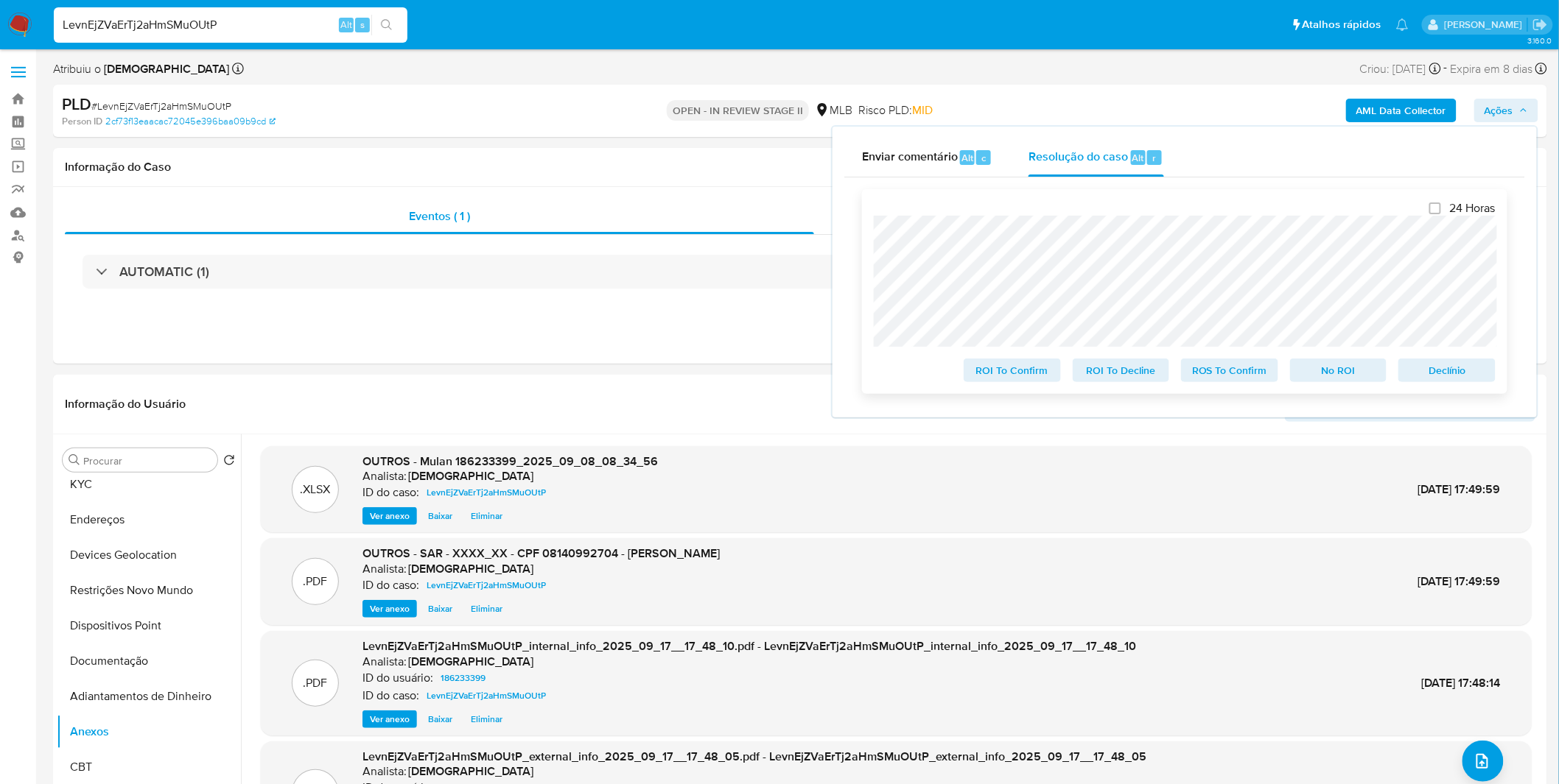
click at [1219, 376] on span "ROS To Confirm" at bounding box center [1229, 370] width 77 height 20
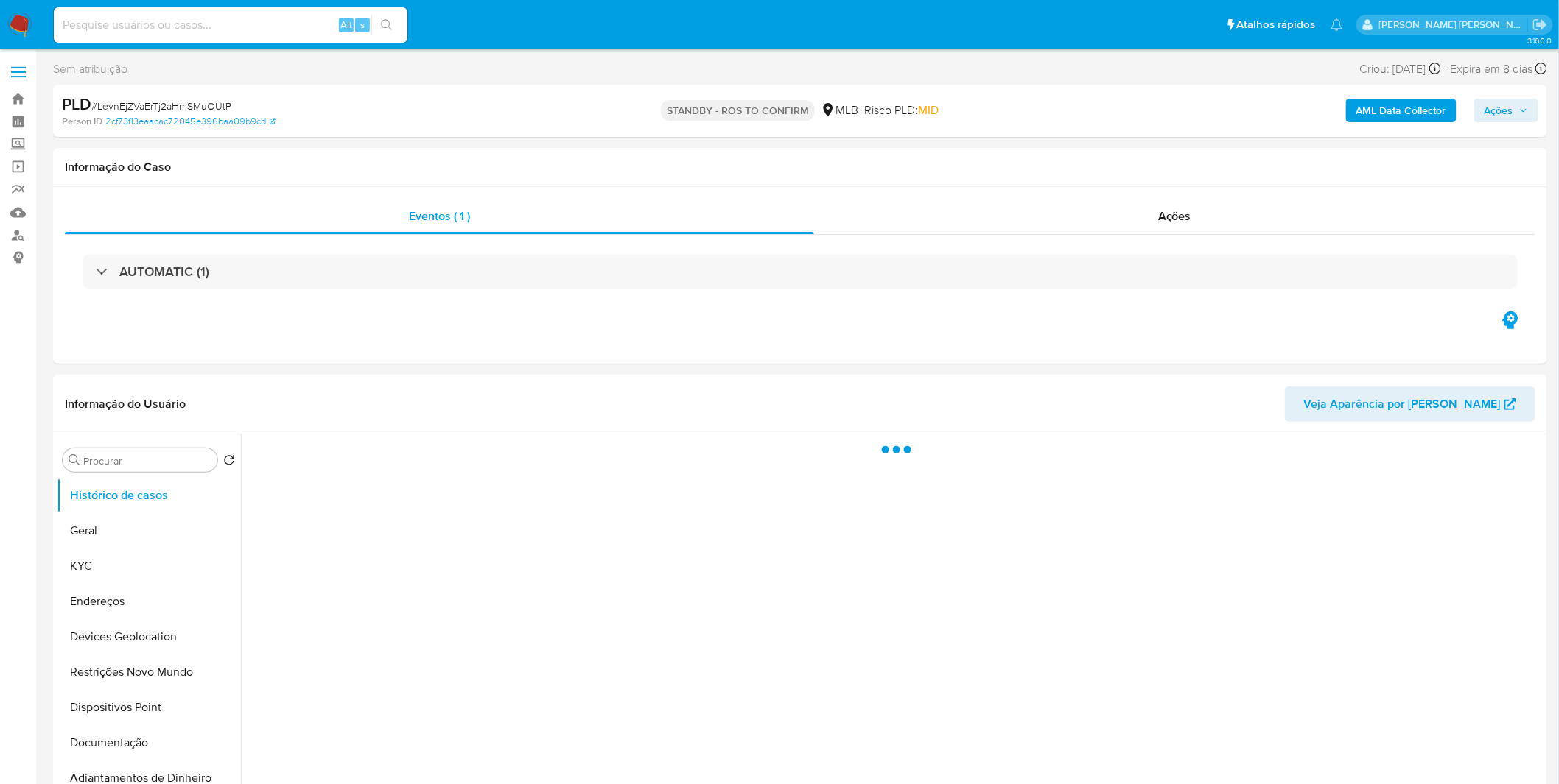
select select "10"
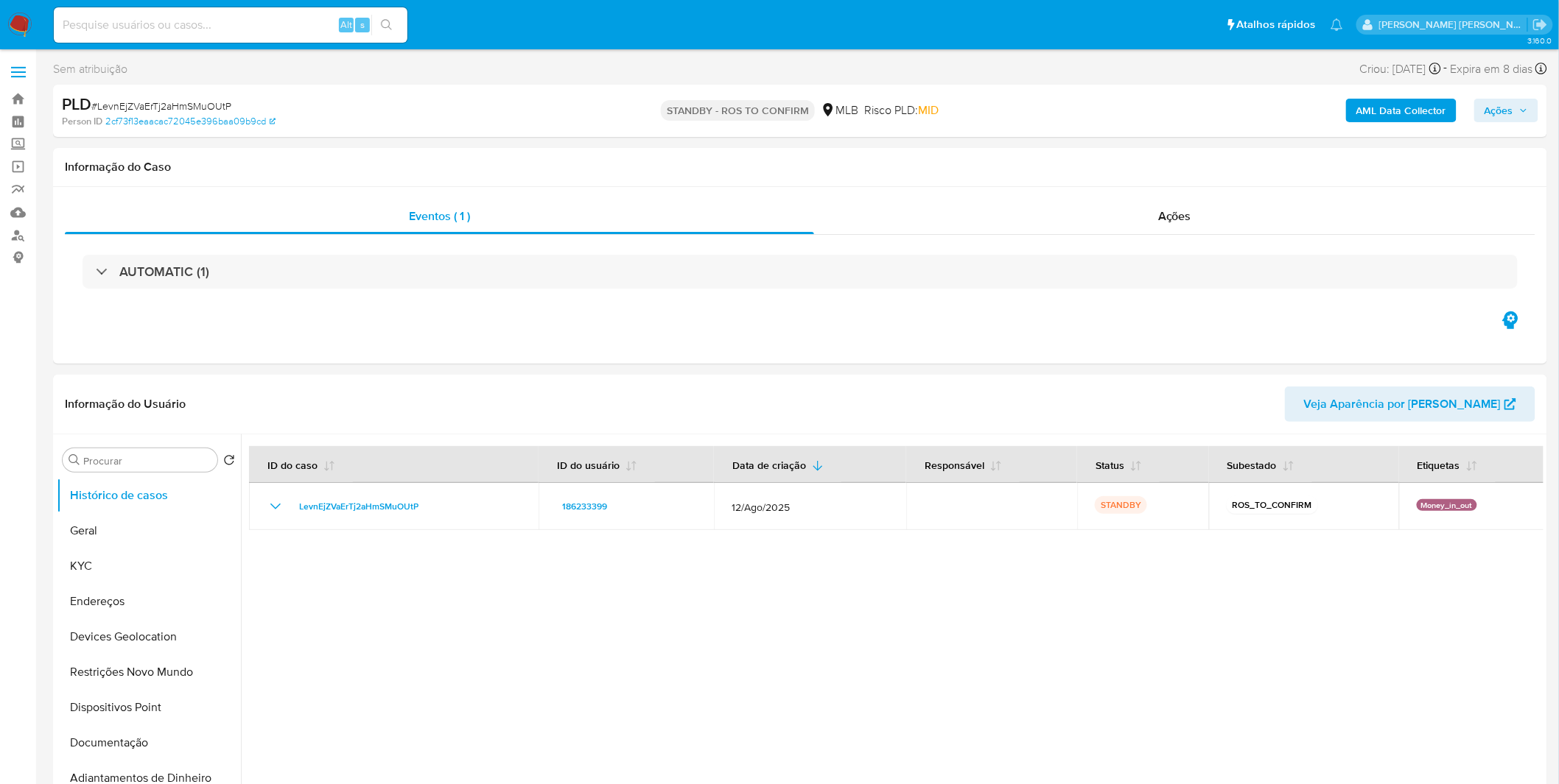
click at [26, 20] on img at bounding box center [20, 25] width 25 height 25
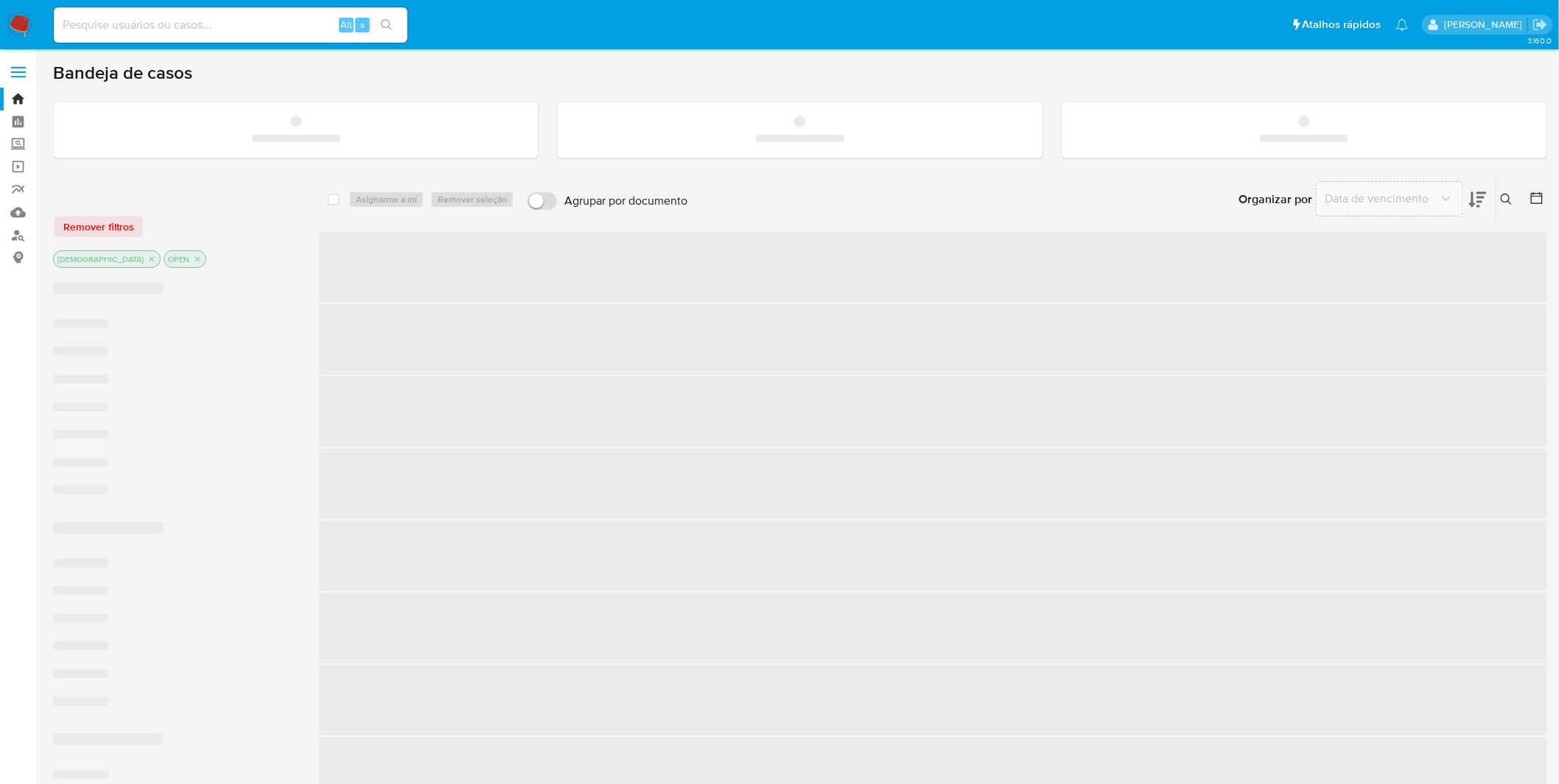
click at [187, 30] on input at bounding box center [230, 24] width 353 height 19
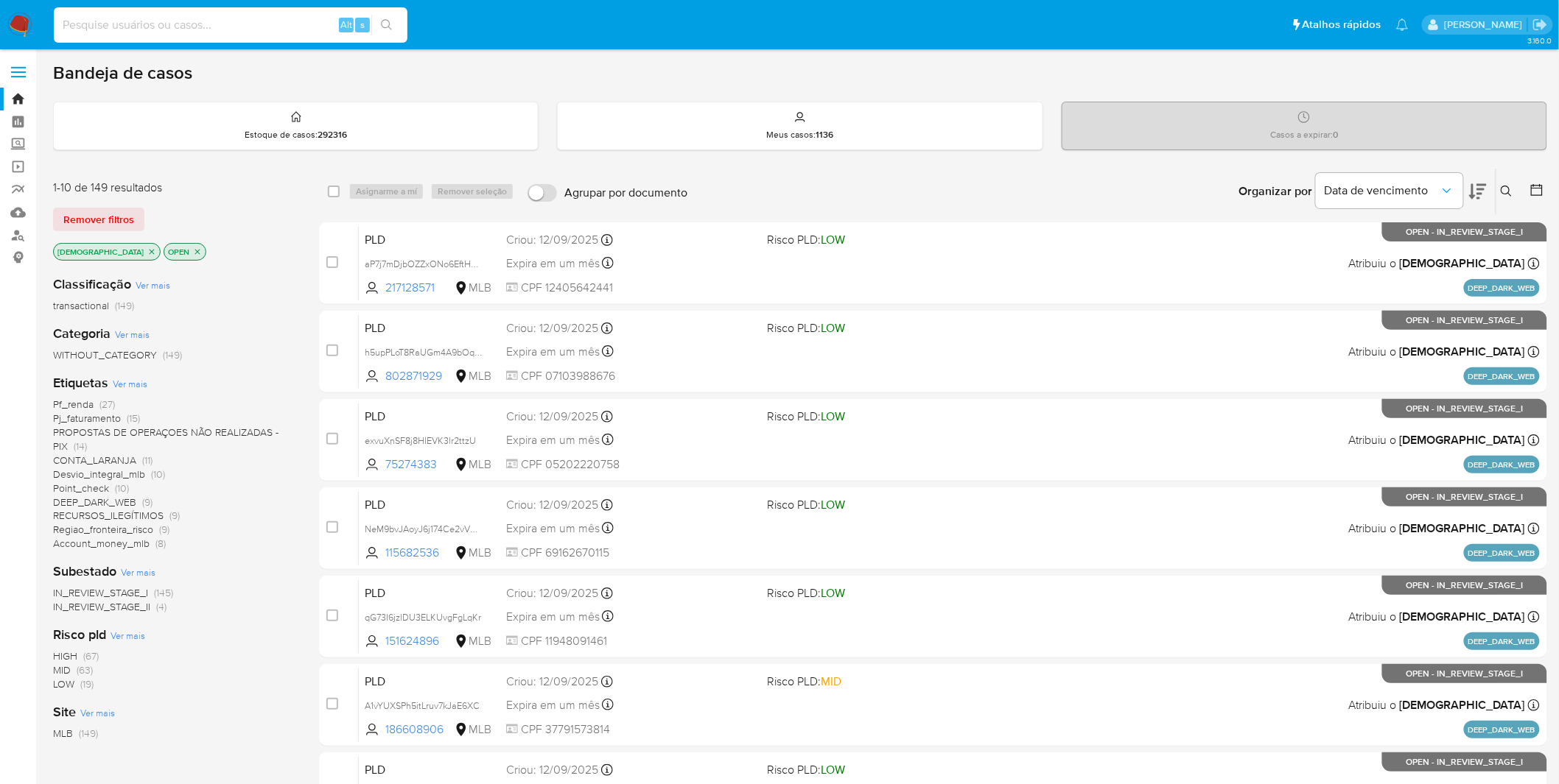
paste input "UUT0tNPXJgjVQgVHLhSDoZm9"
type input "UUT0tNPXJgjVQgVHLhSDoZm9"
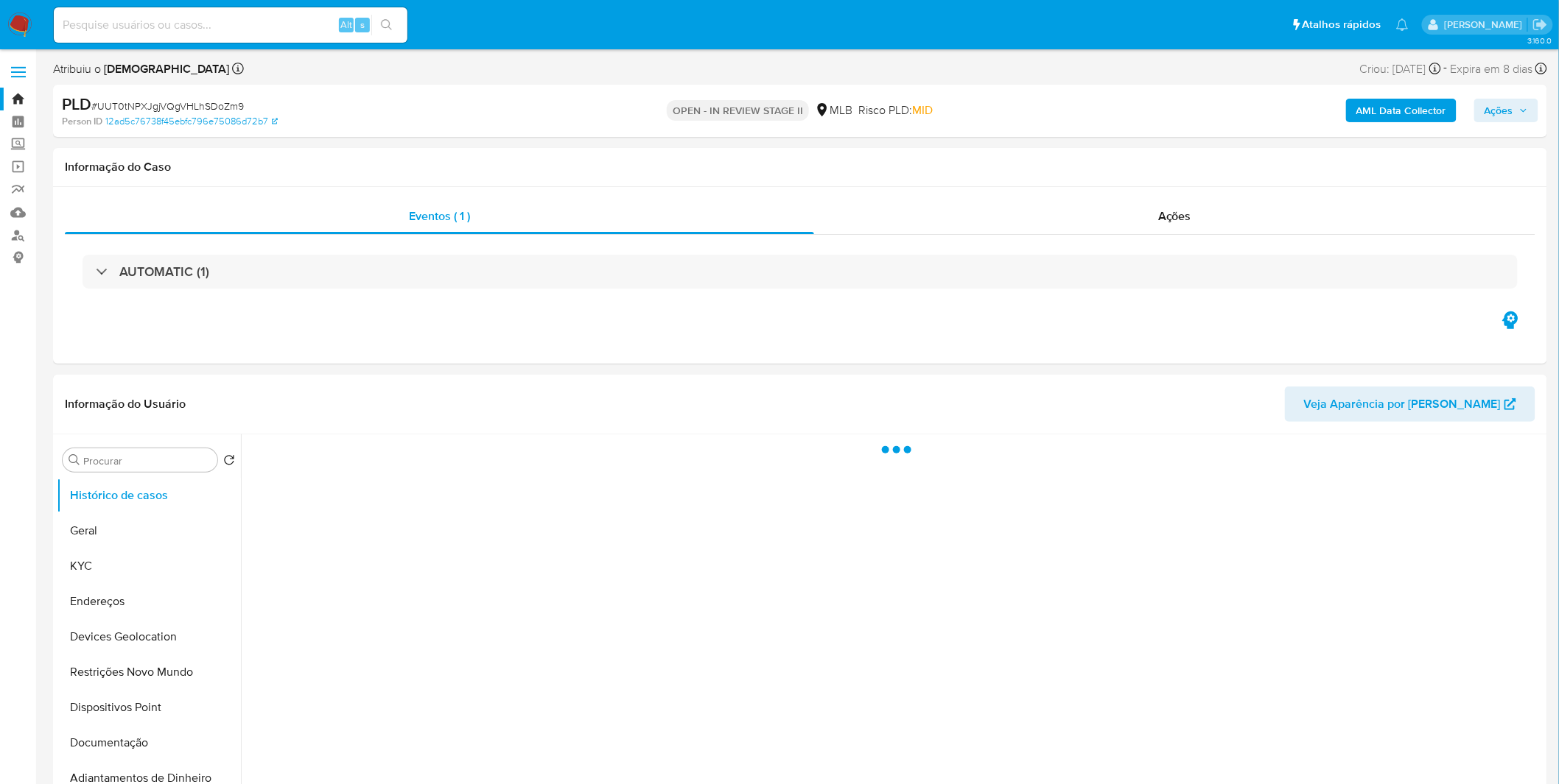
select select "10"
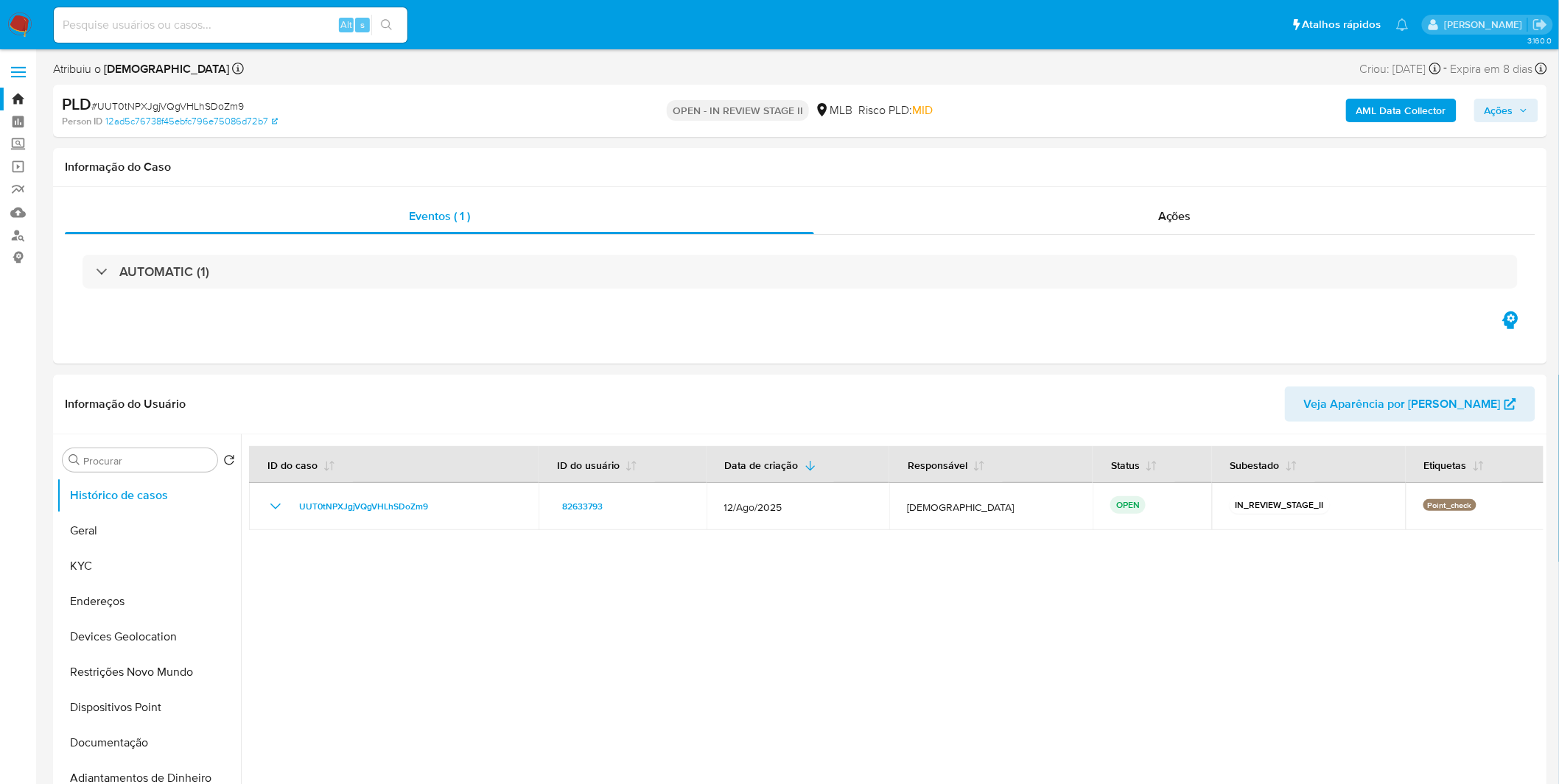
click at [1384, 114] on b "AML Data Collector" at bounding box center [1400, 110] width 90 height 24
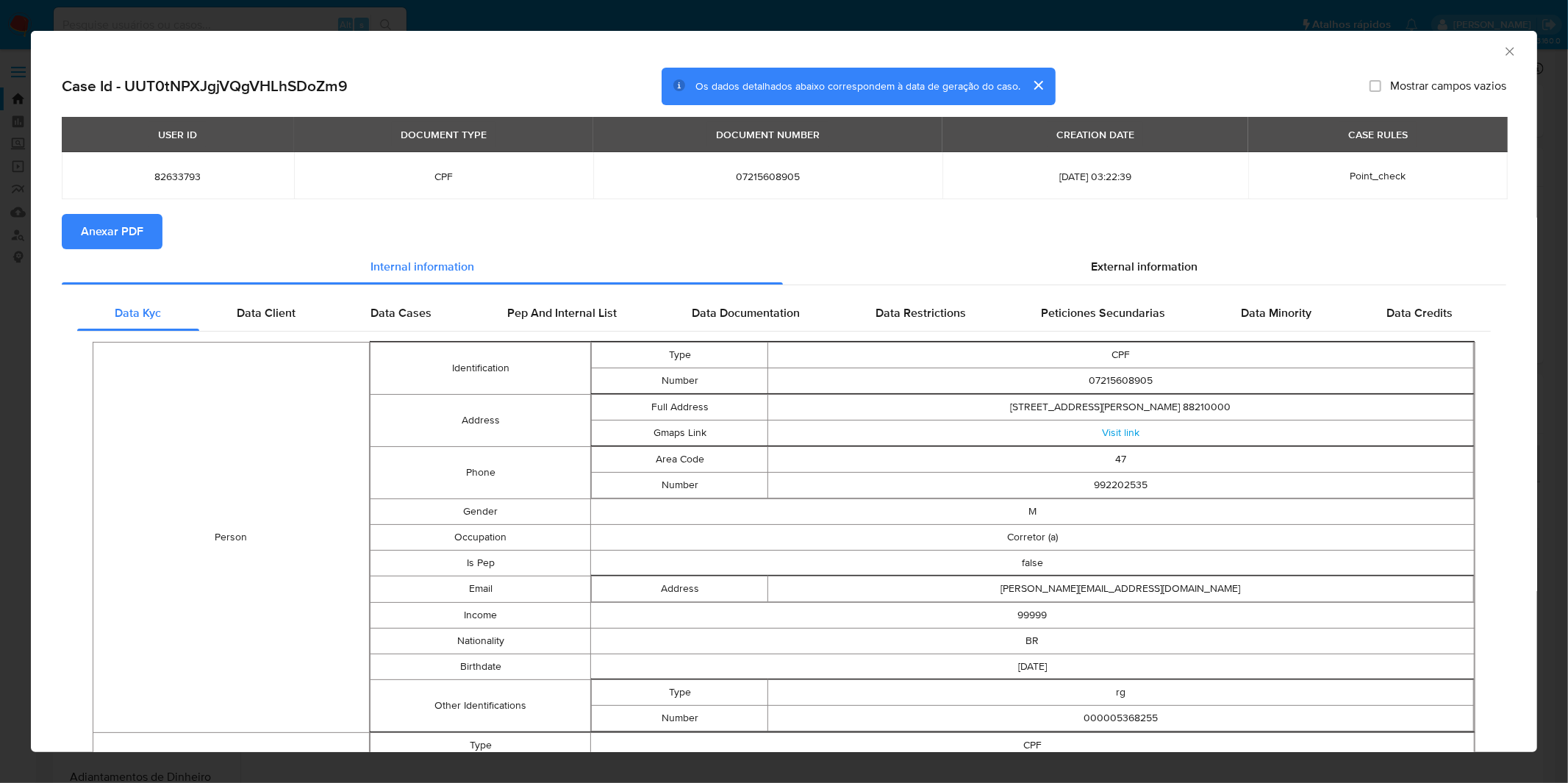
click at [129, 248] on span "Anexar PDF" at bounding box center [112, 232] width 62 height 32
click at [519, 23] on div "AML Data Collector Case Id - UUT0tNPXJgjVQgVHLhSDoZm9 Os dados detalhados abaix…" at bounding box center [784, 392] width 1568 height 783
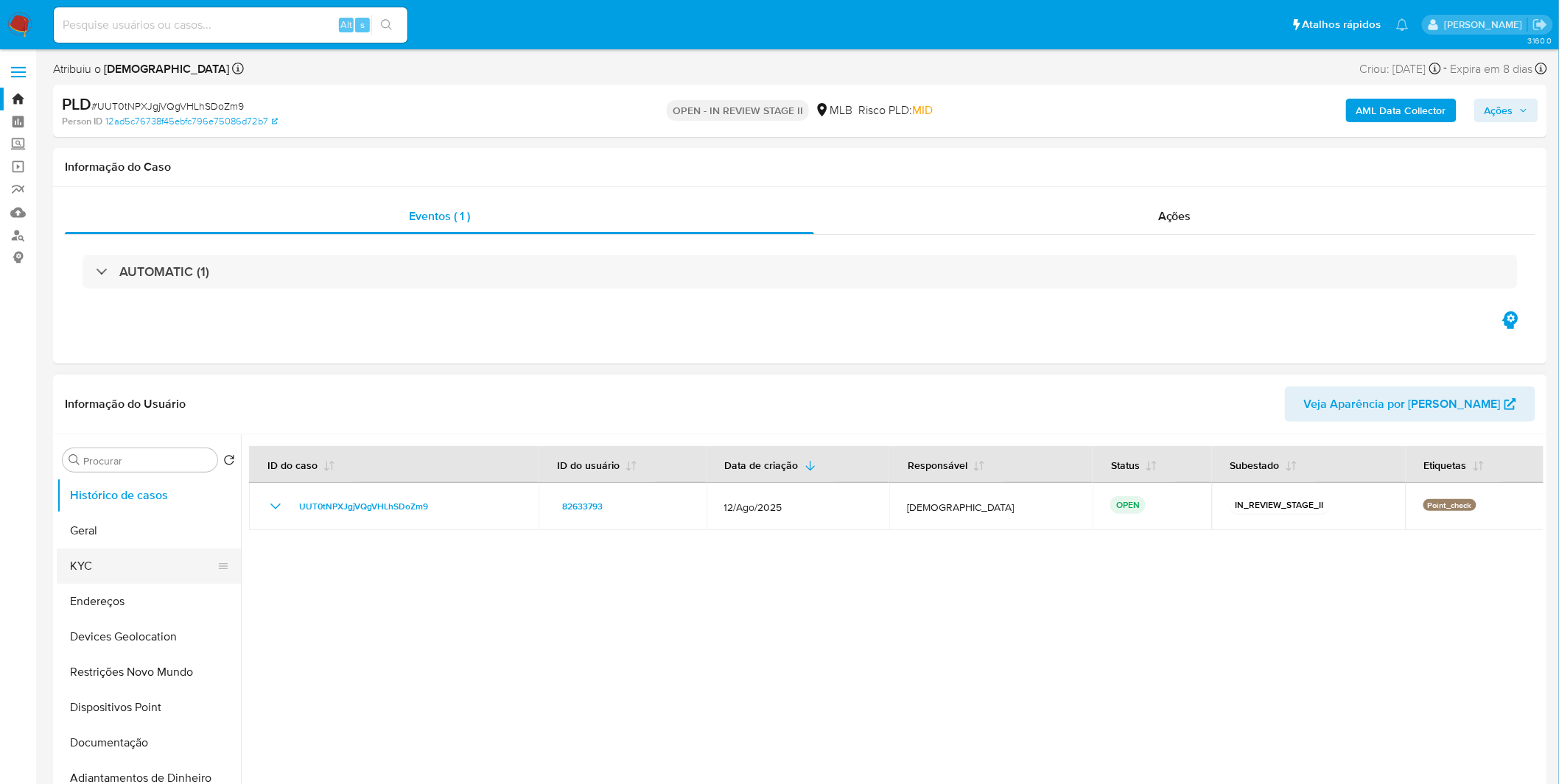
click at [112, 582] on button "KYC" at bounding box center [142, 567] width 172 height 35
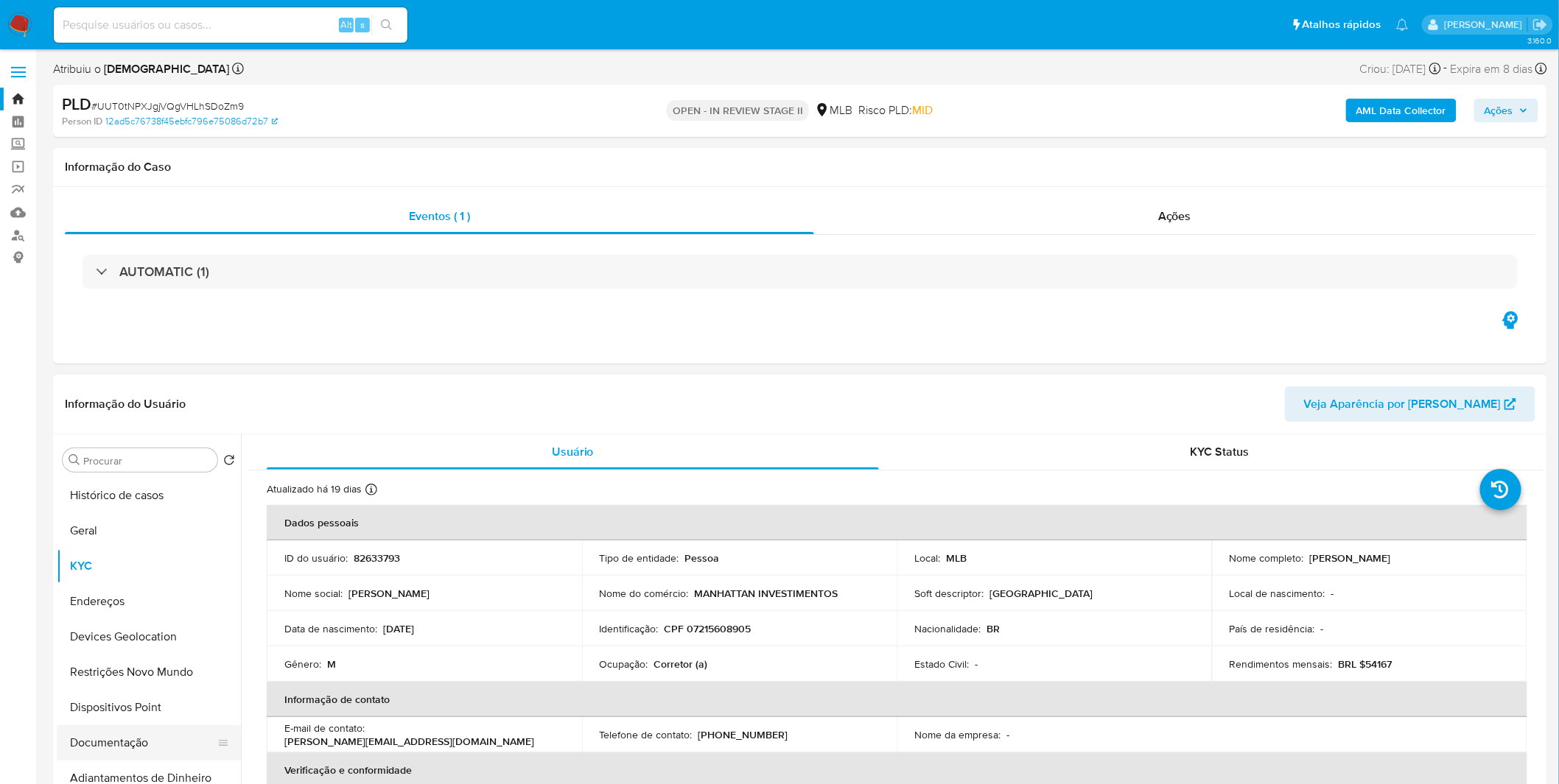
click at [149, 746] on button "Documentação" at bounding box center [142, 744] width 172 height 35
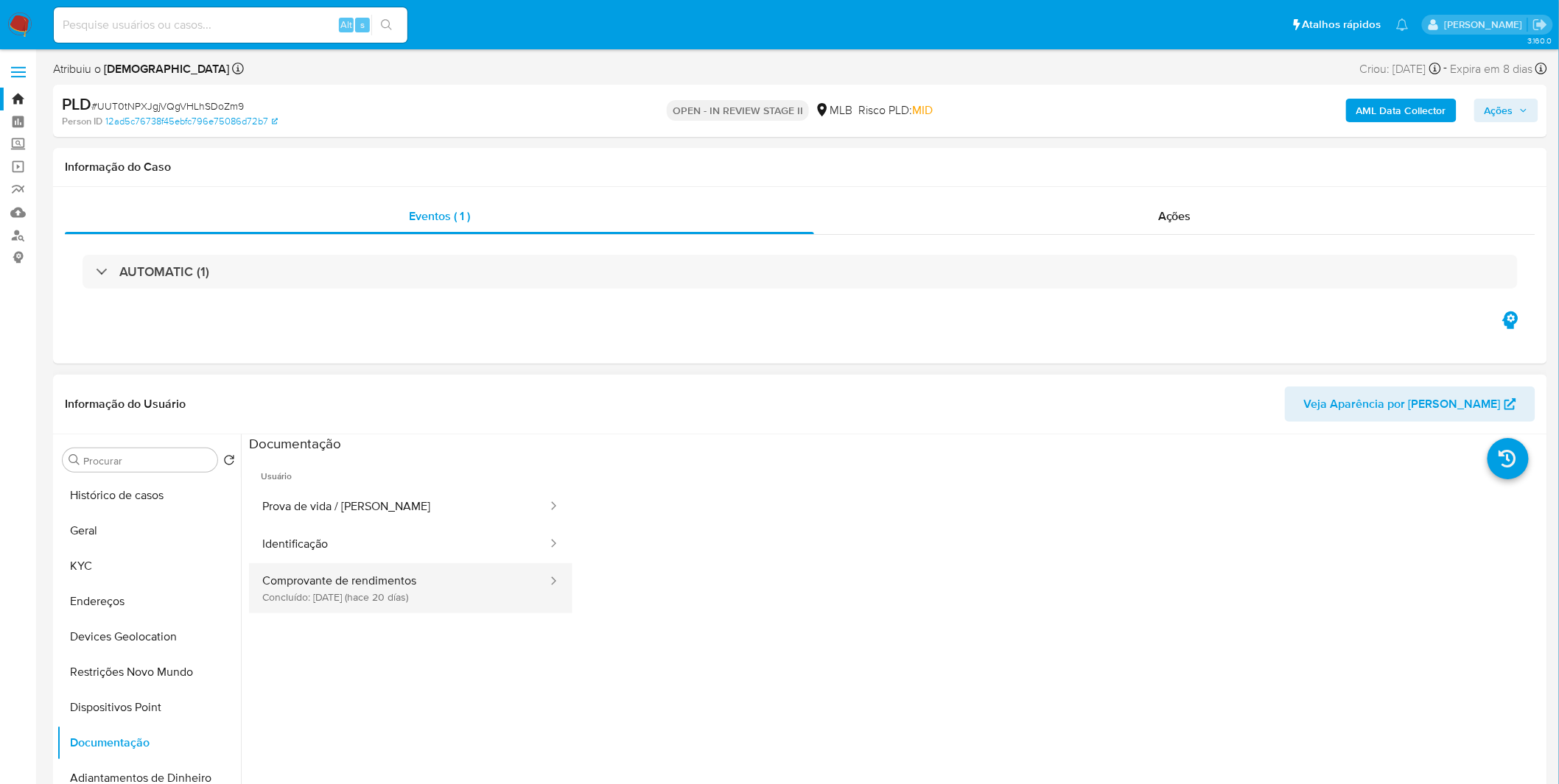
click at [366, 597] on button "Comprovante de rendimentos Concluído: 28/08/2025 (hace 20 días)" at bounding box center [399, 588] width 300 height 50
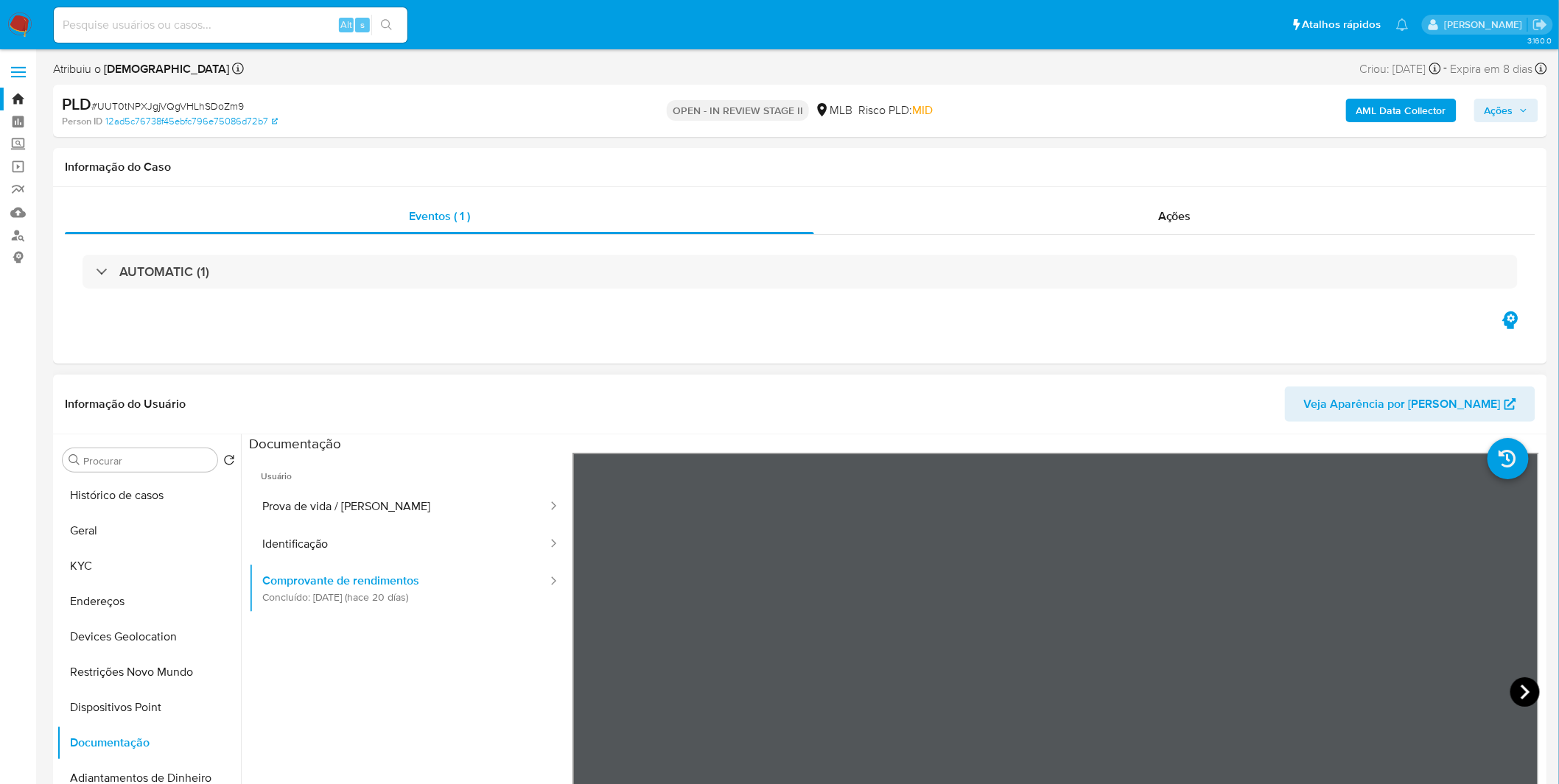
click at [1515, 696] on icon at bounding box center [1524, 692] width 30 height 30
click at [100, 498] on button "Histórico de casos" at bounding box center [142, 496] width 172 height 35
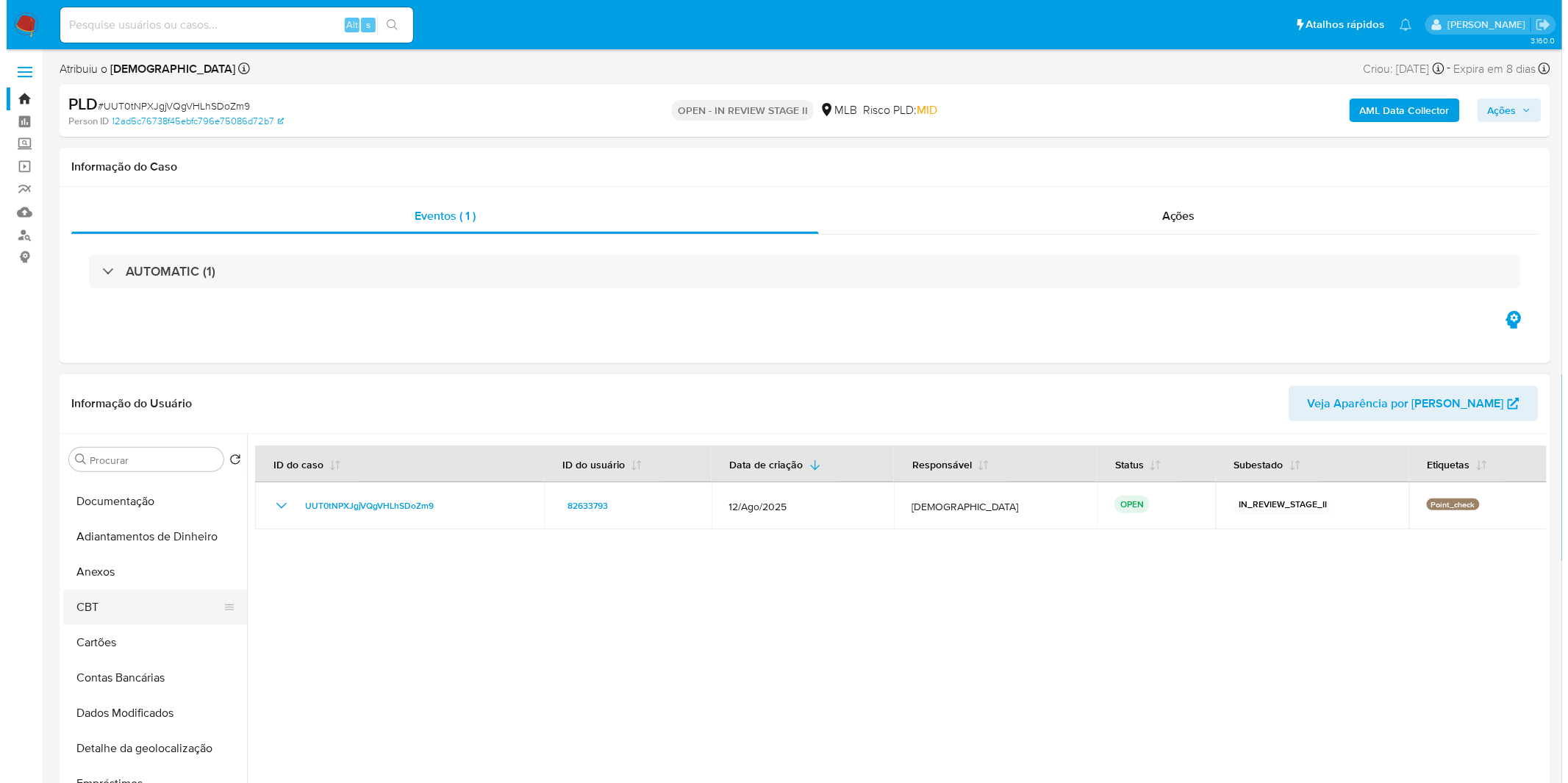
scroll to position [245, 0]
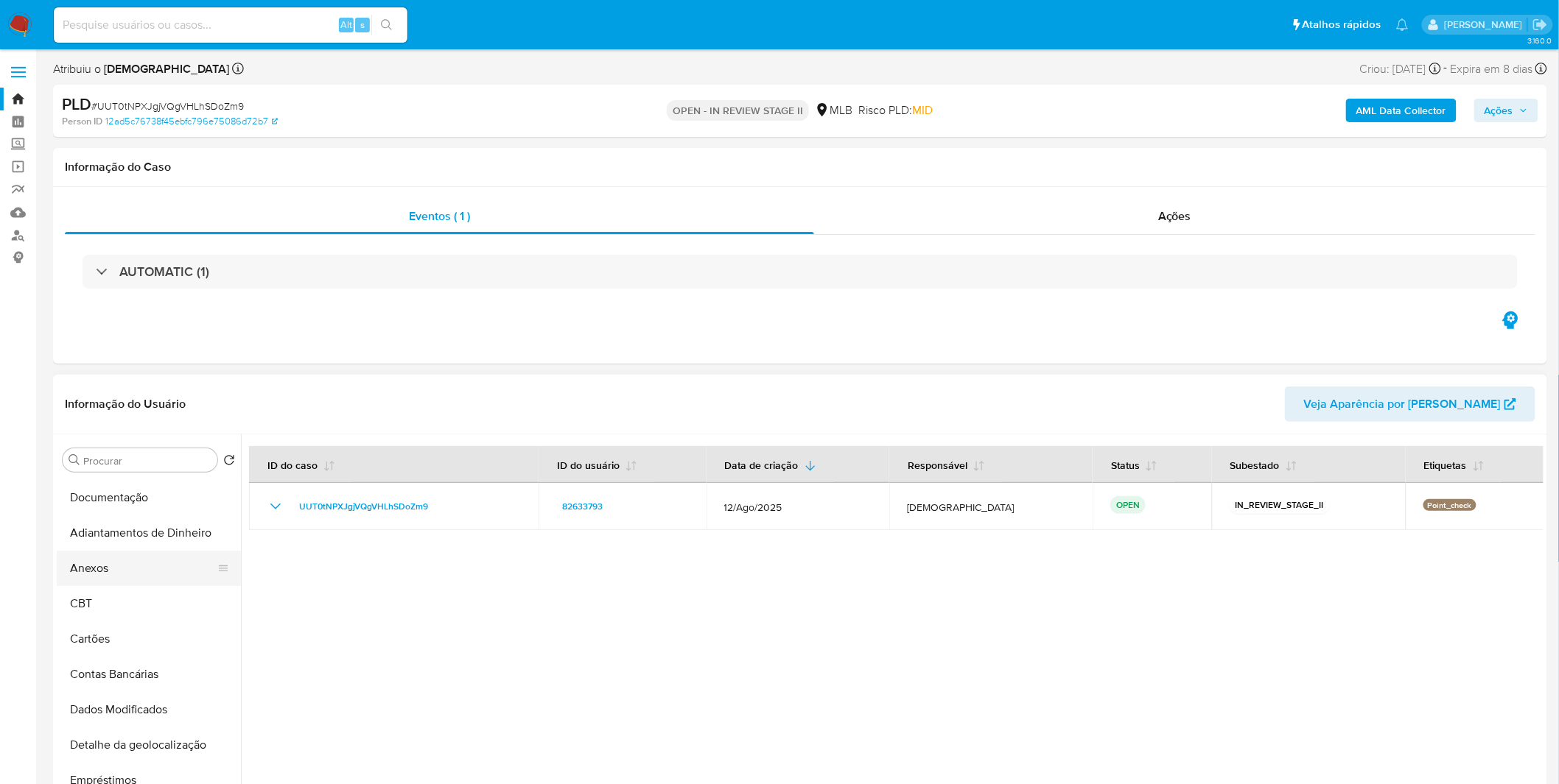
click at [129, 573] on button "Anexos" at bounding box center [142, 568] width 172 height 35
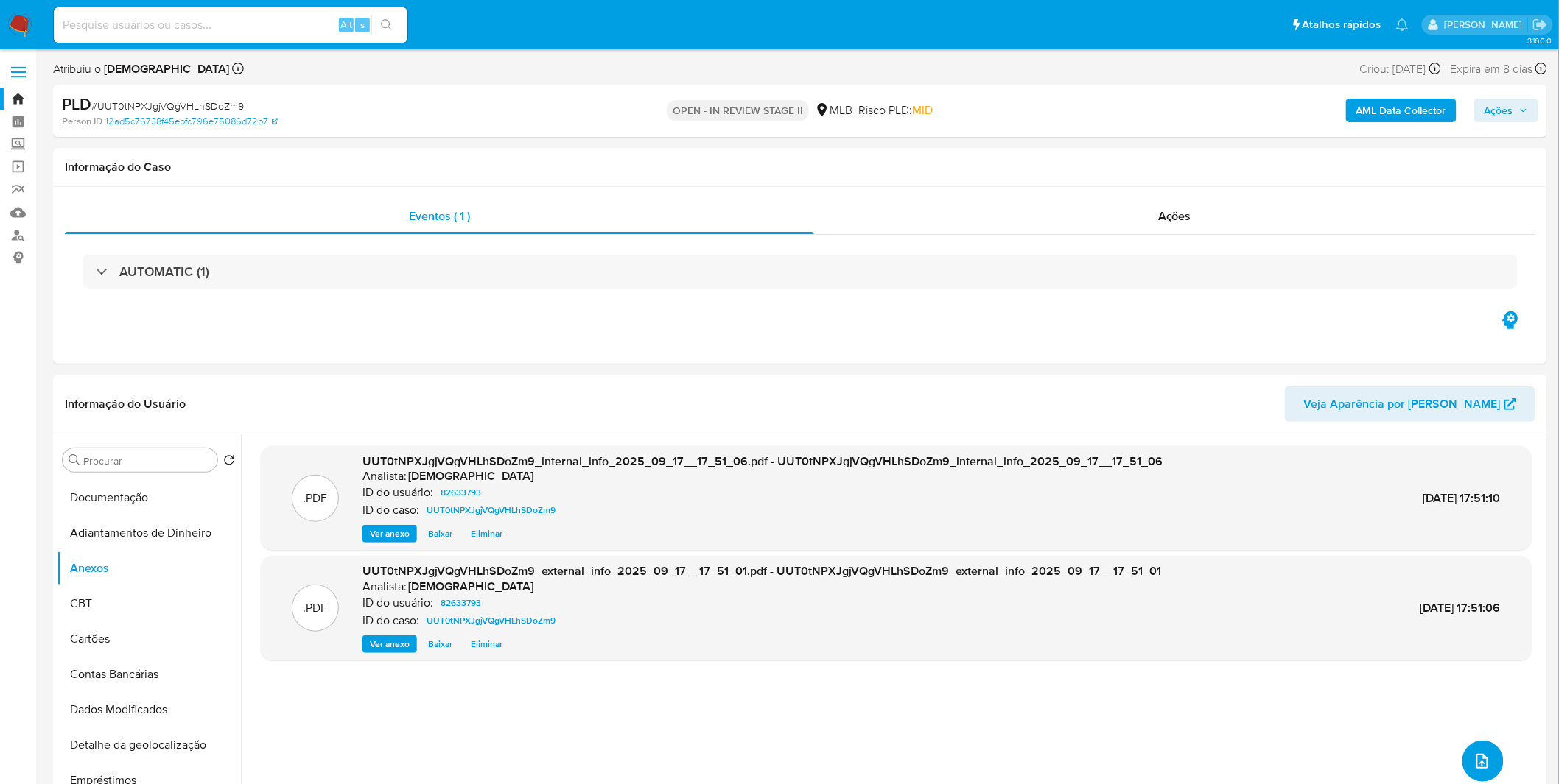
click at [1492, 766] on button "upload-file" at bounding box center [1482, 761] width 41 height 41
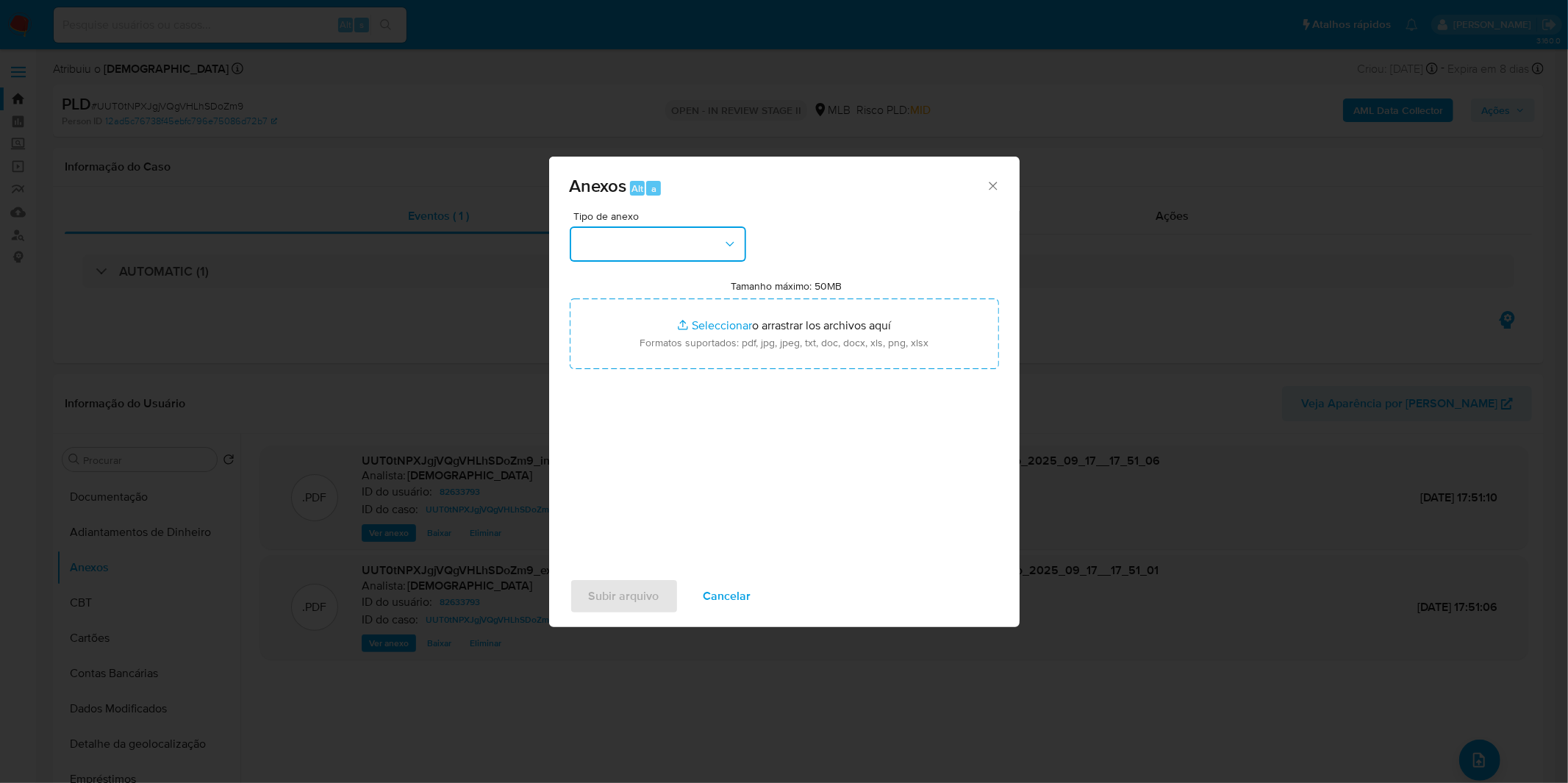
click at [704, 248] on button "button" at bounding box center [658, 244] width 177 height 35
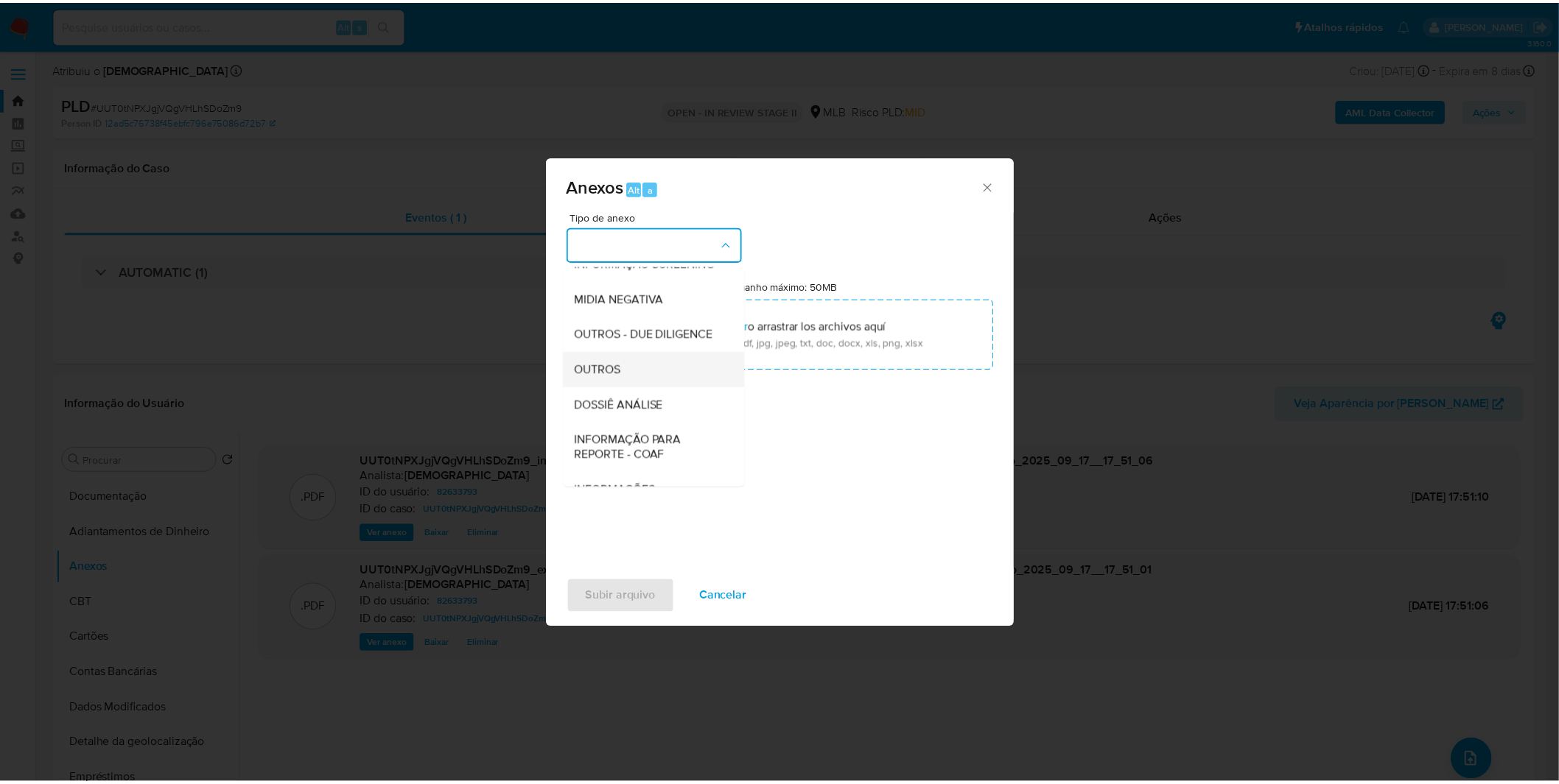
scroll to position [164, 0]
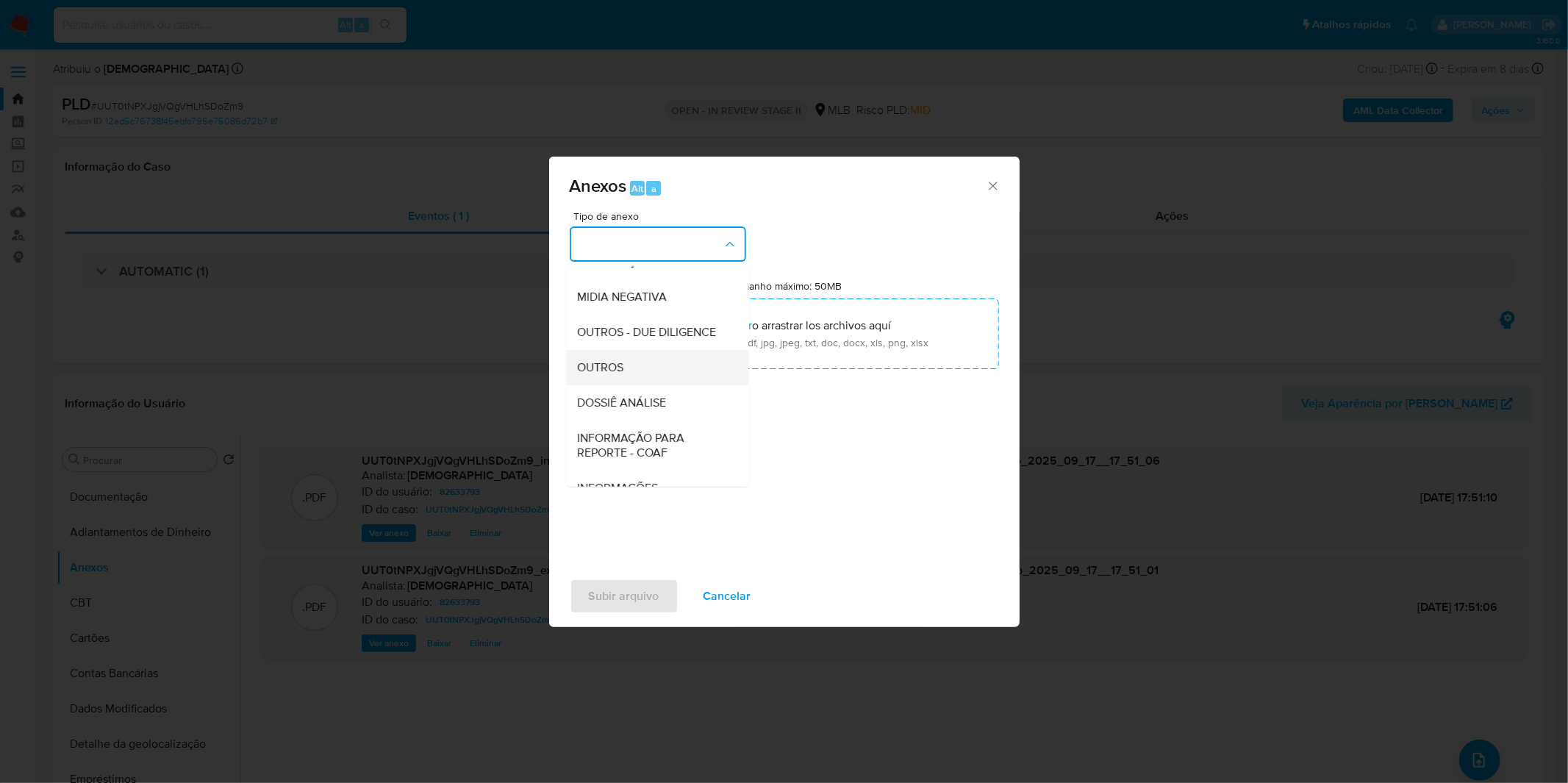
click at [611, 376] on span "OUTROS" at bounding box center [601, 367] width 46 height 14
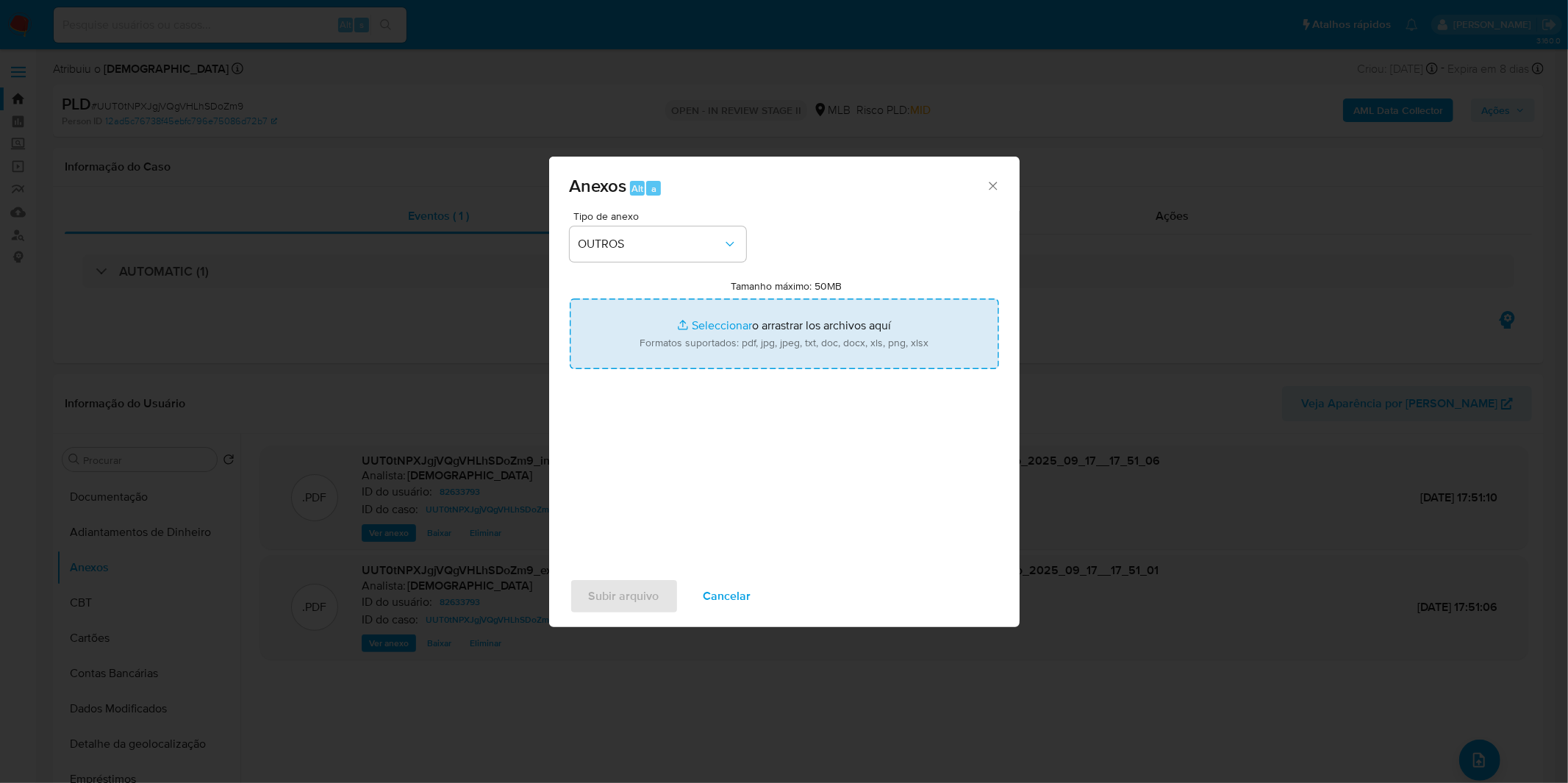
click at [642, 353] on input "Tamanho máximo: 50MB Seleccionar archivos" at bounding box center [784, 334] width 429 height 71
type input "C:\fakepath\Mulan 82633793_2025_09_08_09_23_43.xlsx"
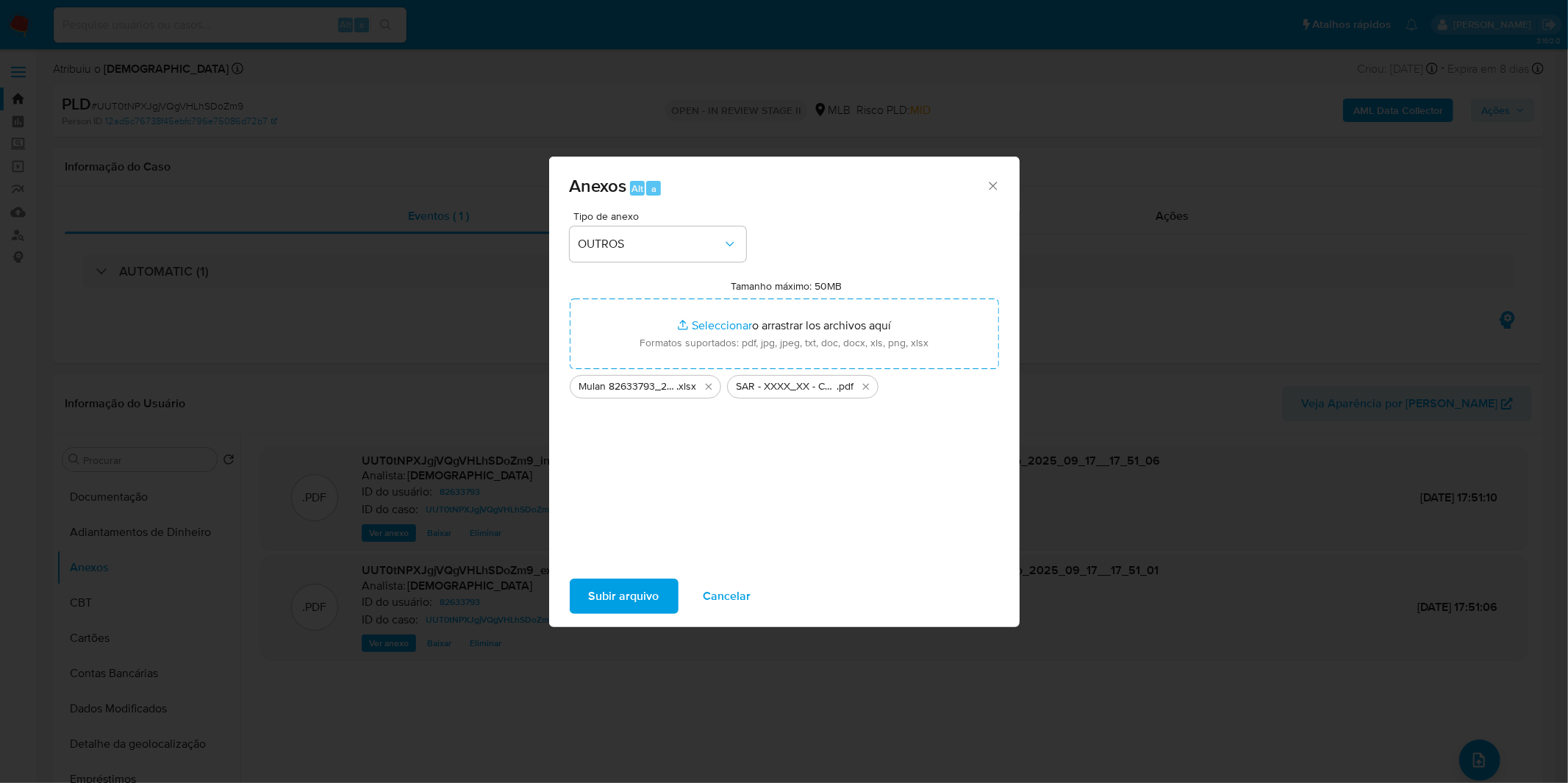
click at [630, 606] on span "Subir arquivo" at bounding box center [625, 596] width 71 height 32
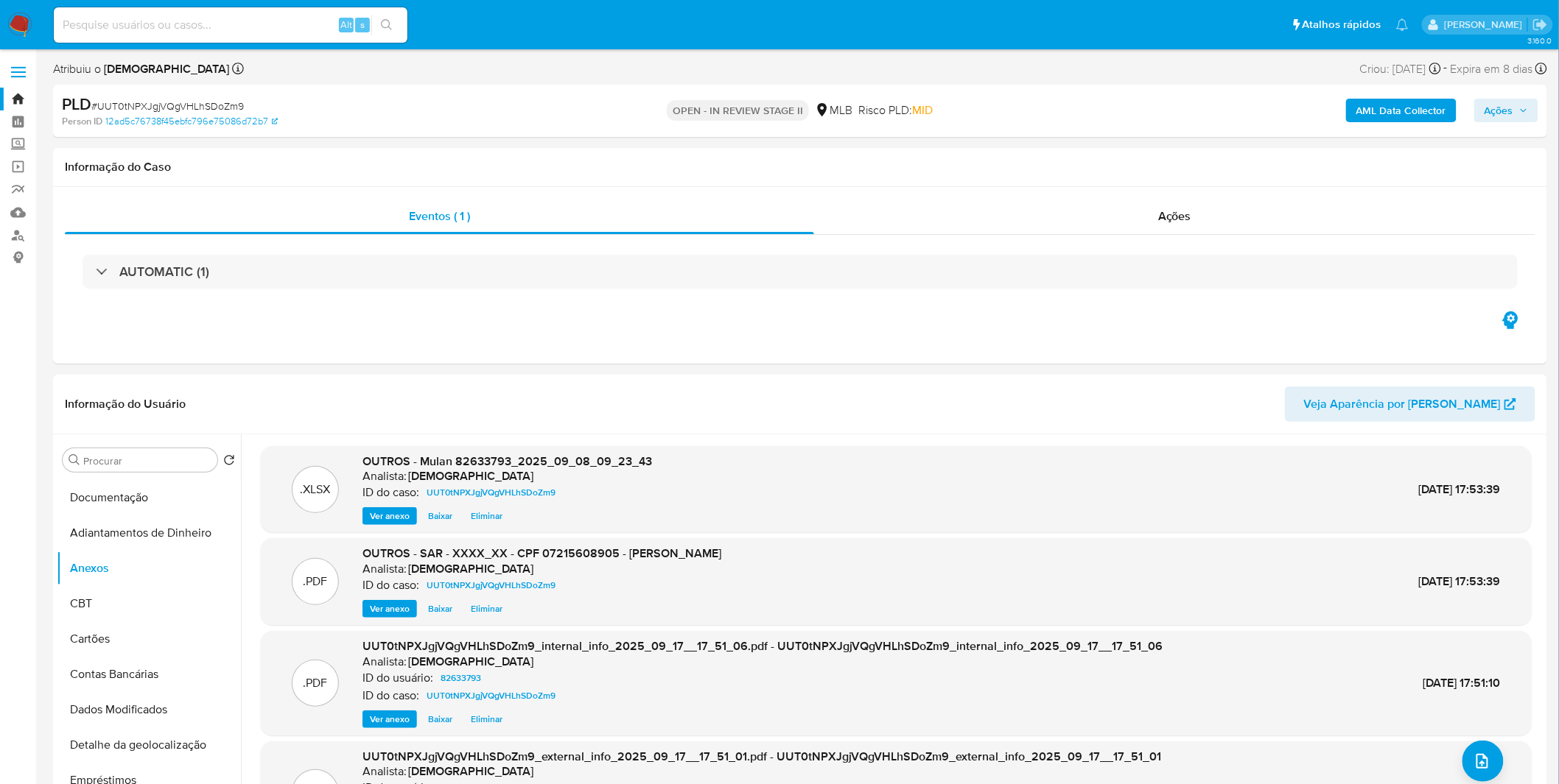
click at [1503, 116] on span "Ações" at bounding box center [1498, 110] width 29 height 24
click at [1132, 157] on span "Alt" at bounding box center [1138, 158] width 12 height 14
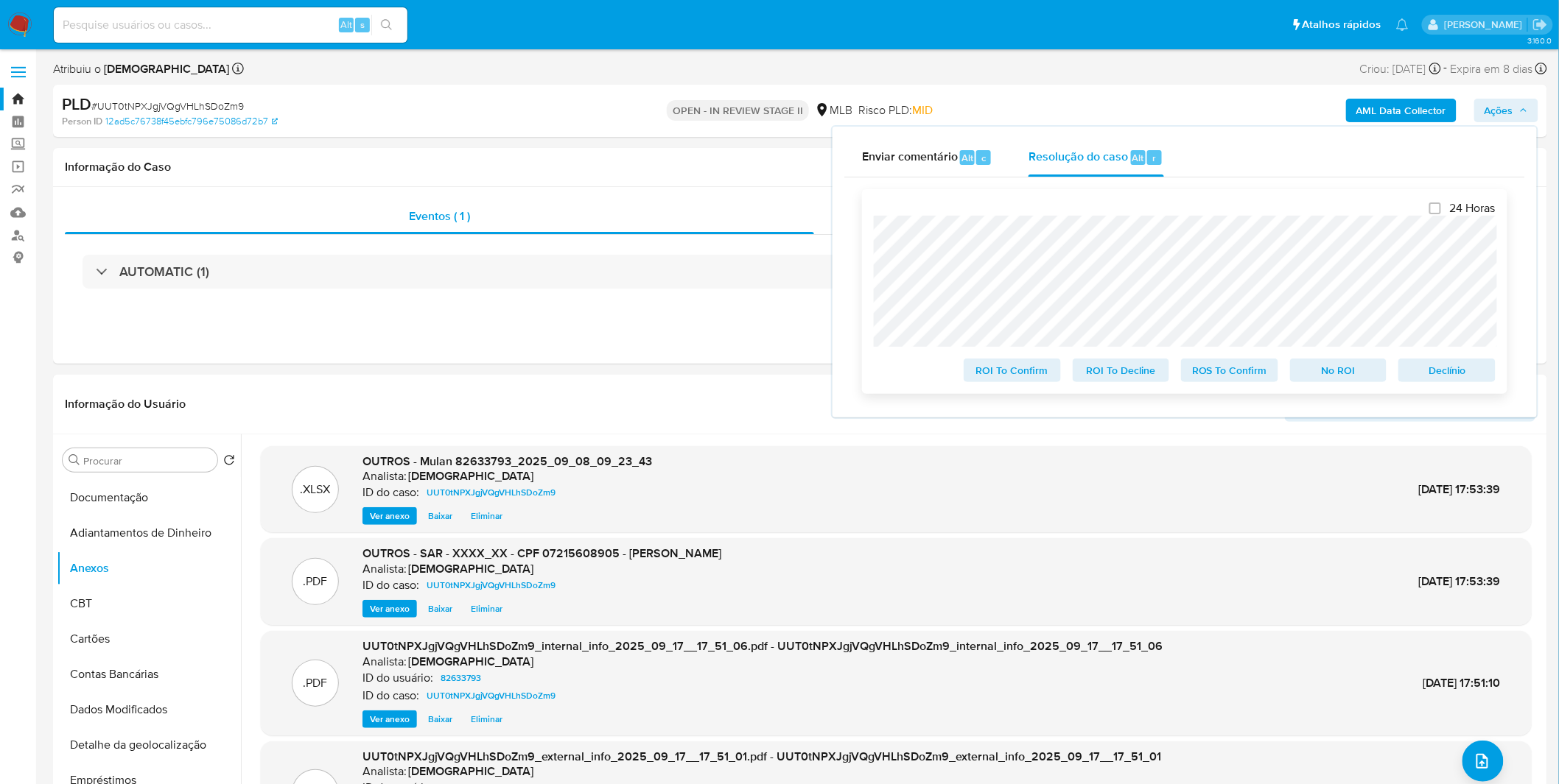
click at [1252, 372] on span "ROS To Confirm" at bounding box center [1229, 370] width 77 height 20
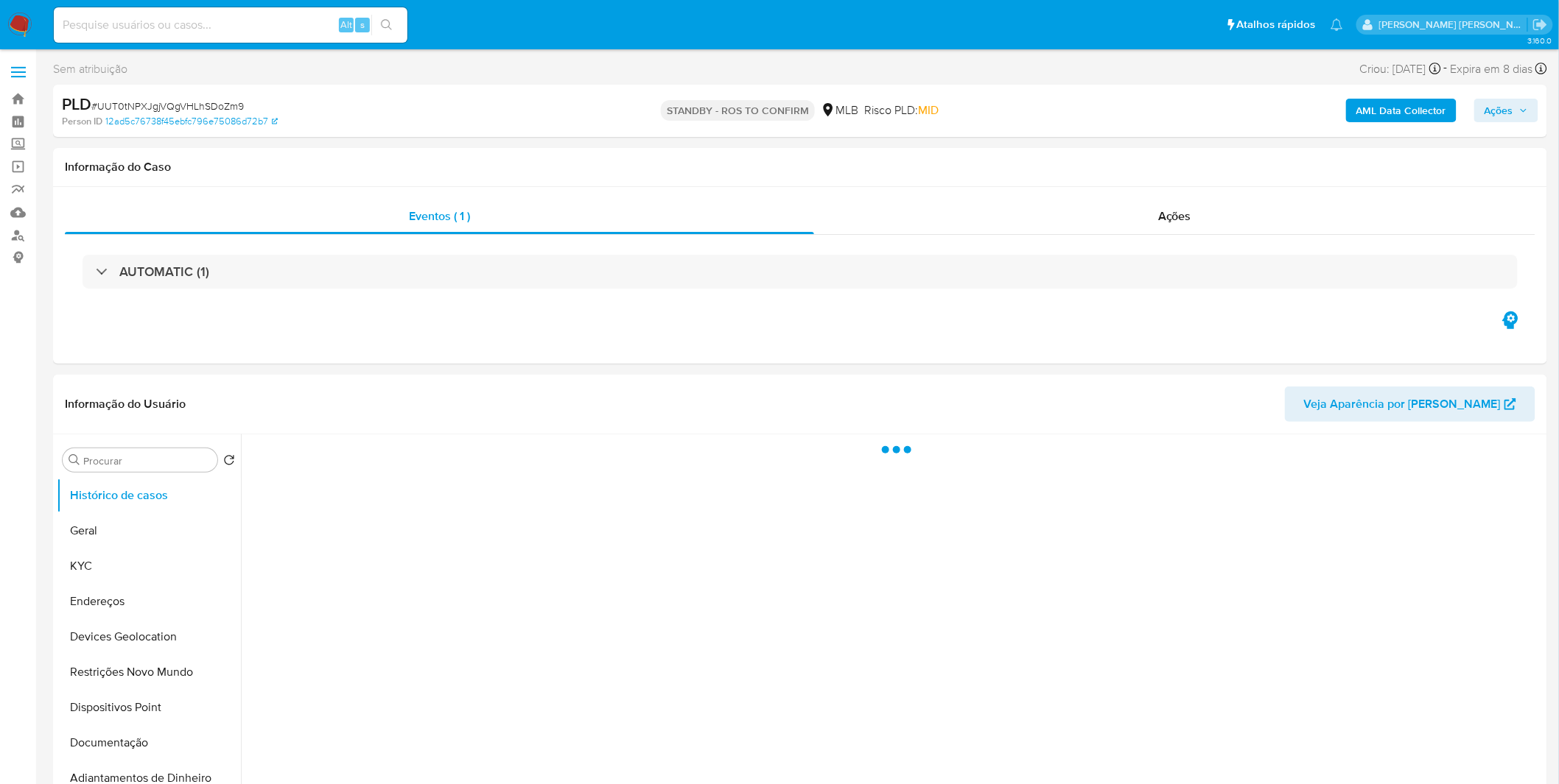
select select "10"
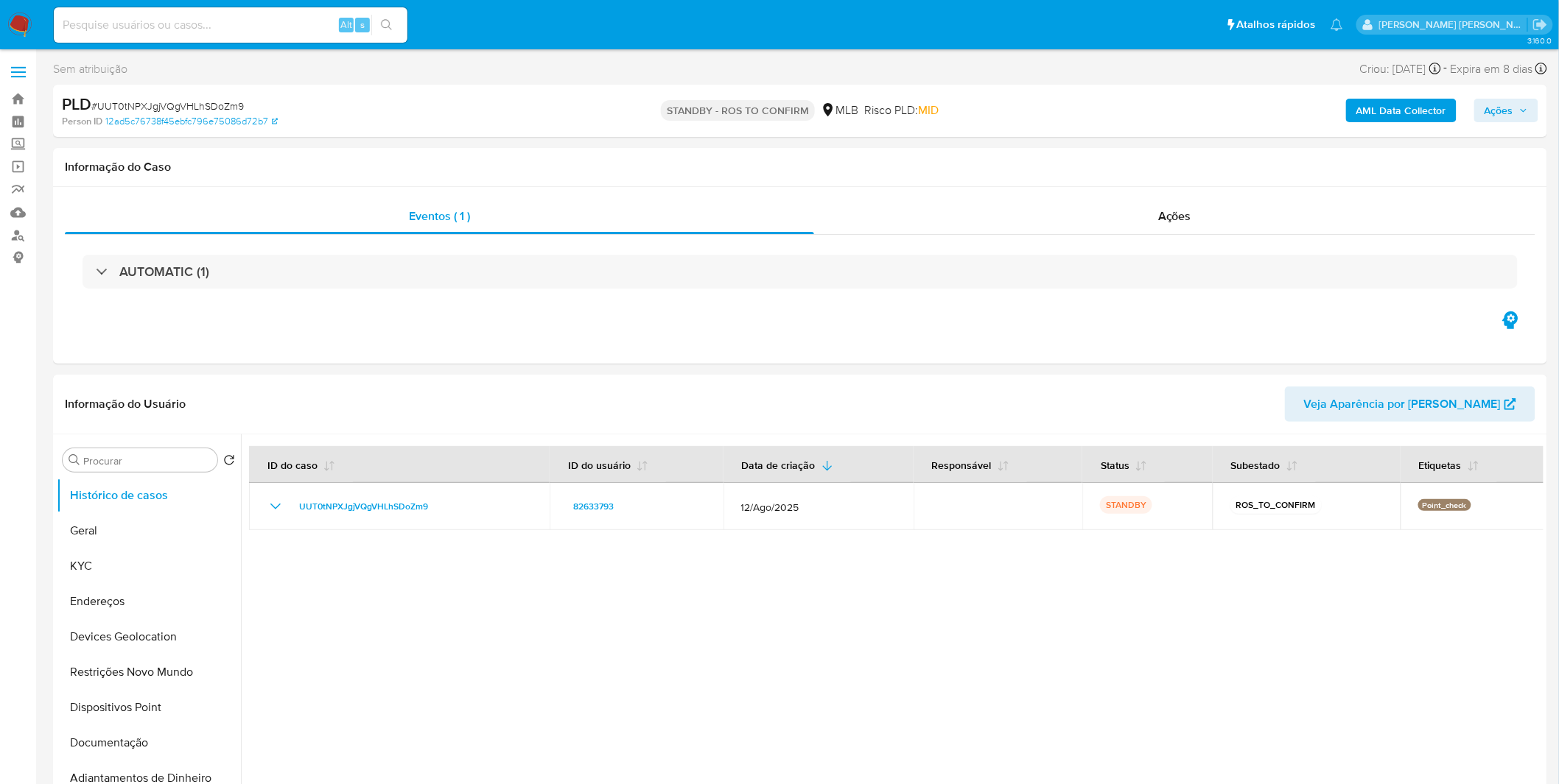
click at [32, 27] on img at bounding box center [20, 25] width 25 height 25
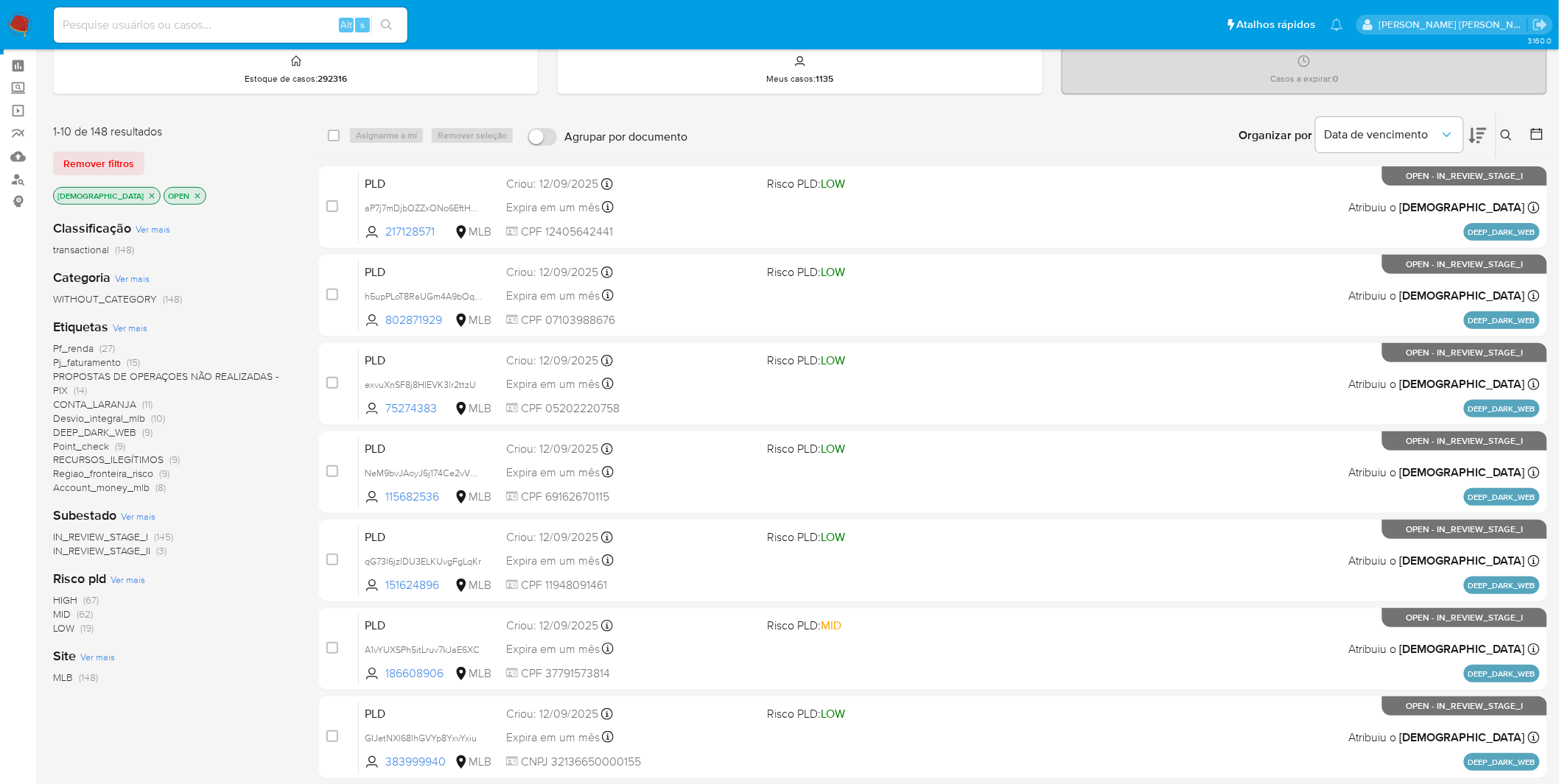
scroll to position [82, 0]
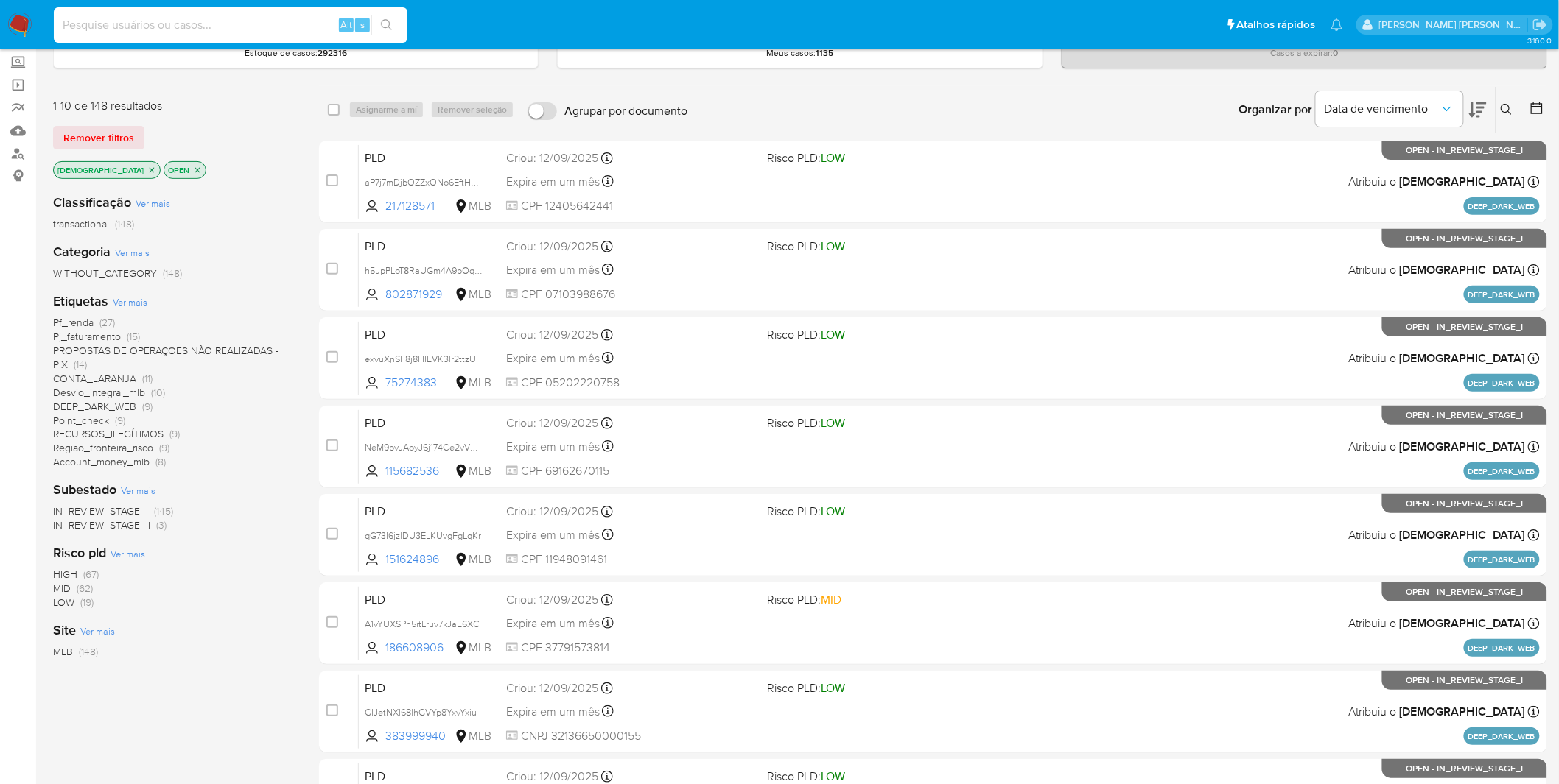
click at [240, 30] on input at bounding box center [230, 24] width 353 height 19
paste input "zpqpvfSKPwQTycsvTdpcS5R6"
type input "zpqpvfSKPwQTycsvTdpcS5R6"
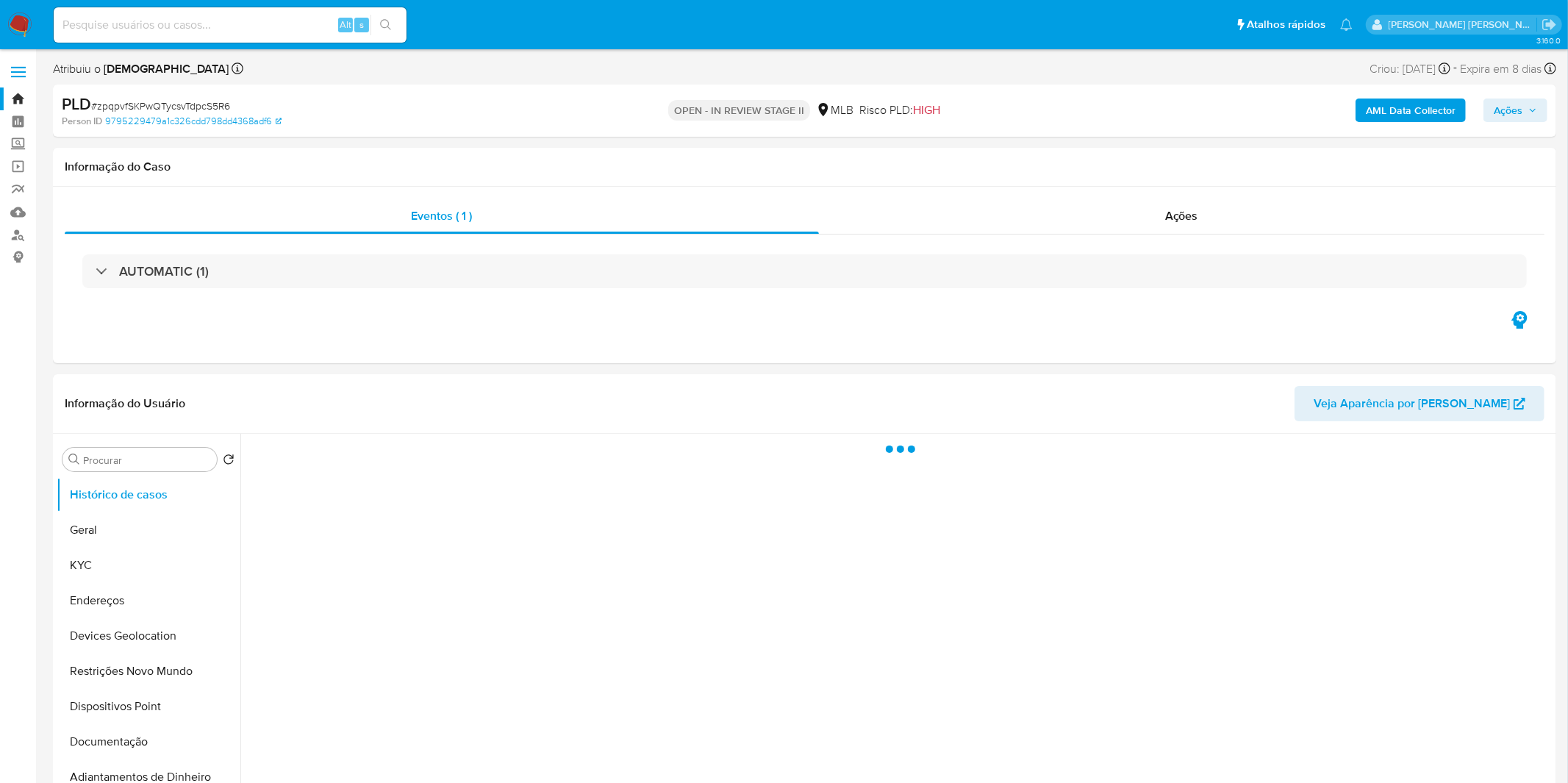
select select "10"
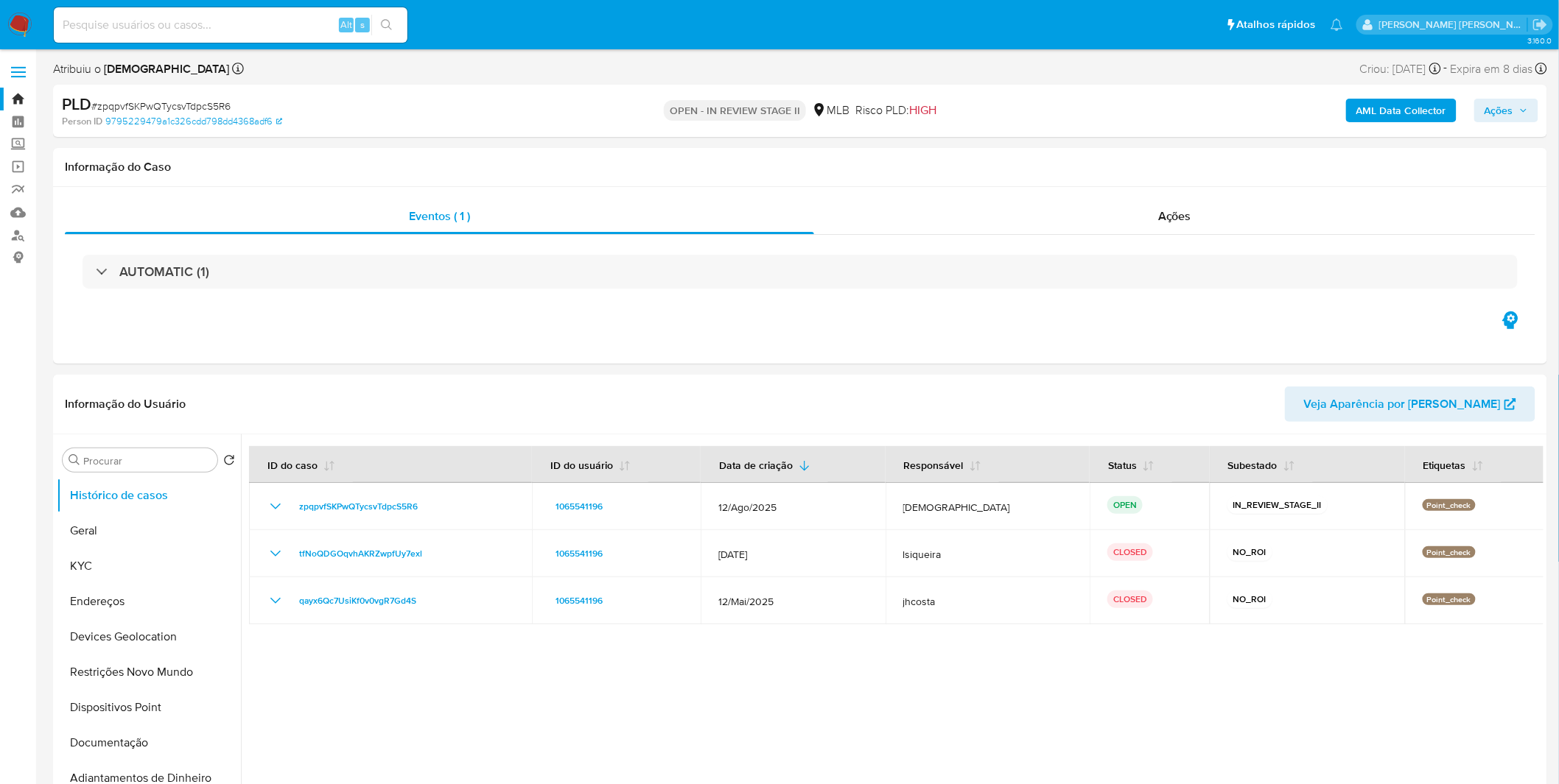
click at [1420, 121] on b "AML Data Collector" at bounding box center [1400, 110] width 90 height 24
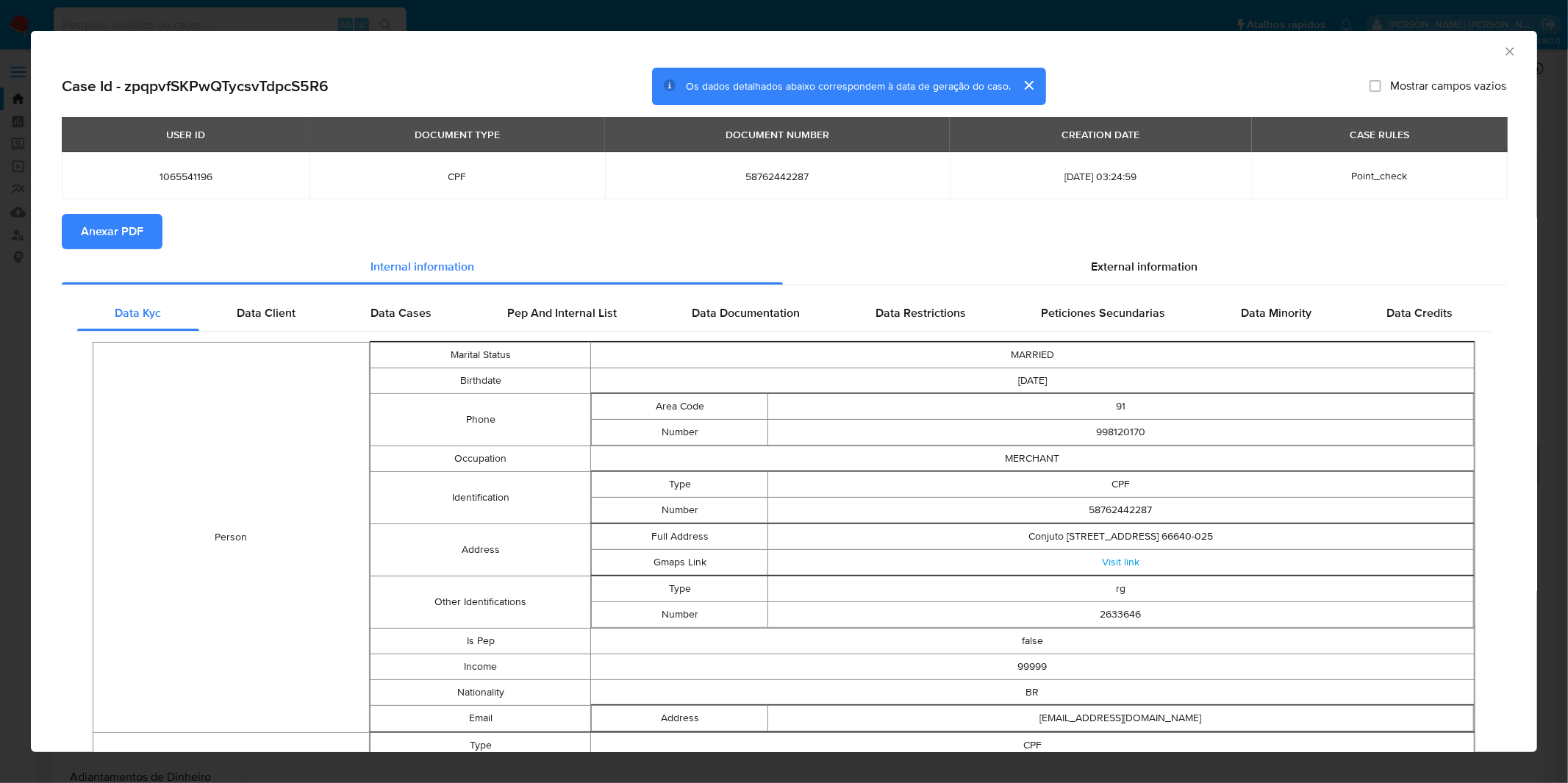
click at [142, 231] on span "Anexar PDF" at bounding box center [112, 232] width 62 height 32
click at [488, 27] on div "AML Data Collector Case Id - zpqpvfSKPwQTycsvTdpcS5R6 Os dados detalhados abaix…" at bounding box center [784, 392] width 1568 height 783
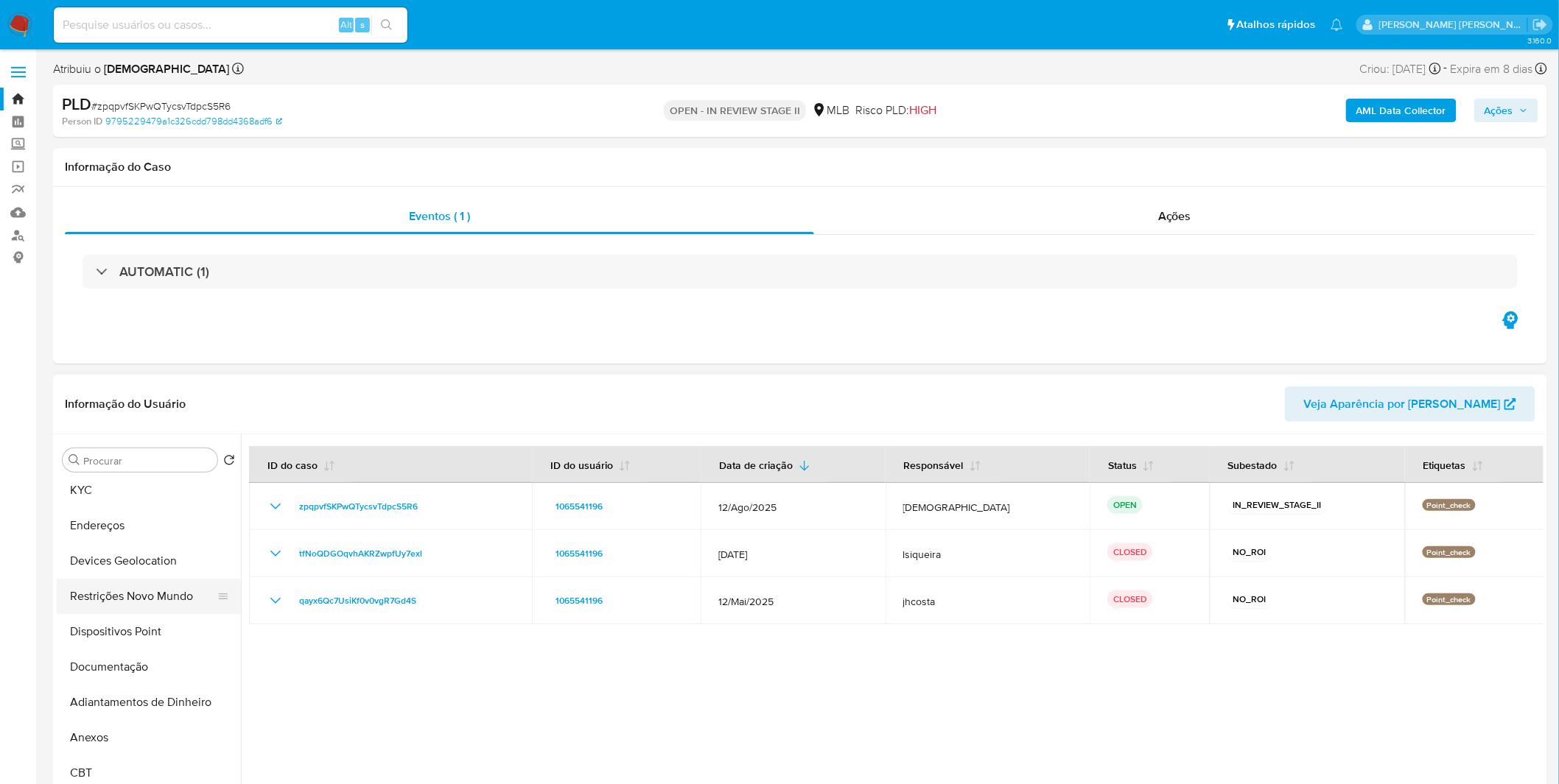
scroll to position [164, 0]
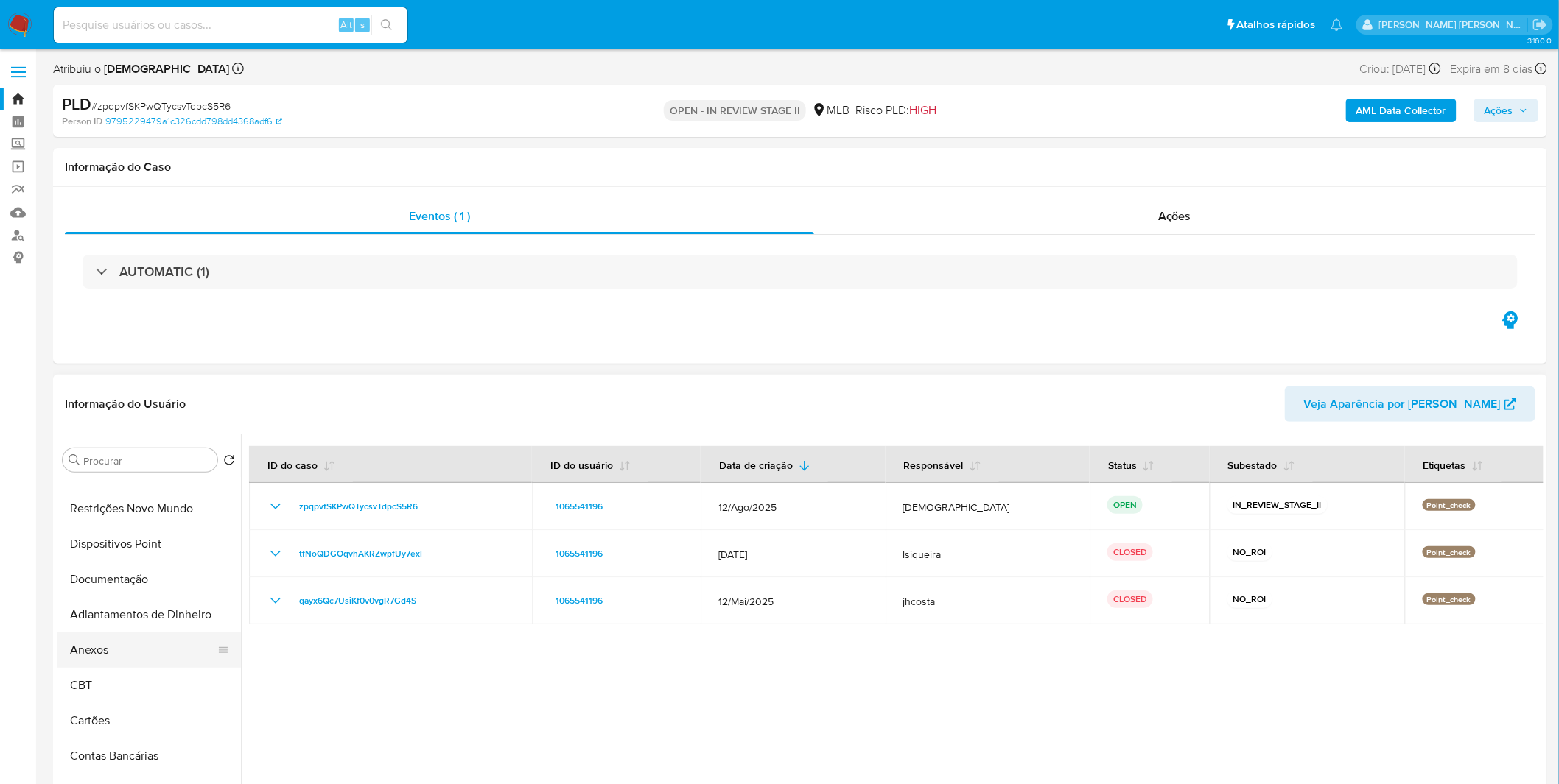
click at [137, 651] on button "Anexos" at bounding box center [142, 650] width 172 height 35
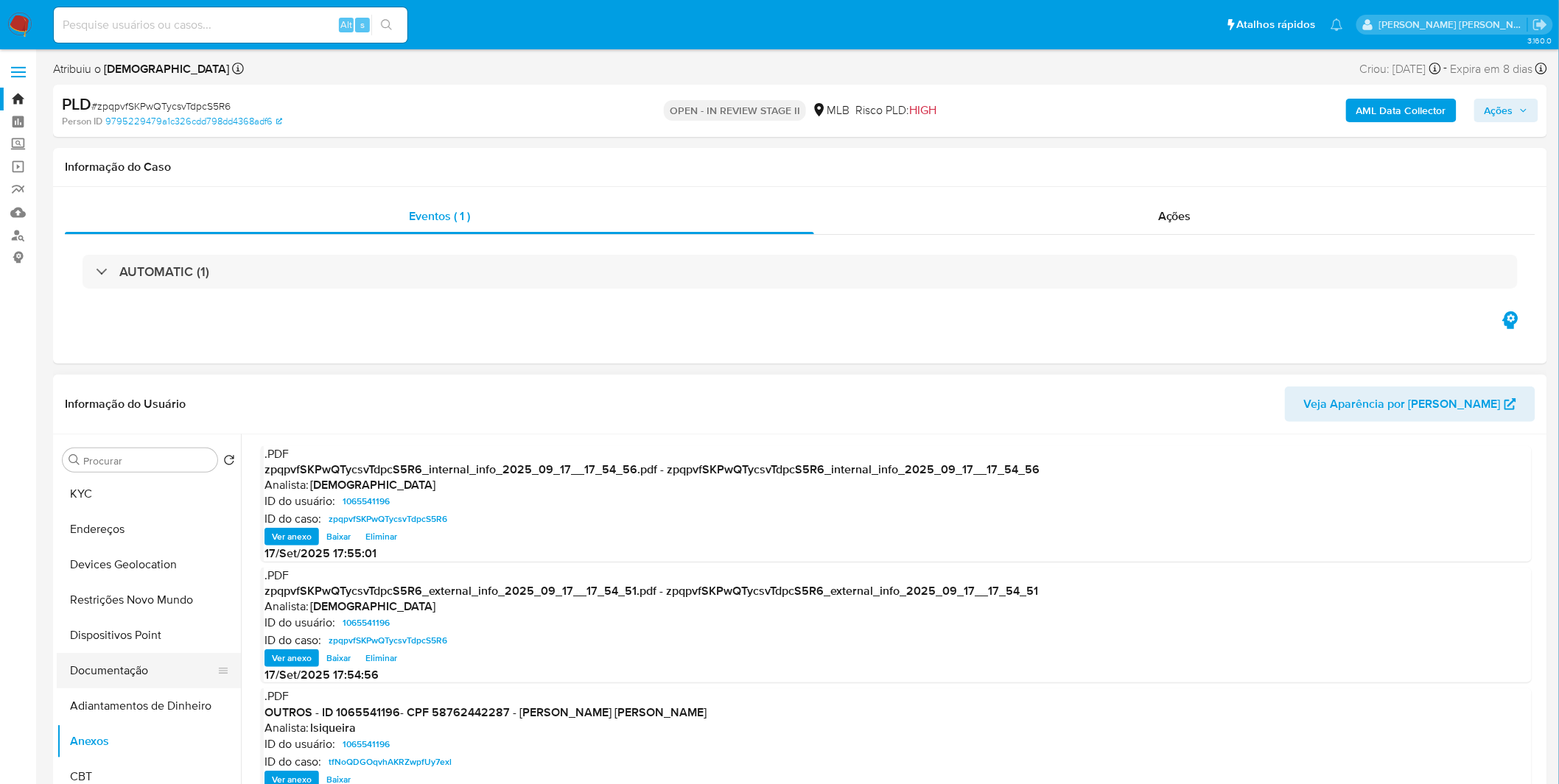
scroll to position [0, 0]
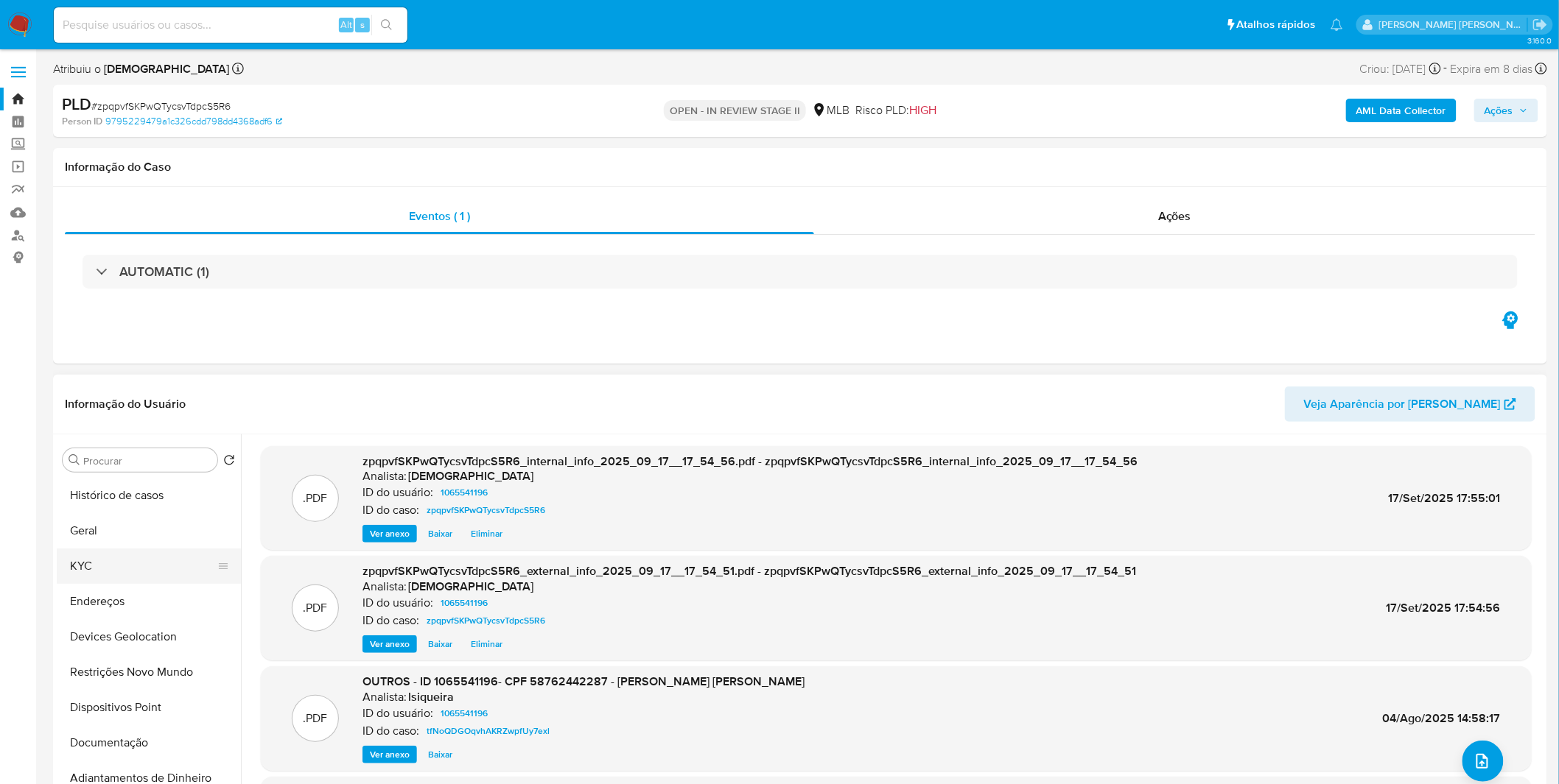
click at [153, 565] on button "KYC" at bounding box center [142, 567] width 172 height 35
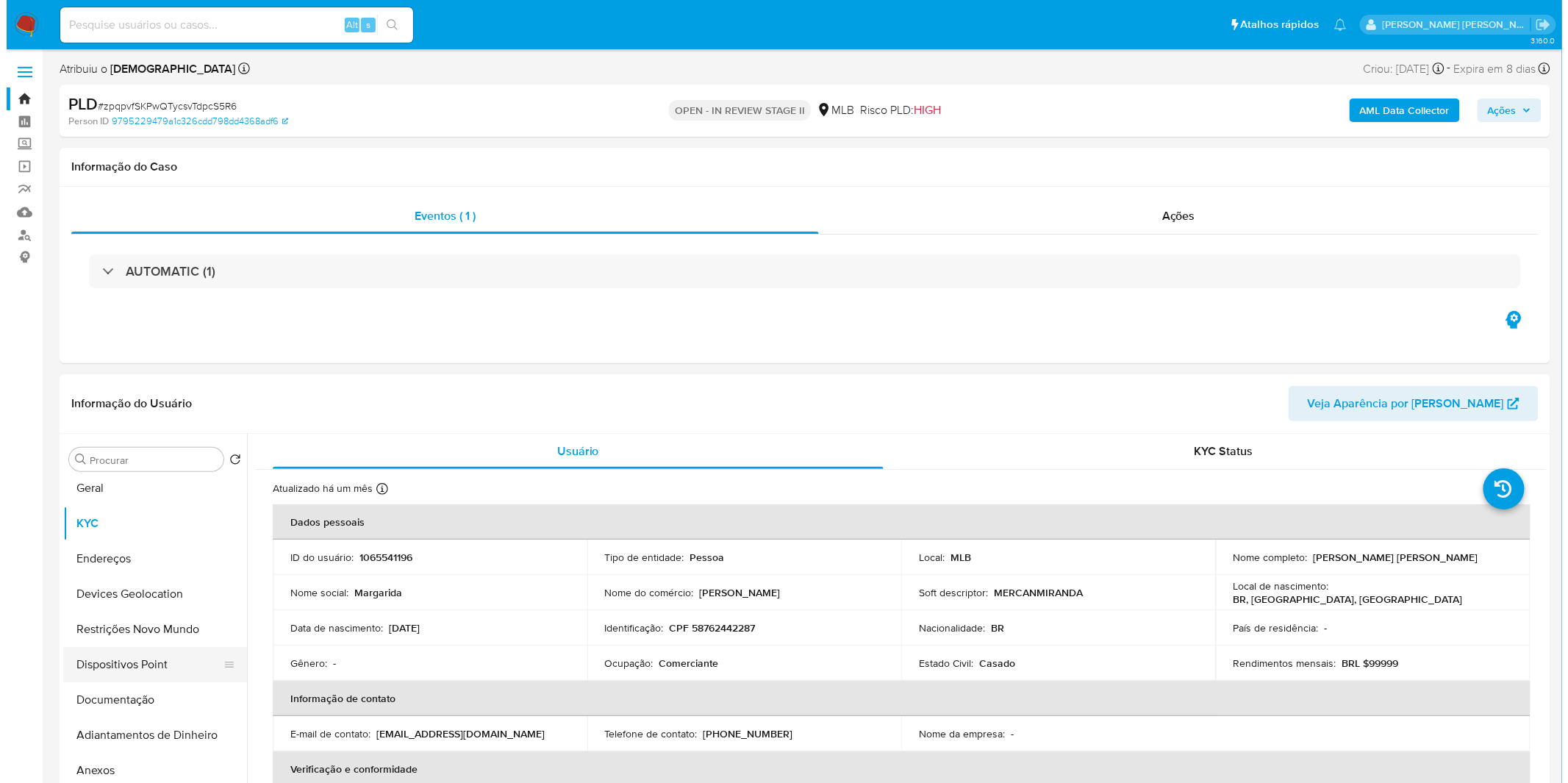
scroll to position [82, 0]
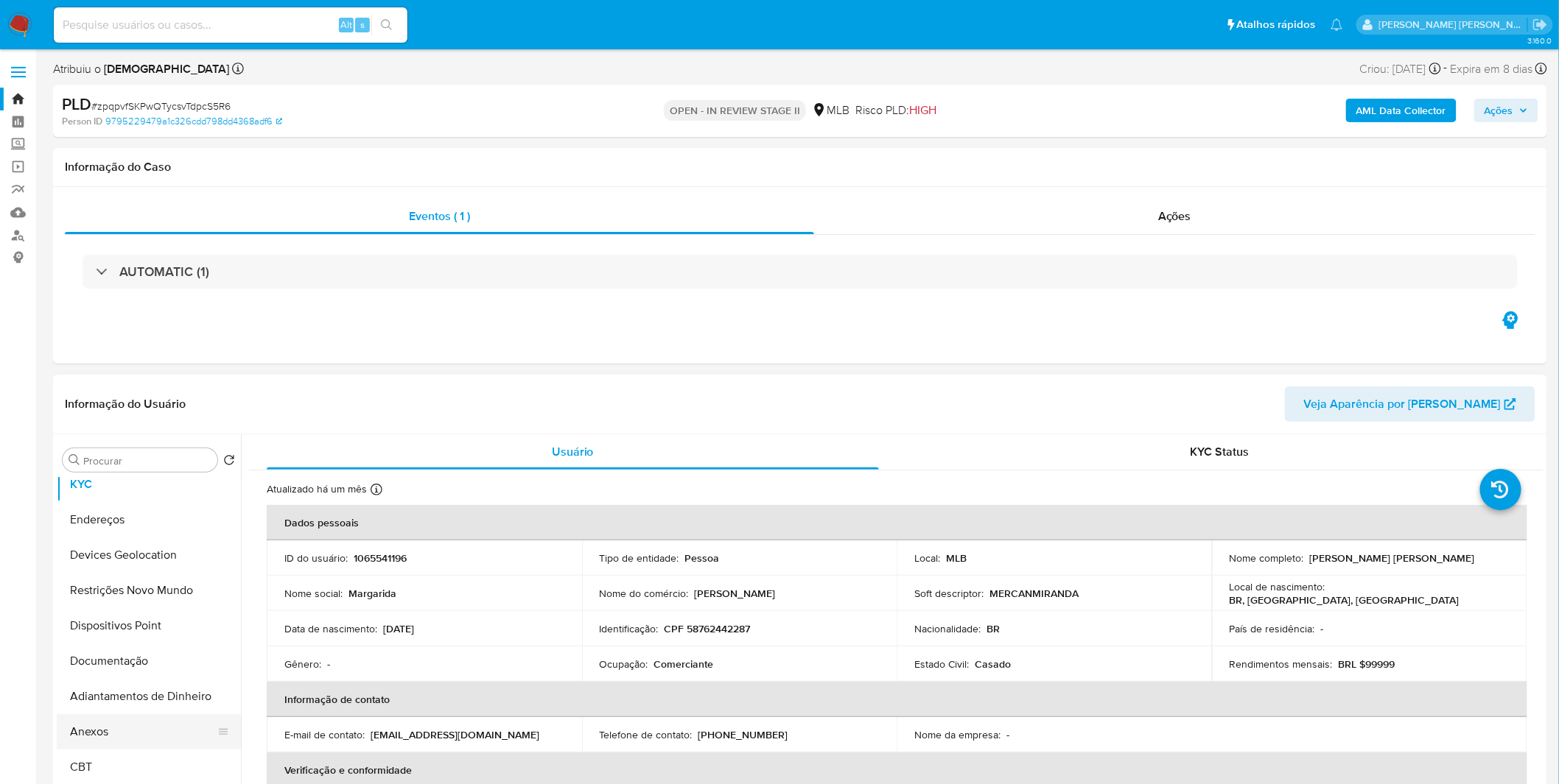
click at [133, 723] on button "Anexos" at bounding box center [142, 732] width 172 height 35
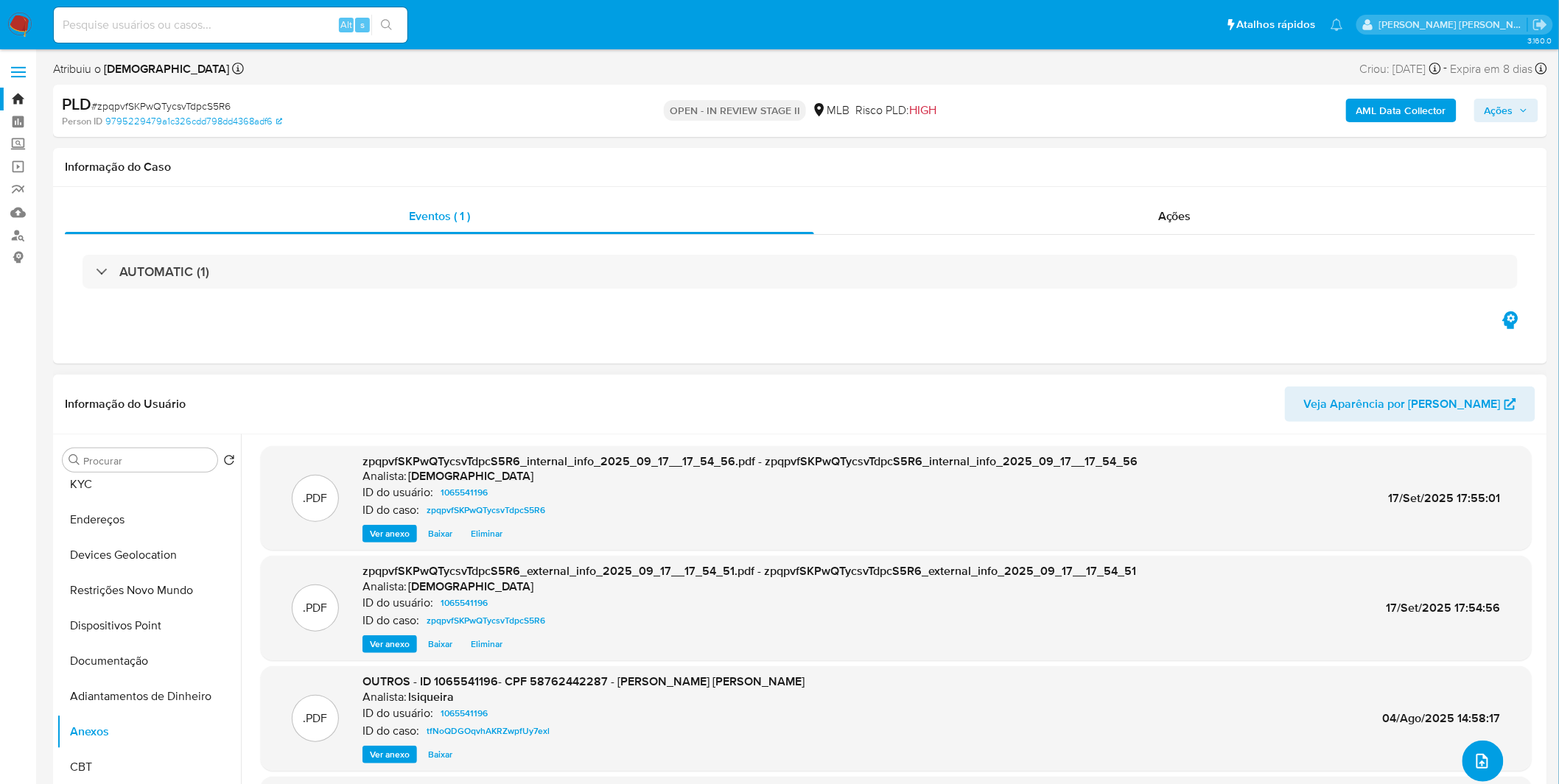
click at [1478, 763] on icon "upload-file" at bounding box center [1481, 761] width 18 height 18
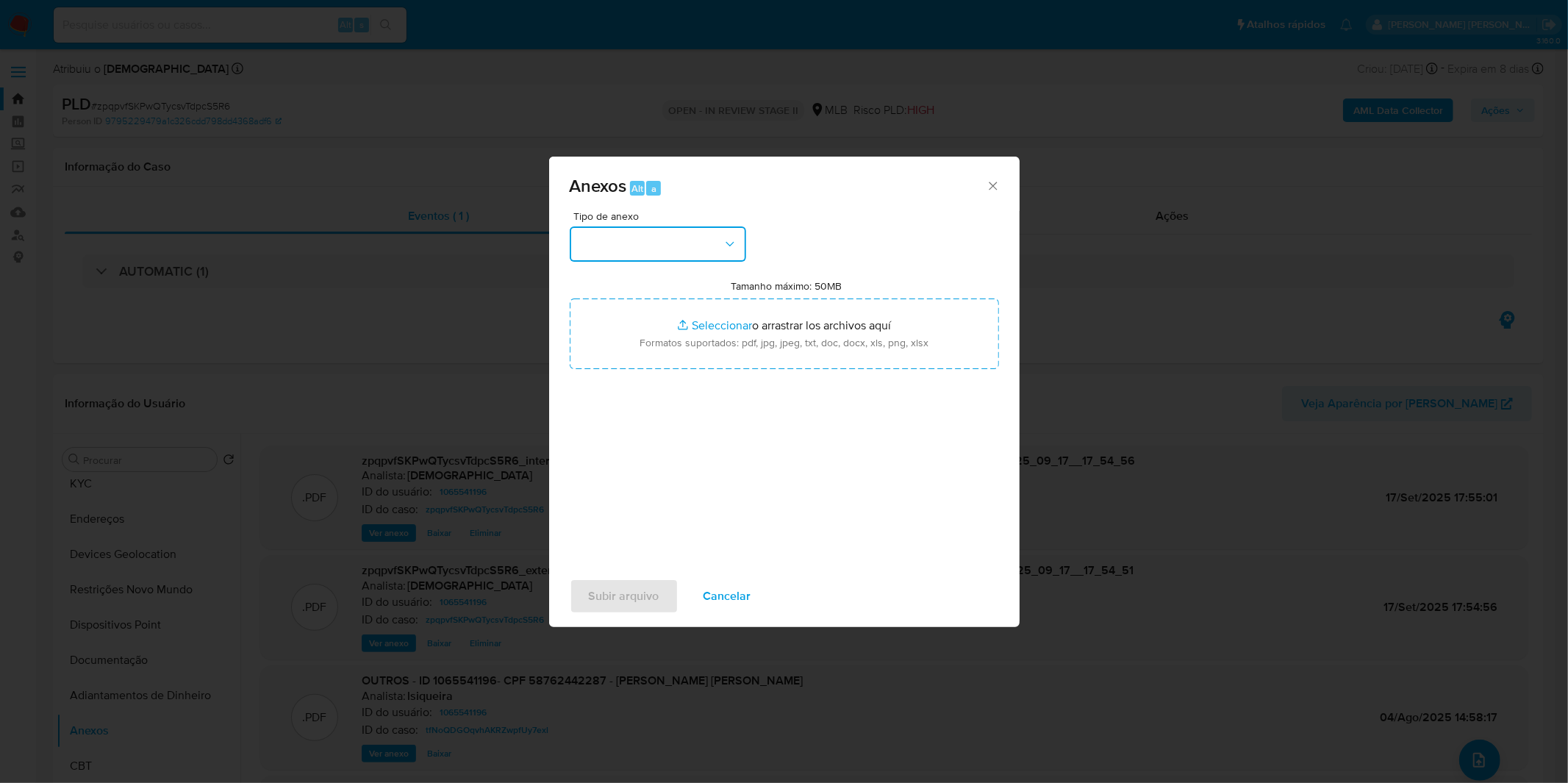
click at [701, 260] on button "button" at bounding box center [658, 244] width 177 height 35
drag, startPoint x: 641, startPoint y: 471, endPoint x: 666, endPoint y: 418, distance: 58.6
click at [641, 467] on div "OUTROS" at bounding box center [653, 450] width 150 height 35
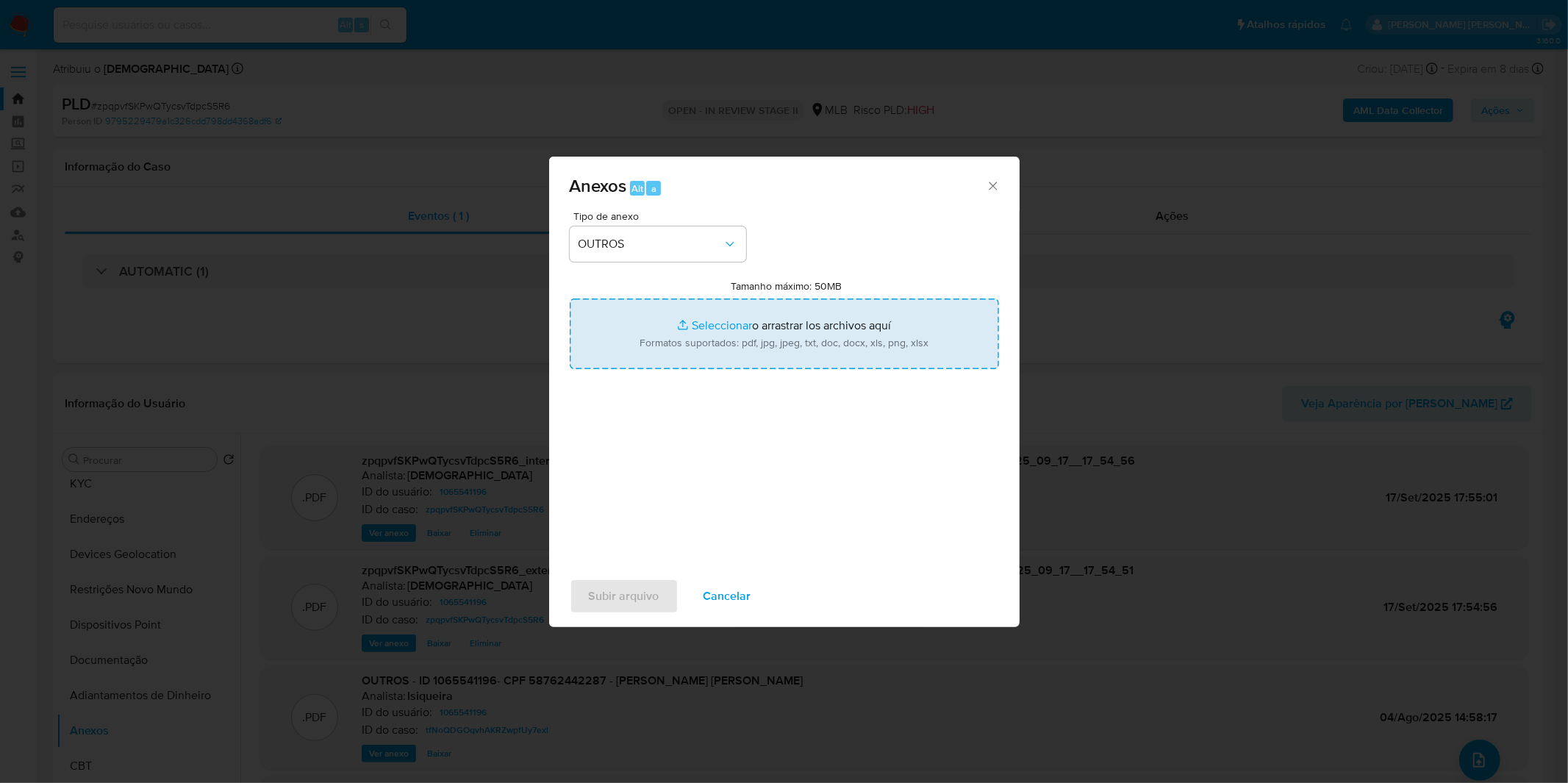
click at [715, 347] on input "Tamanho máximo: 50MB Seleccionar archivos" at bounding box center [784, 334] width 429 height 71
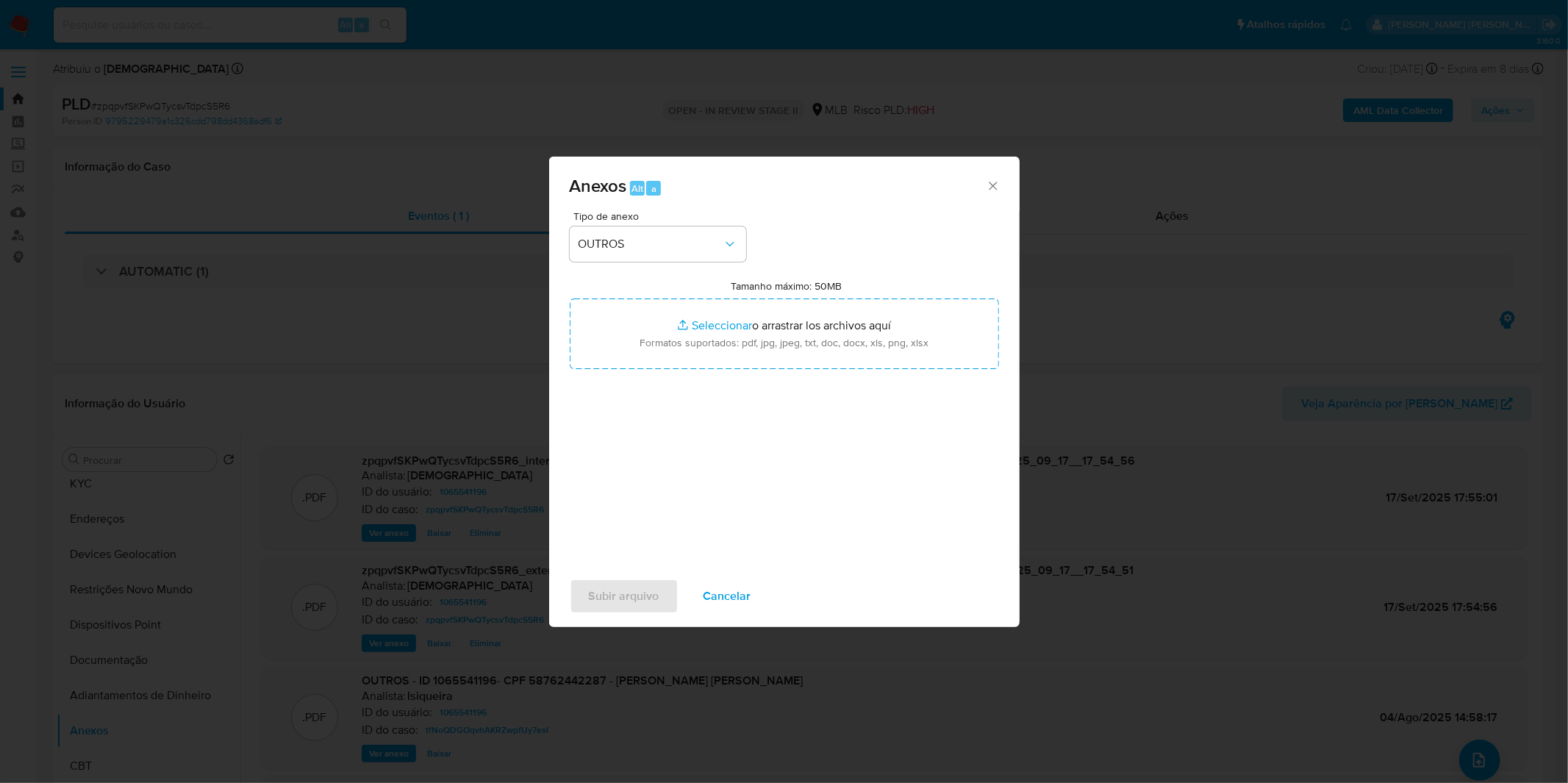
click at [890, 240] on div "Tipo de anexo OUTROS Tamanho máximo: 50MB Seleccionar archivos Seleccionar o ar…" at bounding box center [784, 385] width 429 height 347
click at [991, 189] on icon "Cerrar" at bounding box center [993, 185] width 14 height 14
click at [723, 591] on span "Cancelar" at bounding box center [727, 596] width 48 height 32
click at [731, 597] on span "Cancelar" at bounding box center [727, 596] width 48 height 32
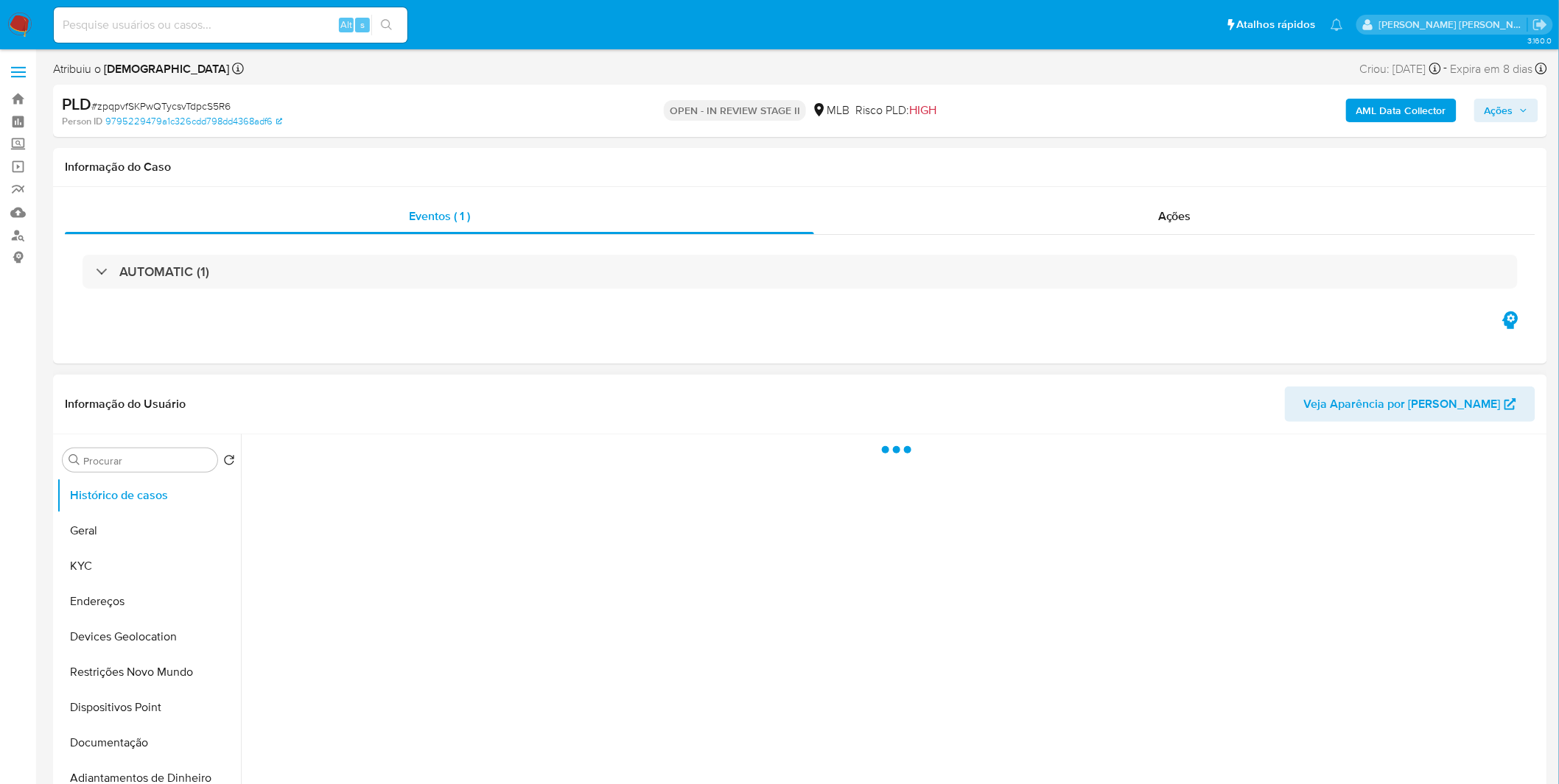
select select "10"
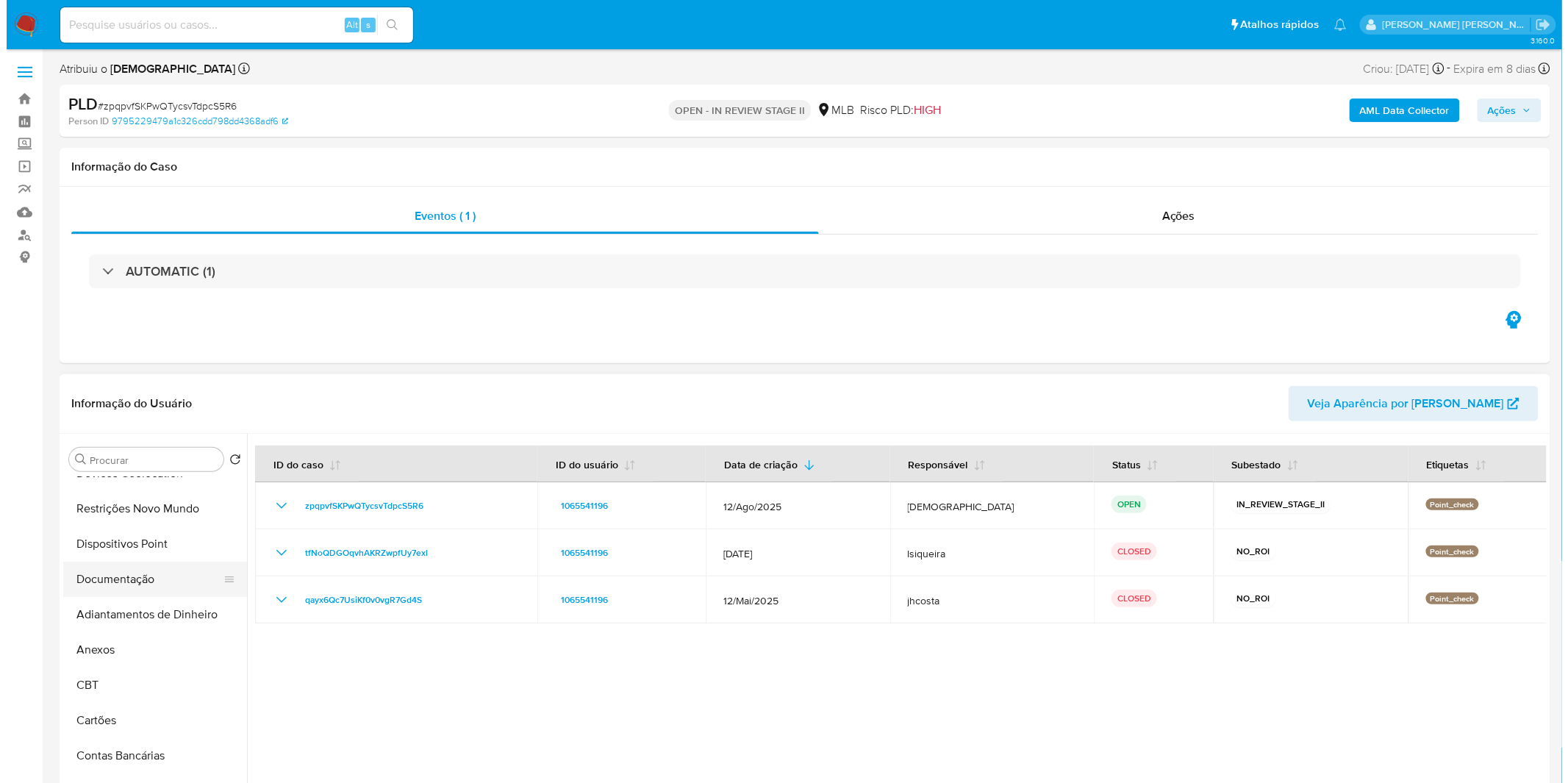
scroll to position [163, 0]
click at [136, 653] on button "Anexos" at bounding box center [142, 649] width 172 height 35
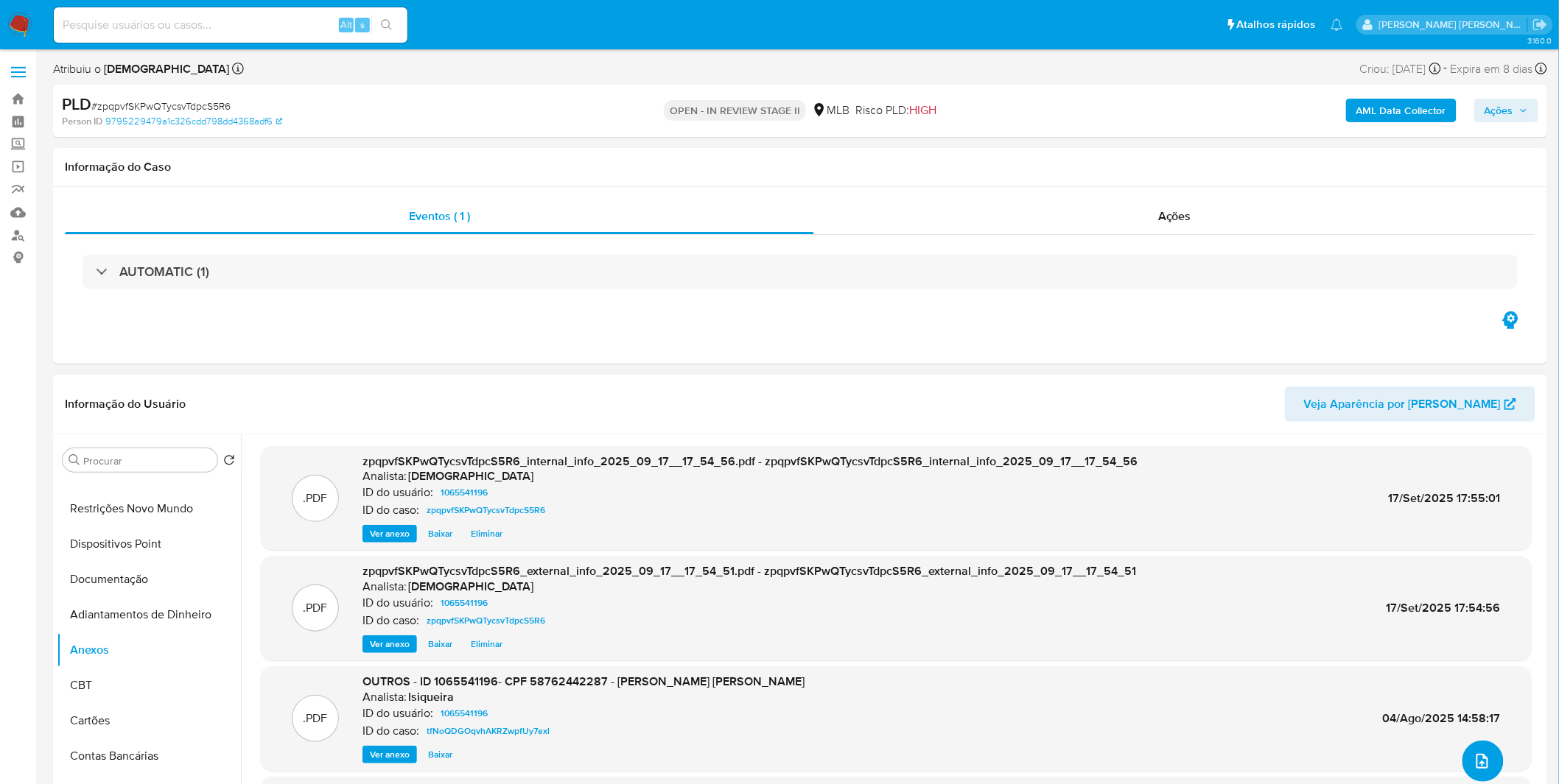
click at [1469, 751] on button "upload-file" at bounding box center [1482, 761] width 41 height 41
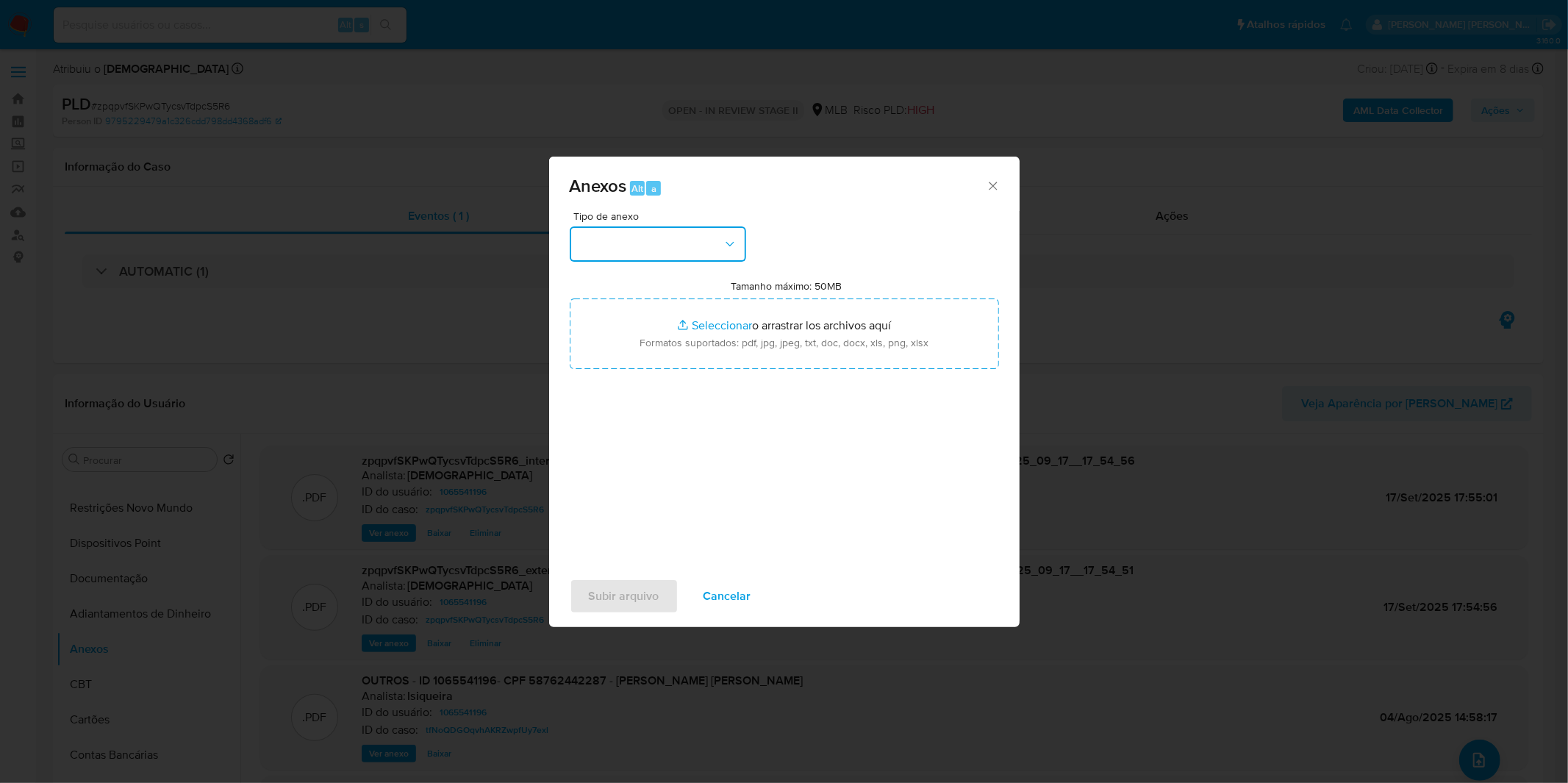
click at [707, 251] on button "button" at bounding box center [658, 244] width 177 height 35
click at [646, 386] on div "OUTROS" at bounding box center [653, 368] width 150 height 35
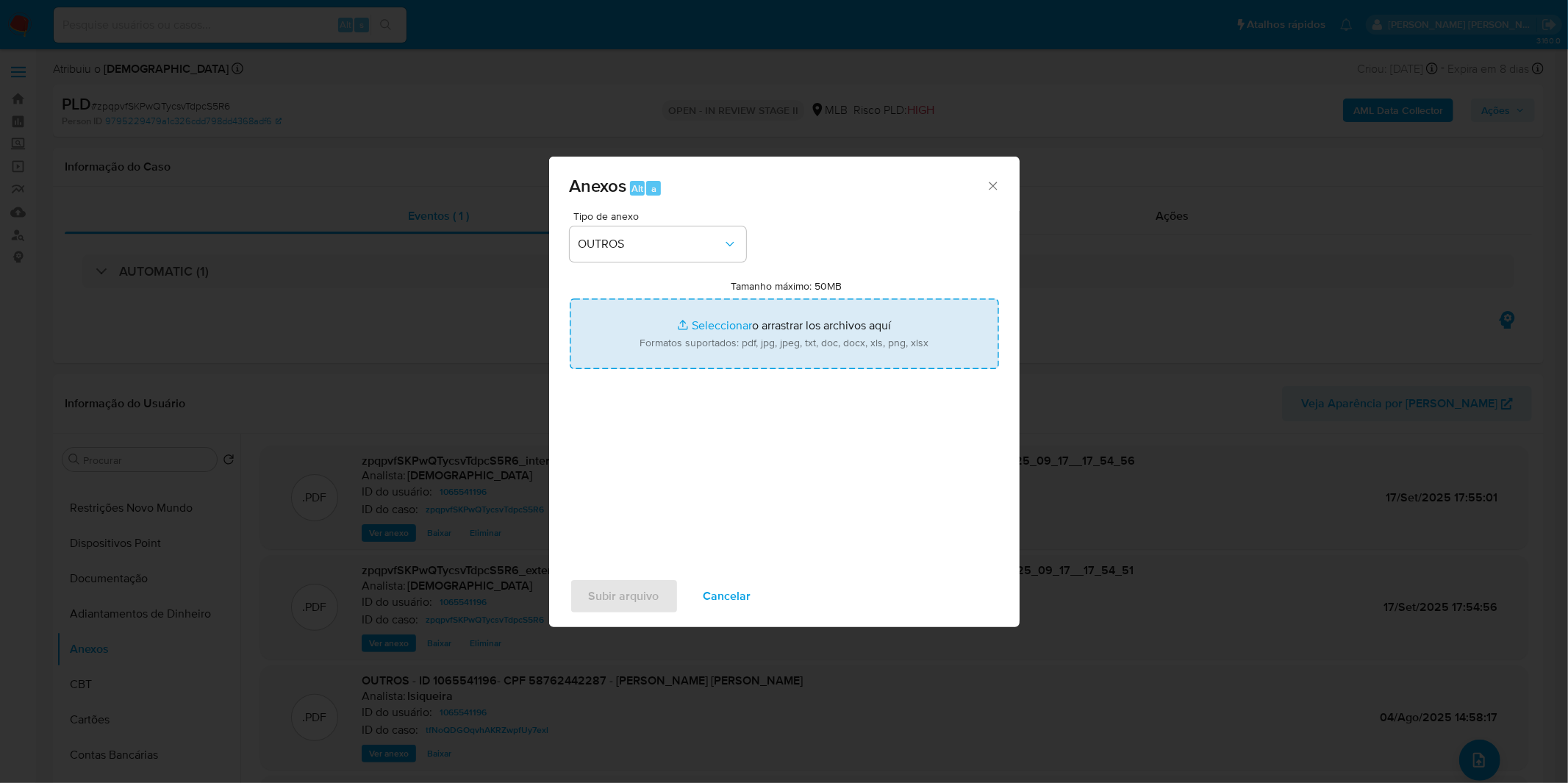
click at [671, 349] on input "Tamanho máximo: 50MB Seleccionar archivos" at bounding box center [784, 334] width 429 height 71
type input "C:\fakepath\Mulan 1065541196_2025_09_15_12_11_18.xlsx"
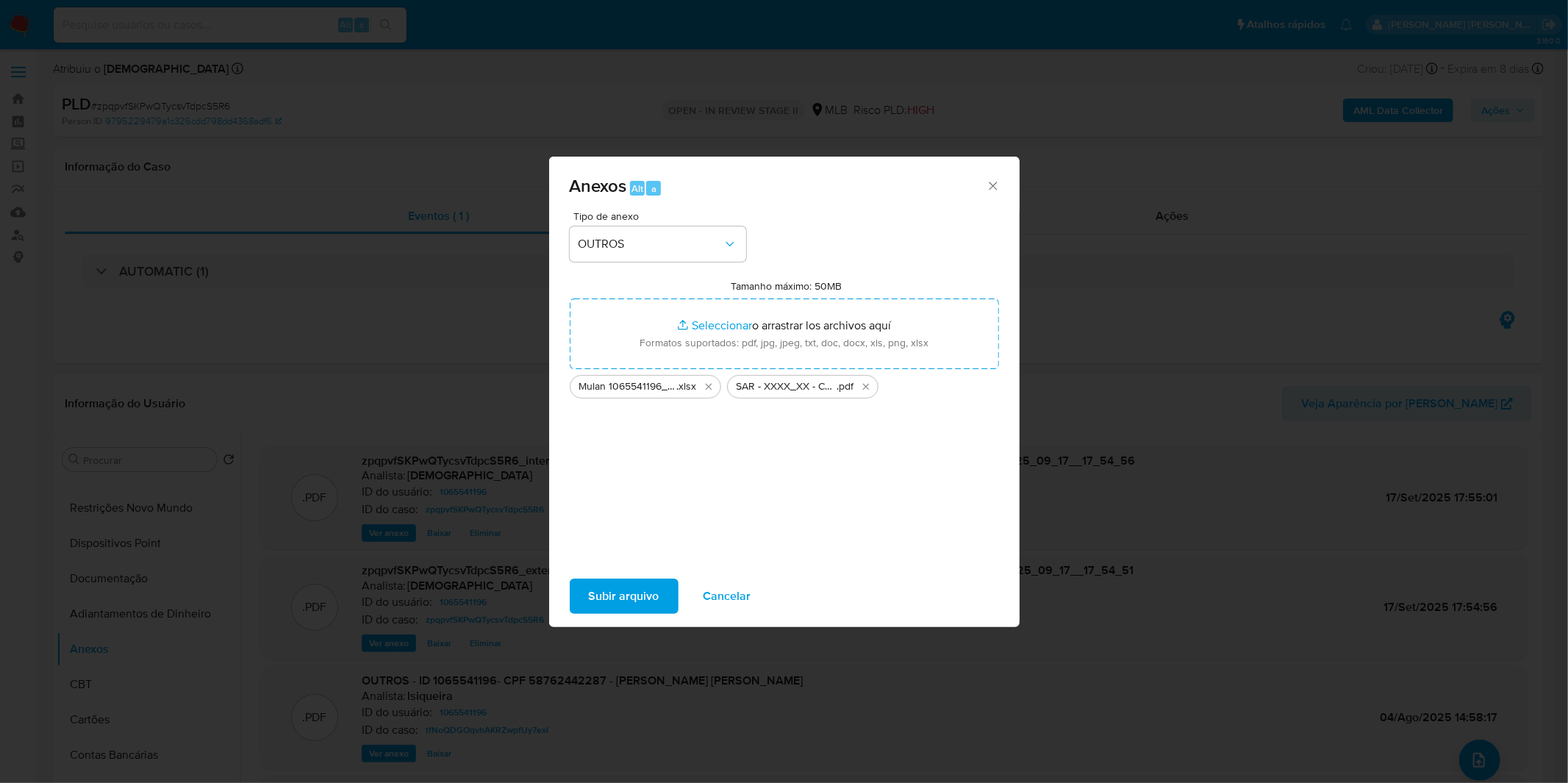
click at [631, 601] on span "Subir arquivo" at bounding box center [625, 596] width 71 height 32
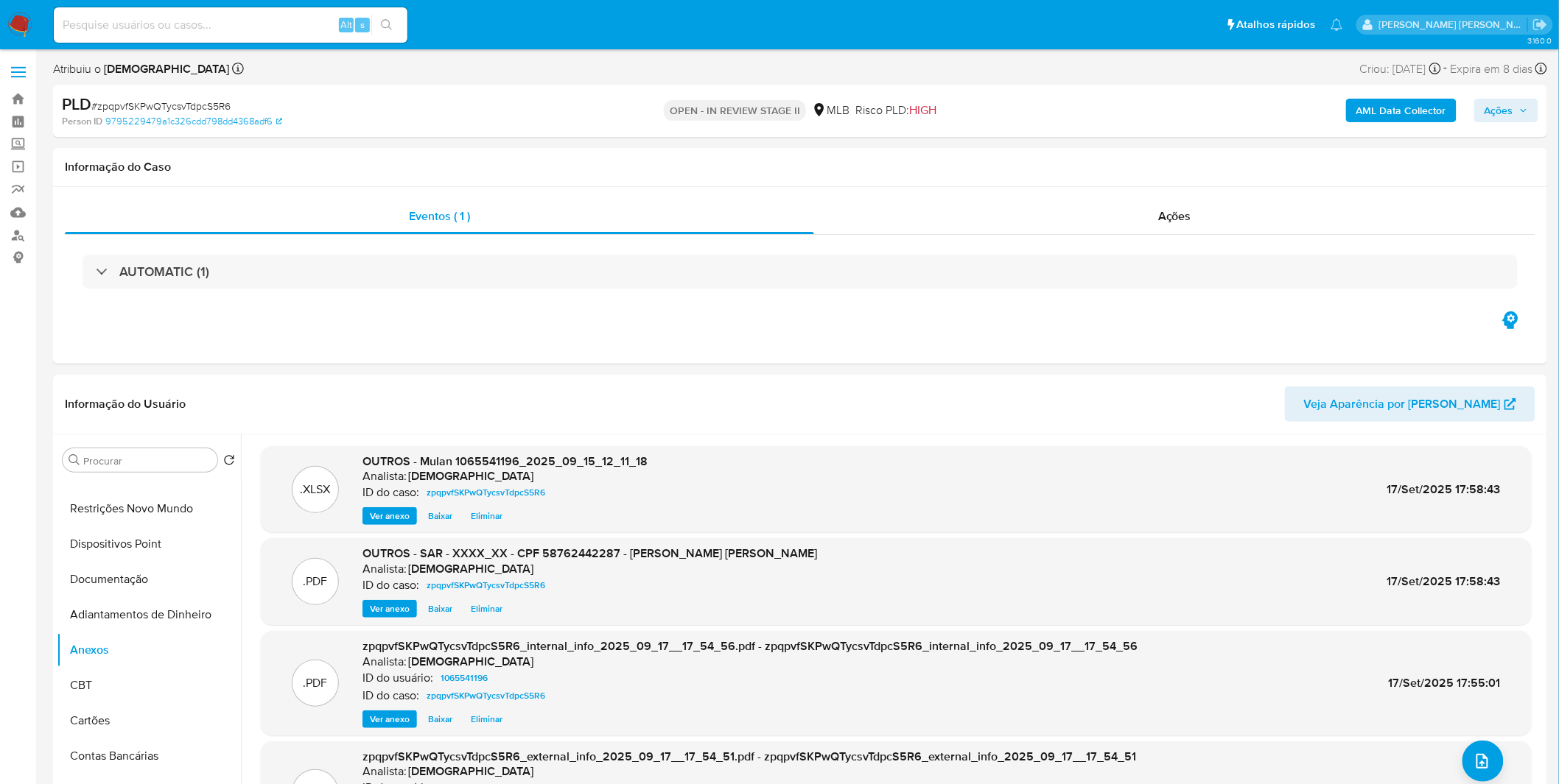
click at [1489, 112] on span "Ações" at bounding box center [1498, 110] width 29 height 24
click at [1112, 158] on span "Resolução do caso" at bounding box center [1078, 157] width 99 height 17
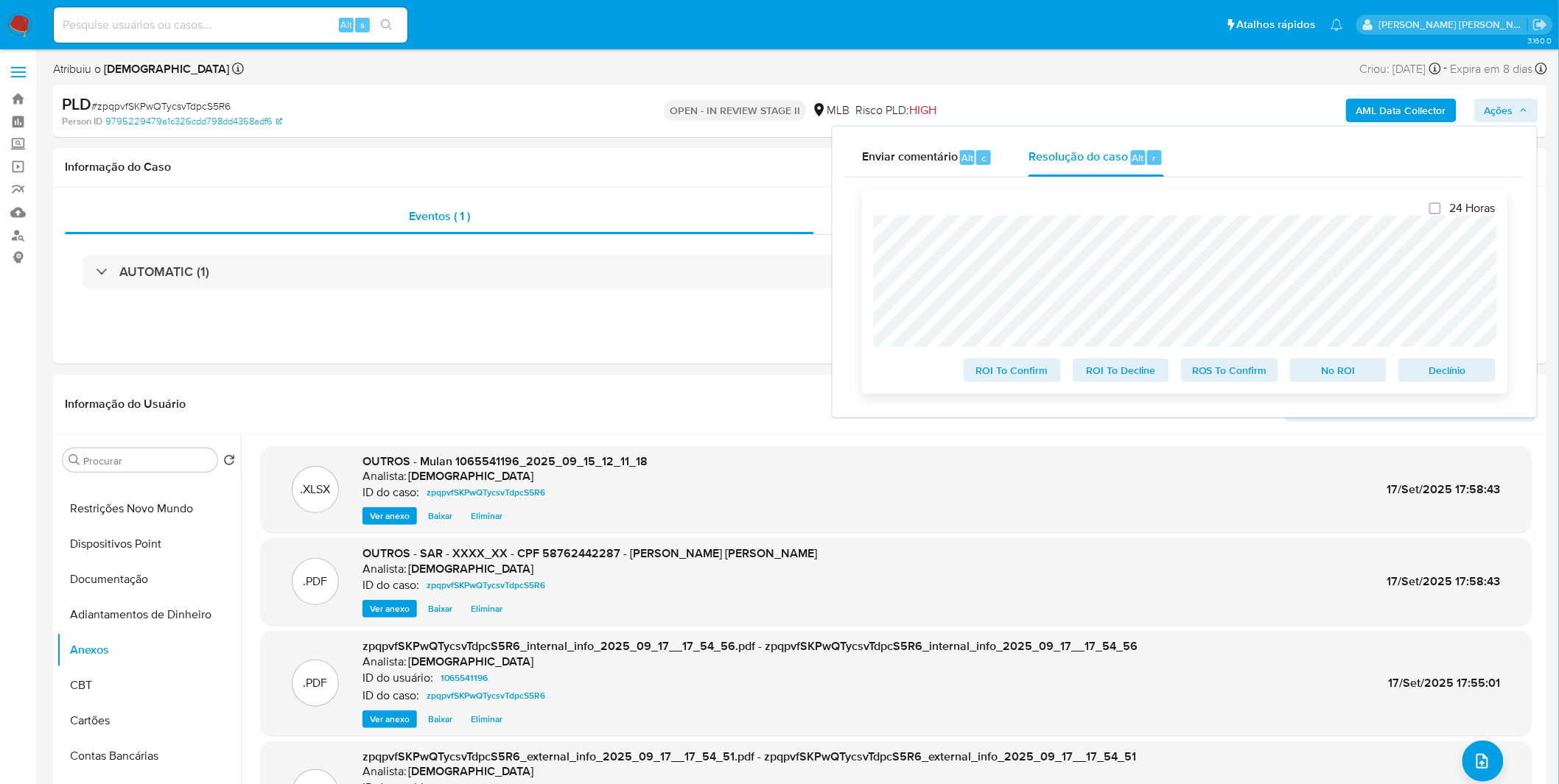
click at [1235, 373] on span "ROS To Confirm" at bounding box center [1229, 370] width 77 height 20
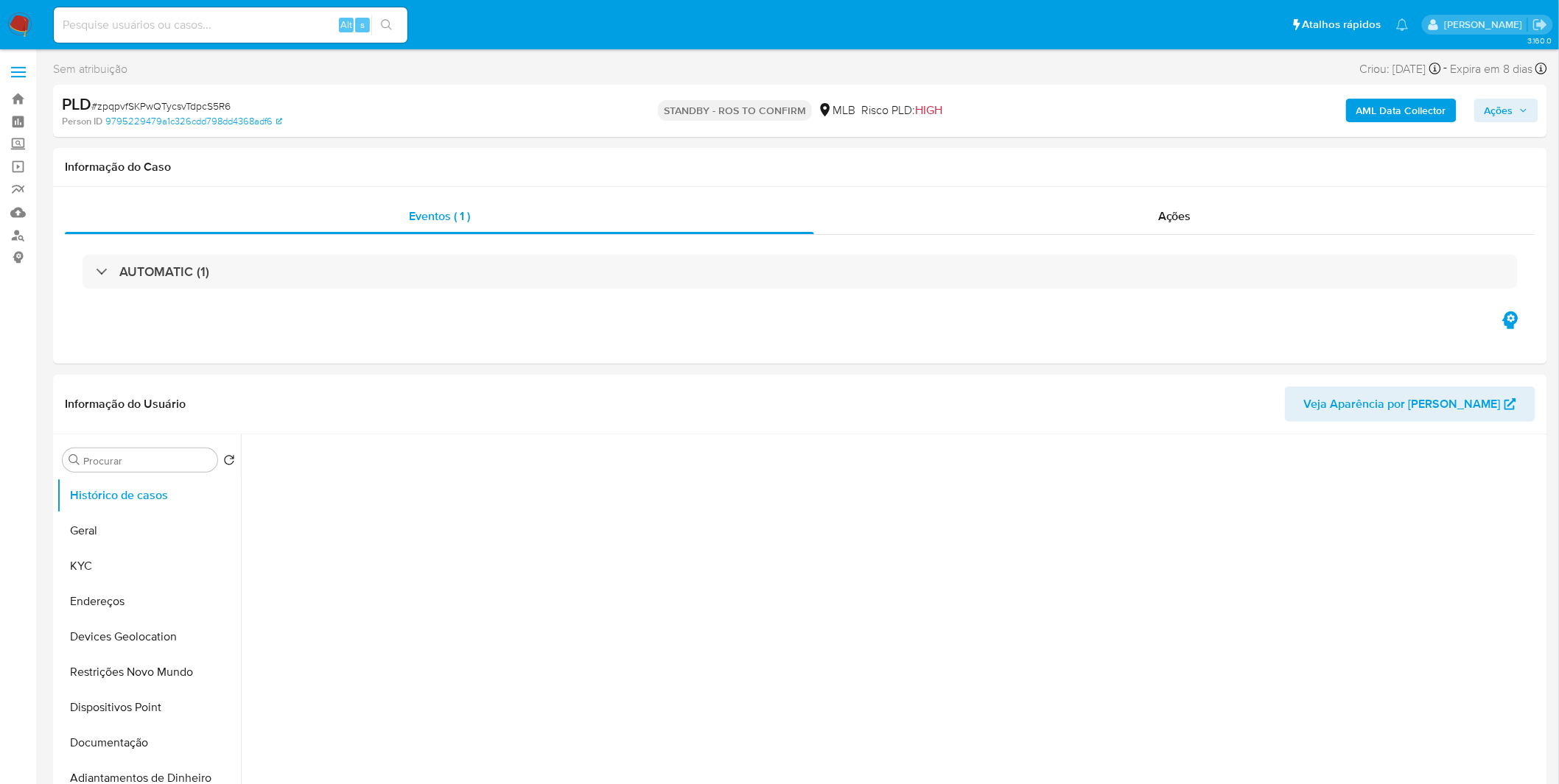
select select "10"
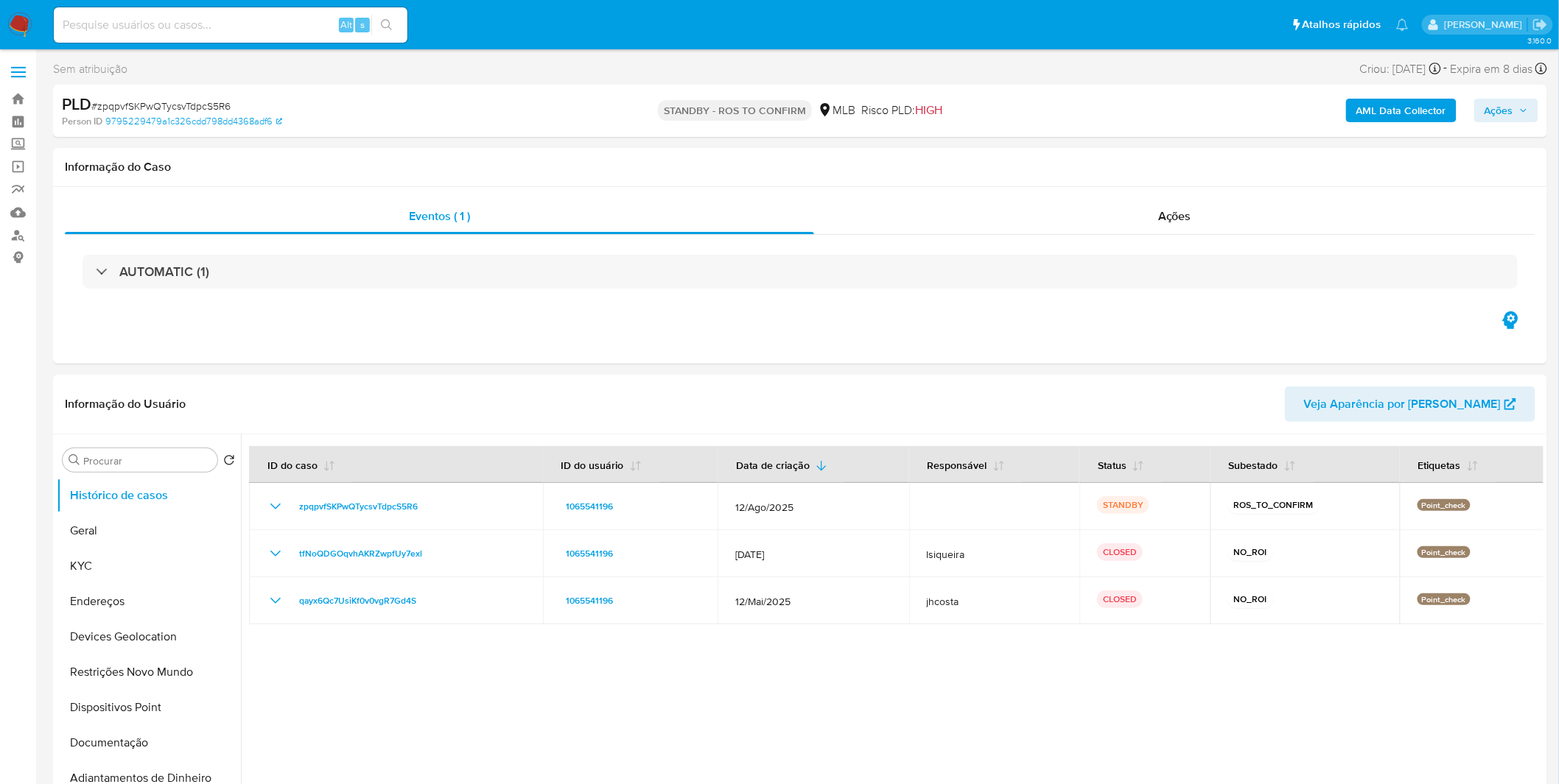
click at [223, 30] on input at bounding box center [230, 24] width 353 height 19
paste input "vrLUadMVB0TvA1bnwkLERtW6"
type input "vrLUadMVB0TvA1bnwkLERtW6"
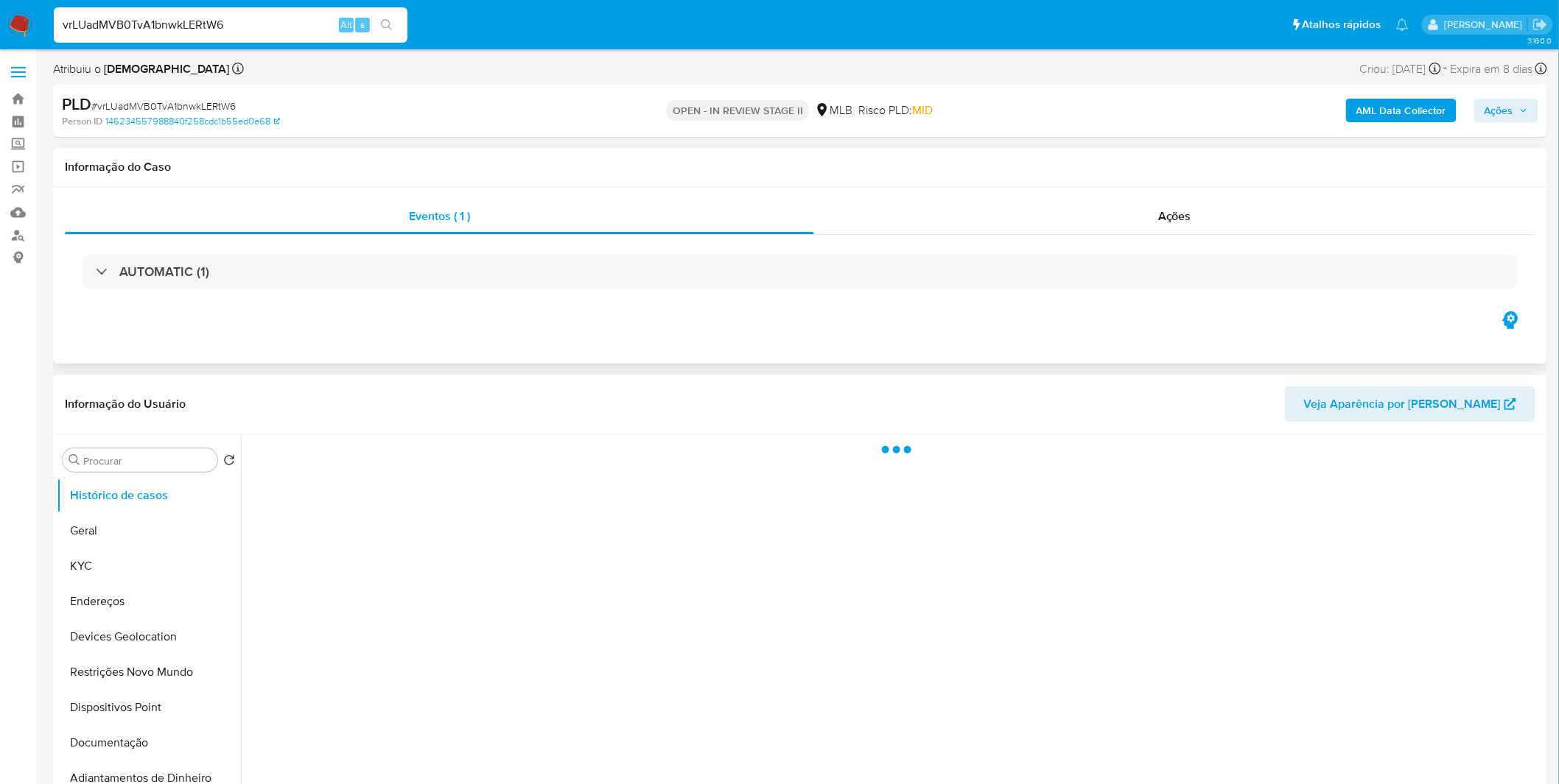
select select "10"
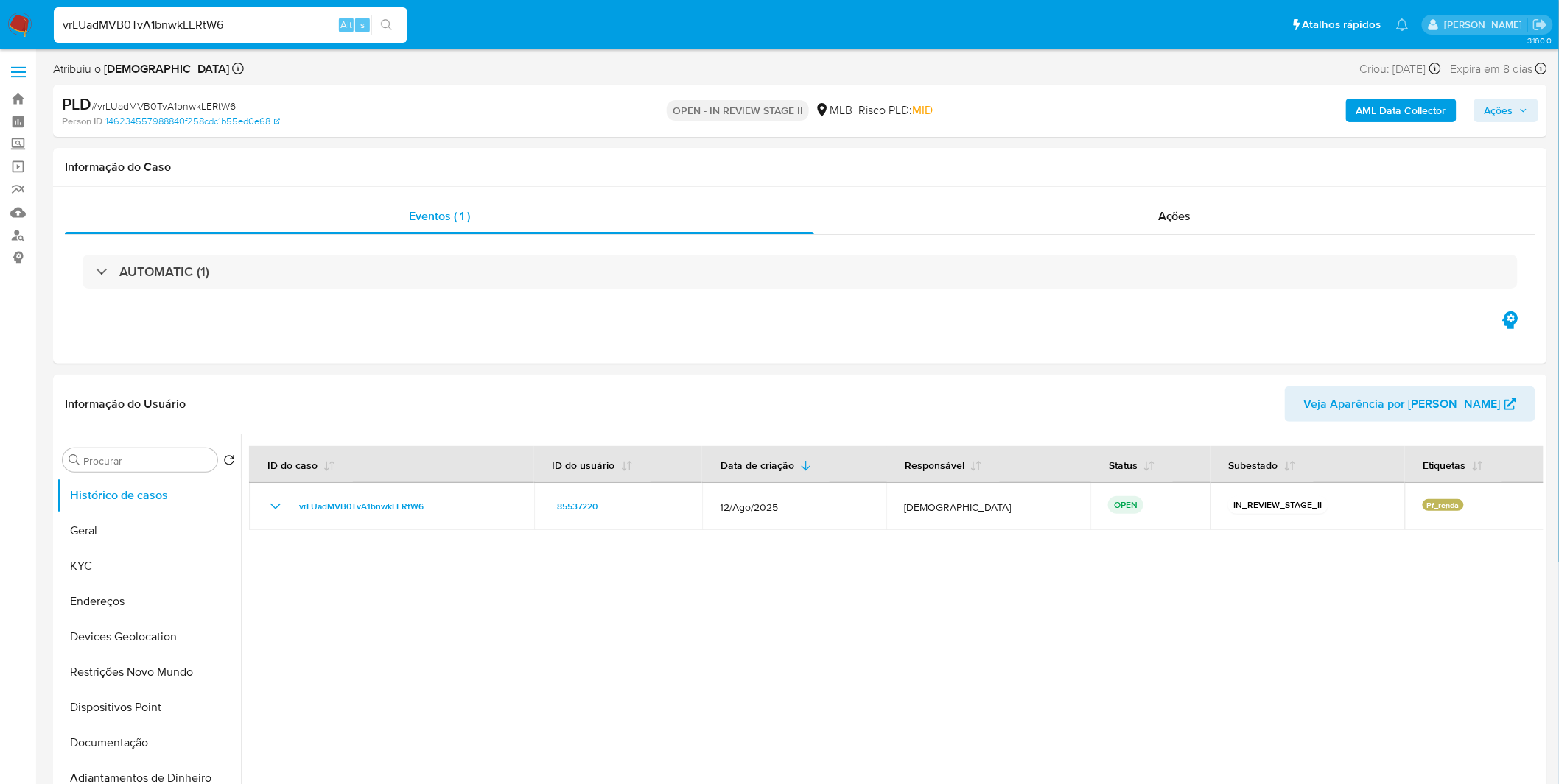
click at [1379, 106] on b "AML Data Collector" at bounding box center [1400, 110] width 90 height 24
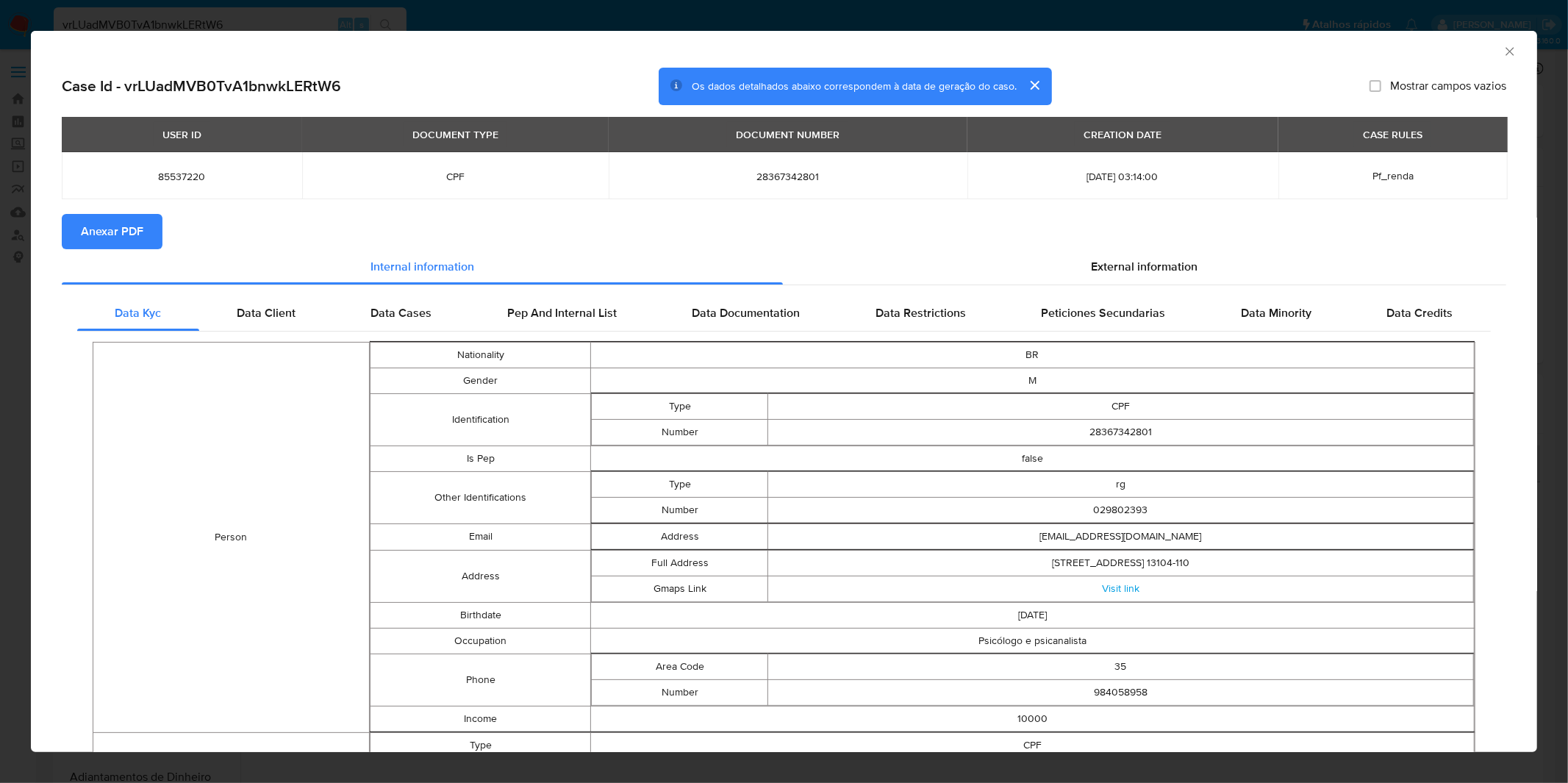
click at [137, 237] on span "Anexar PDF" at bounding box center [112, 232] width 62 height 32
click at [348, 14] on div "AML Data Collector Case Id - vrLUadMVB0TvA1bnwkLERtW6 Os dados detalhados abaix…" at bounding box center [784, 392] width 1568 height 783
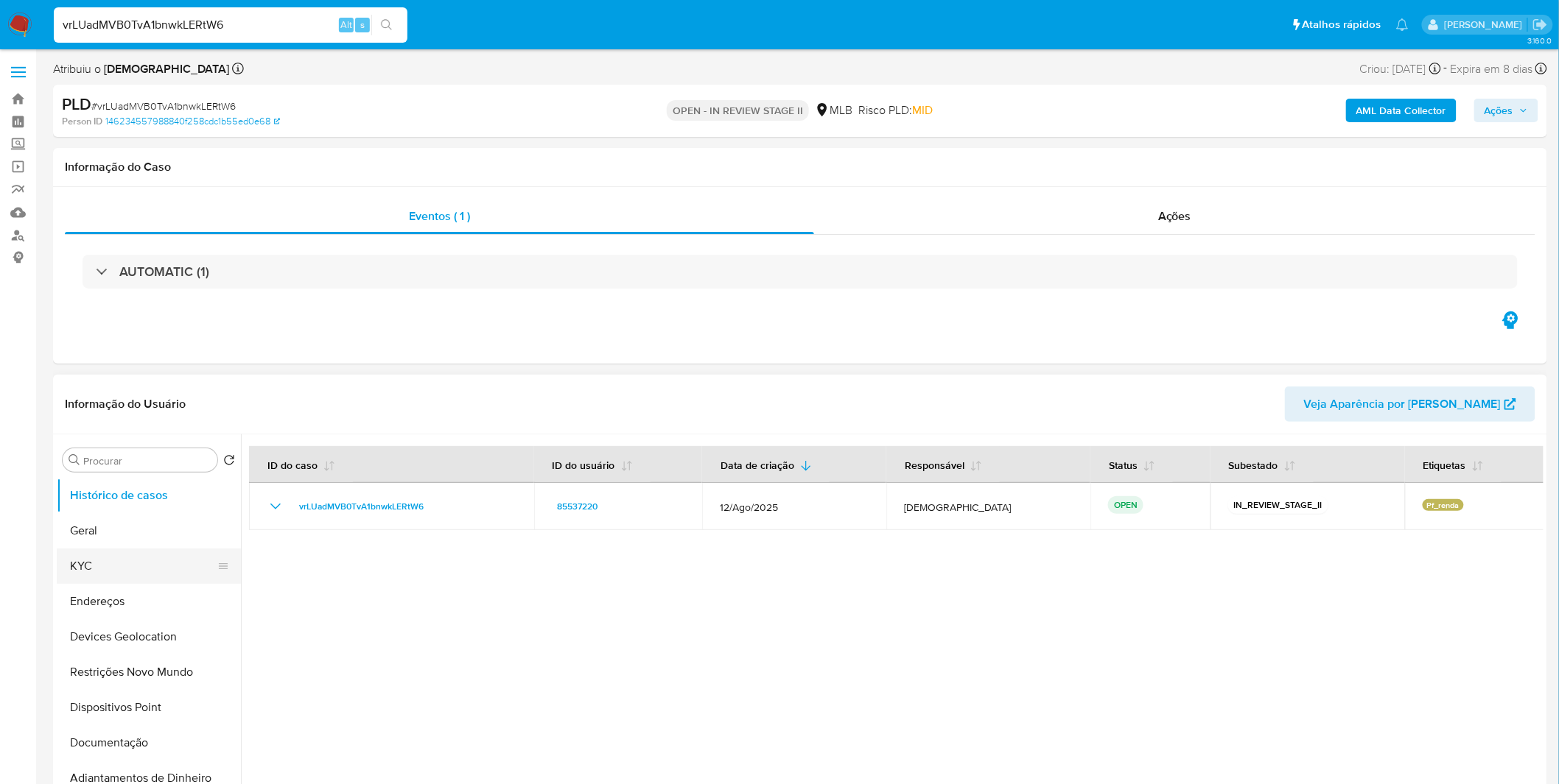
click at [84, 563] on button "KYC" at bounding box center [142, 567] width 172 height 35
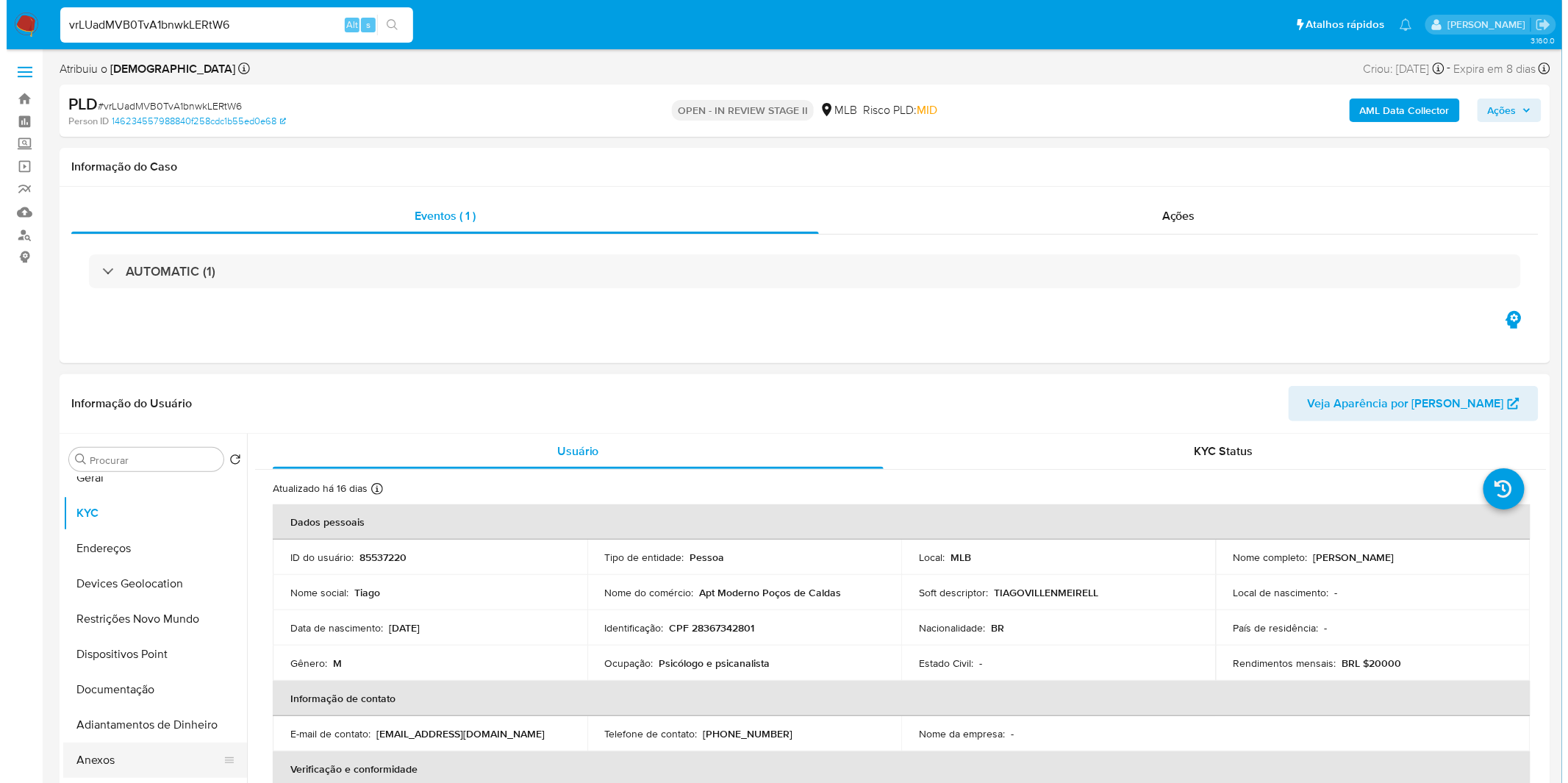
scroll to position [82, 0]
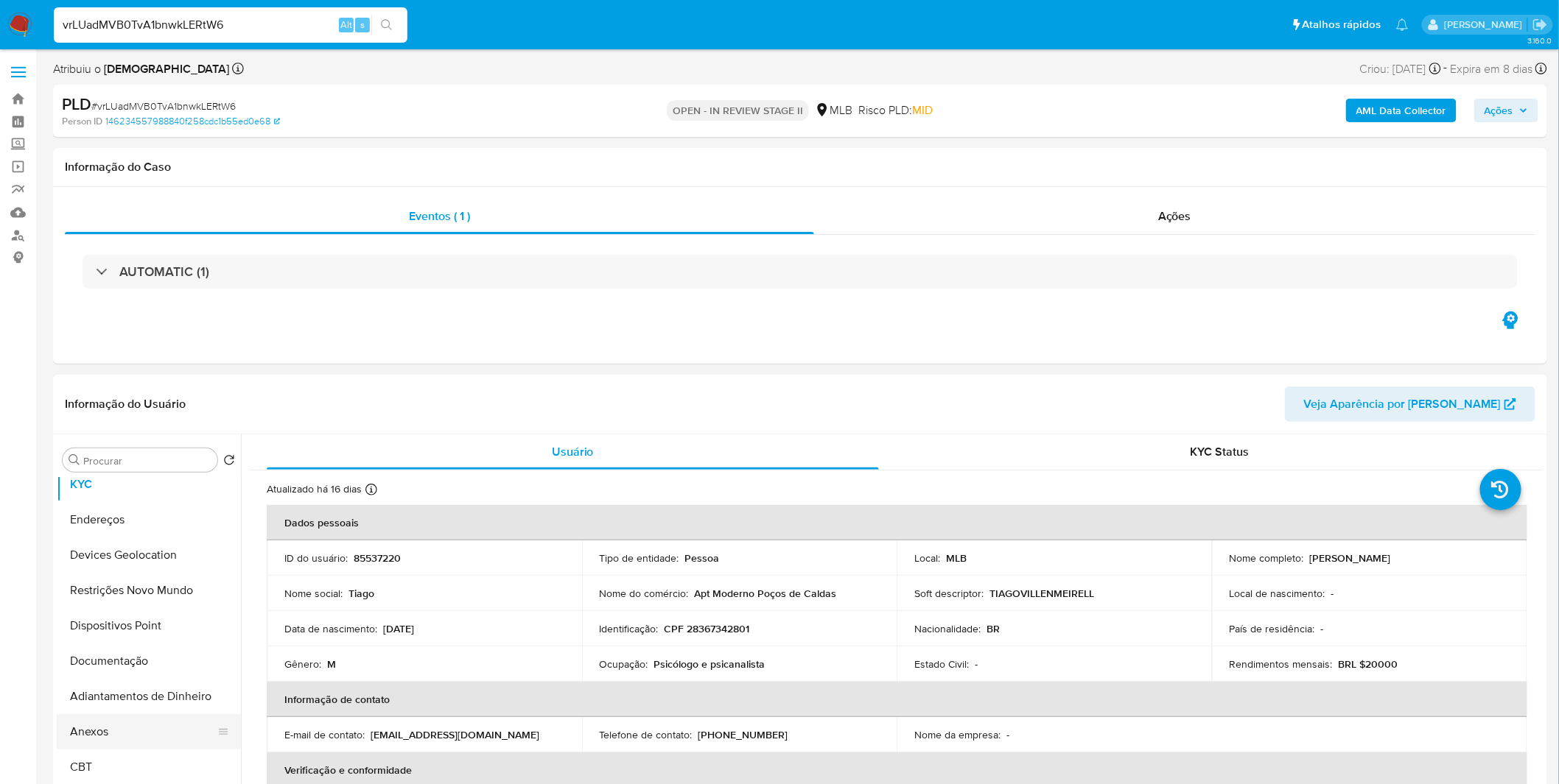
click at [105, 726] on button "Anexos" at bounding box center [142, 732] width 172 height 35
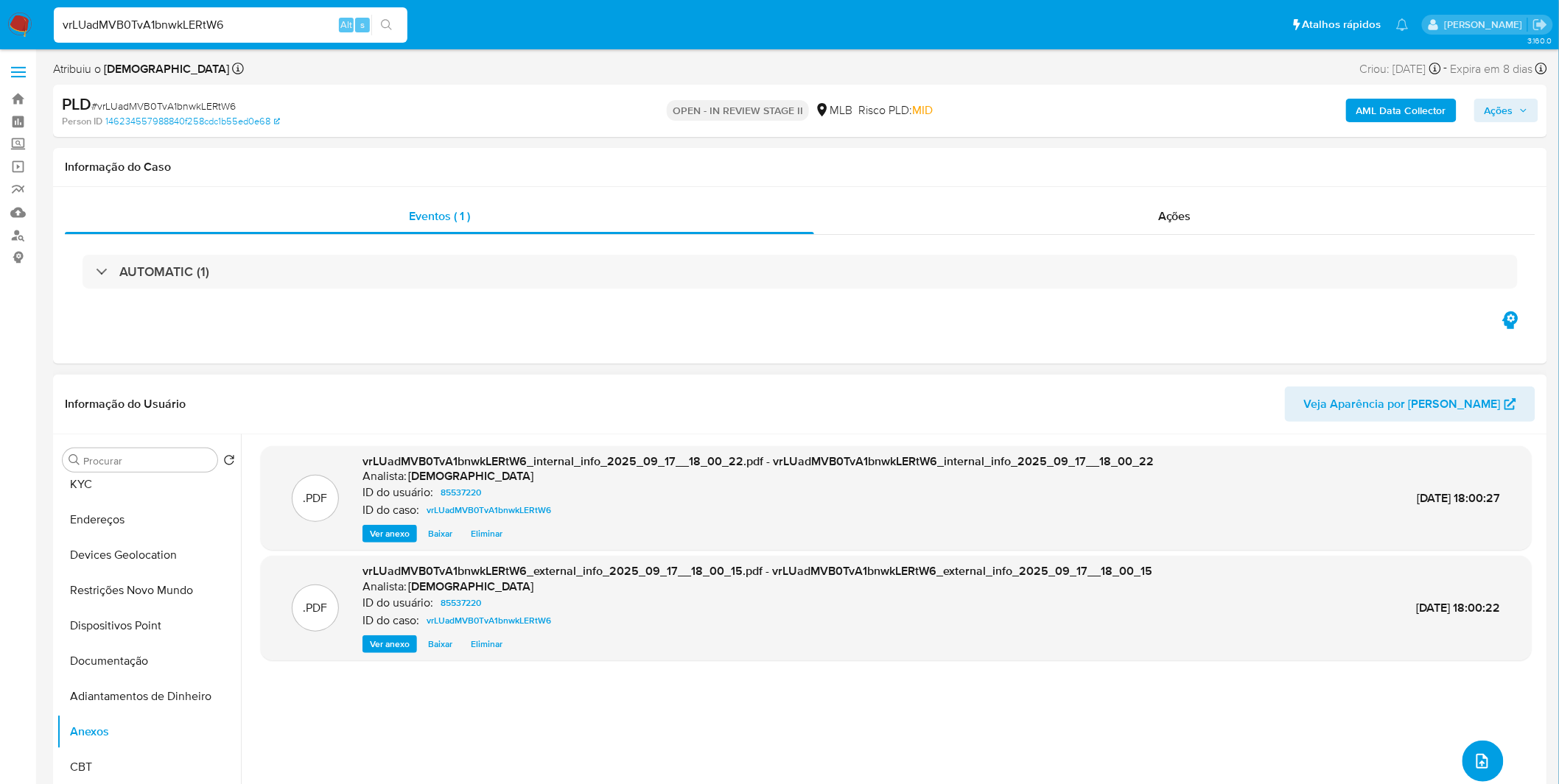
click at [1476, 771] on button "upload-file" at bounding box center [1482, 761] width 41 height 41
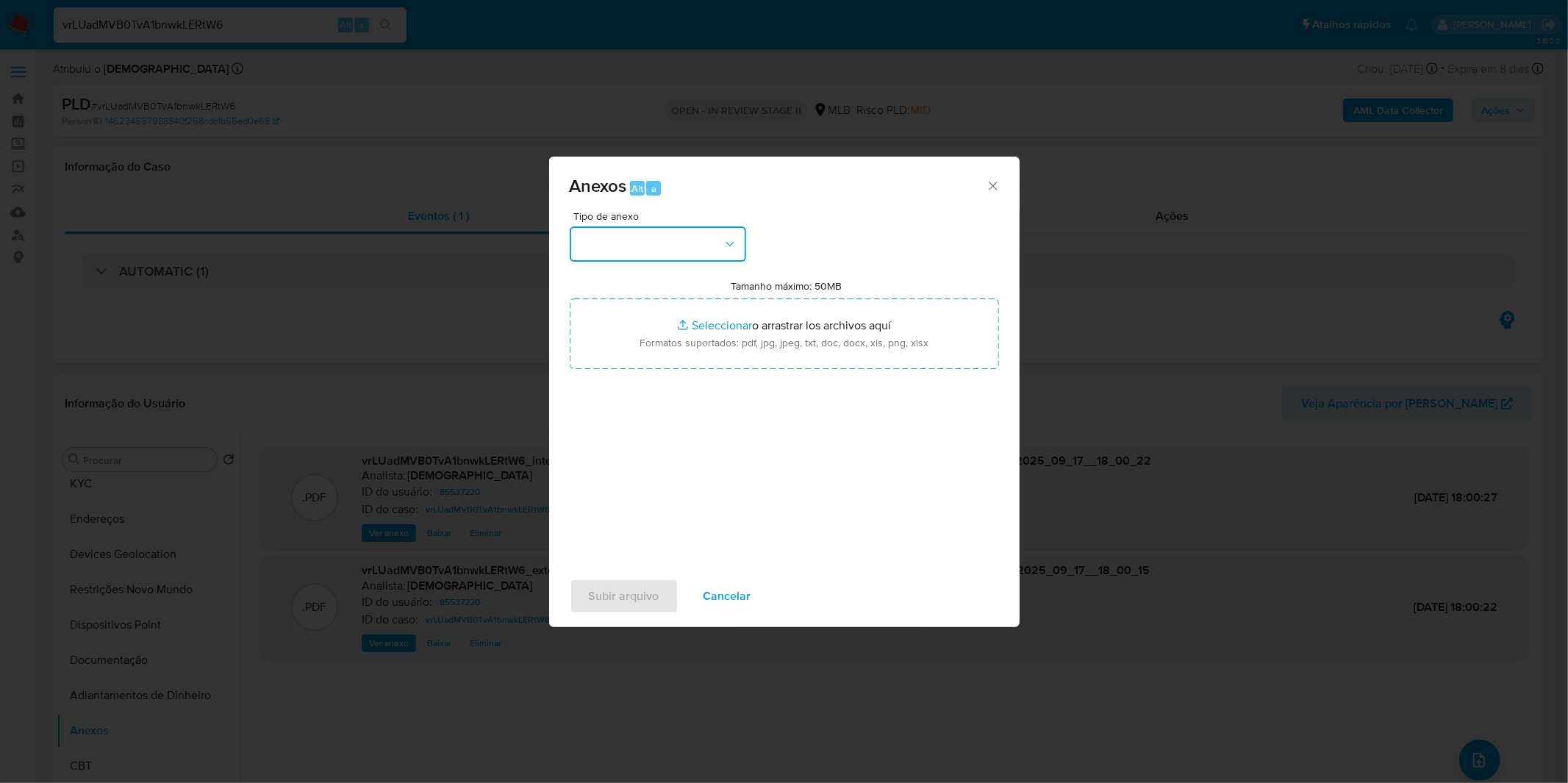
click at [665, 238] on button "button" at bounding box center [658, 244] width 177 height 35
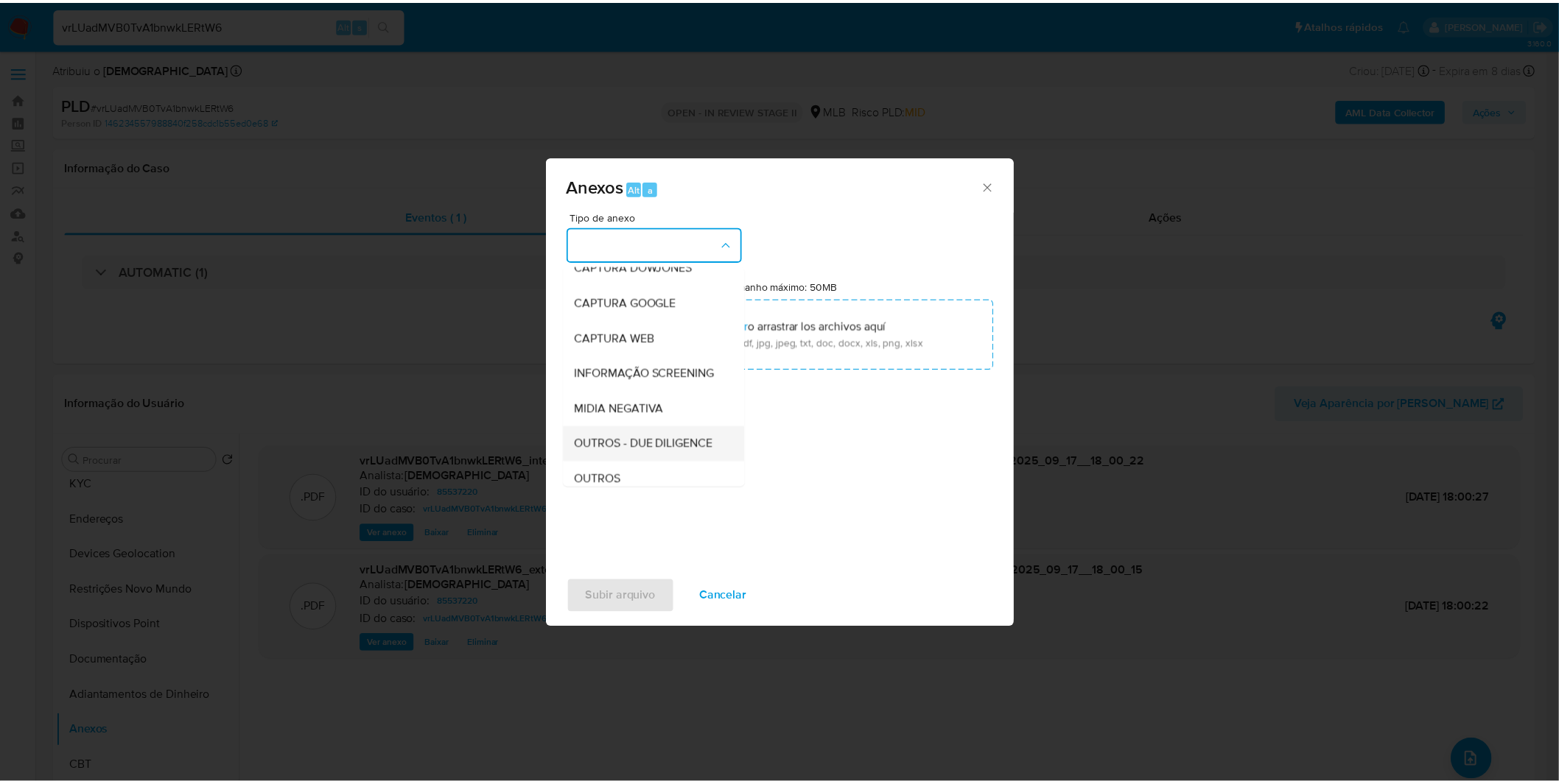
scroll to position [164, 0]
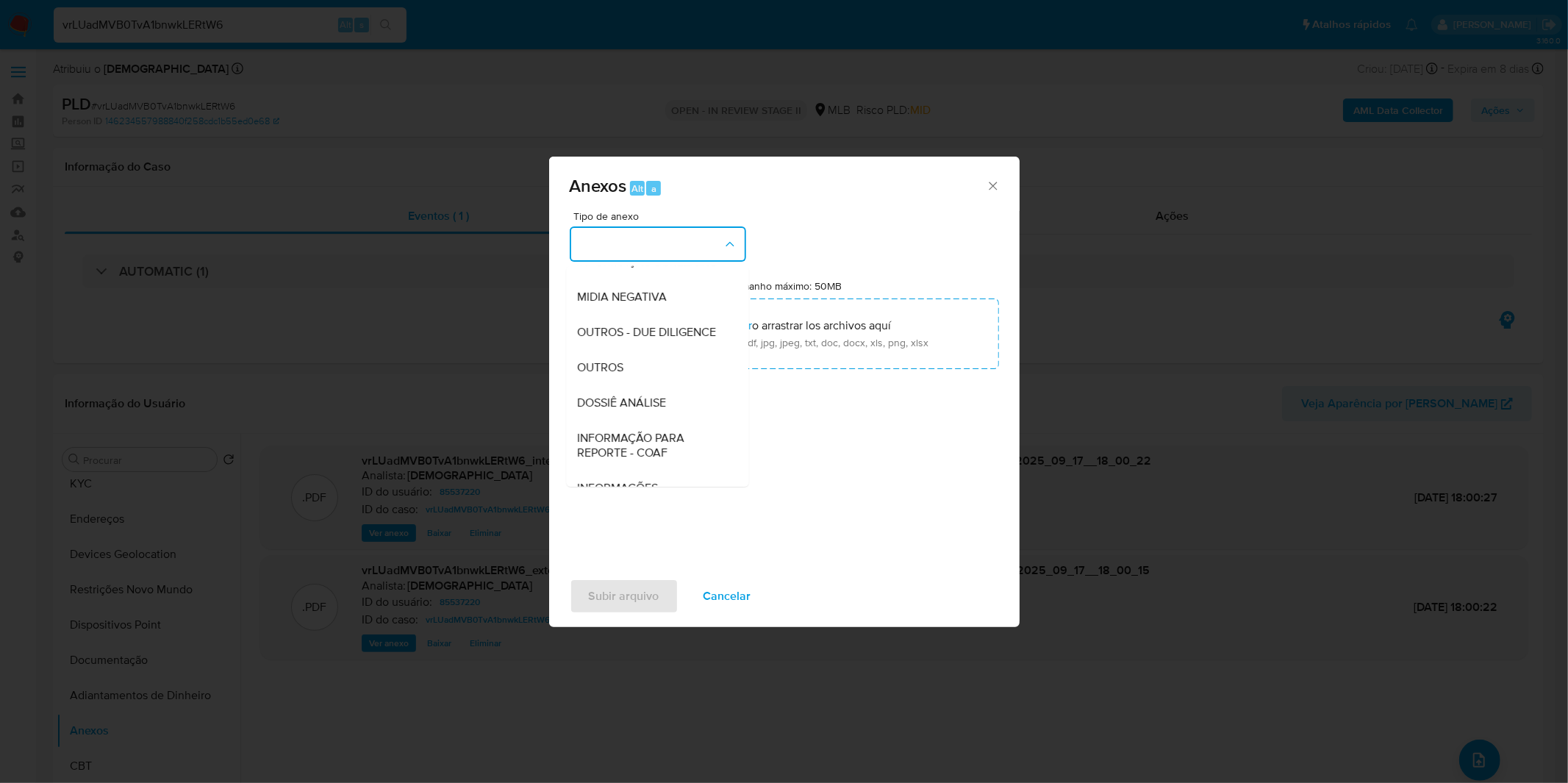
drag, startPoint x: 643, startPoint y: 386, endPoint x: 641, endPoint y: 370, distance: 16.1
click at [643, 386] on div "OUTROS" at bounding box center [653, 368] width 150 height 35
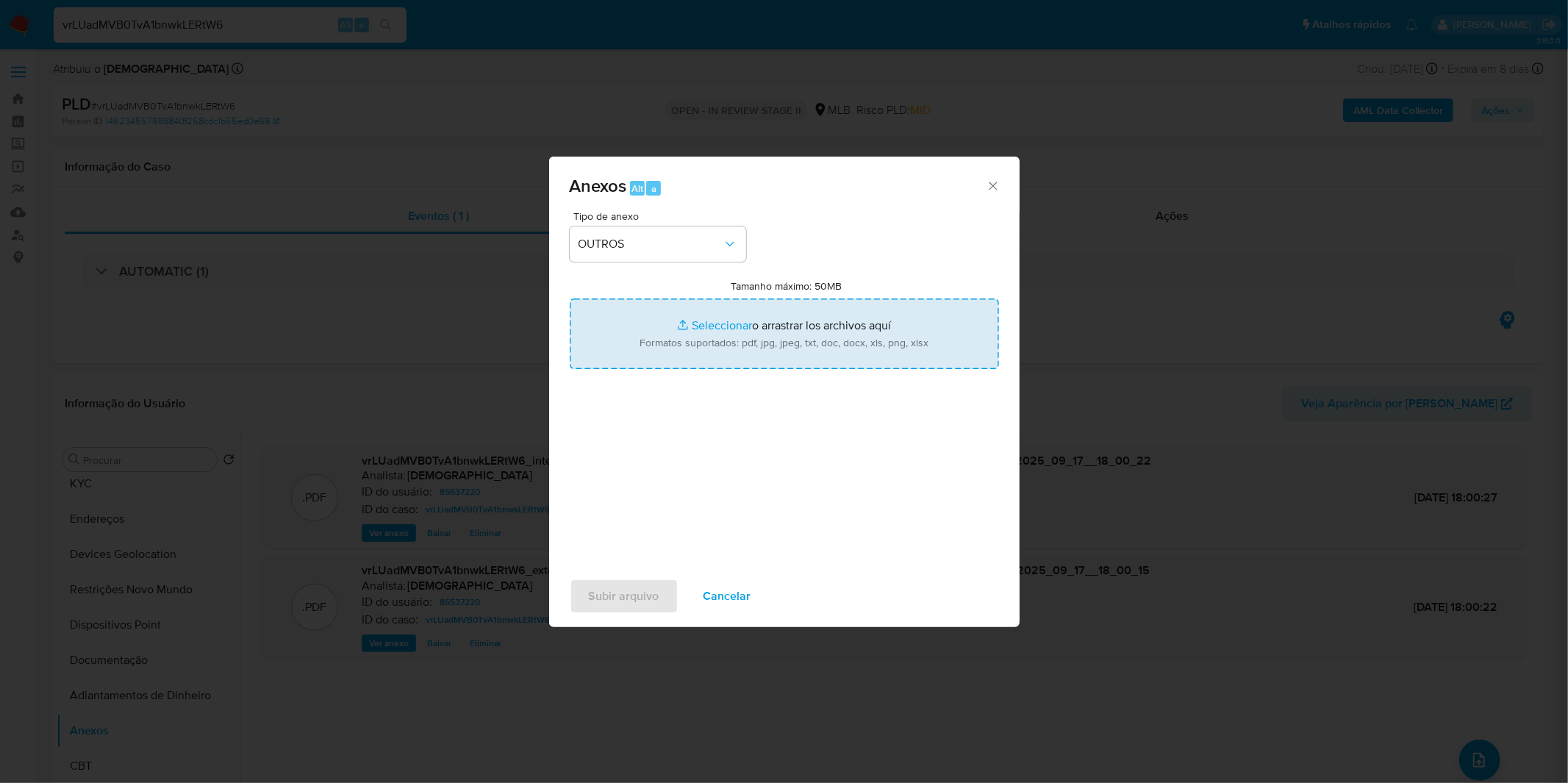
click at [655, 332] on input "Tamanho máximo: 50MB Seleccionar archivos" at bounding box center [784, 334] width 429 height 71
click at [757, 364] on input "Tamanho máximo: 50MB Seleccionar archivos" at bounding box center [784, 334] width 429 height 71
type input "C:\fakepath\Mulan 85537220_2025_09_16_07_47_17.xlsx"
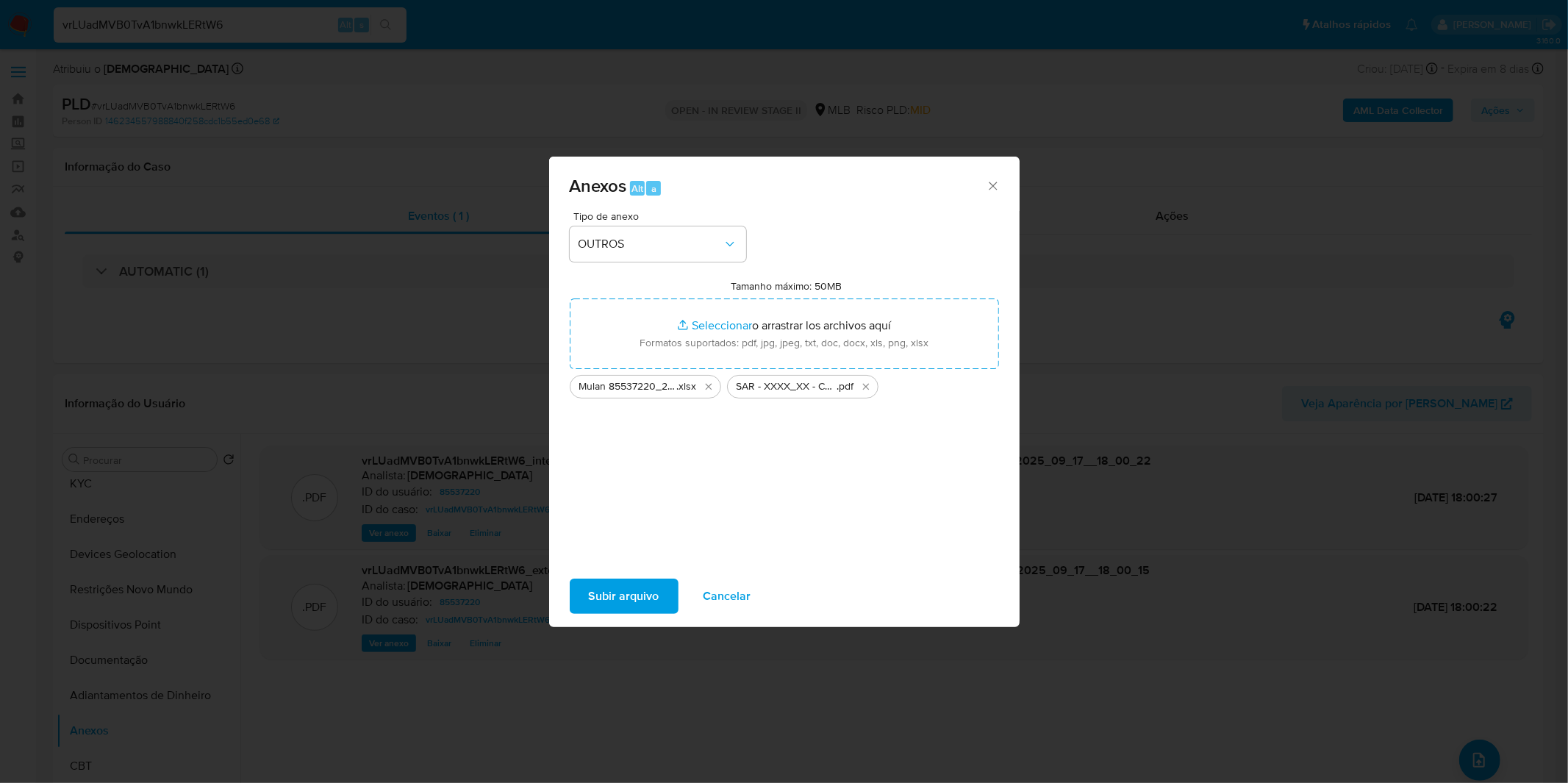
click at [621, 593] on span "Subir arquivo" at bounding box center [625, 596] width 71 height 32
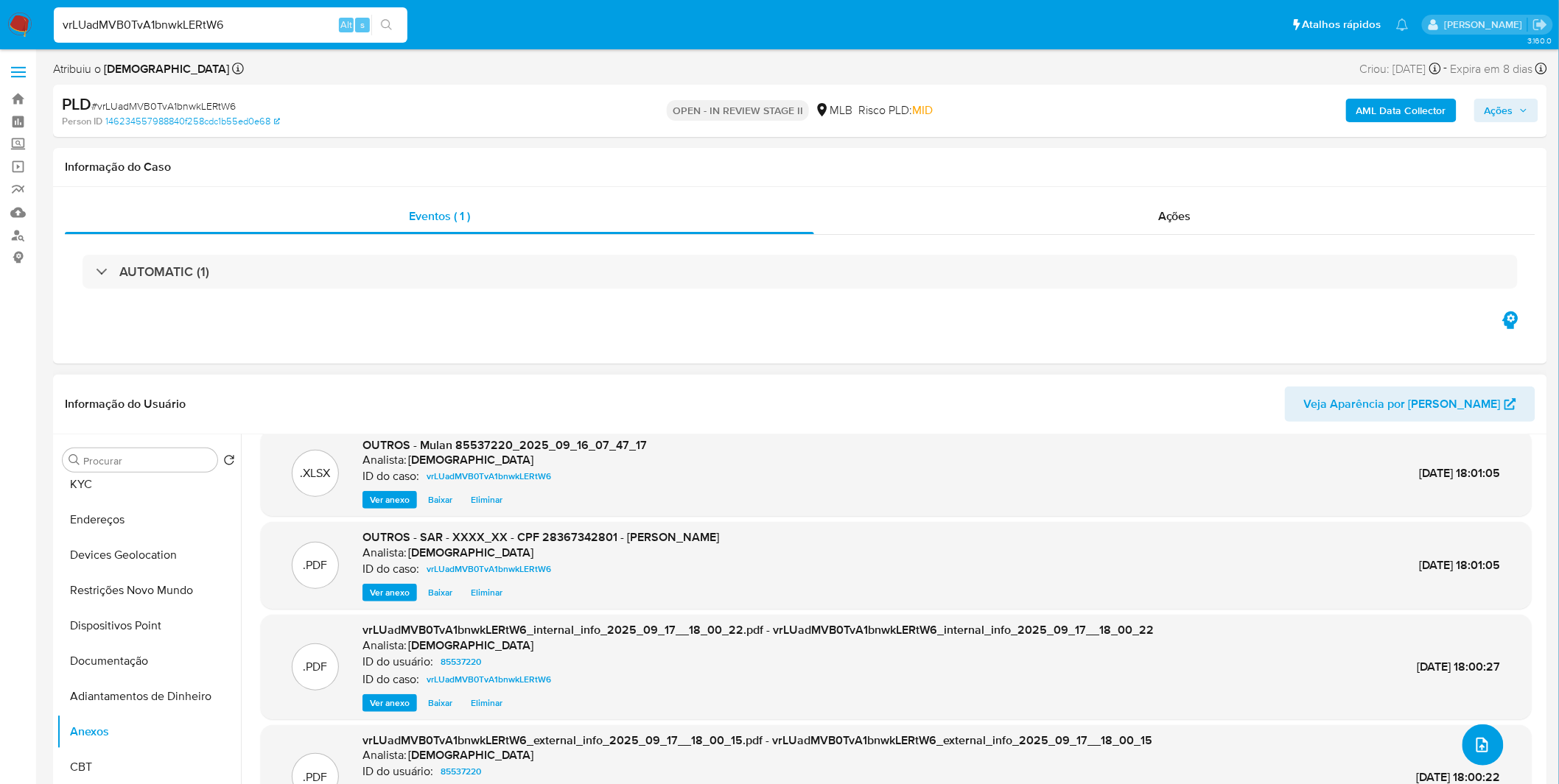
scroll to position [0, 0]
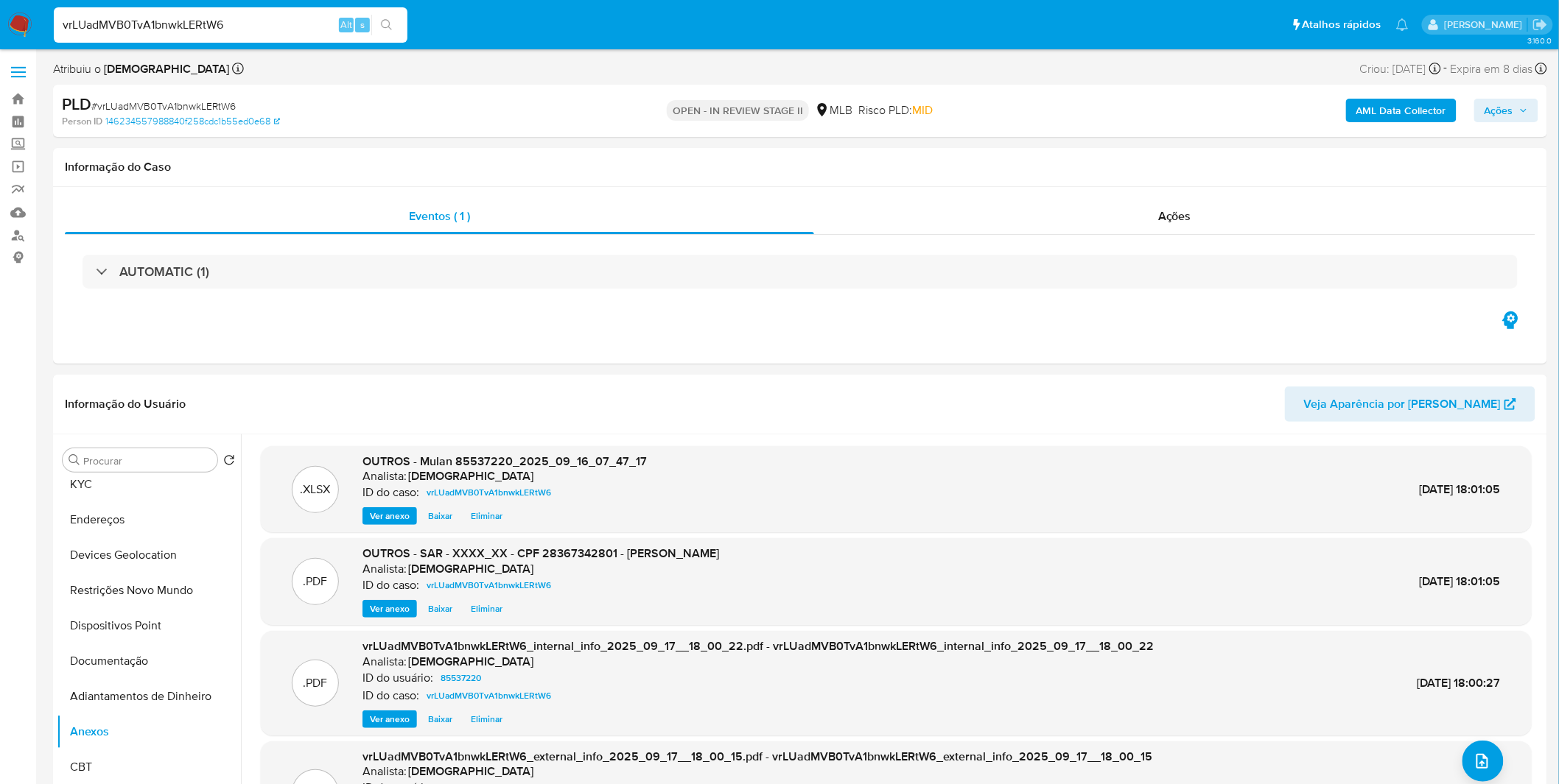
click at [1484, 103] on button "Ações" at bounding box center [1506, 110] width 64 height 24
click at [1113, 167] on div "Resolução do caso Alt r" at bounding box center [1096, 157] width 135 height 38
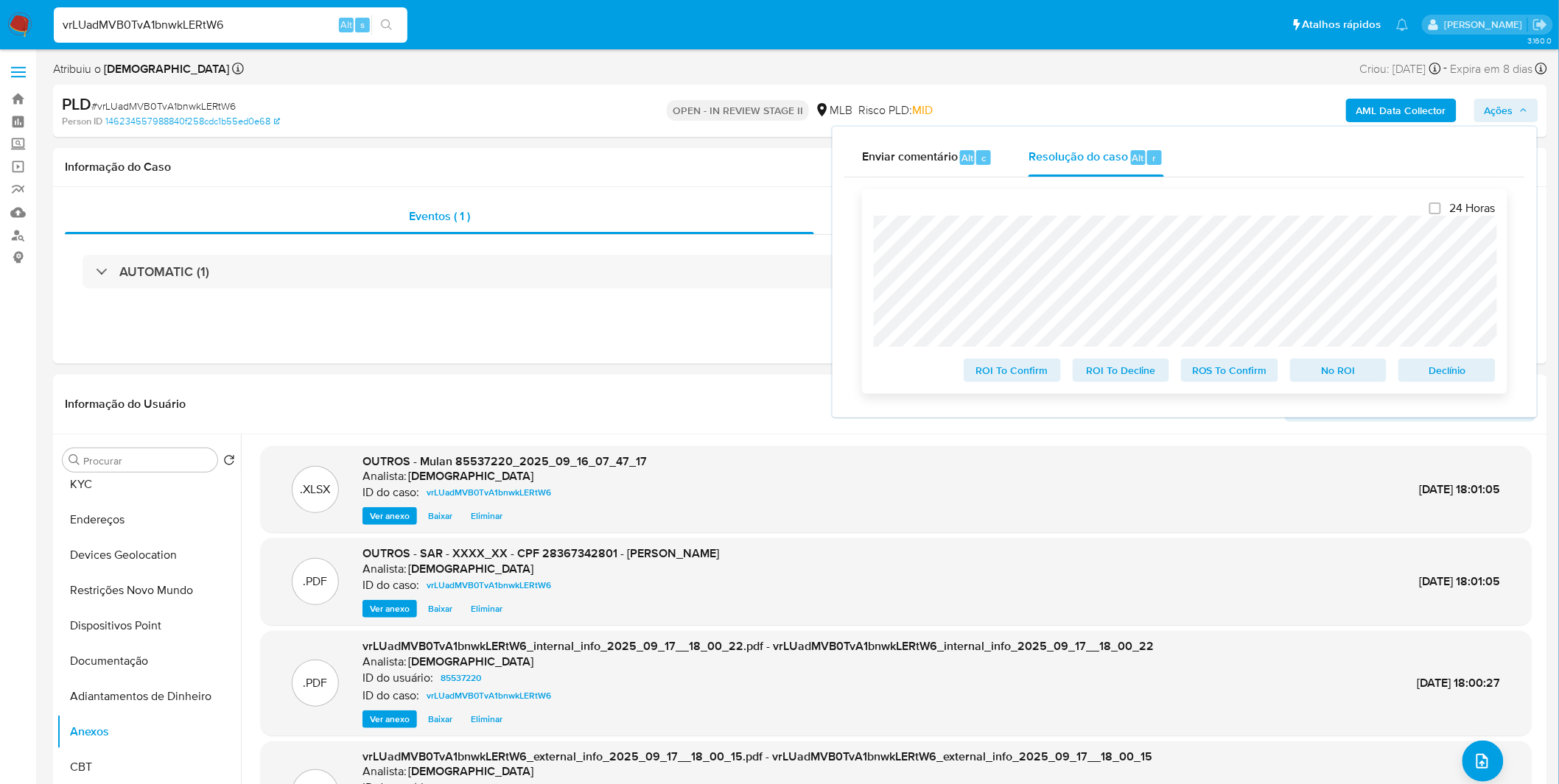
click at [1253, 376] on span "ROS To Confirm" at bounding box center [1229, 370] width 77 height 20
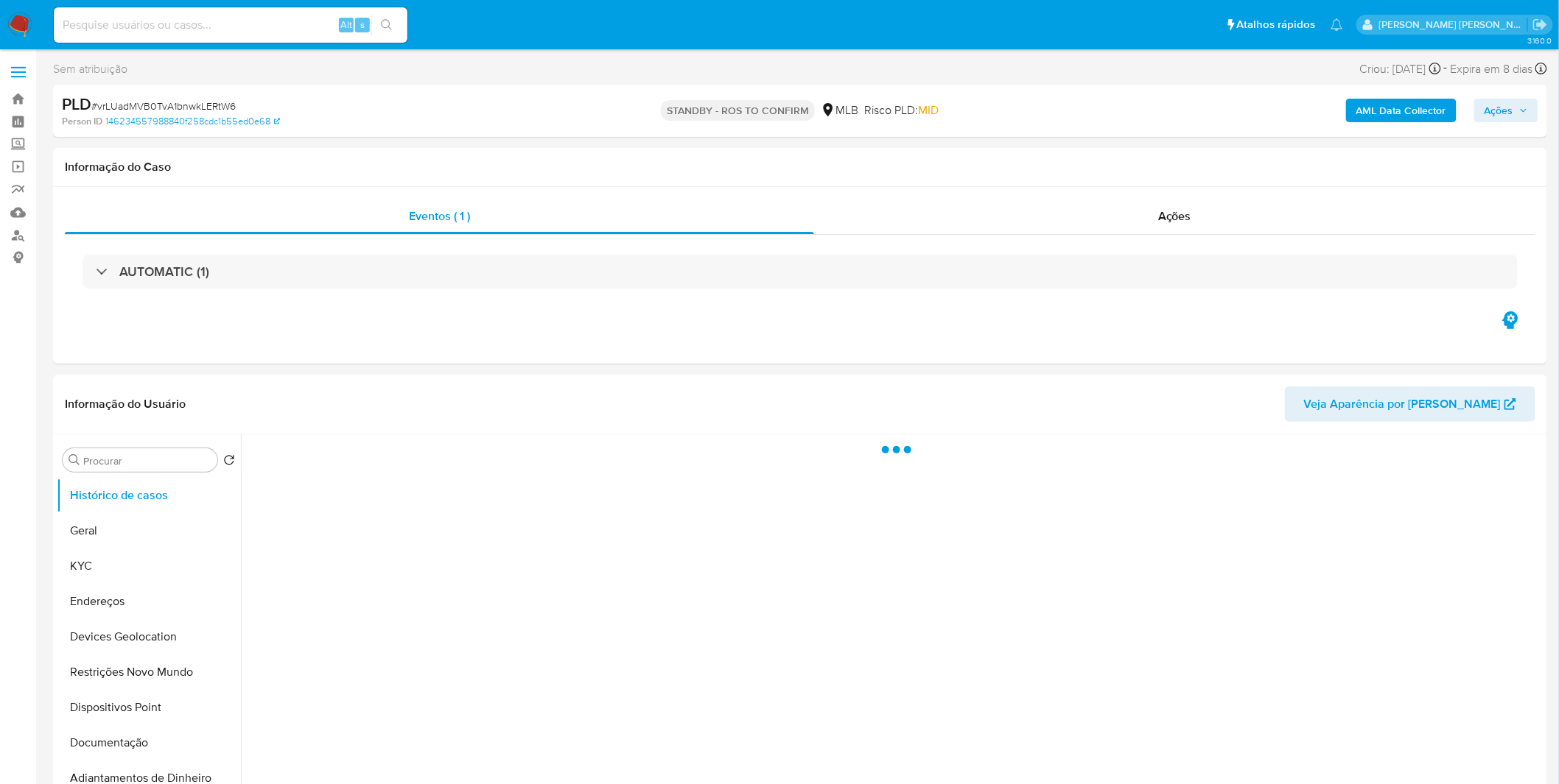
select select "10"
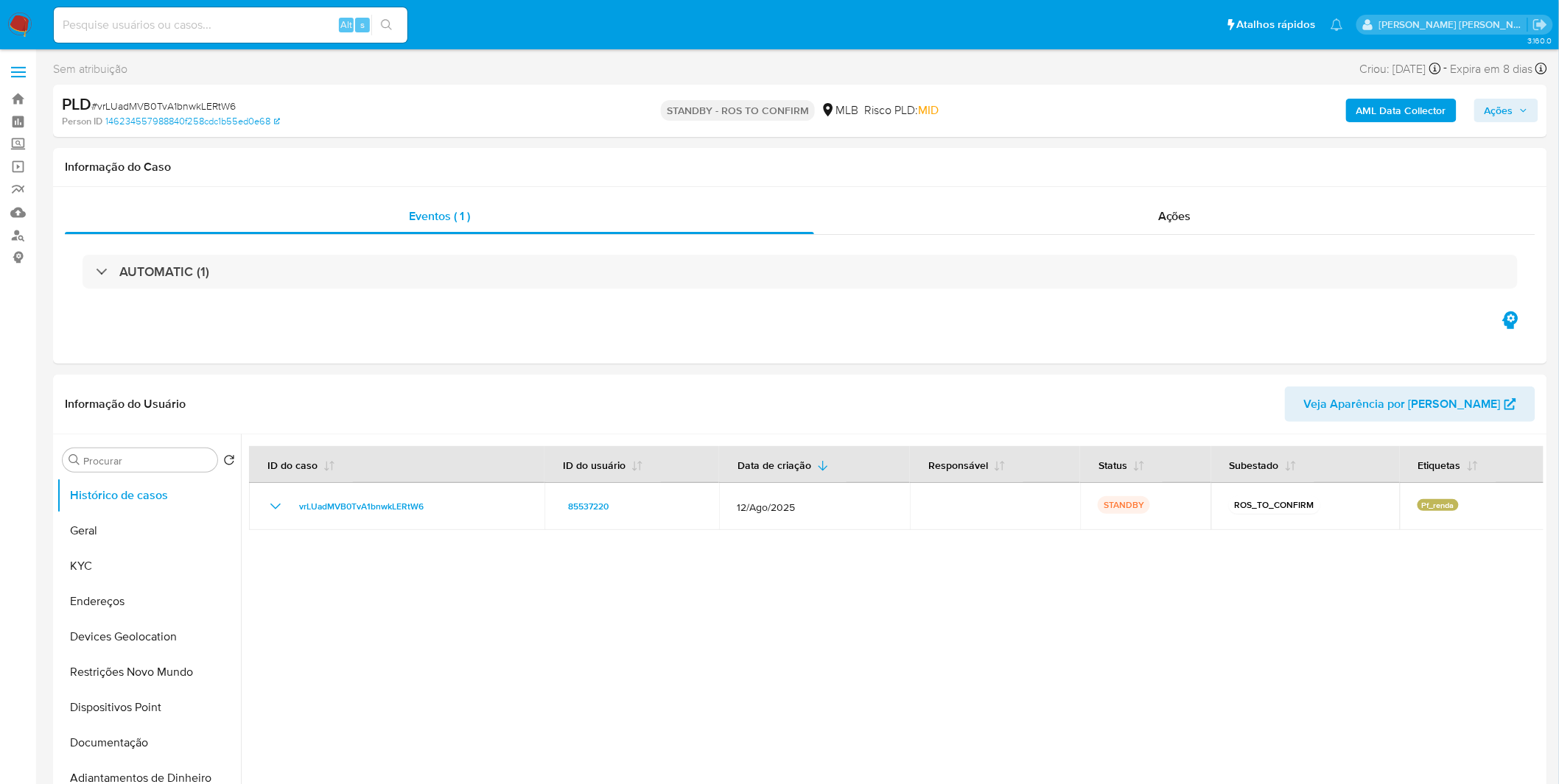
click at [14, 32] on img at bounding box center [20, 25] width 25 height 25
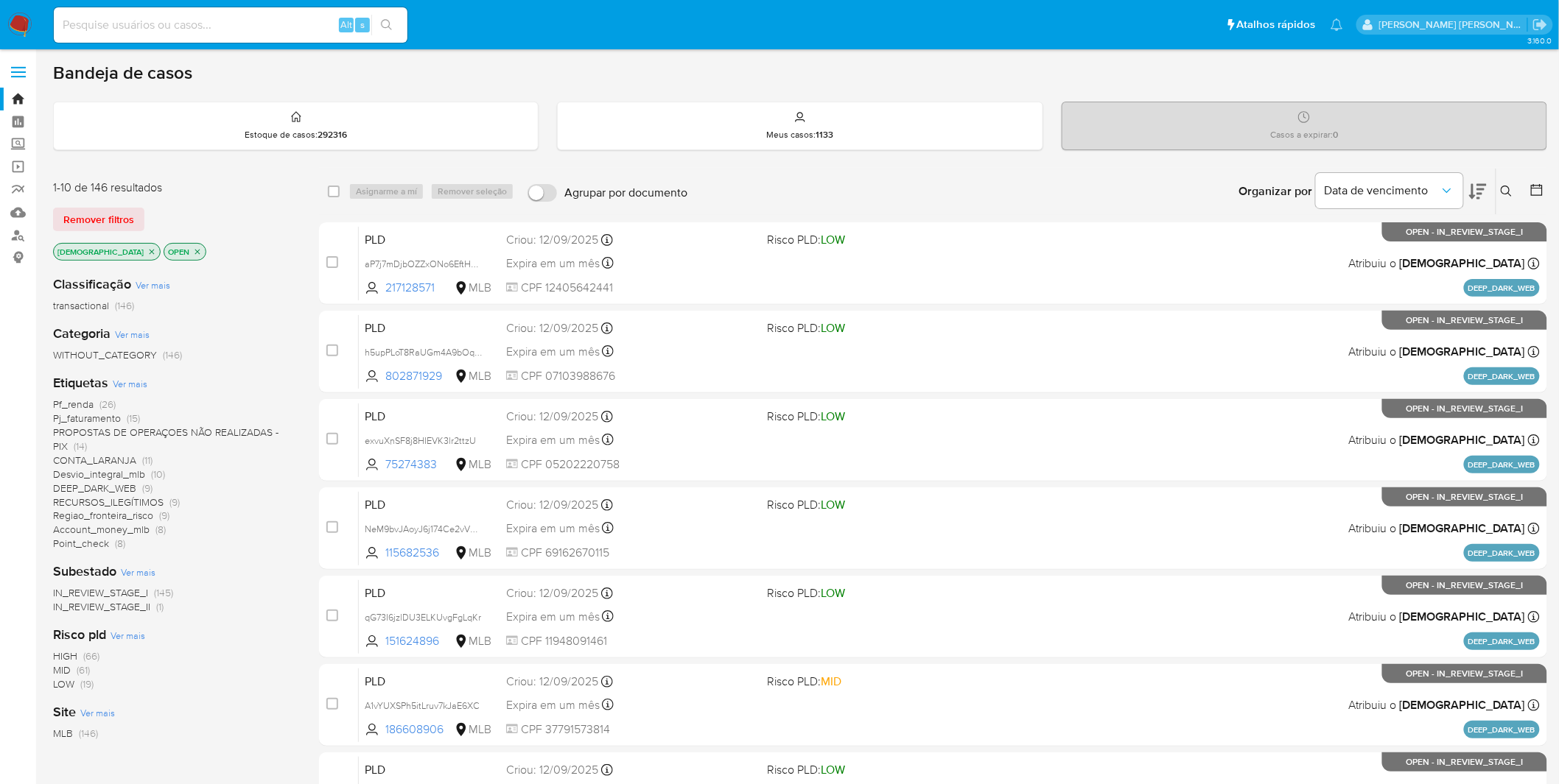
click at [153, 34] on div "Alt s" at bounding box center [230, 25] width 353 height 35
click at [153, 32] on input at bounding box center [230, 24] width 353 height 19
paste input "Y51Fts91gQ4BYTKBkmn5eTrR"
type input "Y51Fts91gQ4BYTKBkmn5eTrR"
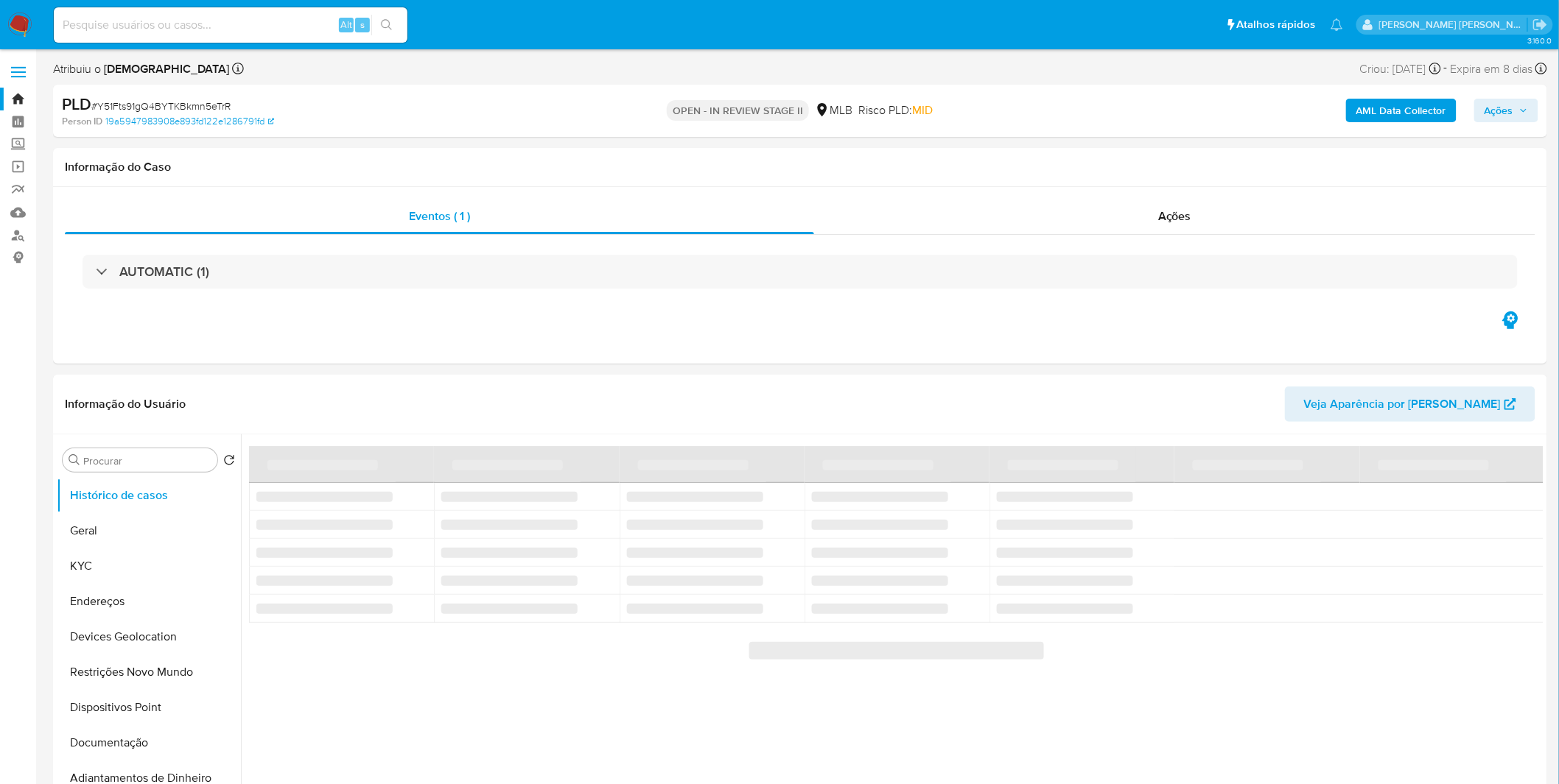
select select "10"
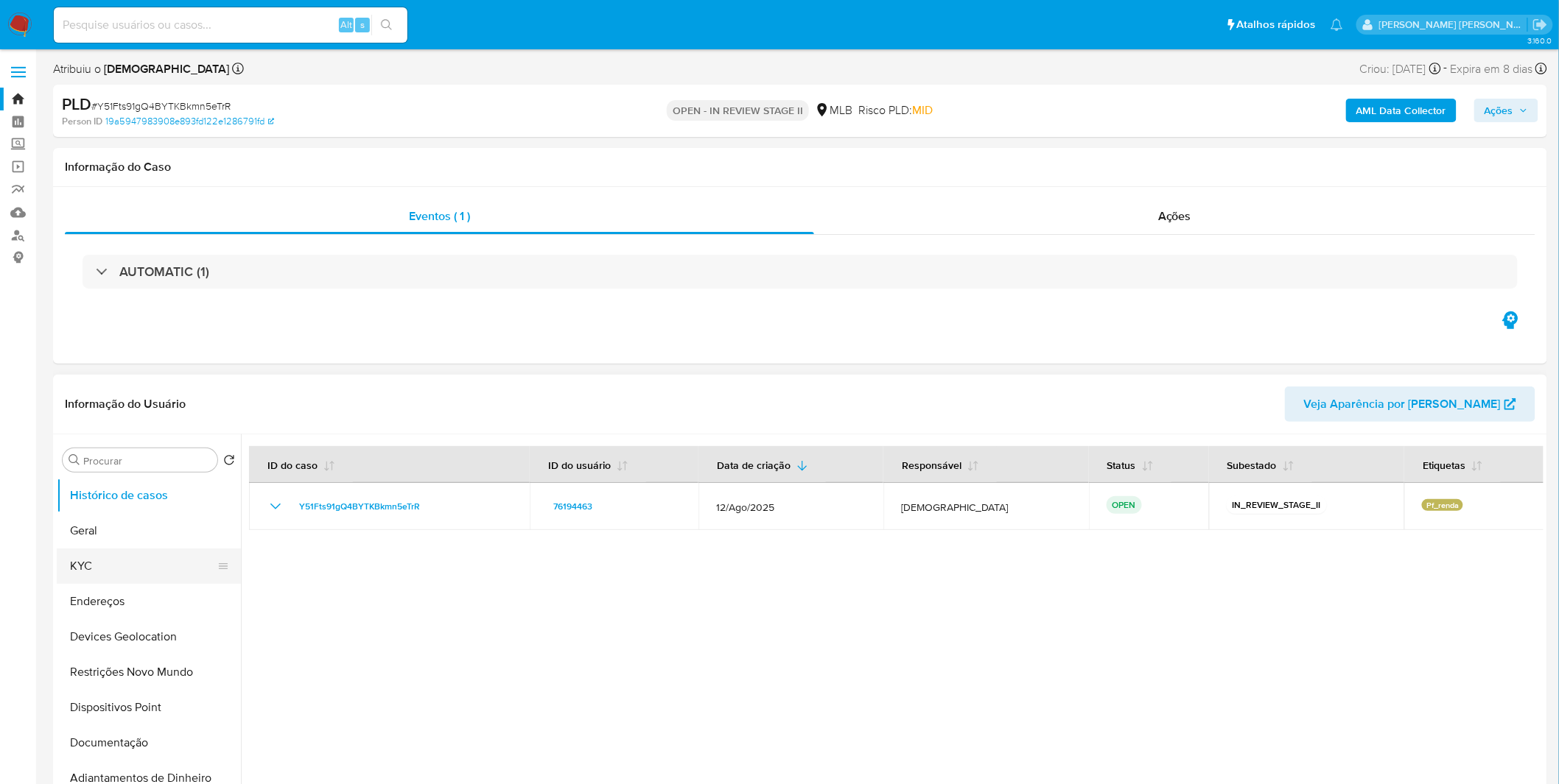
click at [148, 562] on button "KYC" at bounding box center [142, 567] width 172 height 35
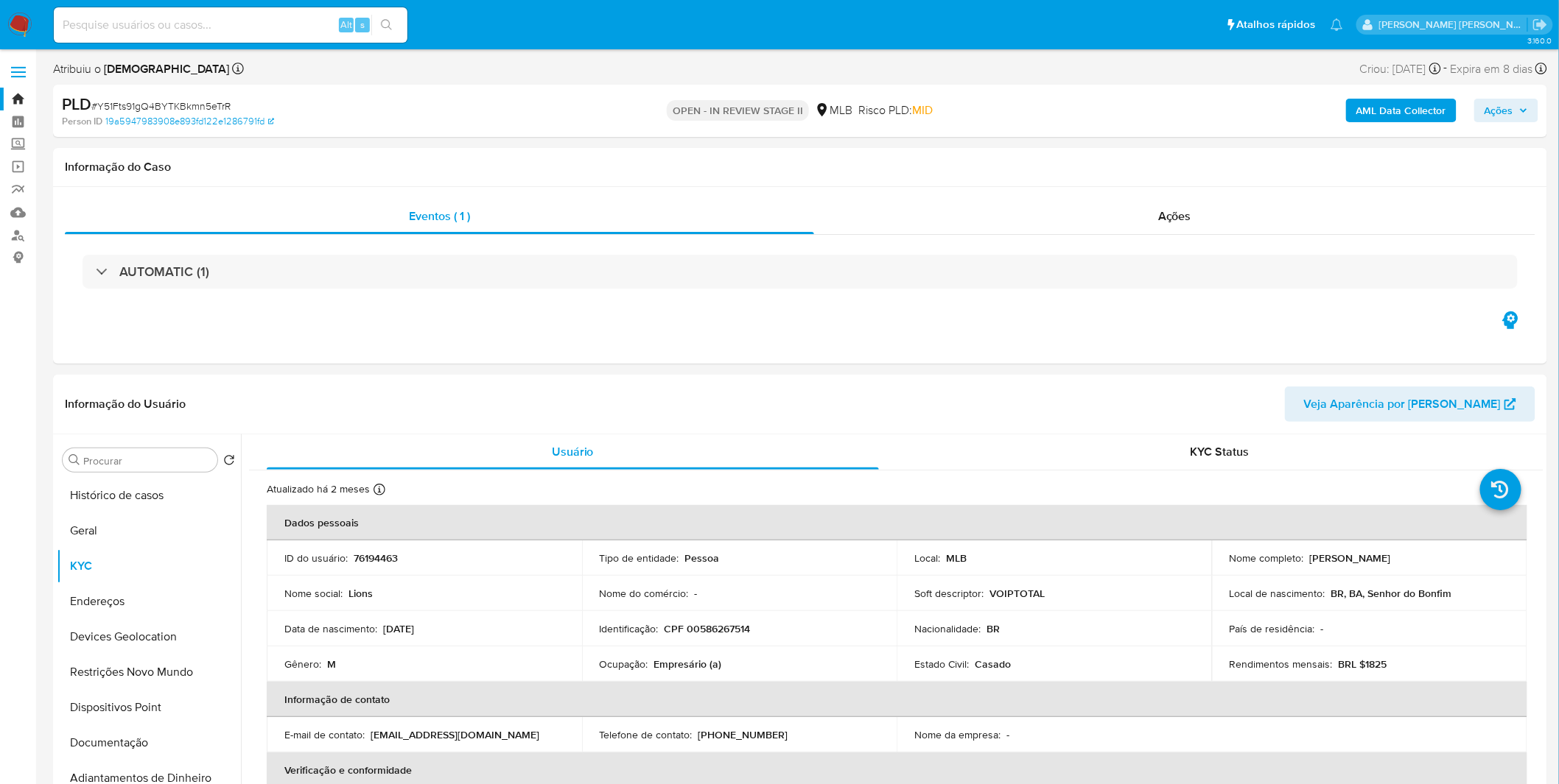
click at [1415, 120] on b "AML Data Collector" at bounding box center [1400, 110] width 90 height 24
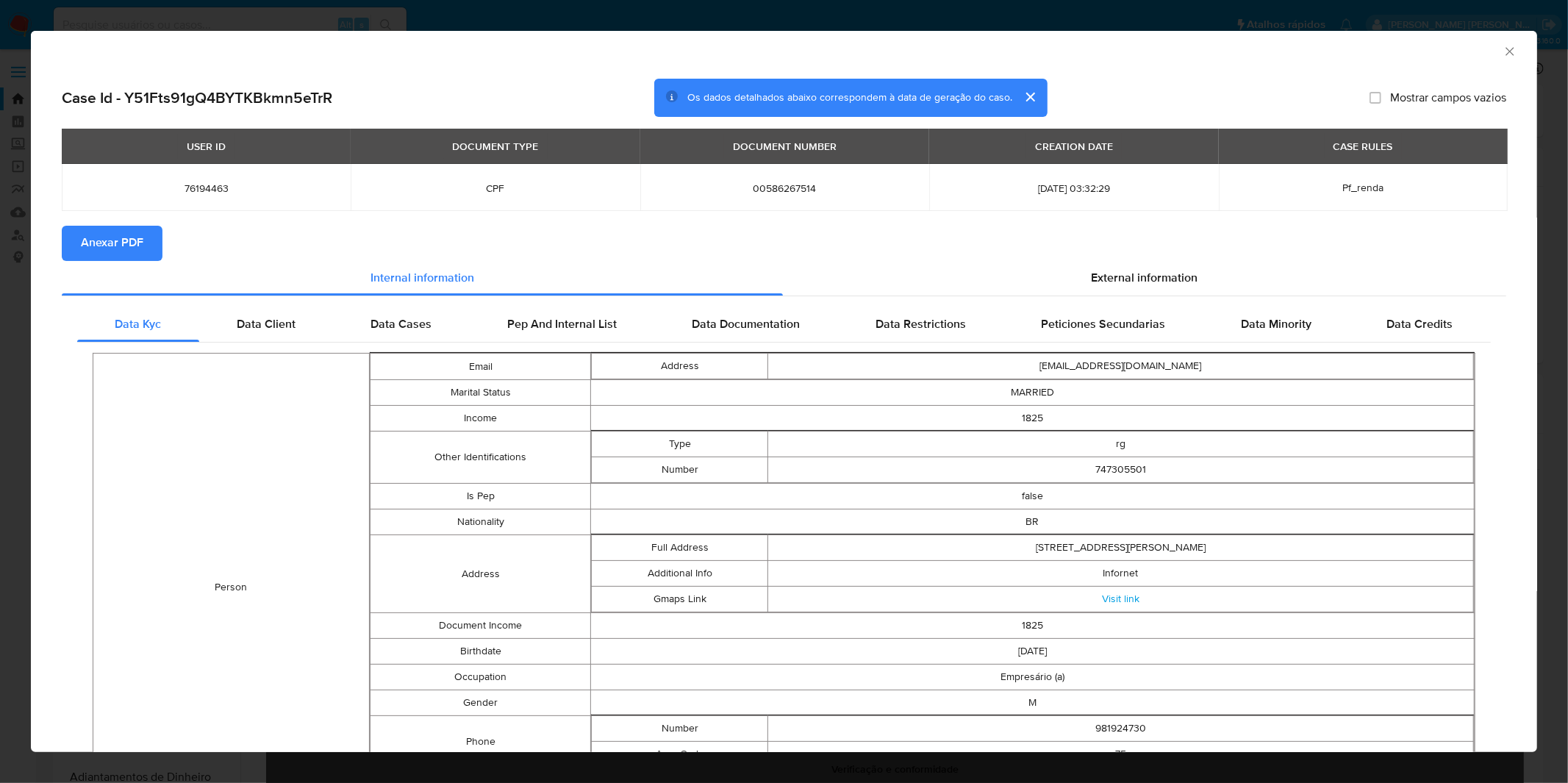
click at [165, 238] on section "Anexar PDF" at bounding box center [784, 243] width 1445 height 35
click at [146, 238] on button "Anexar PDF" at bounding box center [112, 243] width 101 height 35
click at [581, 22] on div "AML Data Collector Case Id - Y51Fts91gQ4BYTKBkmn5eTrR Os dados detalhados abaix…" at bounding box center [784, 392] width 1568 height 783
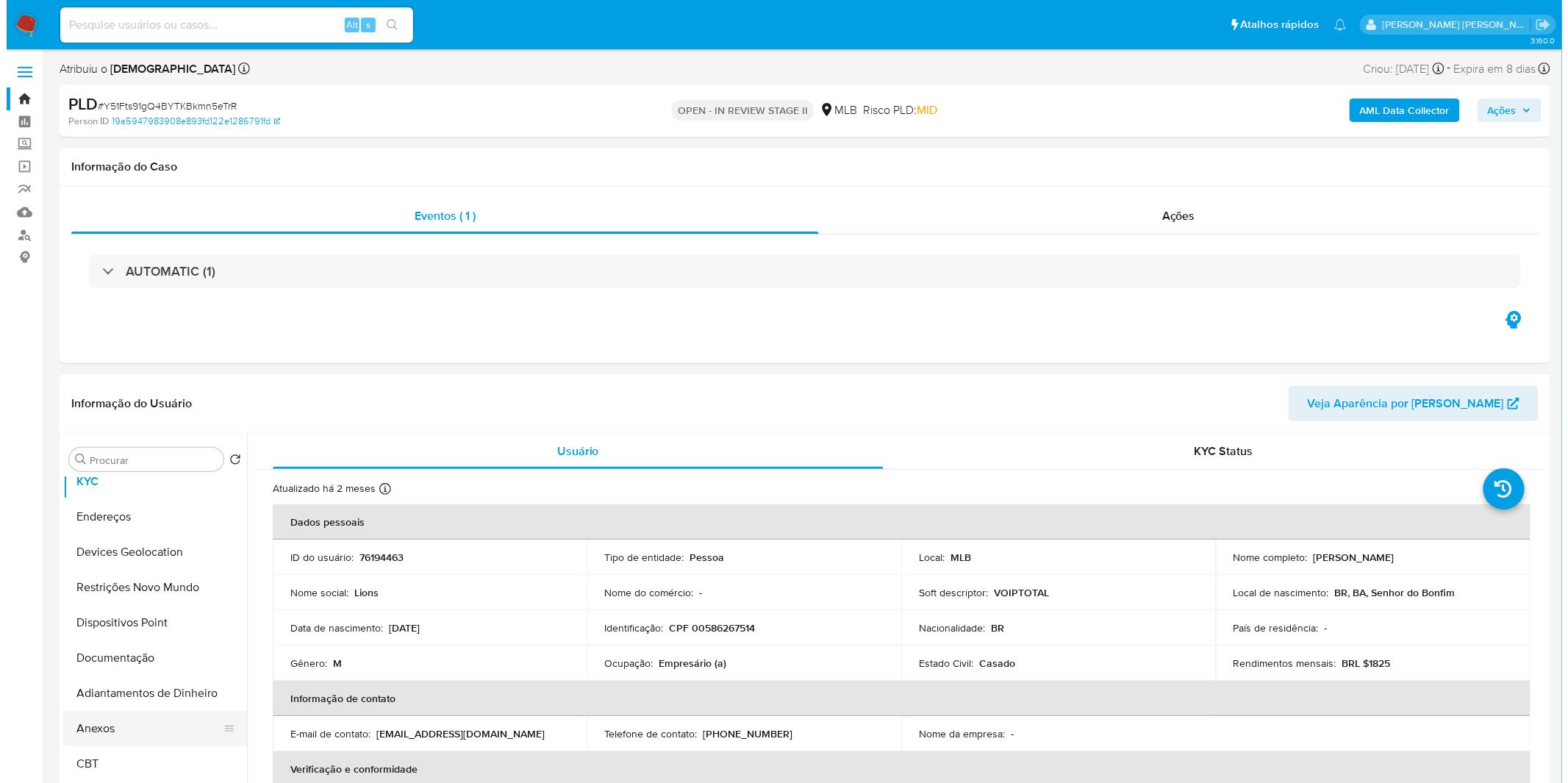
scroll to position [163, 0]
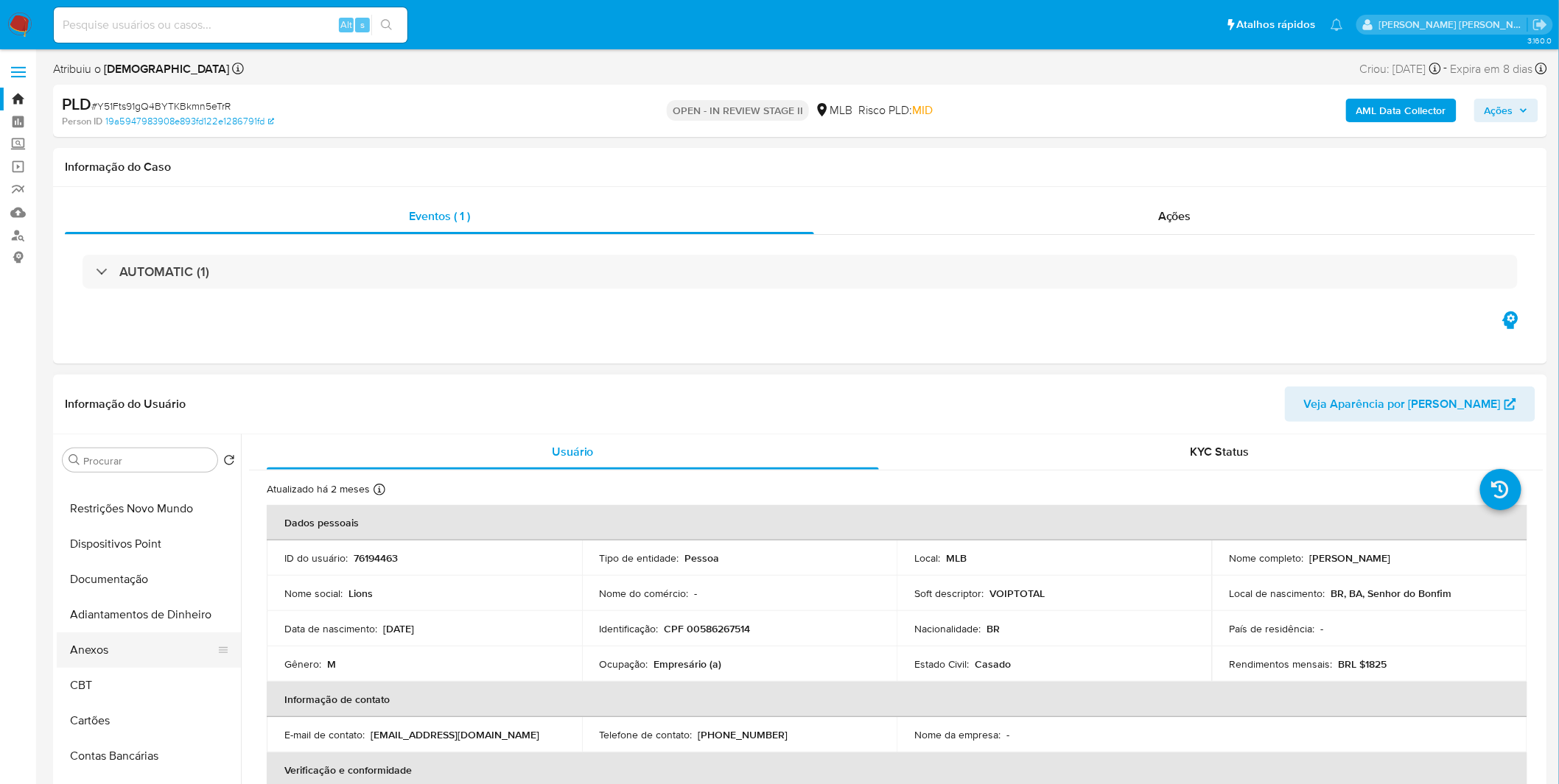
click at [118, 654] on button "Anexos" at bounding box center [142, 650] width 172 height 35
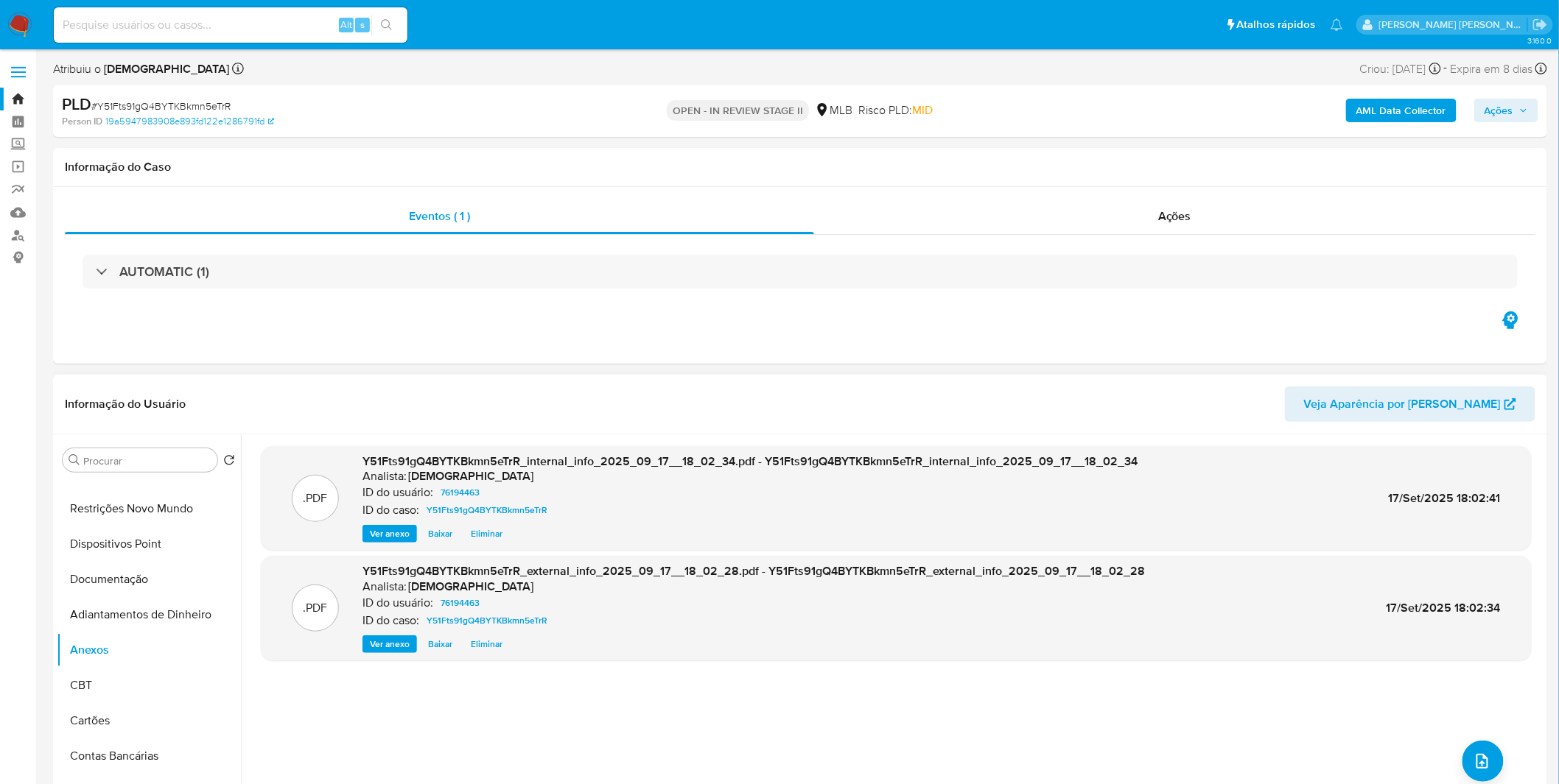
click at [1497, 773] on div ".PDF Y51Fts91gQ4BYTKBkmn5eTrR_internal_info_2025_09_17__18_02_34.pdf - Y51Fts91…" at bounding box center [895, 622] width 1271 height 353
click at [1492, 771] on button "upload-file" at bounding box center [1482, 761] width 41 height 41
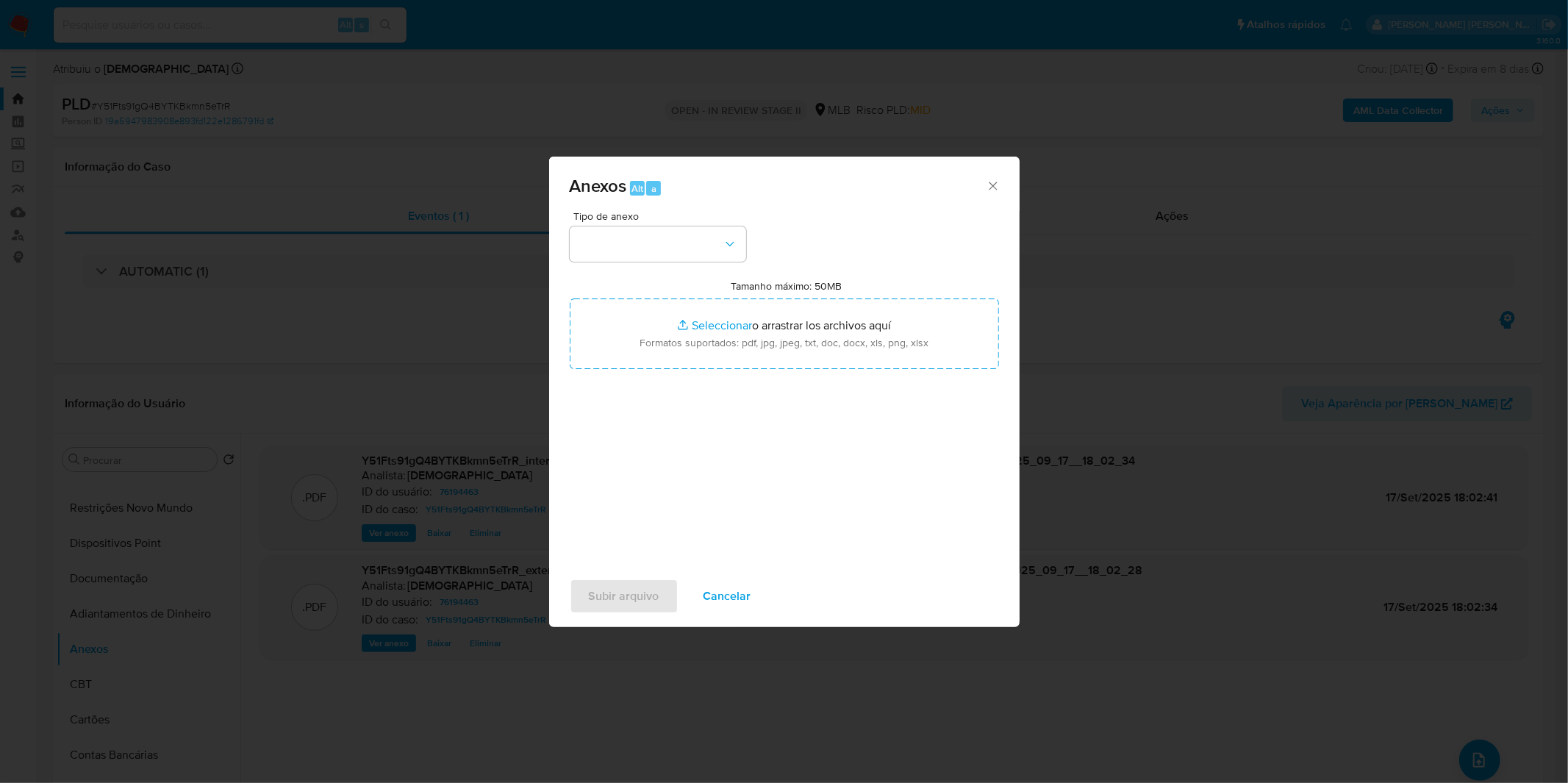
click at [648, 264] on div "Tipo de anexo Tamanho máximo: 50MB Seleccionar archivos Seleccionar o arrastrar…" at bounding box center [784, 385] width 429 height 347
click at [648, 258] on button "button" at bounding box center [658, 244] width 177 height 35
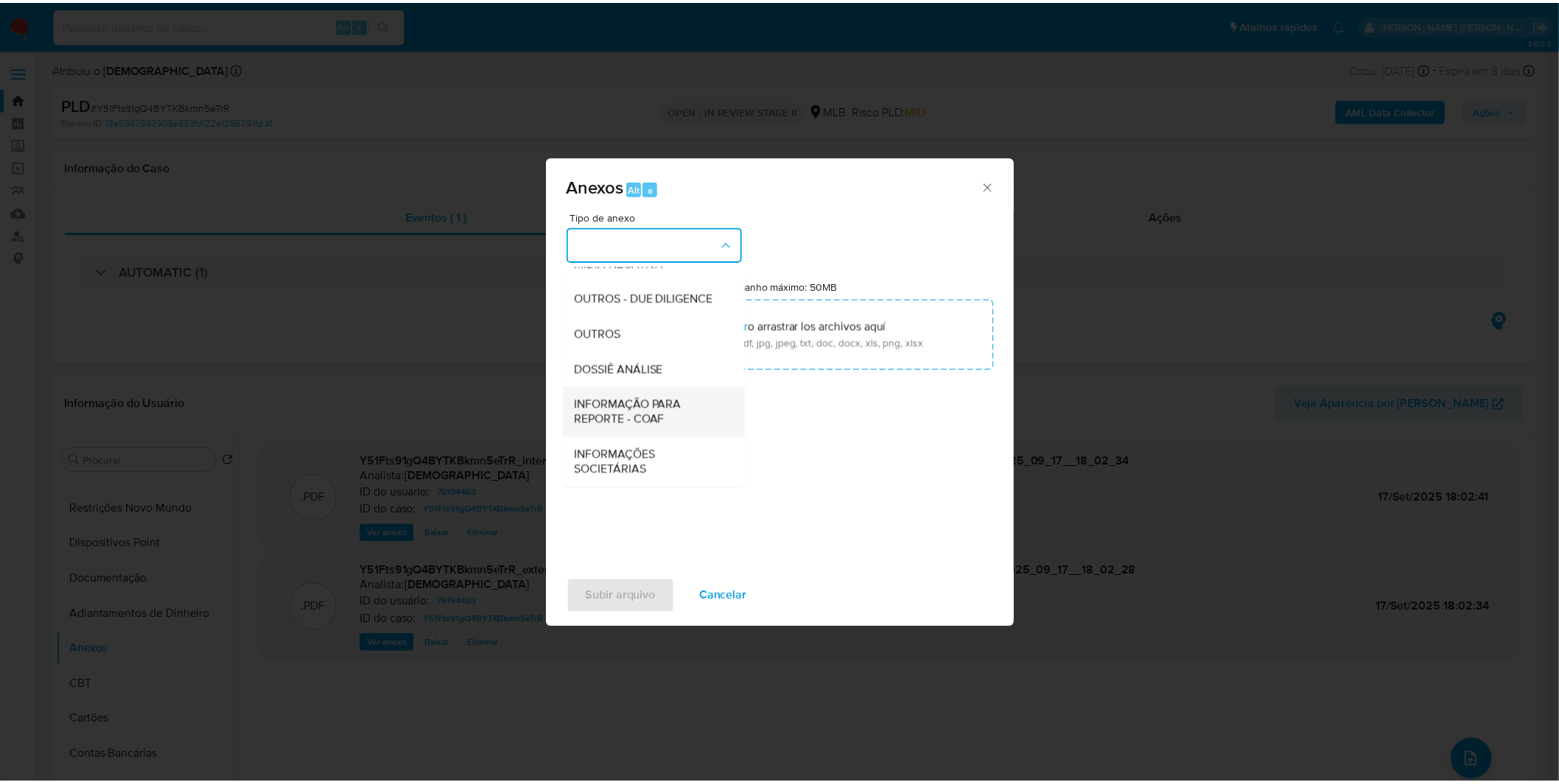
scroll to position [226, 0]
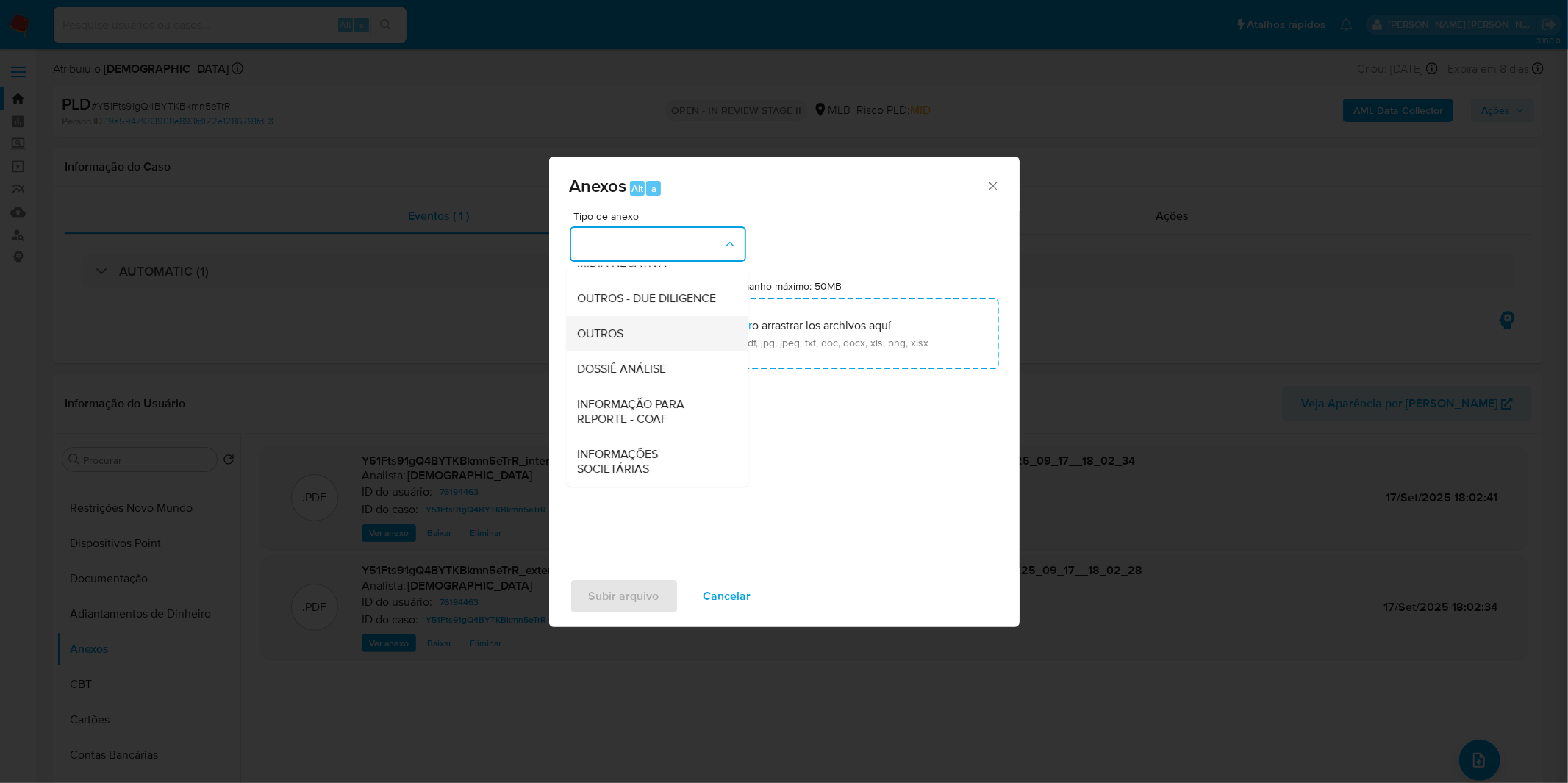
click at [630, 319] on div "OUTROS" at bounding box center [653, 334] width 150 height 35
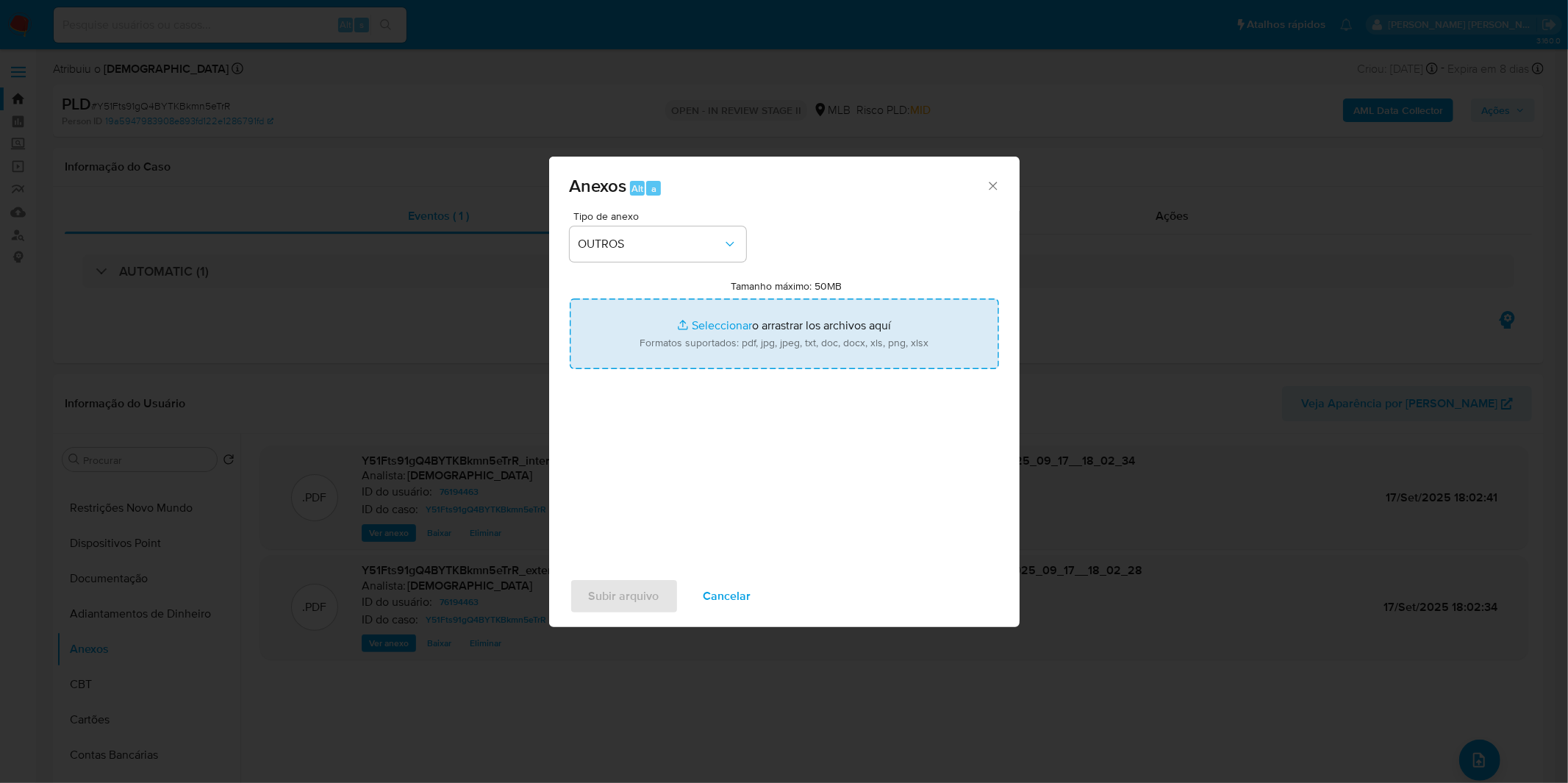
click at [636, 353] on input "Tamanho máximo: 50MB Seleccionar archivos" at bounding box center [784, 334] width 429 height 71
type input "C:\fakepath\Mulan 76194463_2025_09_16_08_07_38.xlsx"
click at [640, 596] on span "Subir arquivo" at bounding box center [625, 596] width 71 height 32
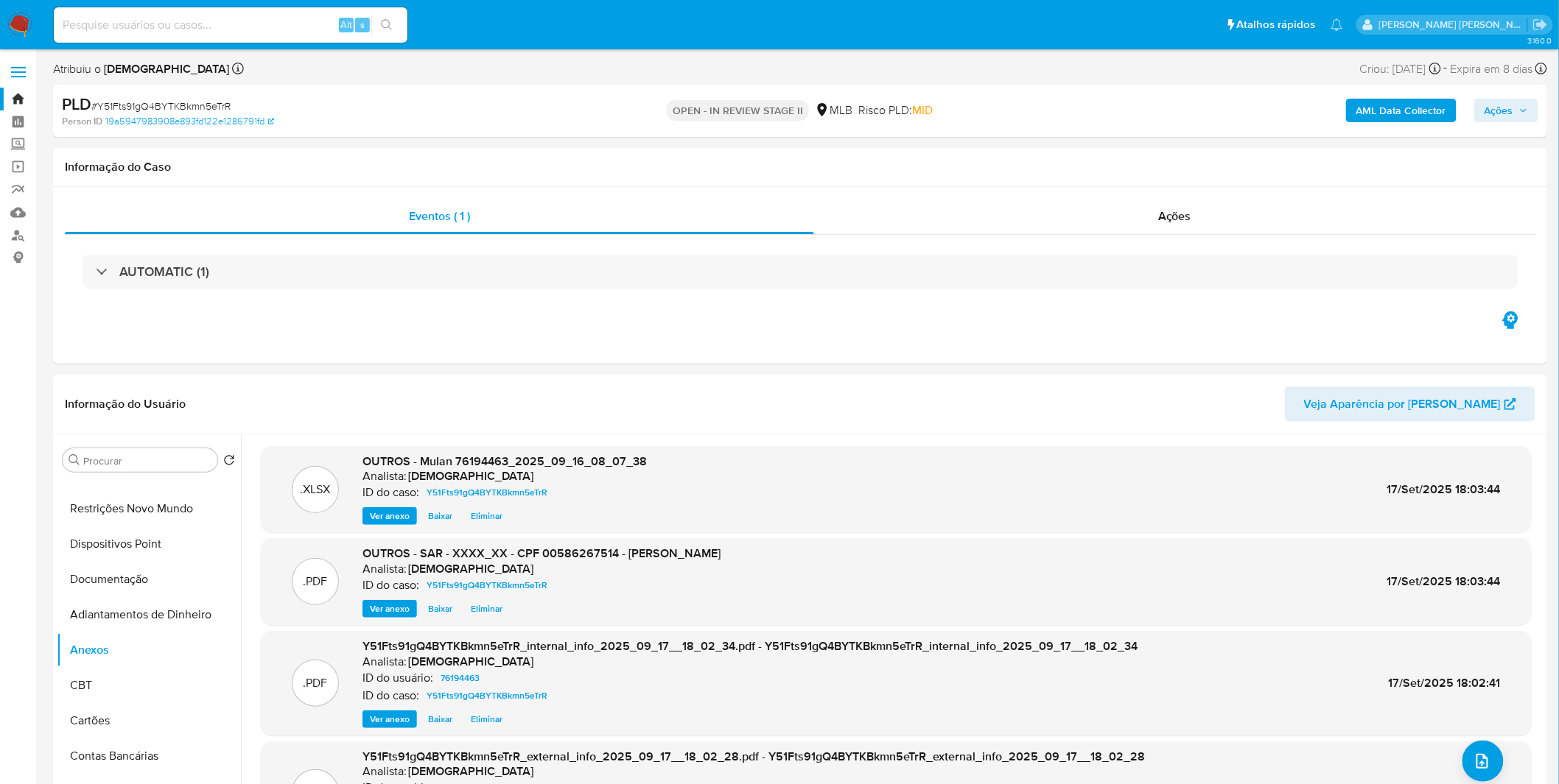
click at [1507, 105] on span "Ações" at bounding box center [1498, 110] width 29 height 24
click at [1089, 166] on div "Resolução do caso Alt r" at bounding box center [1096, 157] width 135 height 38
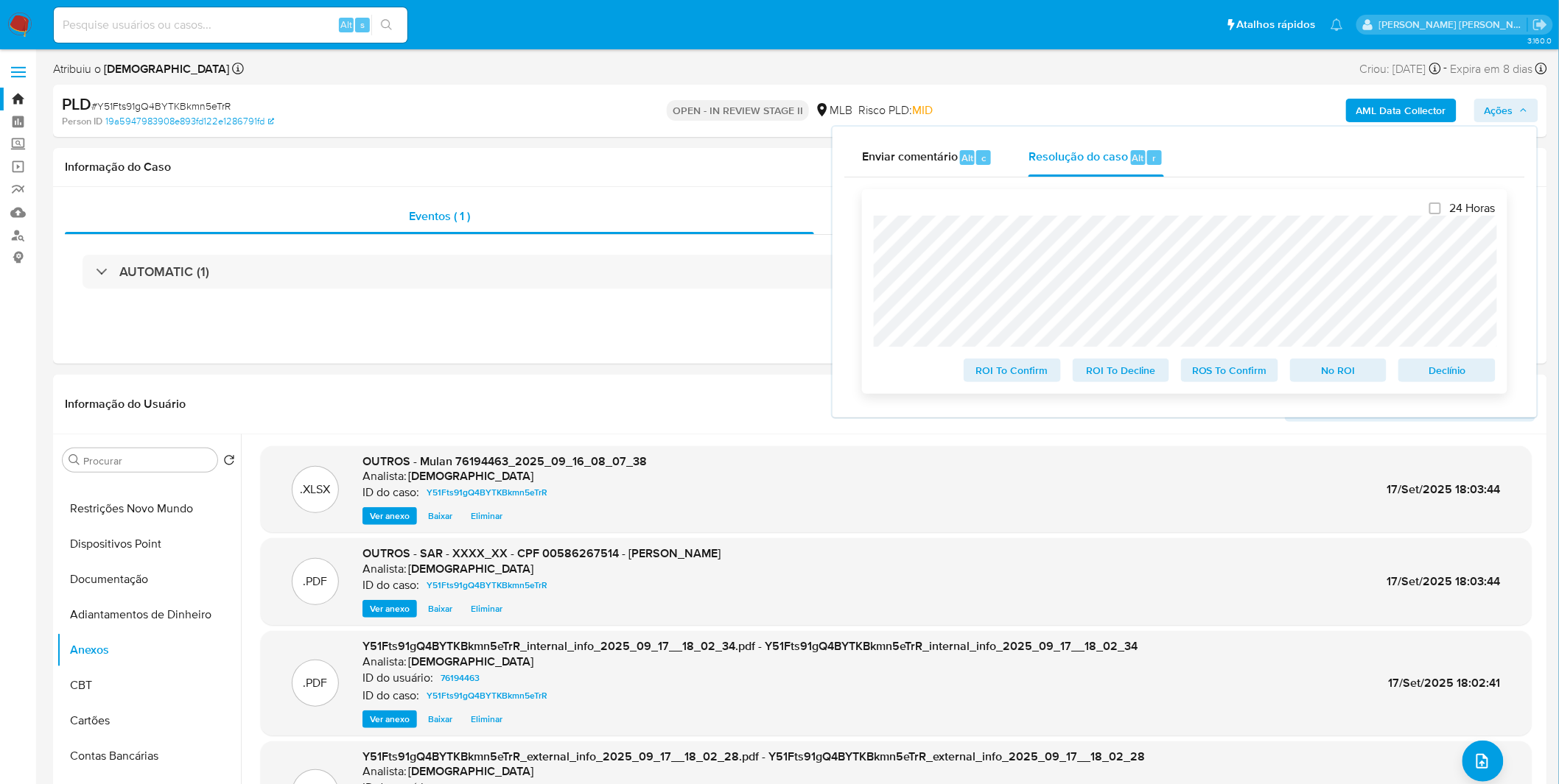
click at [1224, 374] on span "ROS To Confirm" at bounding box center [1229, 370] width 77 height 20
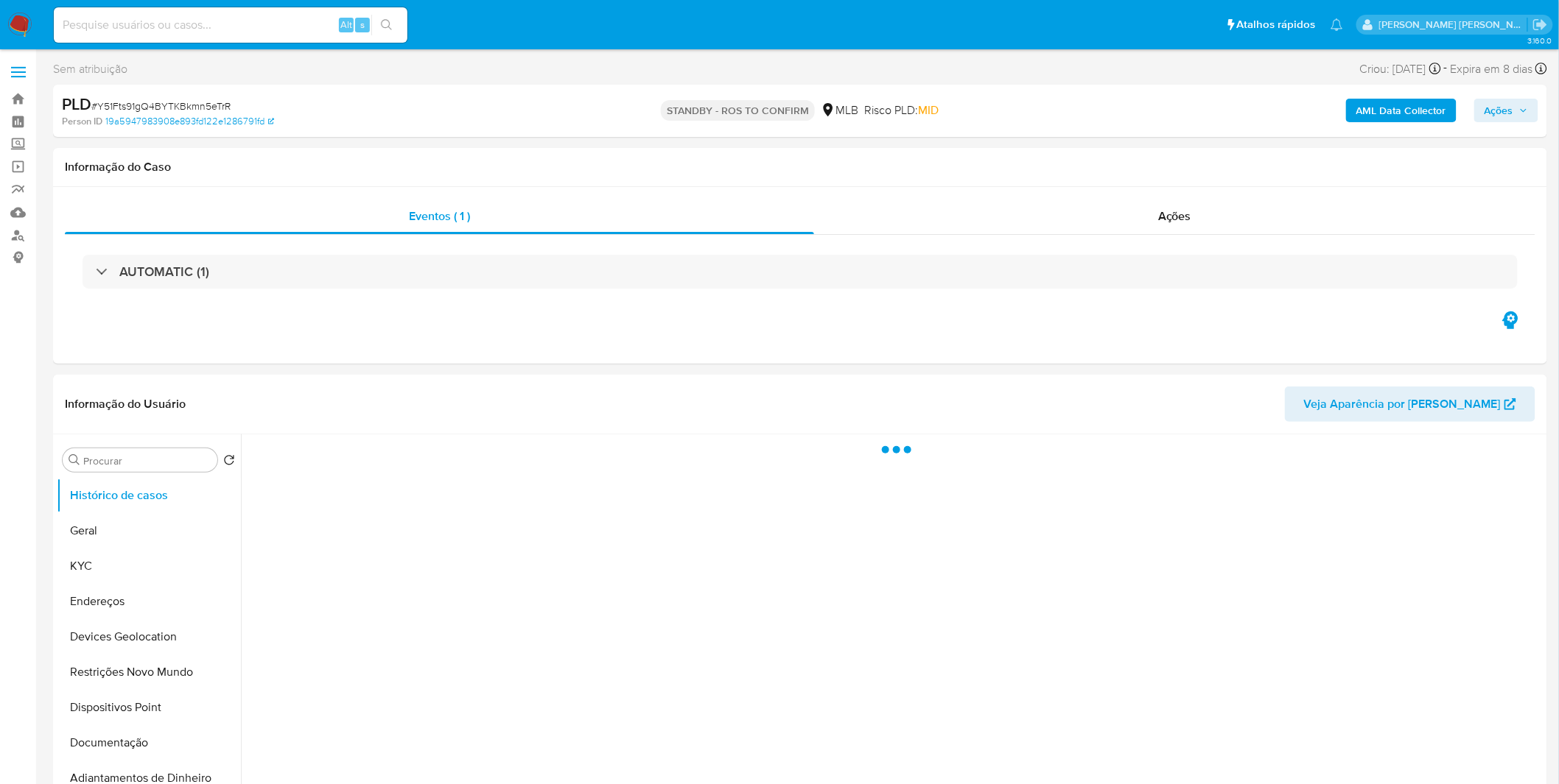
select select "10"
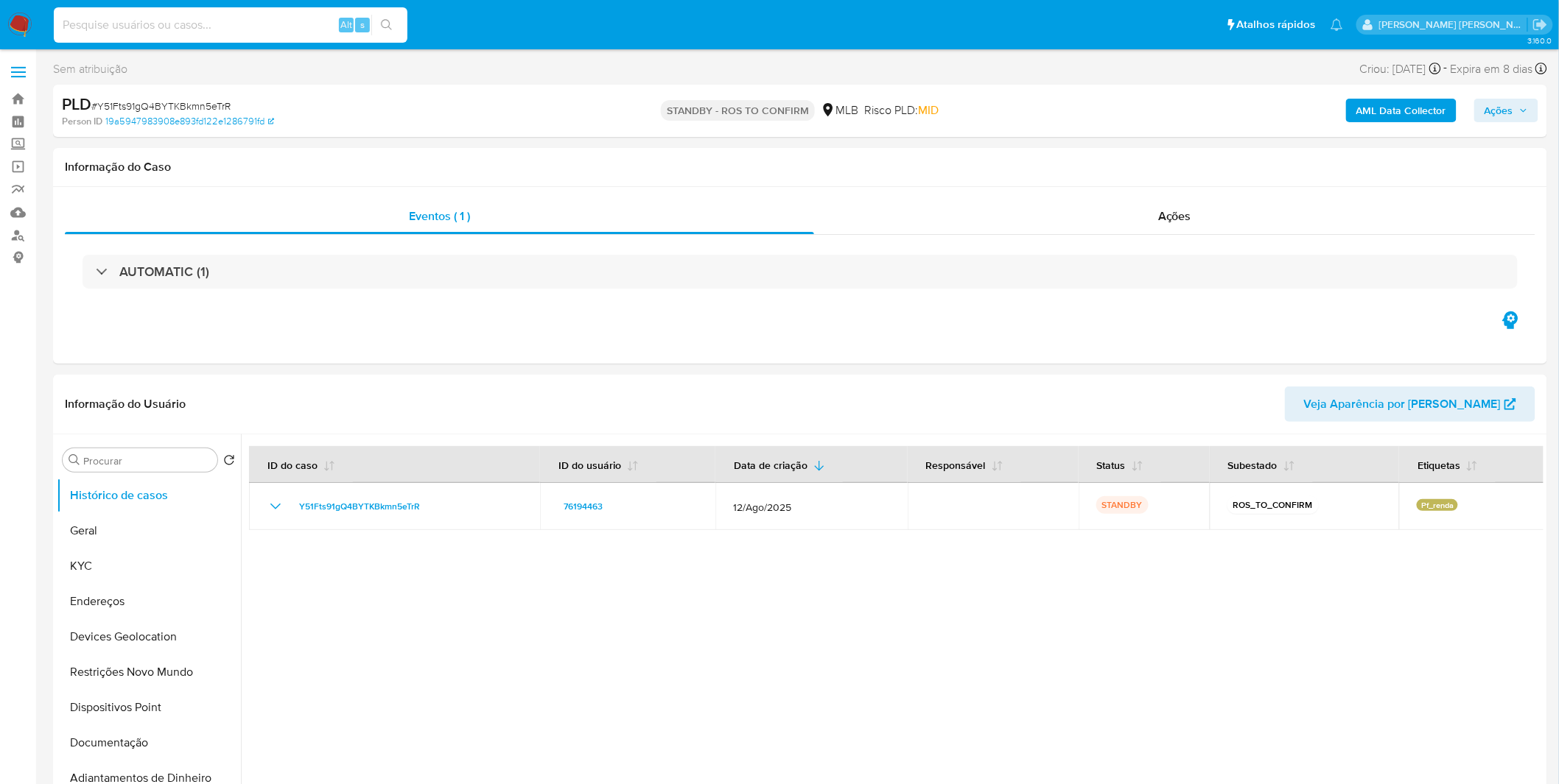
click at [207, 20] on input at bounding box center [230, 24] width 353 height 19
paste input "bv39R0Uo4ssB8XhGXNFKtWQK"
type input "bv39R0Uo4ssB8XhGXNFKtWQK"
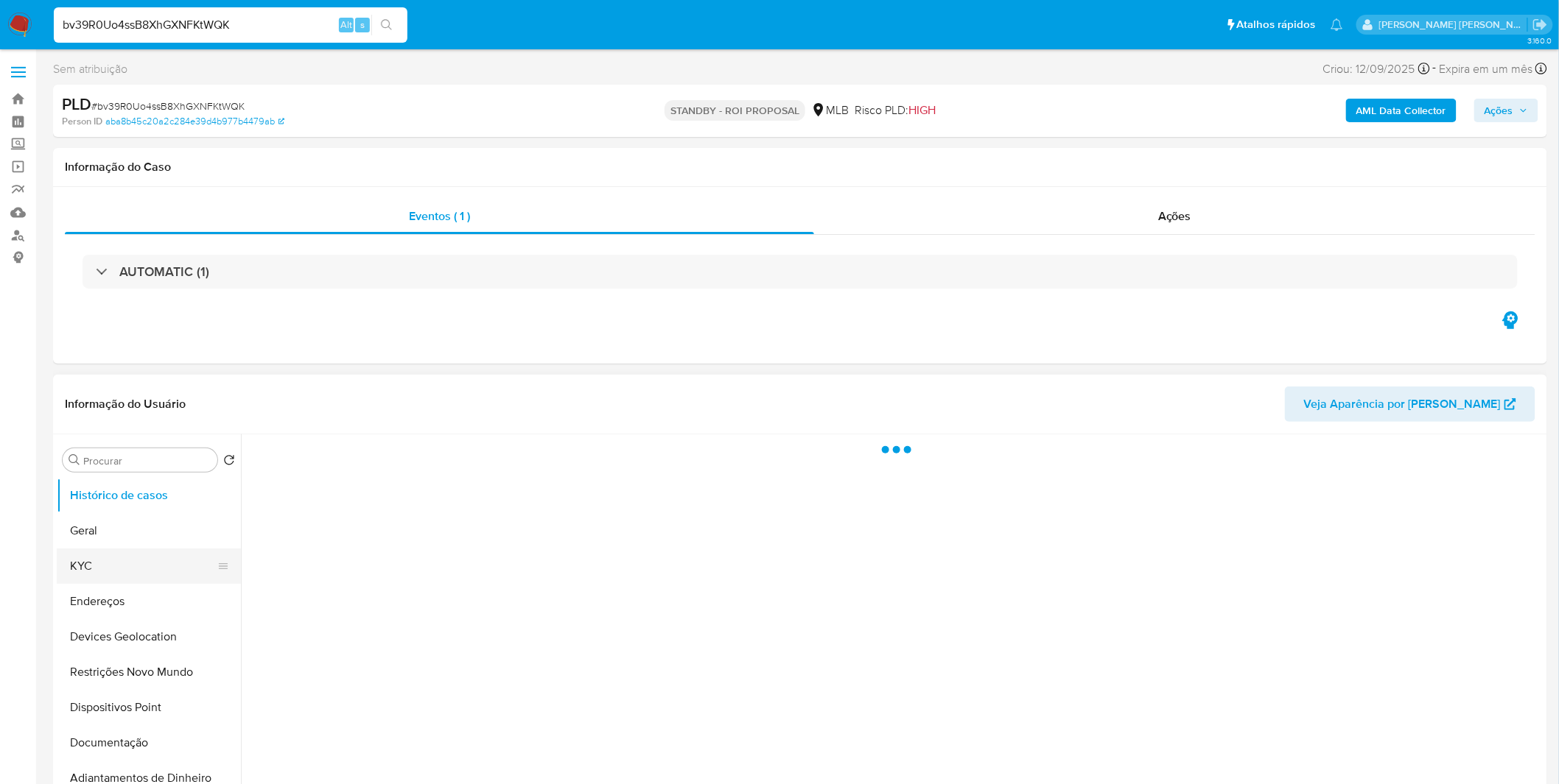
select select "10"
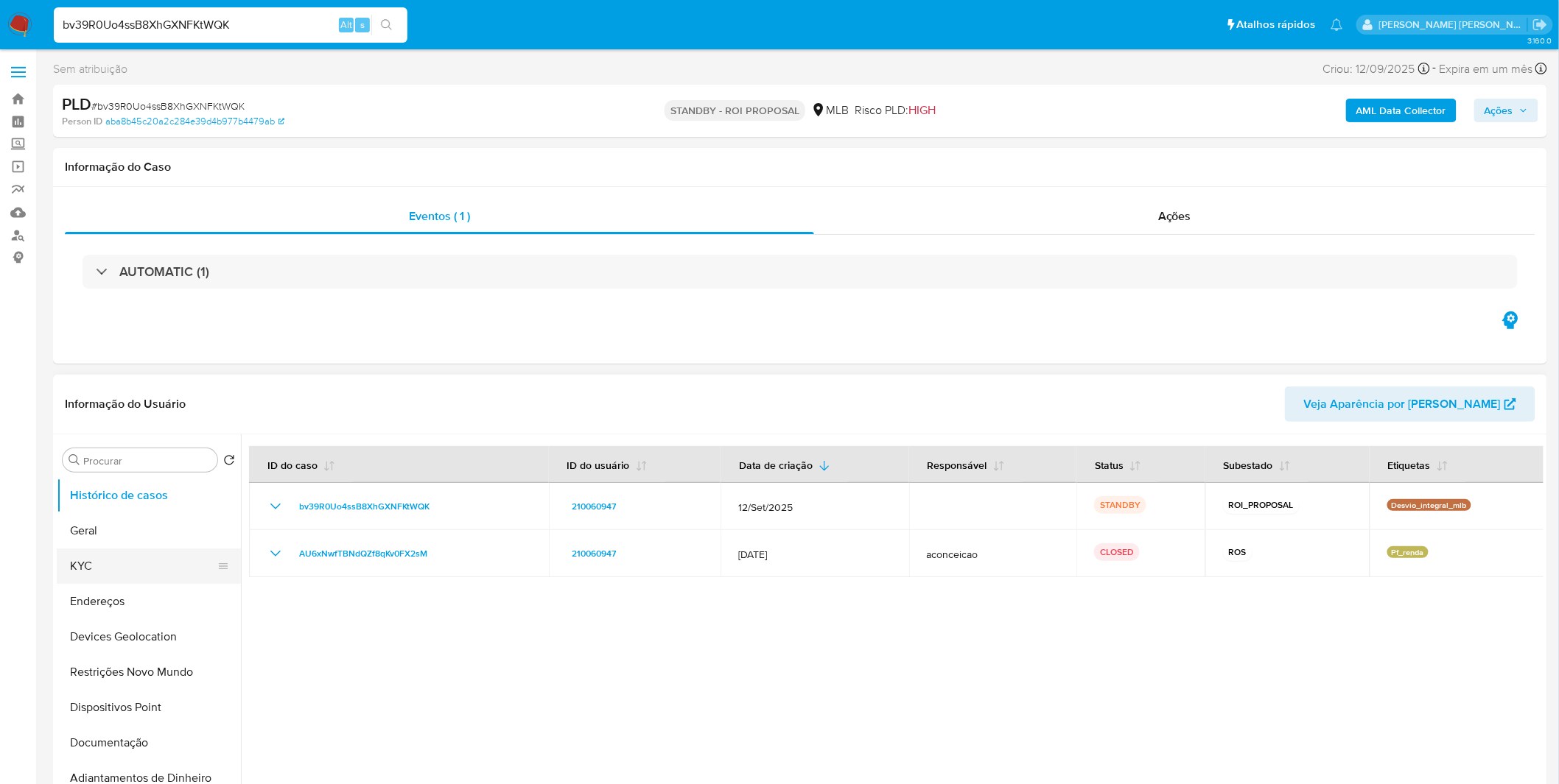
click at [179, 568] on button "KYC" at bounding box center [142, 567] width 172 height 35
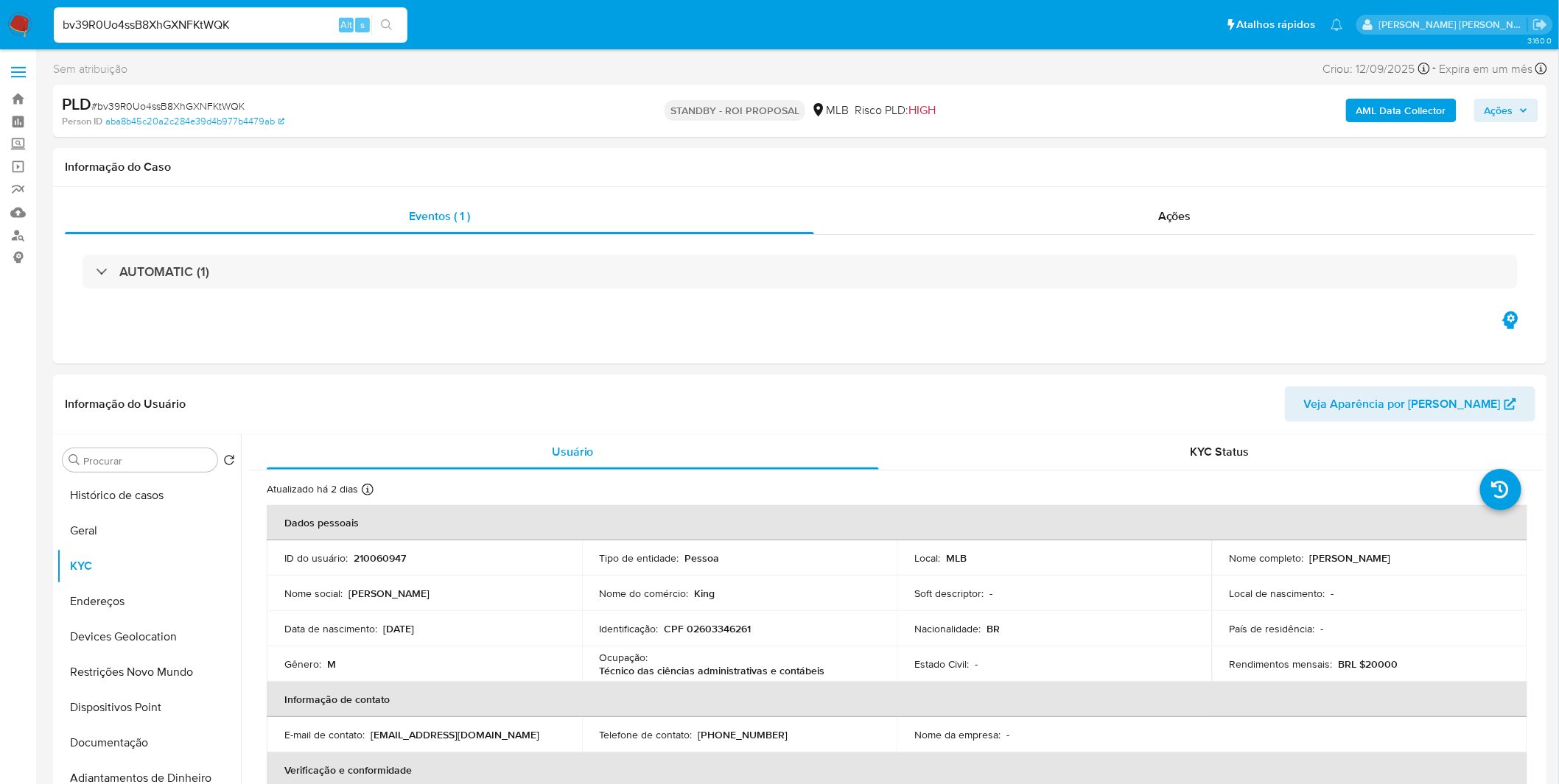
click at [20, 19] on img at bounding box center [20, 25] width 25 height 25
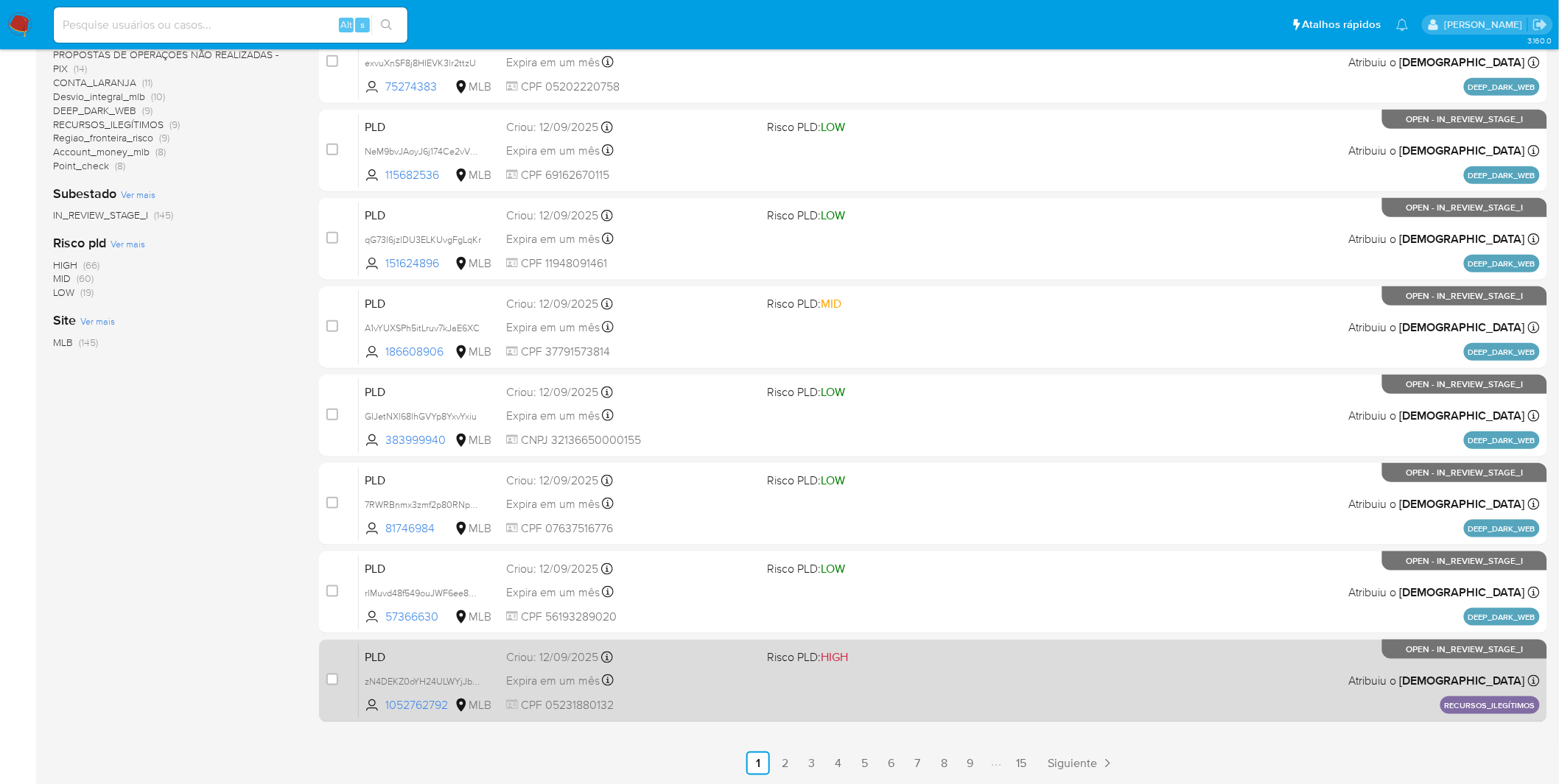
scroll to position [430, 0]
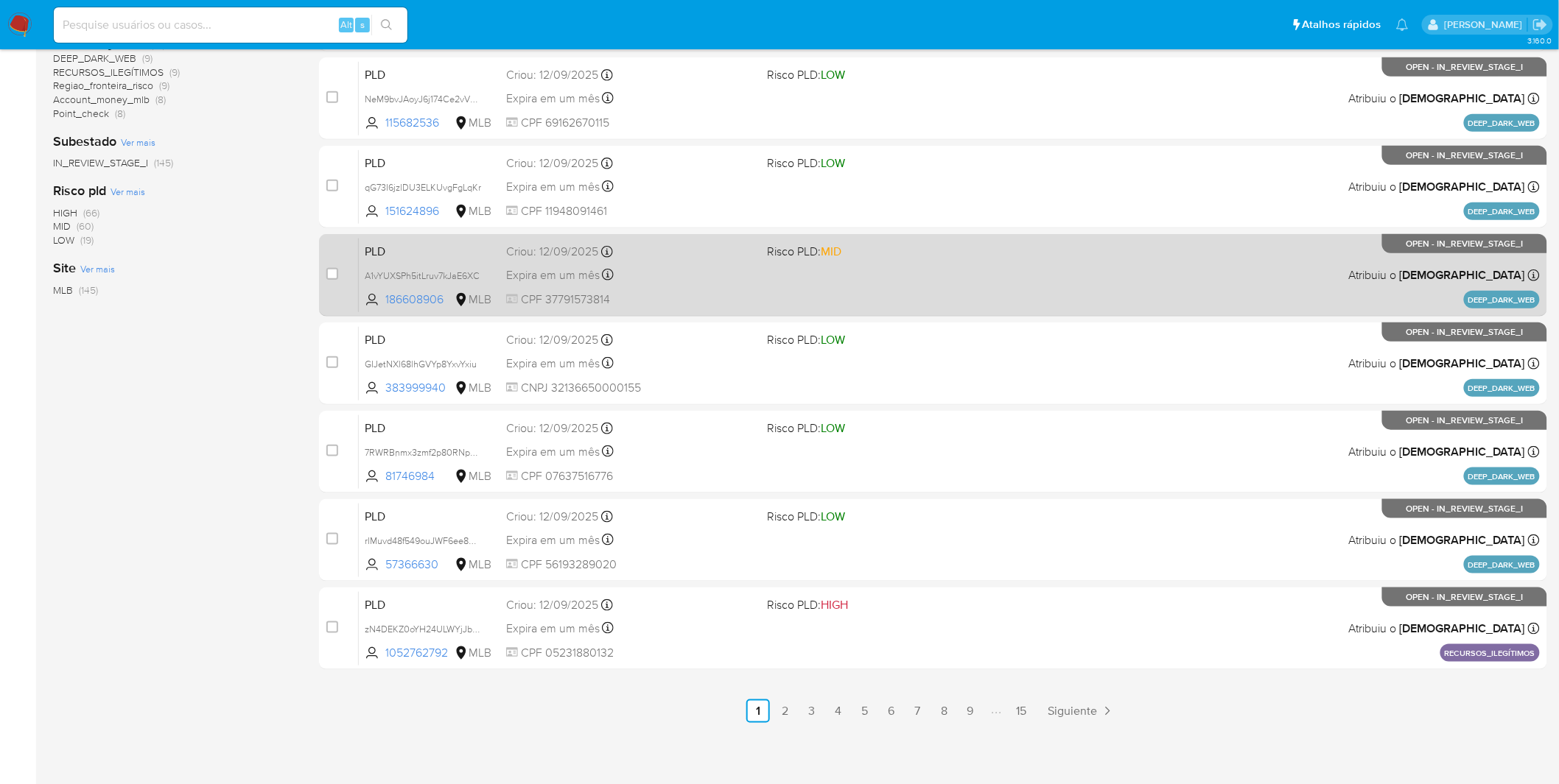
click at [1013, 706] on link "15" at bounding box center [1021, 712] width 24 height 24
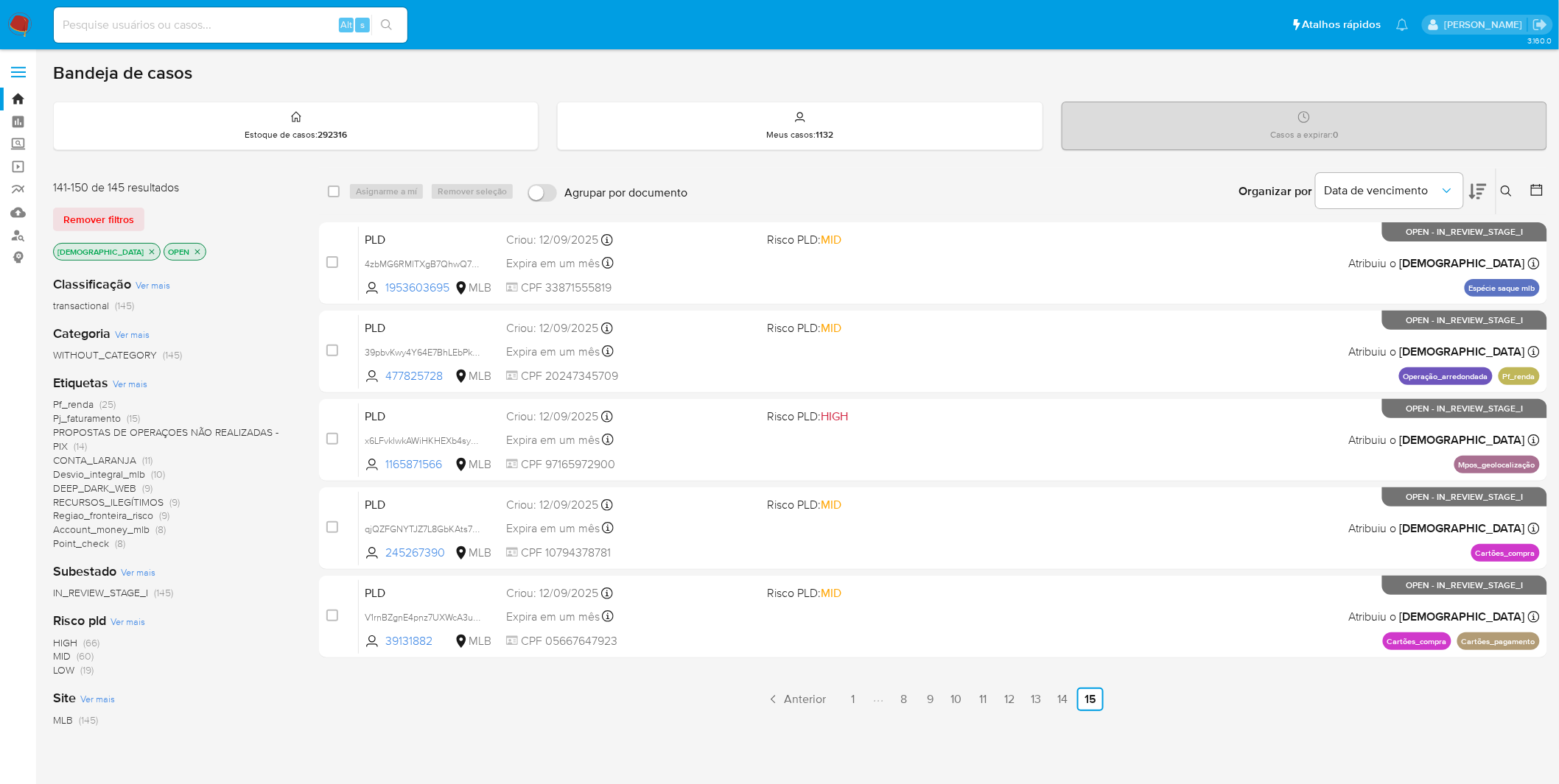
click at [26, 26] on img at bounding box center [20, 25] width 25 height 25
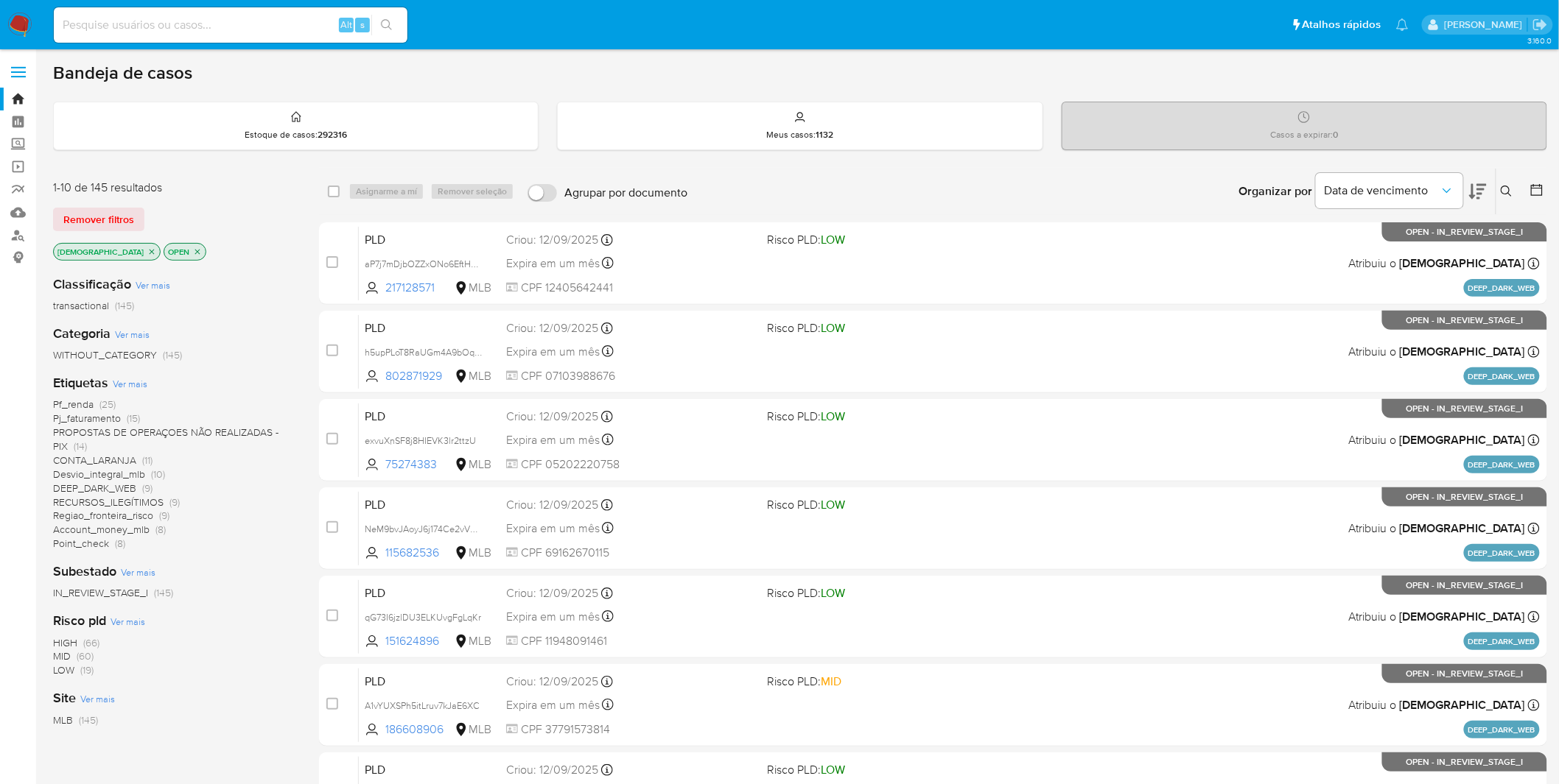
click at [25, 20] on img at bounding box center [20, 25] width 25 height 25
